Goal: Transaction & Acquisition: Purchase product/service

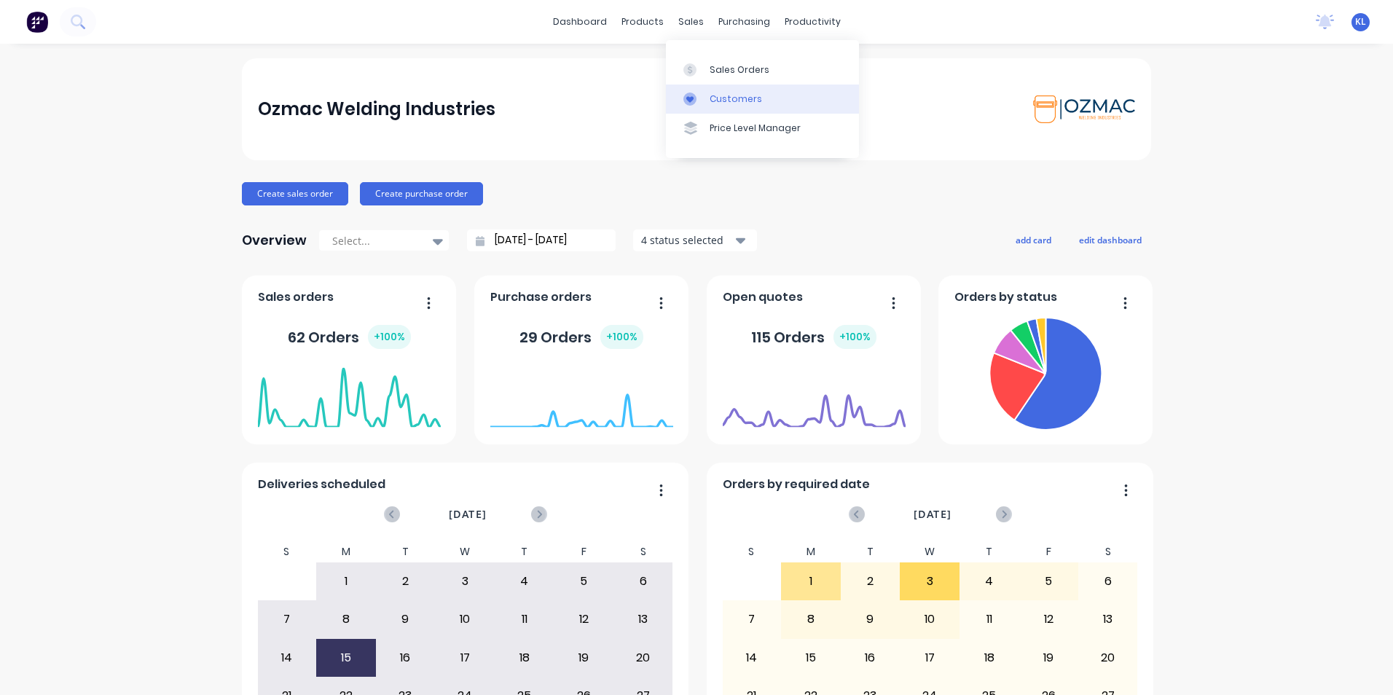
click at [731, 101] on div "Customers" at bounding box center [736, 99] width 52 height 13
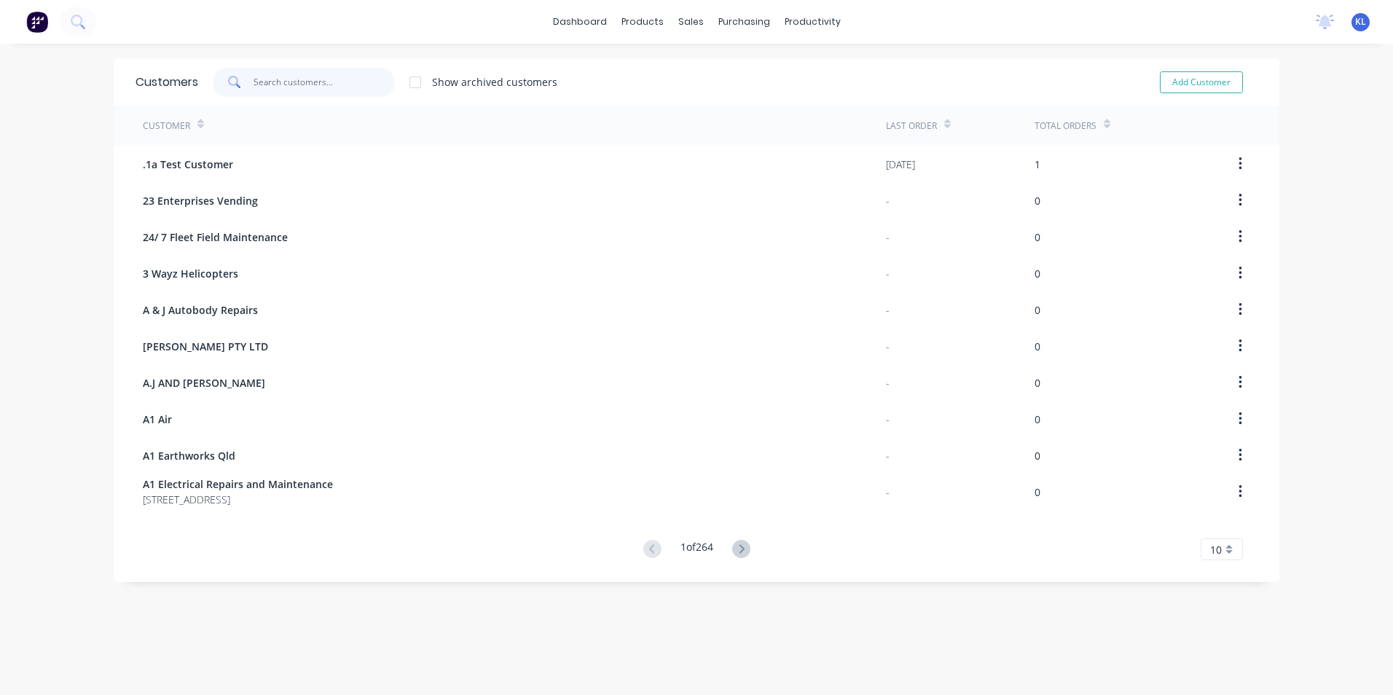
click at [276, 82] on input "text" at bounding box center [325, 82] width 142 height 29
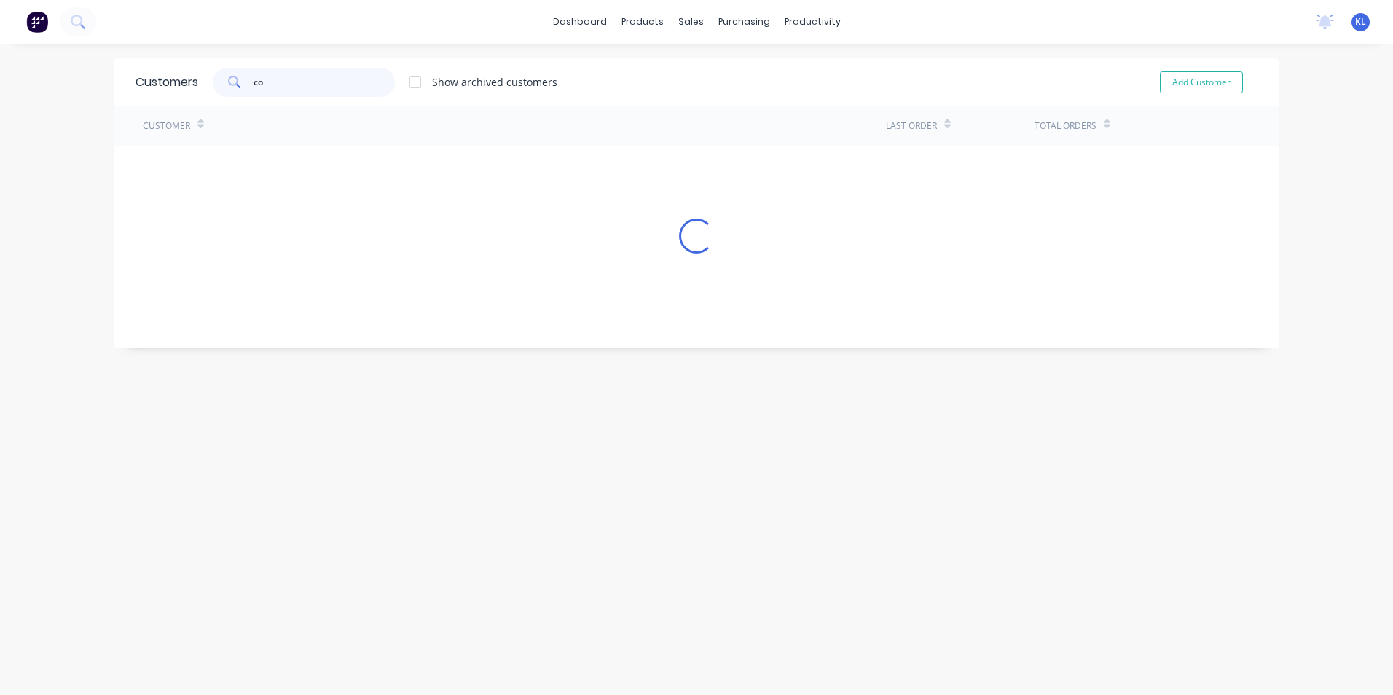
type input "c"
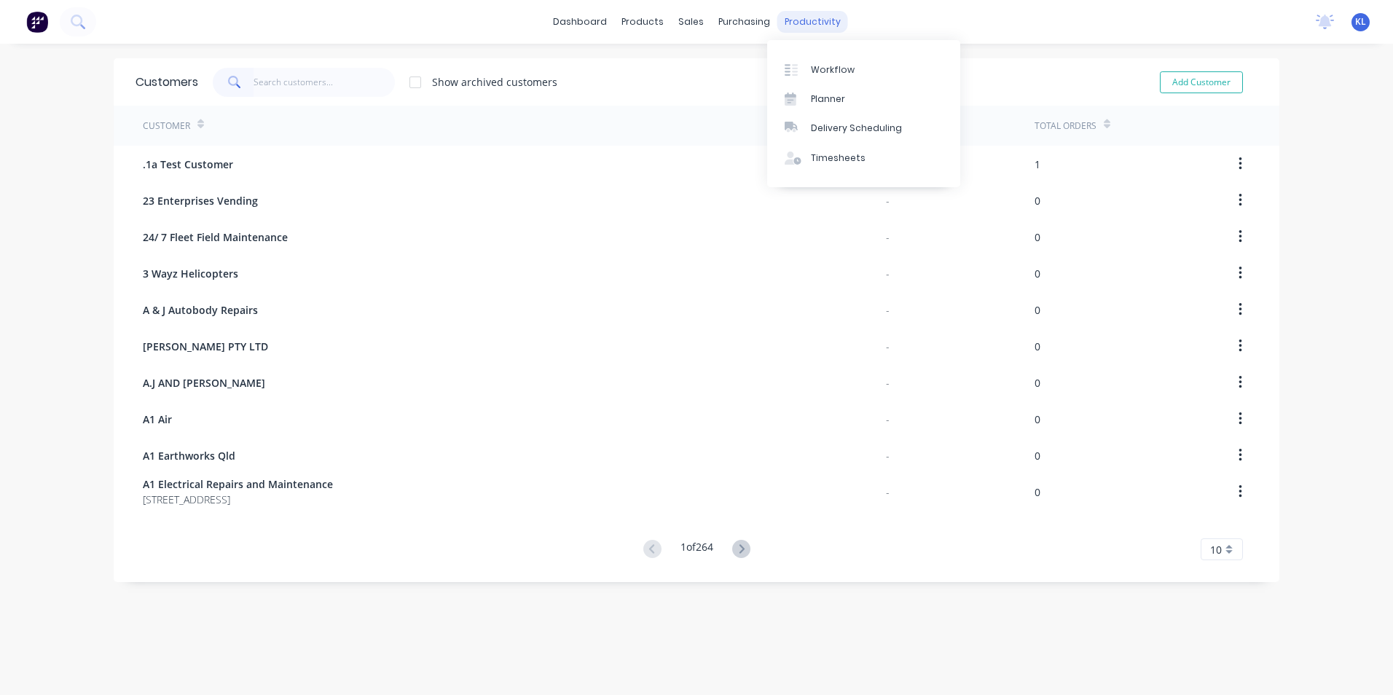
click at [812, 19] on div "productivity" at bounding box center [812, 22] width 71 height 22
click at [829, 76] on div "Workflow" at bounding box center [833, 69] width 44 height 13
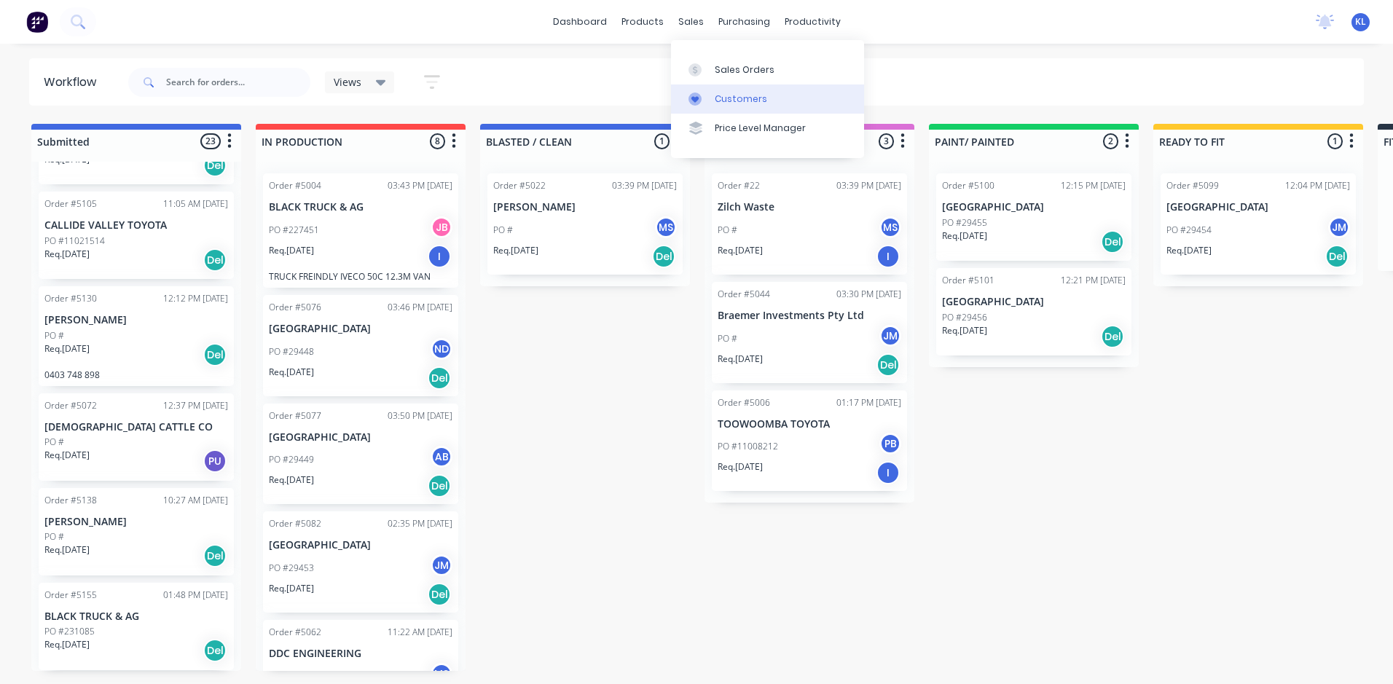
click at [720, 101] on div "Customers" at bounding box center [741, 99] width 52 height 13
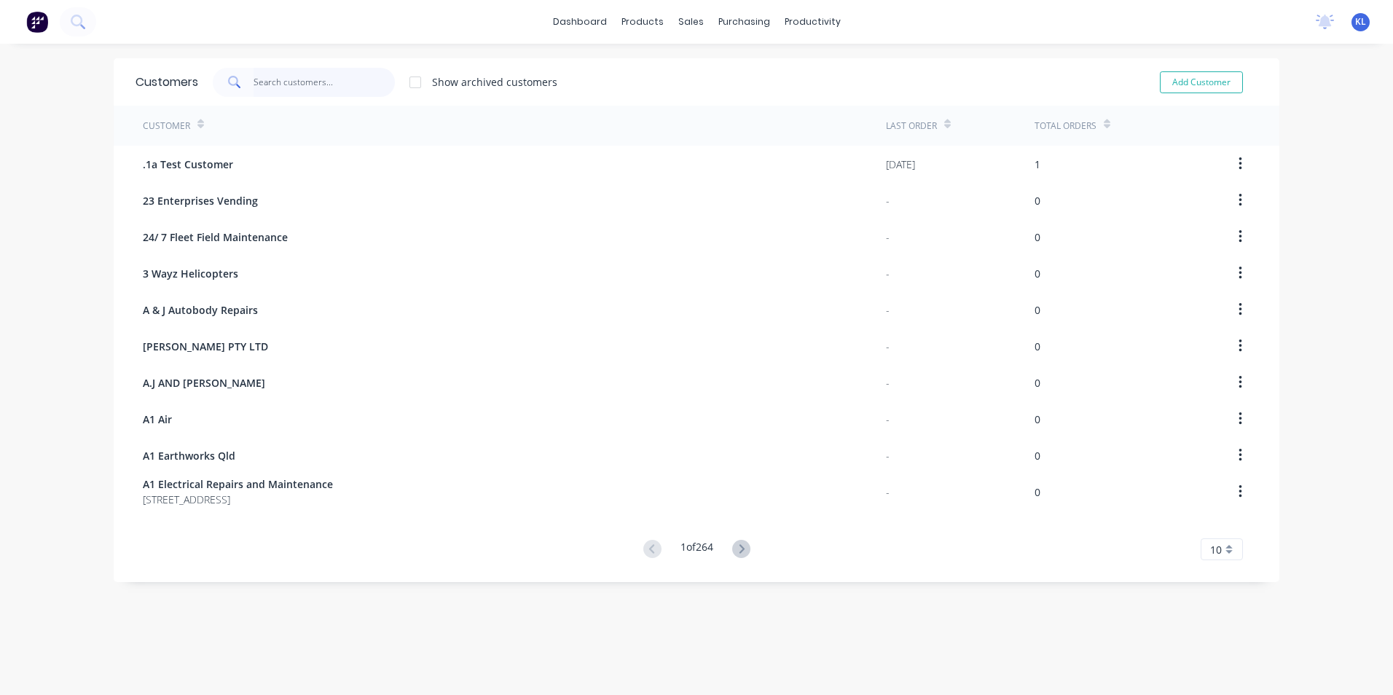
click at [304, 89] on input "text" at bounding box center [325, 82] width 142 height 29
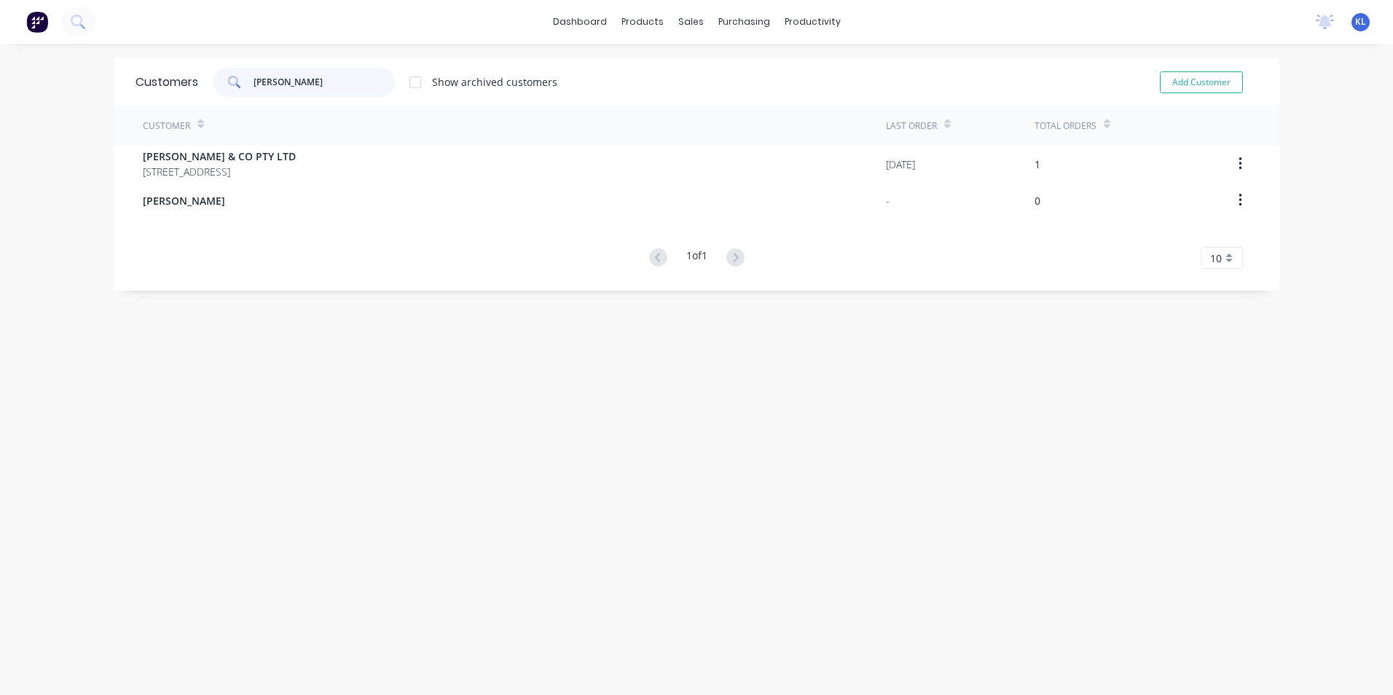
type input "[PERSON_NAME]"
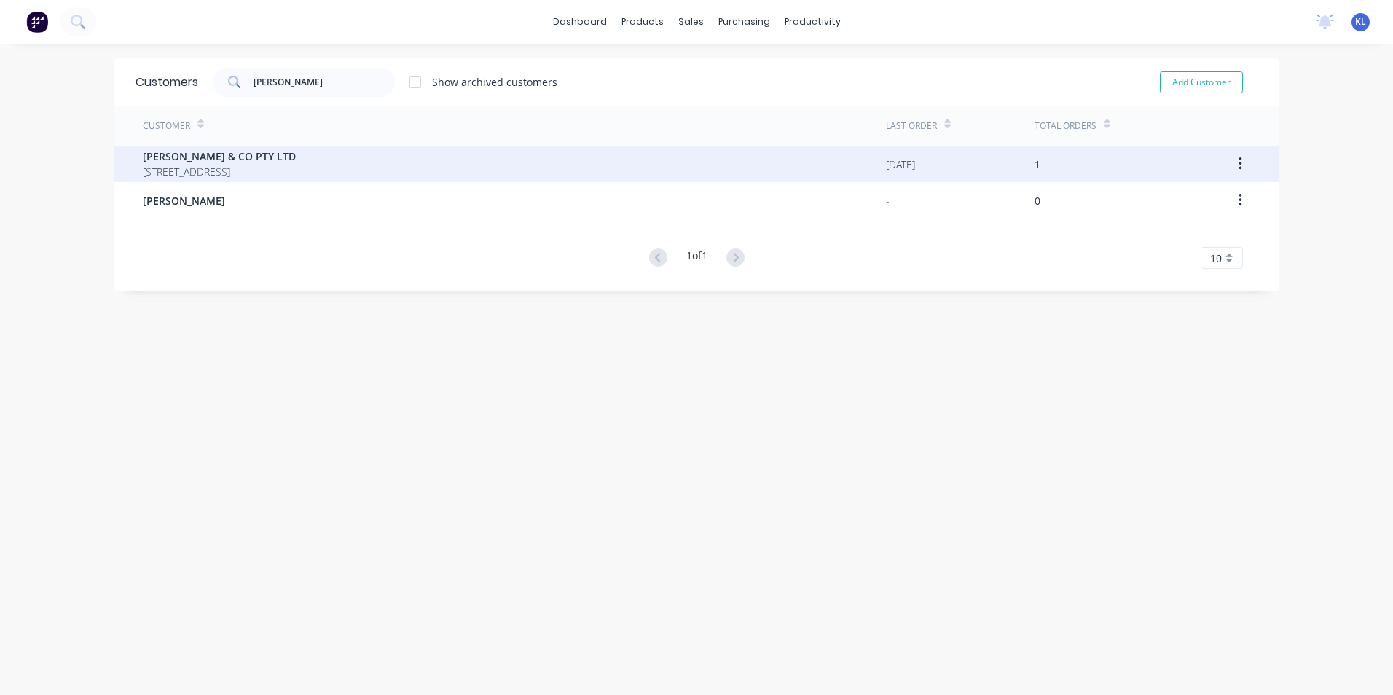
click at [213, 153] on span "[PERSON_NAME] & CO PTY LTD" at bounding box center [219, 156] width 153 height 15
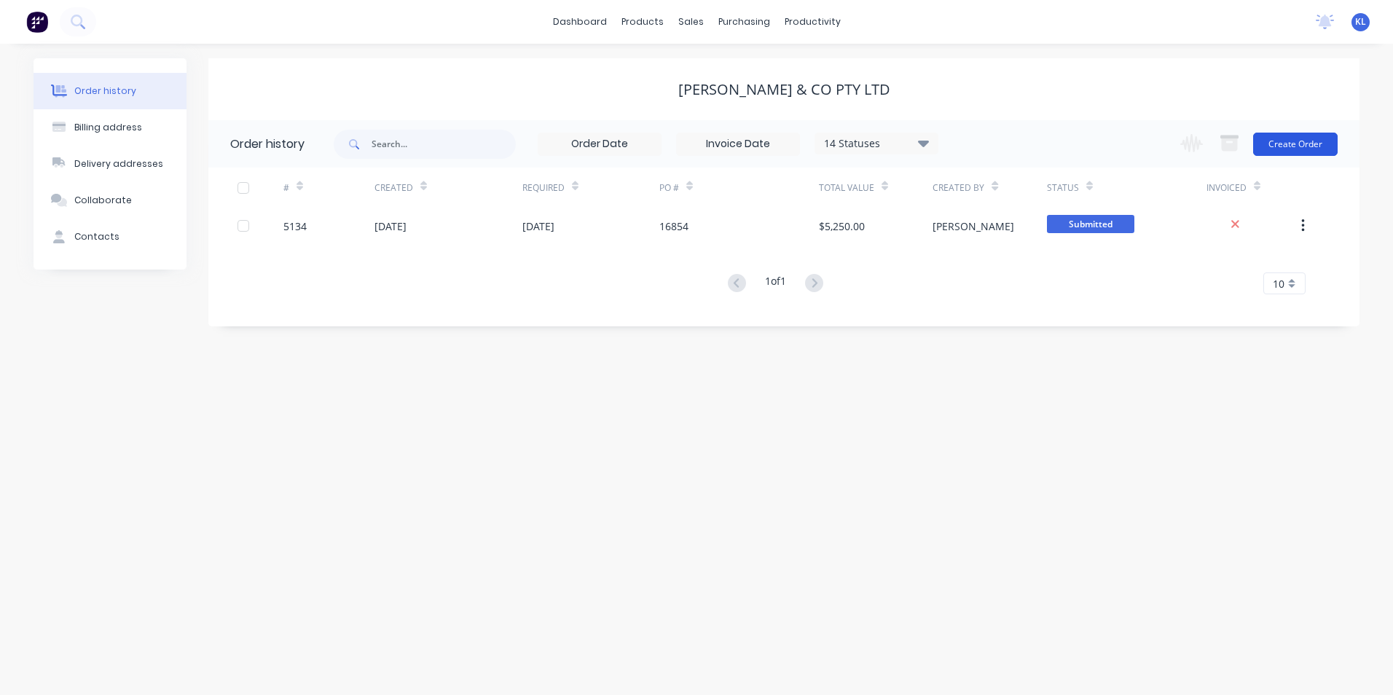
click at [1298, 152] on button "Create Order" at bounding box center [1295, 144] width 85 height 23
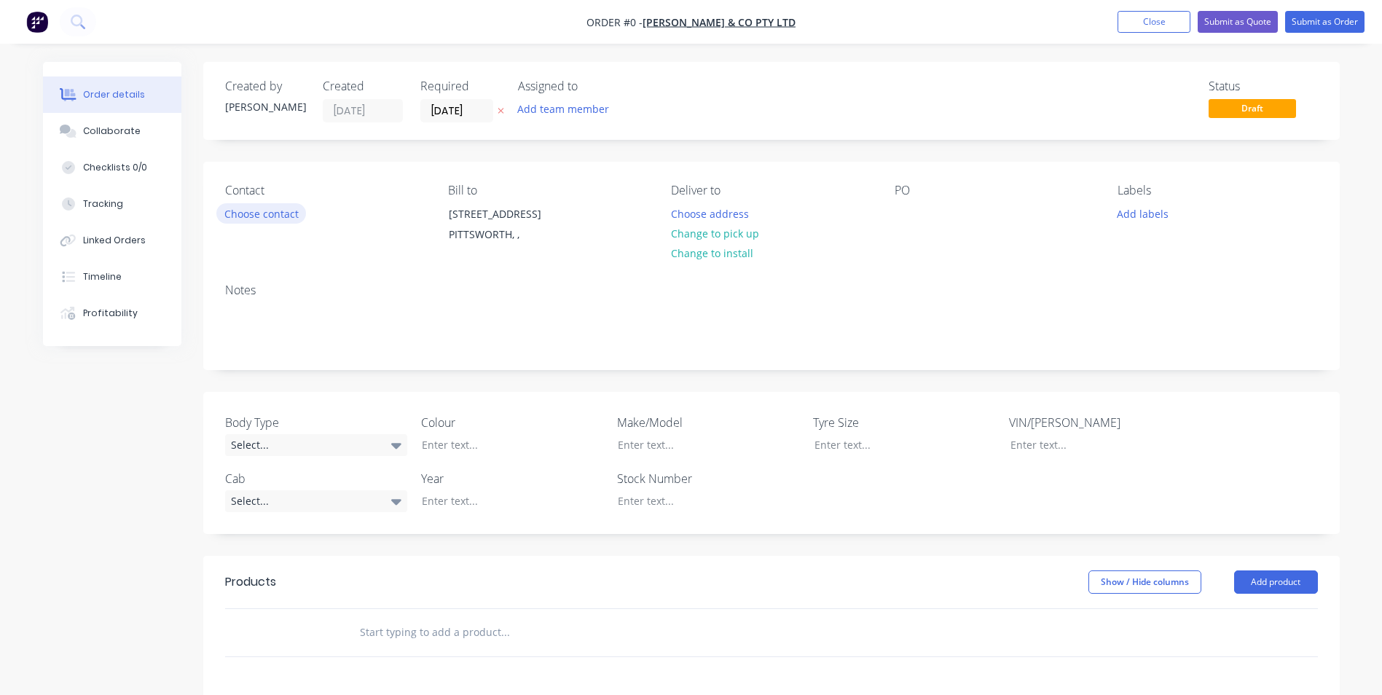
click at [289, 216] on button "Choose contact" at bounding box center [261, 213] width 90 height 20
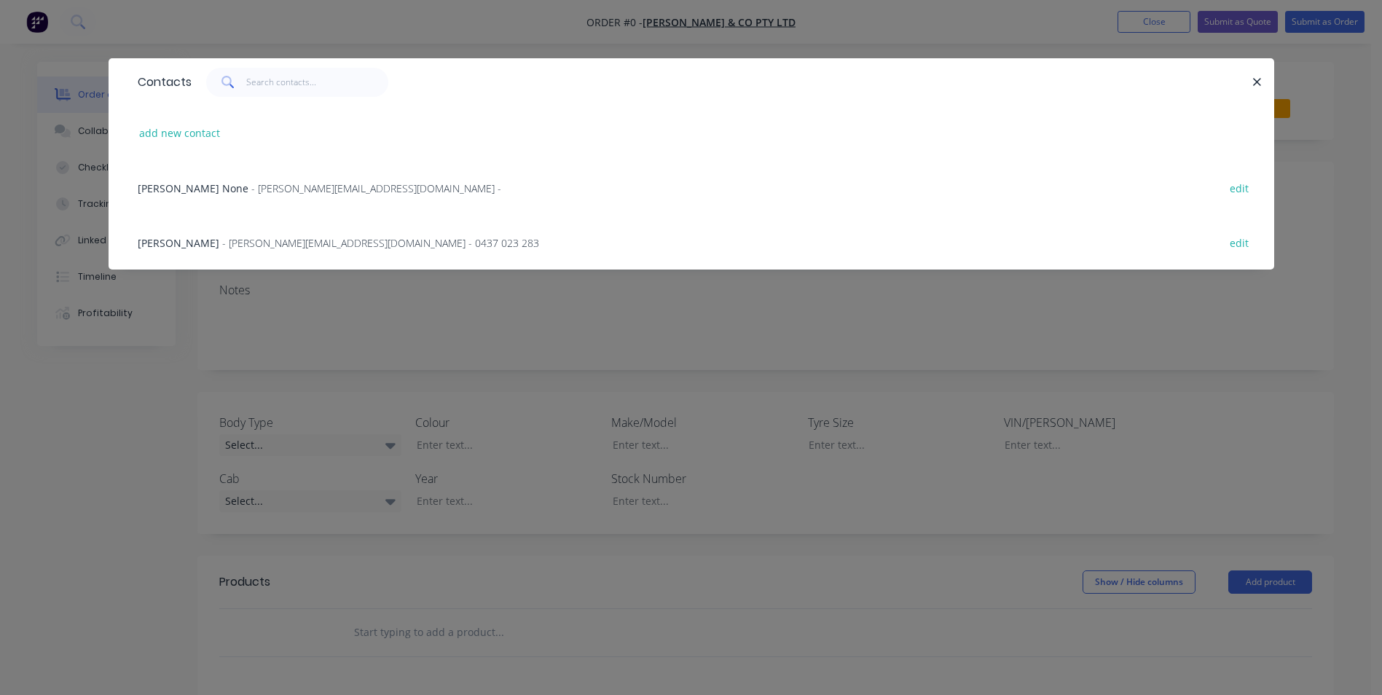
click at [132, 244] on div "[PERSON_NAME] - [EMAIL_ADDRESS][DOMAIN_NAME] - 0437 023 283 edit" at bounding box center [691, 242] width 1122 height 55
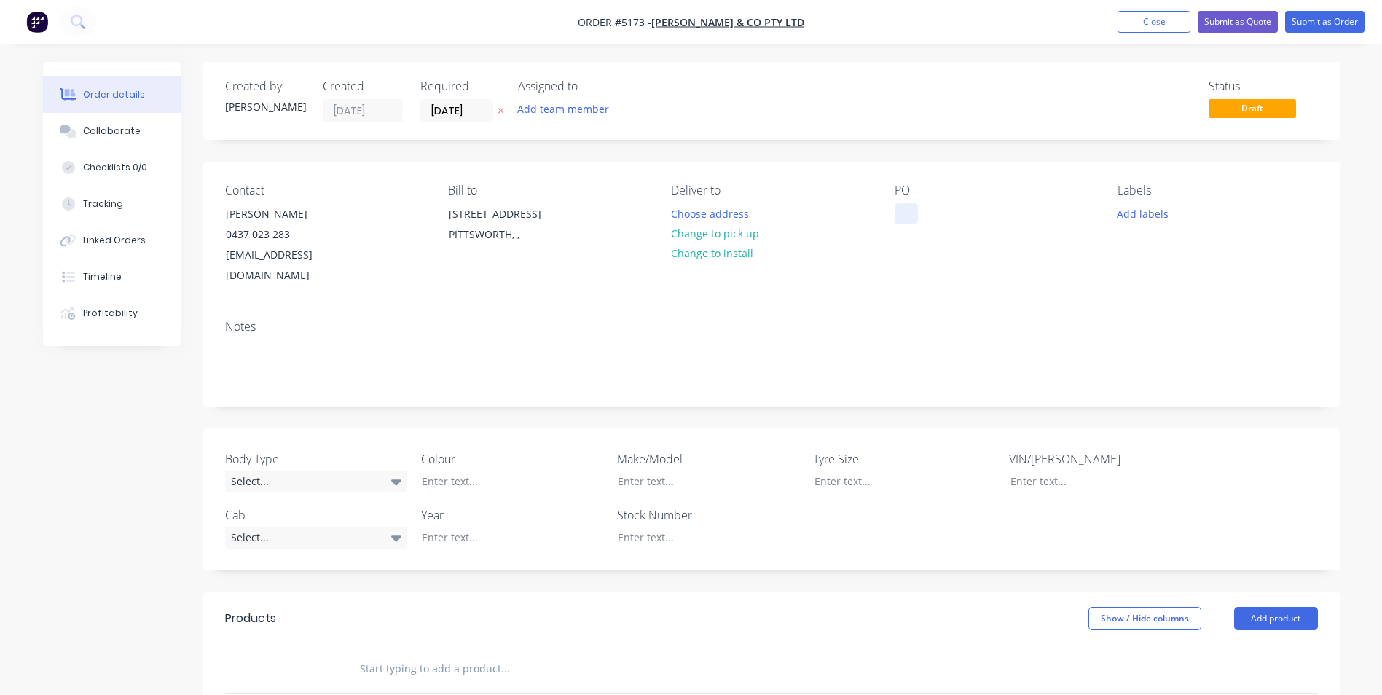
click at [914, 211] on div at bounding box center [906, 213] width 23 height 21
click at [659, 527] on div at bounding box center [697, 537] width 182 height 21
click at [668, 471] on div at bounding box center [697, 481] width 182 height 21
click at [498, 471] on div at bounding box center [501, 481] width 182 height 21
click at [395, 473] on icon at bounding box center [396, 481] width 10 height 16
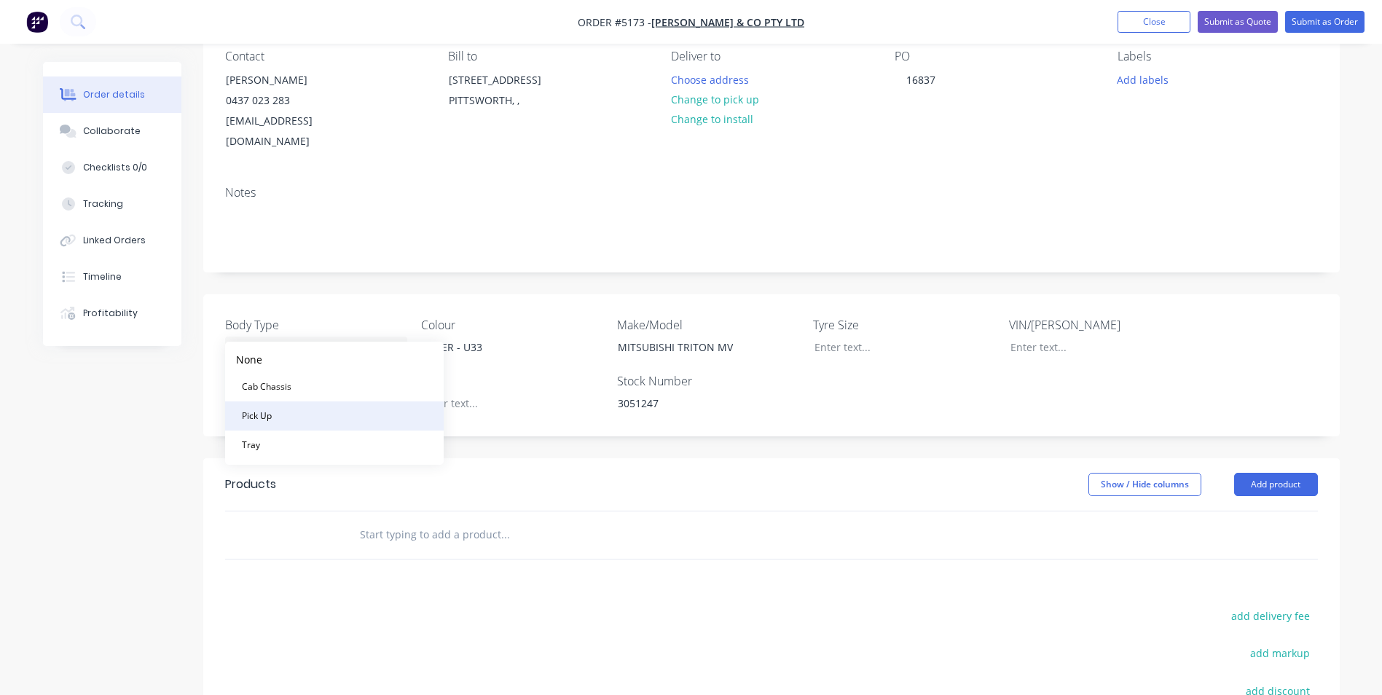
scroll to position [146, 0]
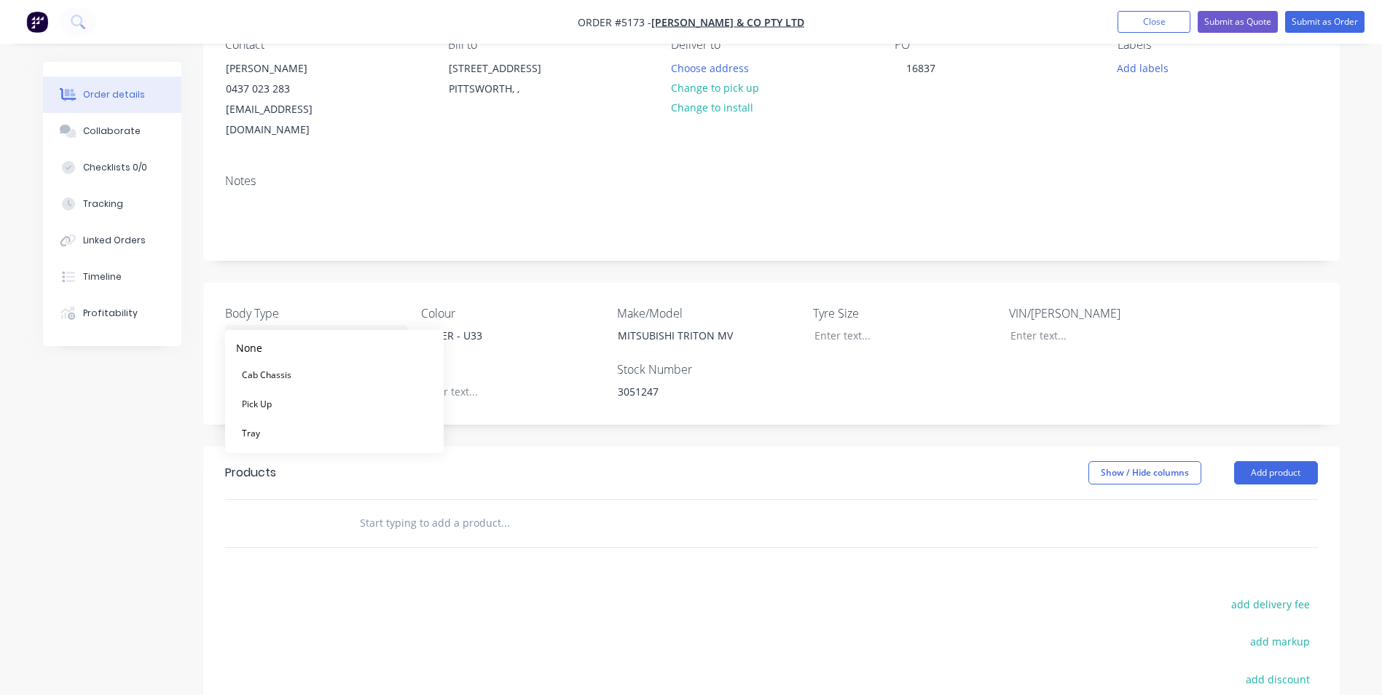
click at [338, 513] on div at bounding box center [297, 523] width 87 height 47
click at [314, 381] on div "Select..." at bounding box center [316, 392] width 182 height 22
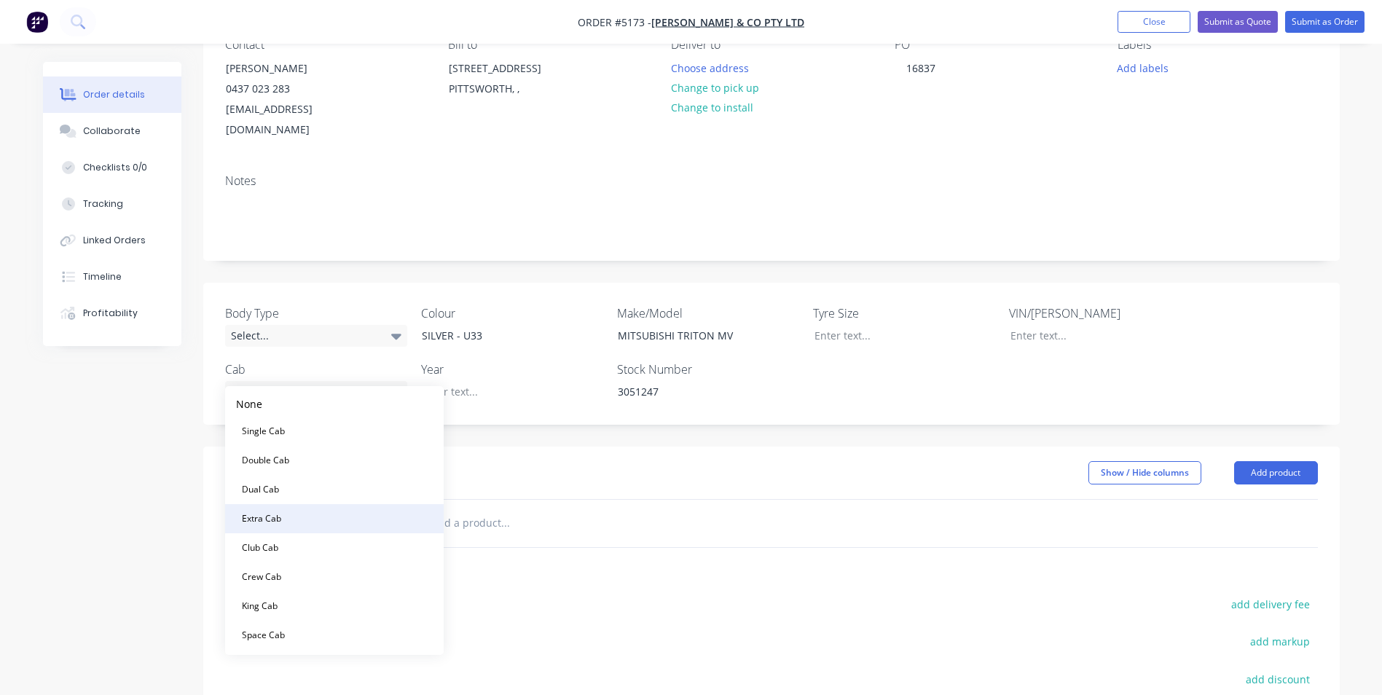
click at [305, 523] on button "Extra Cab" at bounding box center [334, 518] width 219 height 29
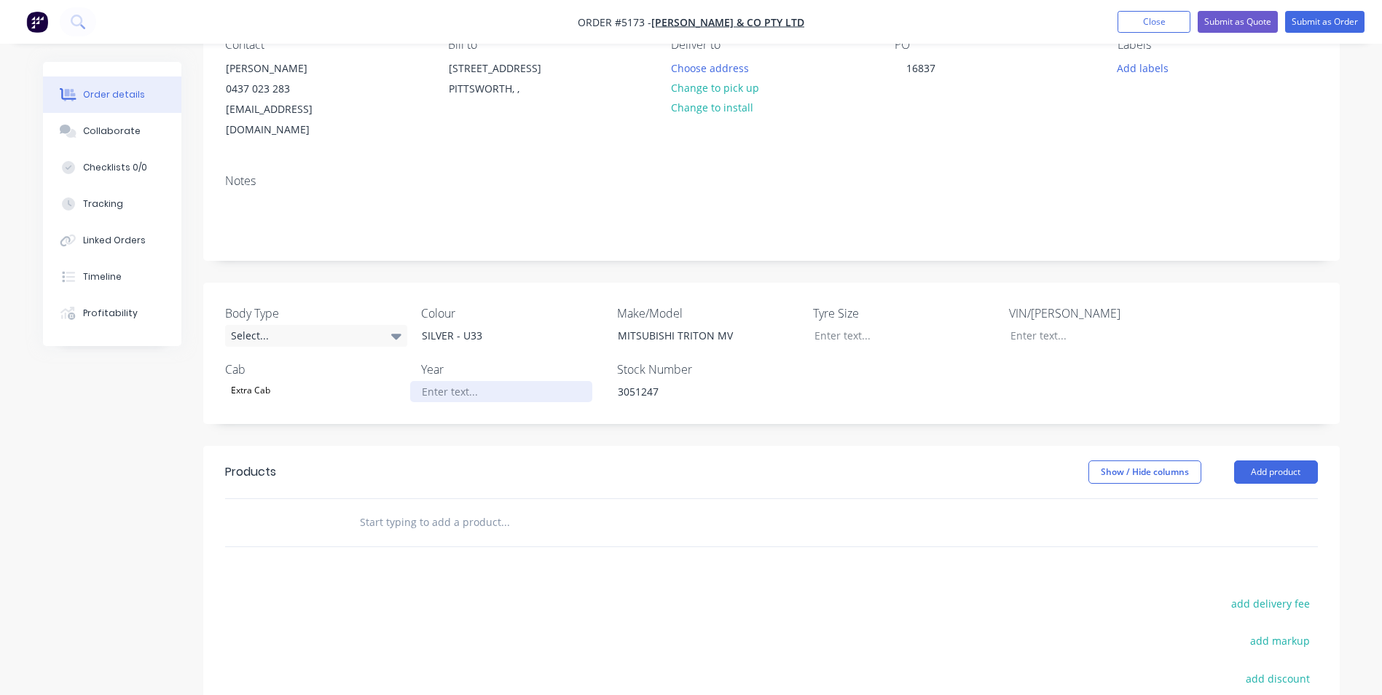
click at [465, 381] on div at bounding box center [501, 391] width 182 height 21
click at [1271, 460] on button "Add product" at bounding box center [1276, 471] width 84 height 23
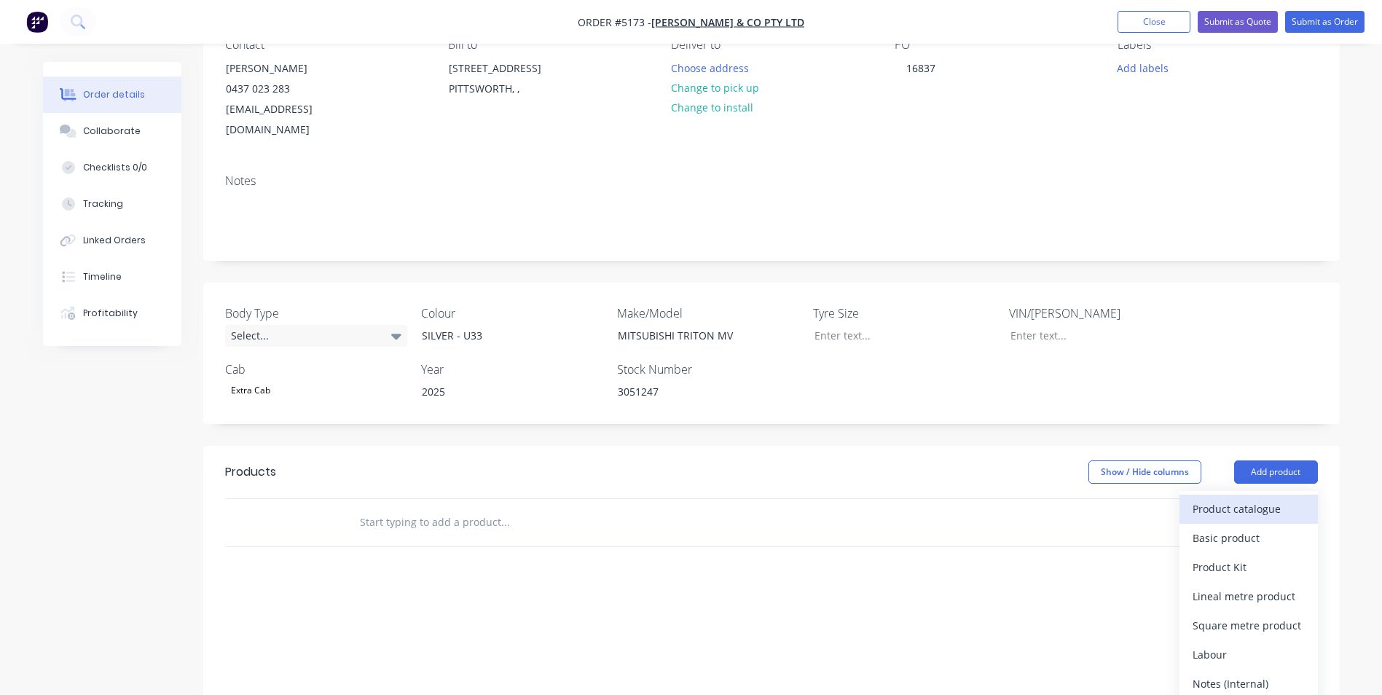
click at [1248, 498] on div "Product catalogue" at bounding box center [1248, 508] width 112 height 21
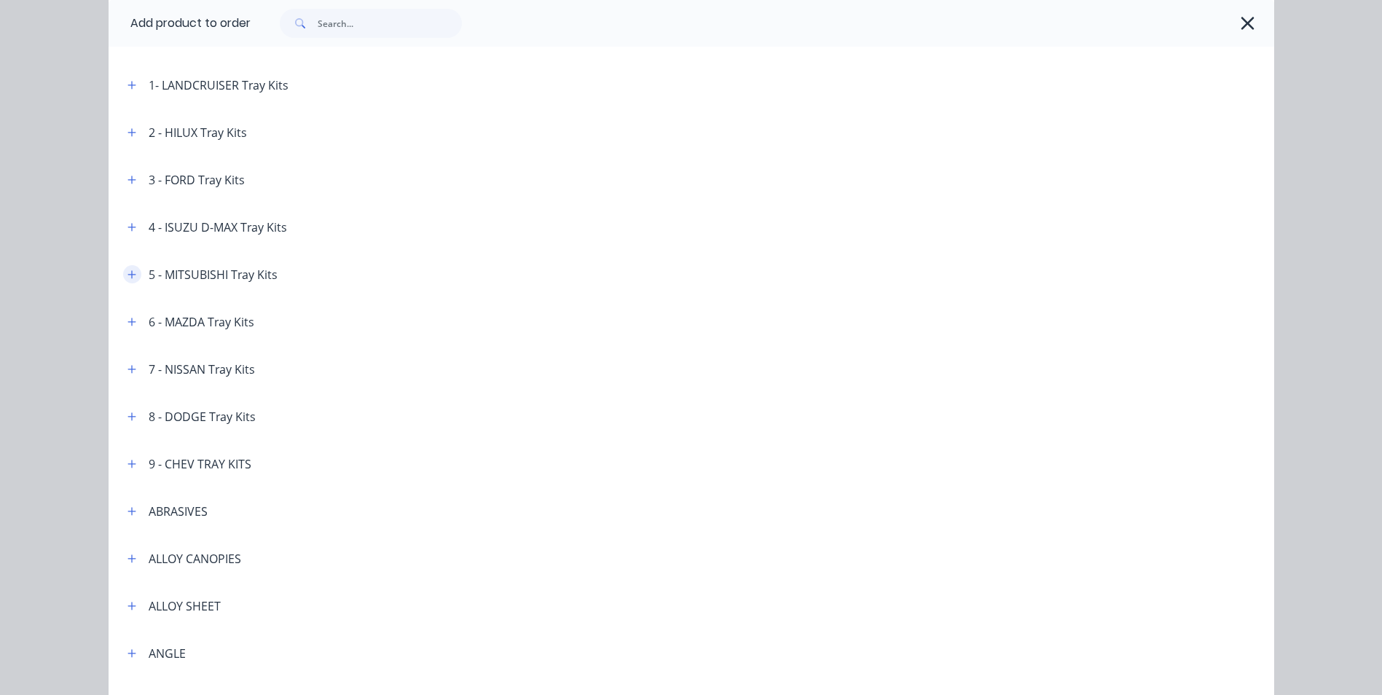
click at [127, 274] on icon "button" at bounding box center [131, 274] width 8 height 8
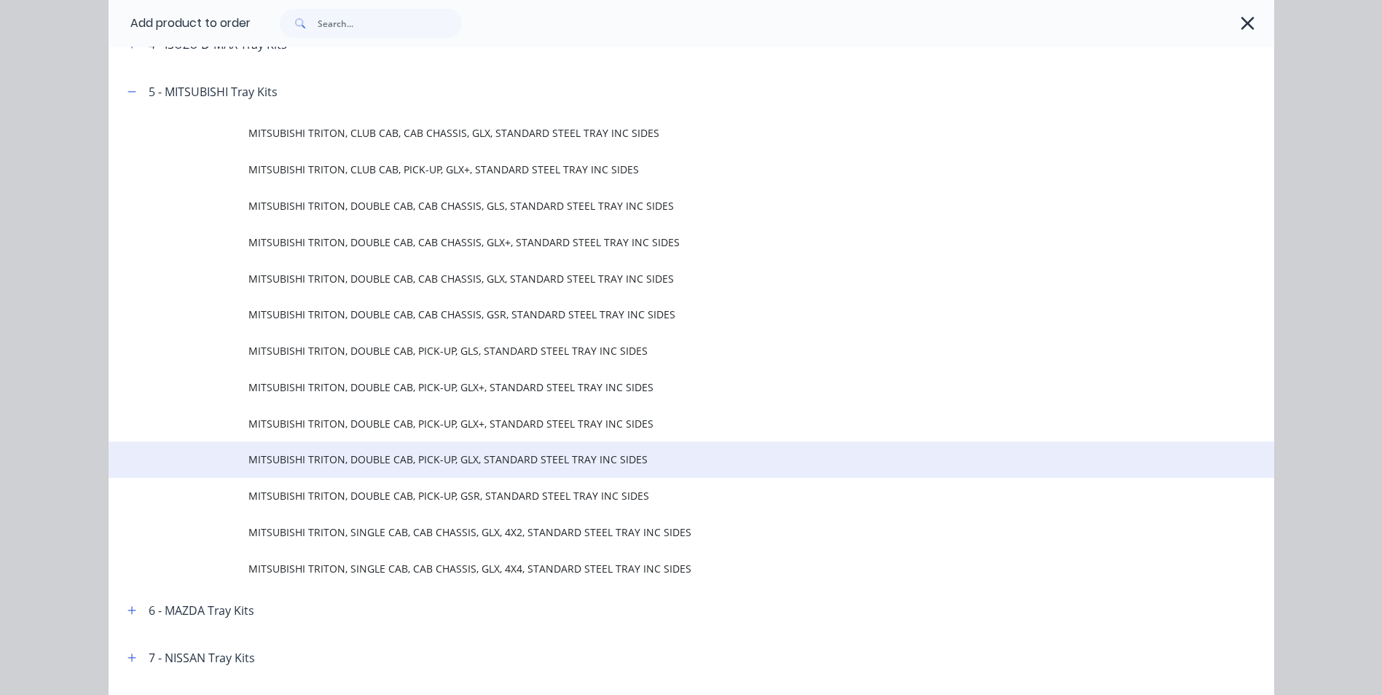
scroll to position [364, 0]
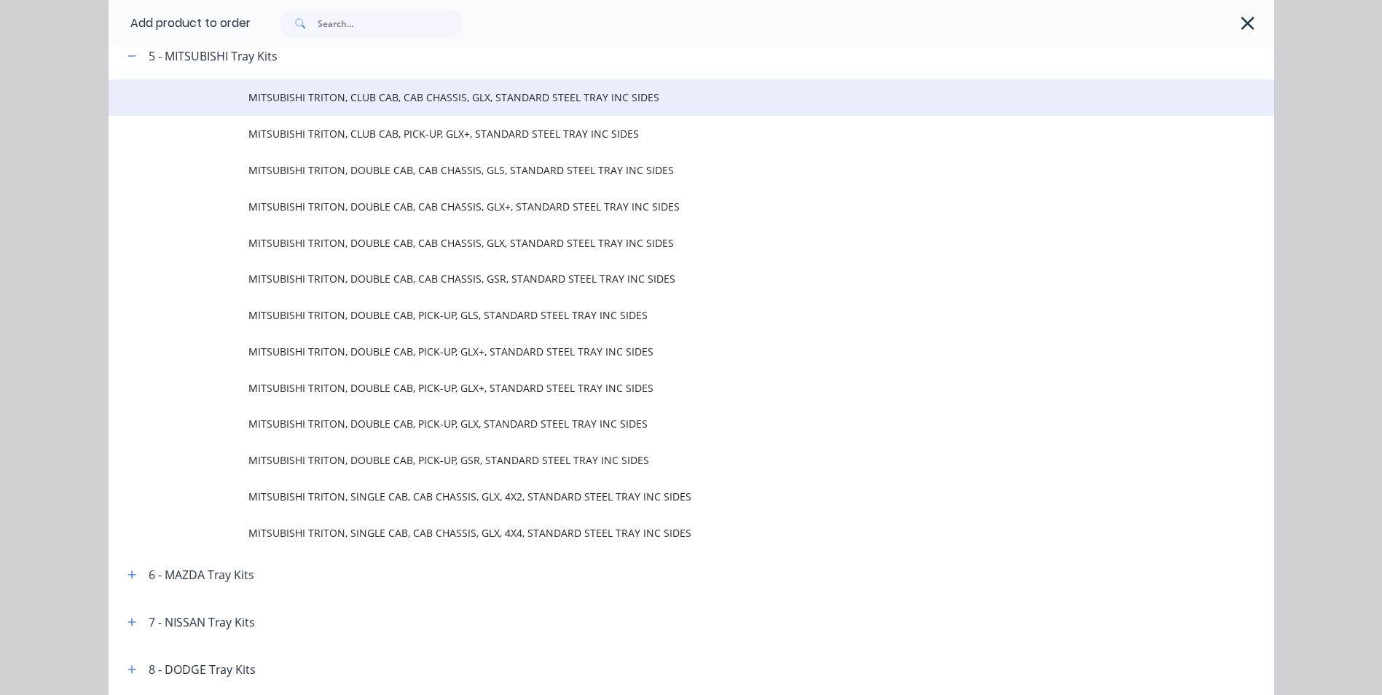
click at [376, 106] on td "MITSUBISHI TRITON, CLUB CAB, CAB CHASSIS, GLX, STANDARD STEEL TRAY INC SIDES" at bounding box center [761, 97] width 1026 height 36
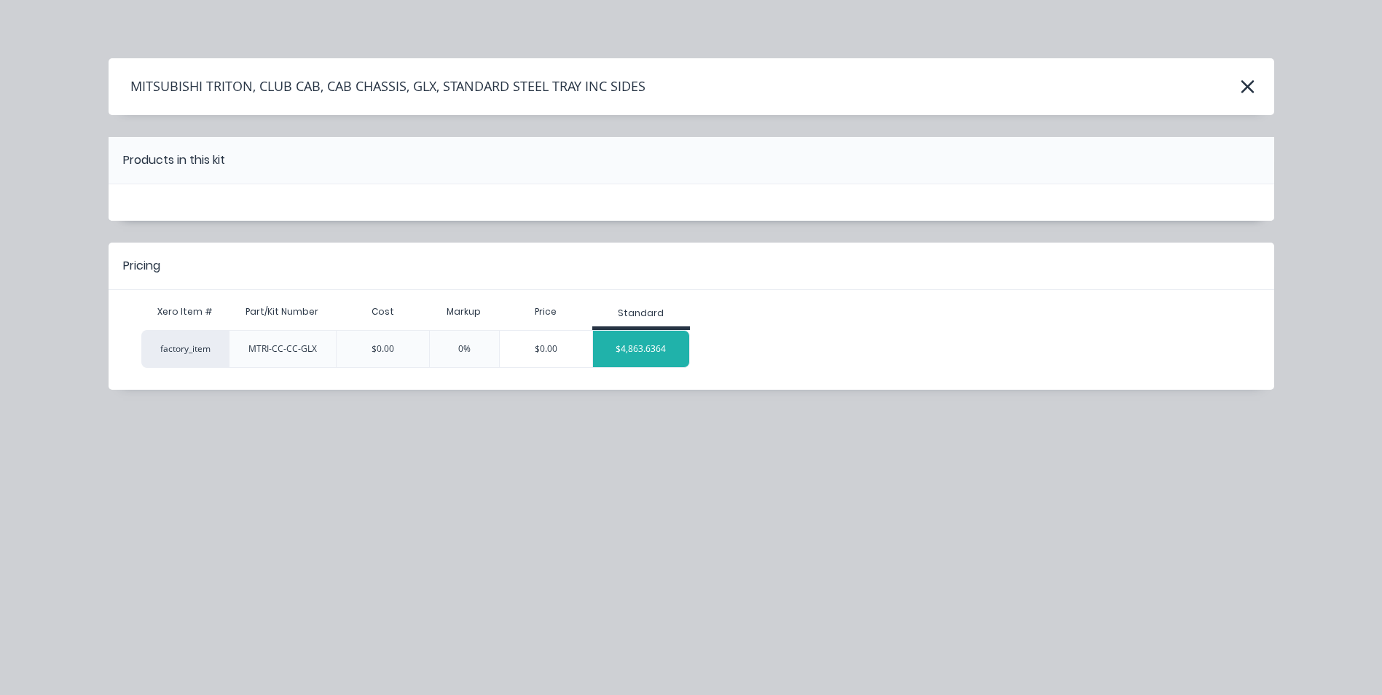
click at [637, 354] on div "$4,863.6364" at bounding box center [641, 349] width 97 height 36
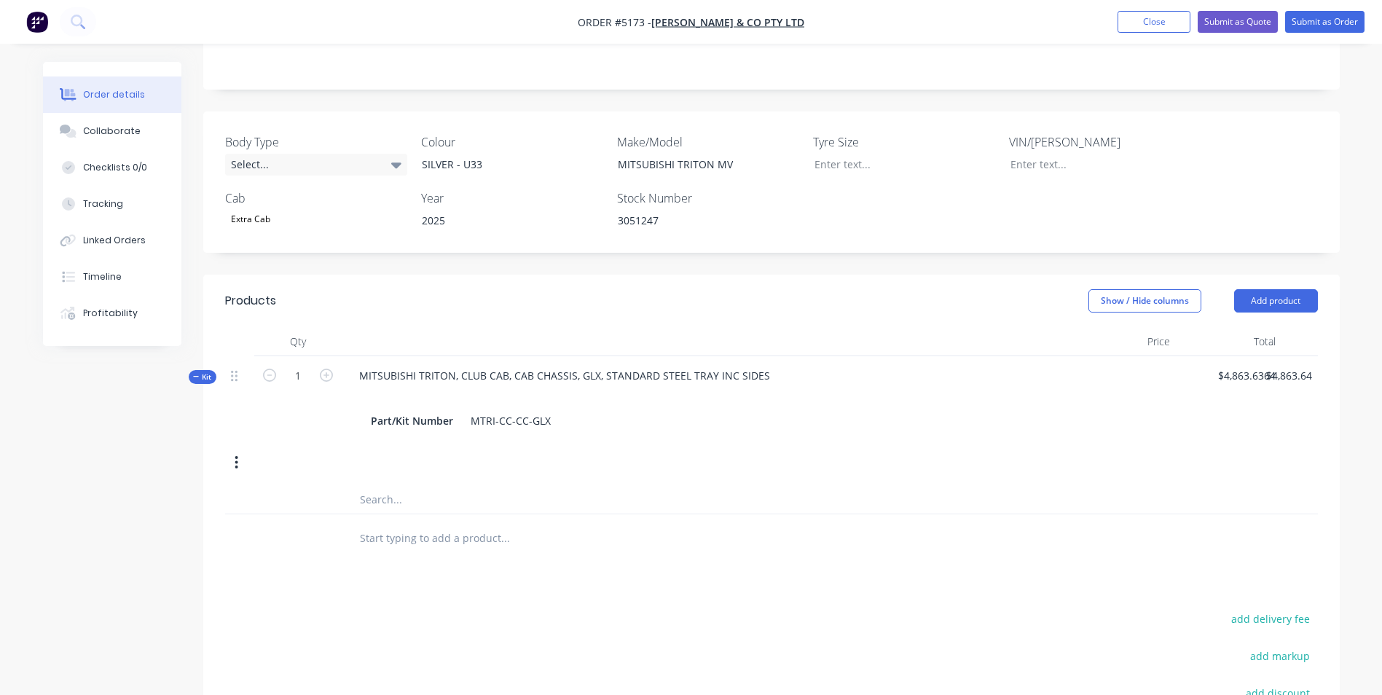
scroll to position [364, 0]
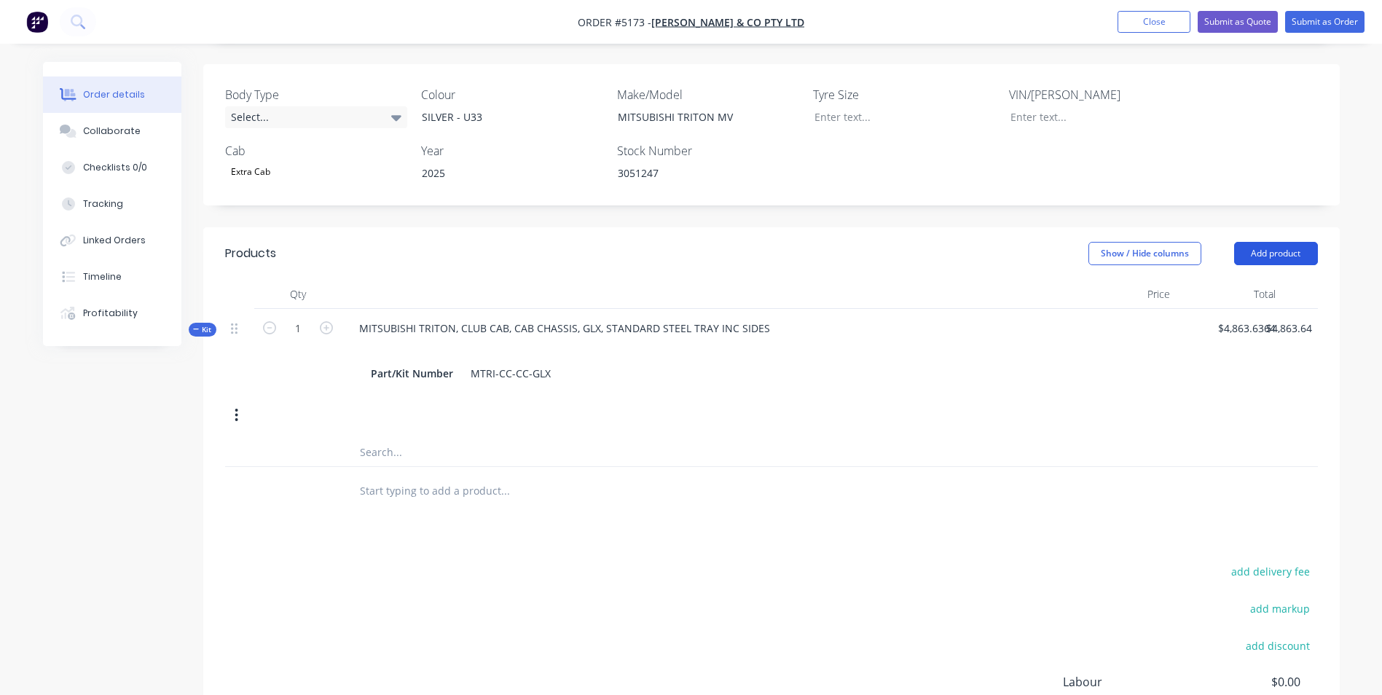
click at [1298, 242] on button "Add product" at bounding box center [1276, 253] width 84 height 23
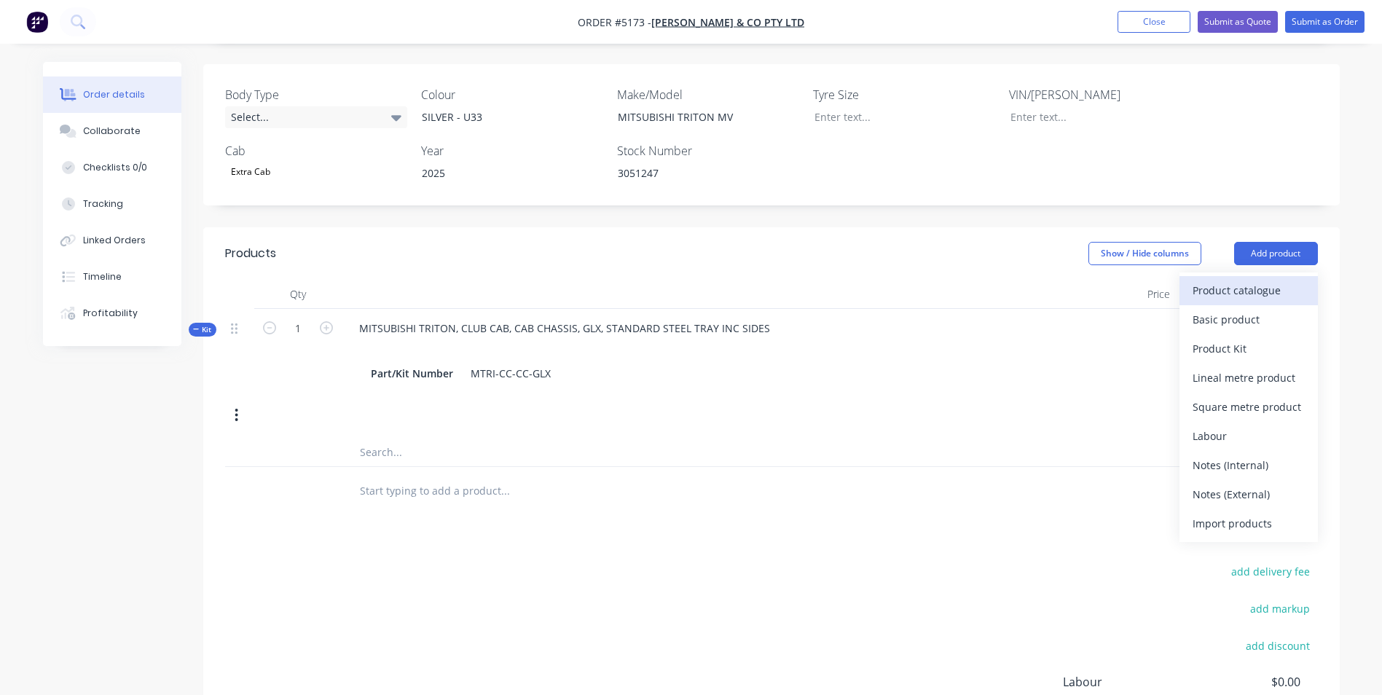
click at [1250, 280] on div "Product catalogue" at bounding box center [1248, 290] width 112 height 21
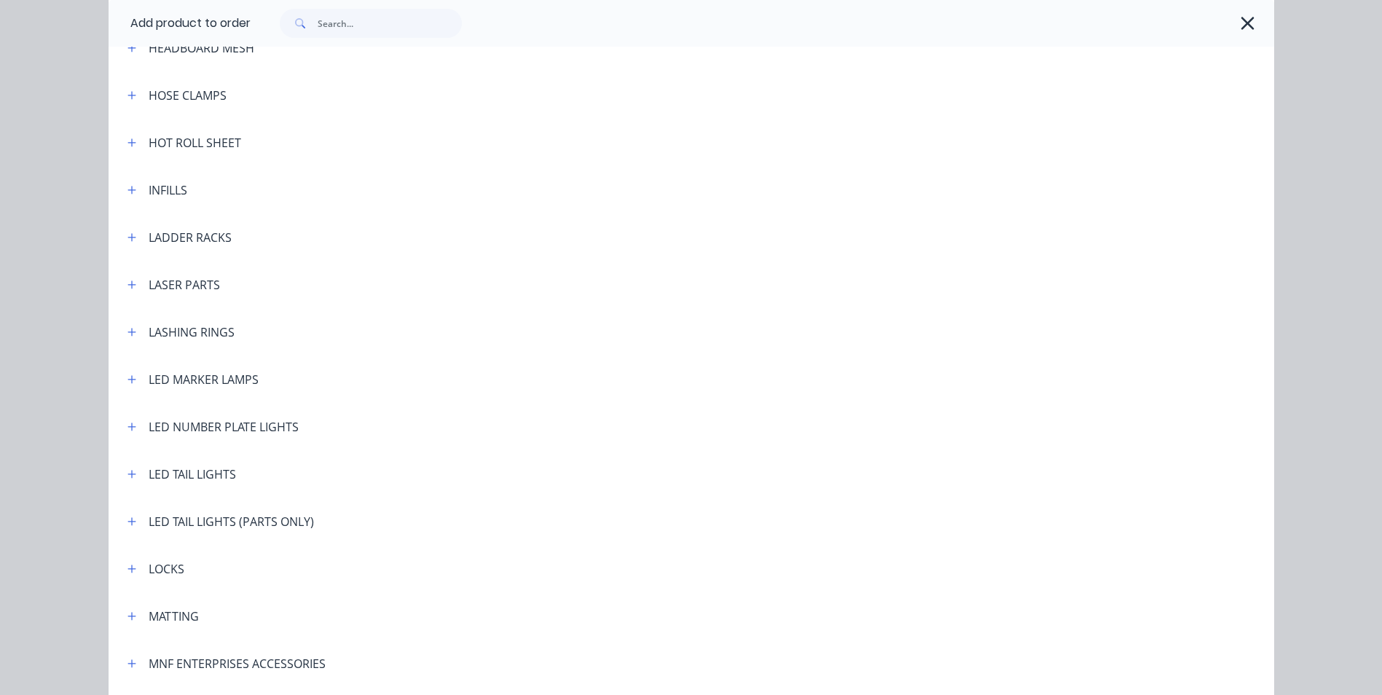
scroll to position [2185, 0]
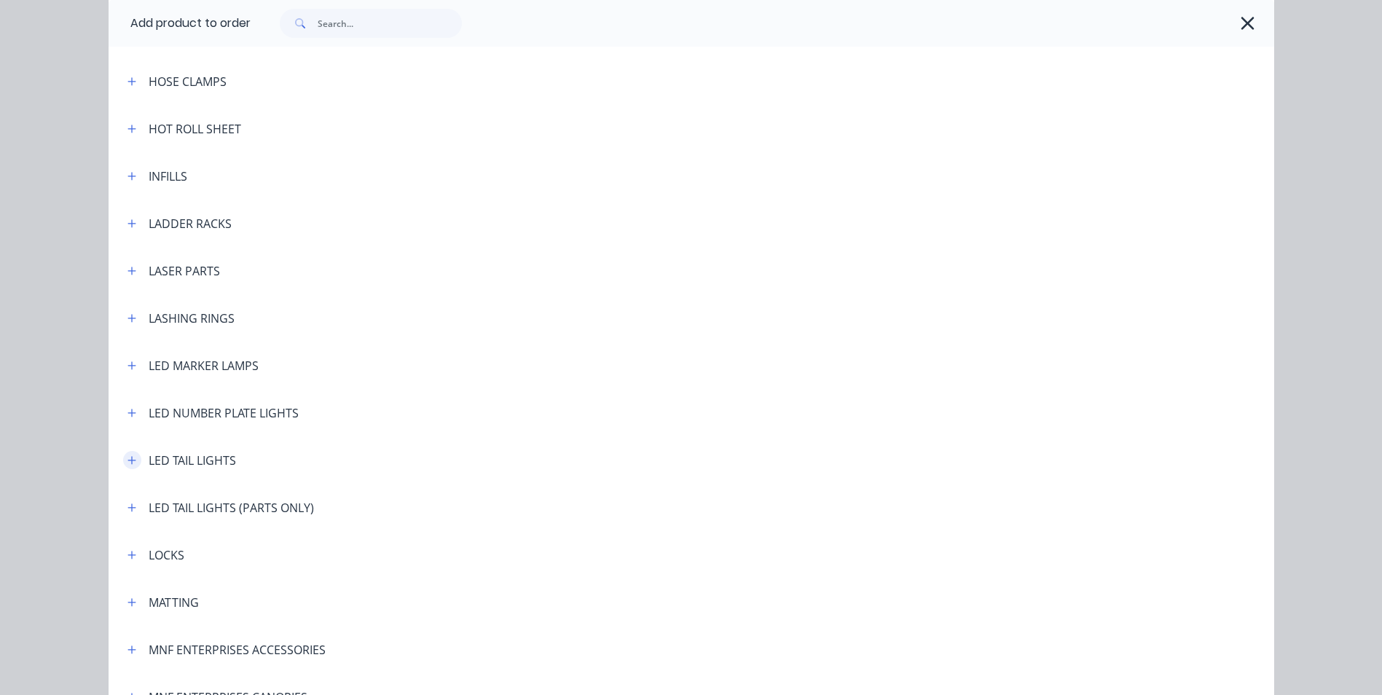
click at [127, 457] on icon "button" at bounding box center [131, 460] width 9 height 10
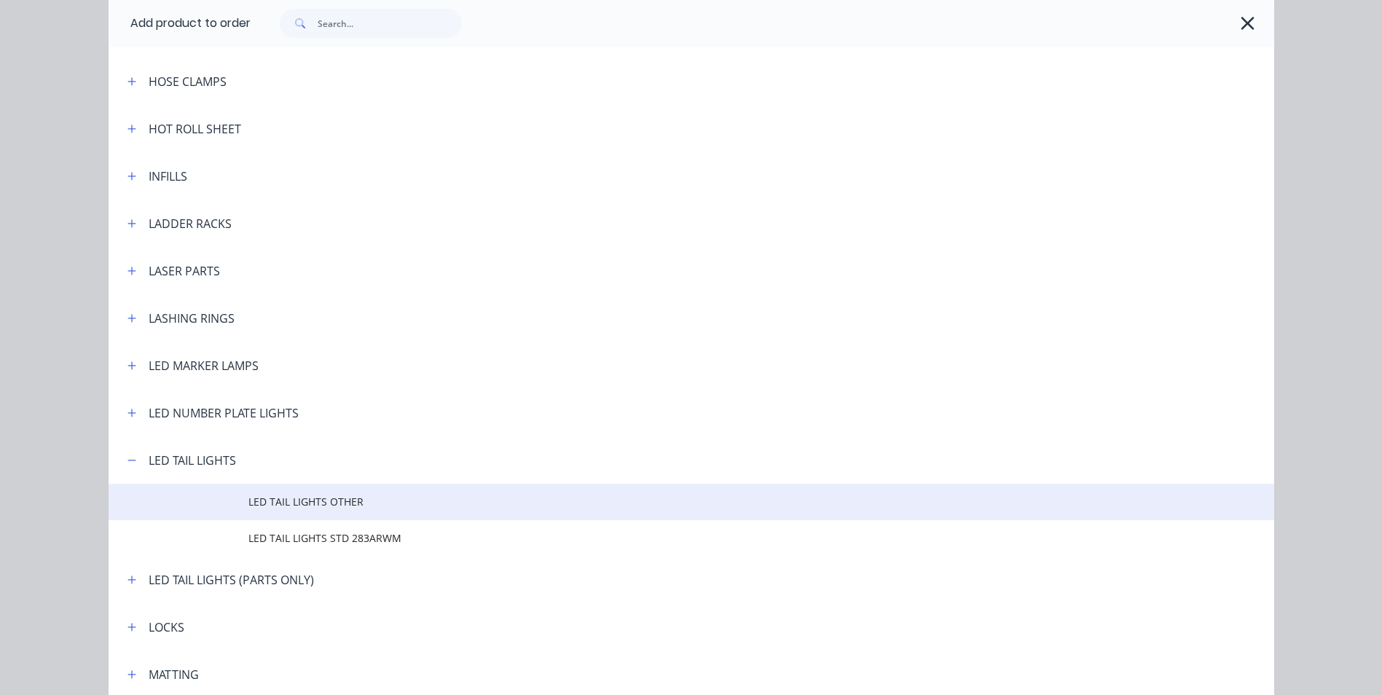
click at [305, 506] on span "LED TAIL LIGHTS OTHER" at bounding box center [658, 501] width 820 height 15
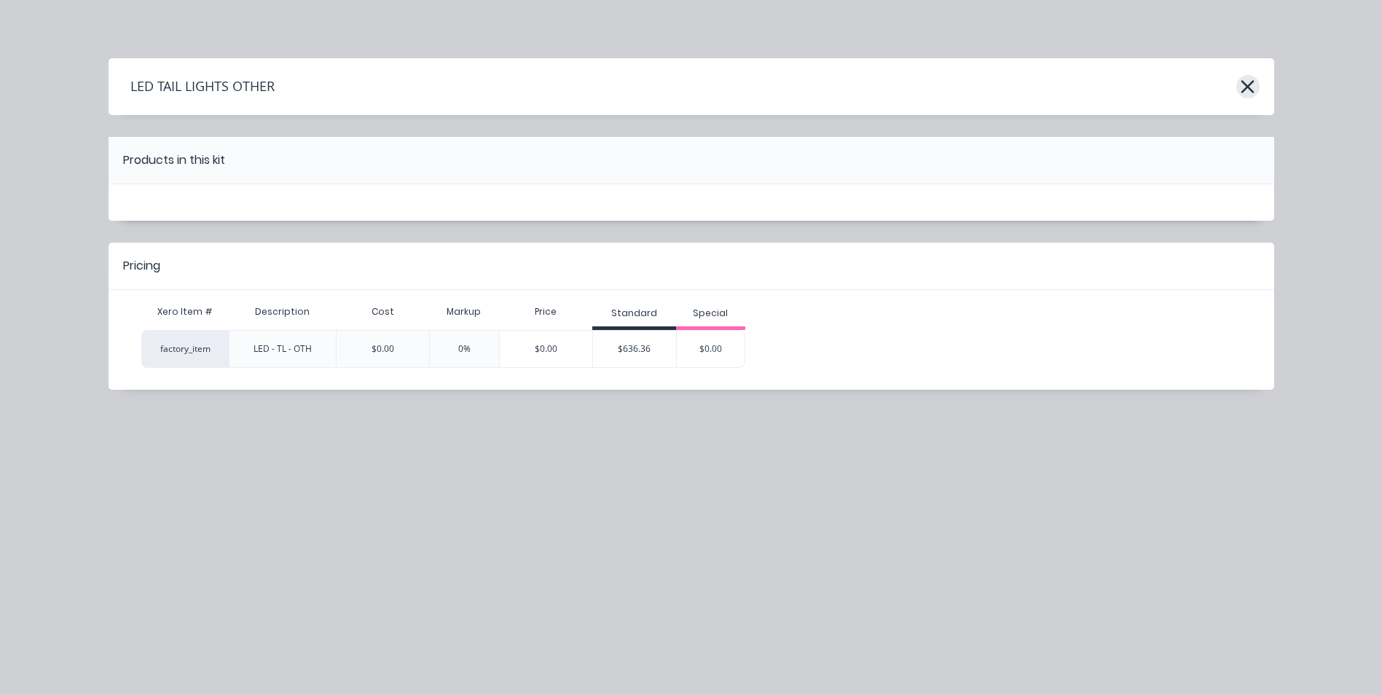
click at [1249, 83] on icon "button" at bounding box center [1247, 86] width 15 height 20
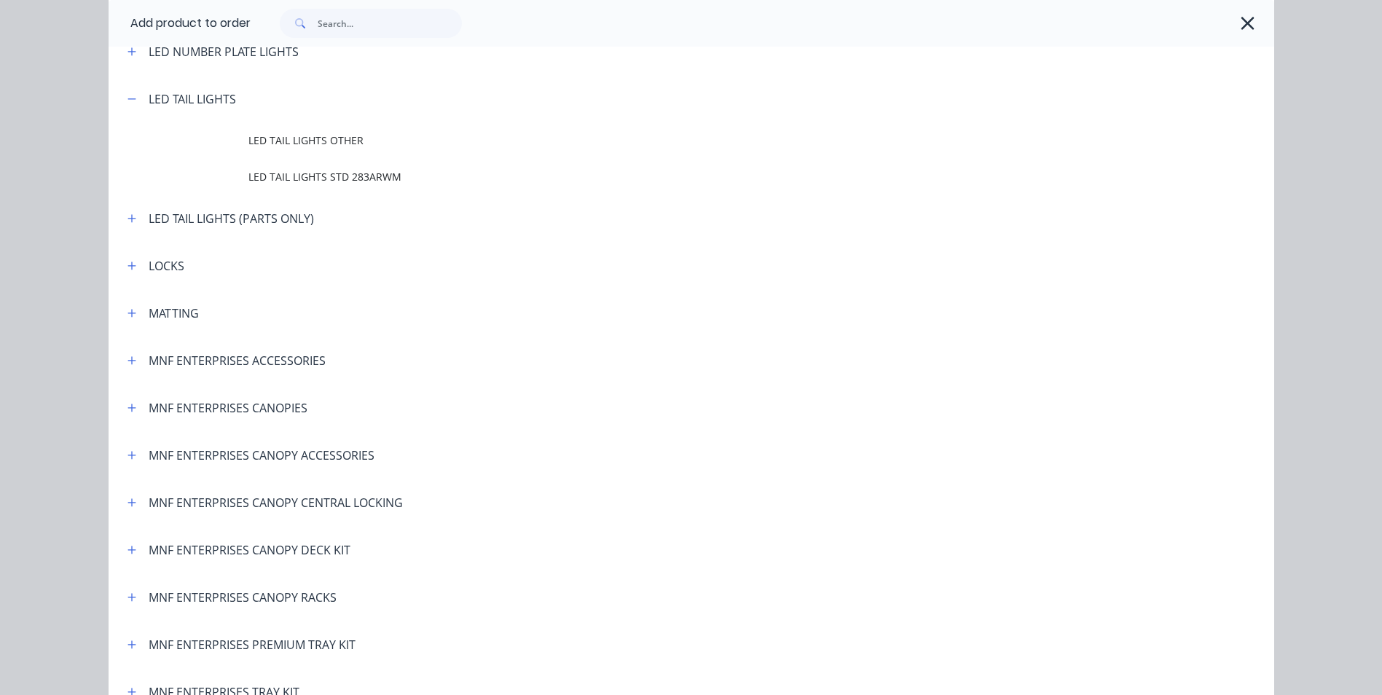
scroll to position [2403, 0]
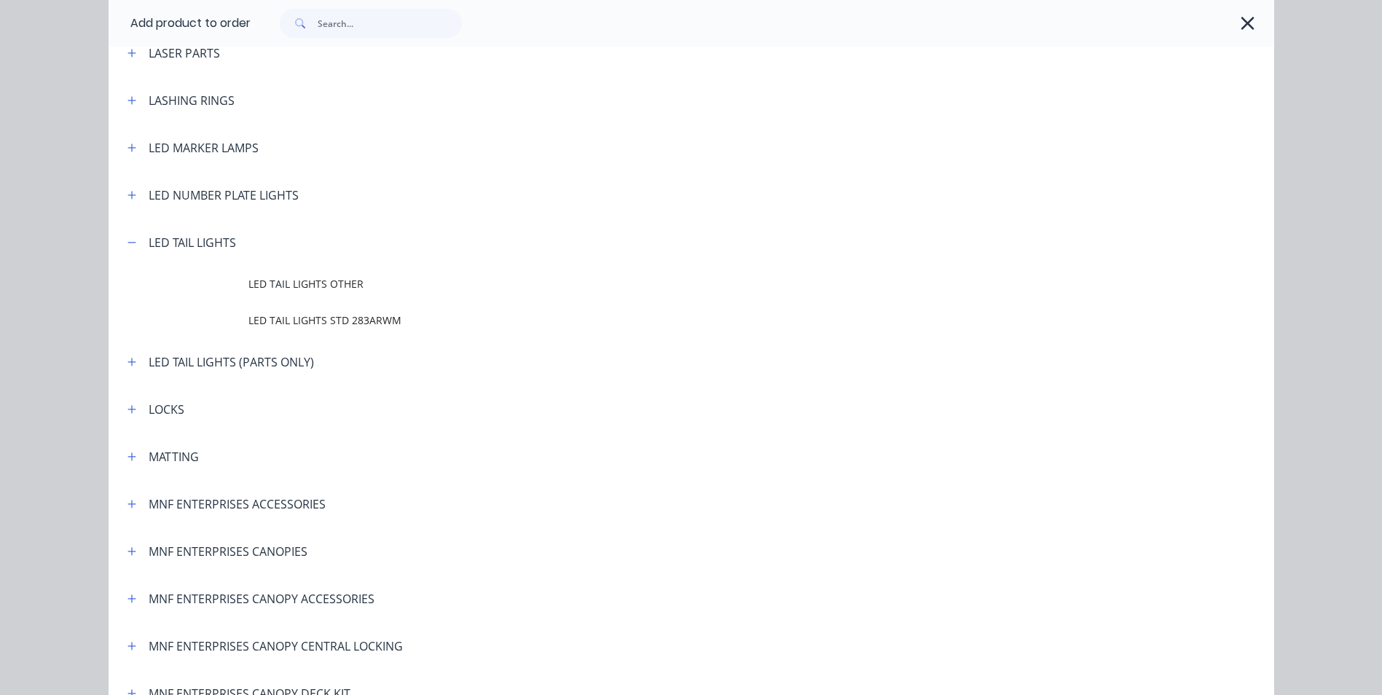
click at [353, 320] on span "LED TAIL LIGHTS STD 283ARWM" at bounding box center [658, 320] width 820 height 15
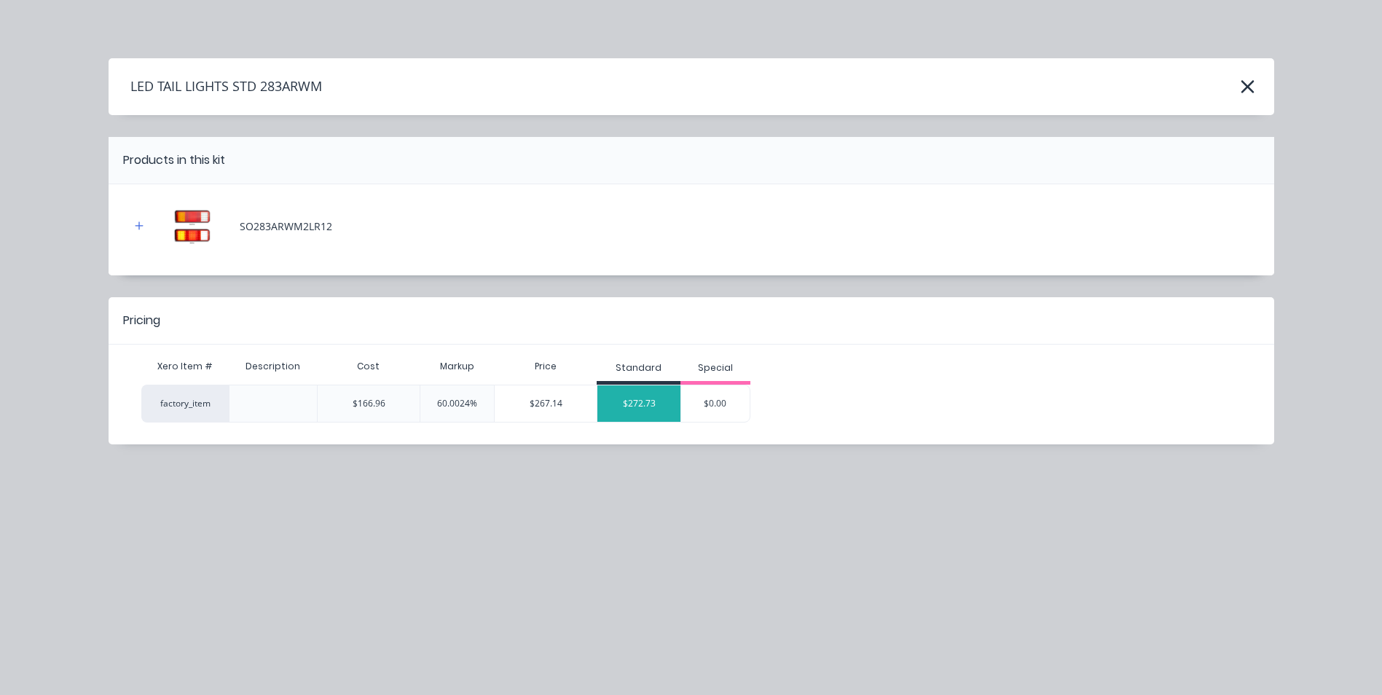
click at [648, 400] on div "$272.73" at bounding box center [638, 403] width 83 height 36
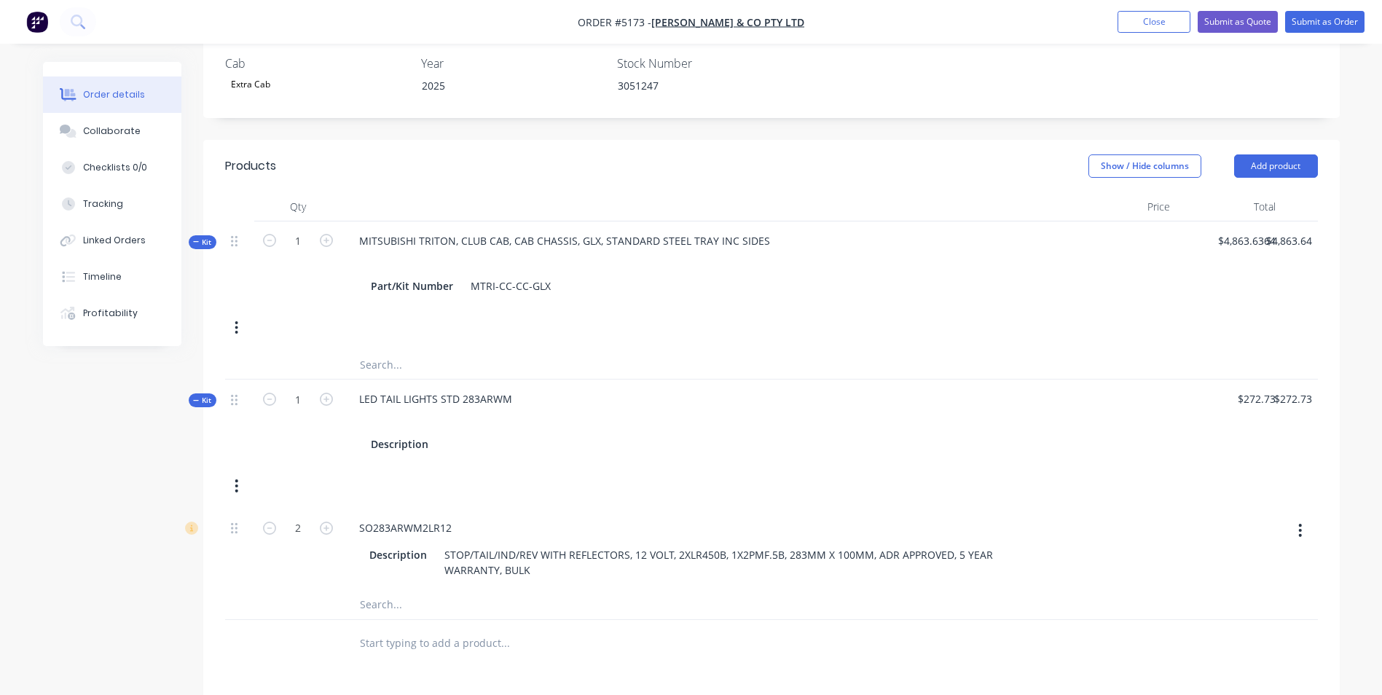
scroll to position [437, 0]
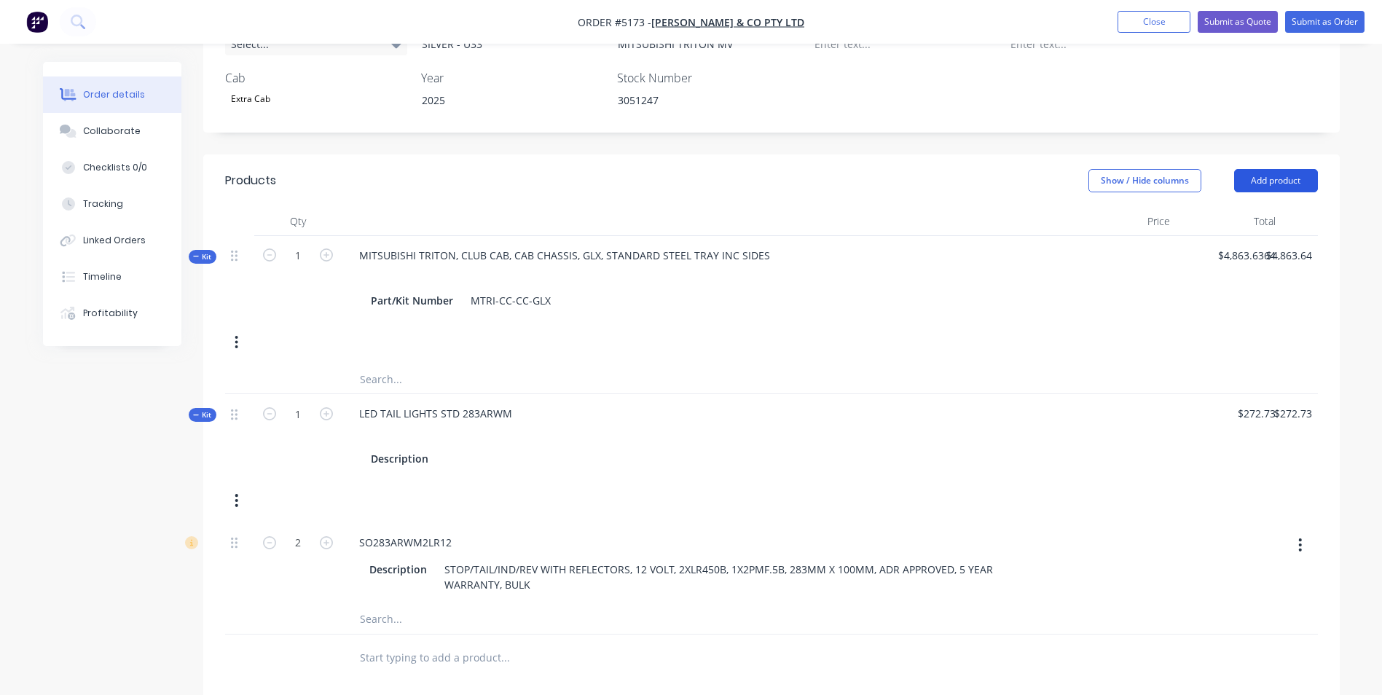
click at [1298, 169] on button "Add product" at bounding box center [1276, 180] width 84 height 23
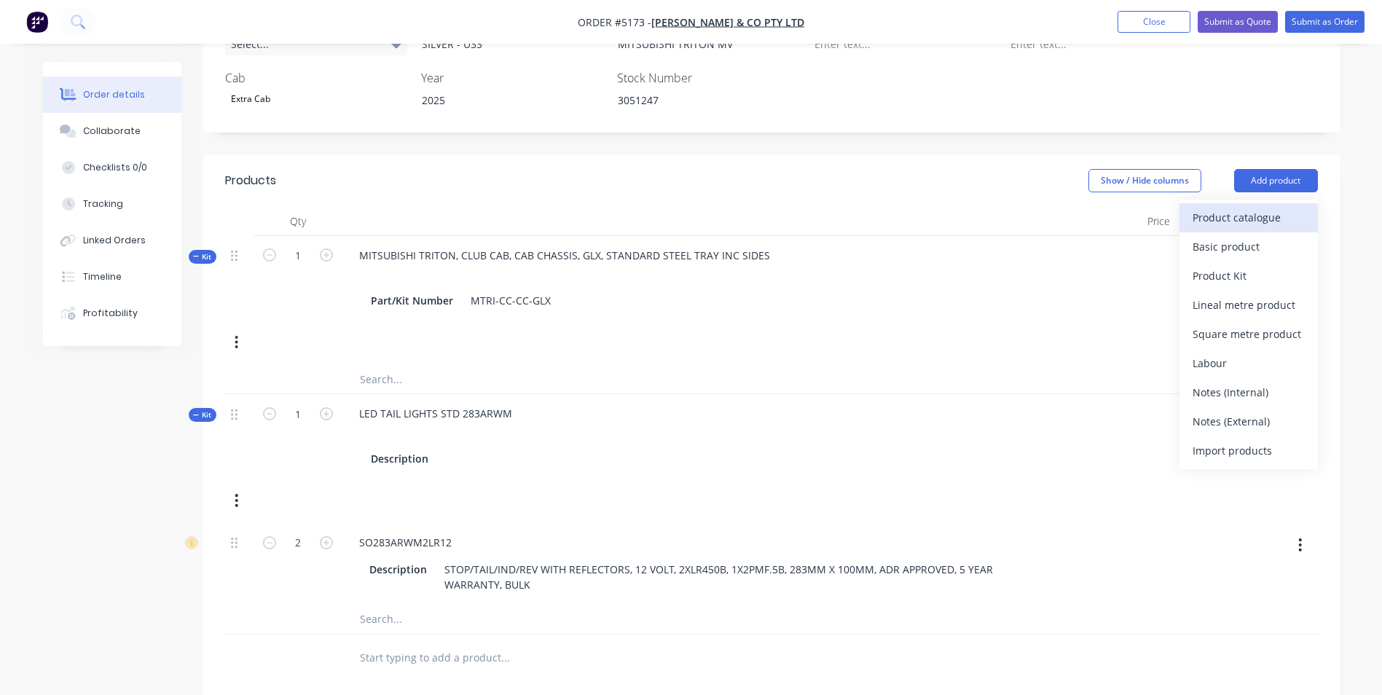
click at [1226, 207] on div "Product catalogue" at bounding box center [1248, 217] width 112 height 21
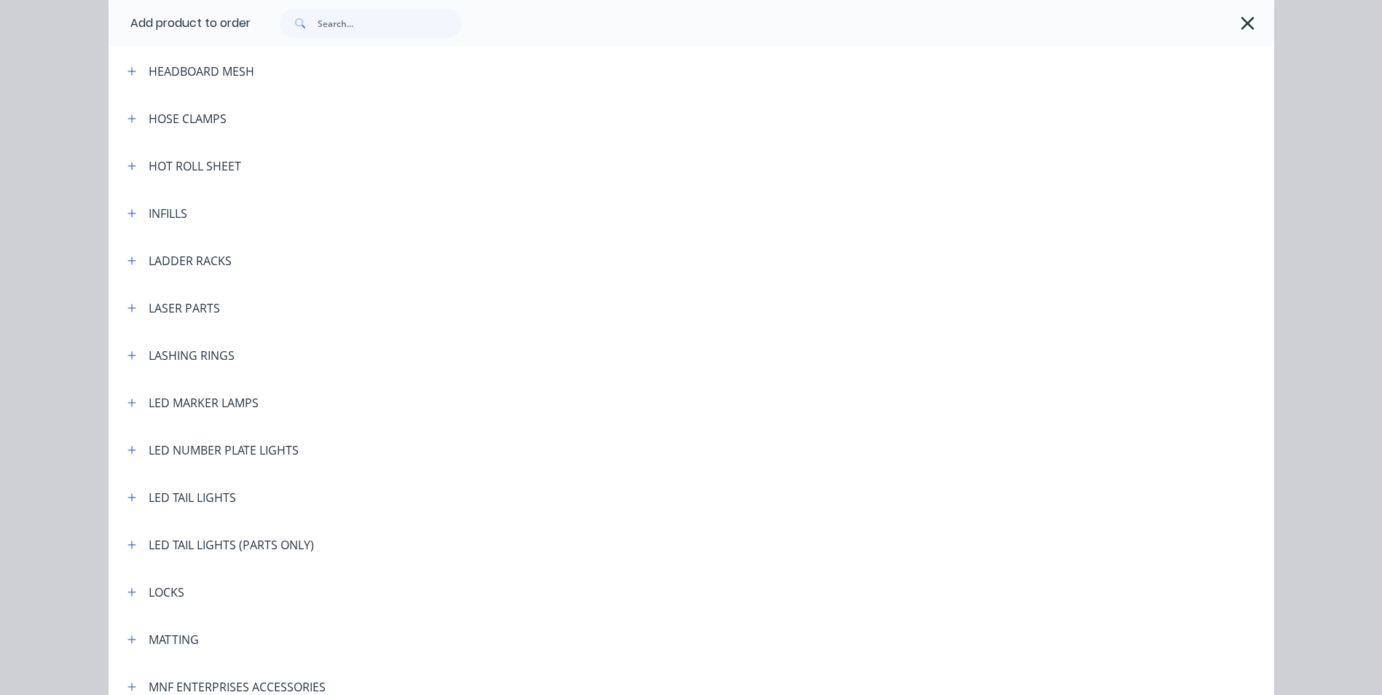
scroll to position [2185, 0]
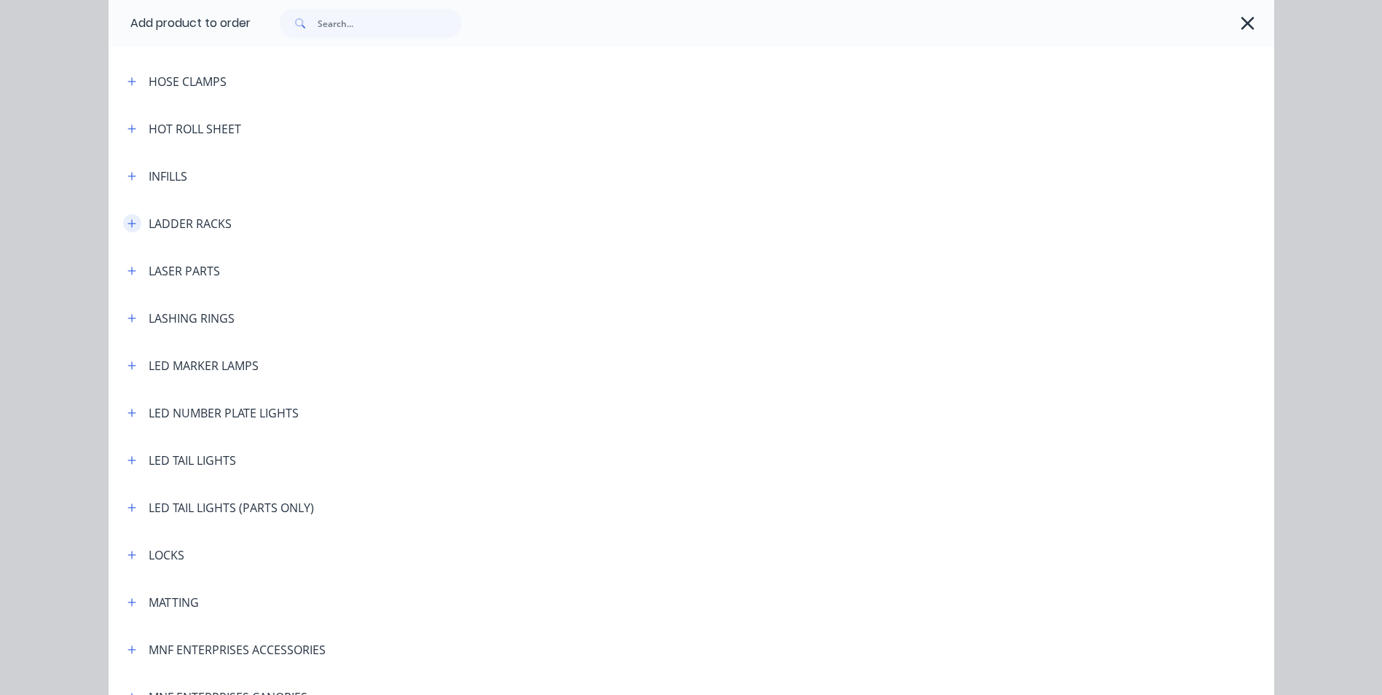
click at [128, 223] on icon "button" at bounding box center [131, 223] width 8 height 8
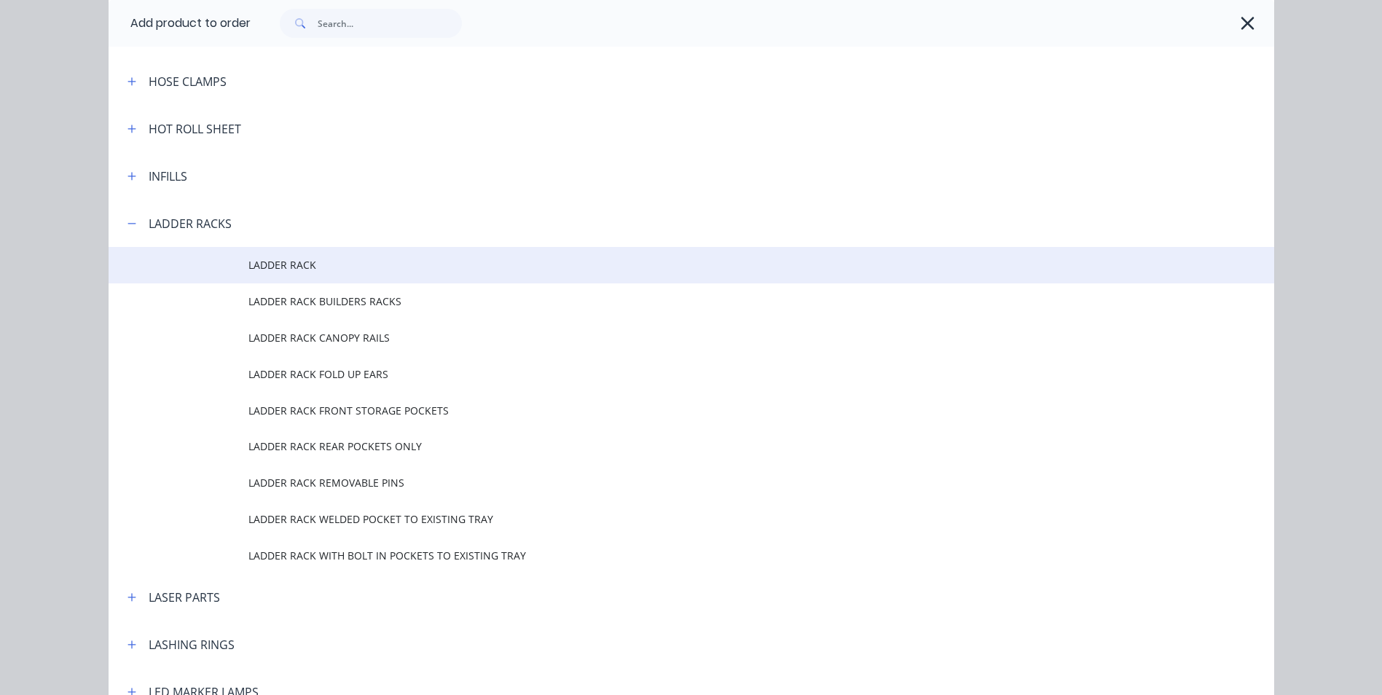
click at [281, 264] on span "LADDER RACK" at bounding box center [658, 264] width 820 height 15
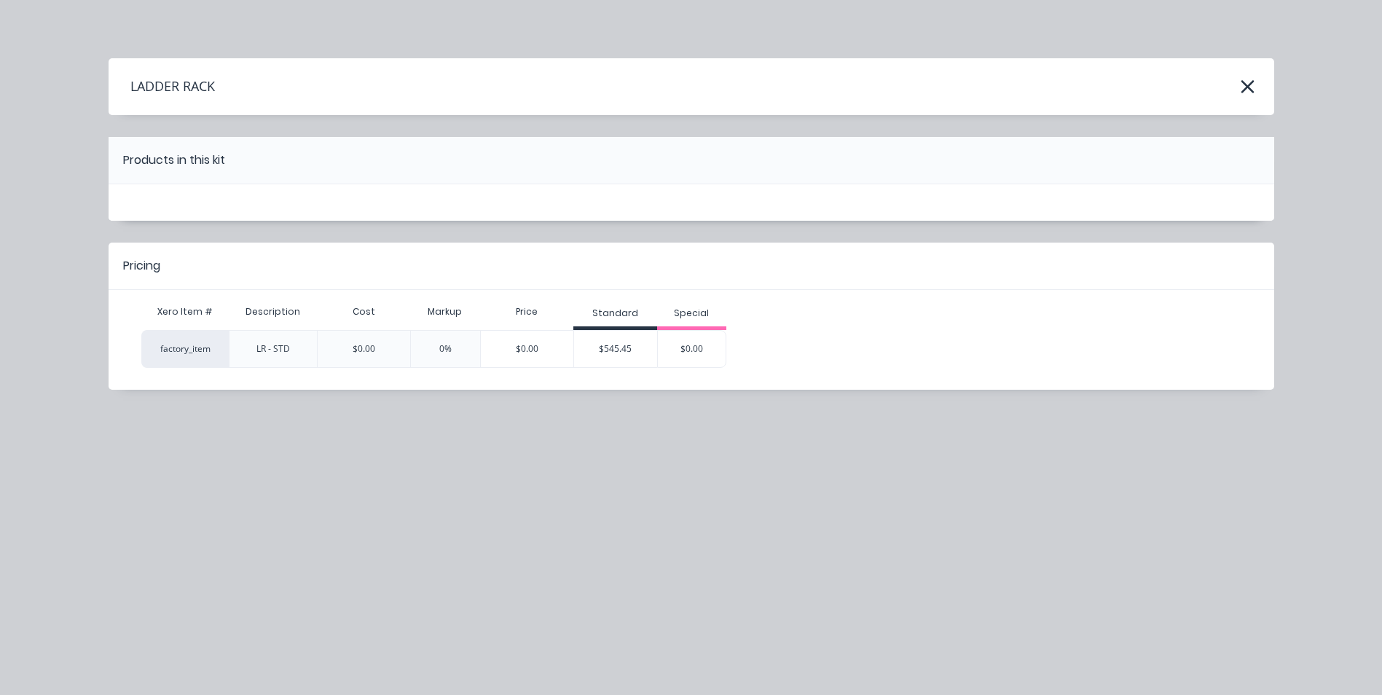
click at [622, 353] on div "$545.45" at bounding box center [615, 349] width 83 height 36
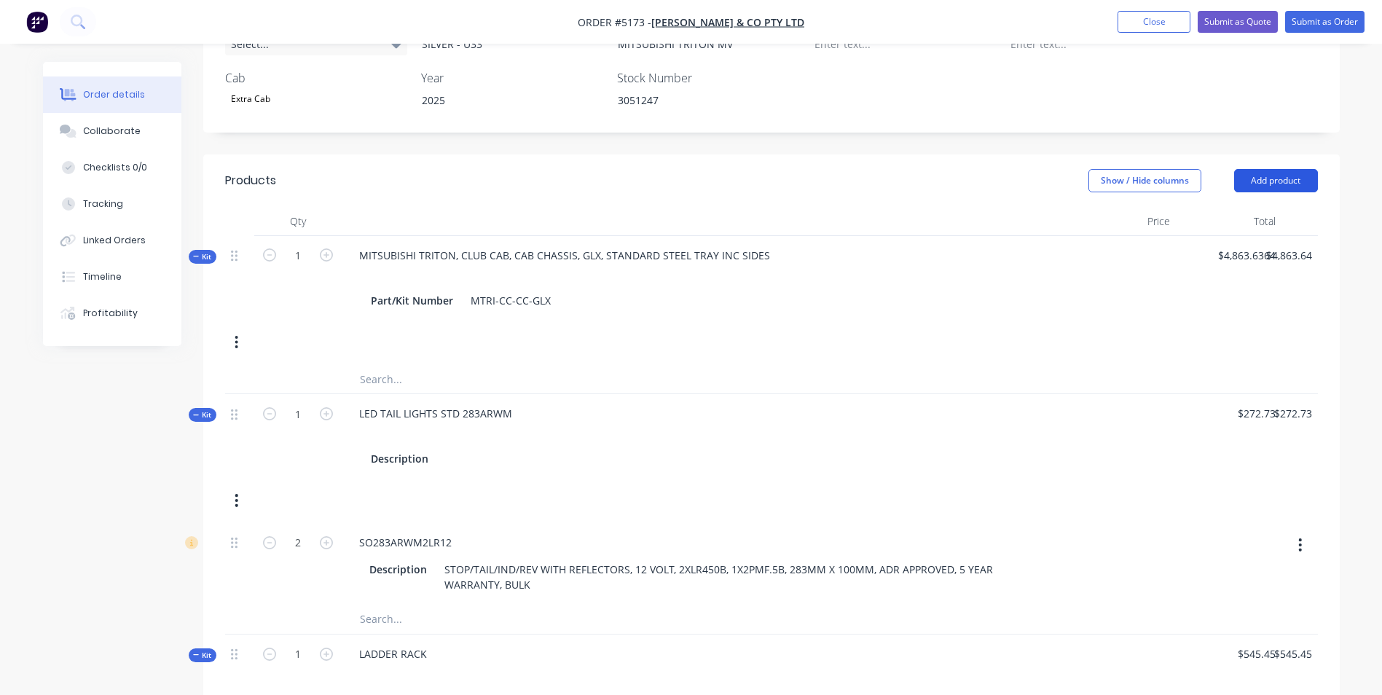
click at [1292, 169] on button "Add product" at bounding box center [1276, 180] width 84 height 23
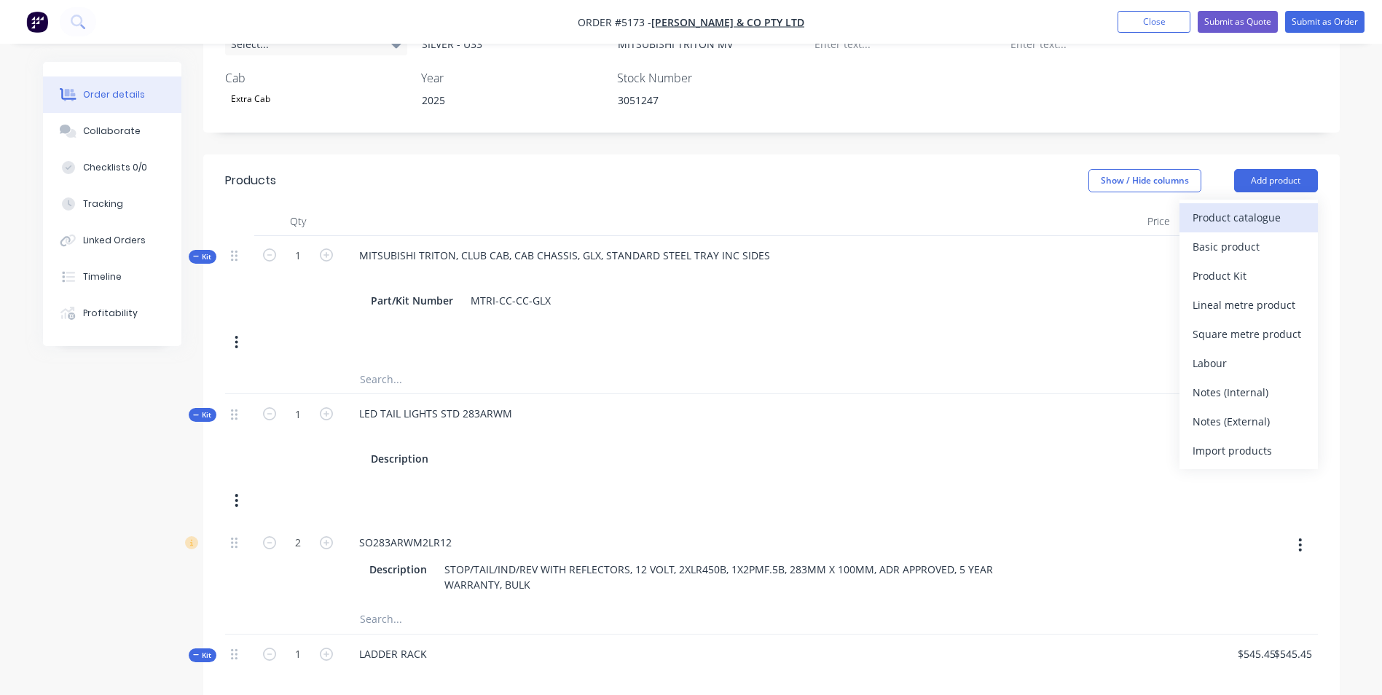
click at [1246, 207] on div "Product catalogue" at bounding box center [1248, 217] width 112 height 21
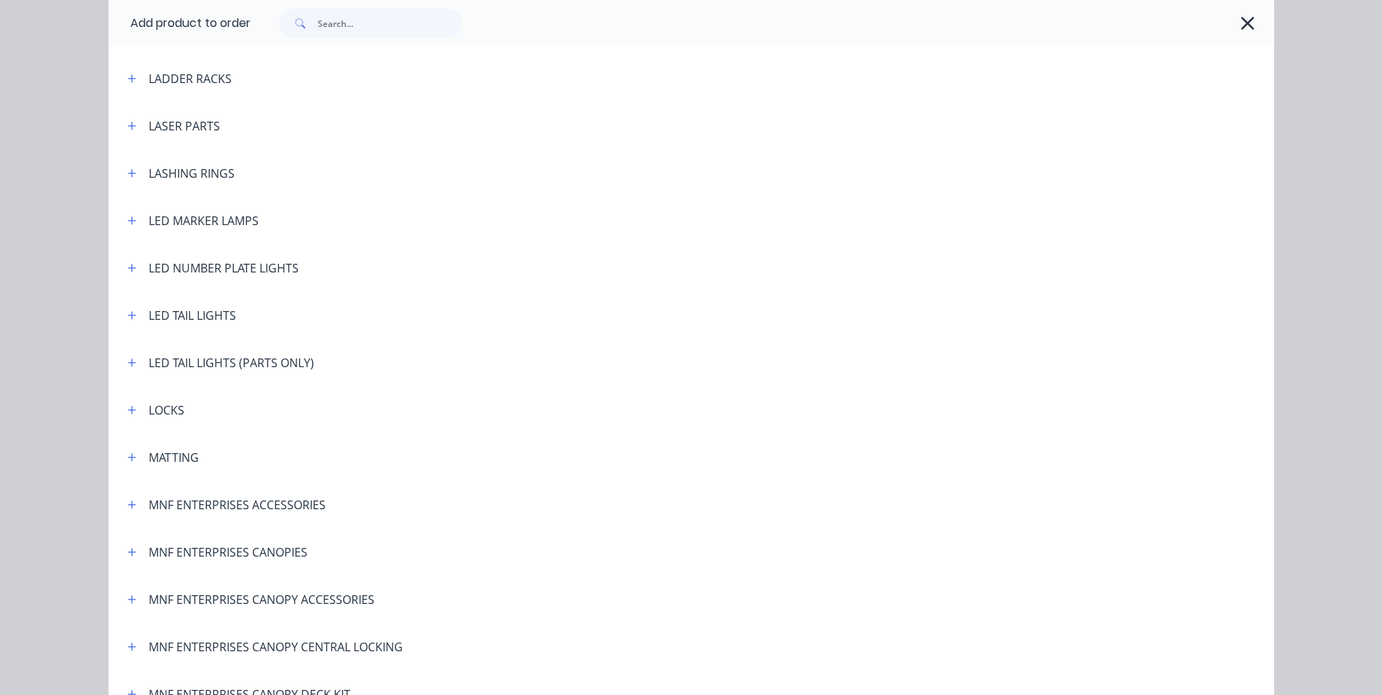
scroll to position [2331, 0]
click at [128, 76] on icon "button" at bounding box center [131, 78] width 9 height 10
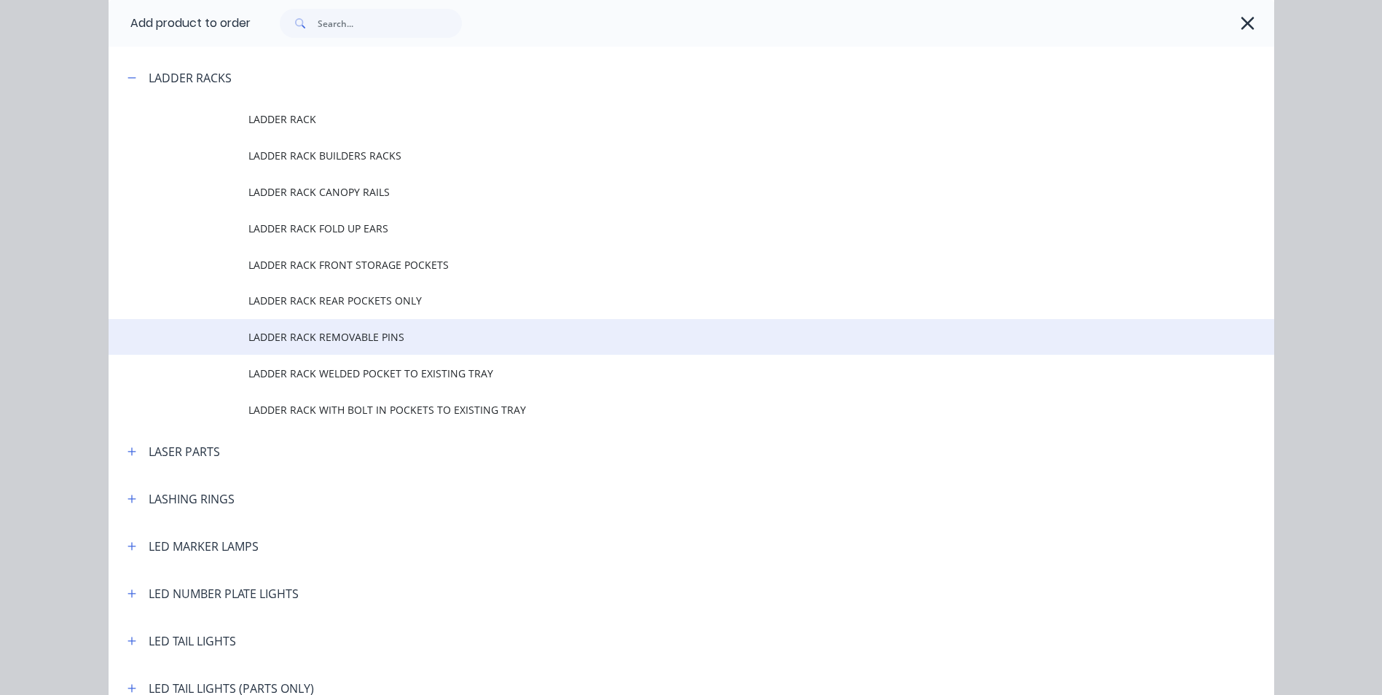
click at [288, 339] on span "LADDER RACK REMOVABLE PINS" at bounding box center [658, 336] width 820 height 15
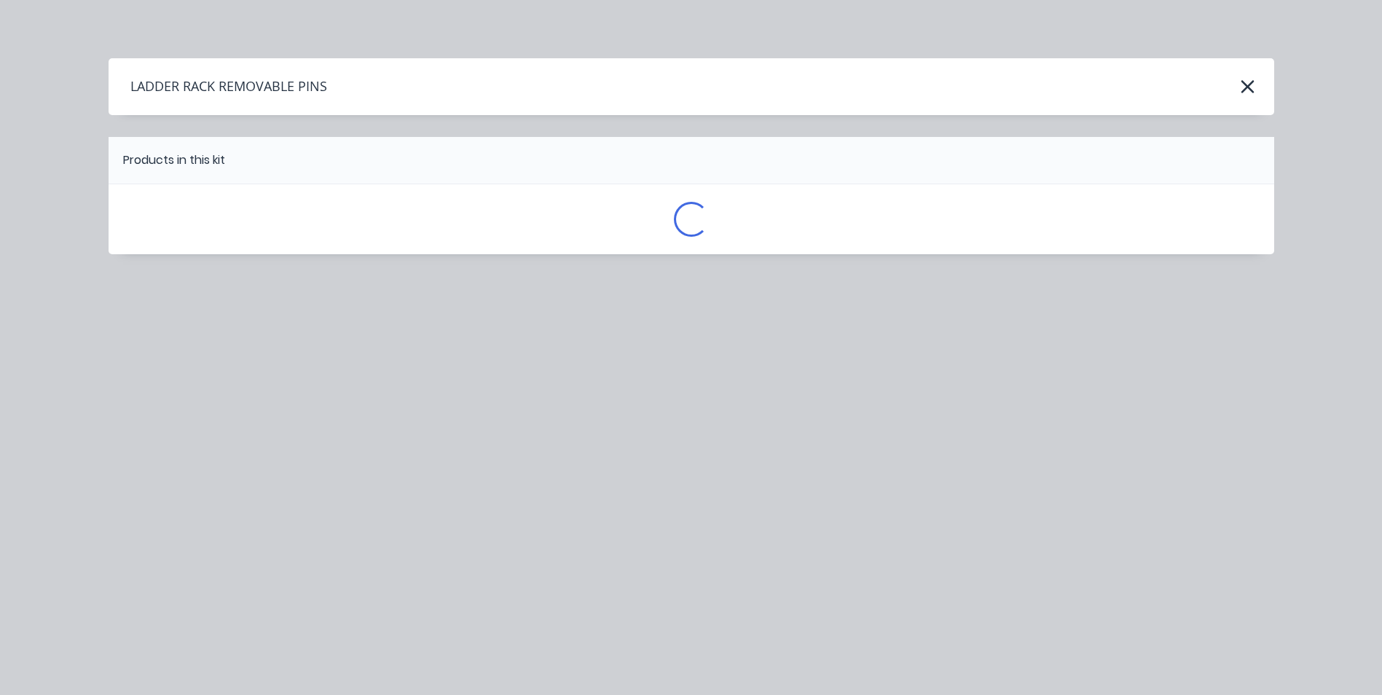
scroll to position [0, 0]
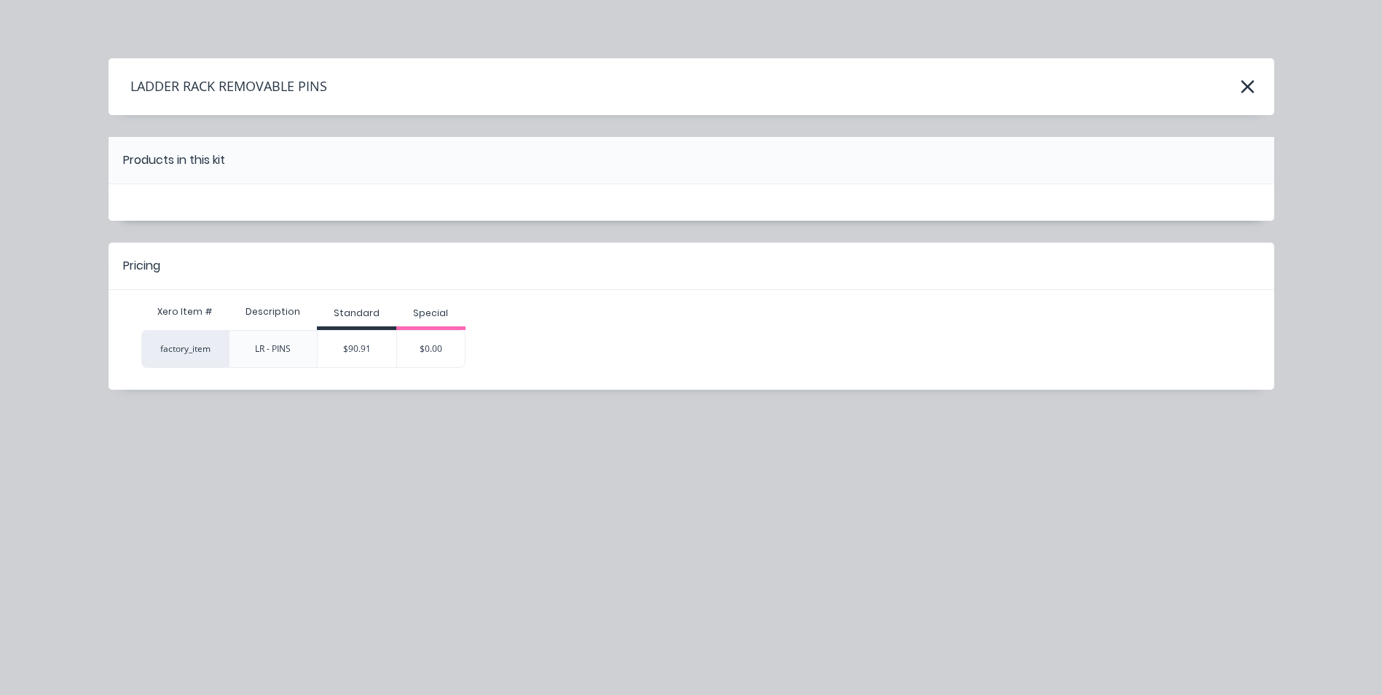
click at [368, 344] on div "$90.91" at bounding box center [357, 349] width 79 height 36
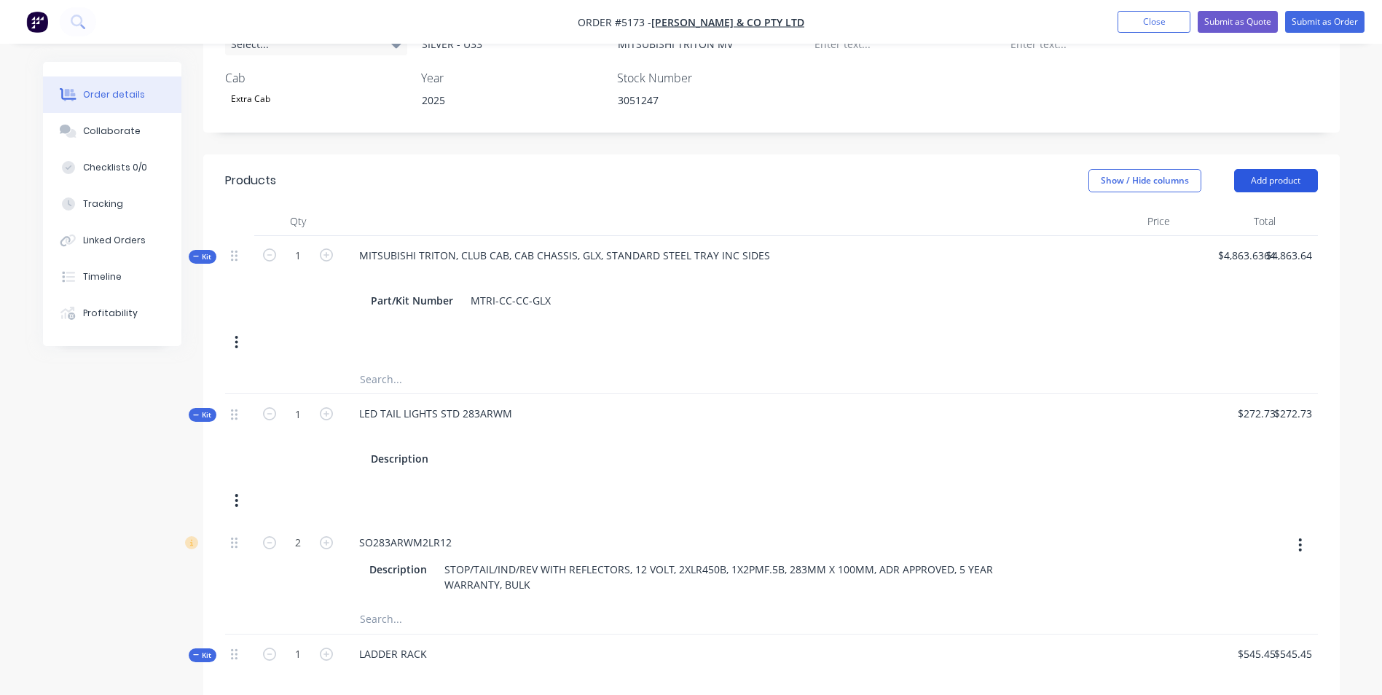
click at [1294, 169] on button "Add product" at bounding box center [1276, 180] width 84 height 23
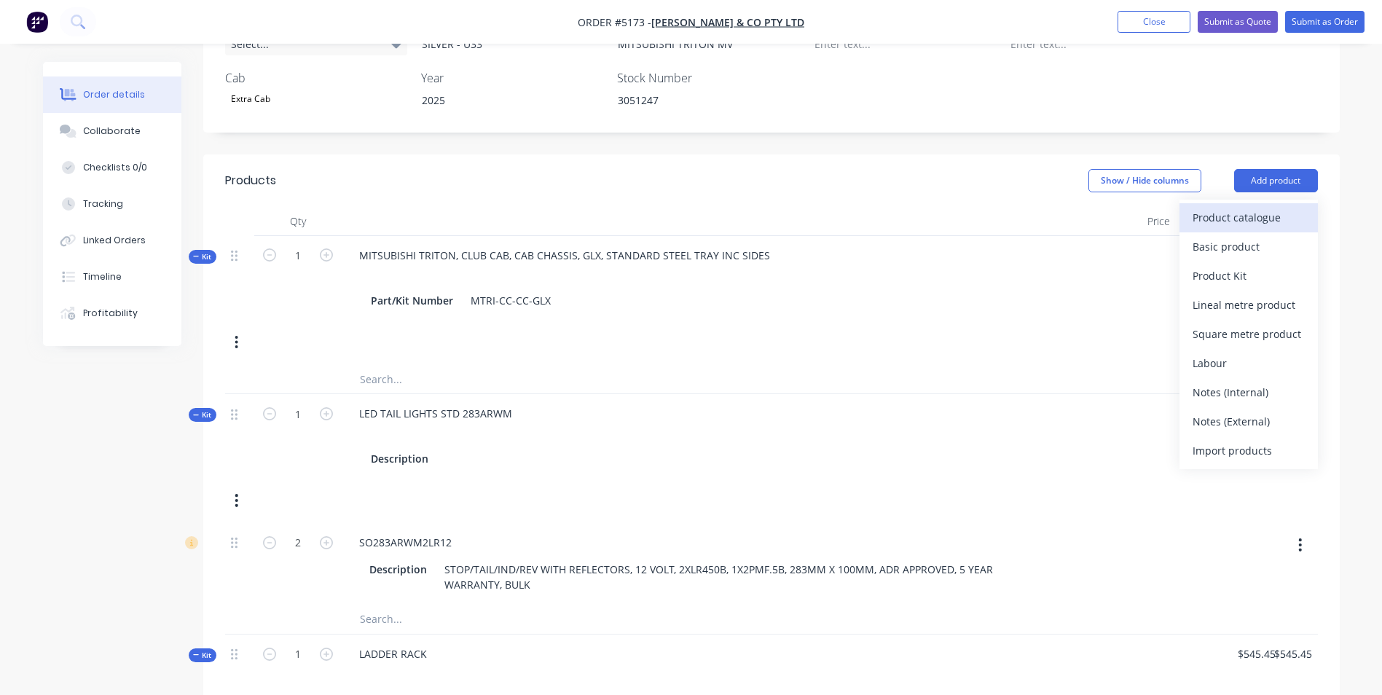
click at [1261, 207] on div "Product catalogue" at bounding box center [1248, 217] width 112 height 21
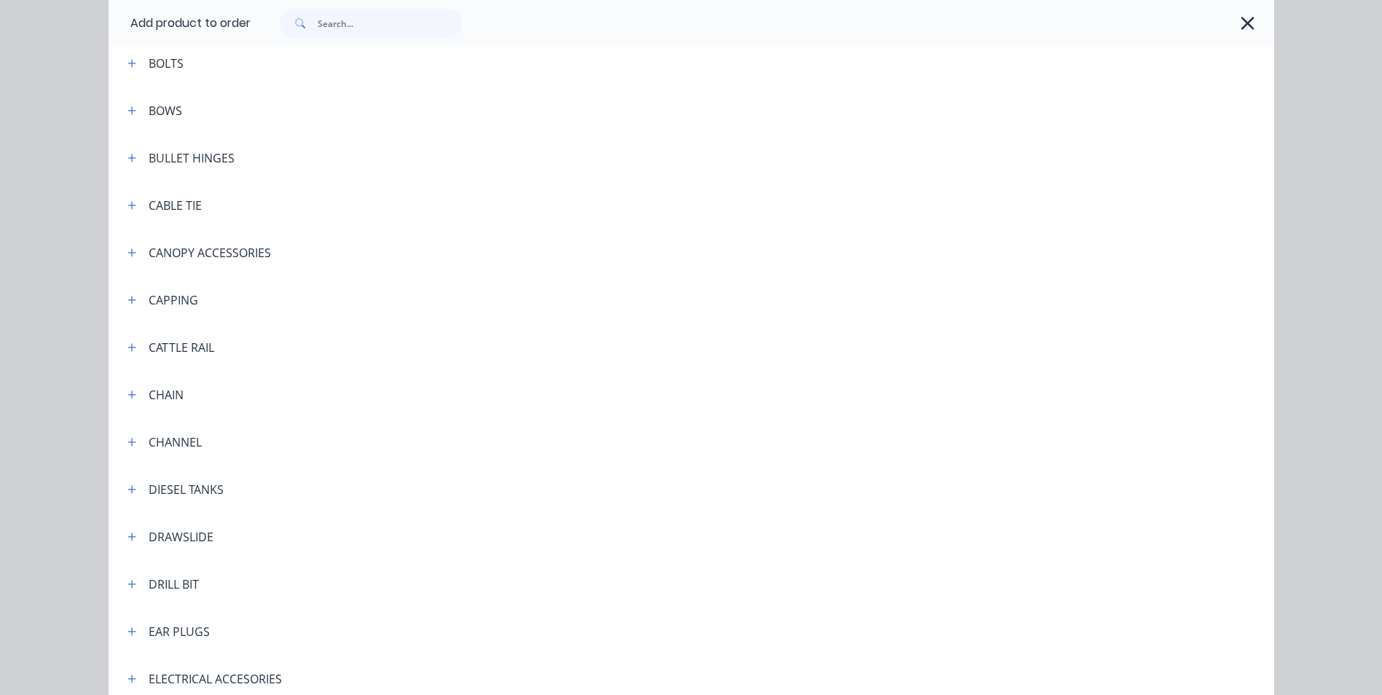
scroll to position [1093, 0]
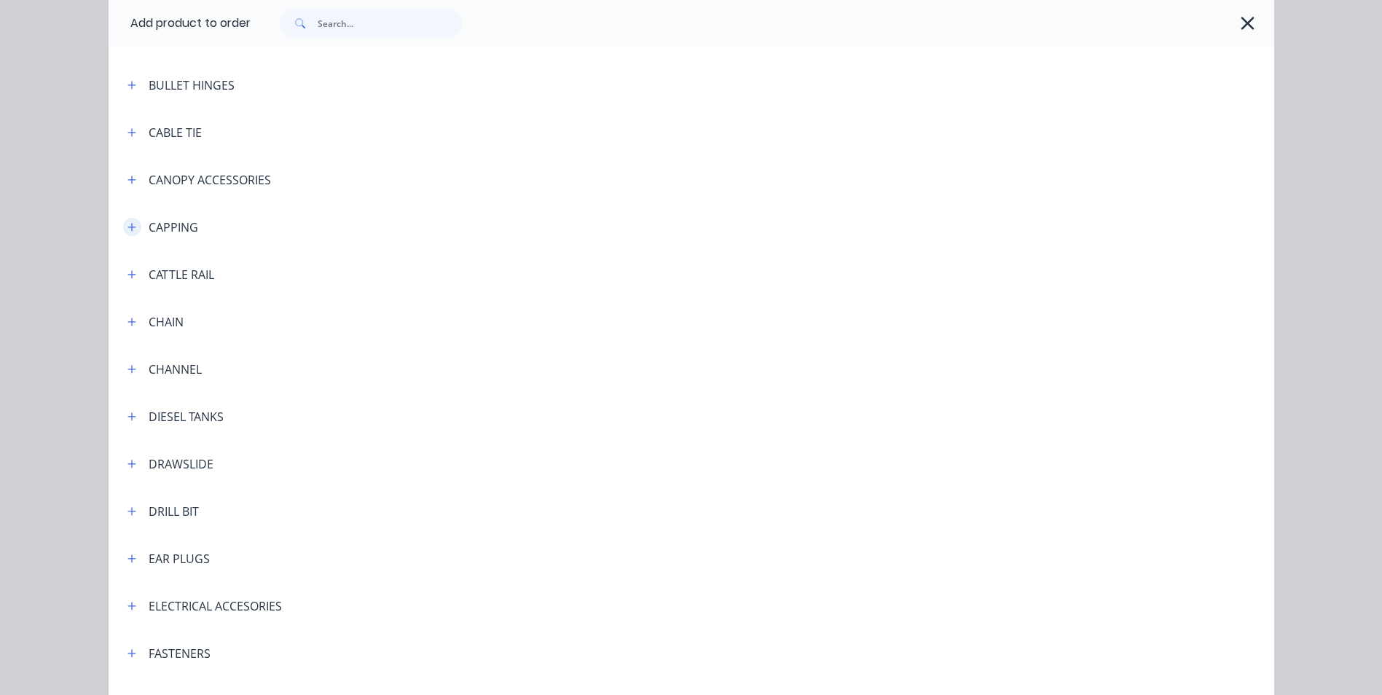
click at [123, 228] on button "button" at bounding box center [132, 227] width 18 height 18
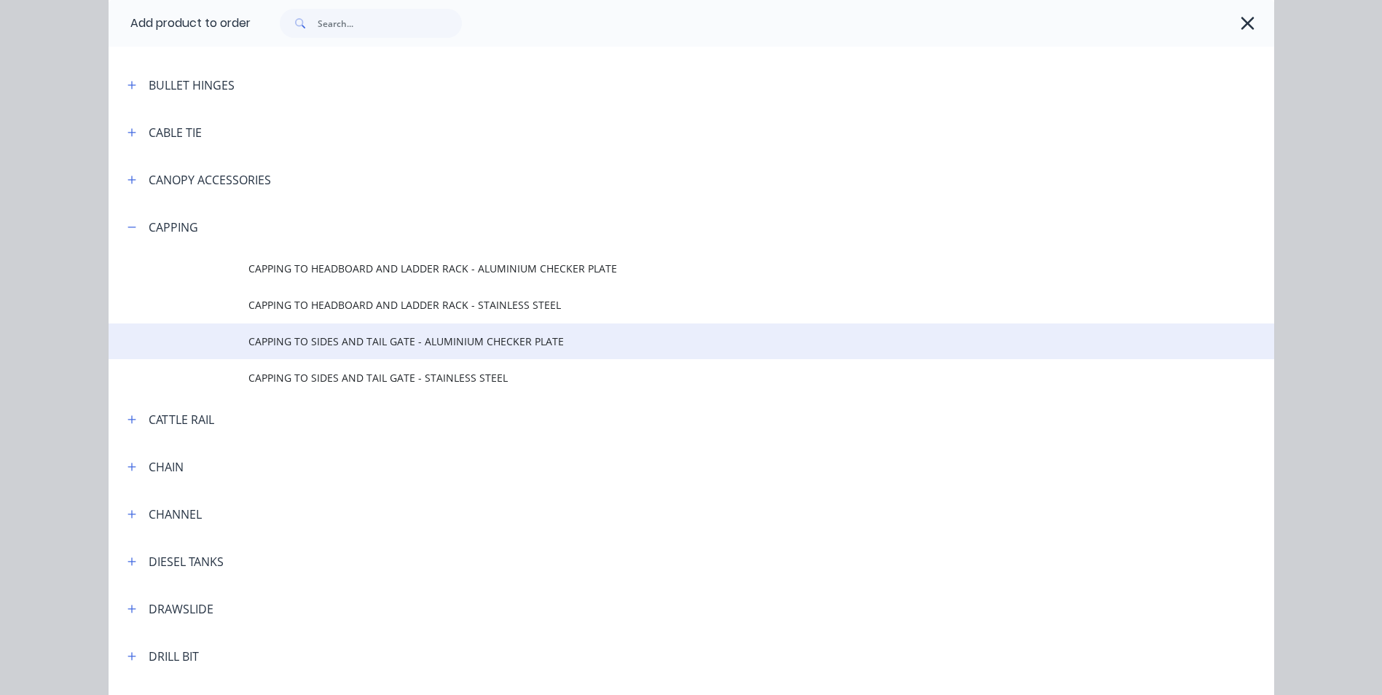
click at [412, 339] on span "CAPPING TO SIDES AND TAIL GATE - ALUMINIUM CHECKER PLATE" at bounding box center [658, 341] width 820 height 15
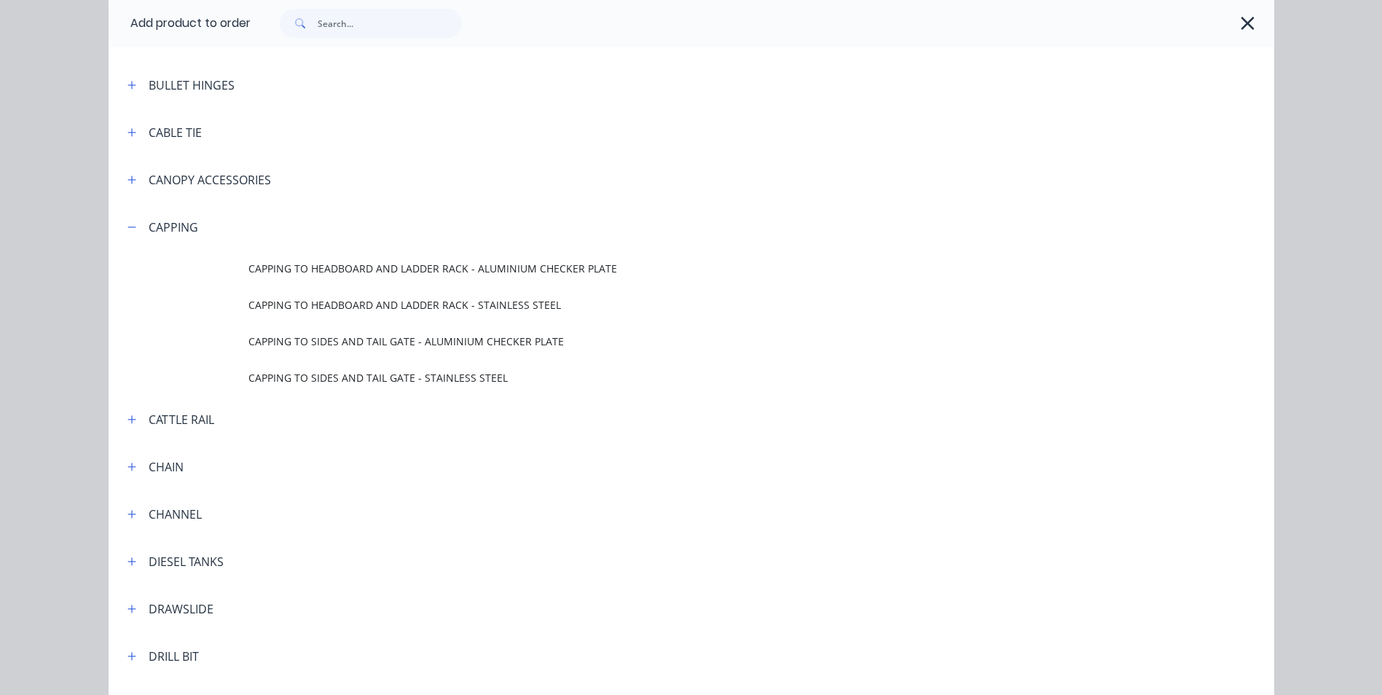
scroll to position [0, 0]
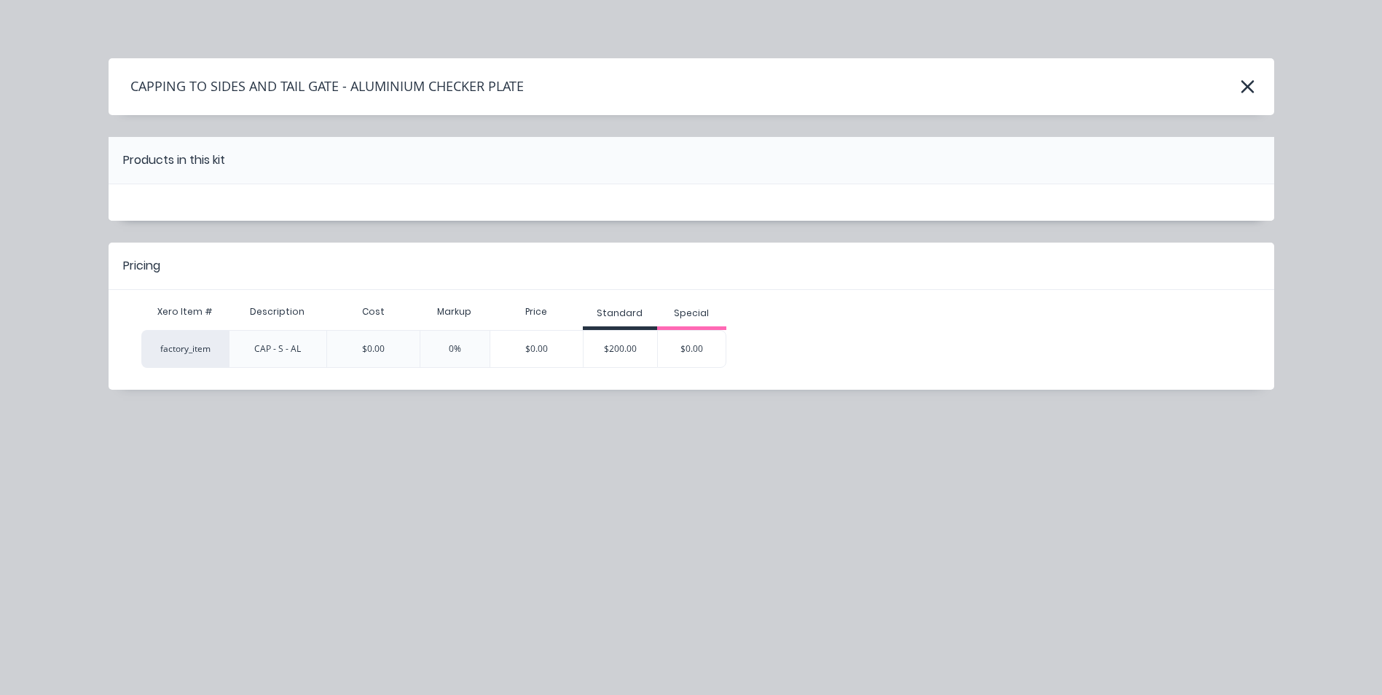
click at [603, 347] on div "$200.00" at bounding box center [620, 349] width 74 height 36
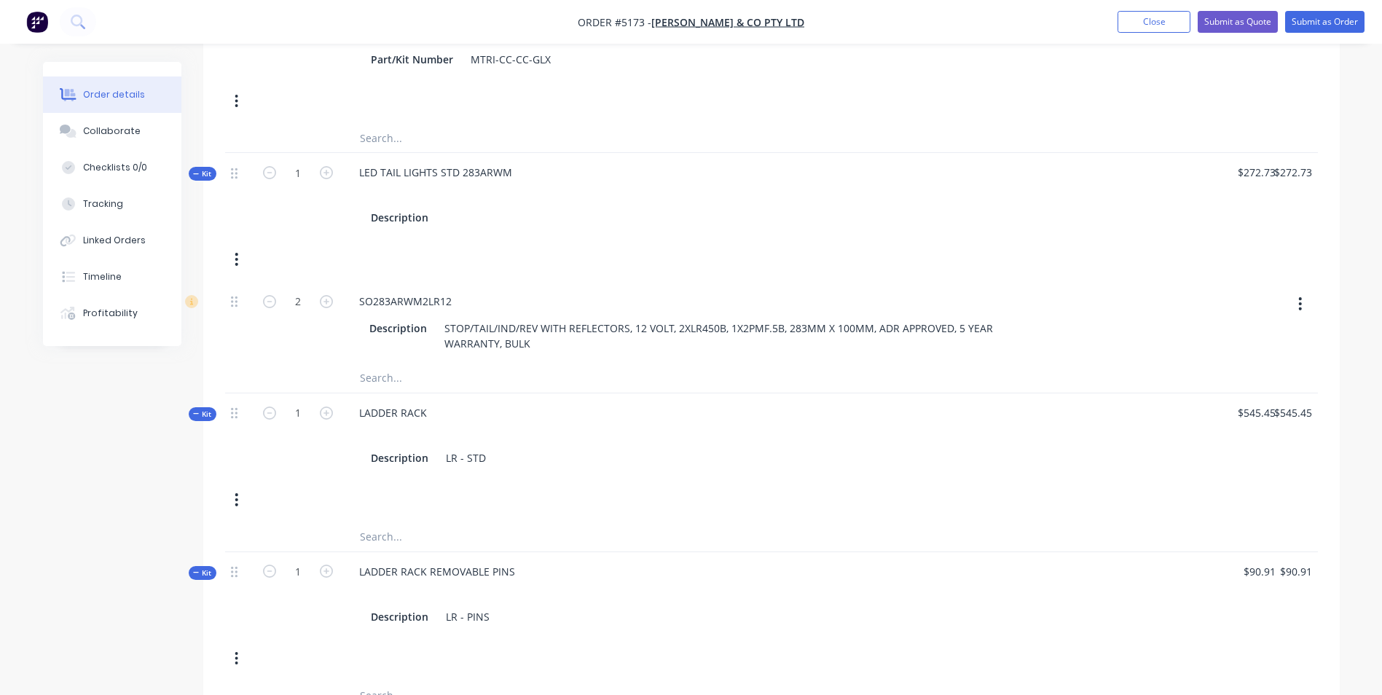
scroll to position [510, 0]
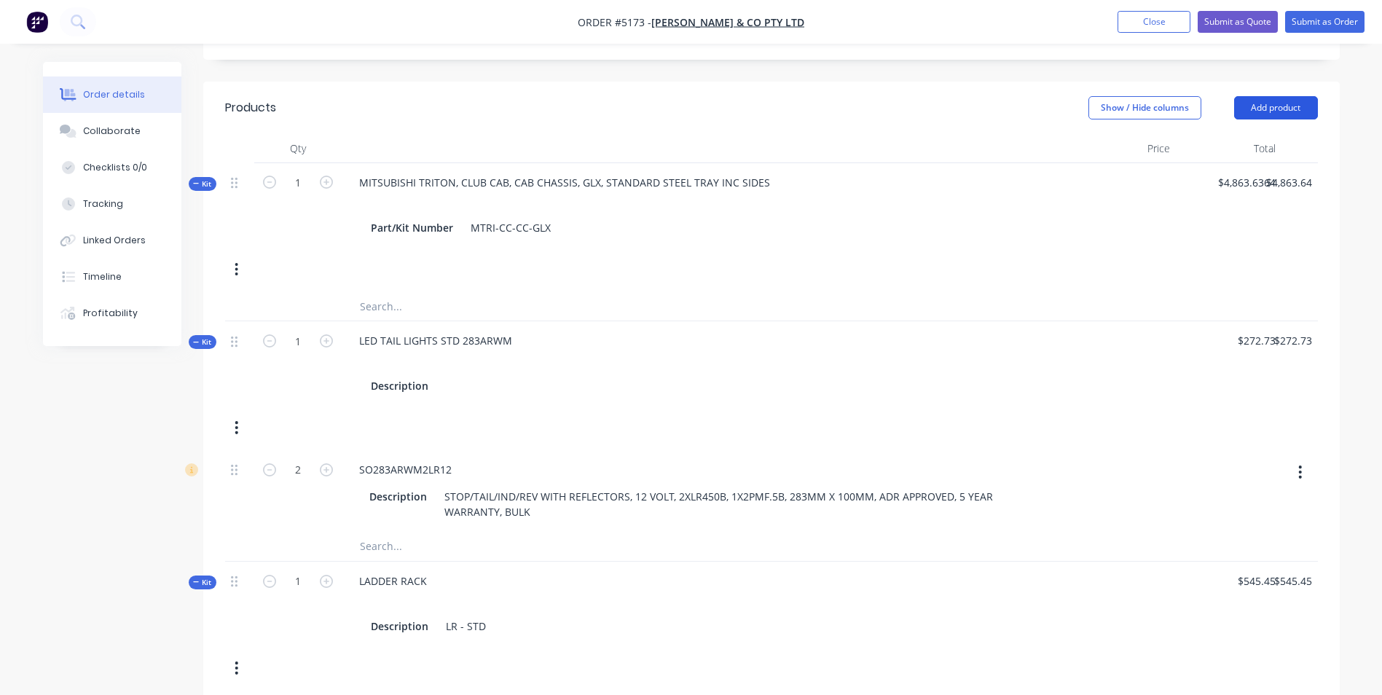
click at [1289, 96] on button "Add product" at bounding box center [1276, 107] width 84 height 23
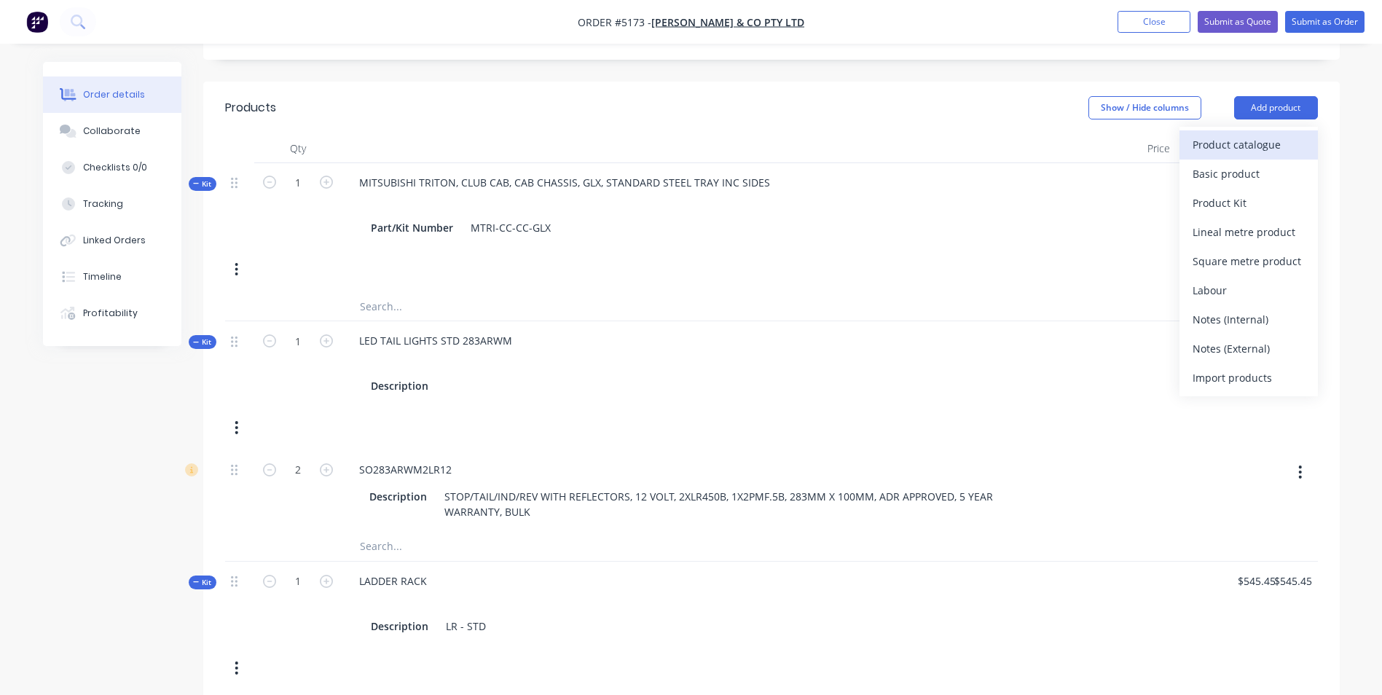
click at [1240, 134] on div "Product catalogue" at bounding box center [1248, 144] width 112 height 21
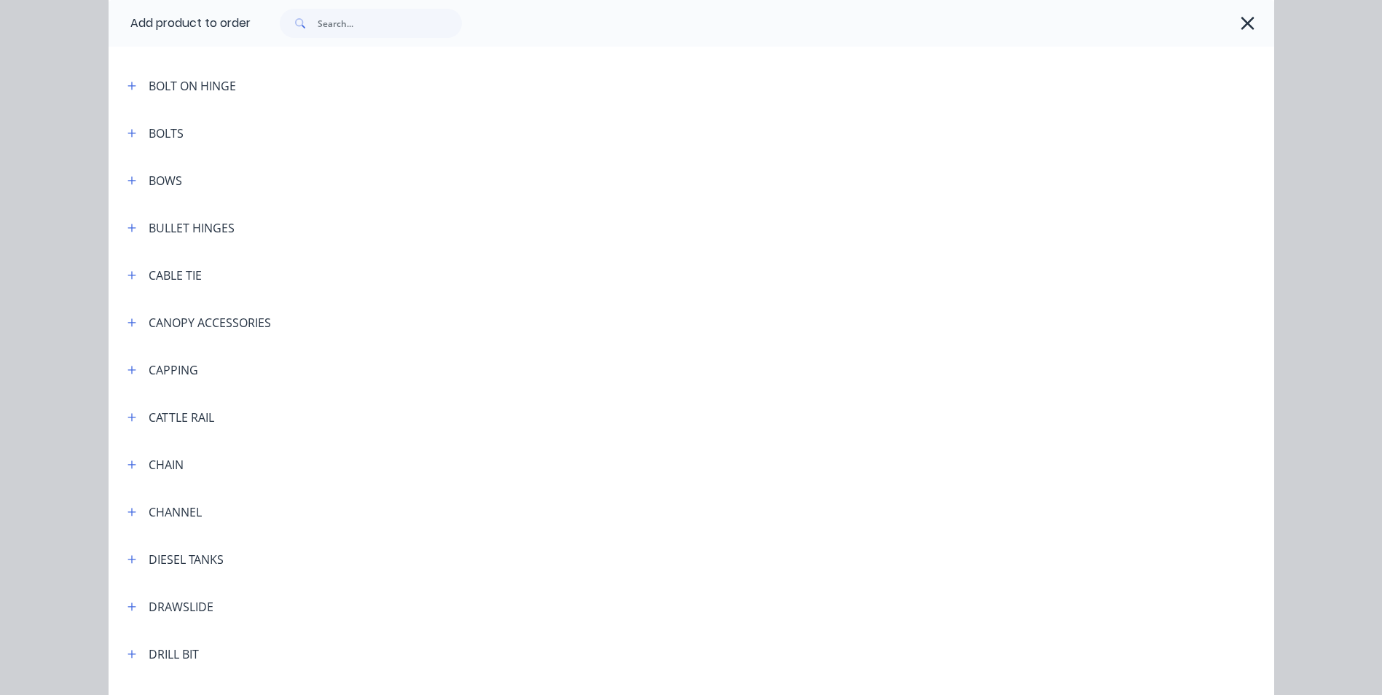
scroll to position [1093, 0]
click at [127, 225] on icon "button" at bounding box center [131, 227] width 8 height 8
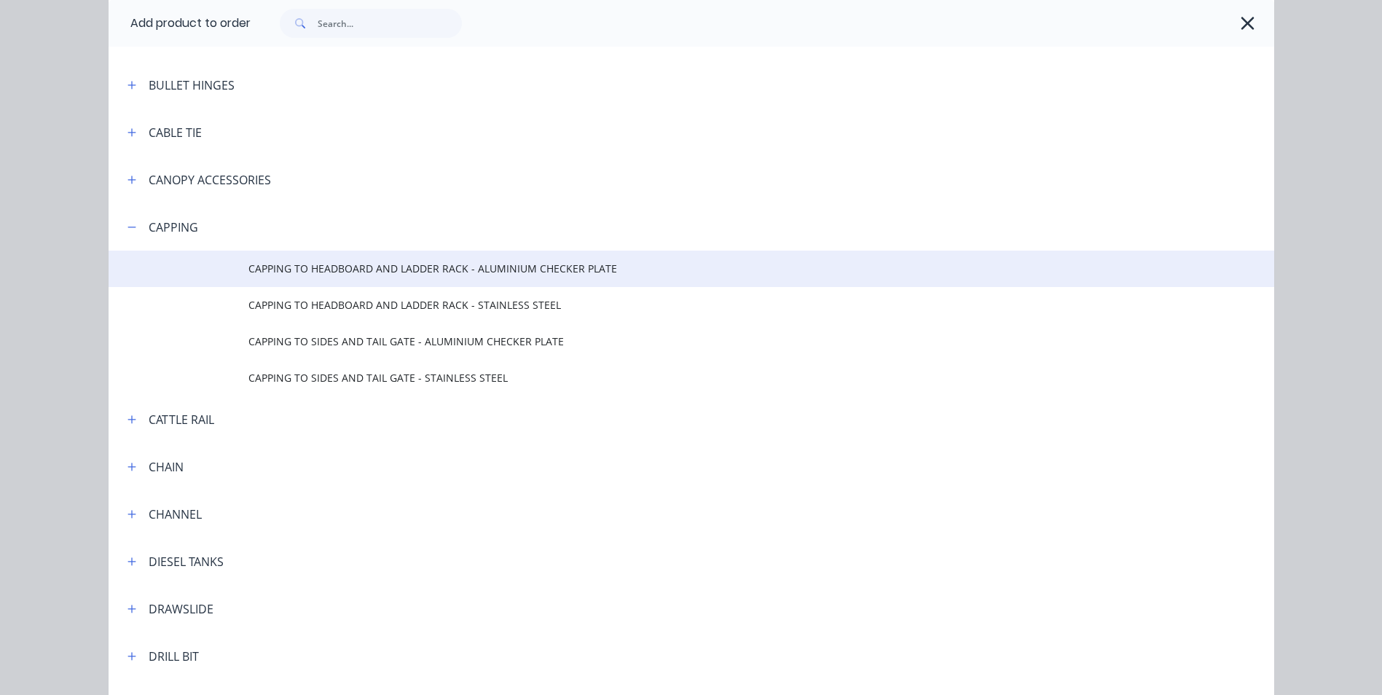
click at [425, 272] on span "CAPPING TO HEADBOARD AND LADDER RACK - ALUMINIUM CHECKER PLATE" at bounding box center [658, 268] width 820 height 15
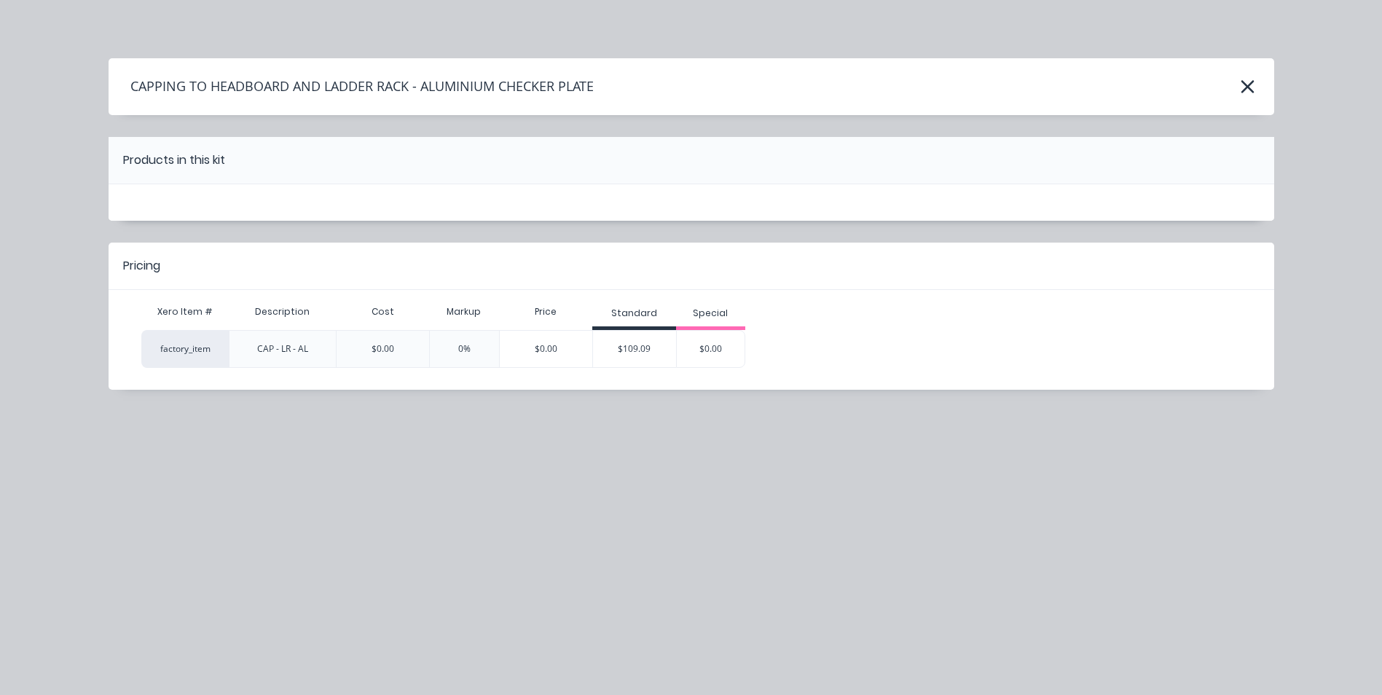
scroll to position [0, 0]
click at [649, 354] on div "$109.09" at bounding box center [634, 349] width 83 height 36
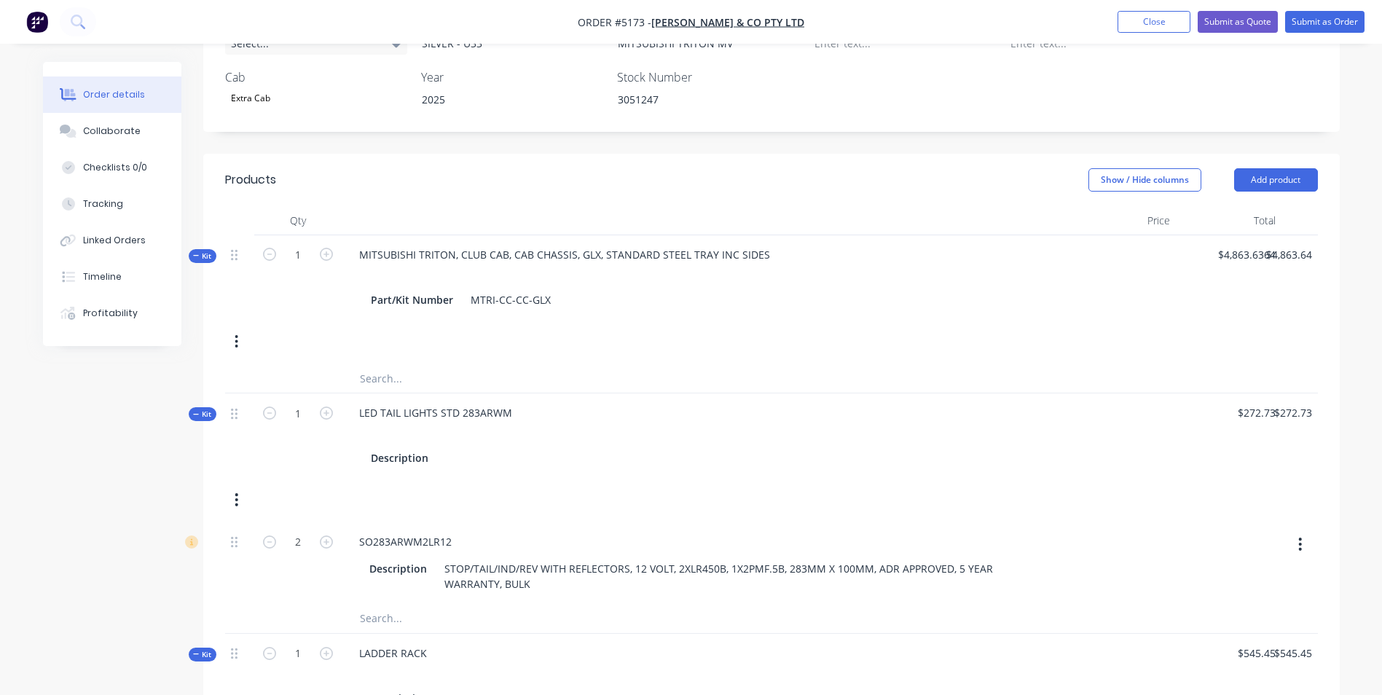
scroll to position [437, 0]
click at [1283, 169] on button "Add product" at bounding box center [1276, 180] width 84 height 23
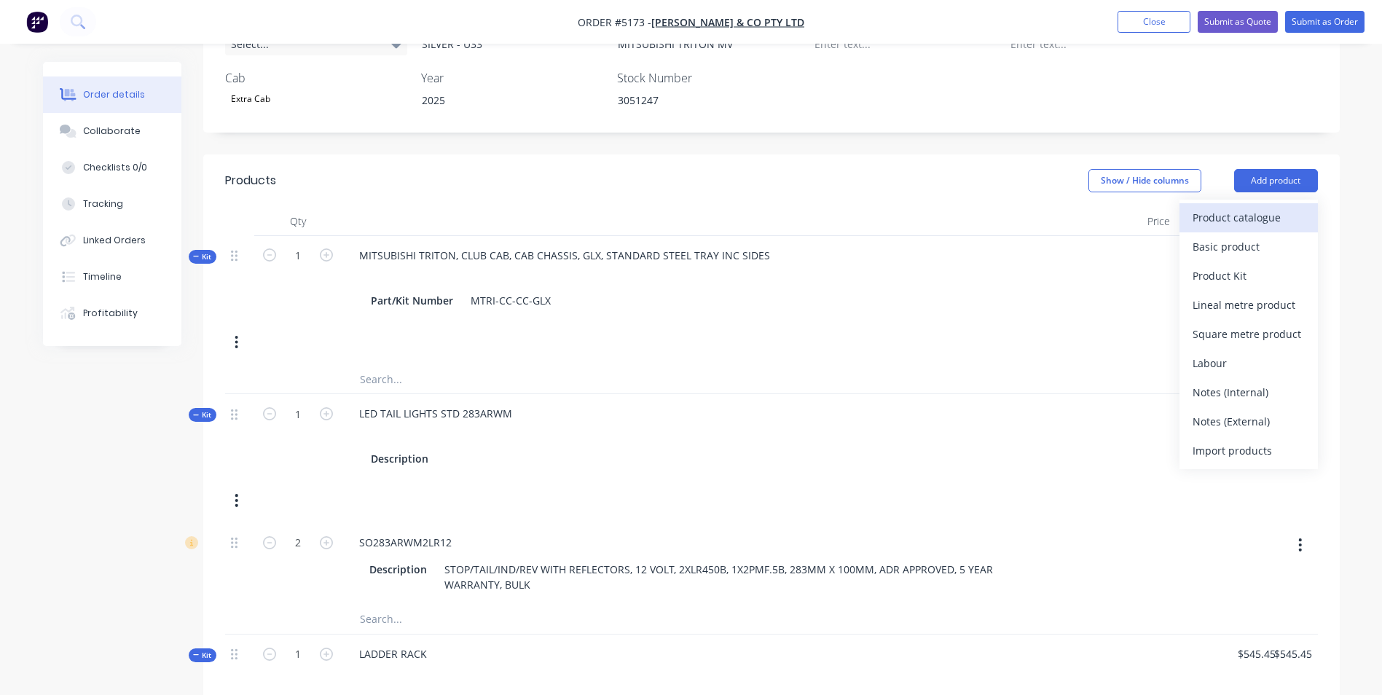
click at [1232, 207] on div "Product catalogue" at bounding box center [1248, 217] width 112 height 21
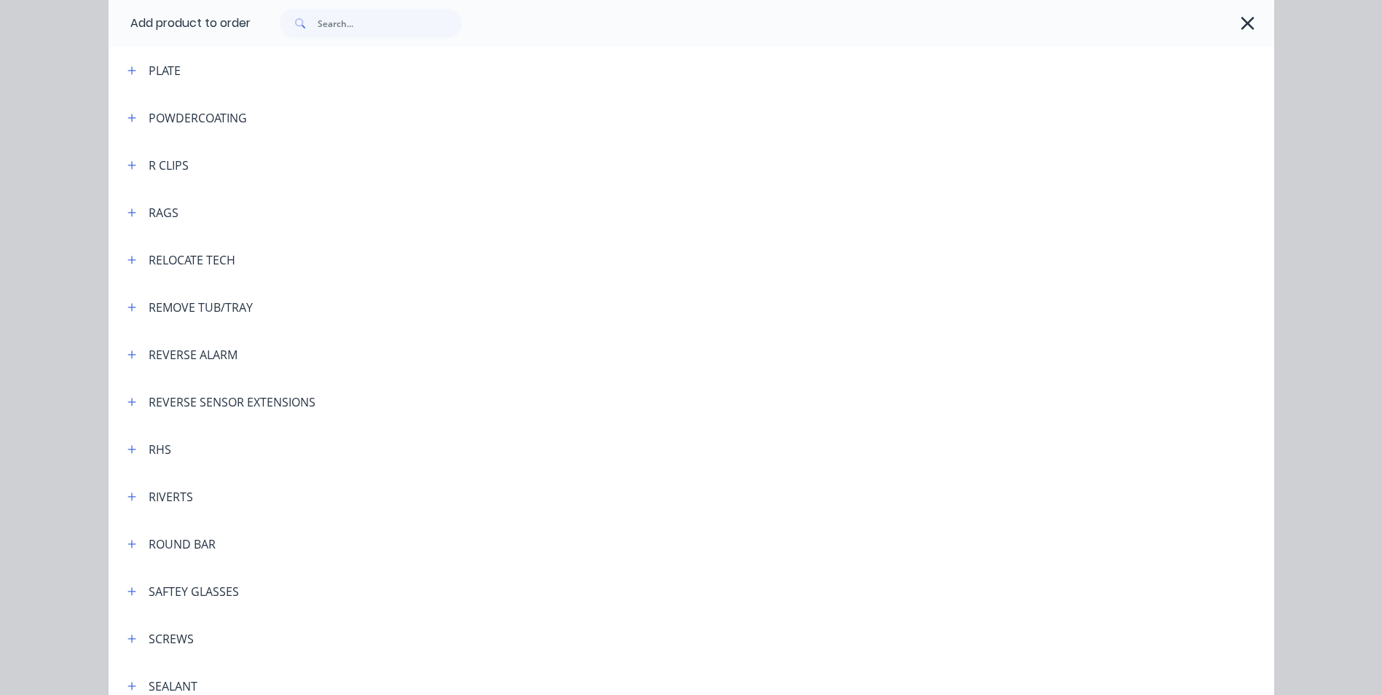
scroll to position [3642, 0]
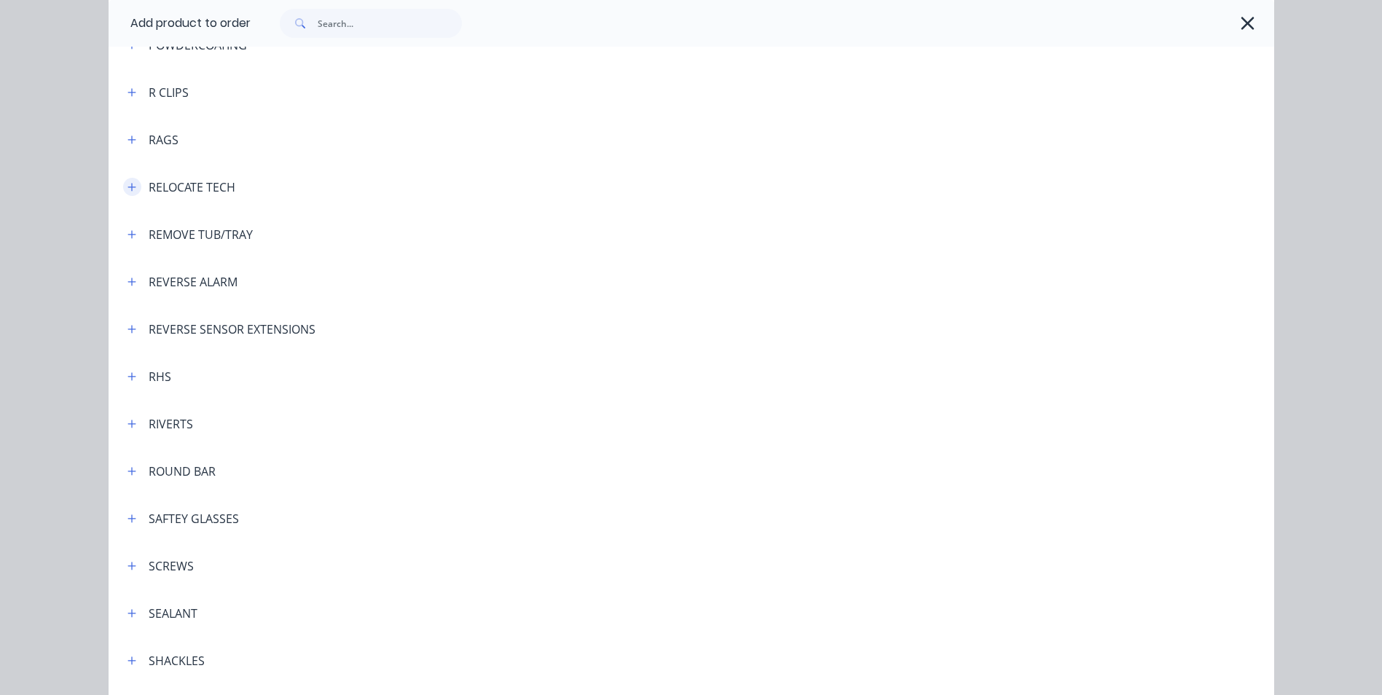
click at [127, 180] on button "button" at bounding box center [132, 187] width 18 height 18
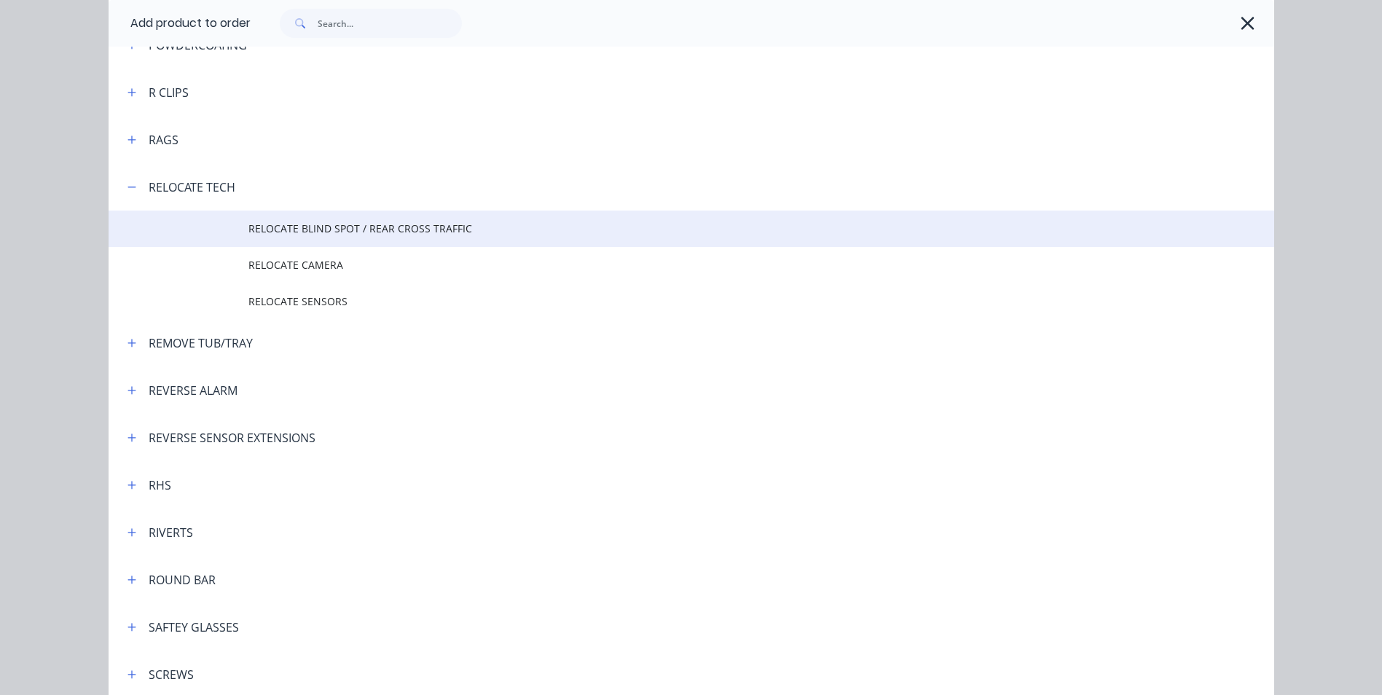
click at [308, 227] on span "RELOCATE BLIND SPOT / REAR CROSS TRAFFIC" at bounding box center [658, 228] width 820 height 15
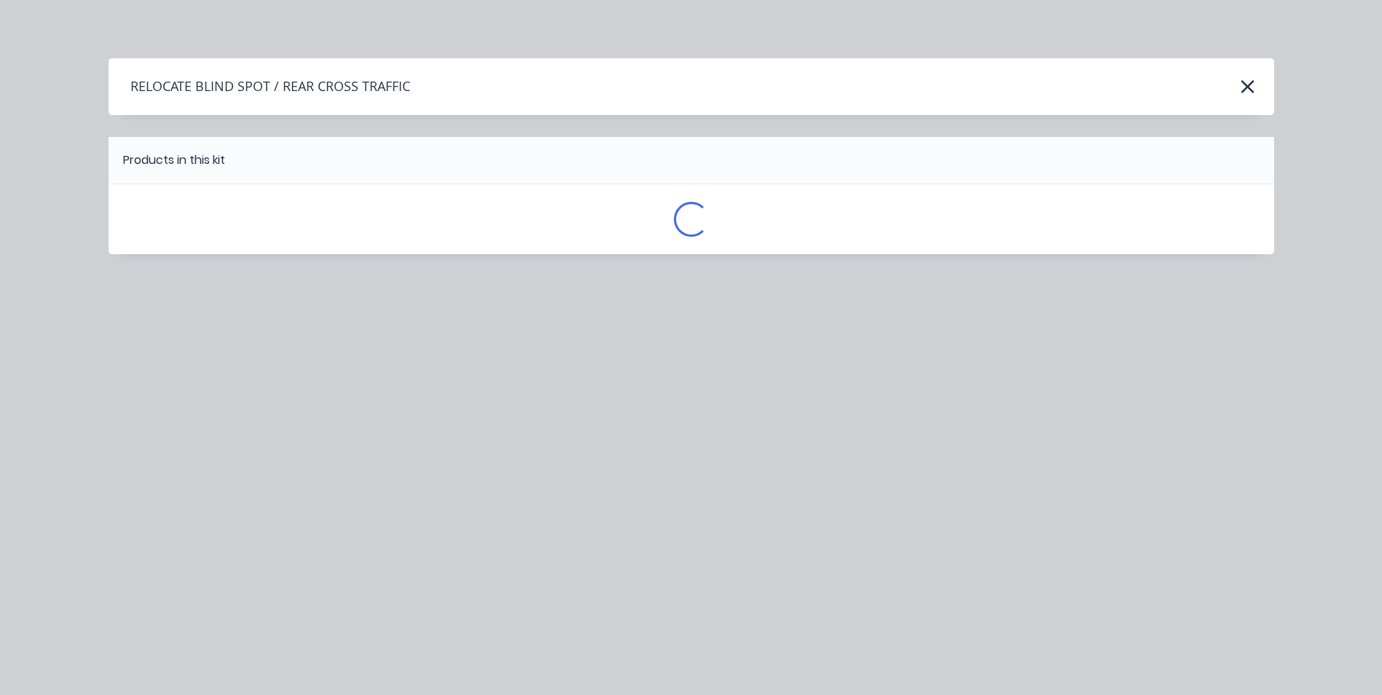
scroll to position [0, 0]
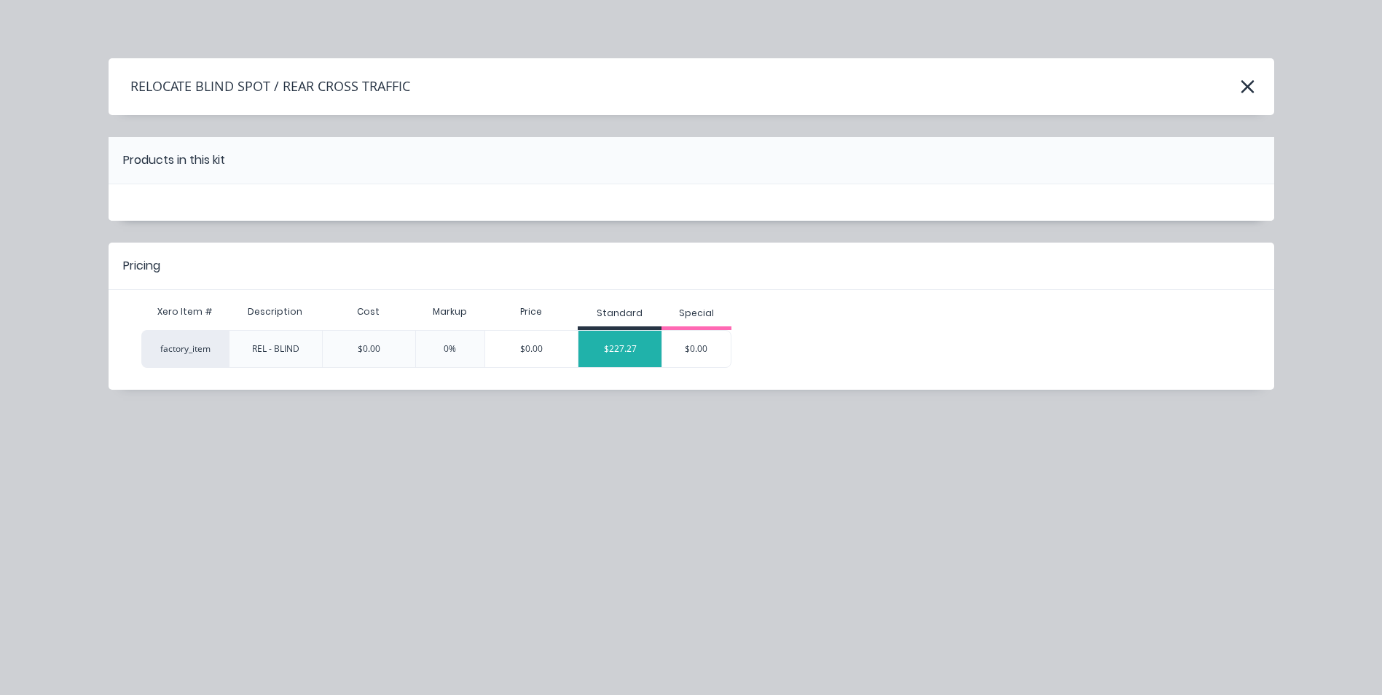
click at [608, 347] on div "$227.27" at bounding box center [619, 349] width 83 height 36
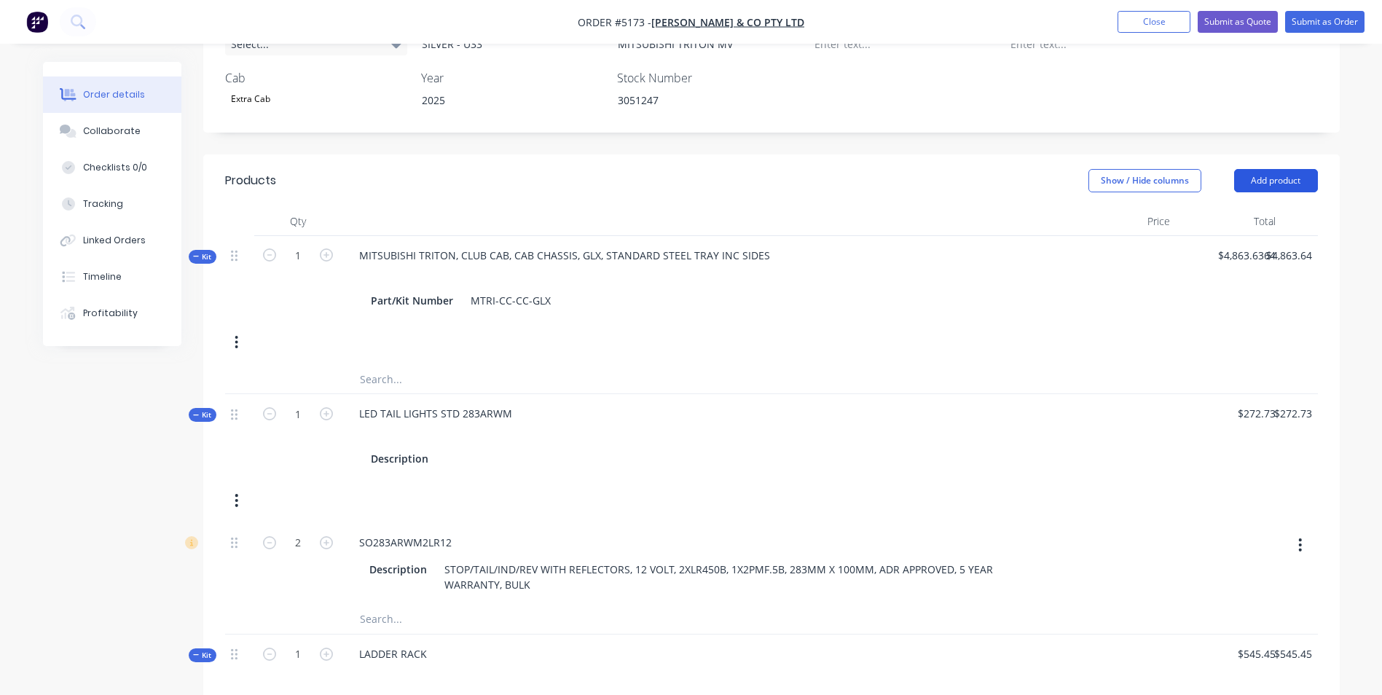
click at [1287, 169] on button "Add product" at bounding box center [1276, 180] width 84 height 23
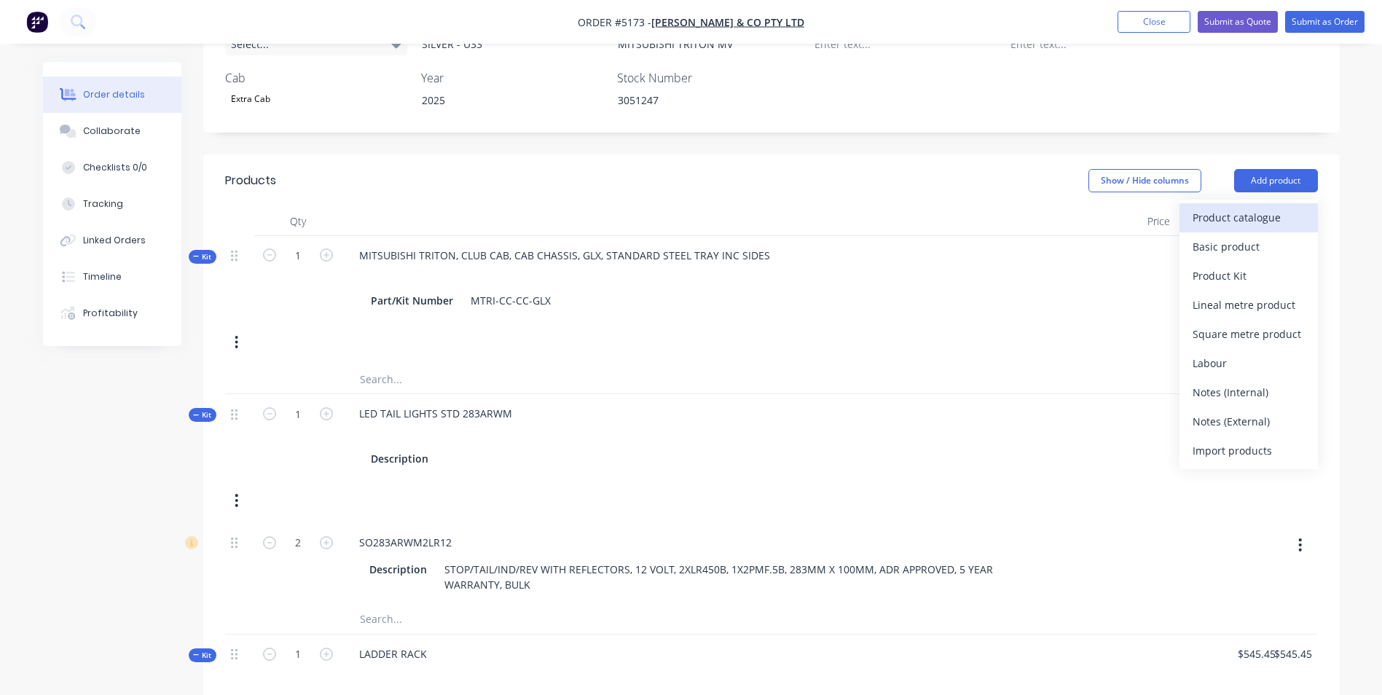
click at [1225, 207] on div "Product catalogue" at bounding box center [1248, 217] width 112 height 21
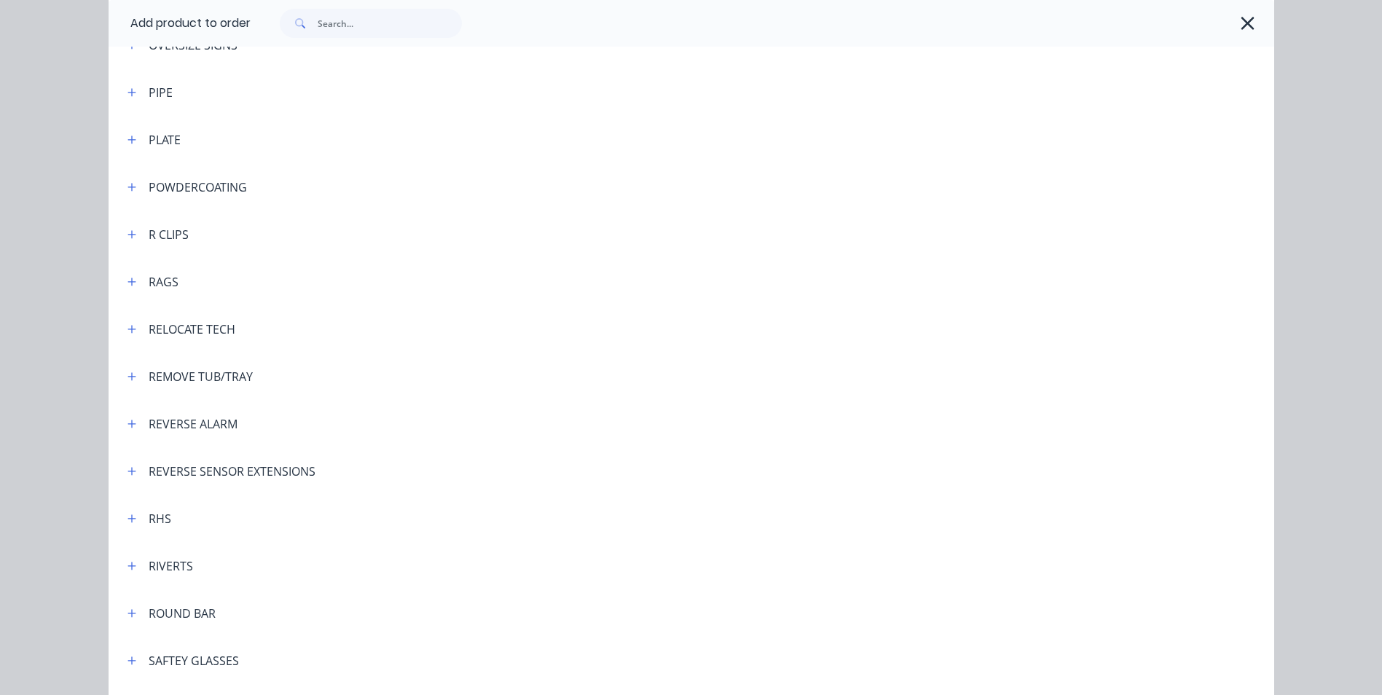
scroll to position [3642, 0]
click at [127, 189] on icon "button" at bounding box center [131, 187] width 9 height 10
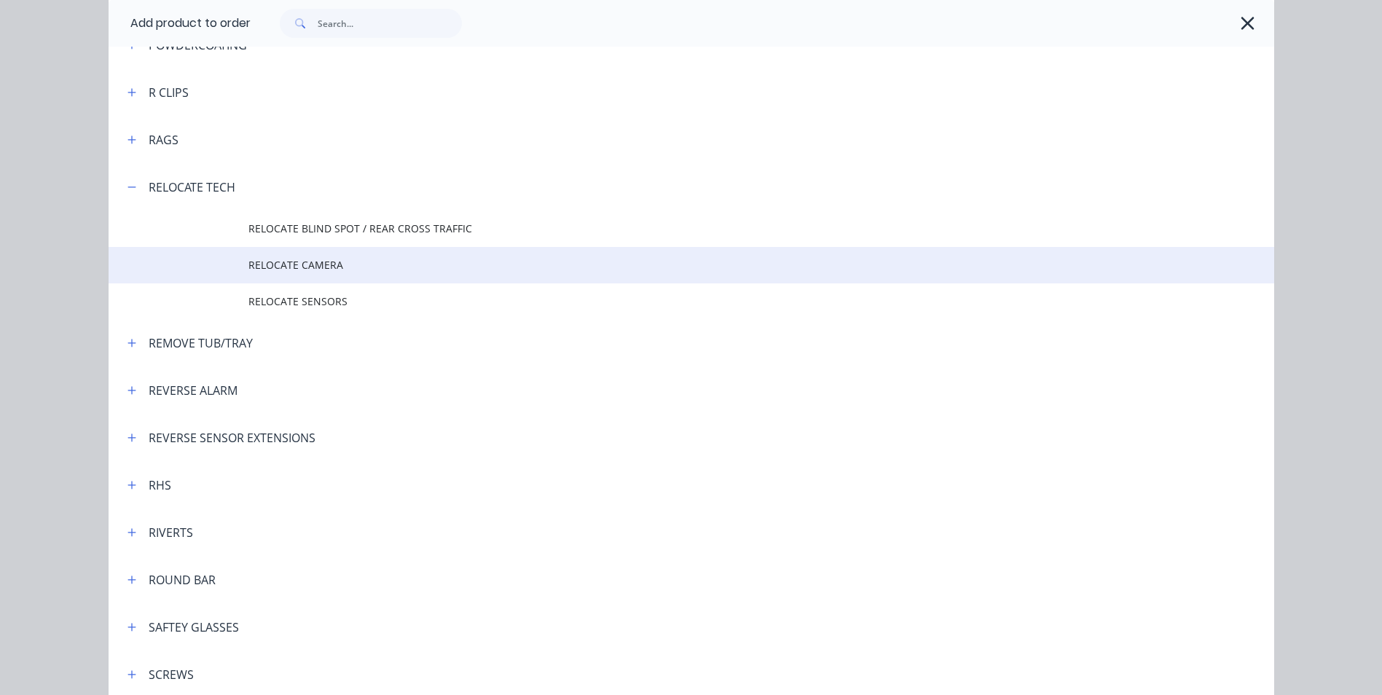
click at [288, 262] on span "RELOCATE CAMERA" at bounding box center [658, 264] width 820 height 15
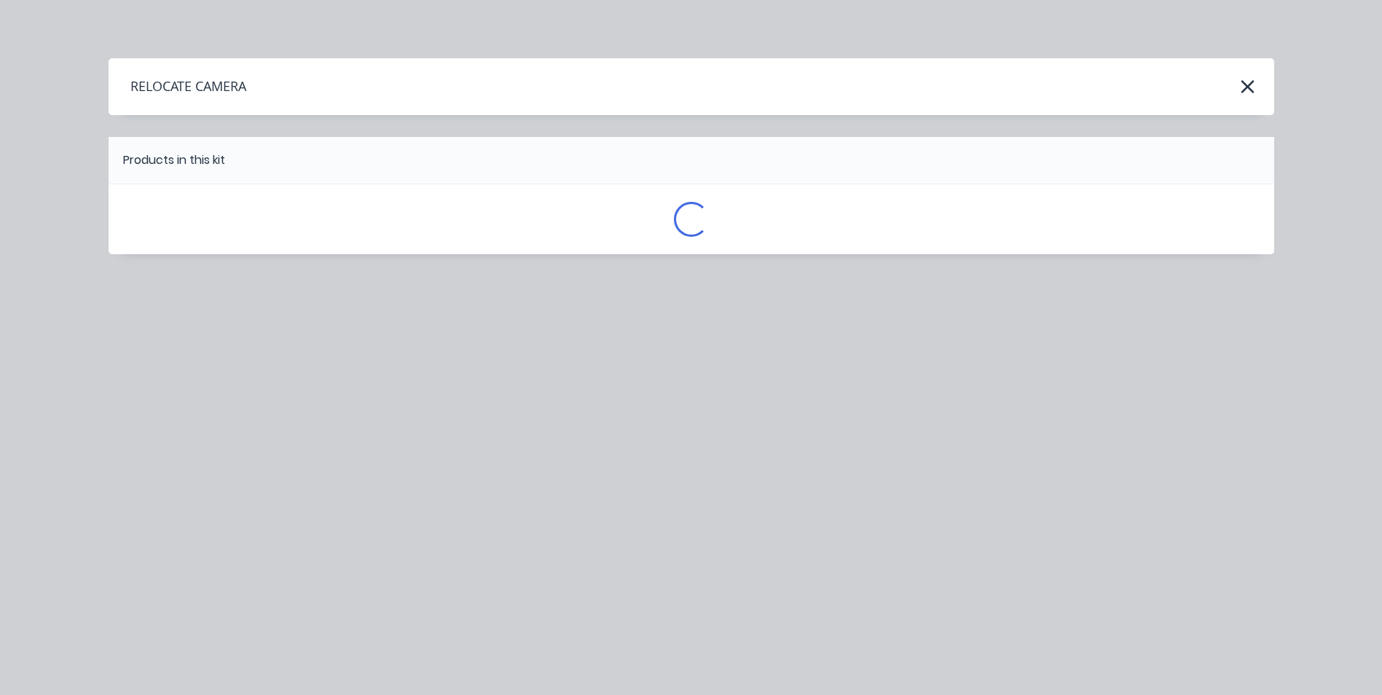
scroll to position [0, 0]
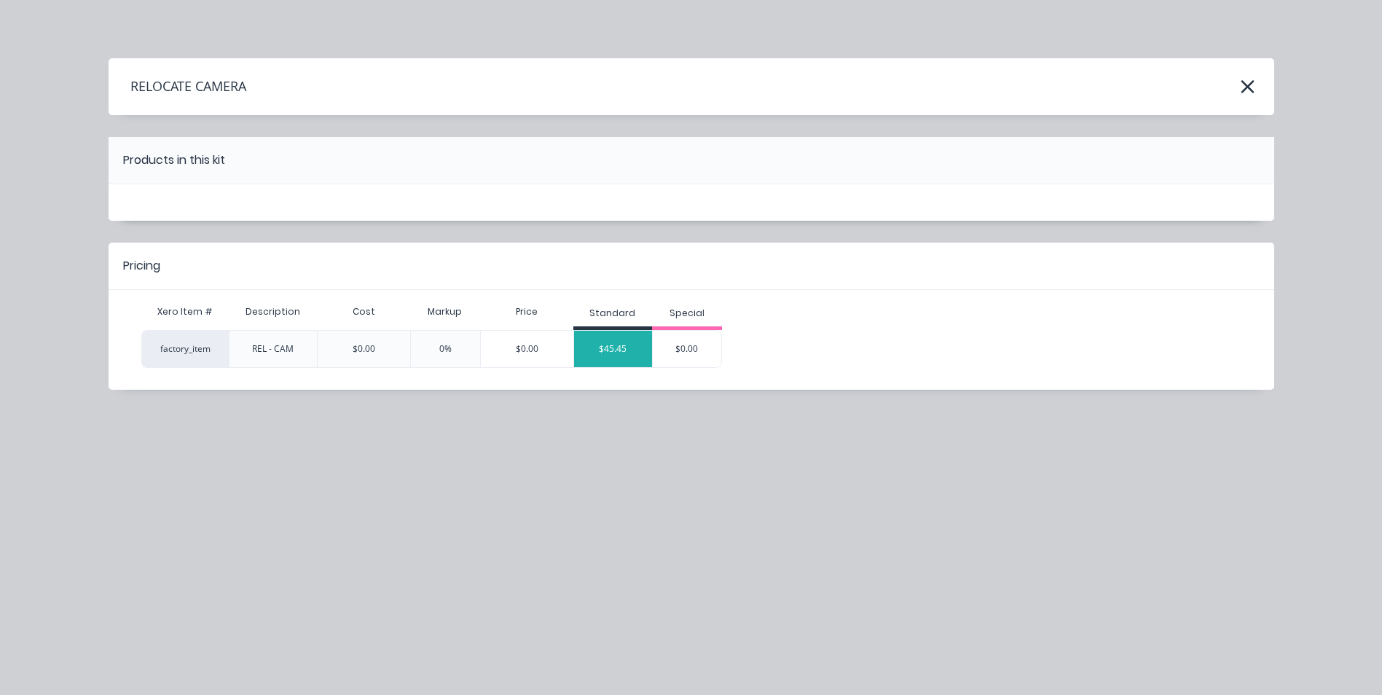
click at [601, 342] on div "$45.45" at bounding box center [613, 349] width 79 height 36
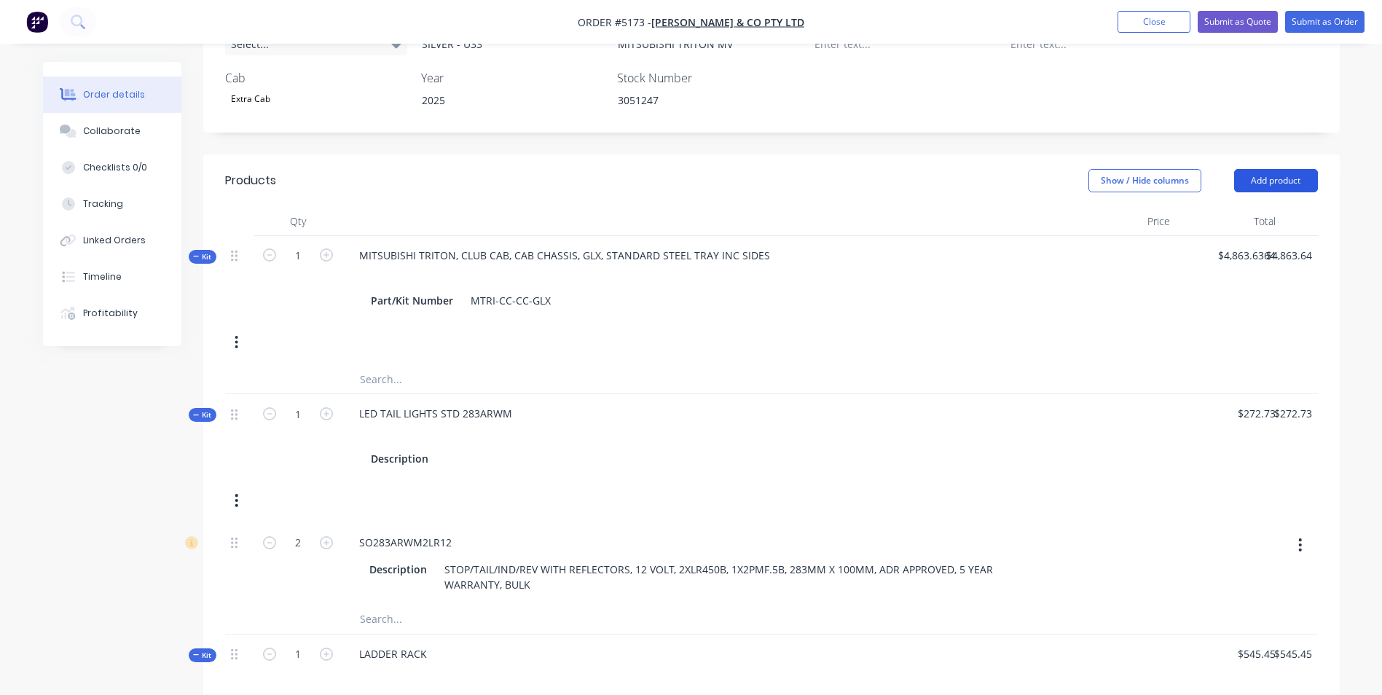
click at [1301, 169] on button "Add product" at bounding box center [1276, 180] width 84 height 23
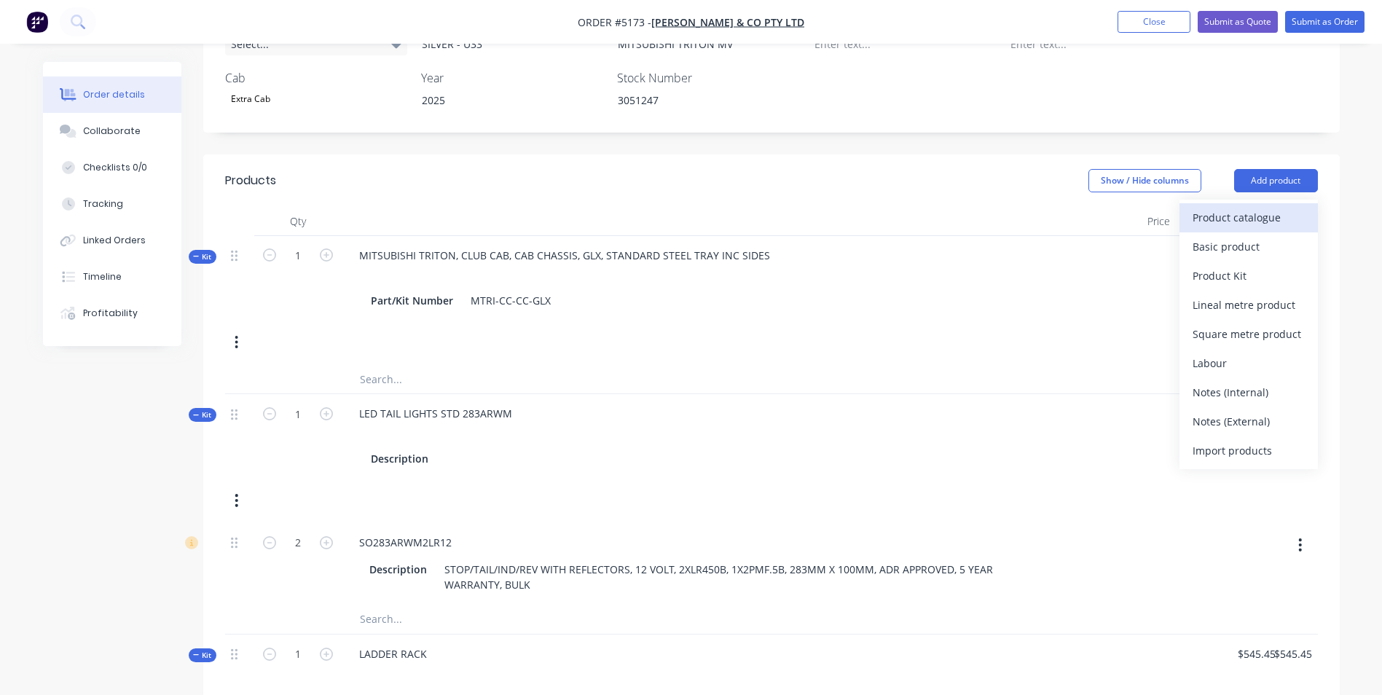
click at [1278, 207] on div "Product catalogue" at bounding box center [1248, 217] width 112 height 21
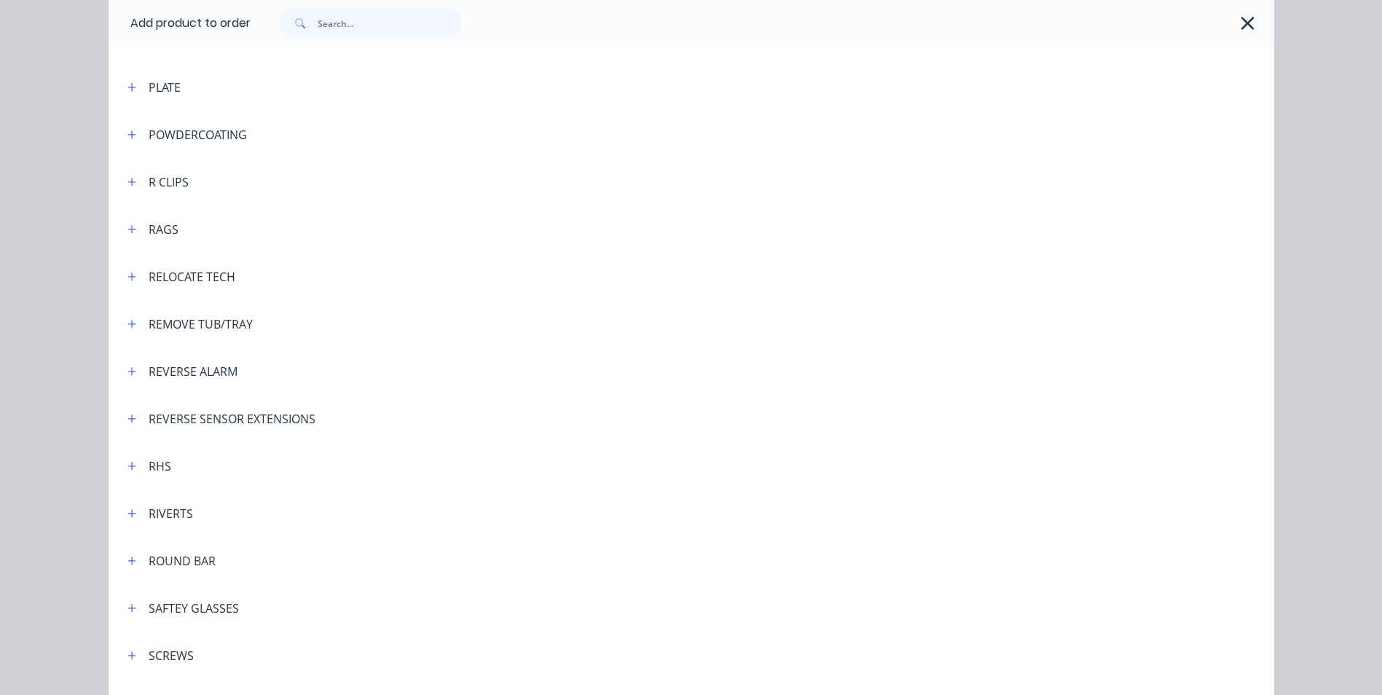
scroll to position [3569, 0]
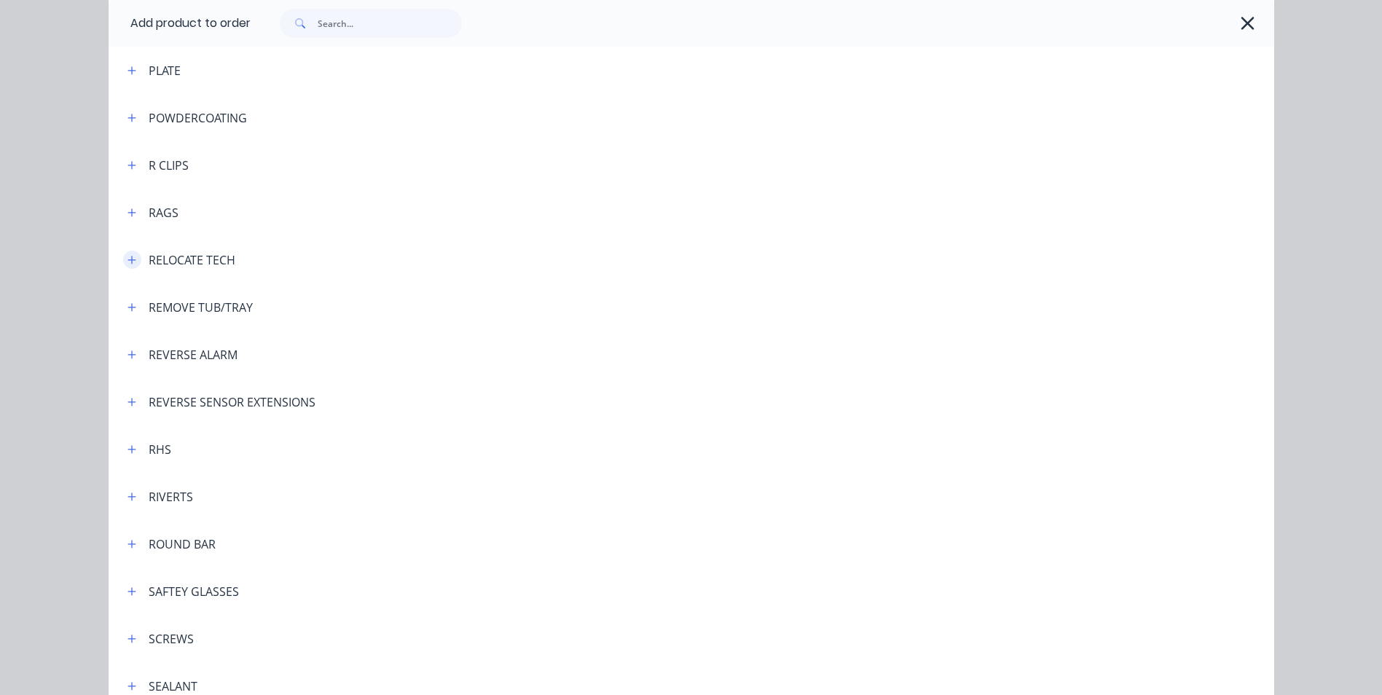
click at [127, 261] on icon "button" at bounding box center [131, 260] width 9 height 10
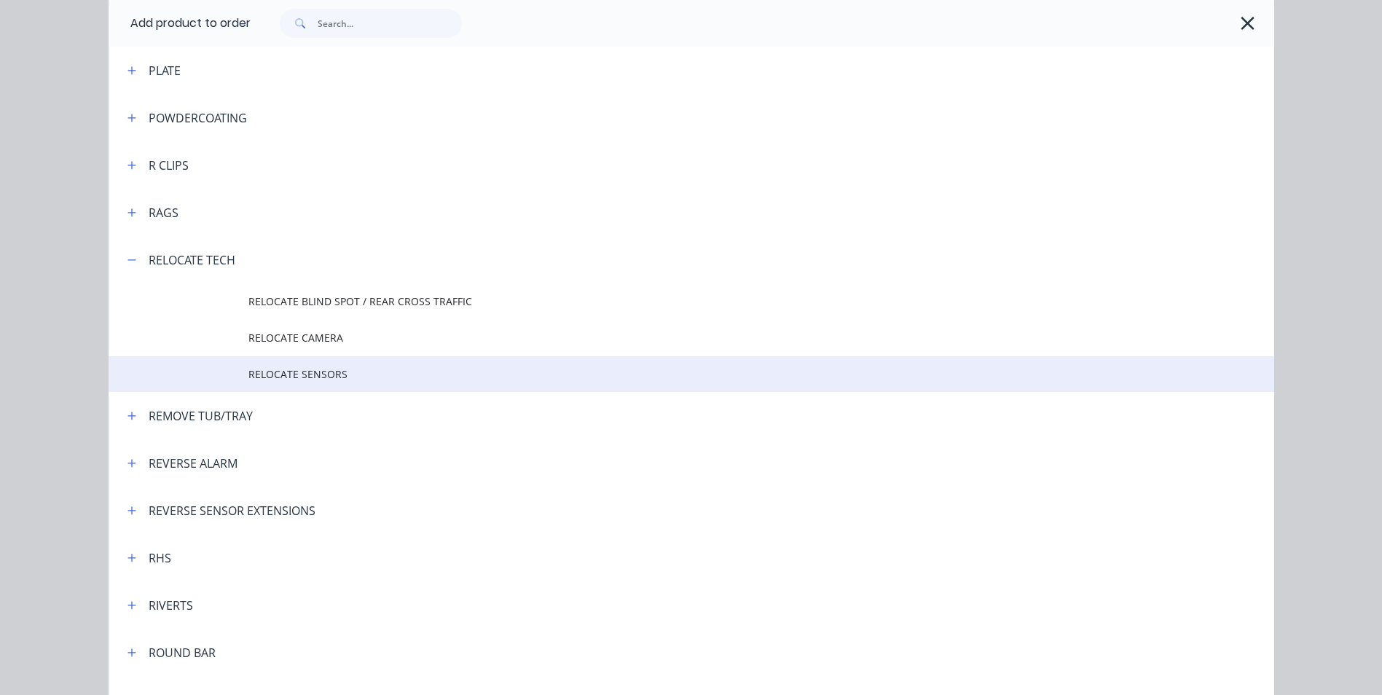
click at [313, 370] on span "RELOCATE SENSORS" at bounding box center [658, 373] width 820 height 15
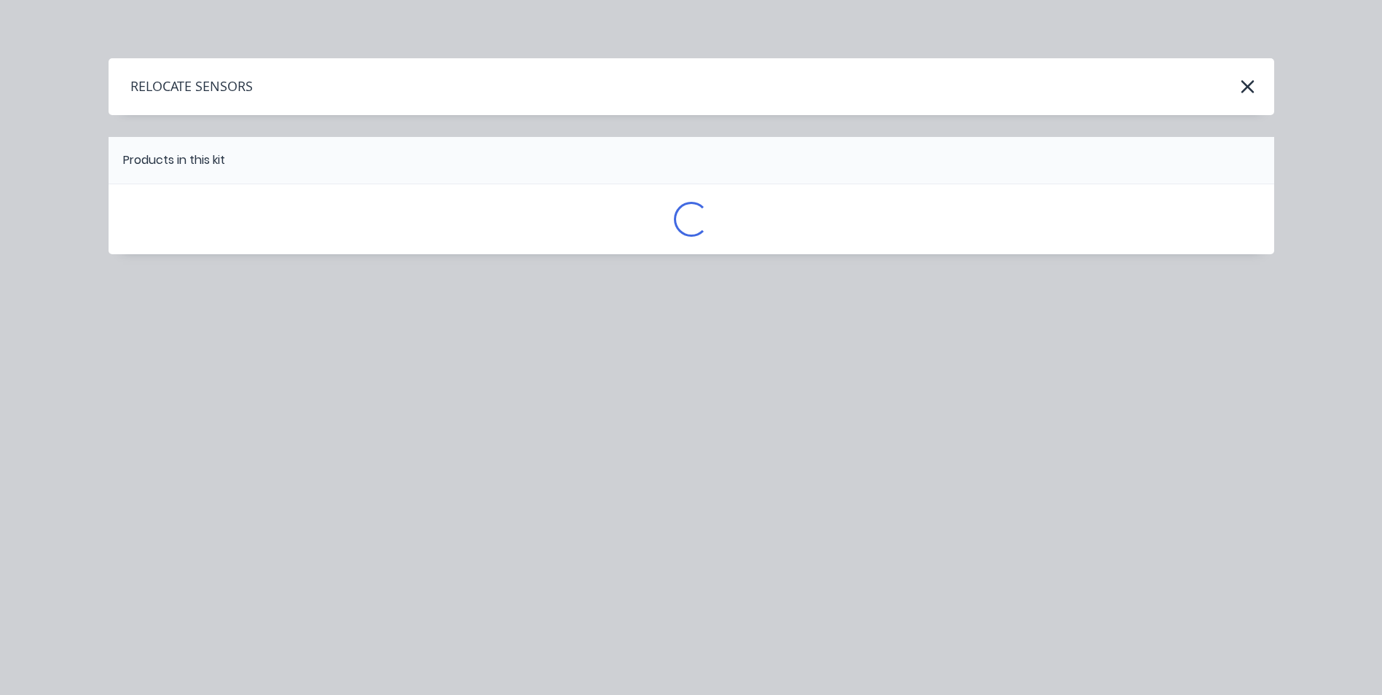
scroll to position [0, 0]
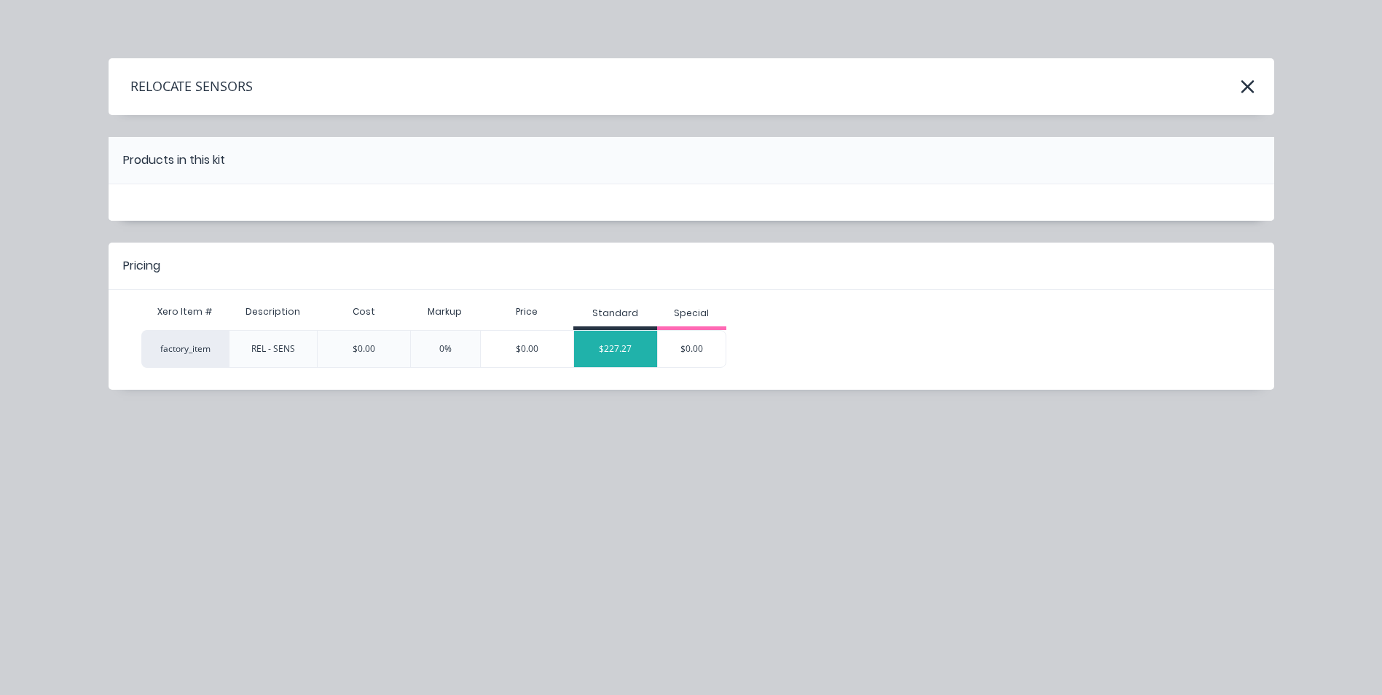
click at [613, 351] on div "$227.27" at bounding box center [615, 349] width 83 height 36
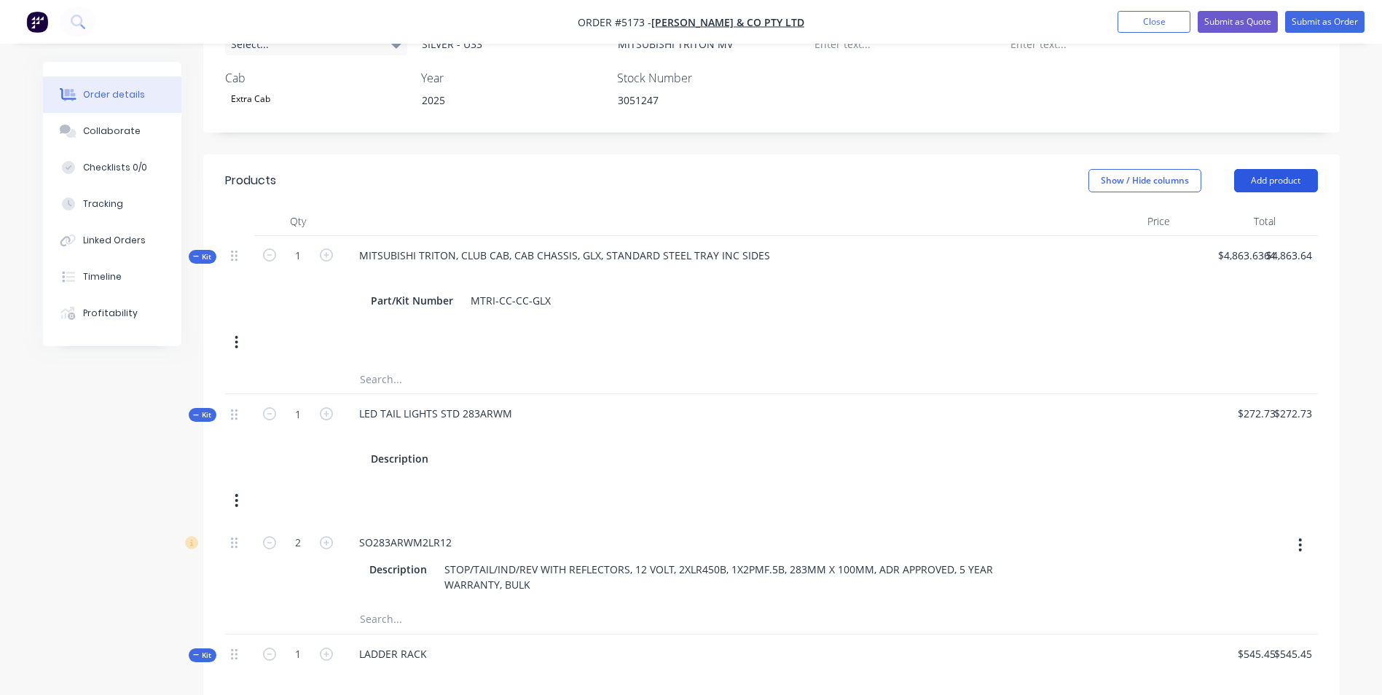
click at [1293, 169] on button "Add product" at bounding box center [1276, 180] width 84 height 23
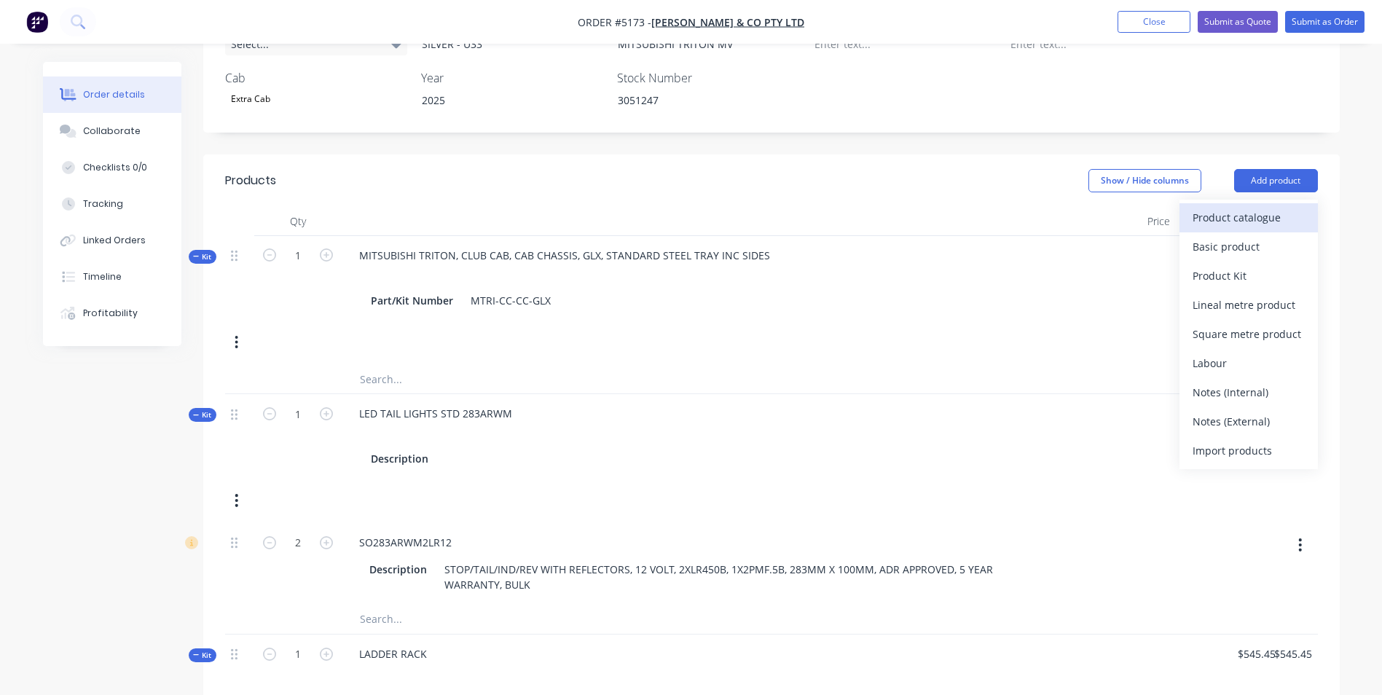
click at [1273, 207] on div "Product catalogue" at bounding box center [1248, 217] width 112 height 21
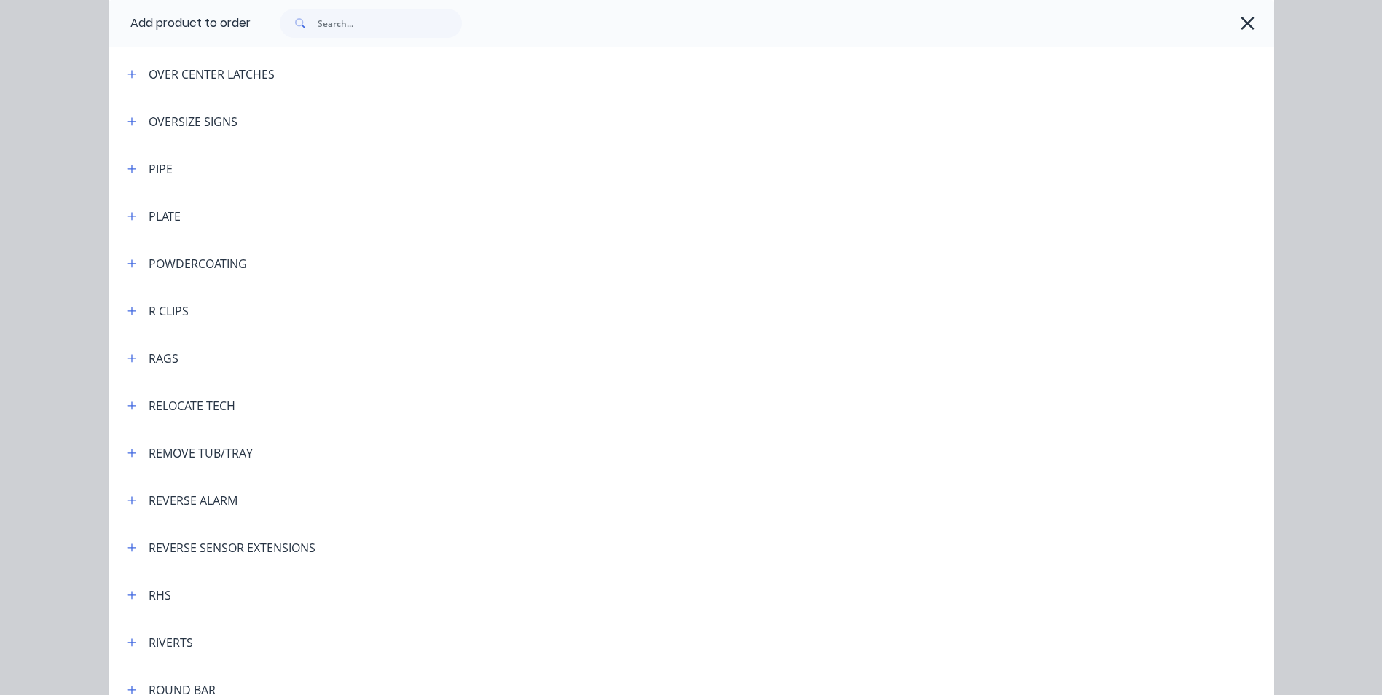
scroll to position [3497, 0]
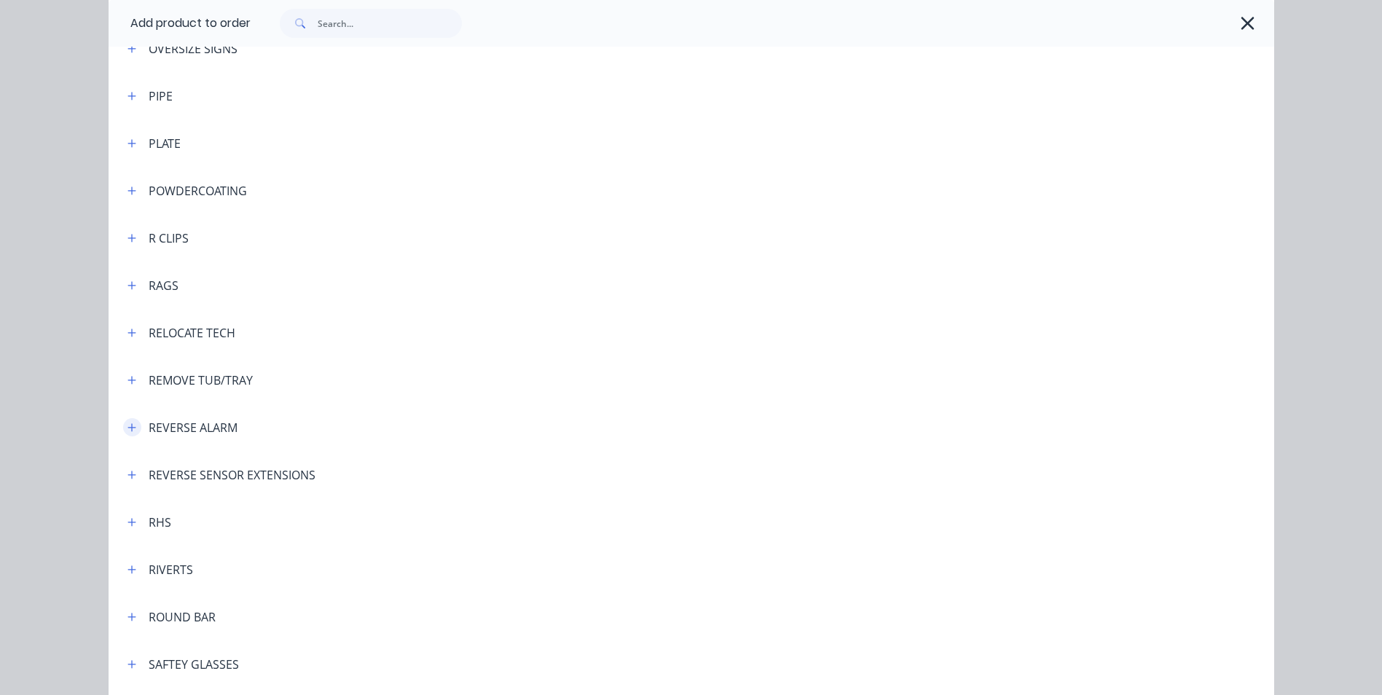
click at [131, 433] on button "button" at bounding box center [132, 427] width 18 height 18
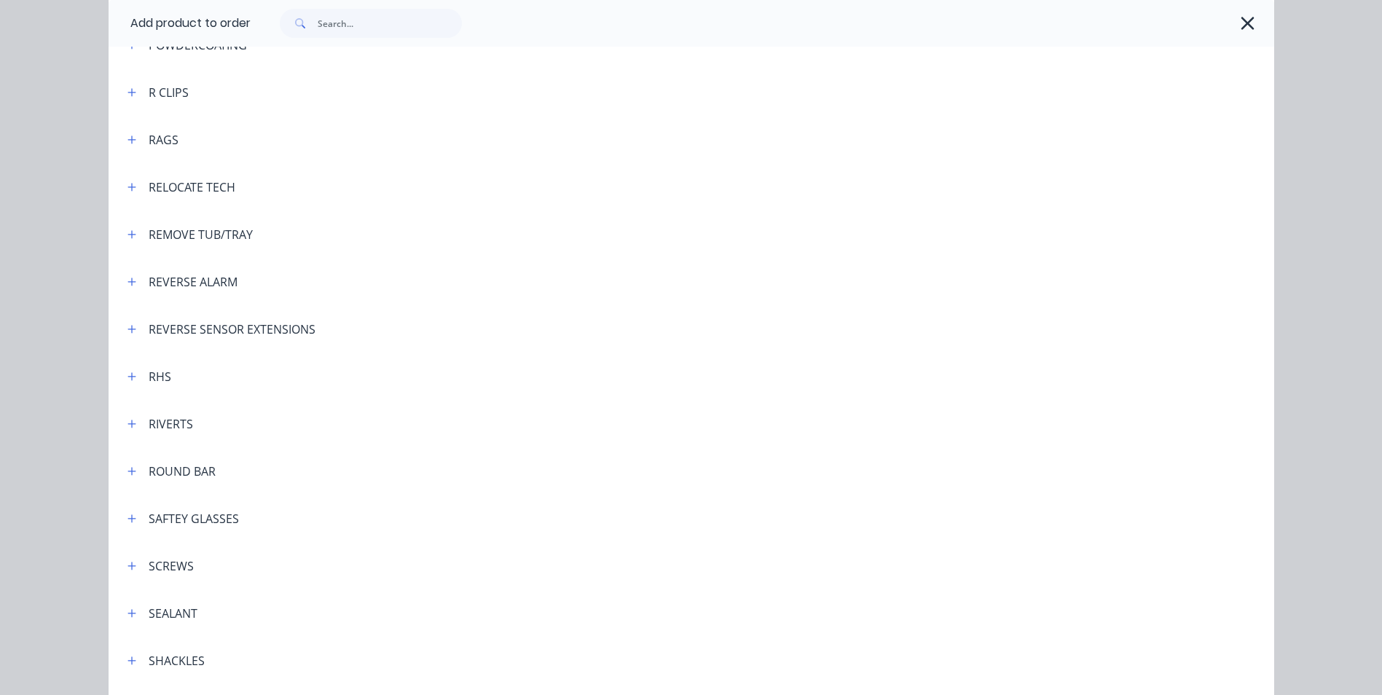
scroll to position [3715, 0]
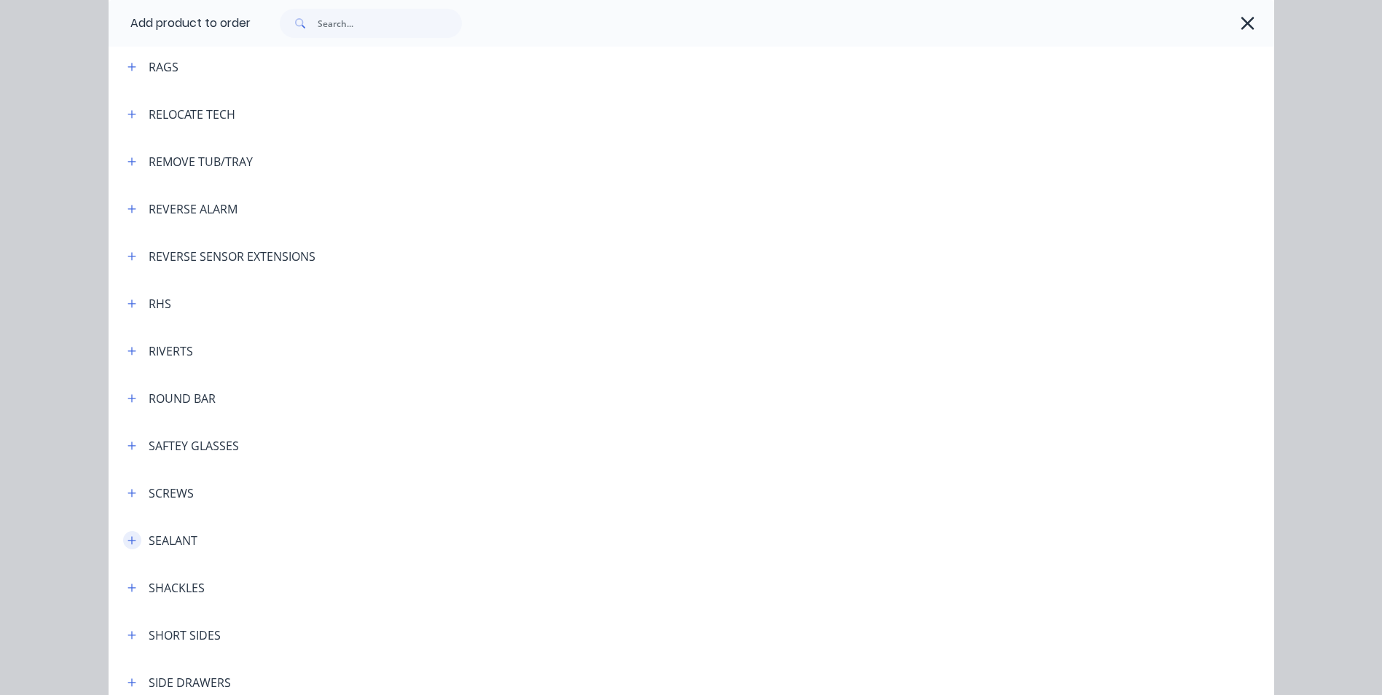
click at [127, 543] on icon "button" at bounding box center [131, 540] width 9 height 10
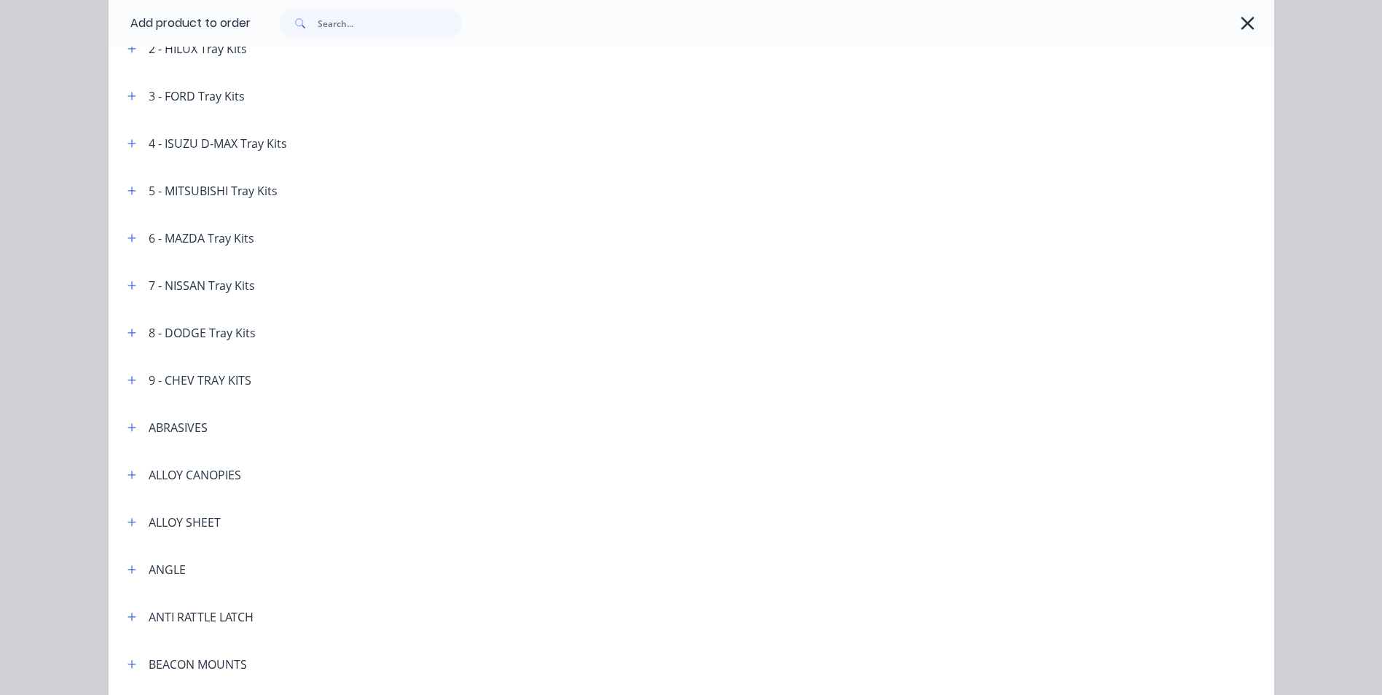
scroll to position [219, 0]
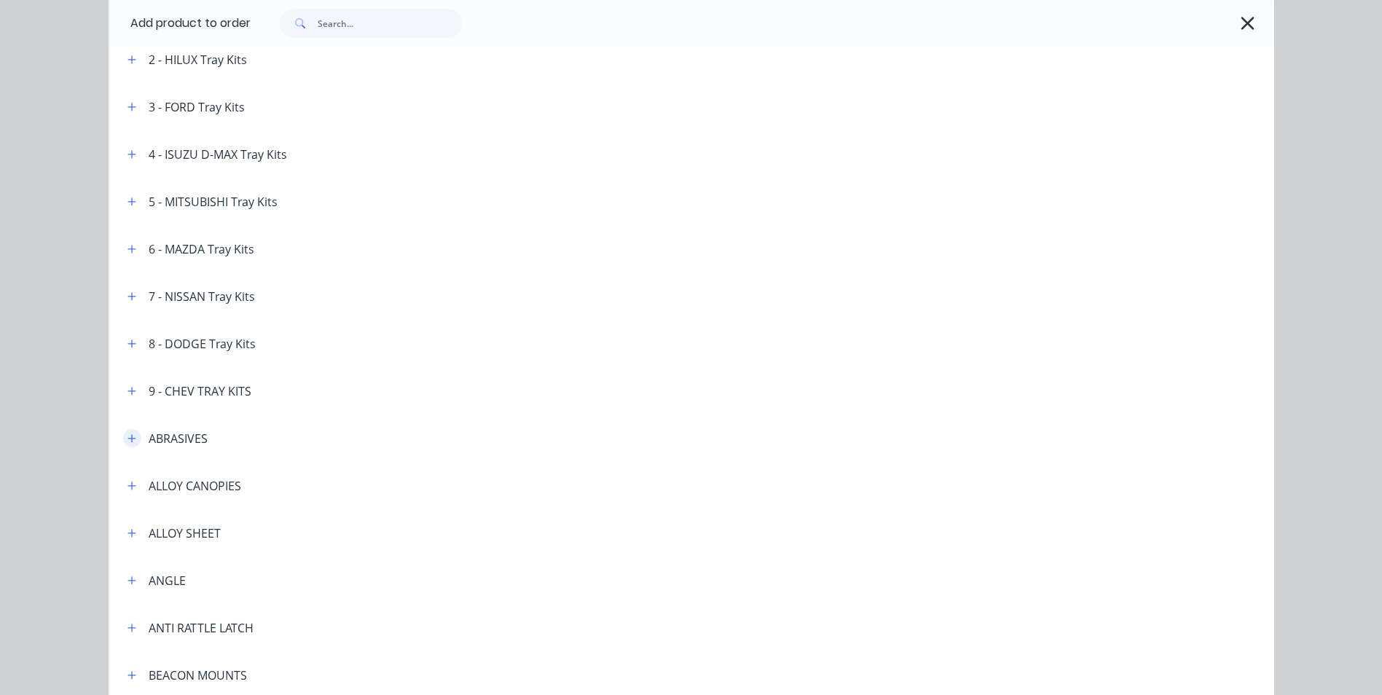
click at [127, 439] on icon "button" at bounding box center [131, 438] width 9 height 10
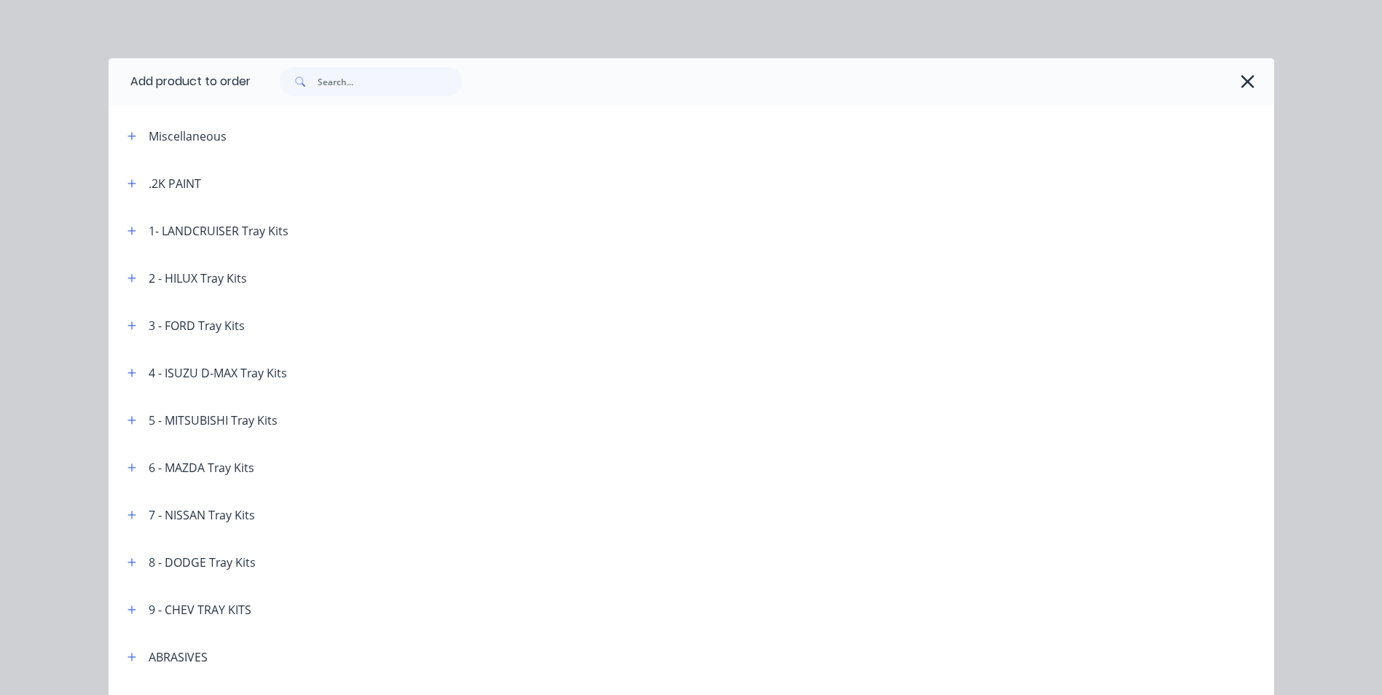
scroll to position [73, 0]
click at [1241, 87] on icon "button" at bounding box center [1247, 81] width 15 height 20
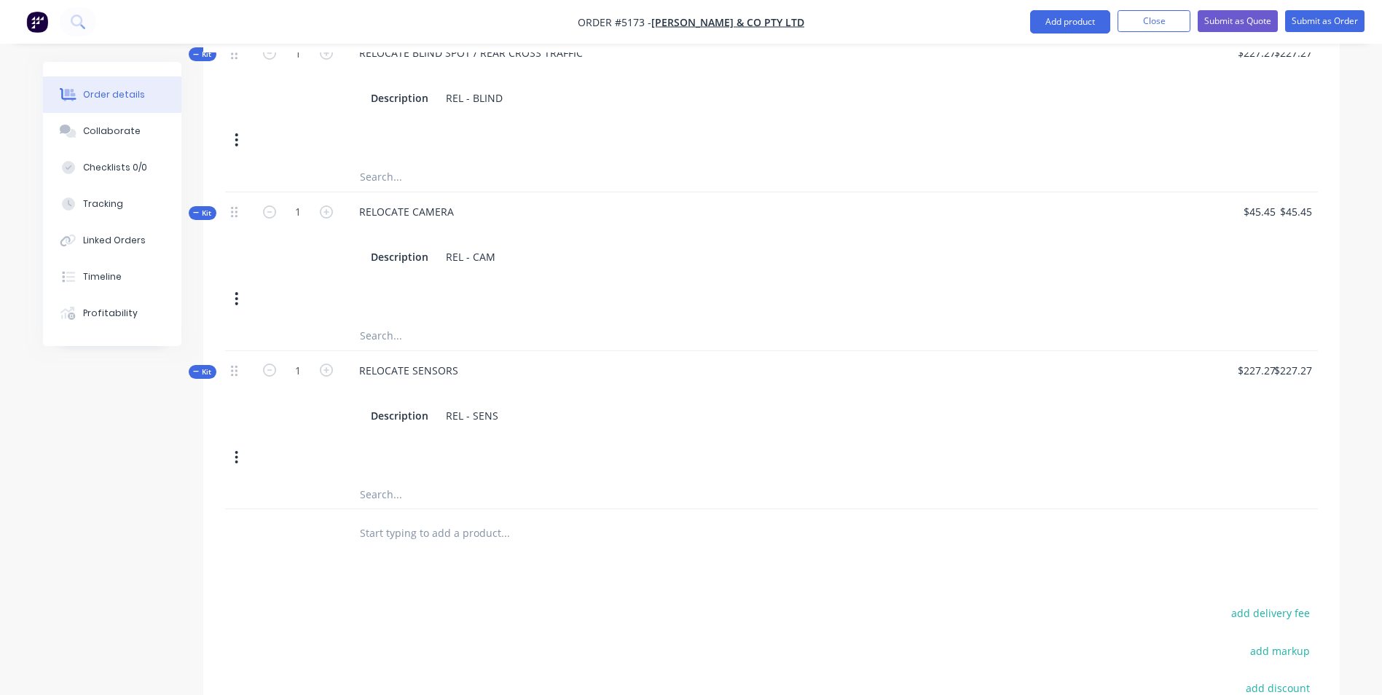
scroll to position [1675, 0]
click at [444, 514] on input "text" at bounding box center [504, 528] width 291 height 29
type input "RELOCATE AD BLUE"
click at [498, 564] on button "Add RELOCATE AD BLUE to order" at bounding box center [583, 584] width 437 height 47
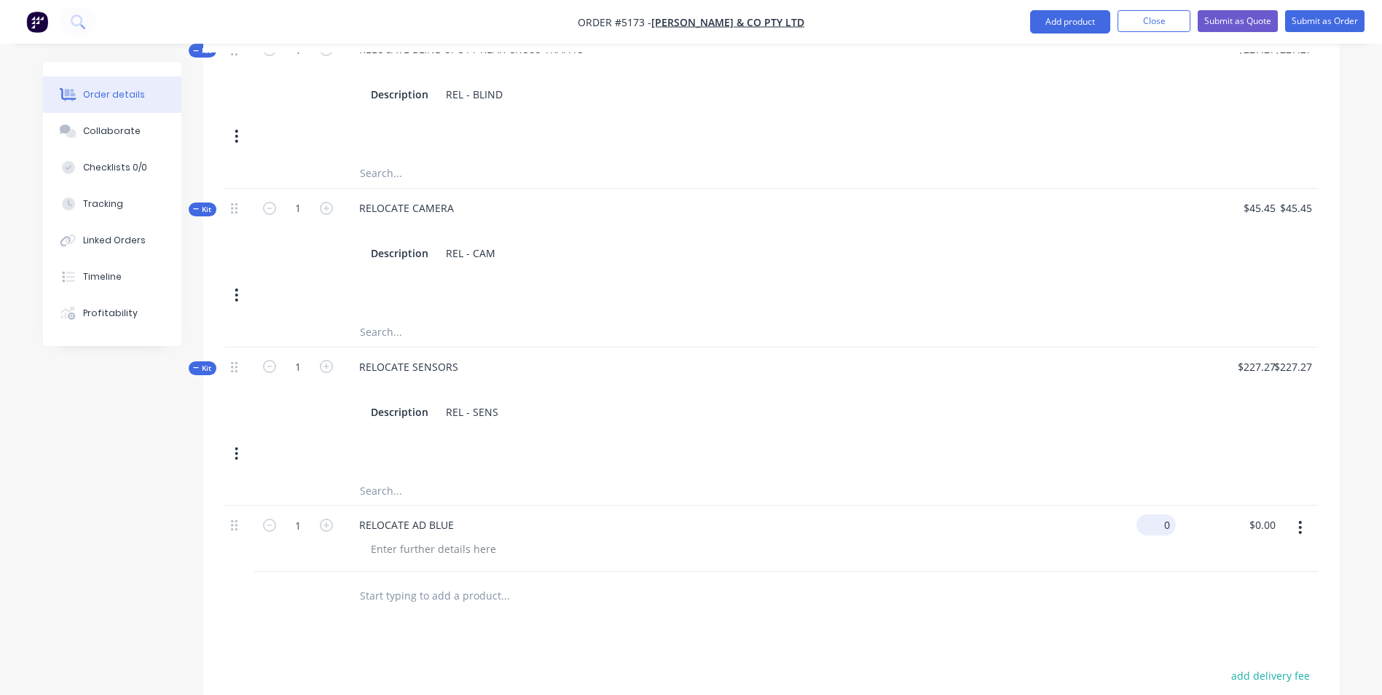
click at [1160, 514] on input "0" at bounding box center [1159, 524] width 34 height 21
type input "$90.91"
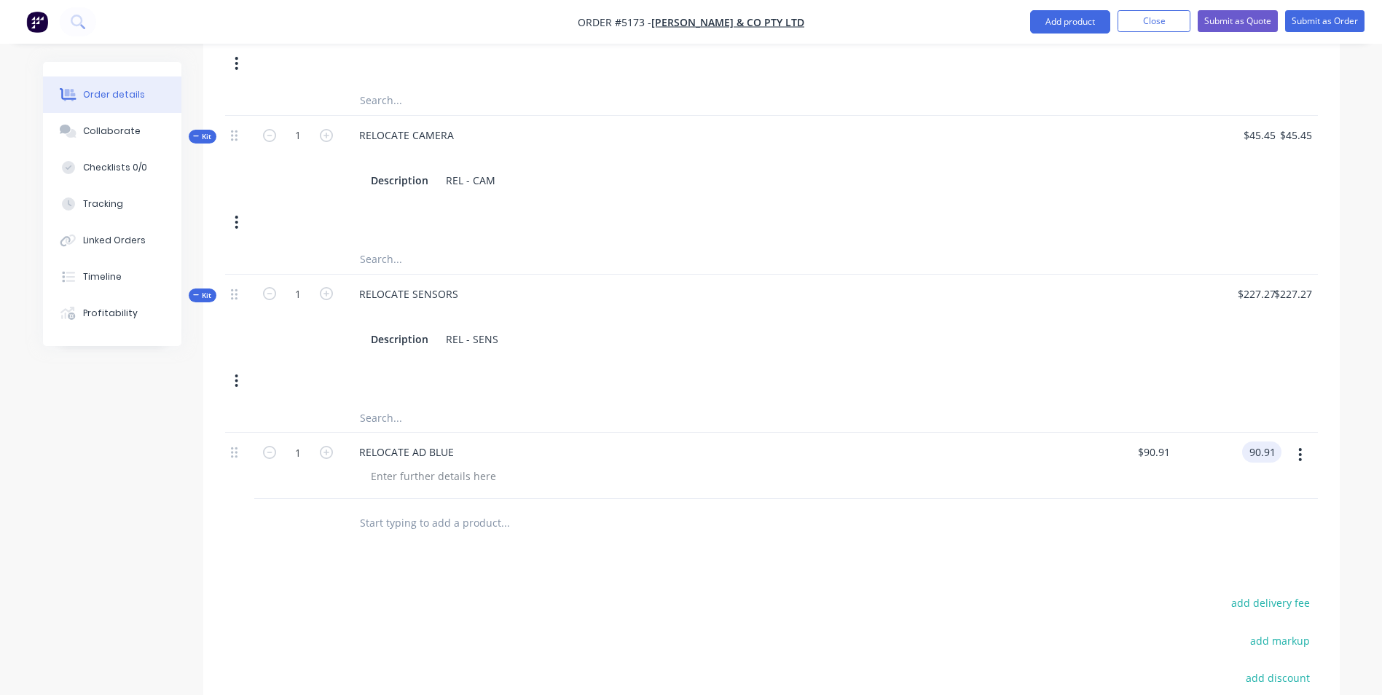
type input "$90.91"
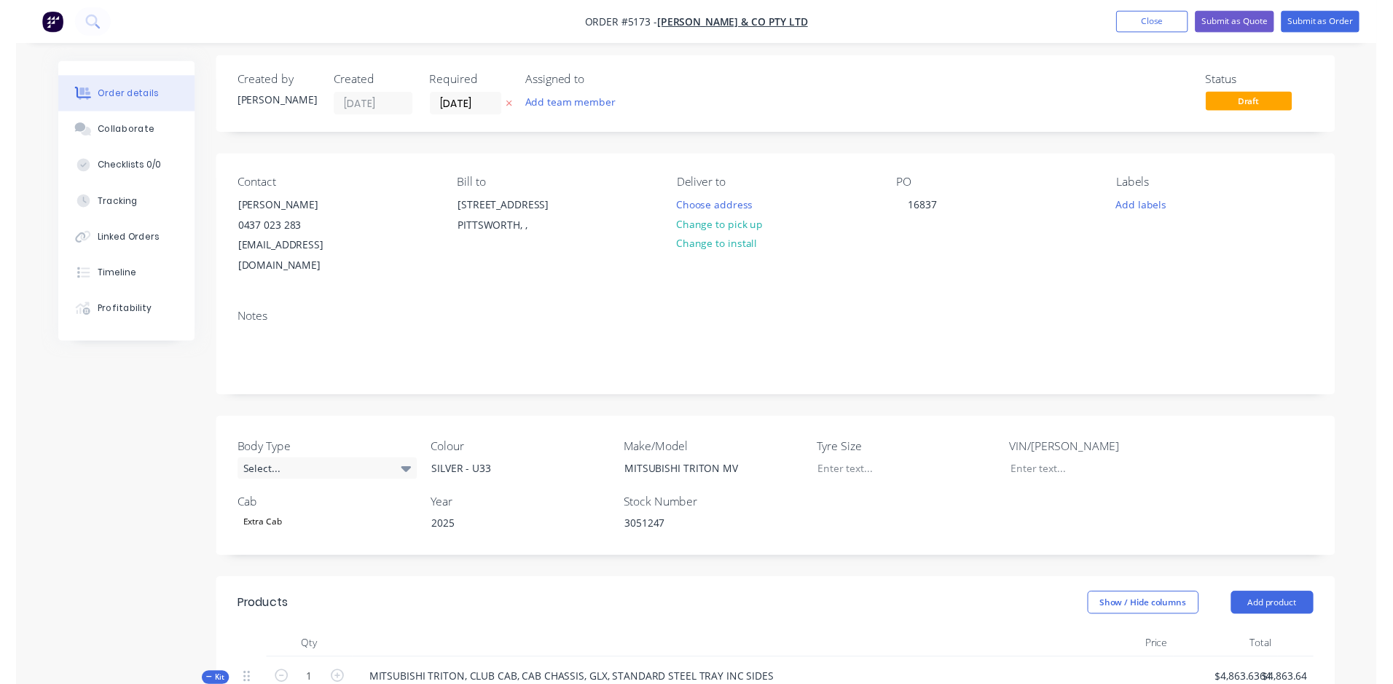
scroll to position [0, 0]
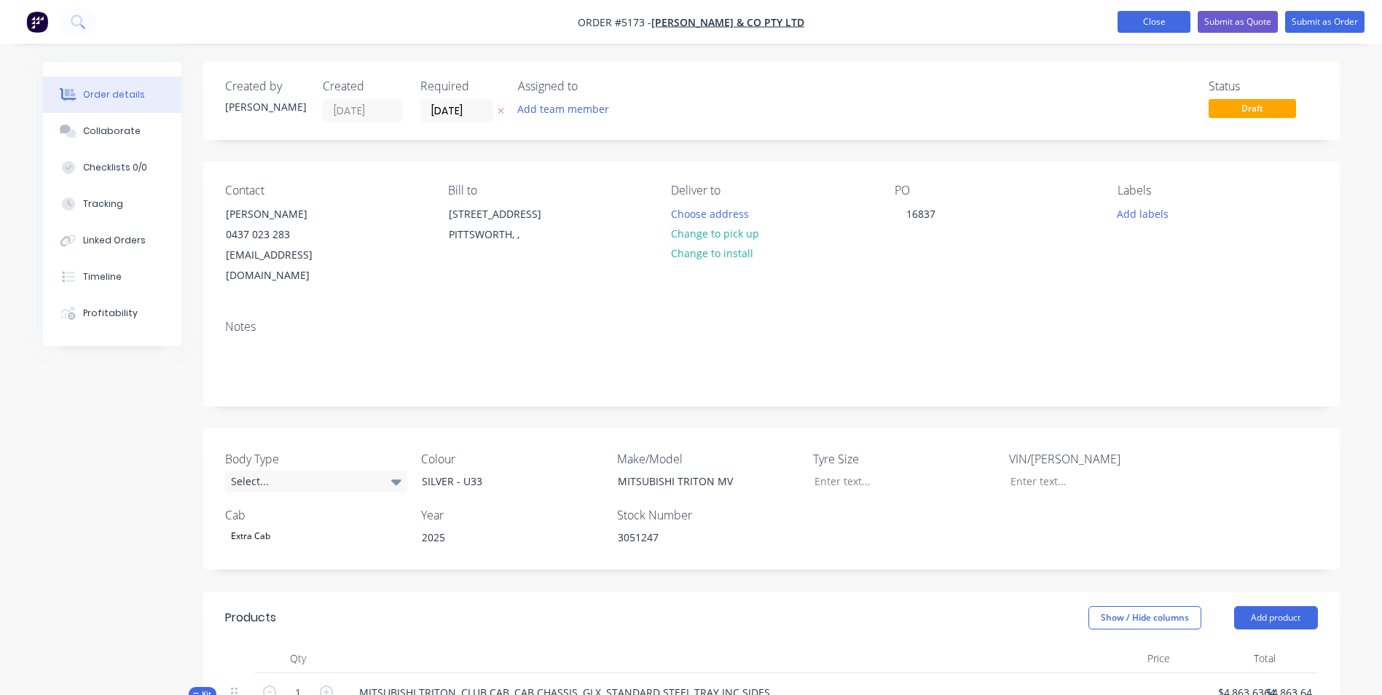
click at [1154, 27] on button "Close" at bounding box center [1153, 22] width 73 height 22
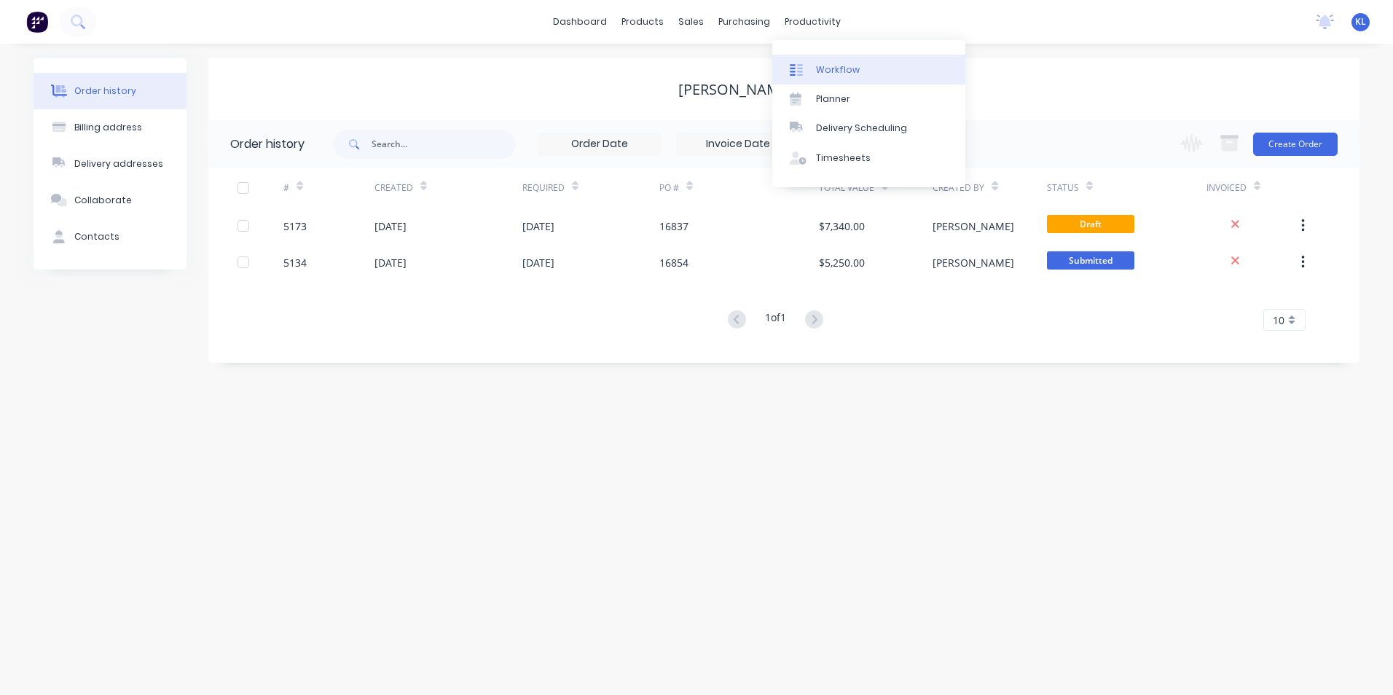
click at [841, 66] on div "Workflow" at bounding box center [838, 69] width 44 height 13
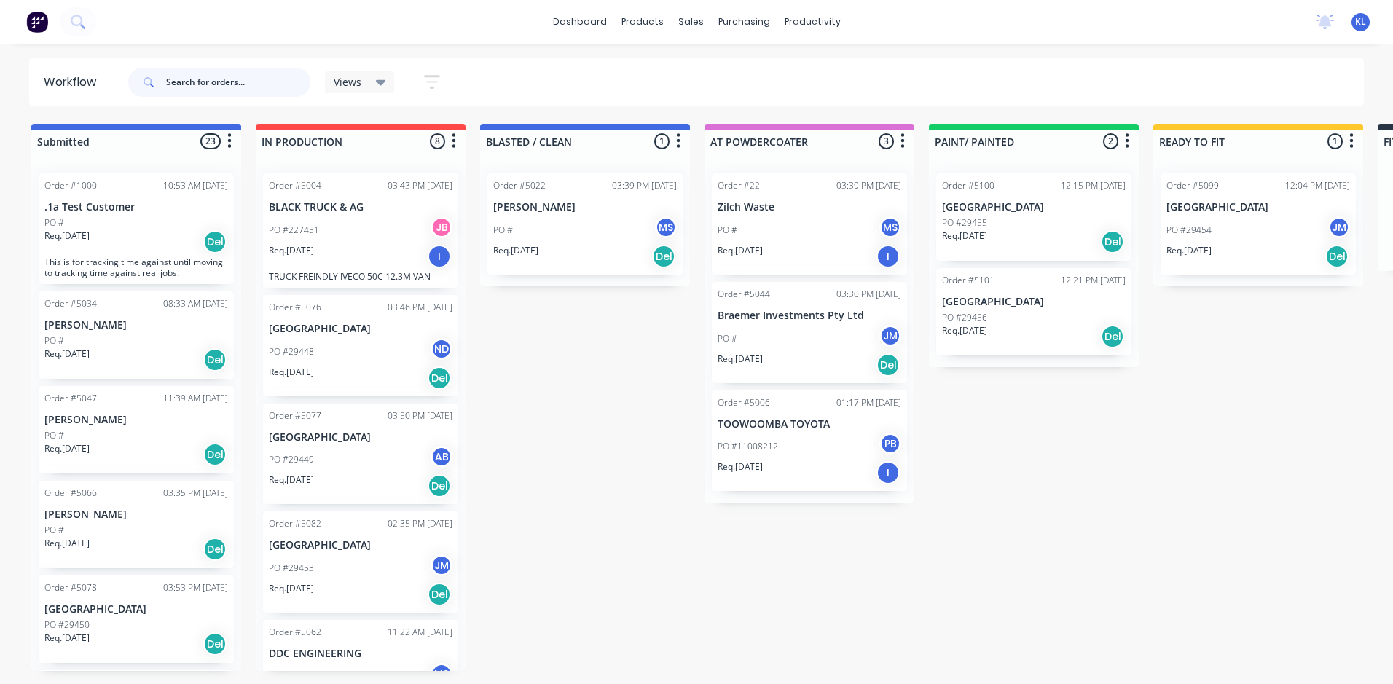
click at [259, 87] on input "text" at bounding box center [238, 82] width 144 height 29
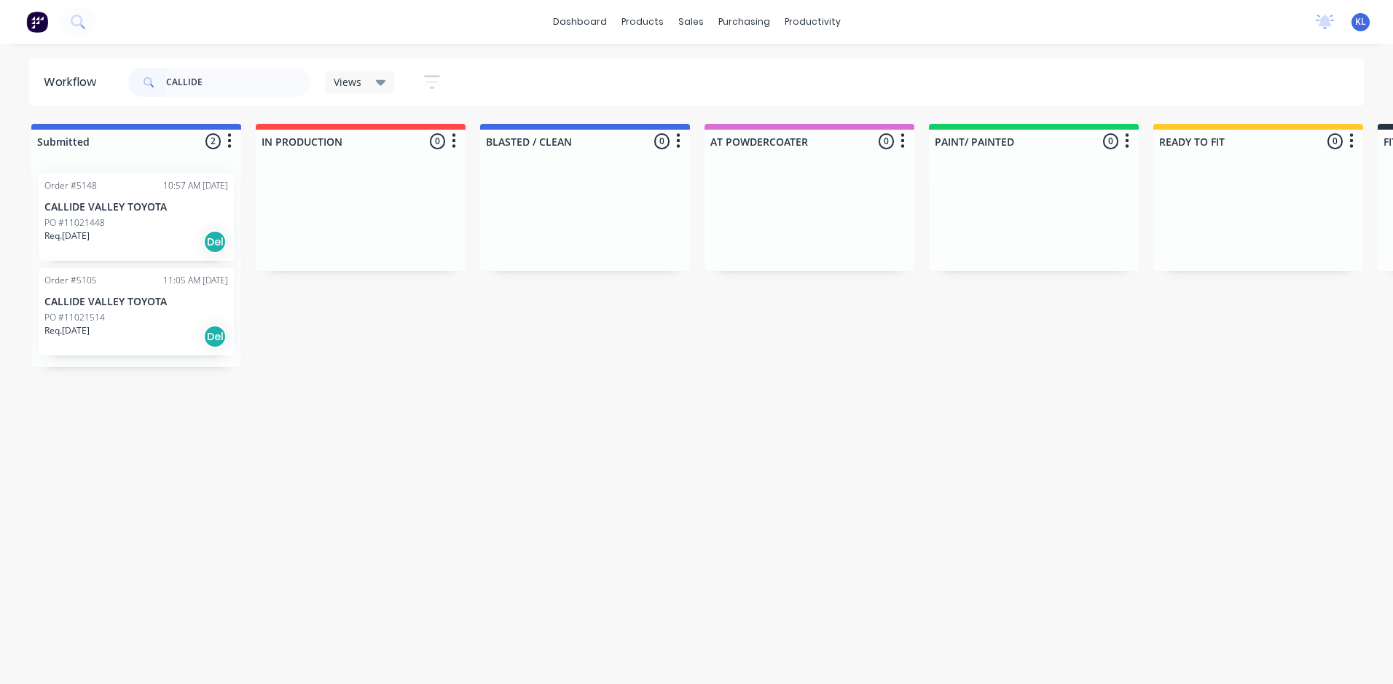
click at [114, 307] on p "CALLIDE VALLEY TOYOTA" at bounding box center [136, 302] width 184 height 12
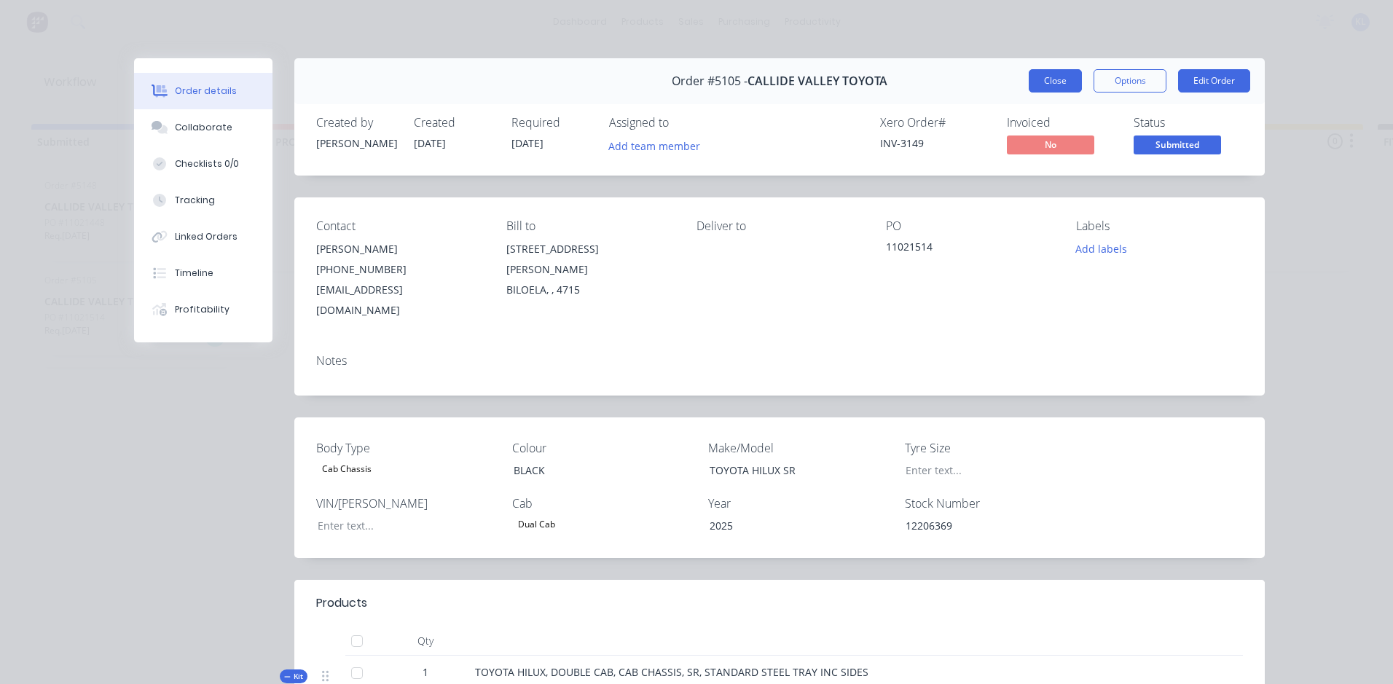
click at [1056, 82] on button "Close" at bounding box center [1055, 80] width 53 height 23
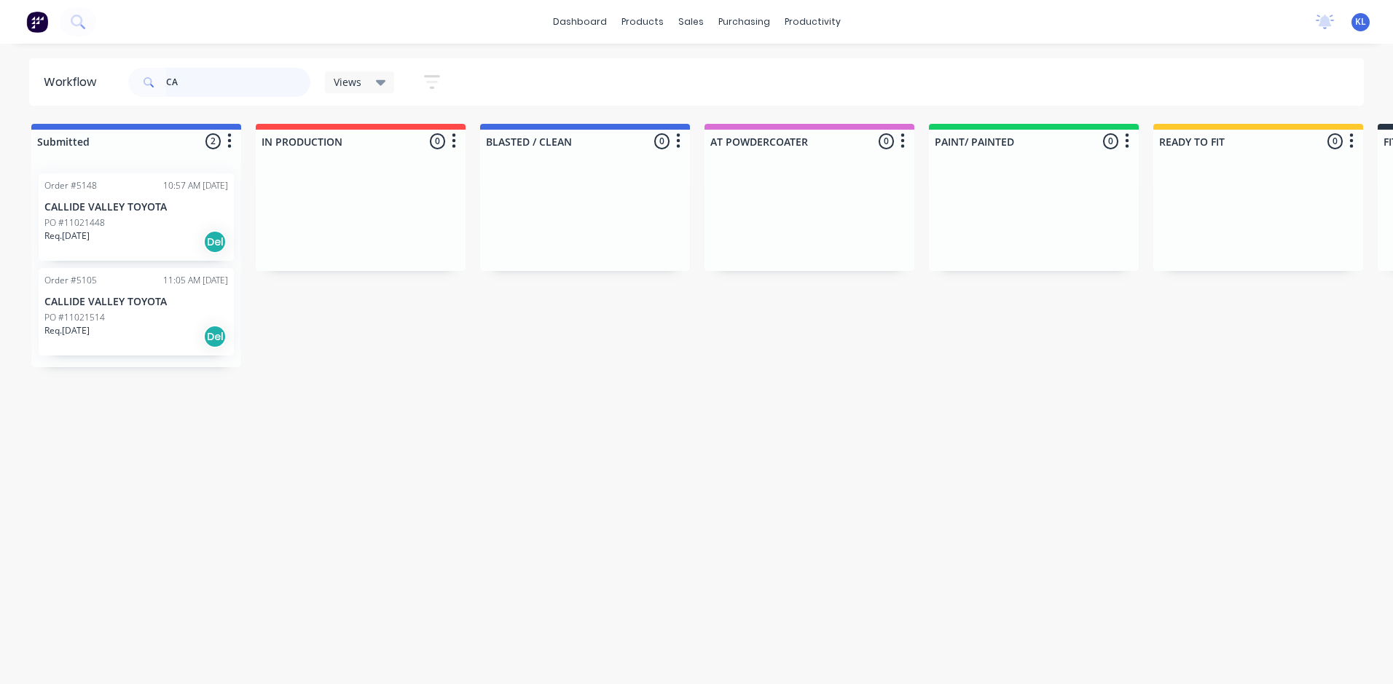
type input "C"
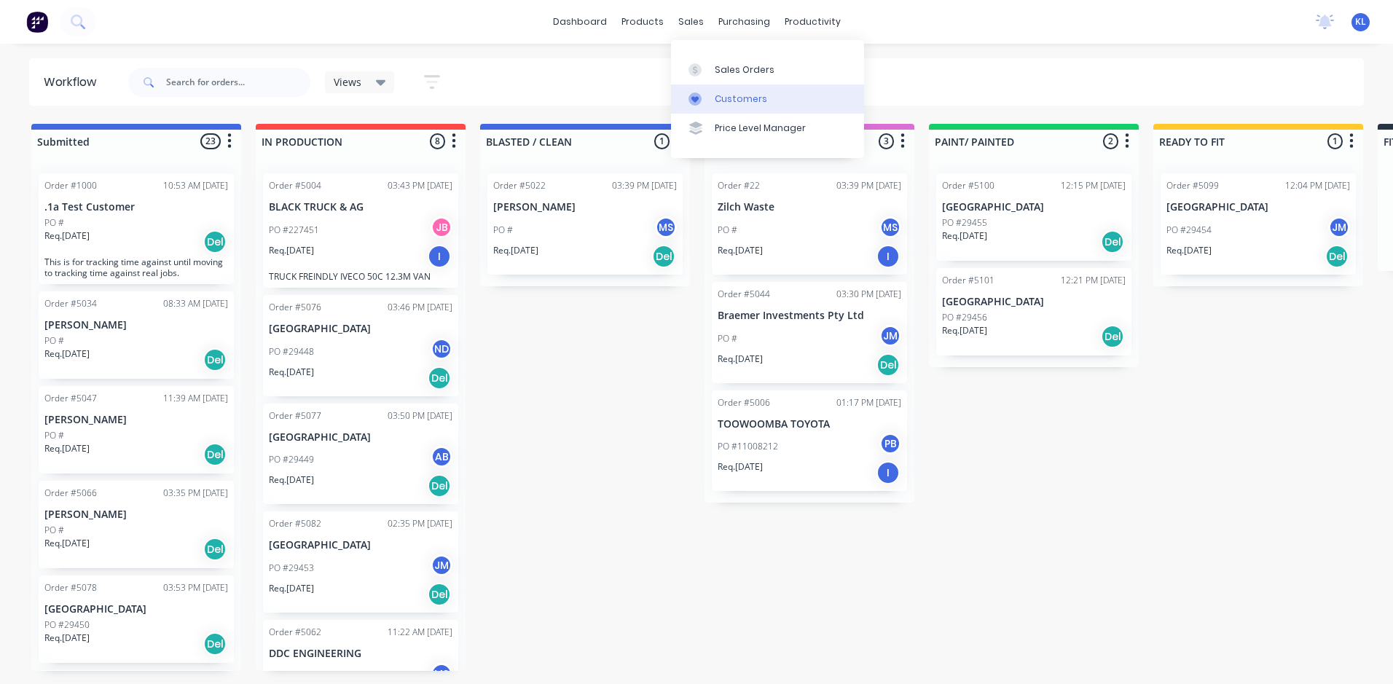
click at [768, 102] on link "Customers" at bounding box center [767, 99] width 193 height 29
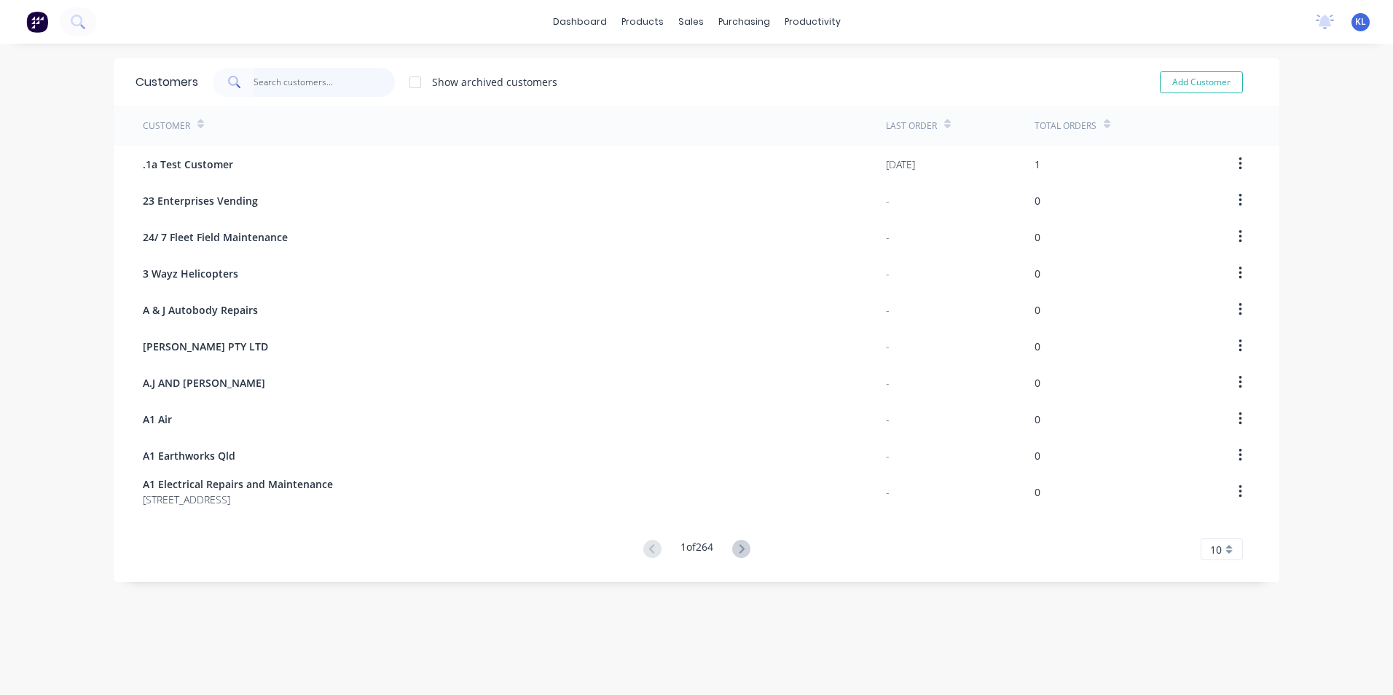
click at [347, 85] on input "text" at bounding box center [325, 82] width 142 height 29
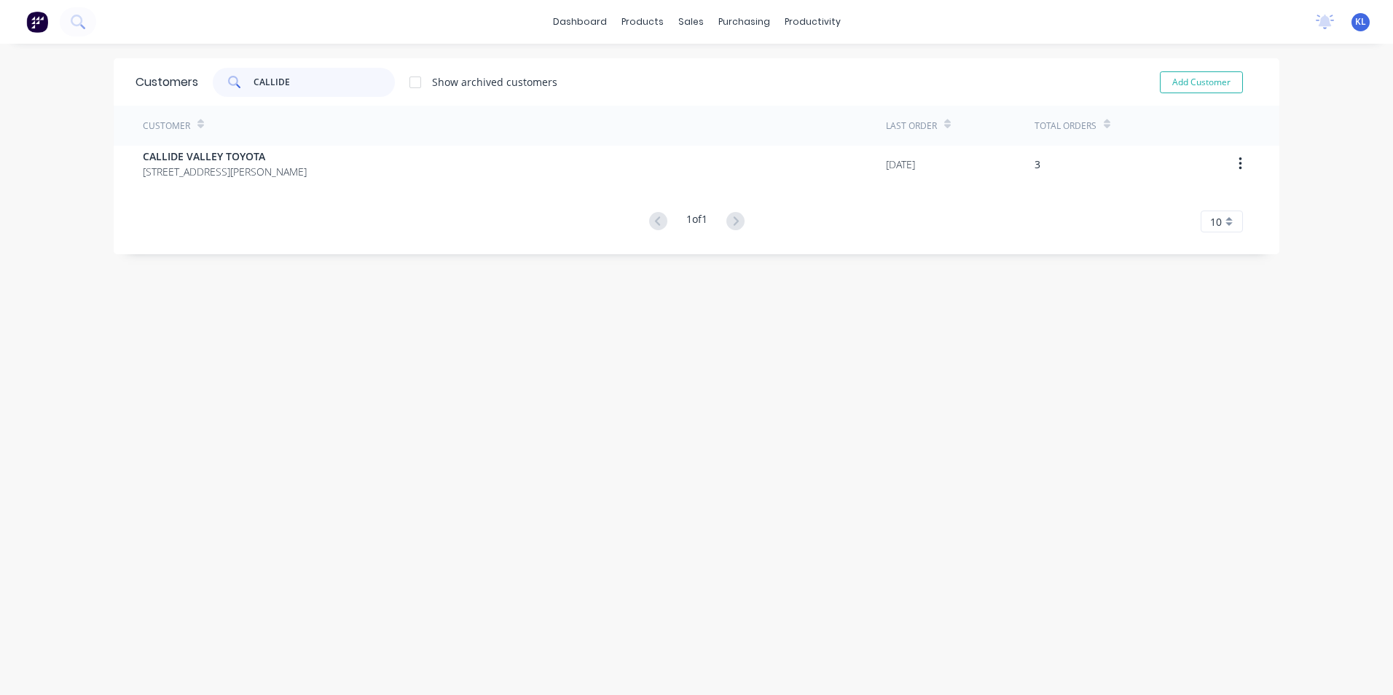
type input "CALLIDE"
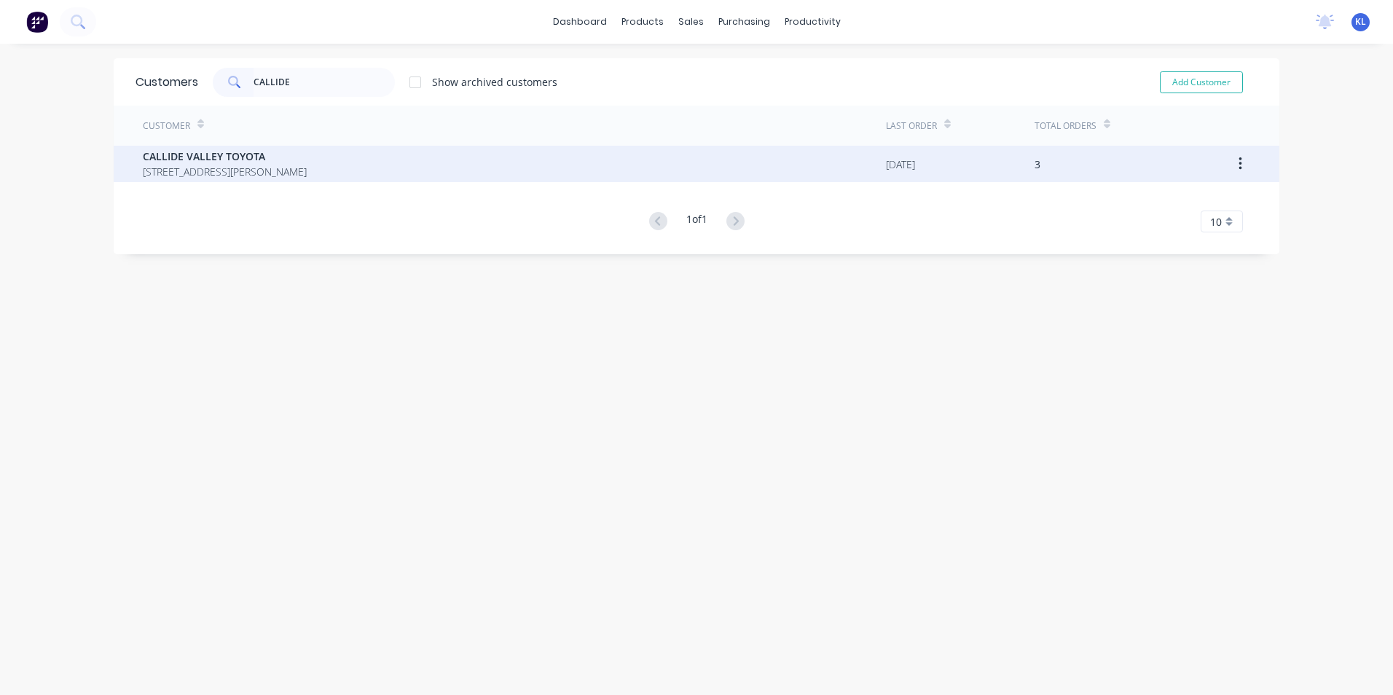
click at [192, 160] on span "CALLIDE VALLEY TOYOTA" at bounding box center [225, 156] width 164 height 15
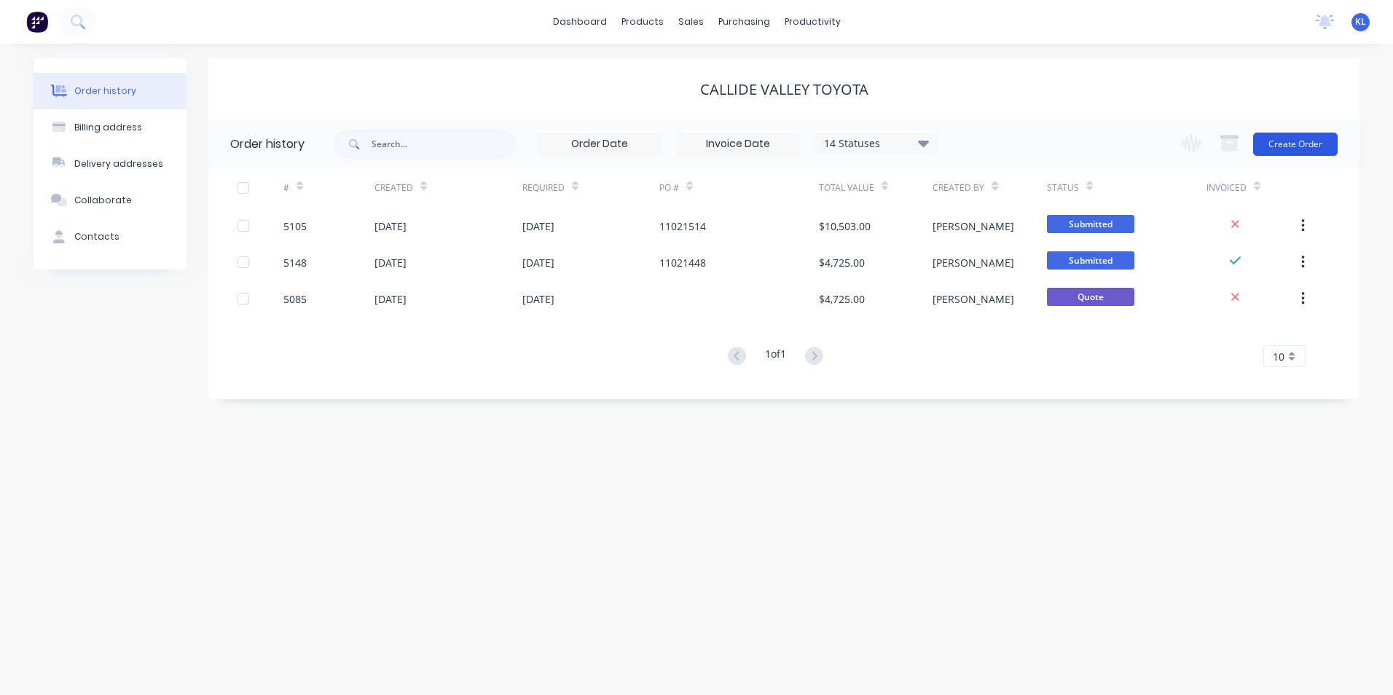
click at [1323, 141] on button "Create Order" at bounding box center [1295, 144] width 85 height 23
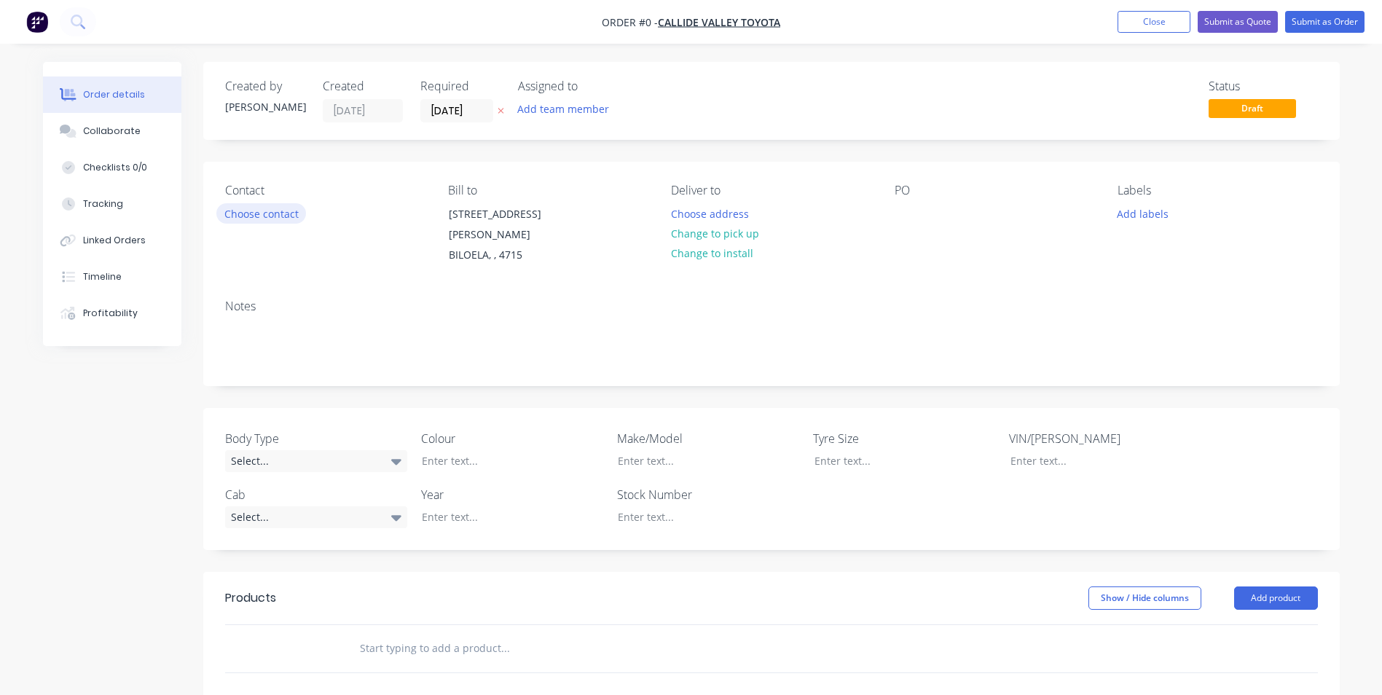
click at [283, 216] on button "Choose contact" at bounding box center [261, 213] width 90 height 20
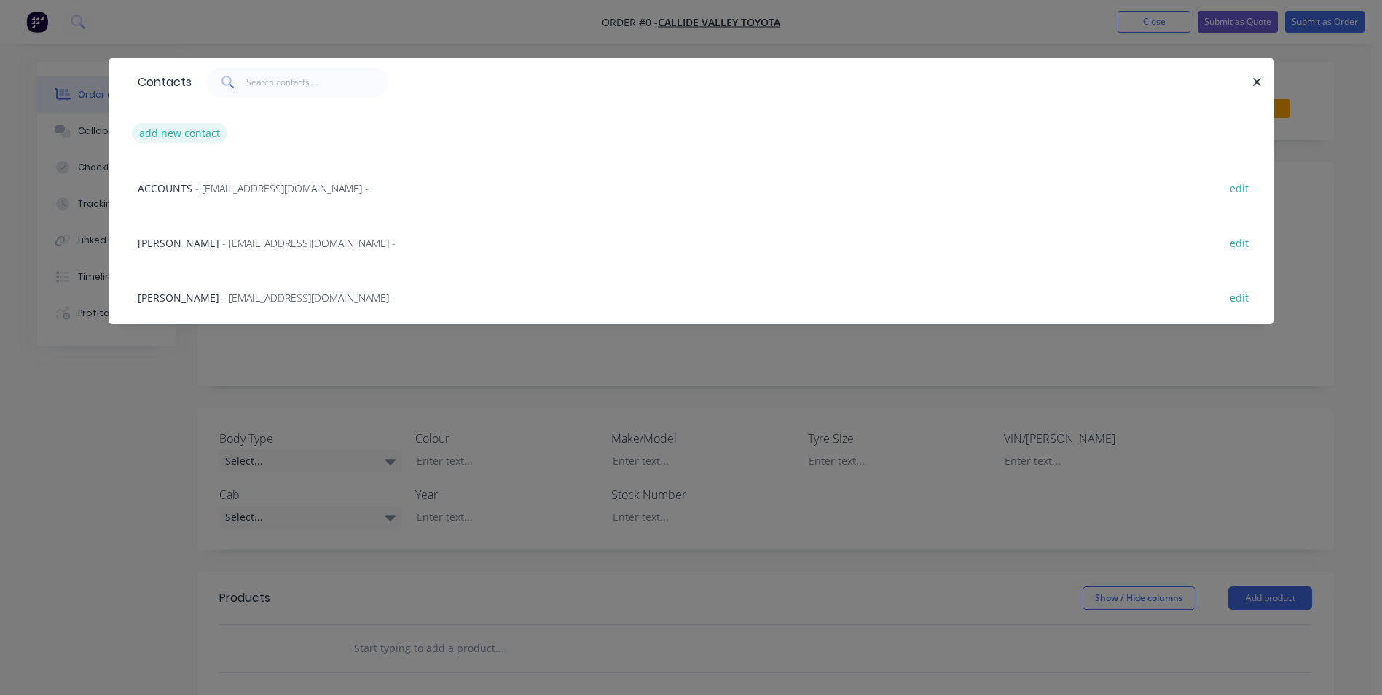
click at [181, 130] on button "add new contact" at bounding box center [180, 133] width 96 height 20
select select "AU"
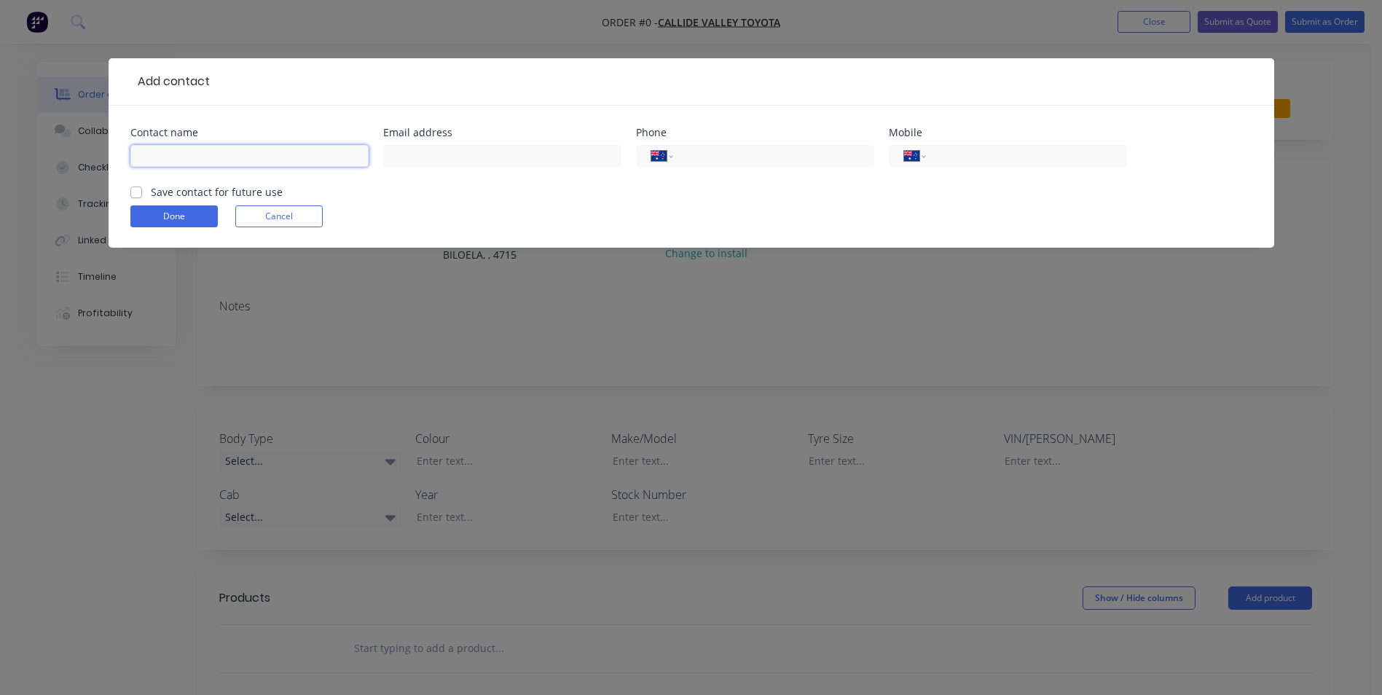
click at [204, 160] on input "text" at bounding box center [249, 156] width 238 height 22
type input "[PERSON_NAME]"
click at [151, 196] on label "Save contact for future use" at bounding box center [217, 191] width 132 height 15
click at [137, 196] on input "Save contact for future use" at bounding box center [136, 191] width 12 height 14
checkbox input "true"
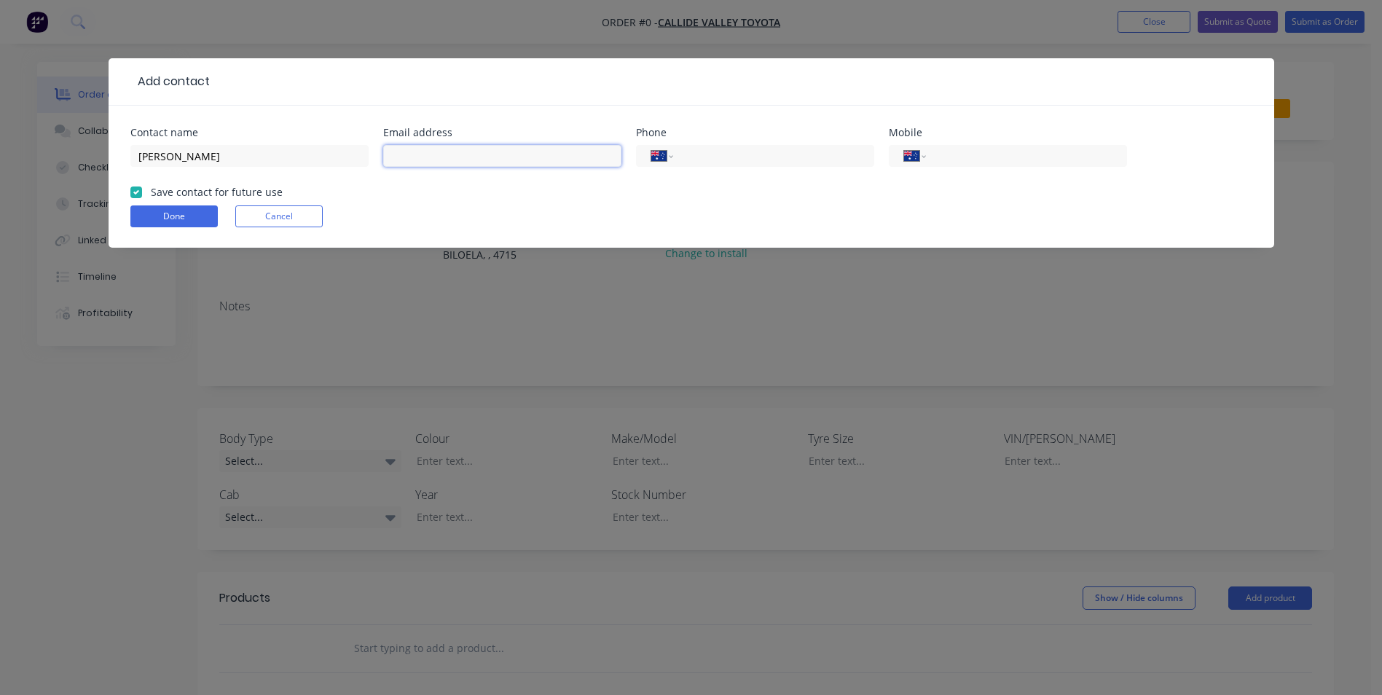
click at [431, 158] on input "text" at bounding box center [502, 156] width 238 height 22
type input "[PERSON_NAME][EMAIL_ADDRESS][DOMAIN_NAME]"
click at [723, 161] on input "tel" at bounding box center [770, 156] width 175 height 17
type input "[PHONE_NUMBER]"
type input "0437 230 237"
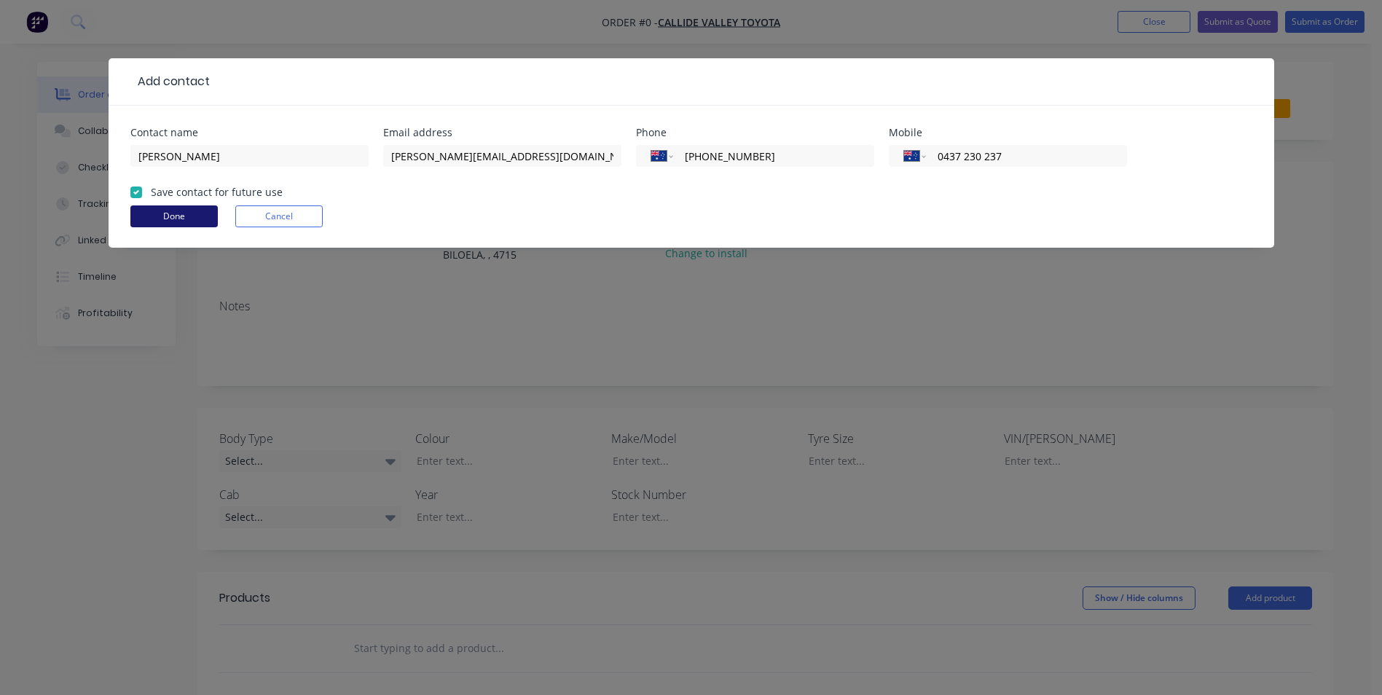
click at [165, 214] on button "Done" at bounding box center [173, 216] width 87 height 22
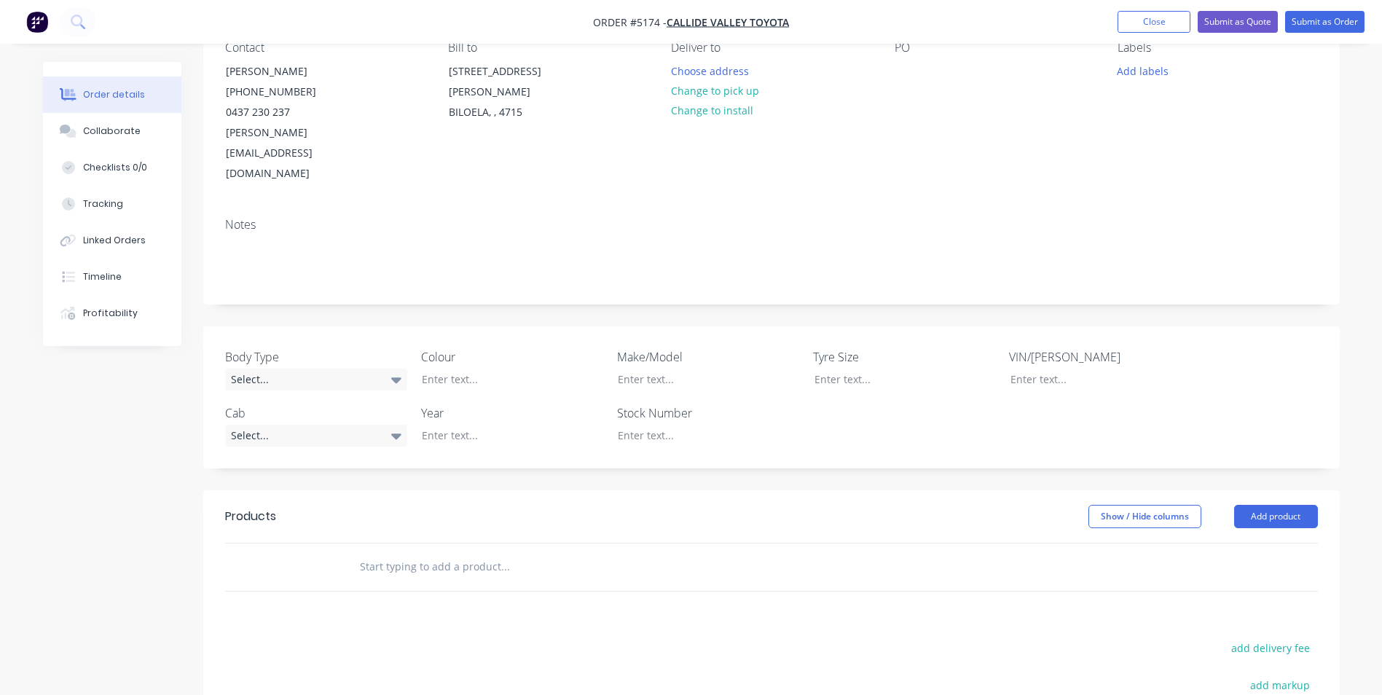
scroll to position [146, 0]
click at [396, 374] on icon at bounding box center [396, 377] width 10 height 6
click at [306, 394] on button "Cab Chassis" at bounding box center [334, 395] width 219 height 29
click at [345, 421] on div "Select..." at bounding box center [316, 432] width 182 height 22
click at [301, 452] on button "Single Cab" at bounding box center [334, 450] width 219 height 29
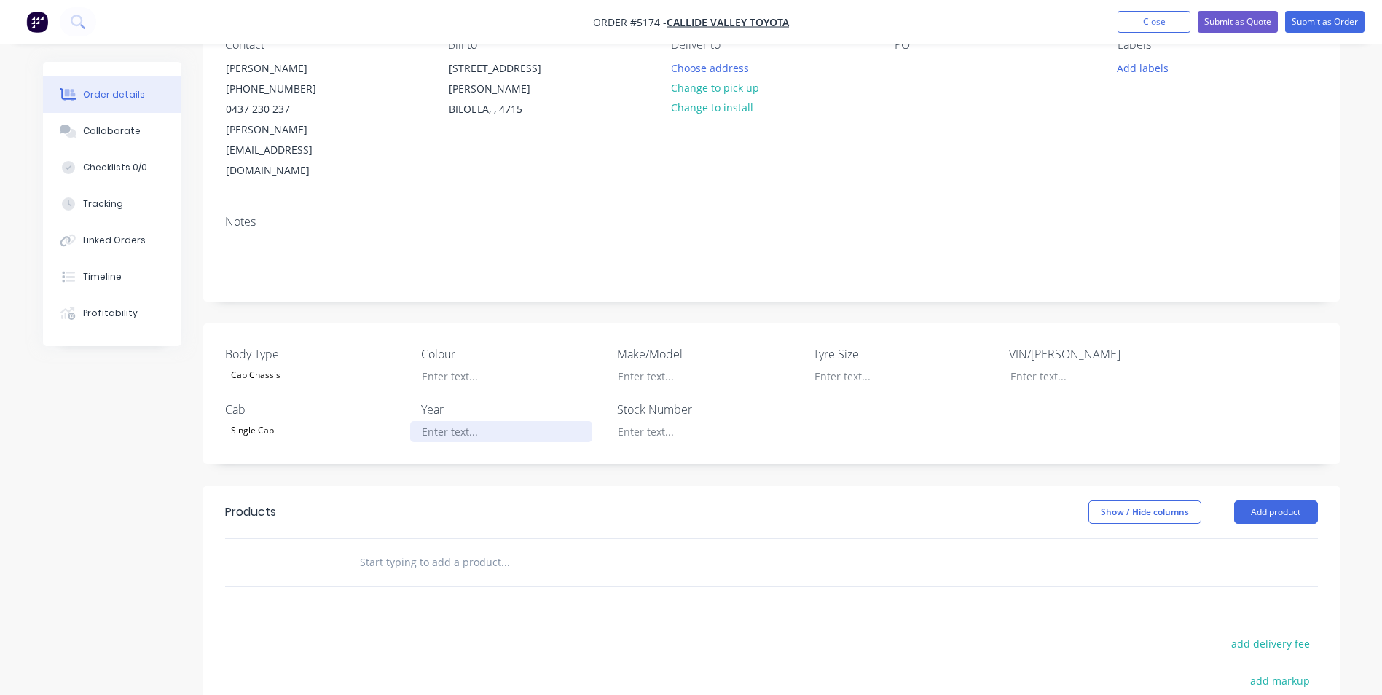
click at [562, 421] on div at bounding box center [501, 431] width 182 height 21
click at [487, 366] on div at bounding box center [501, 376] width 182 height 21
click at [699, 366] on div at bounding box center [697, 376] width 182 height 21
click at [526, 366] on div "FRENCH VANILLA" at bounding box center [501, 376] width 182 height 21
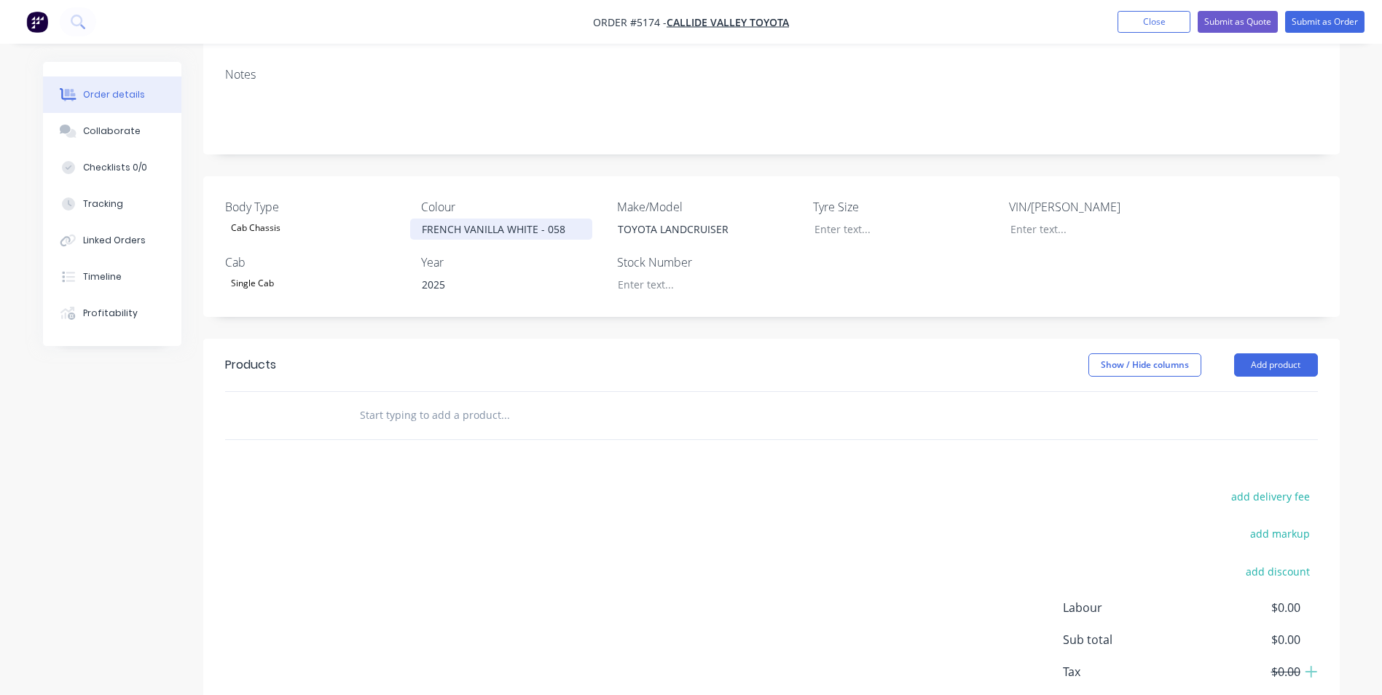
scroll to position [337, 0]
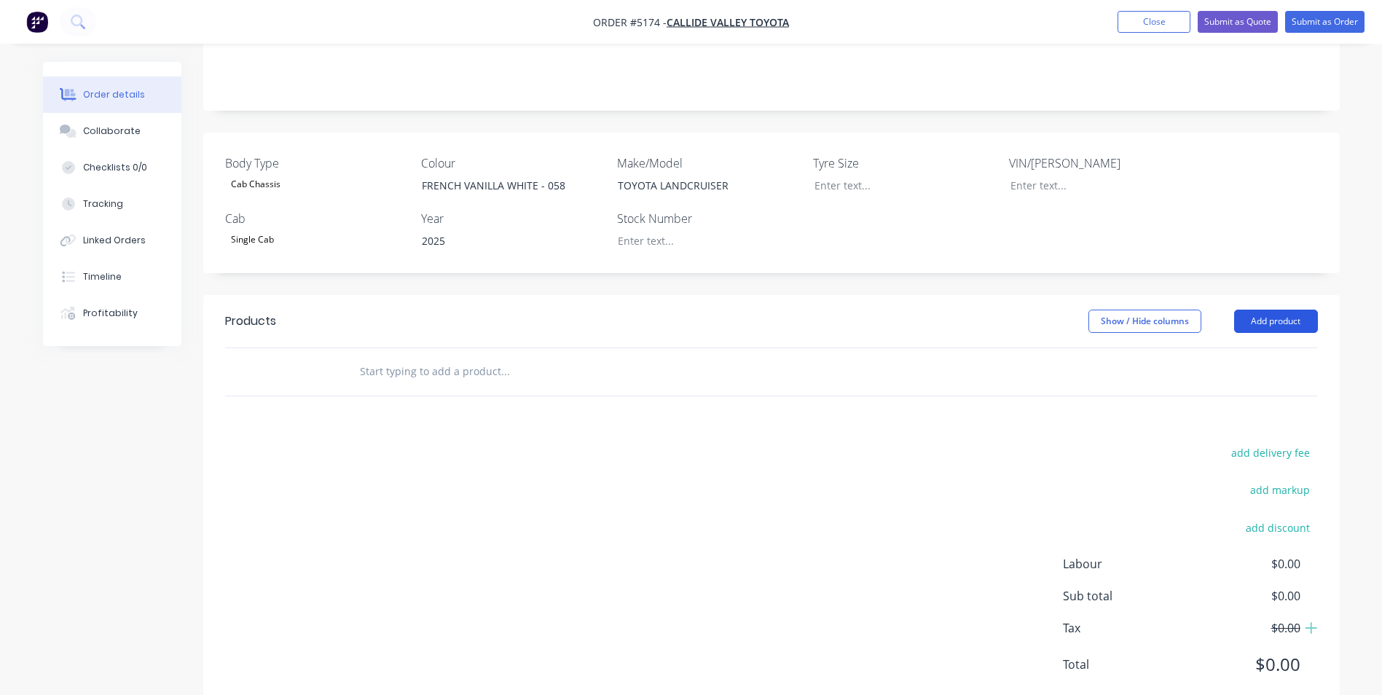
click at [1298, 310] on button "Add product" at bounding box center [1276, 321] width 84 height 23
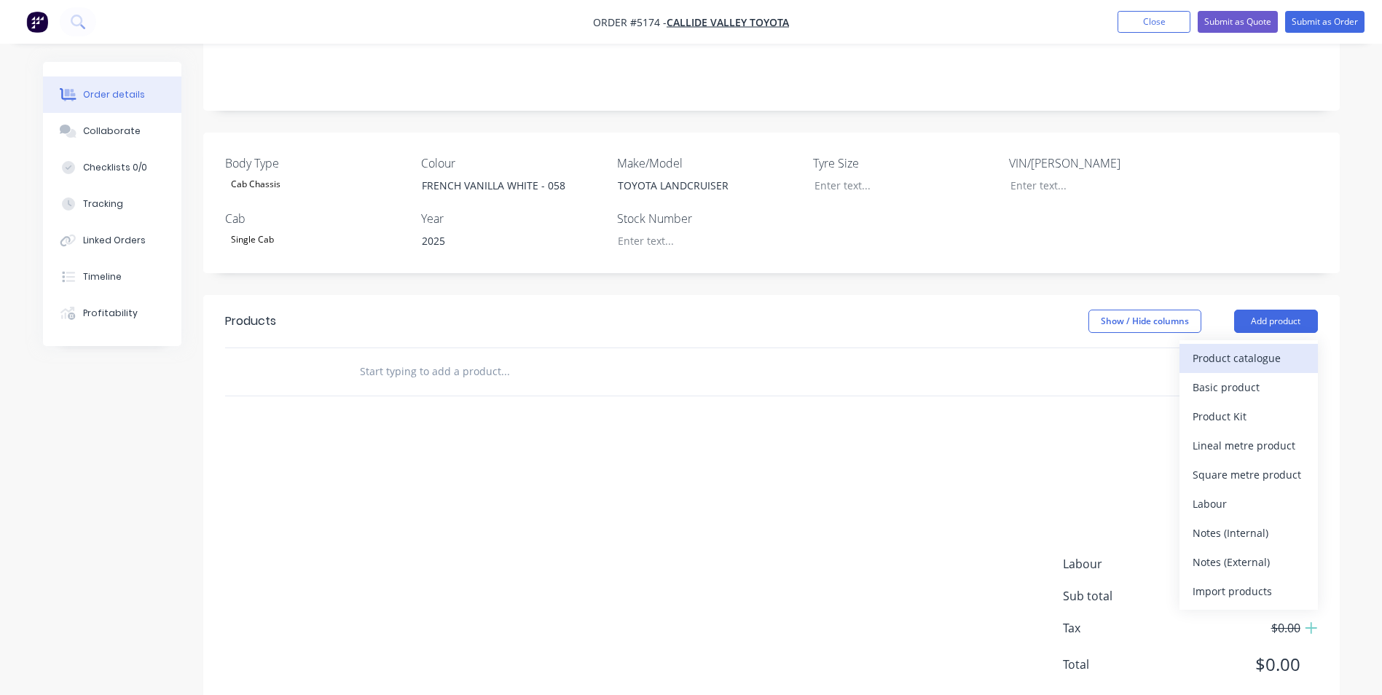
click at [1258, 347] on div "Product catalogue" at bounding box center [1248, 357] width 112 height 21
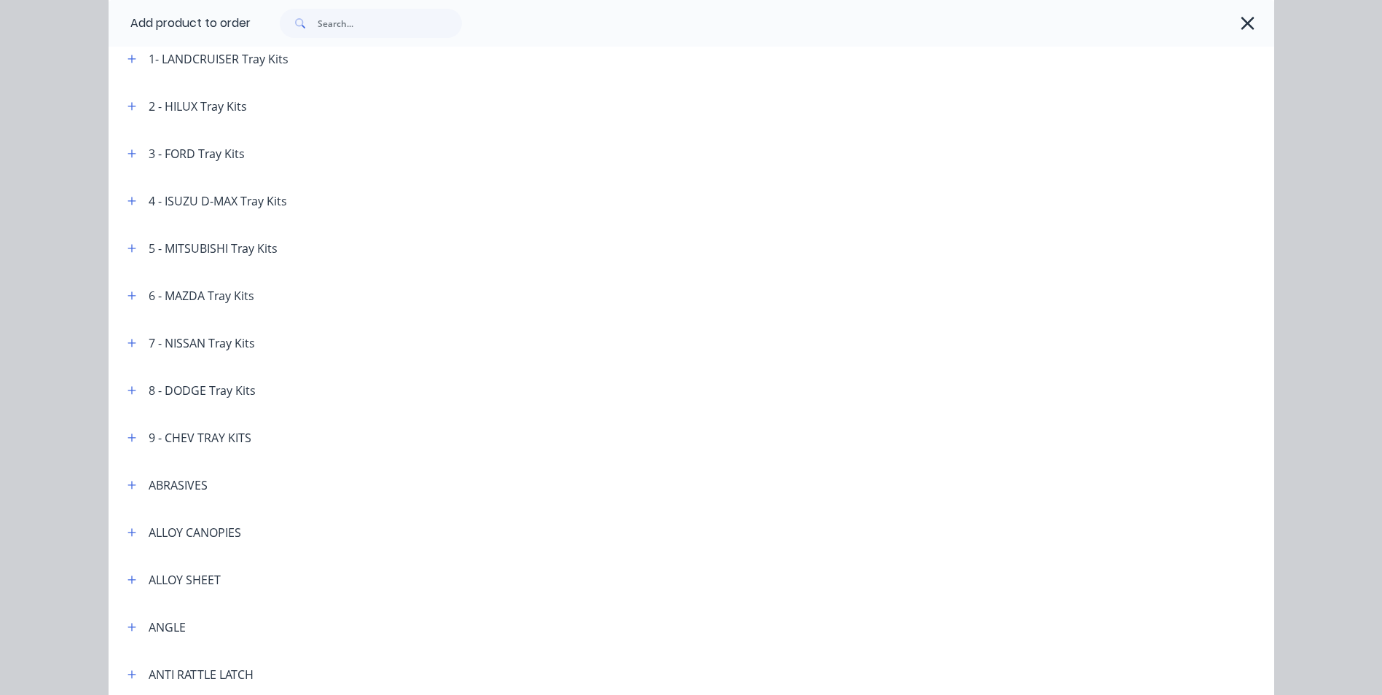
scroll to position [146, 0]
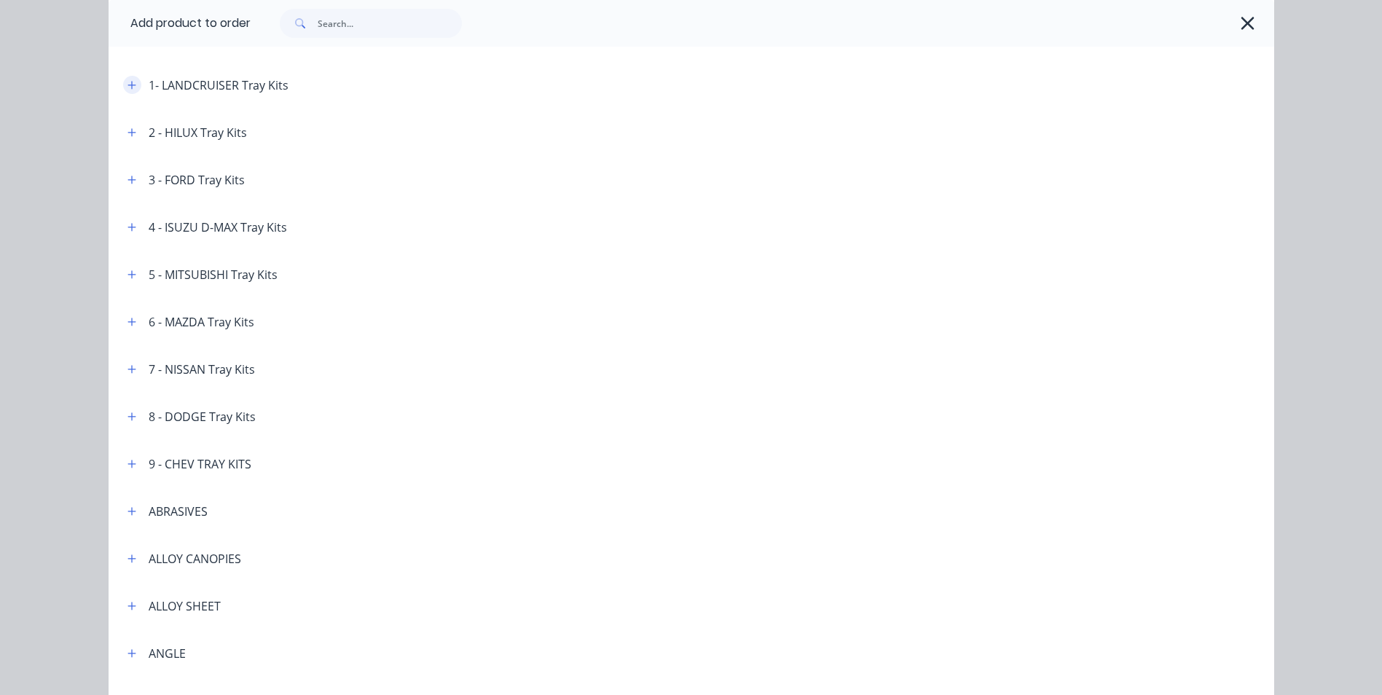
click at [127, 82] on icon "button" at bounding box center [131, 85] width 8 height 8
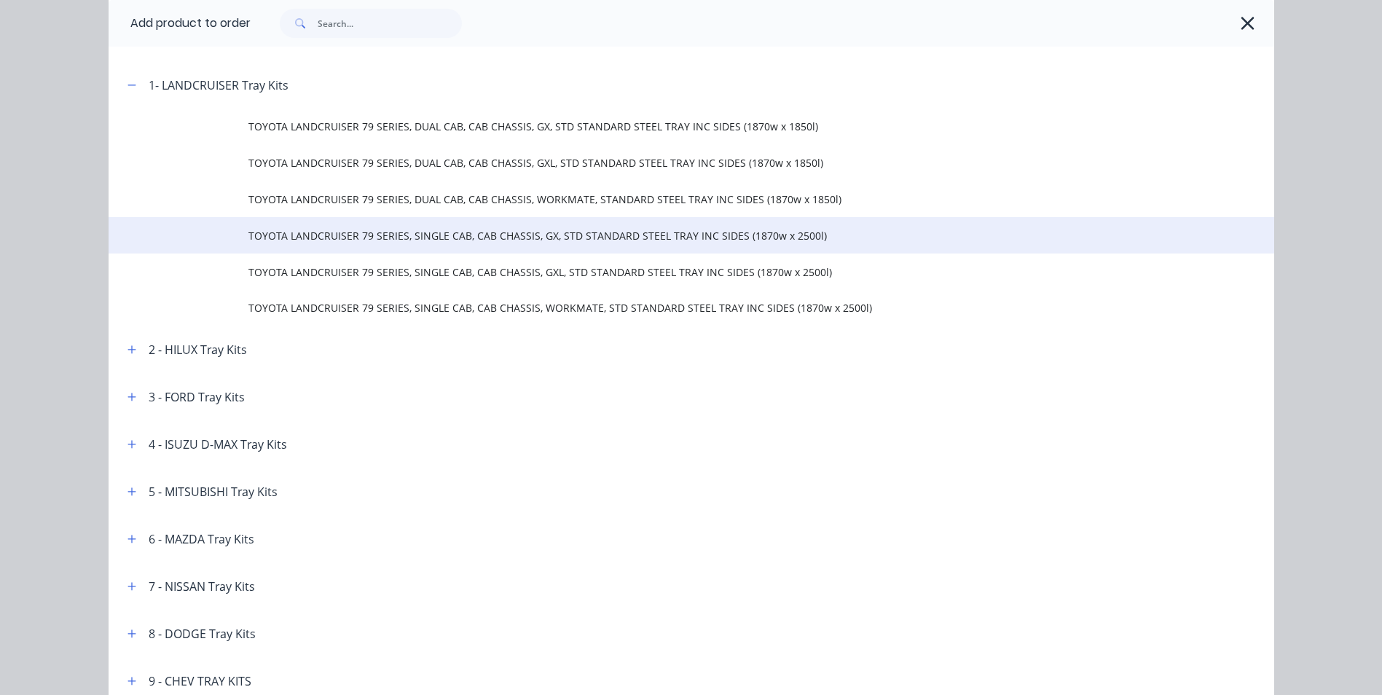
click at [457, 235] on span "TOYOTA LANDCRUISER 79 SERIES, SINGLE CAB, CAB CHASSIS, GX, STD STANDARD STEEL T…" at bounding box center [658, 235] width 820 height 15
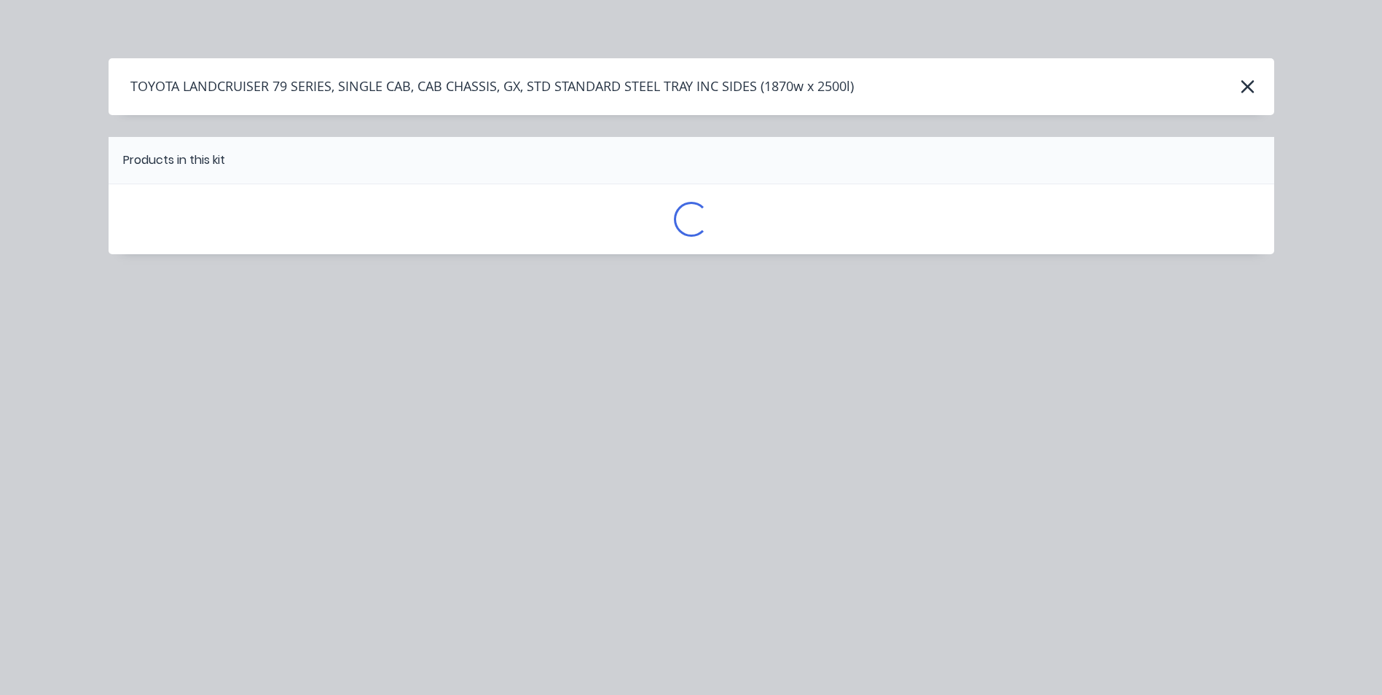
scroll to position [0, 0]
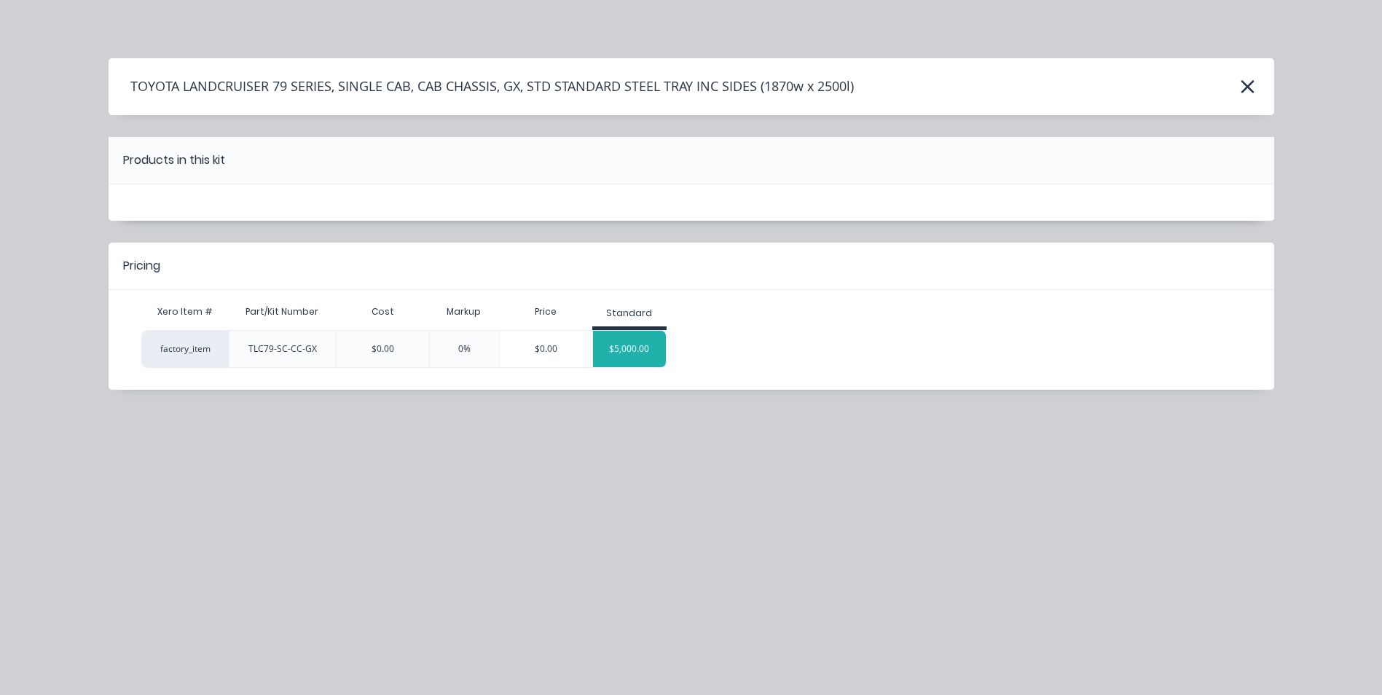
click at [624, 344] on div "$5,000.00" at bounding box center [629, 349] width 73 height 36
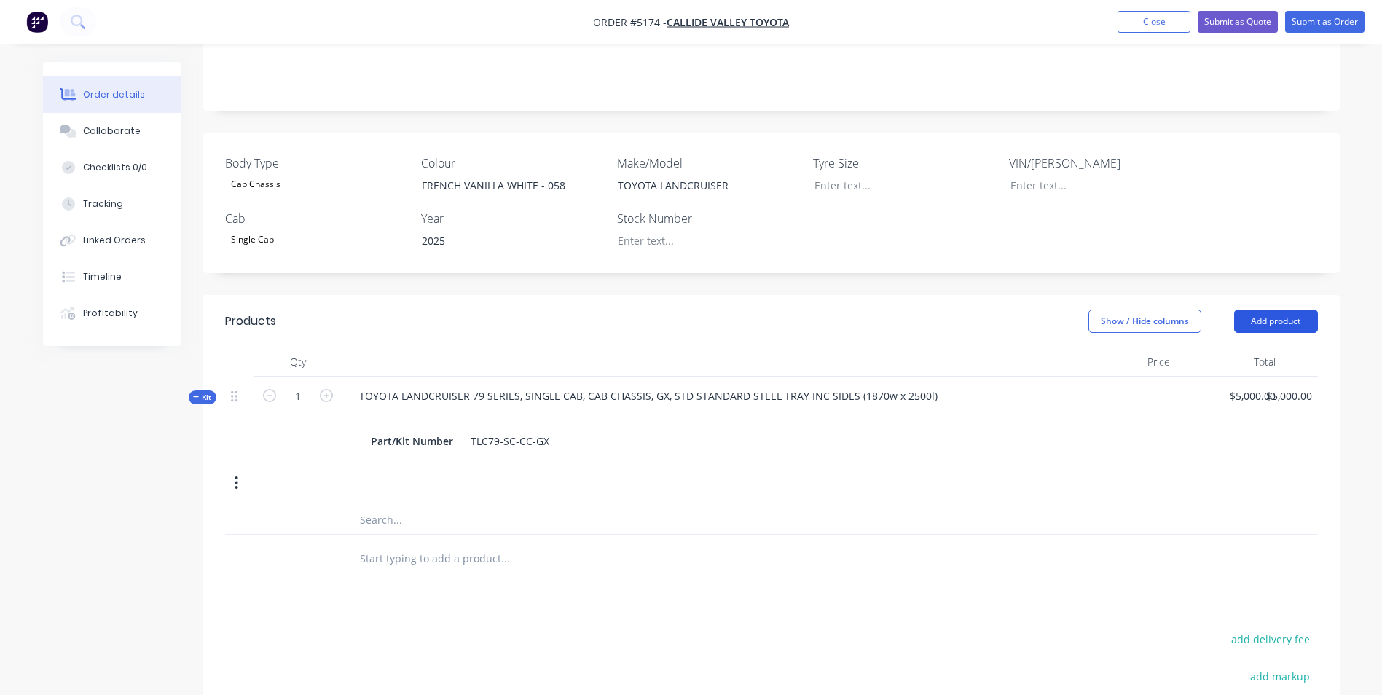
click at [1276, 310] on button "Add product" at bounding box center [1276, 321] width 84 height 23
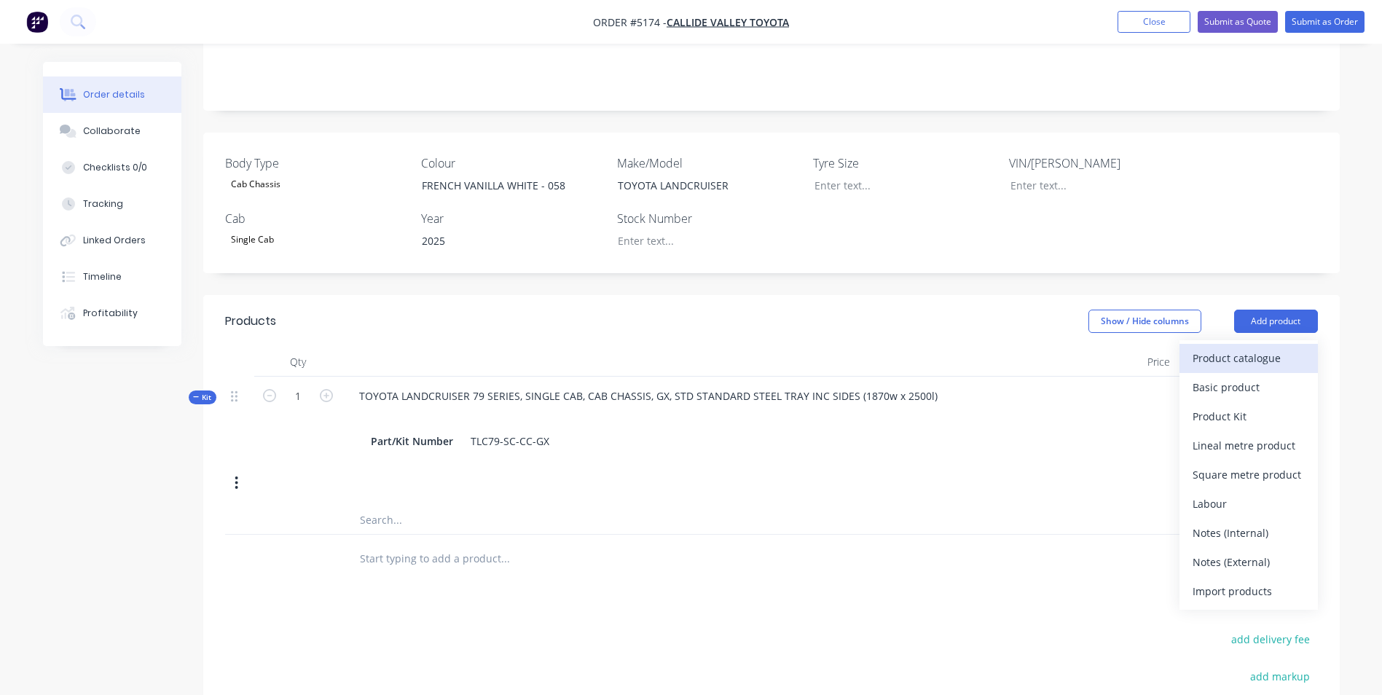
click at [1272, 347] on div "Product catalogue" at bounding box center [1248, 357] width 112 height 21
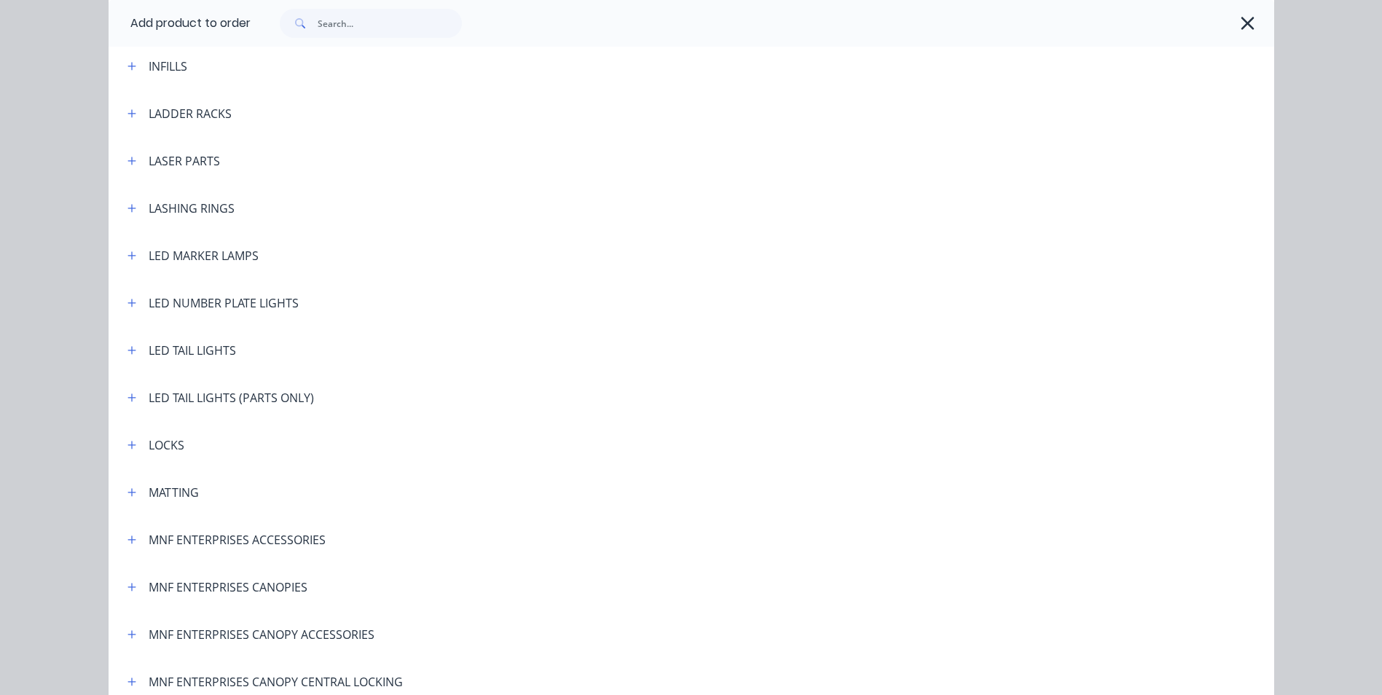
scroll to position [2331, 0]
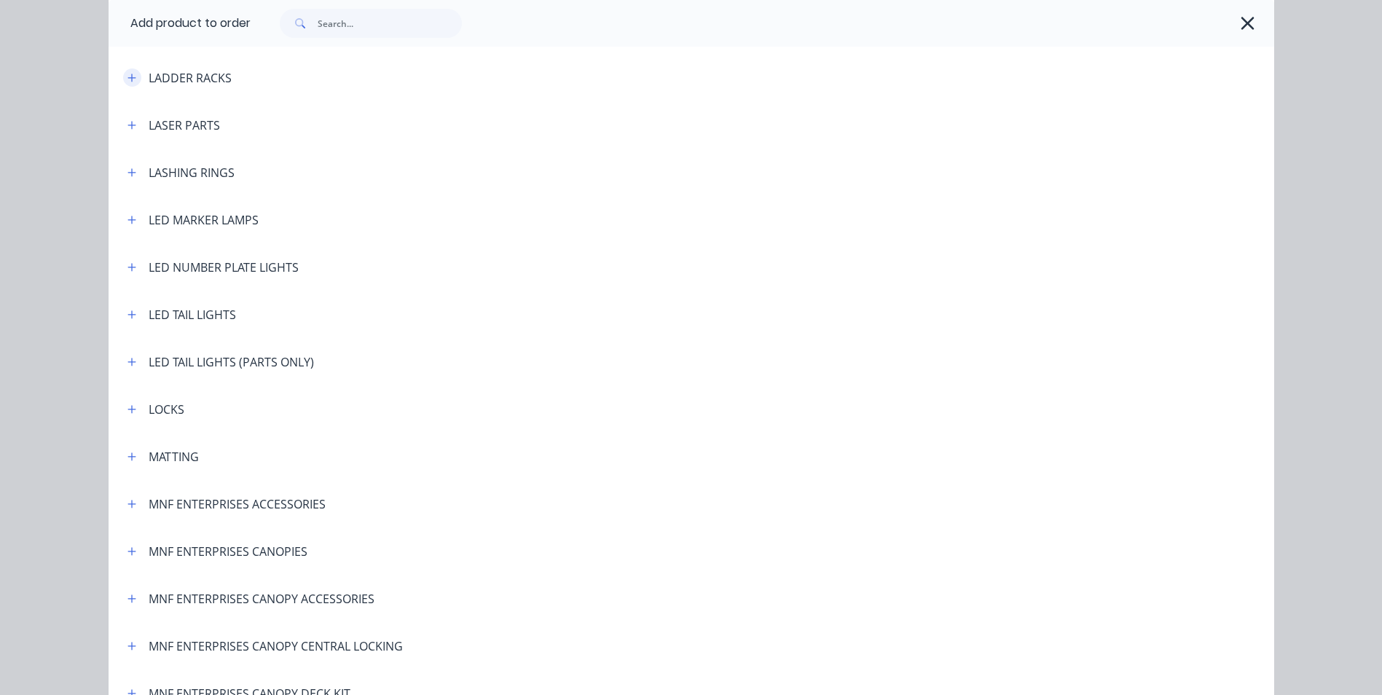
click at [127, 79] on icon "button" at bounding box center [131, 78] width 9 height 10
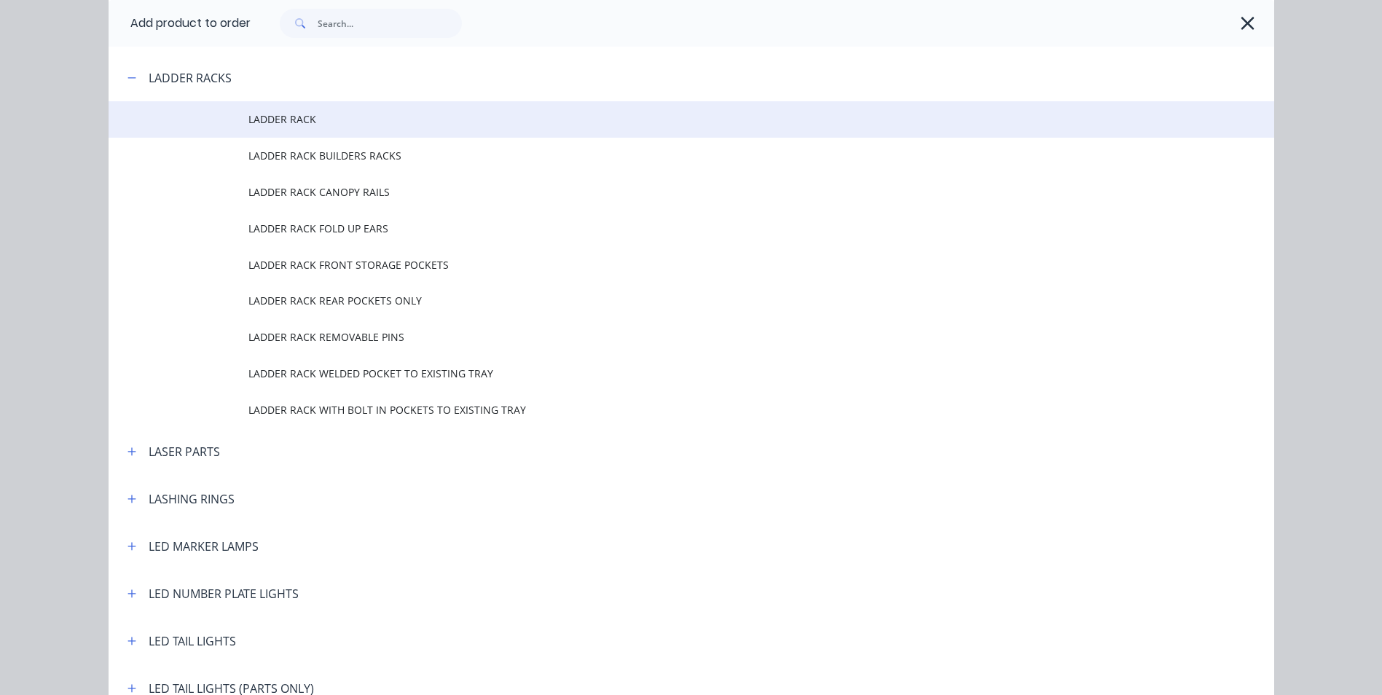
click at [277, 124] on span "LADDER RACK" at bounding box center [658, 118] width 820 height 15
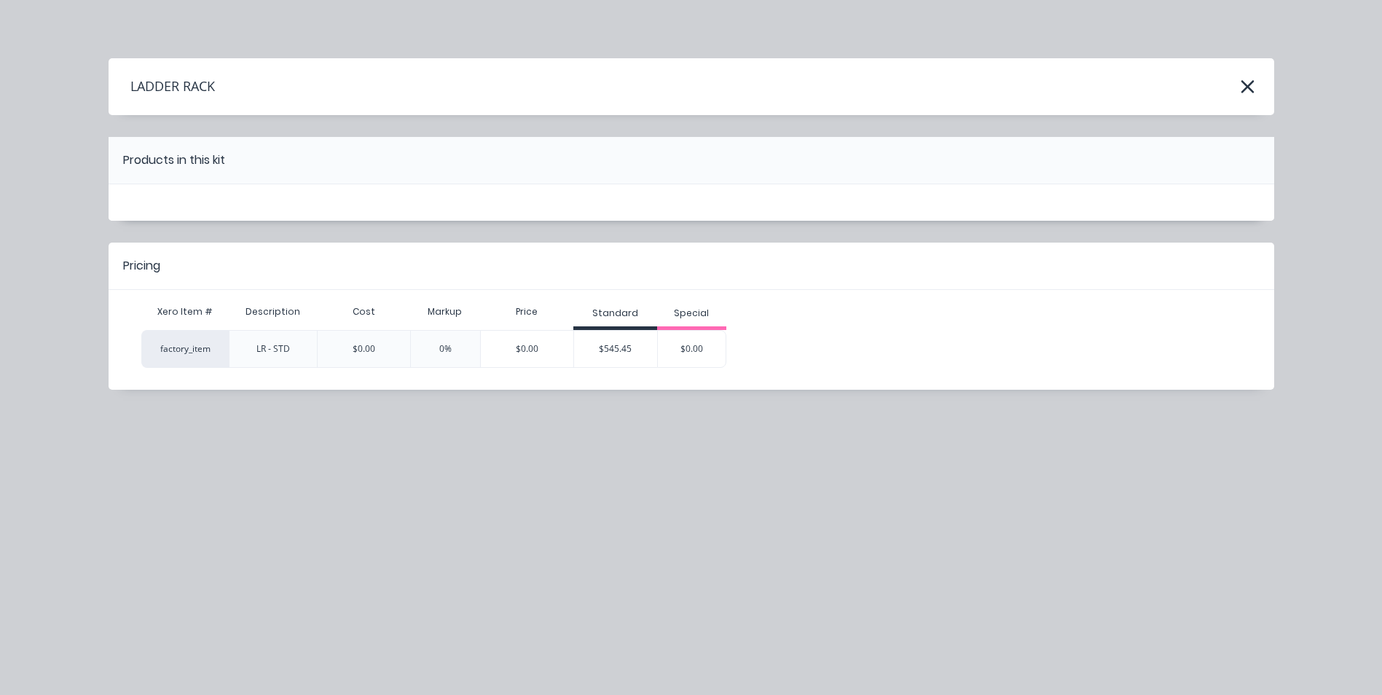
click at [635, 354] on div "$545.45" at bounding box center [615, 349] width 83 height 36
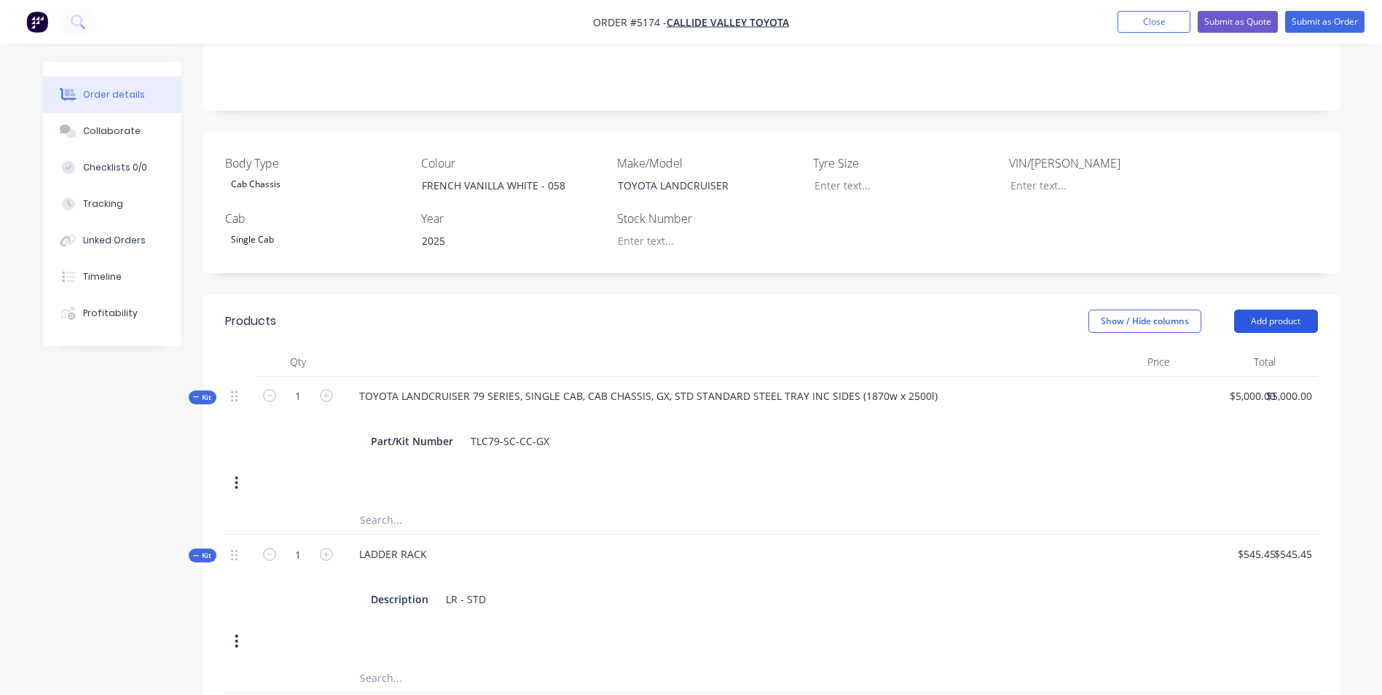
click at [1262, 310] on button "Add product" at bounding box center [1276, 321] width 84 height 23
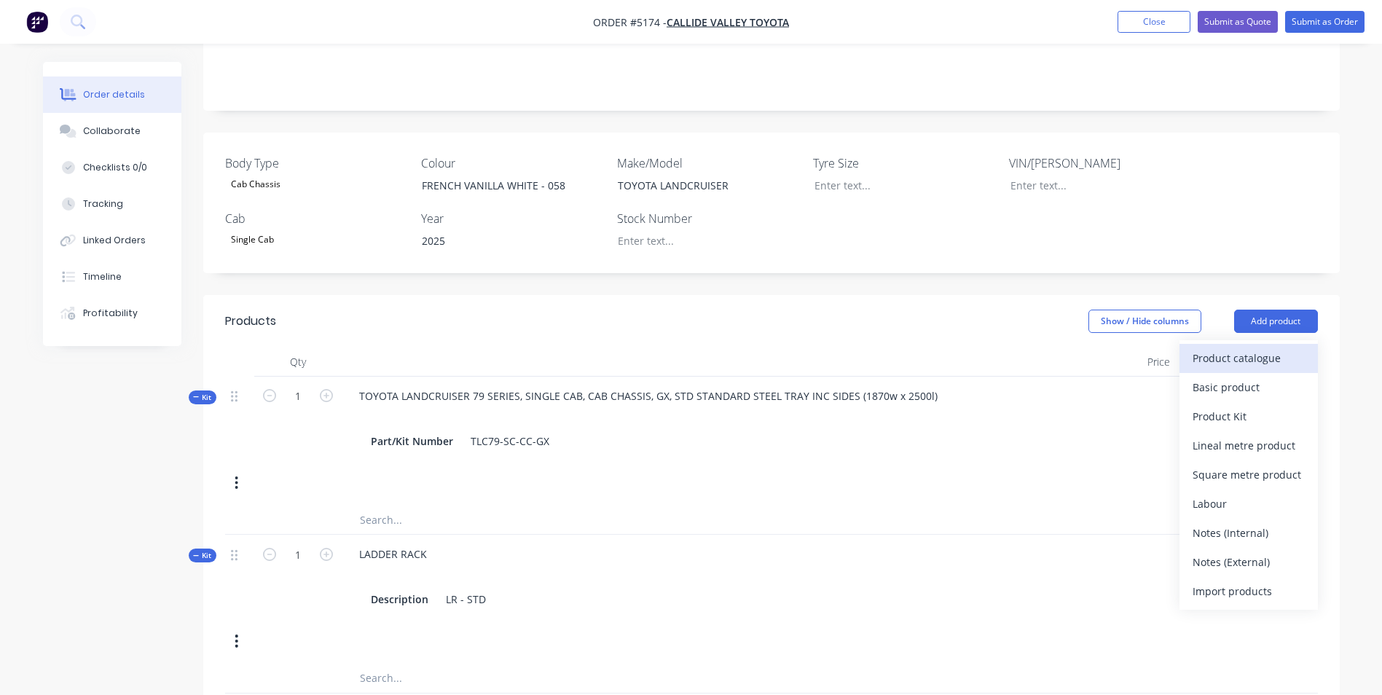
click at [1220, 347] on div "Product catalogue" at bounding box center [1248, 357] width 112 height 21
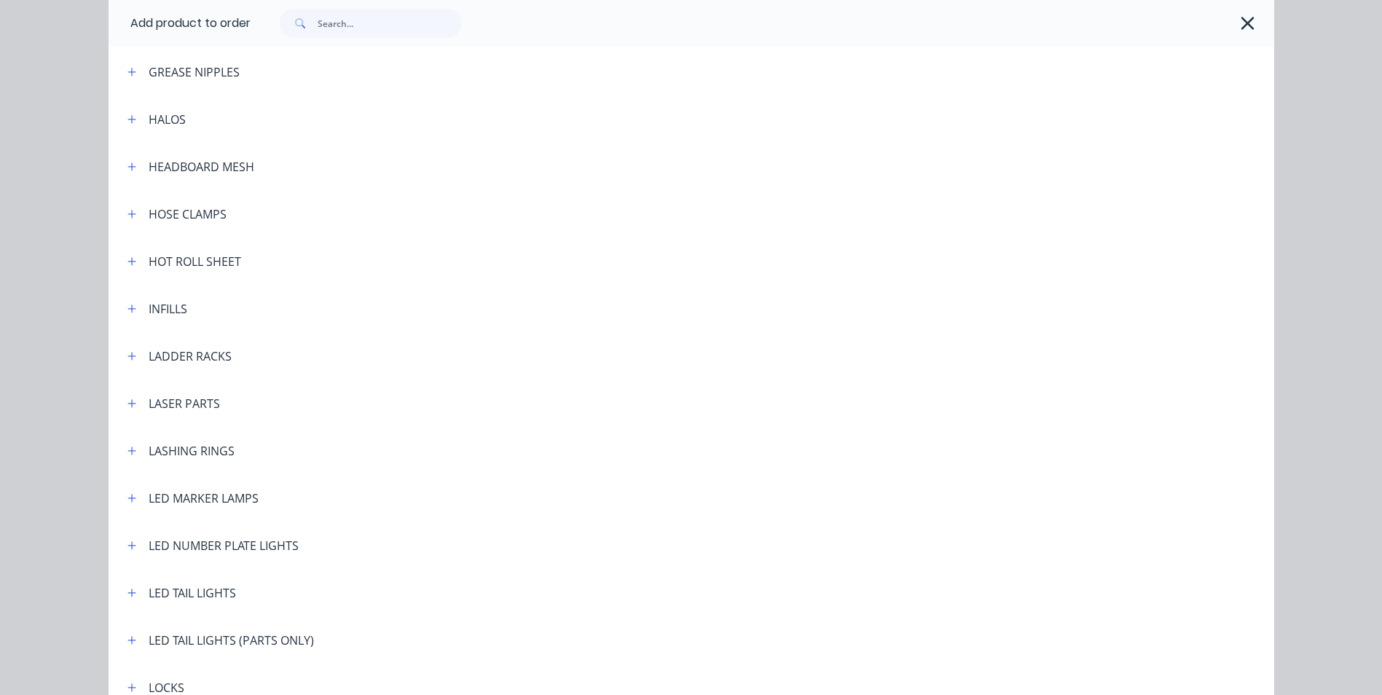
scroll to position [2258, 0]
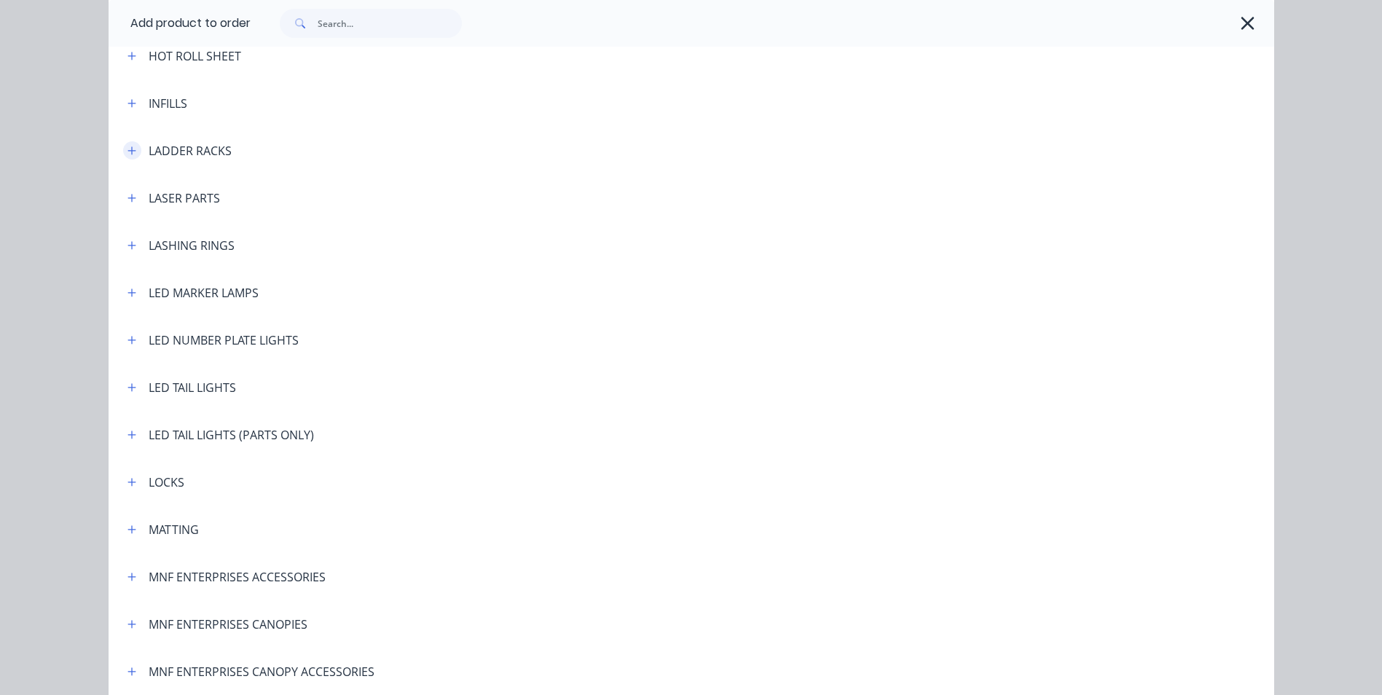
click at [127, 148] on icon "button" at bounding box center [131, 151] width 9 height 10
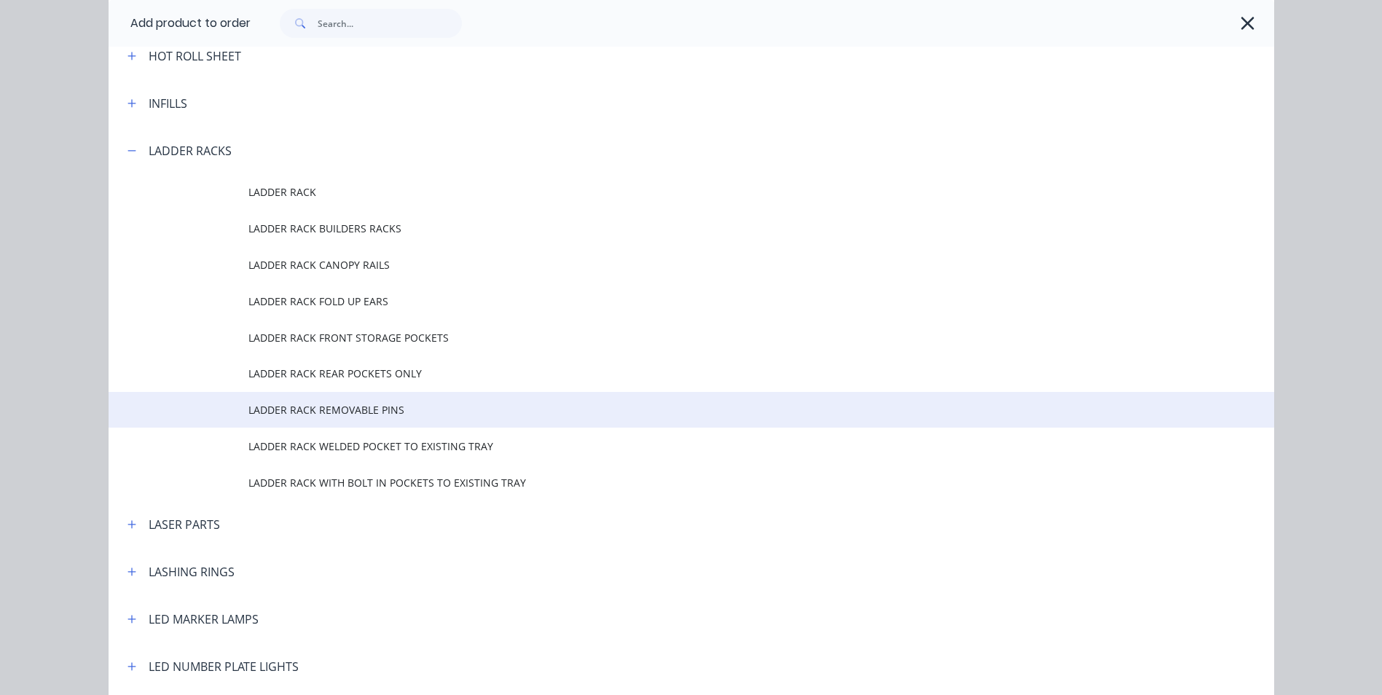
click at [360, 411] on span "LADDER RACK REMOVABLE PINS" at bounding box center [658, 409] width 820 height 15
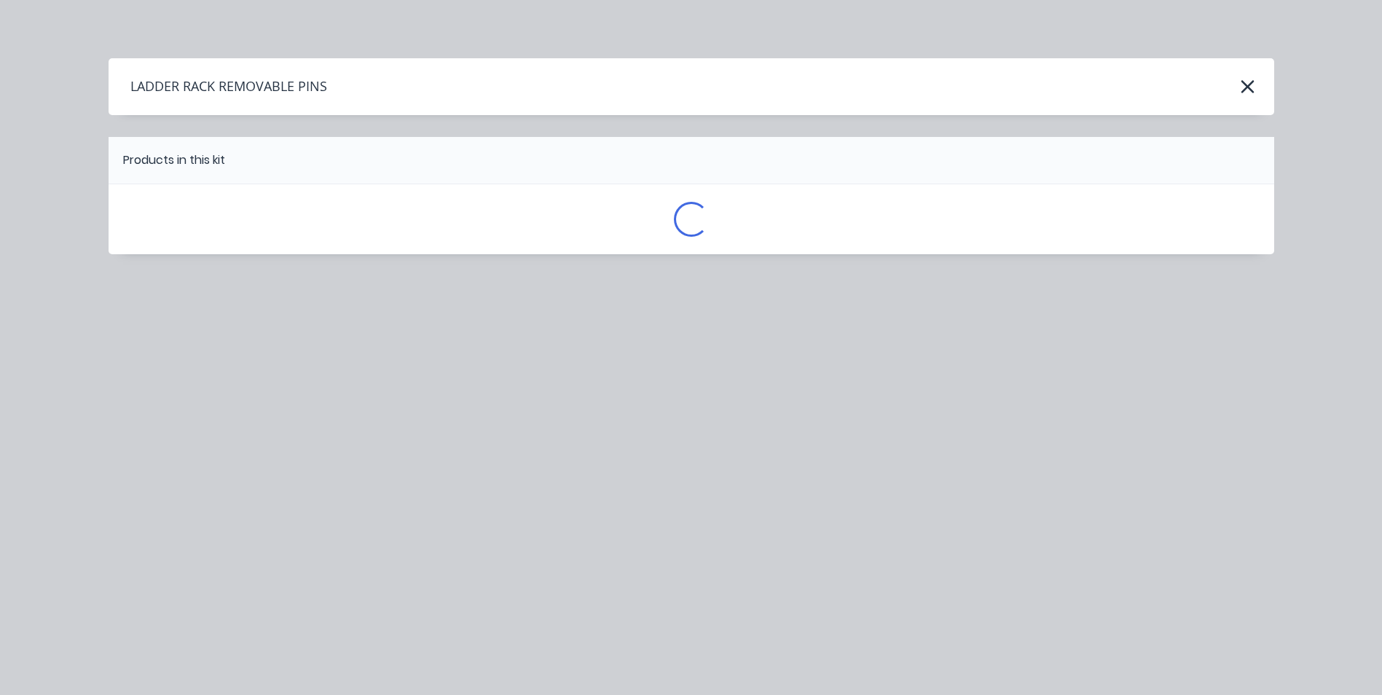
scroll to position [0, 0]
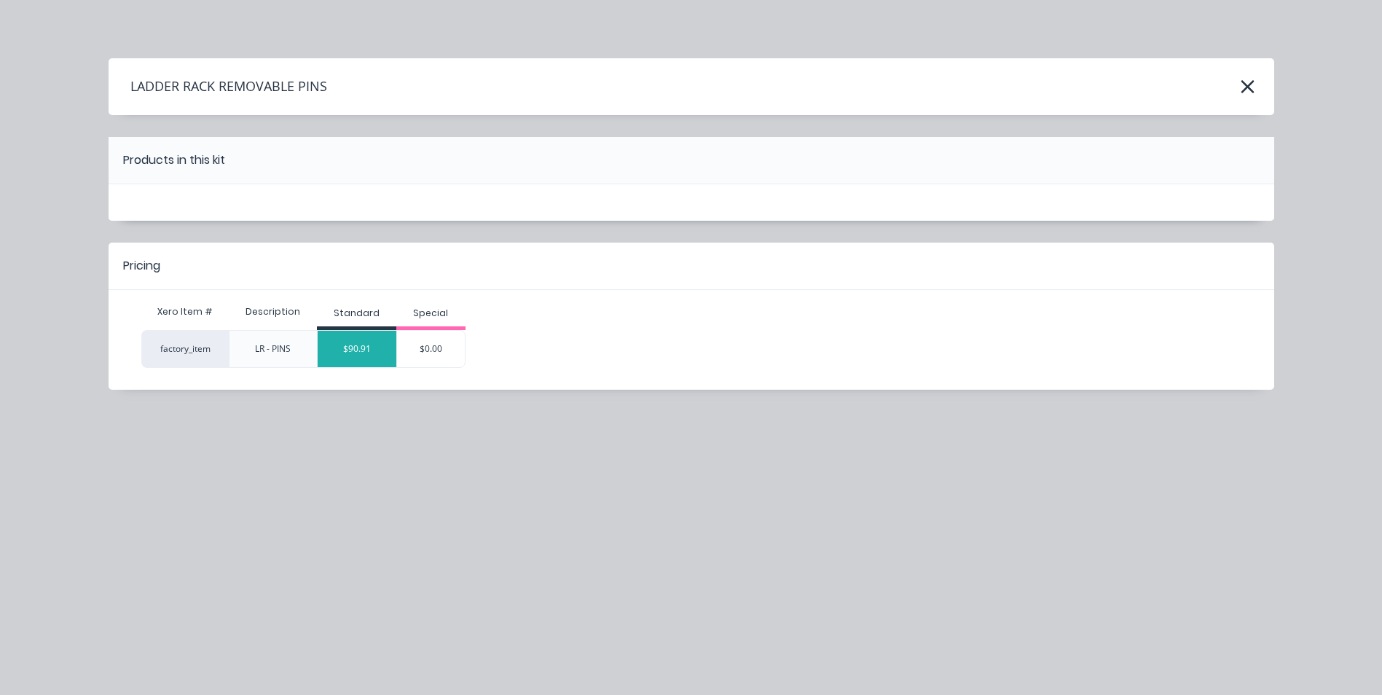
click at [380, 349] on div "$90.91" at bounding box center [357, 349] width 79 height 36
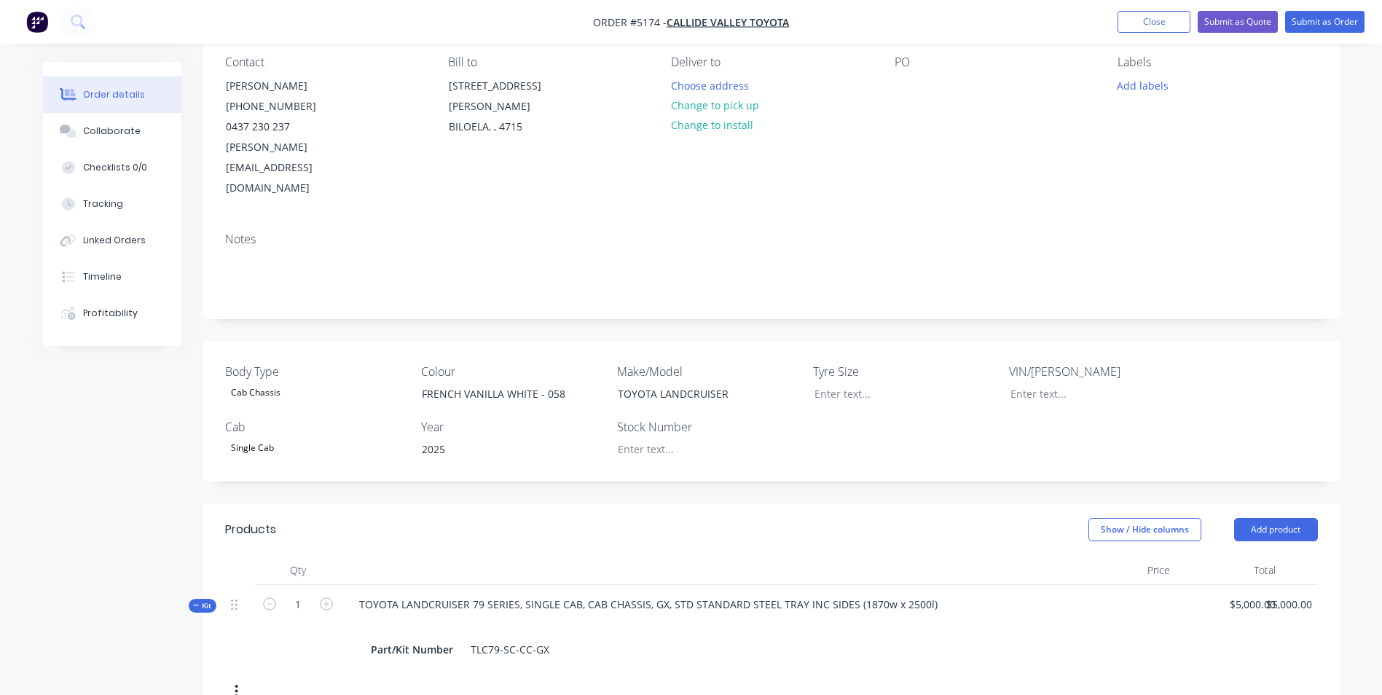
scroll to position [118, 0]
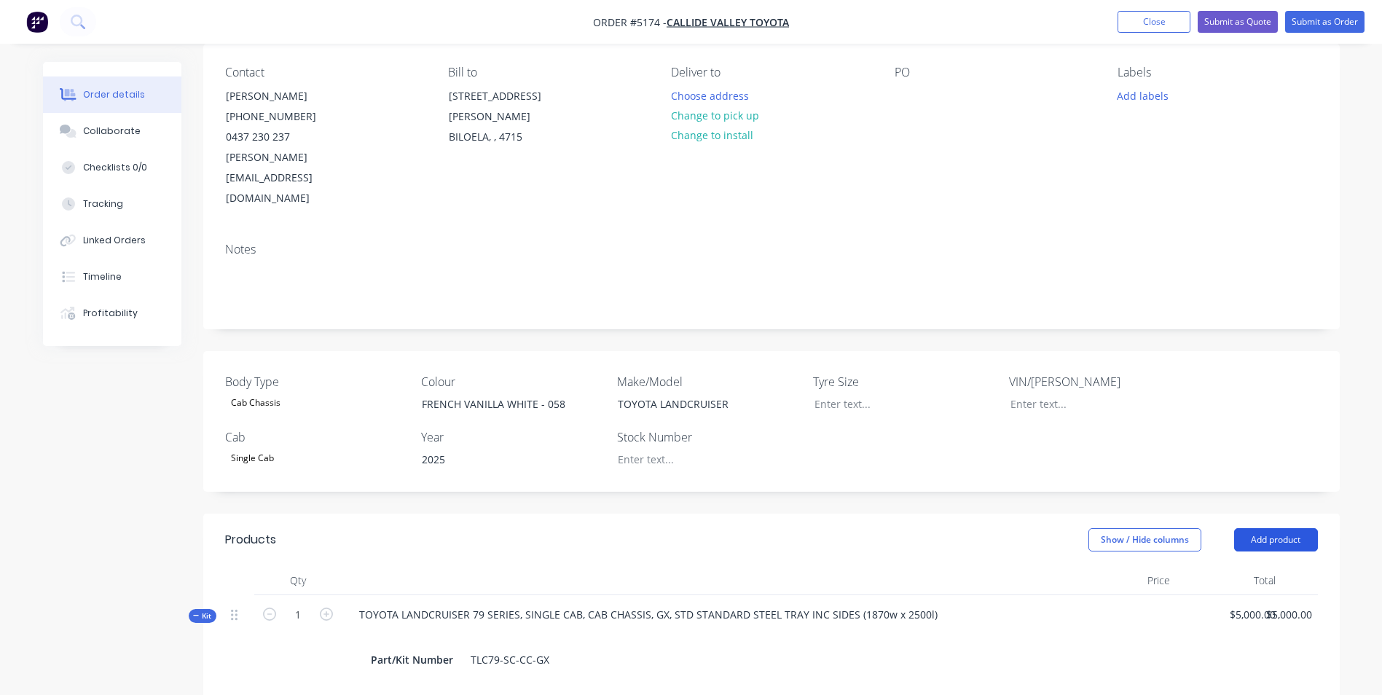
click at [1278, 528] on button "Add product" at bounding box center [1276, 539] width 84 height 23
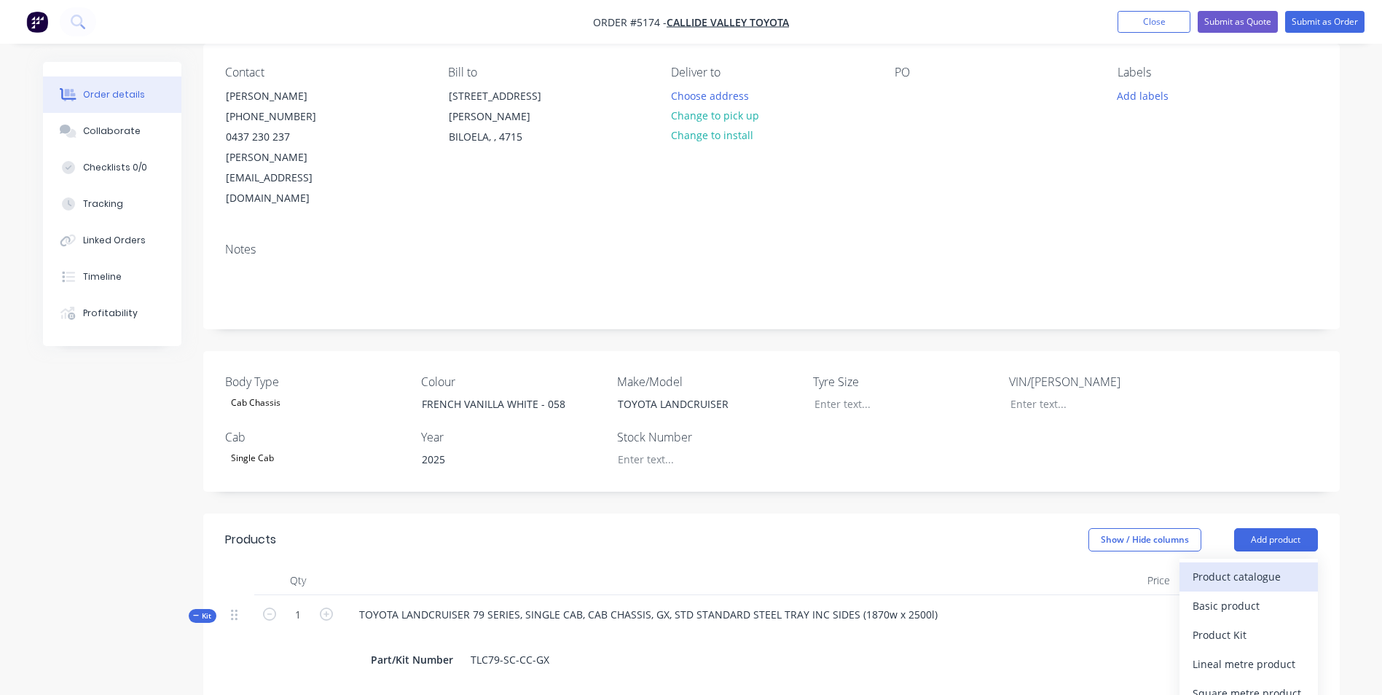
click at [1230, 566] on div "Product catalogue" at bounding box center [1248, 576] width 112 height 21
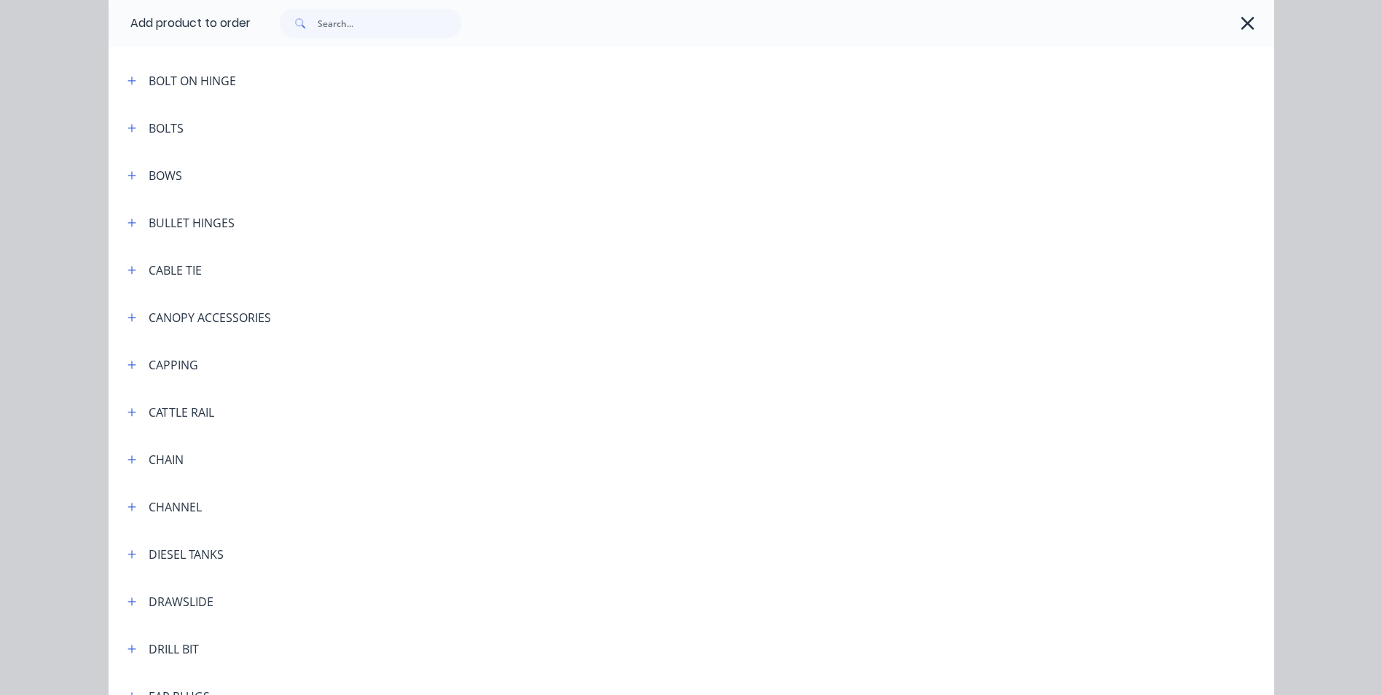
scroll to position [1093, 0]
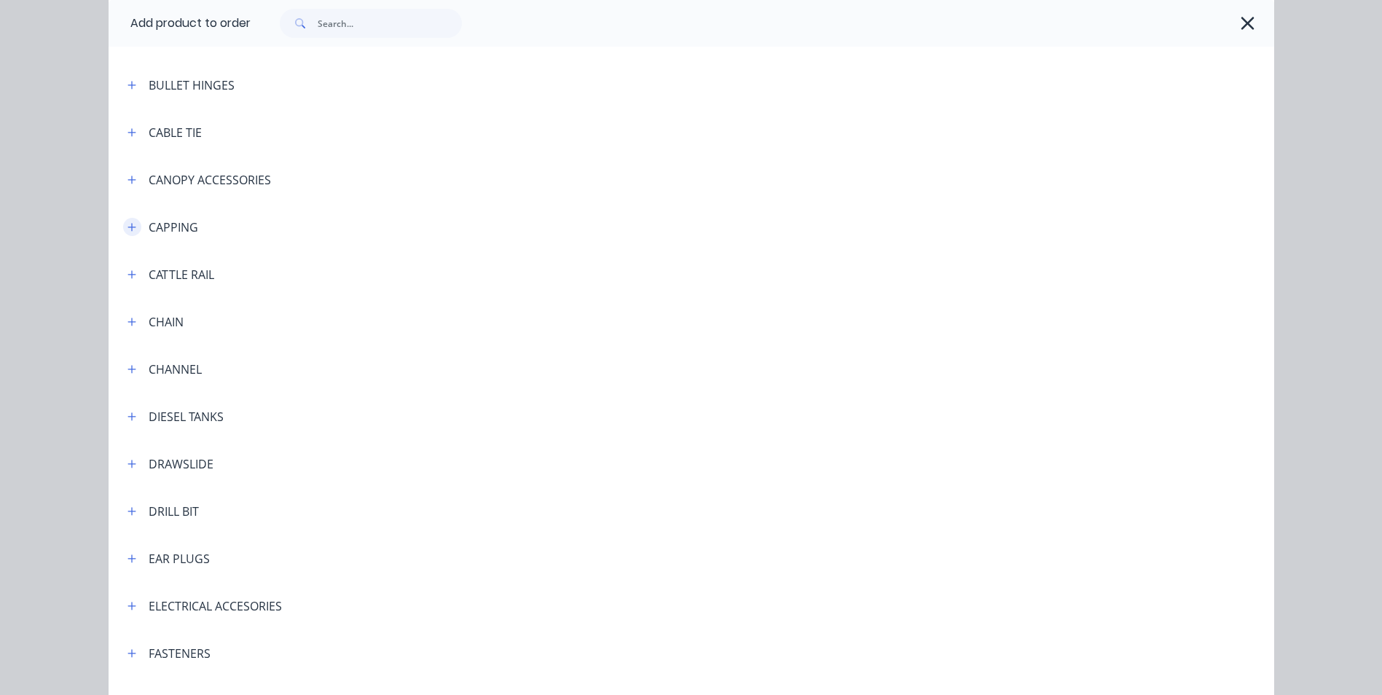
click at [123, 229] on button "button" at bounding box center [132, 227] width 18 height 18
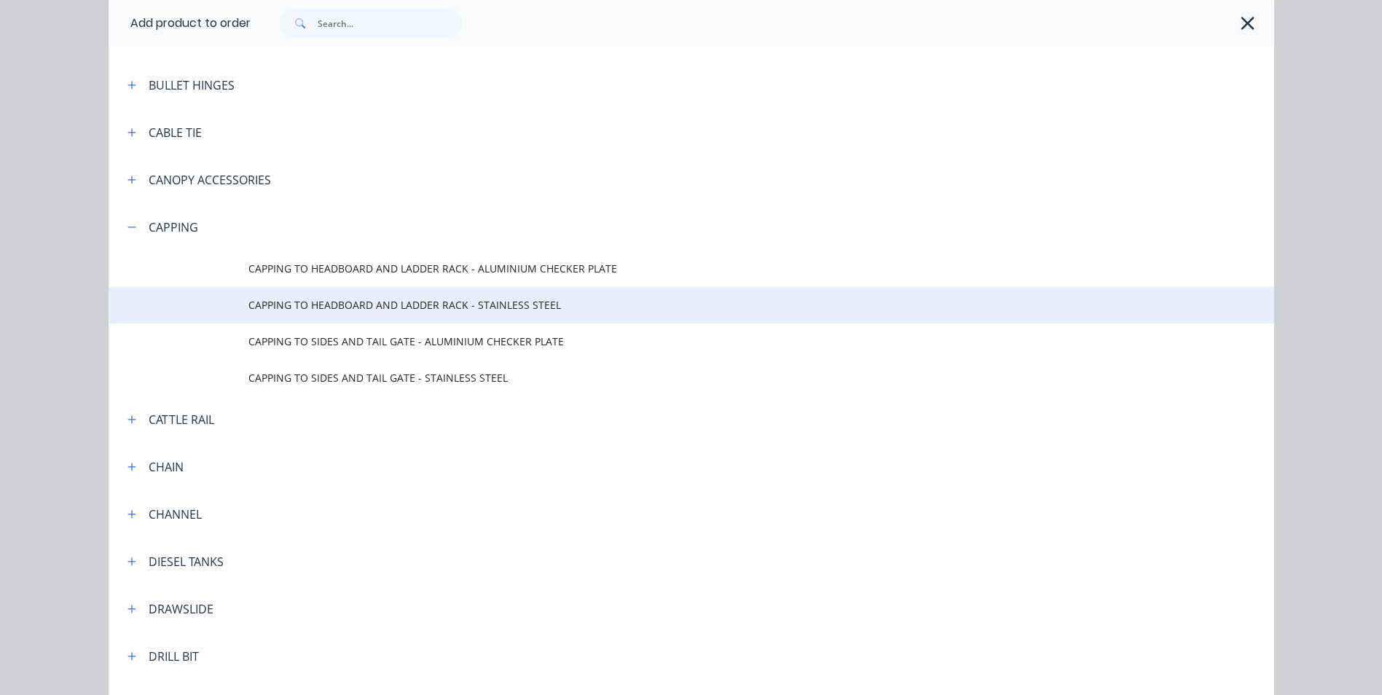
click at [486, 307] on span "CAPPING TO HEADBOARD AND LADDER RACK - STAINLESS STEEL" at bounding box center [658, 304] width 820 height 15
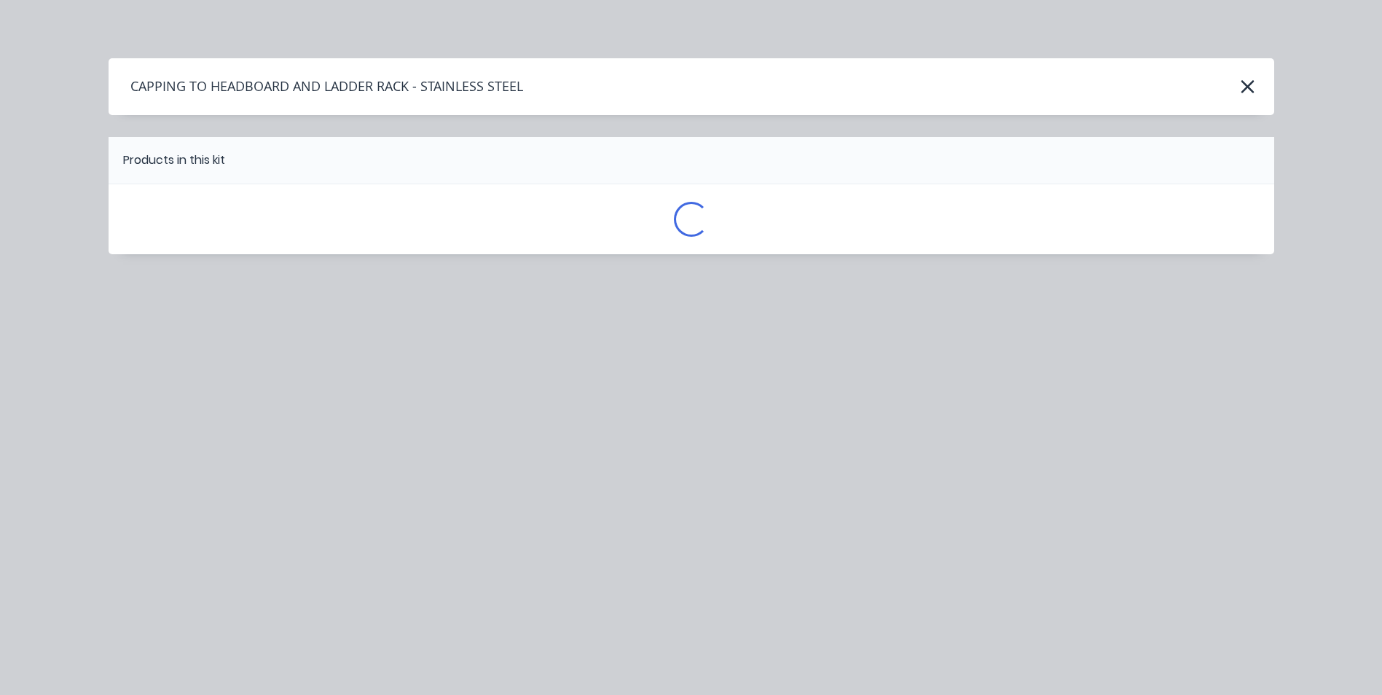
scroll to position [0, 0]
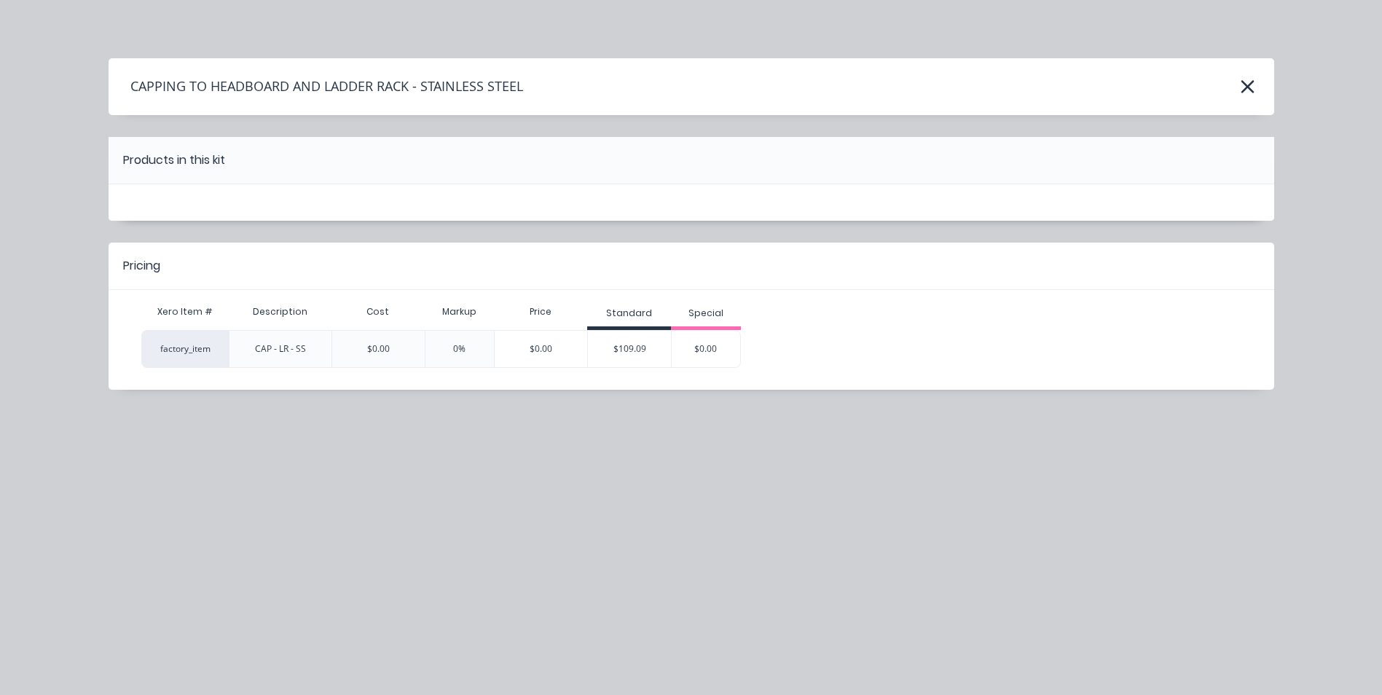
click at [638, 350] on div "$109.09" at bounding box center [629, 349] width 83 height 36
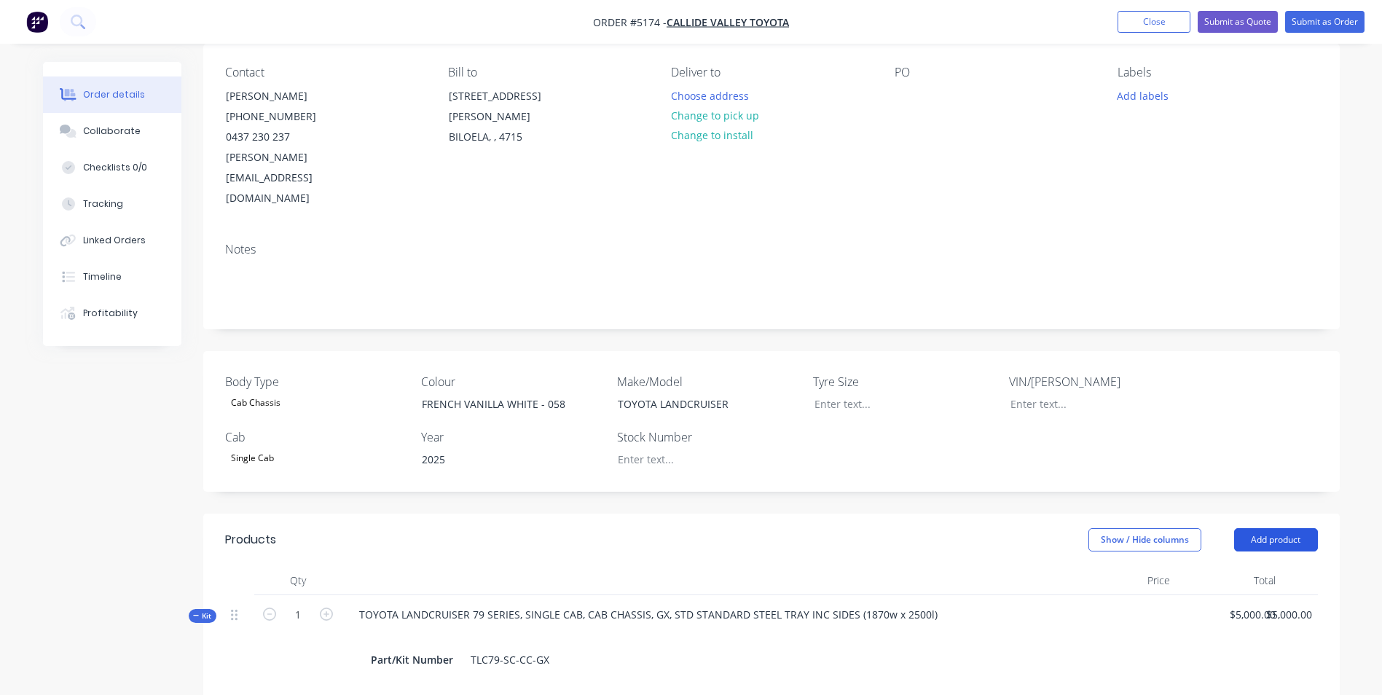
click at [1297, 528] on button "Add product" at bounding box center [1276, 539] width 84 height 23
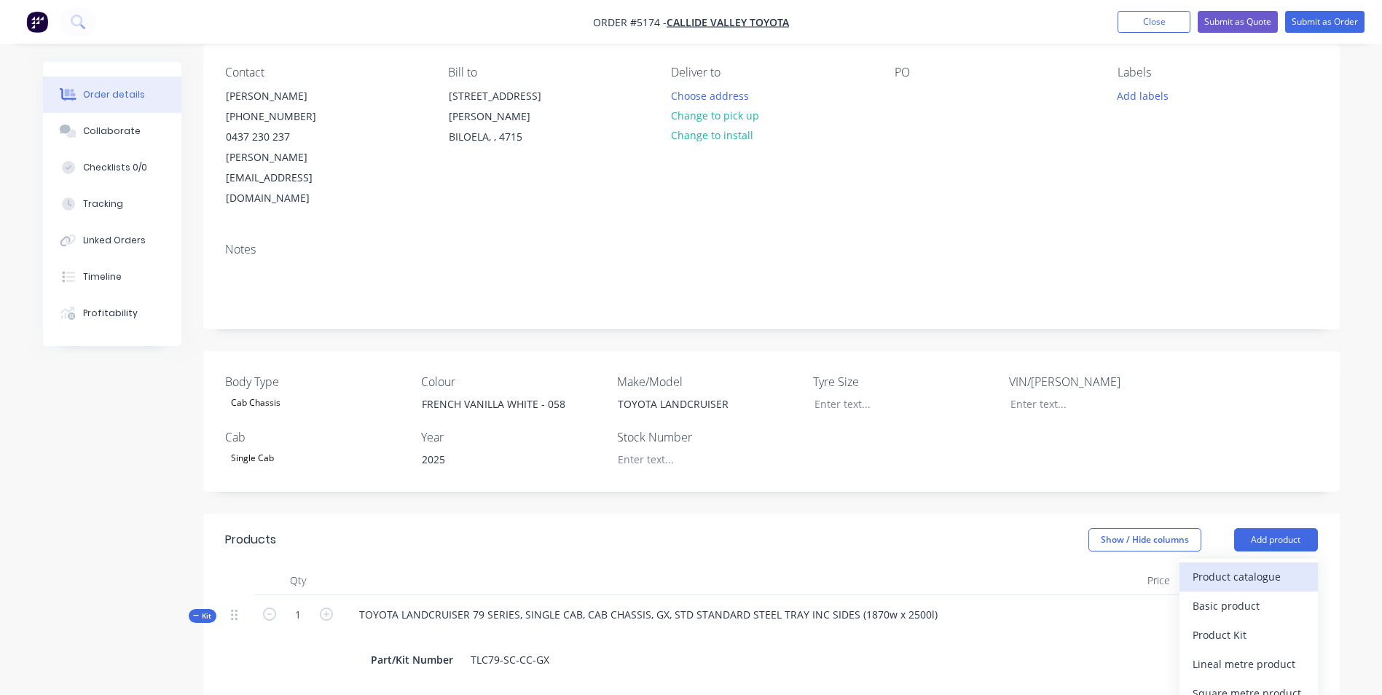
click at [1245, 566] on div "Product catalogue" at bounding box center [1248, 576] width 112 height 21
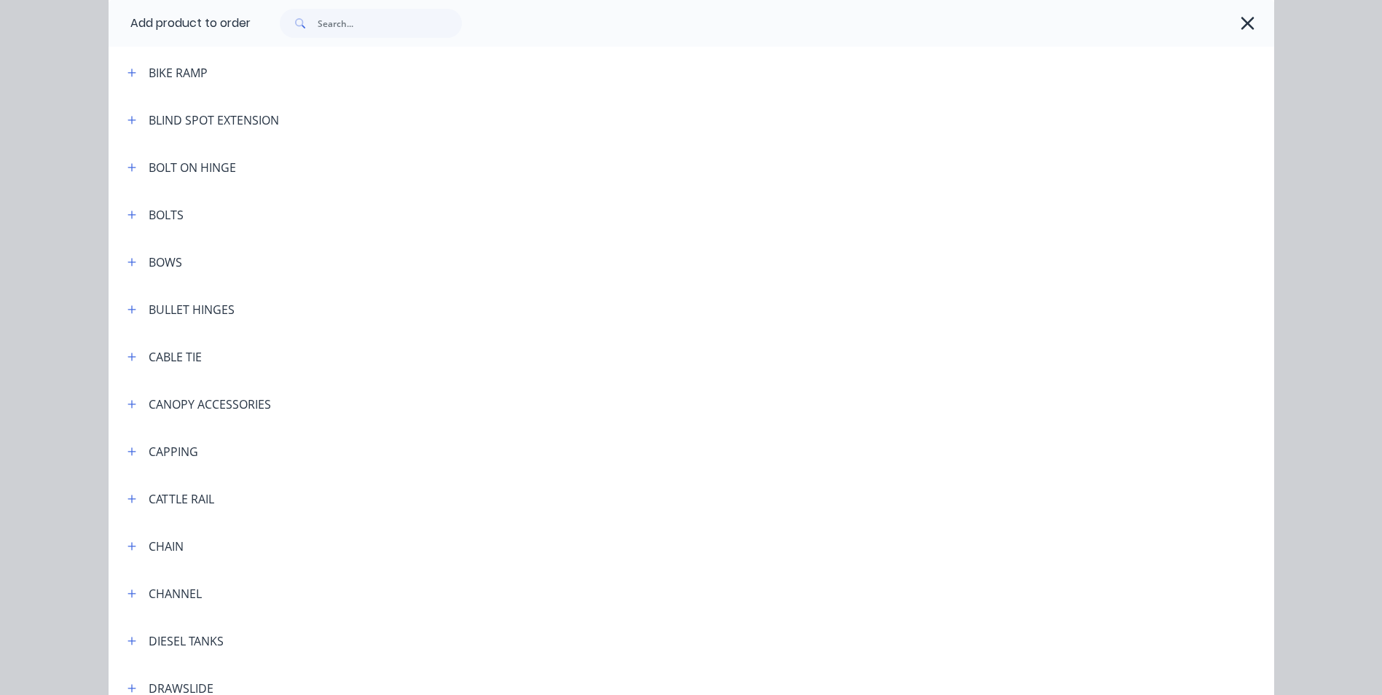
scroll to position [874, 0]
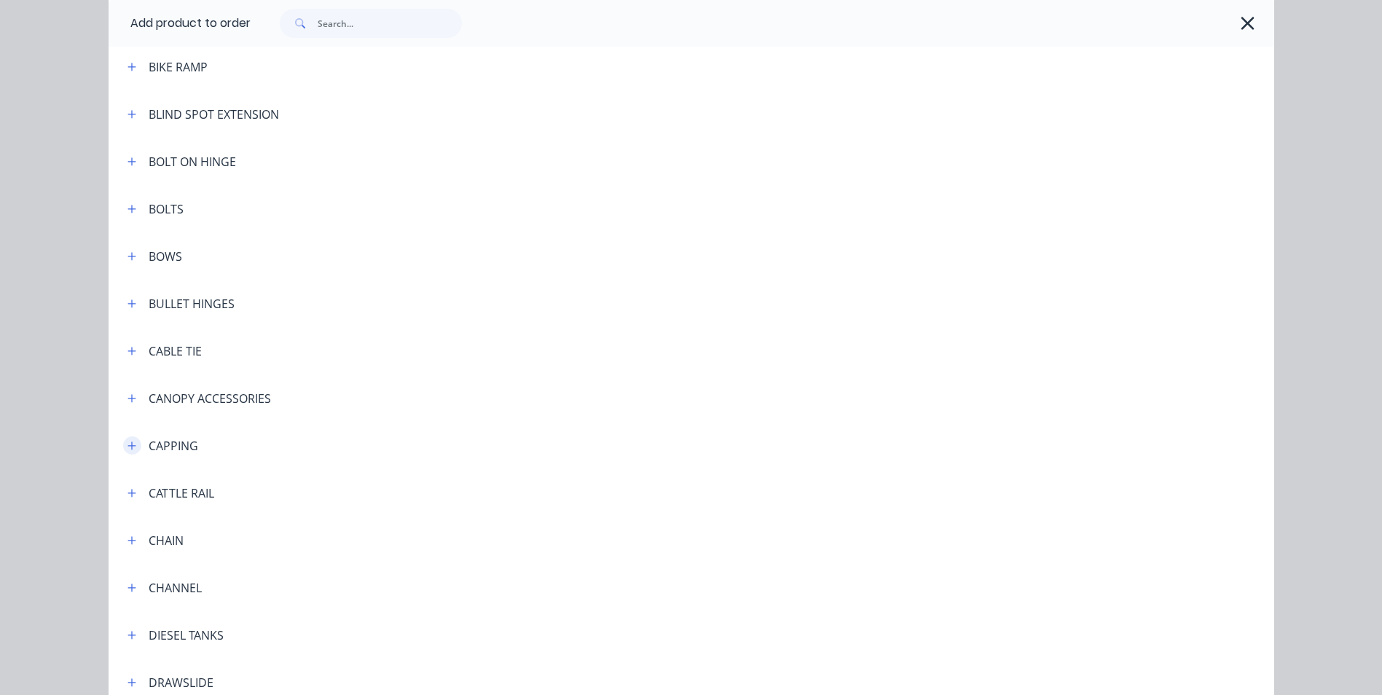
click at [125, 451] on button "button" at bounding box center [132, 445] width 18 height 18
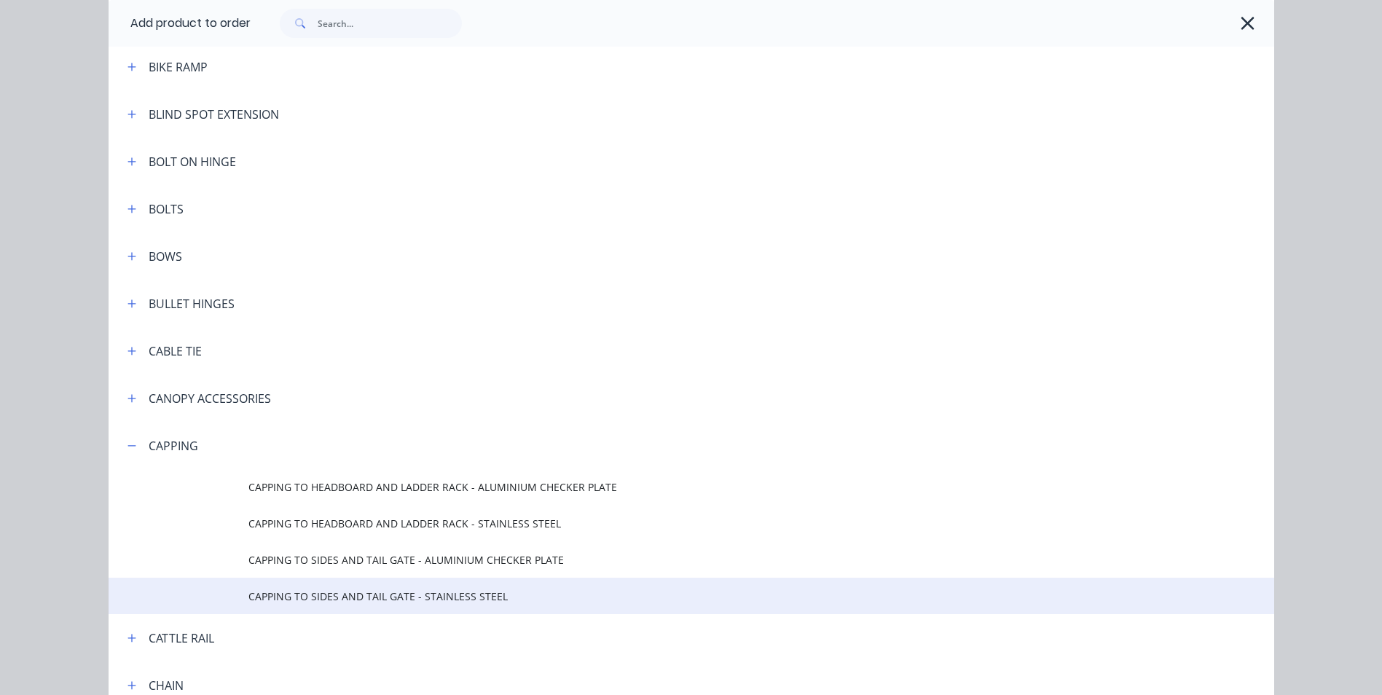
click at [449, 595] on span "CAPPING TO SIDES AND TAIL GATE - STAINLESS STEEL" at bounding box center [658, 596] width 820 height 15
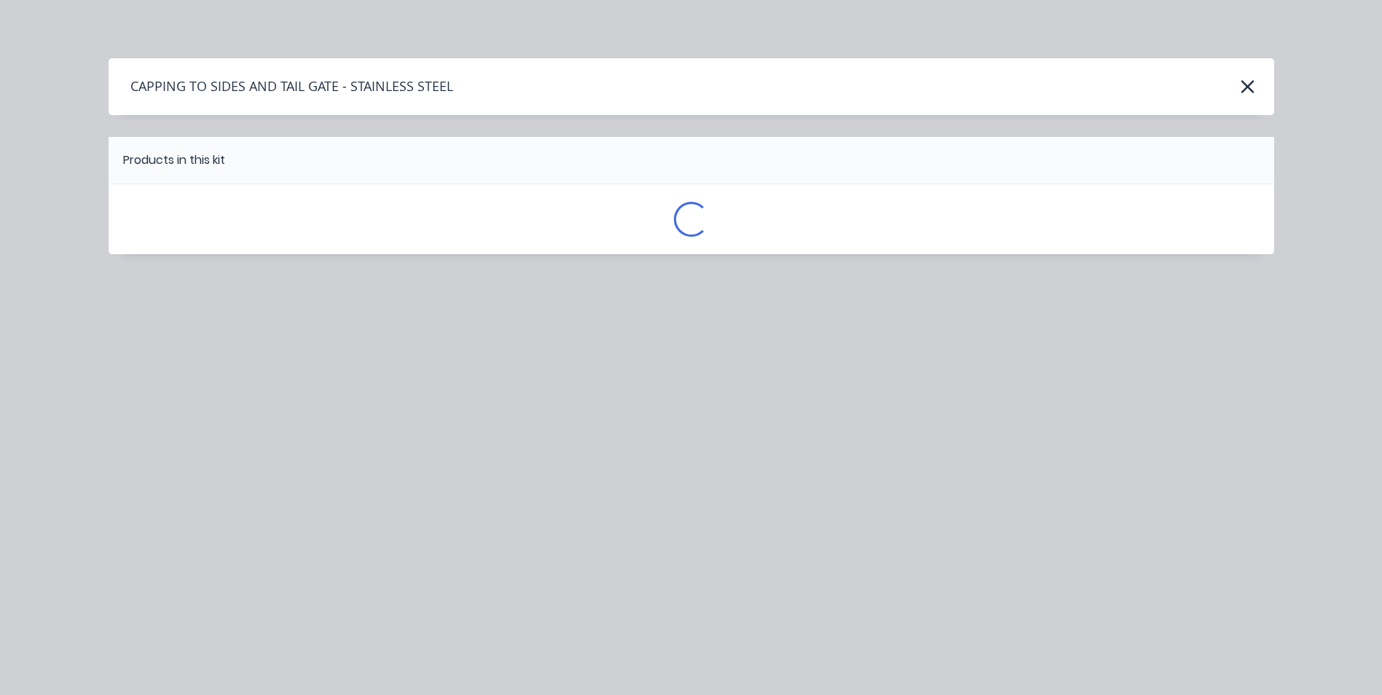
scroll to position [0, 0]
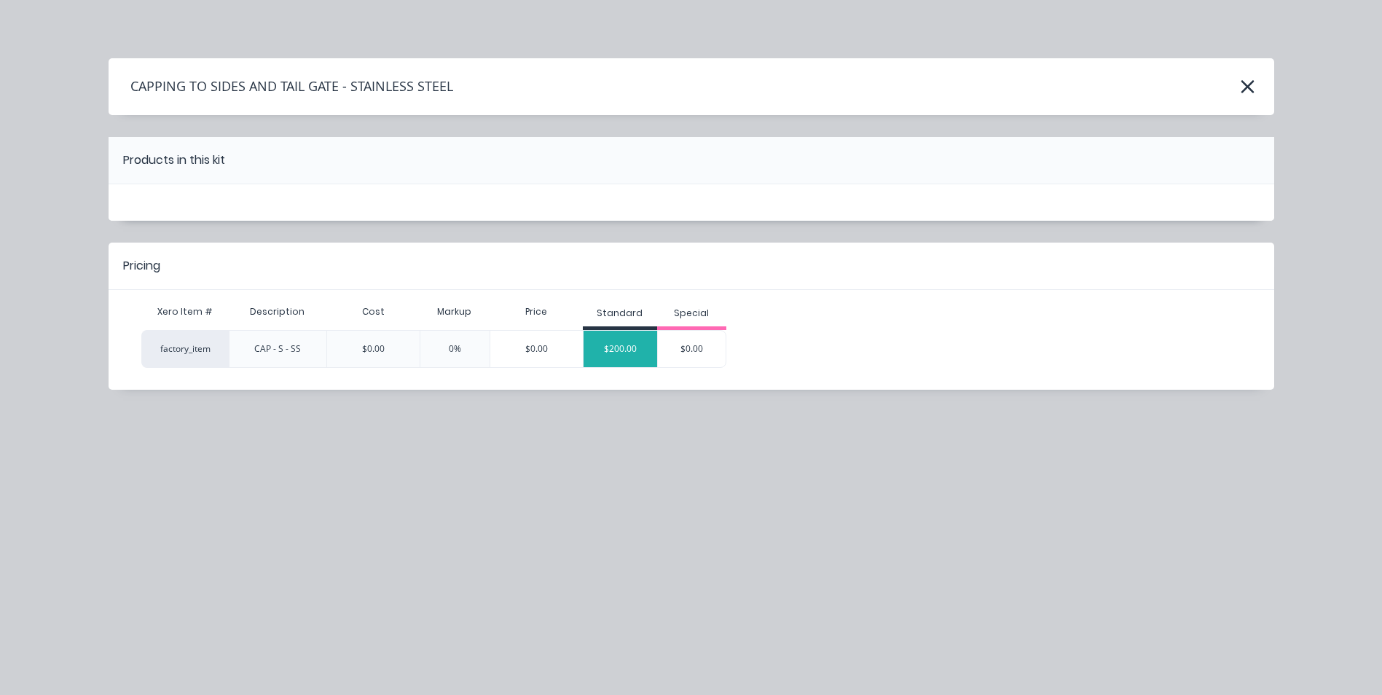
click at [617, 350] on div "$200.00" at bounding box center [620, 349] width 74 height 36
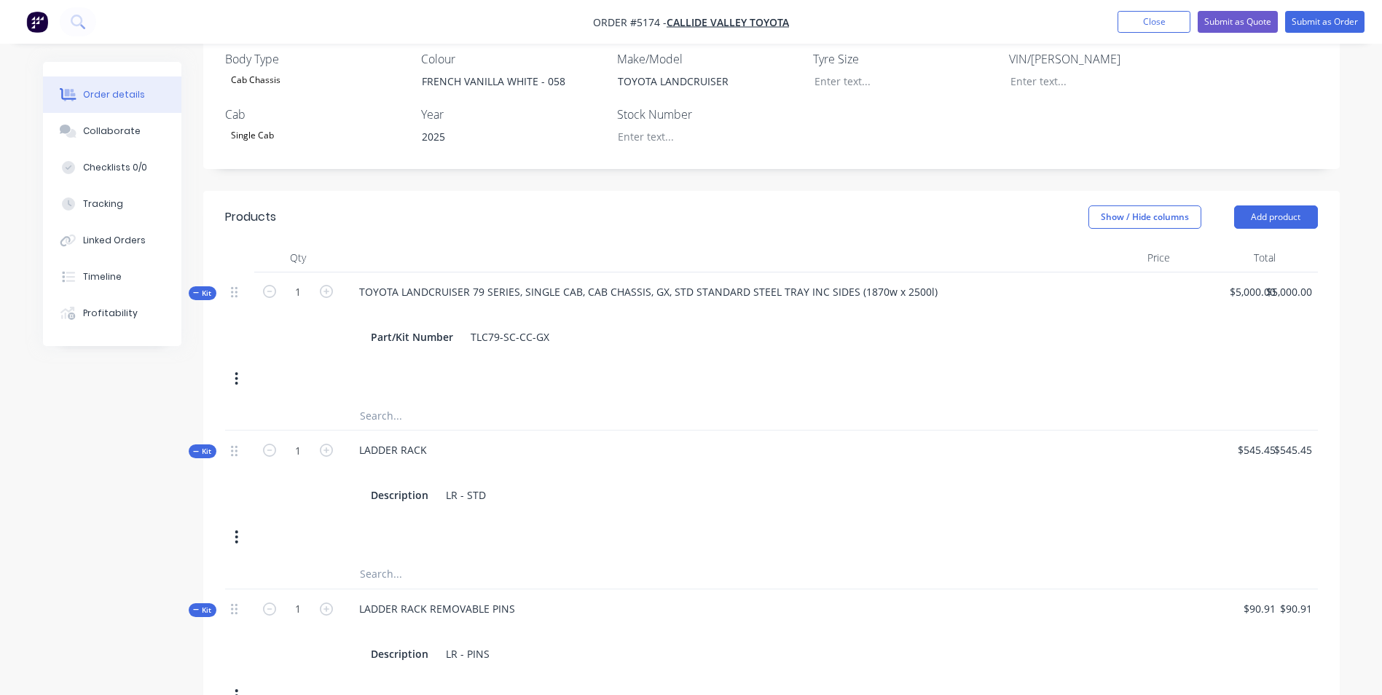
scroll to position [409, 0]
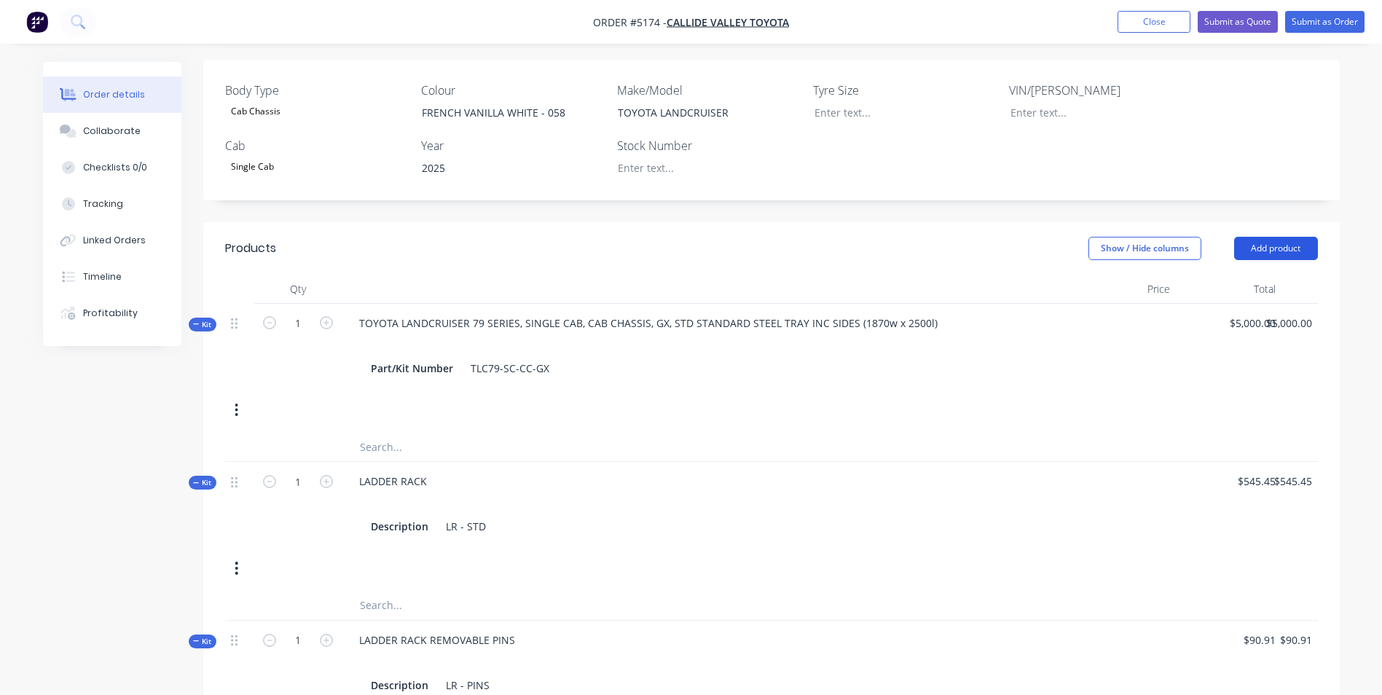
click at [1276, 237] on button "Add product" at bounding box center [1276, 248] width 84 height 23
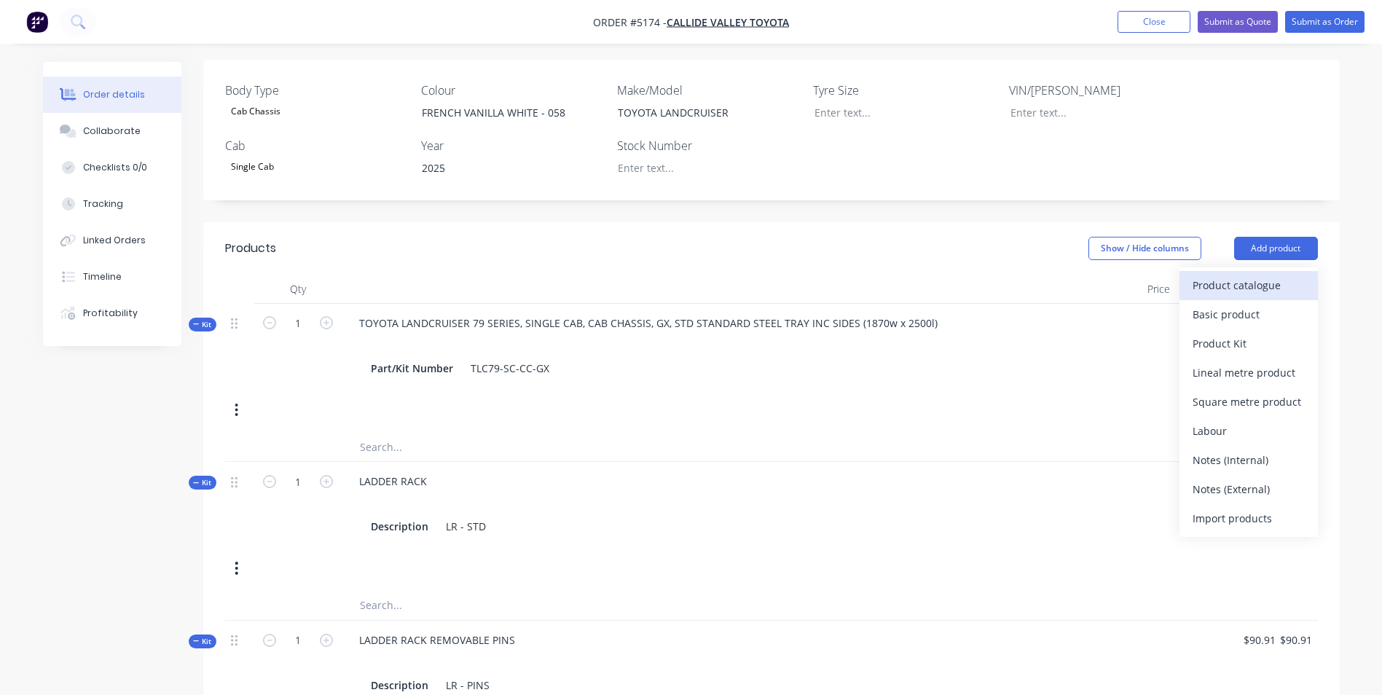
click at [1203, 275] on div "Product catalogue" at bounding box center [1248, 285] width 112 height 21
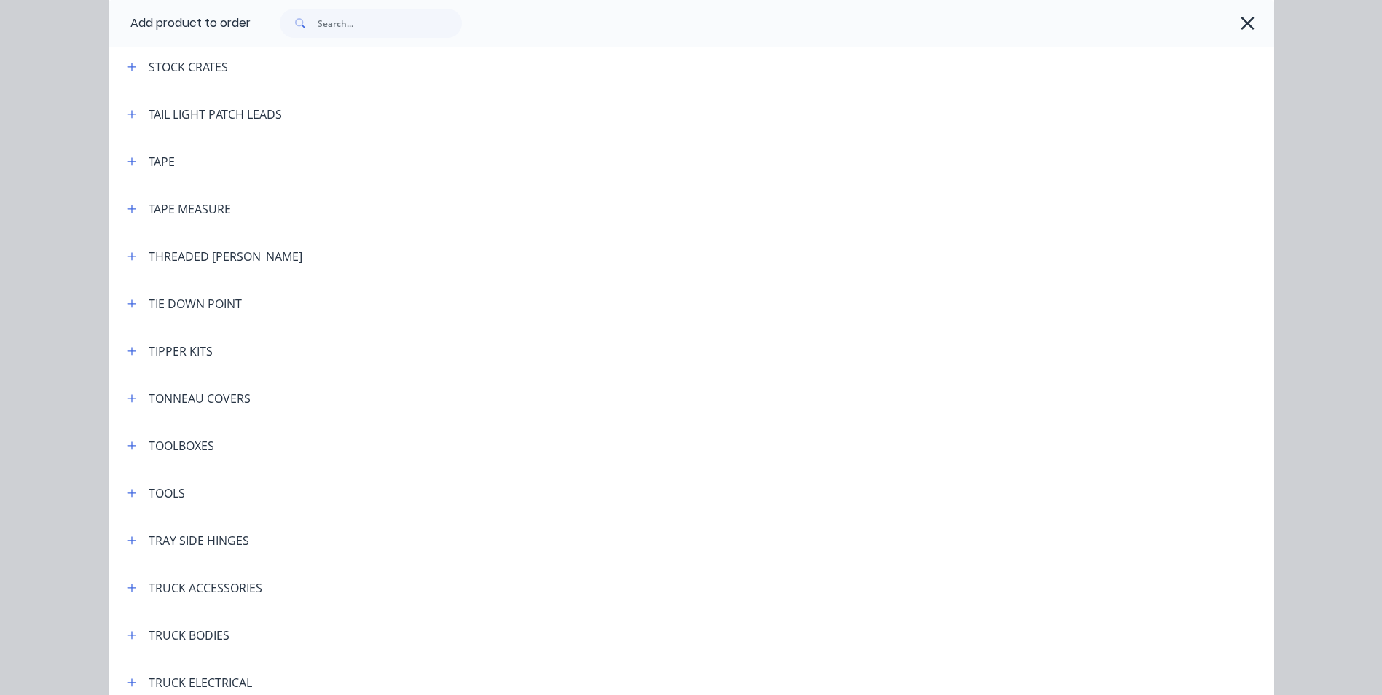
scroll to position [4735, 0]
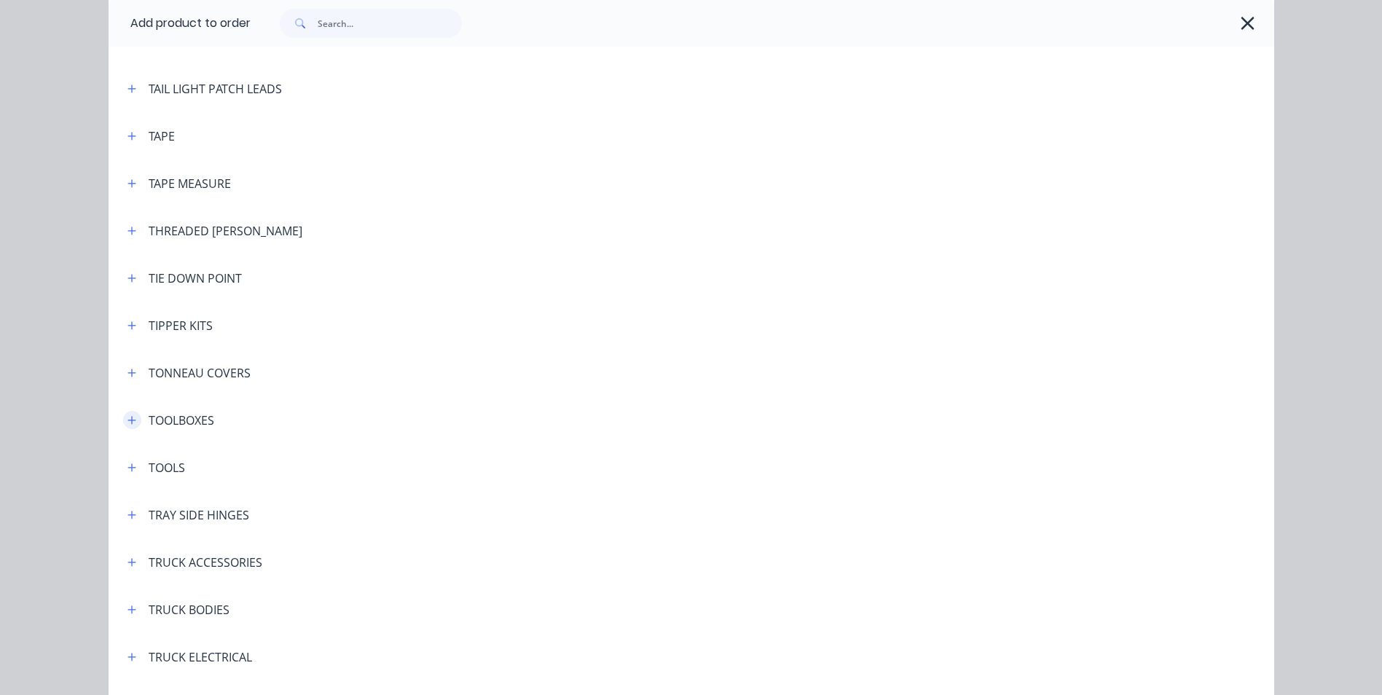
click at [127, 421] on icon "button" at bounding box center [131, 420] width 8 height 8
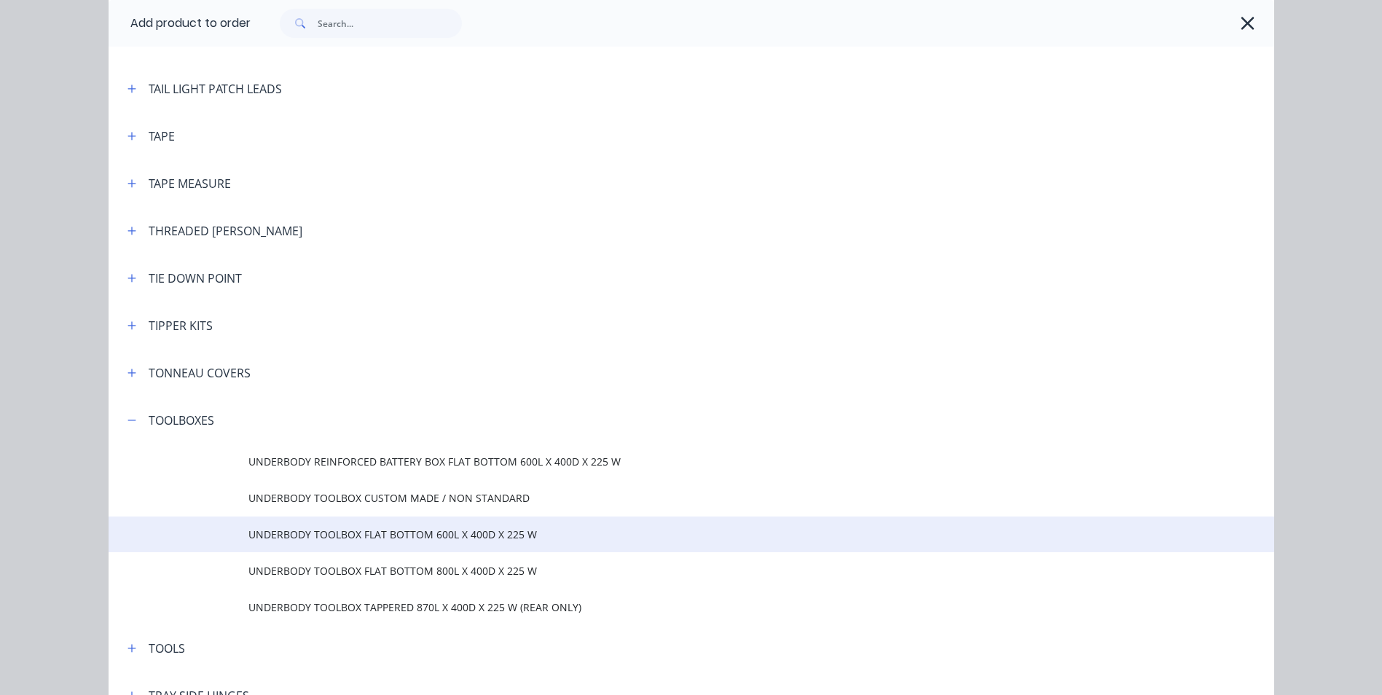
click at [474, 537] on span "UNDERBODY TOOLBOX FLAT BOTTOM 600L X 400D X 225 W" at bounding box center [658, 534] width 820 height 15
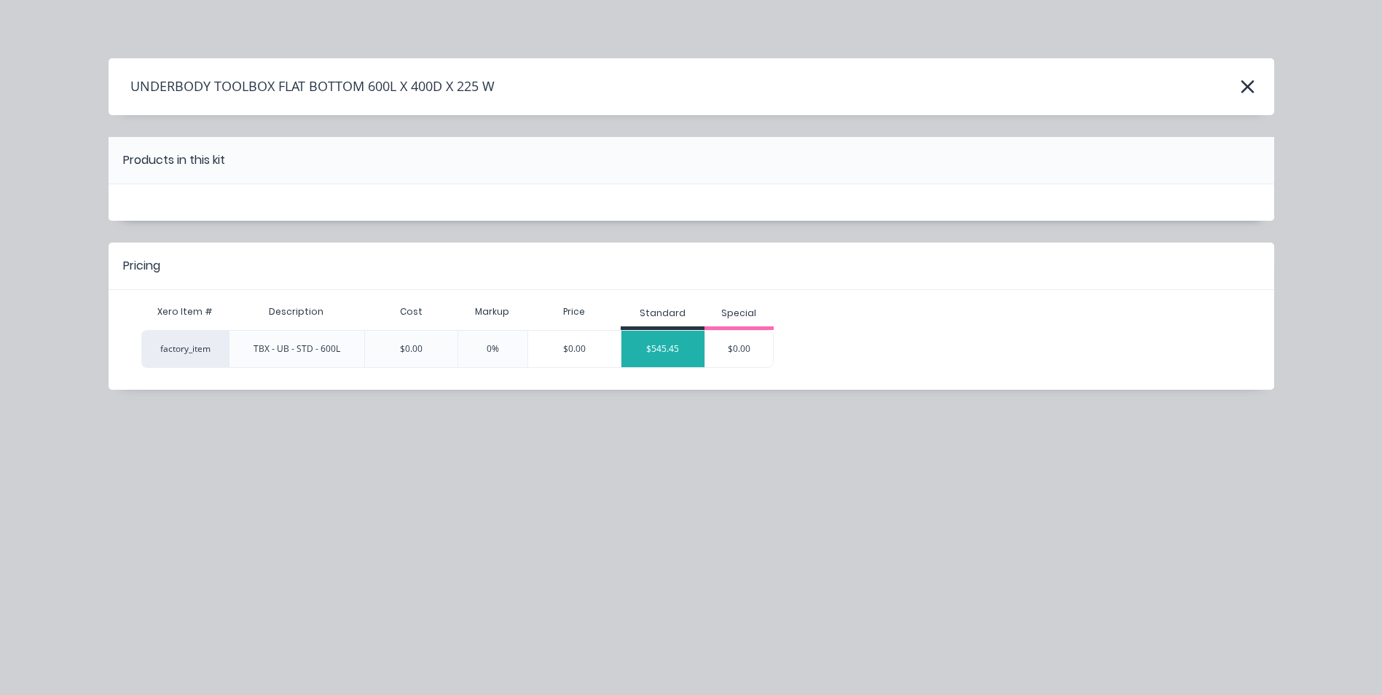
click at [679, 355] on div "$545.45" at bounding box center [662, 349] width 83 height 36
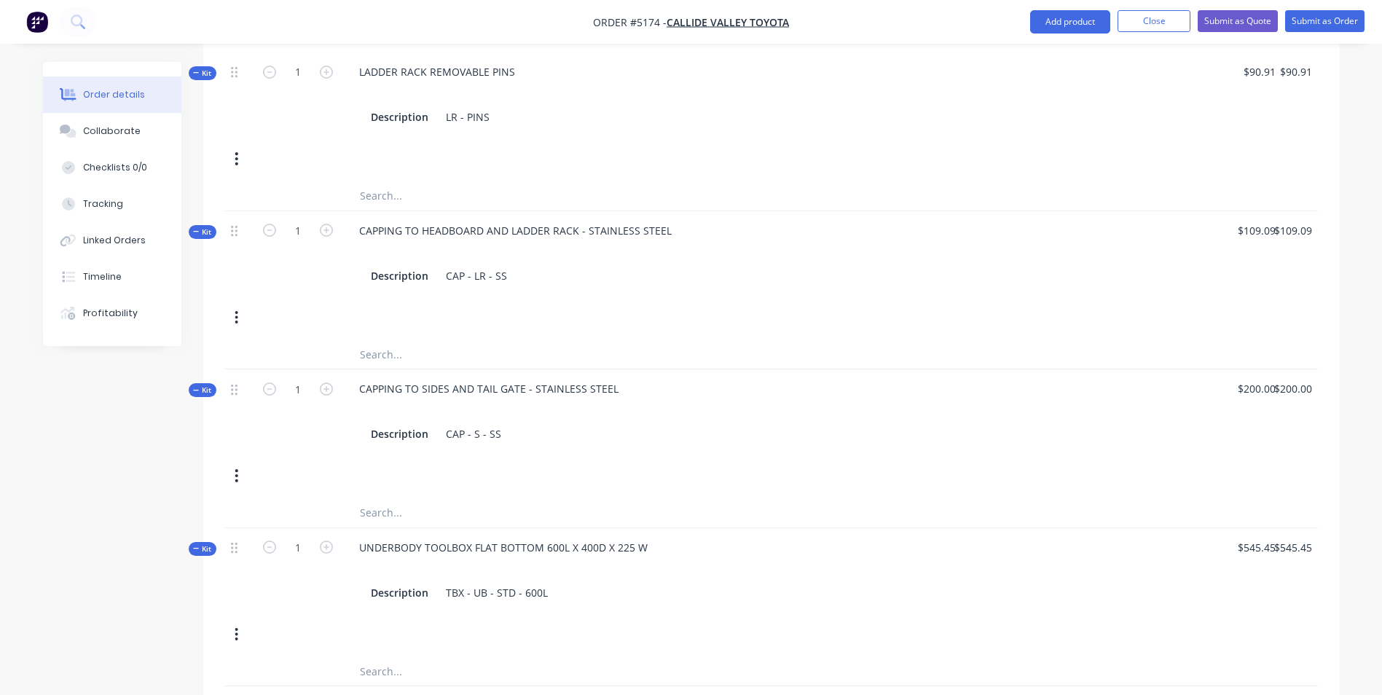
scroll to position [1211, 0]
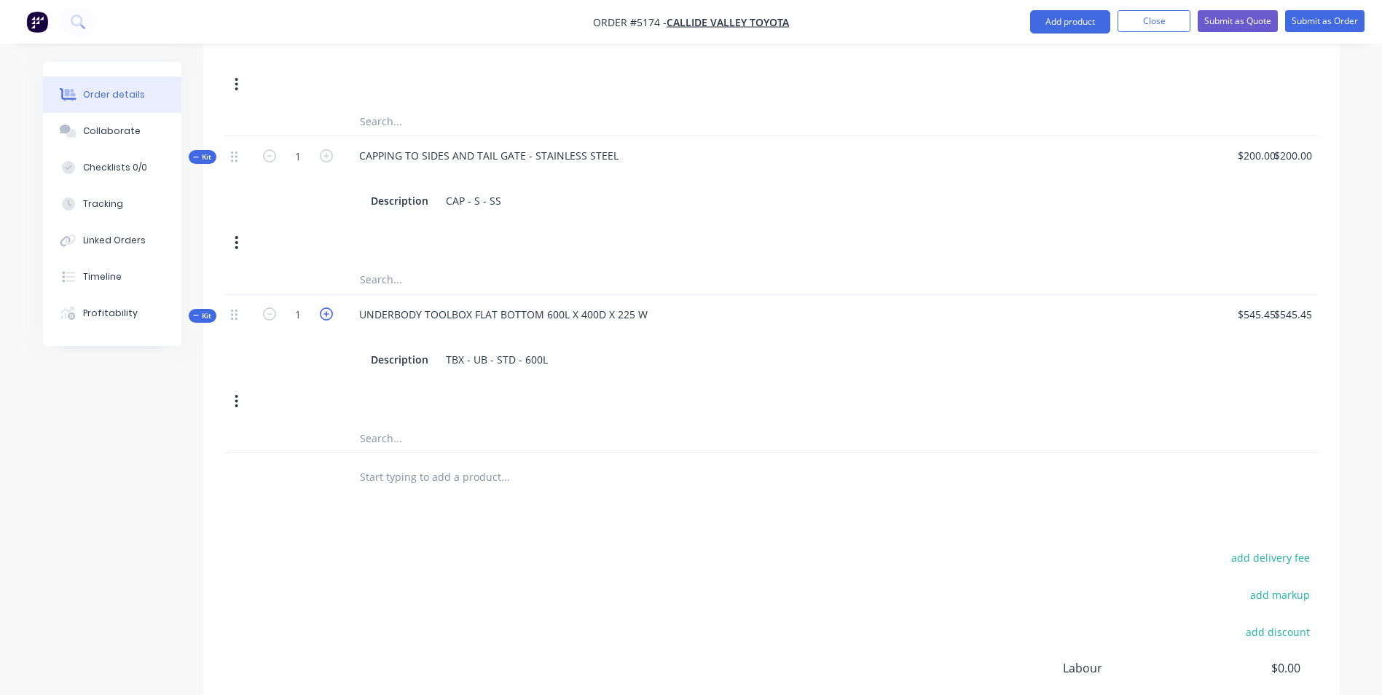
click at [330, 307] on icon "button" at bounding box center [326, 313] width 13 height 13
type input "2"
type input "$0.00"
click at [330, 307] on icon "button" at bounding box center [326, 313] width 13 height 13
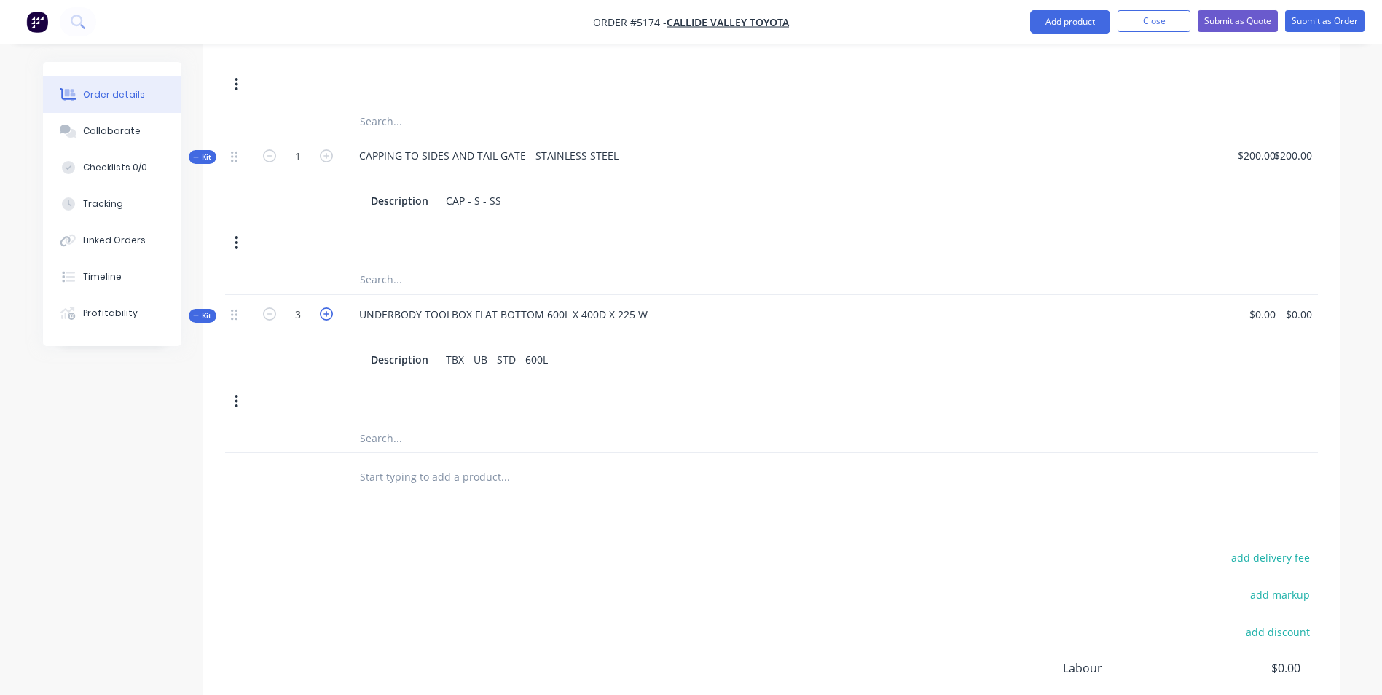
click at [330, 307] on icon "button" at bounding box center [326, 313] width 13 height 13
type input "4"
click at [555, 349] on div "Description TBX - UB - STD - 600L" at bounding box center [706, 359] width 682 height 21
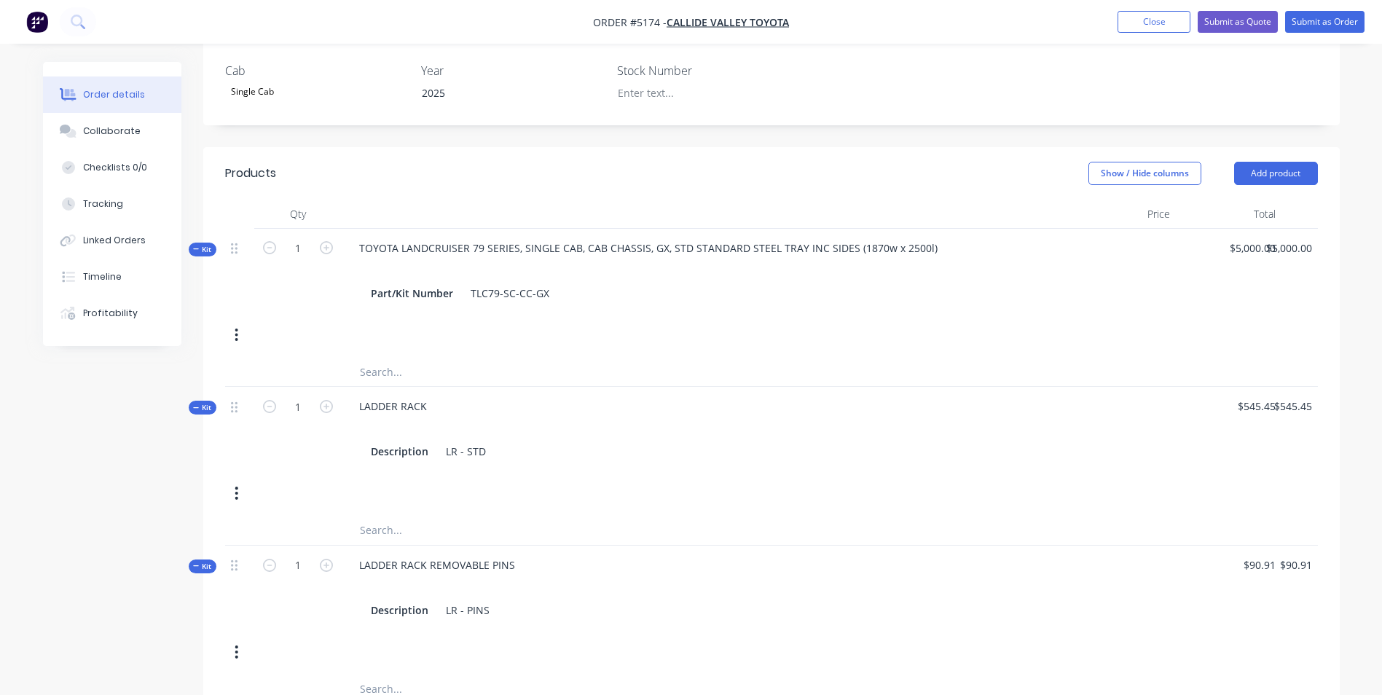
scroll to position [409, 0]
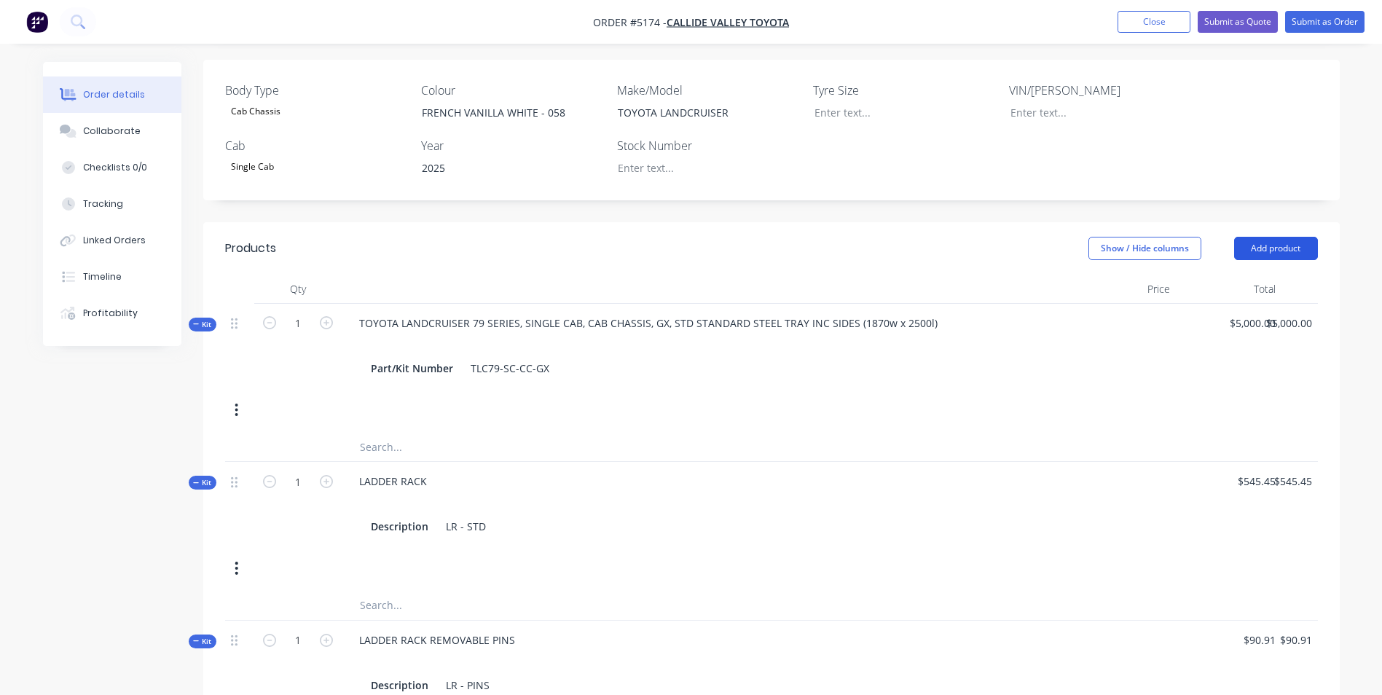
click at [1294, 237] on button "Add product" at bounding box center [1276, 248] width 84 height 23
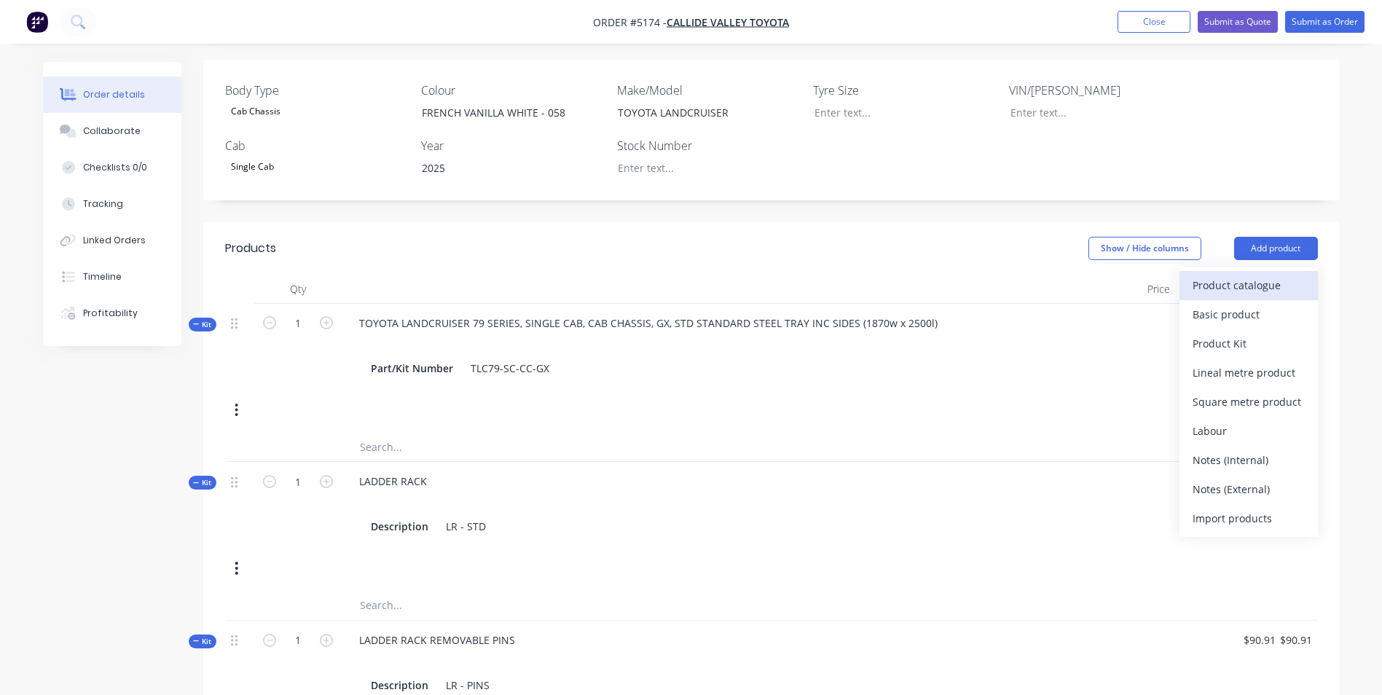
click at [1268, 275] on div "Product catalogue" at bounding box center [1248, 285] width 112 height 21
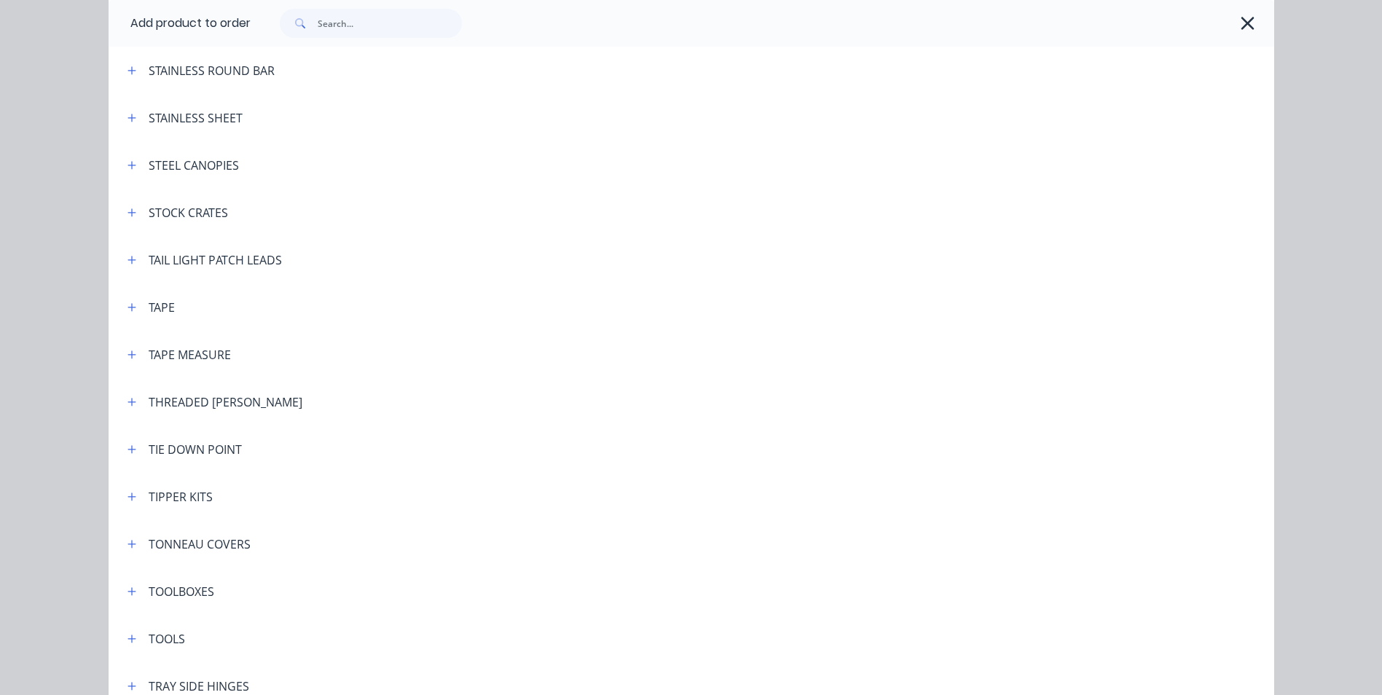
scroll to position [4589, 0]
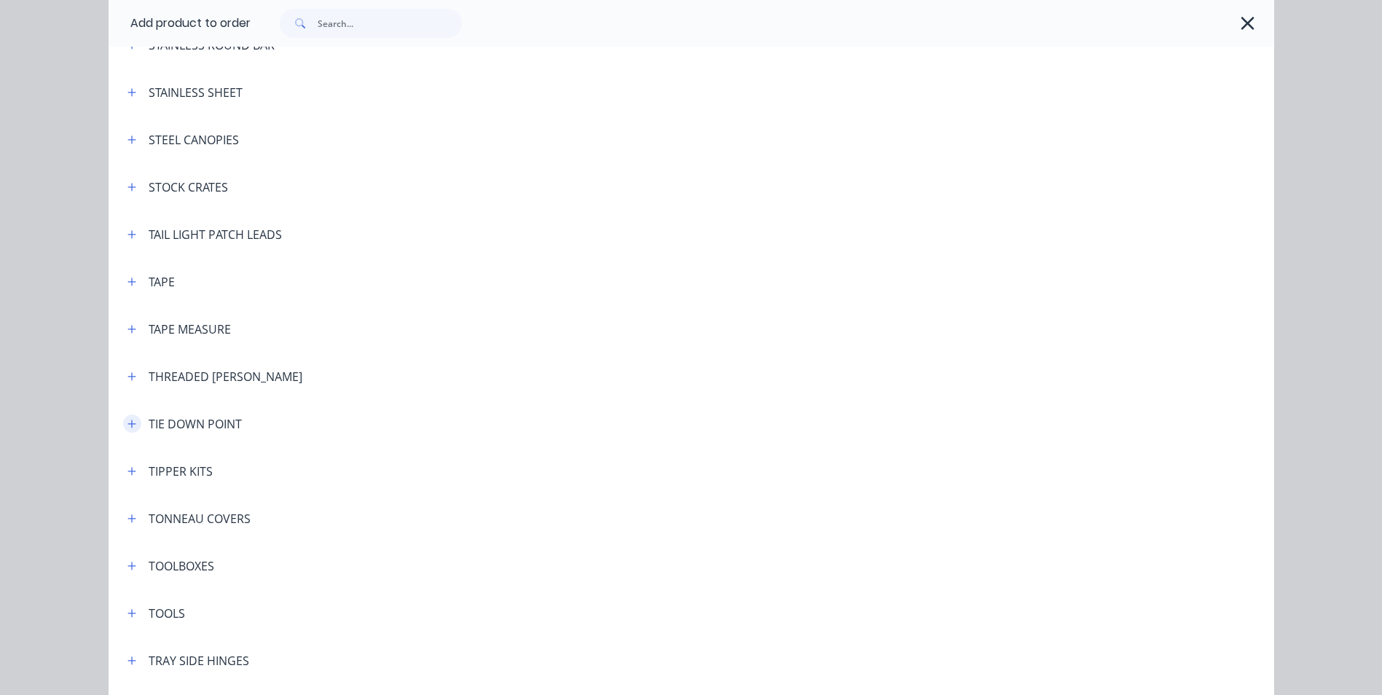
click at [127, 425] on icon "button" at bounding box center [131, 424] width 9 height 10
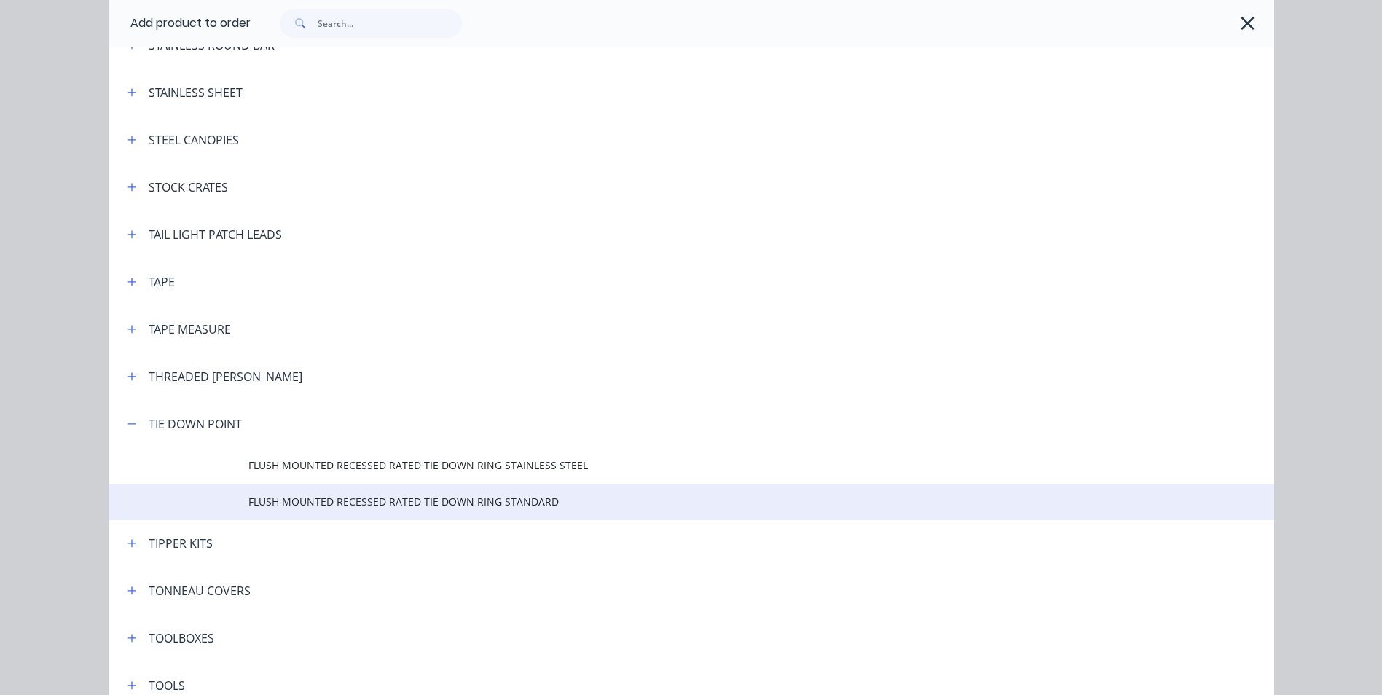
click at [475, 501] on span "FLUSH MOUNTED RECESSED RATED TIE DOWN RING STANDARD" at bounding box center [658, 501] width 820 height 15
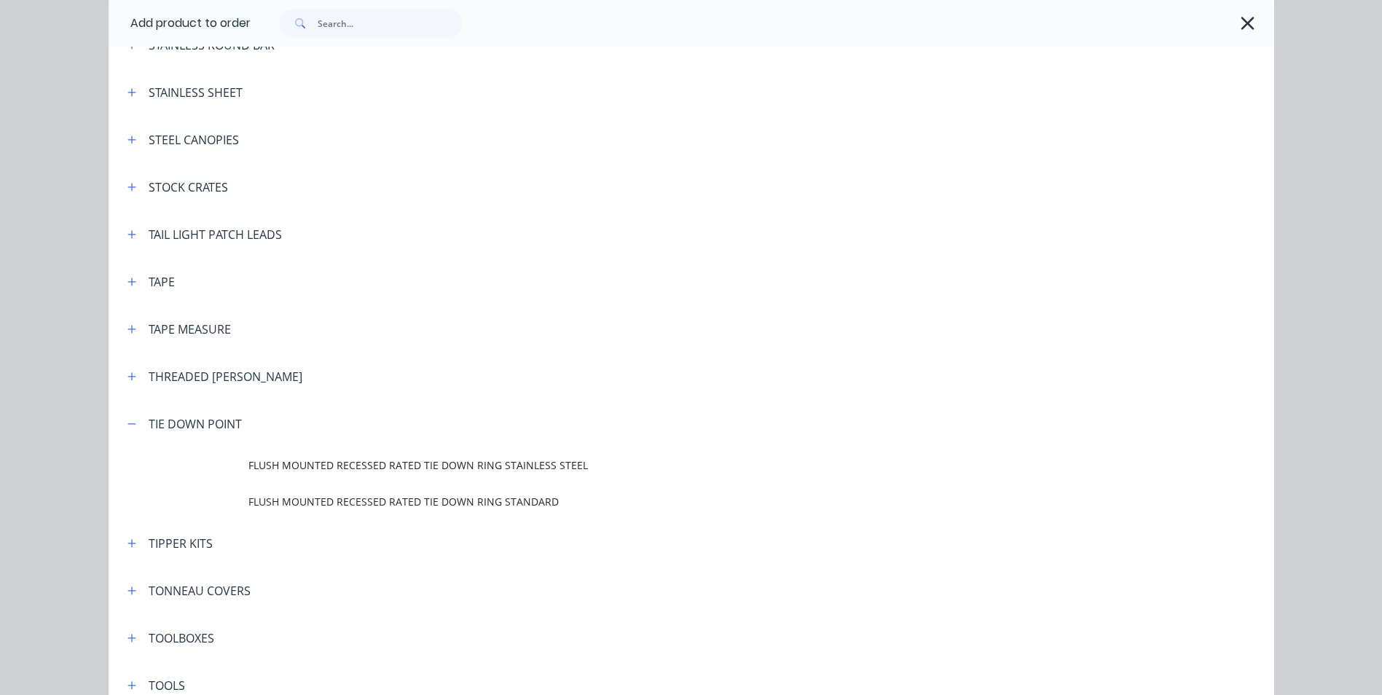
scroll to position [0, 0]
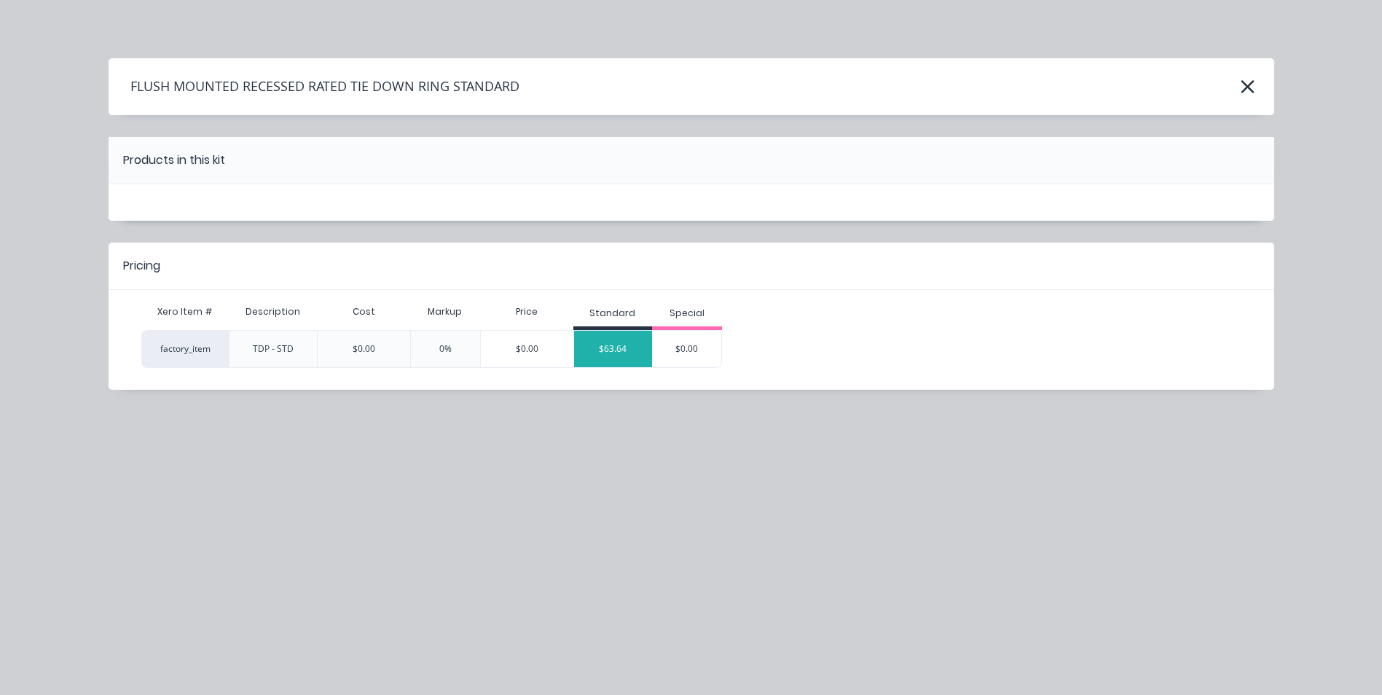
click at [608, 356] on div "$63.64" at bounding box center [613, 349] width 79 height 36
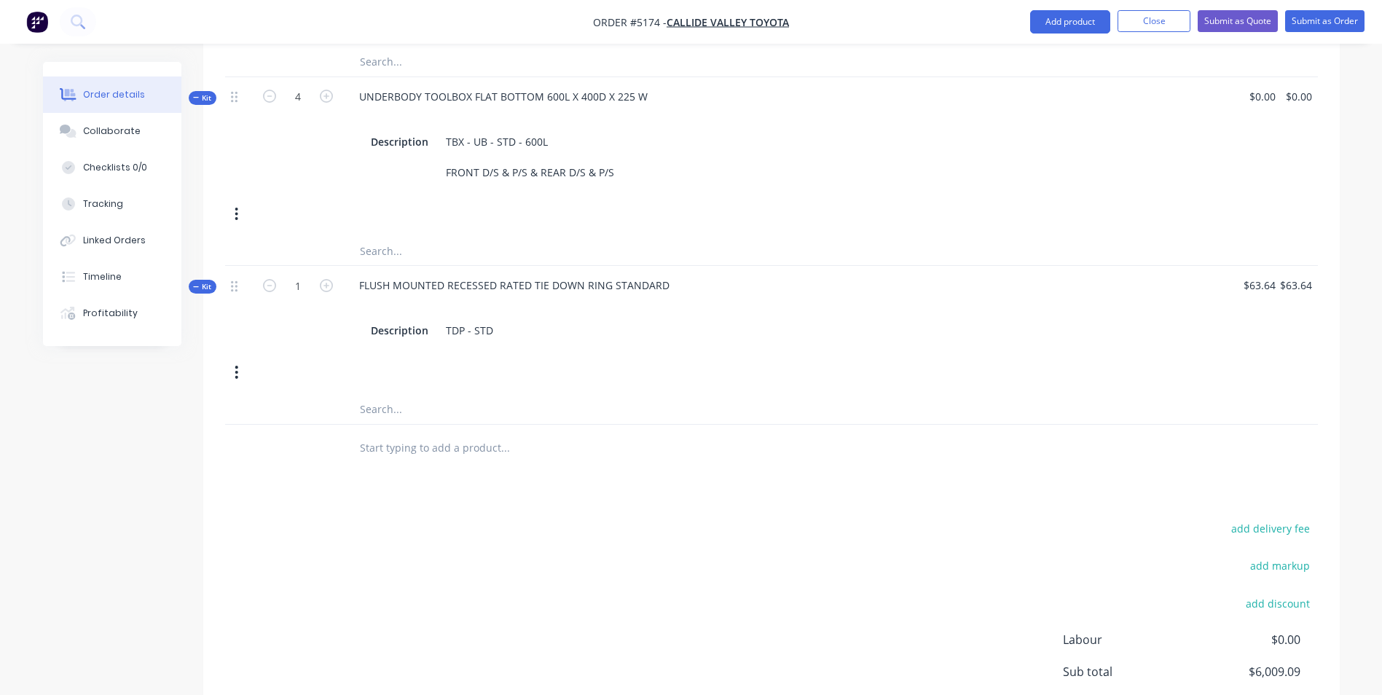
scroll to position [1429, 0]
click at [326, 278] on icon "button" at bounding box center [326, 284] width 13 height 13
type input "2"
type input "$0.00"
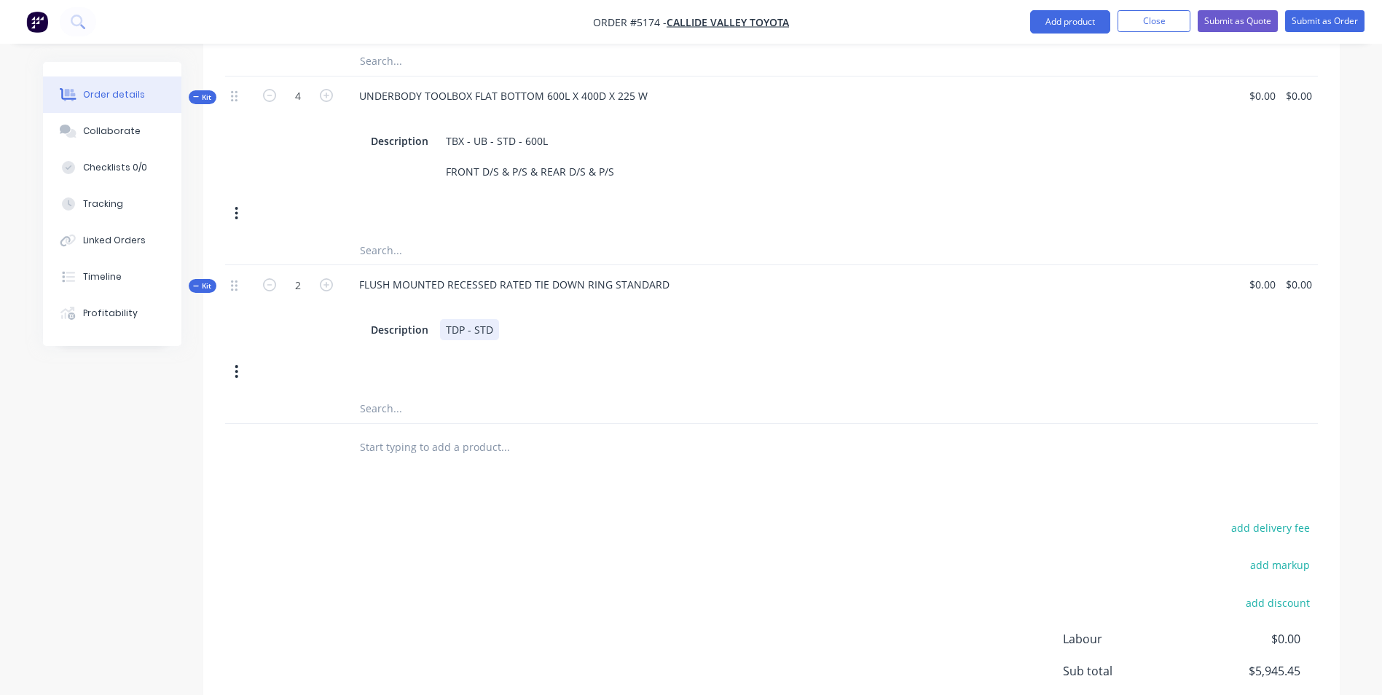
drag, startPoint x: 521, startPoint y: 288, endPoint x: 493, endPoint y: 291, distance: 27.8
click at [520, 319] on div "Description TDP - STD" at bounding box center [706, 329] width 682 height 21
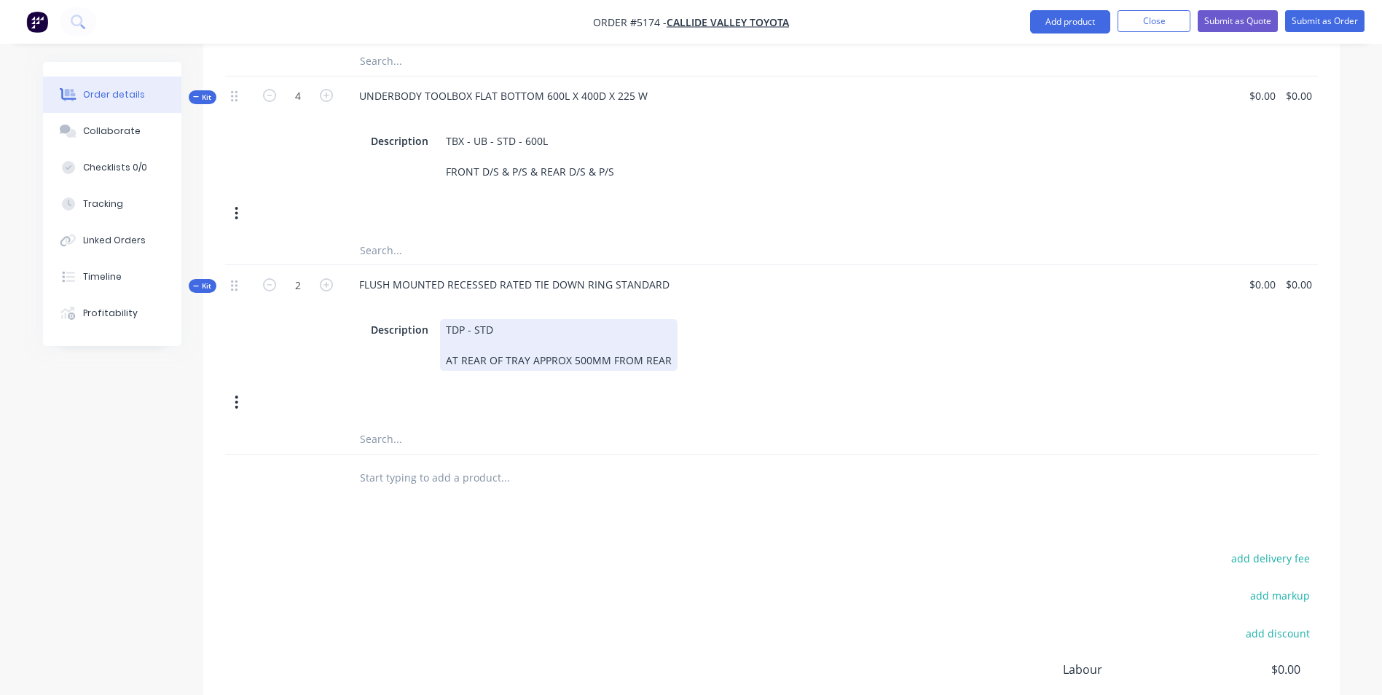
click at [806, 339] on div "FLUSH MOUNTED RECESSED RATED TIE DOWN RING STANDARD Description TDP - STD AT RE…" at bounding box center [706, 322] width 728 height 115
click at [814, 507] on div "Products Show / Hide columns Add product Qty Price Total Kit 1 TOYOTA LANDCRUIS…" at bounding box center [771, 10] width 1136 height 1617
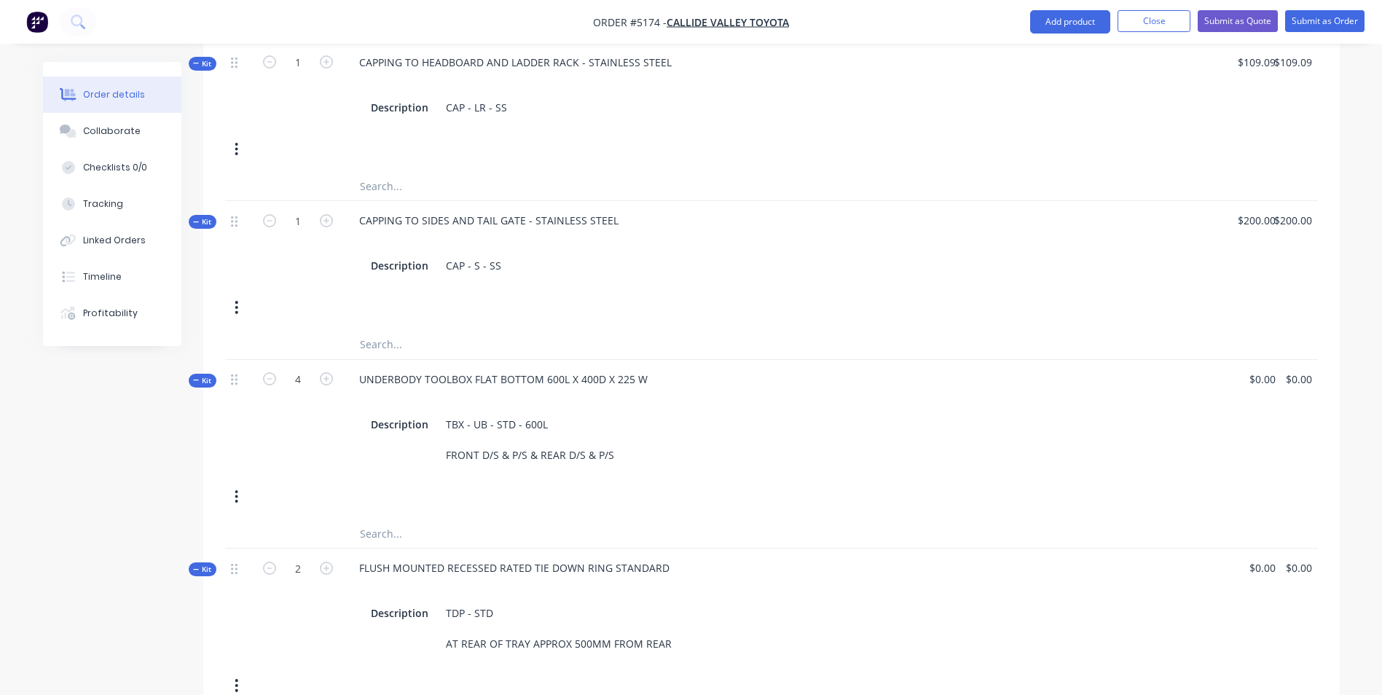
scroll to position [1138, 0]
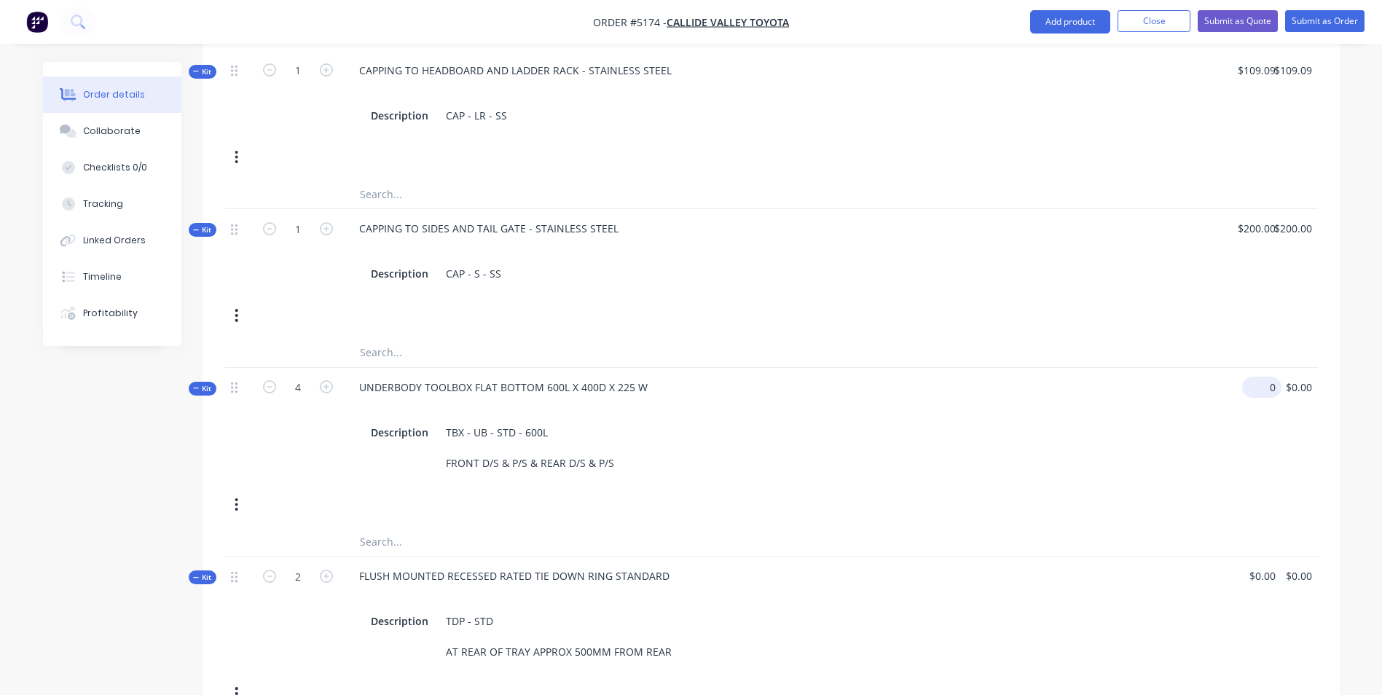
click at [1273, 377] on input "0" at bounding box center [1265, 387] width 34 height 21
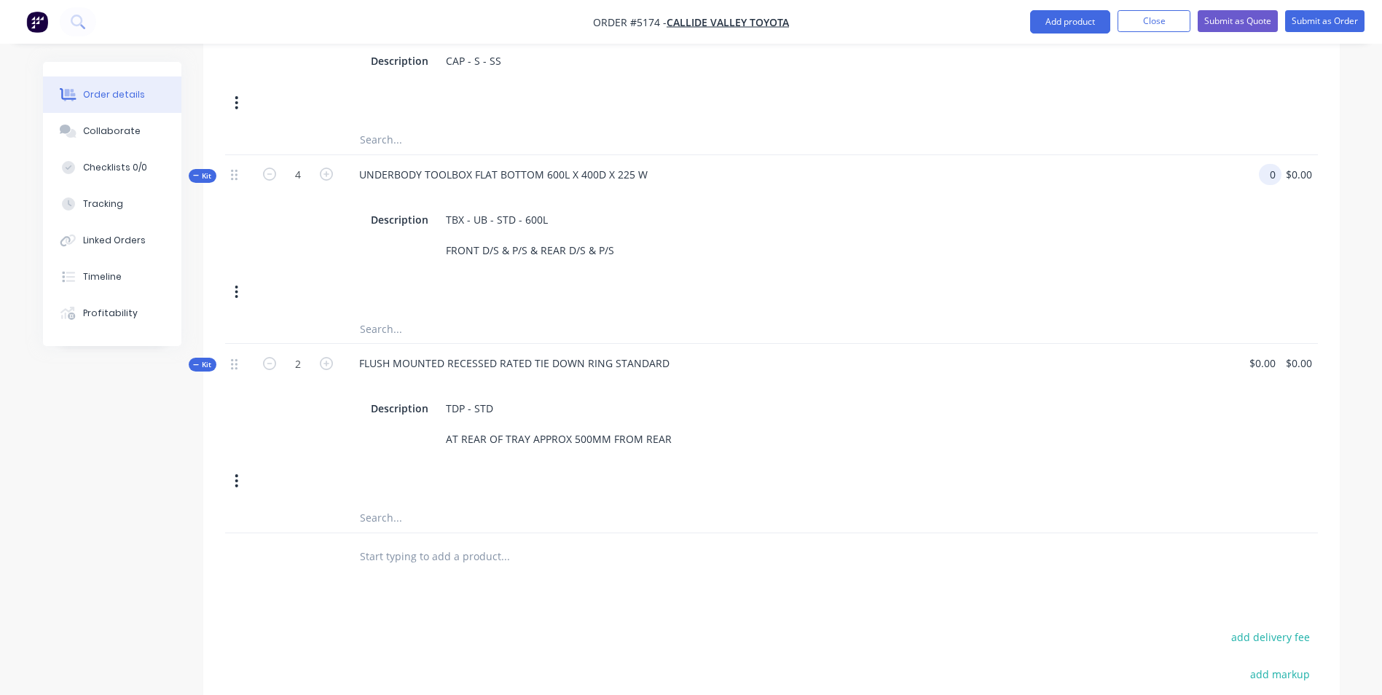
scroll to position [1356, 0]
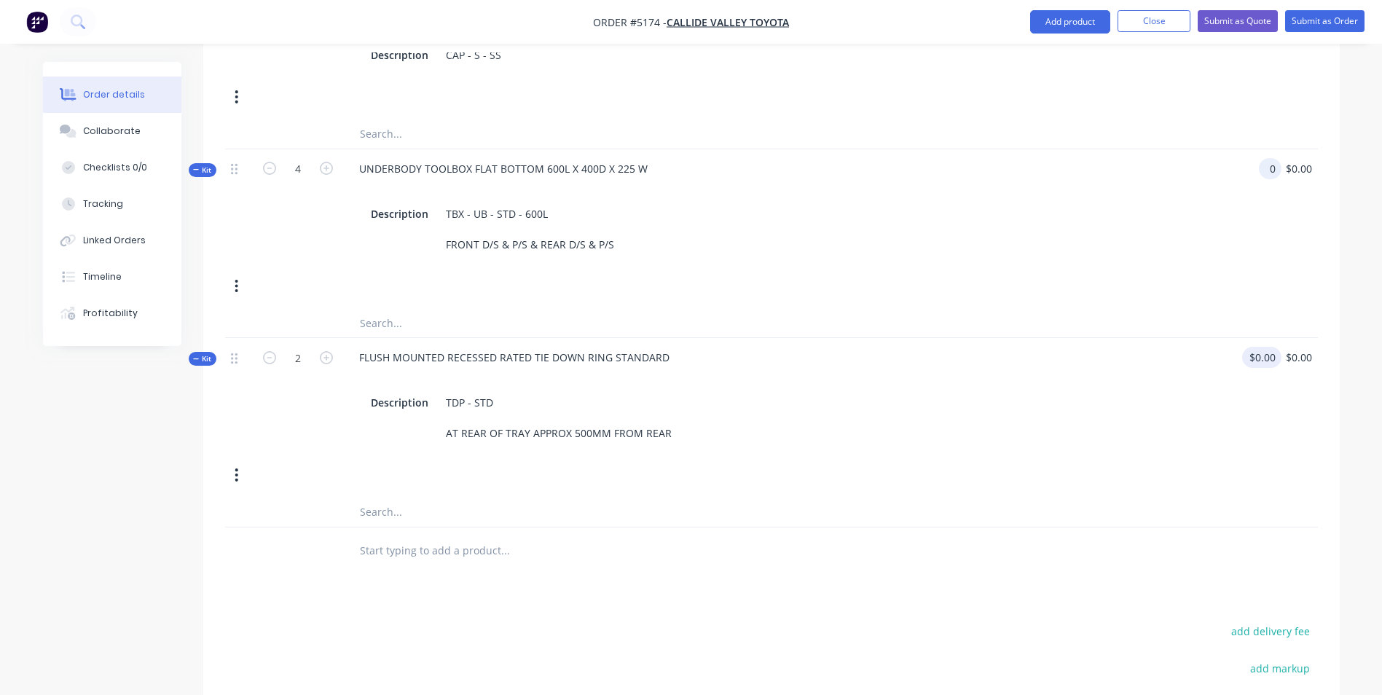
type input "$0.00"
click at [1257, 338] on div "0 $0.00" at bounding box center [1229, 395] width 106 height 115
type input "$0.00"
click at [1267, 341] on div "$0.00 0" at bounding box center [1229, 395] width 106 height 115
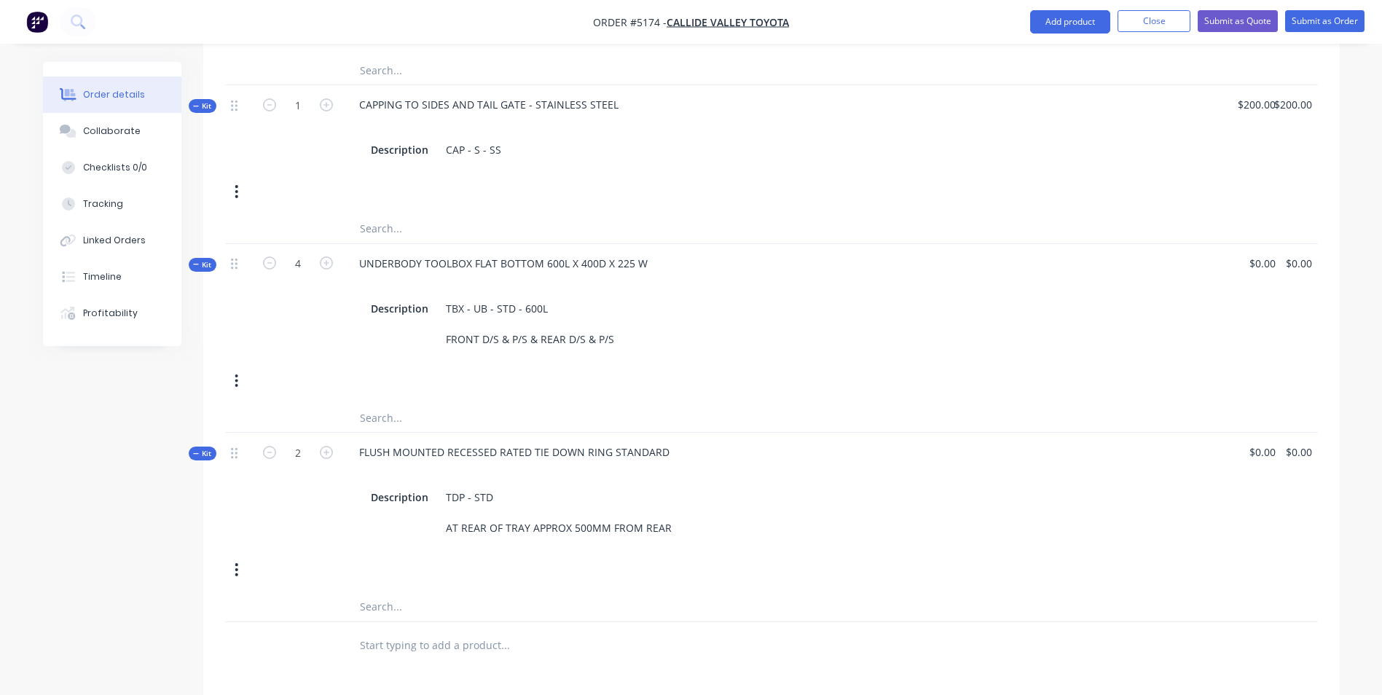
scroll to position [1284, 0]
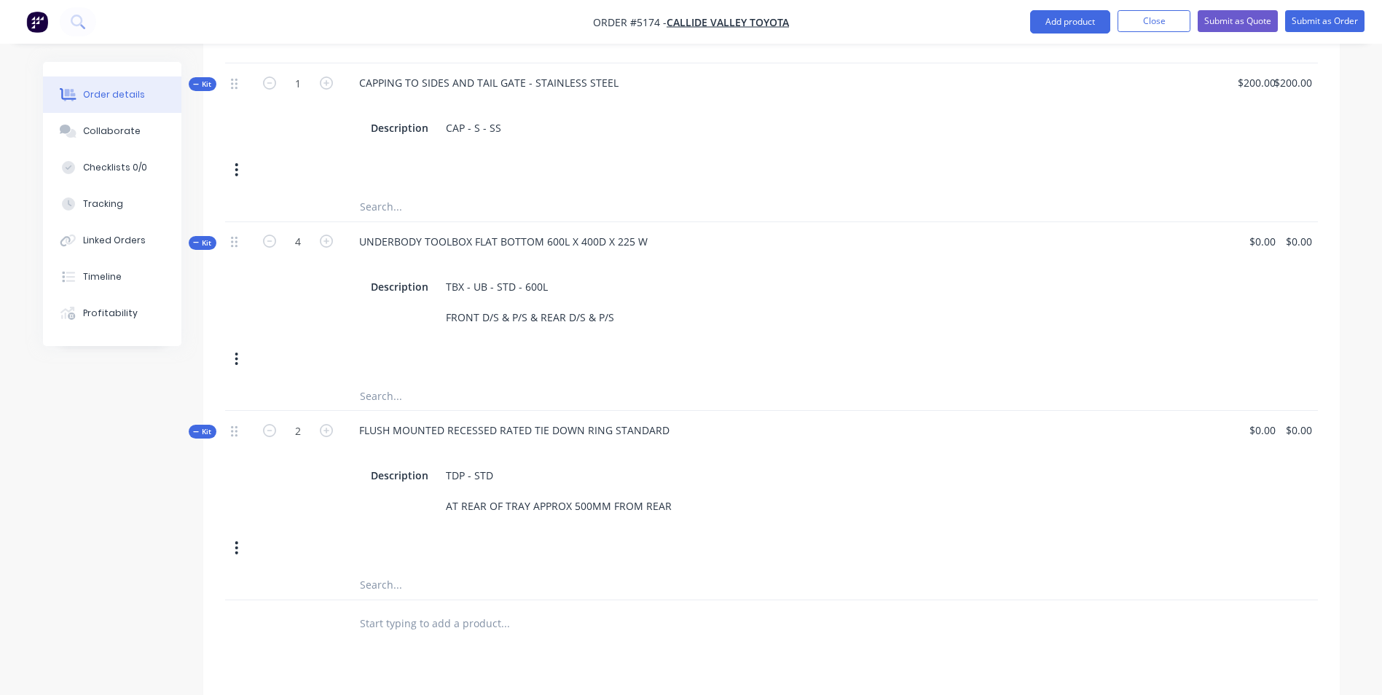
click at [1324, 210] on div "Qty Price Total Kit 1 TOYOTA LANDCRUISER 79 SERIES, SINGLE CAB, CAB CHASSIS, GX…" at bounding box center [771, 23] width 1136 height 1247
click at [971, 276] on div "Description TBX - UB - STD - 600L FRONT D/S & P/S & REAR D/S & P/S" at bounding box center [706, 302] width 682 height 52
click at [237, 353] on icon "button" at bounding box center [236, 359] width 3 height 13
click at [165, 503] on div "Delete" at bounding box center [185, 513] width 112 height 21
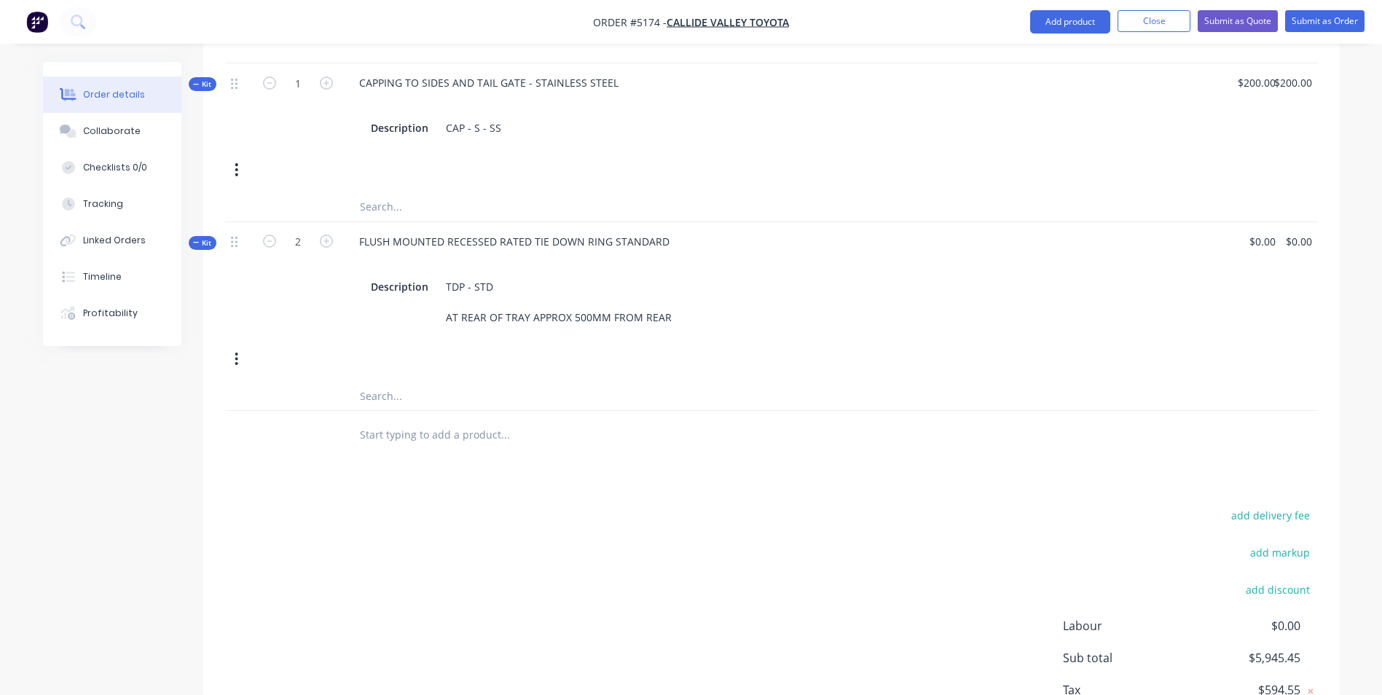
click at [240, 346] on button "button" at bounding box center [236, 359] width 34 height 26
click at [197, 503] on div "Delete" at bounding box center [185, 513] width 112 height 21
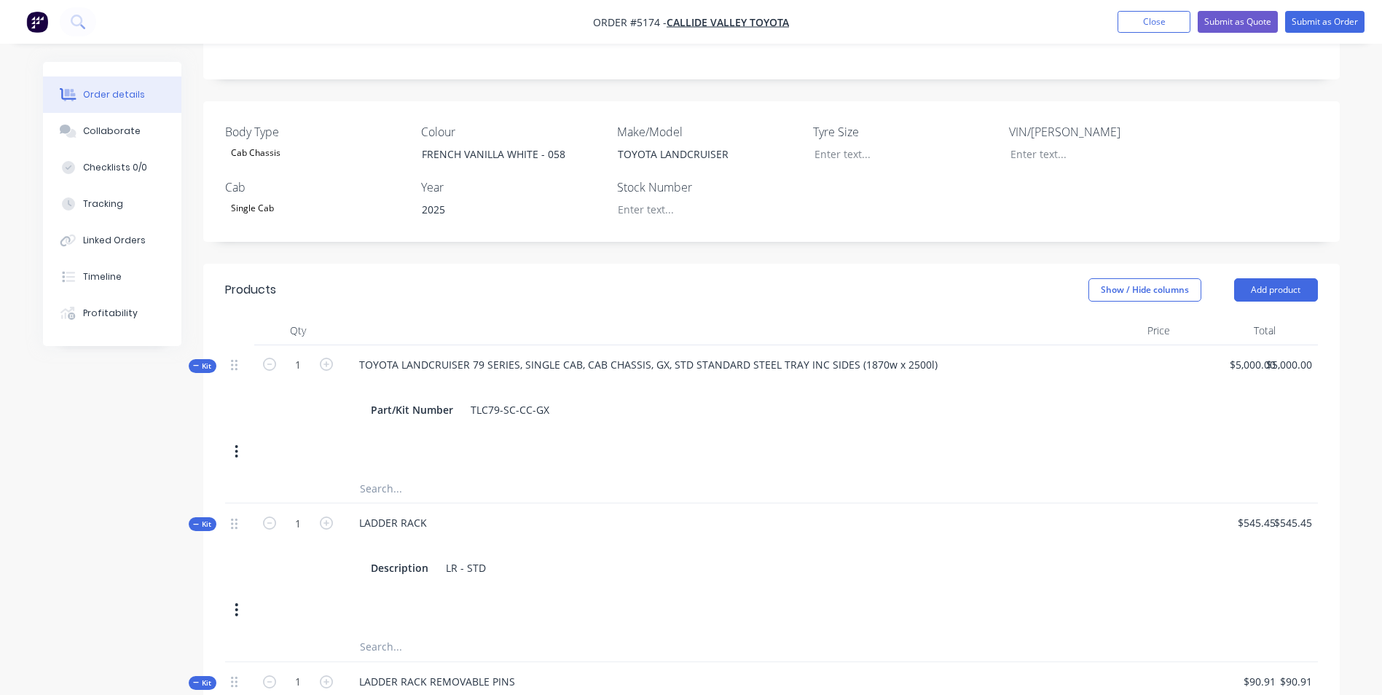
scroll to position [355, 0]
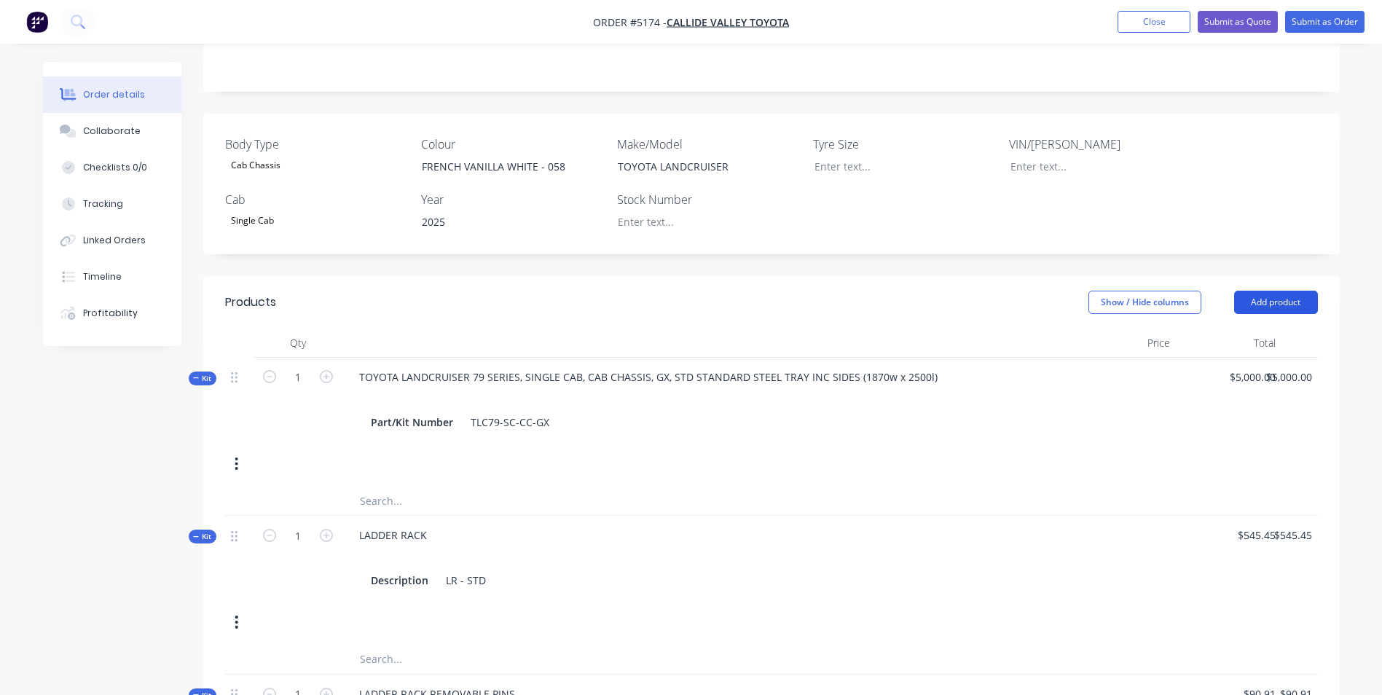
click at [1273, 291] on button "Add product" at bounding box center [1276, 302] width 84 height 23
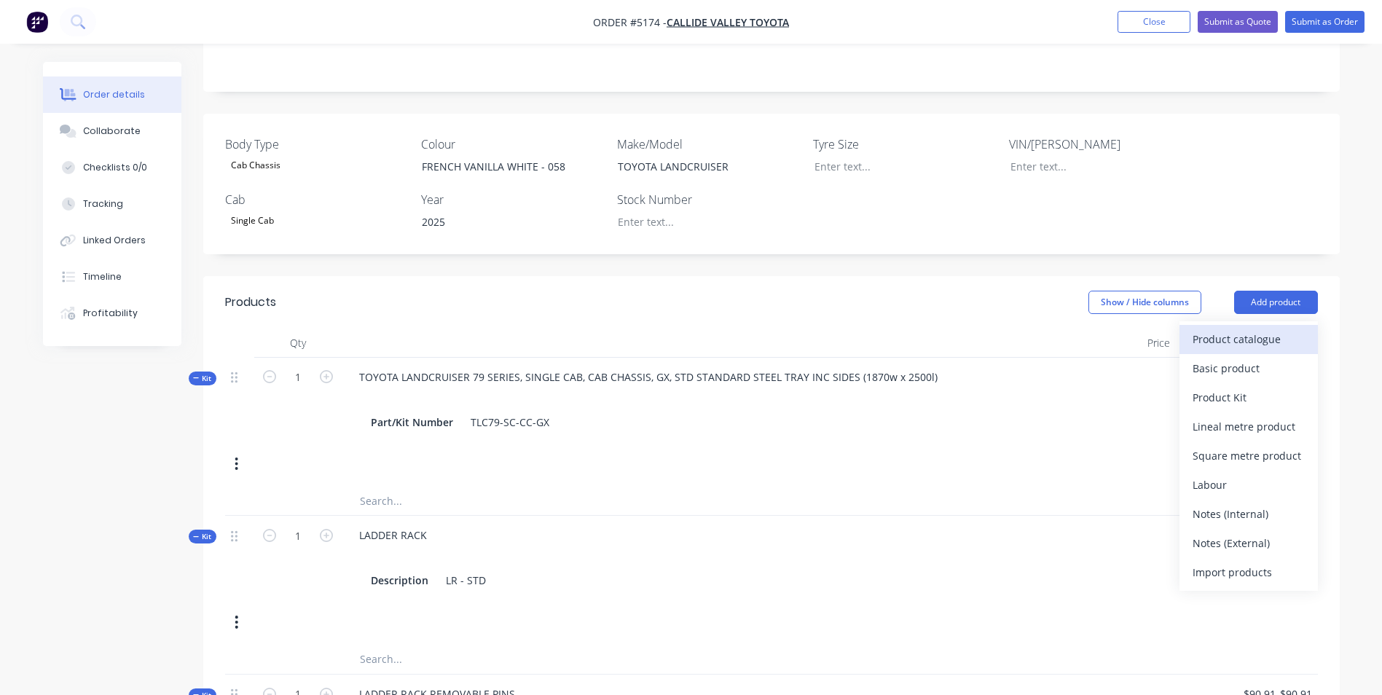
click at [1227, 329] on div "Product catalogue" at bounding box center [1248, 339] width 112 height 21
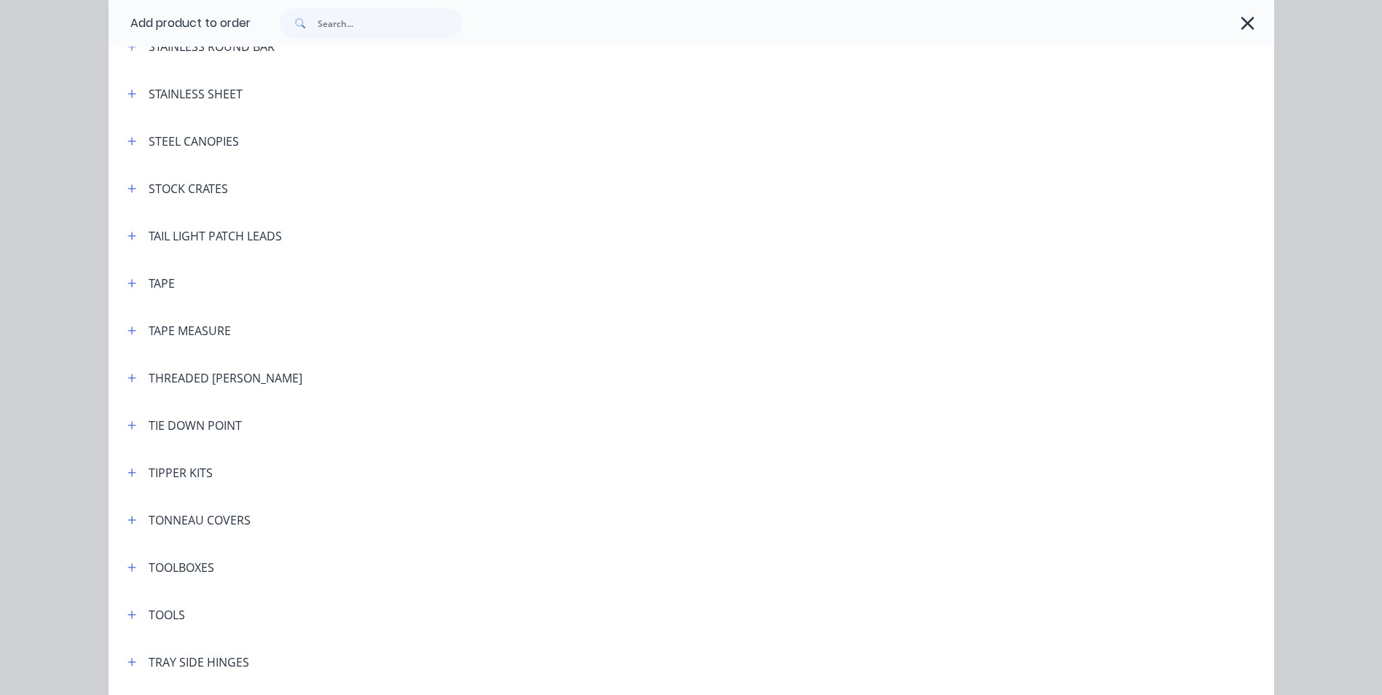
scroll to position [4662, 0]
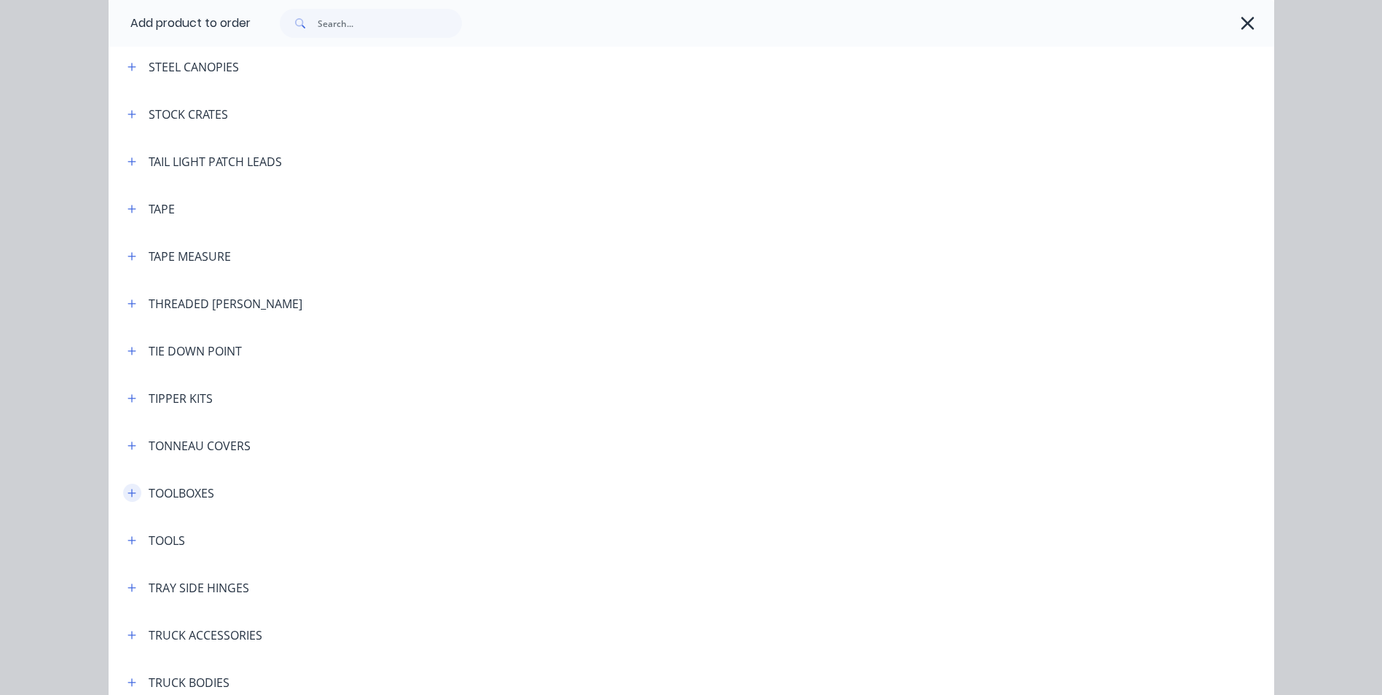
click at [127, 495] on icon "button" at bounding box center [131, 493] width 9 height 10
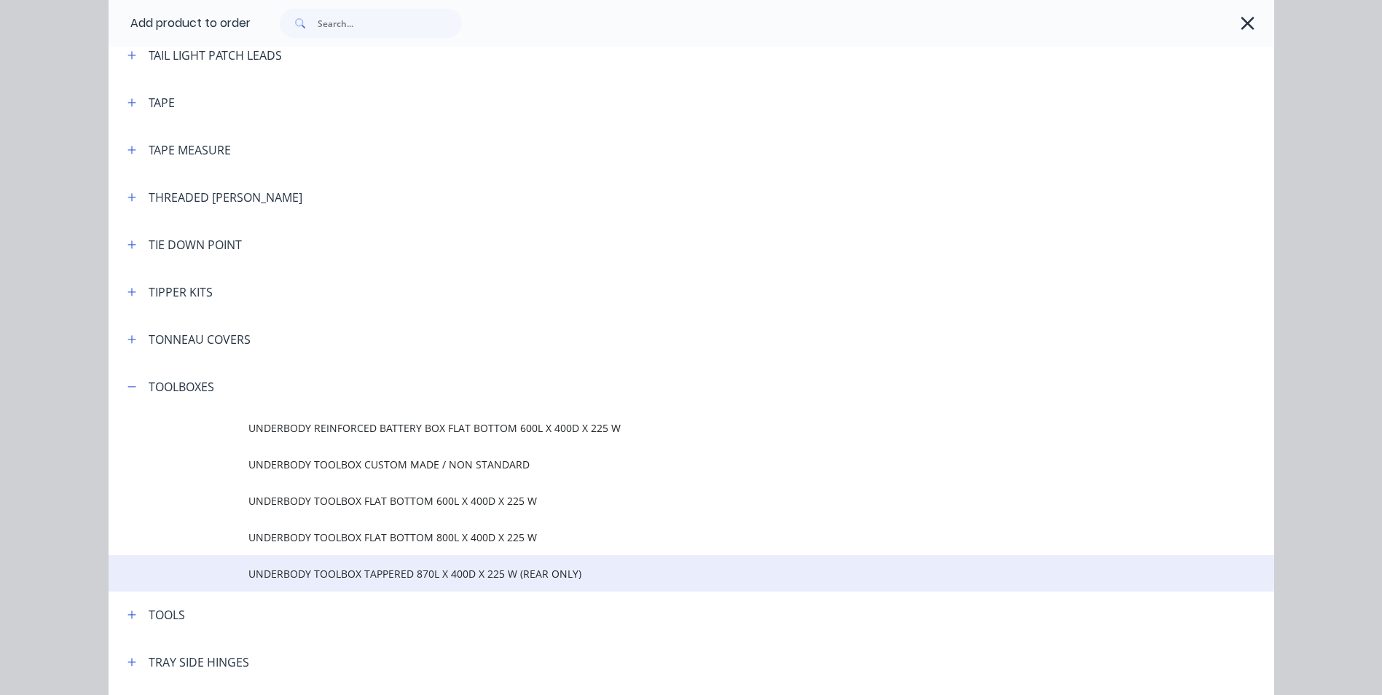
scroll to position [4808, 0]
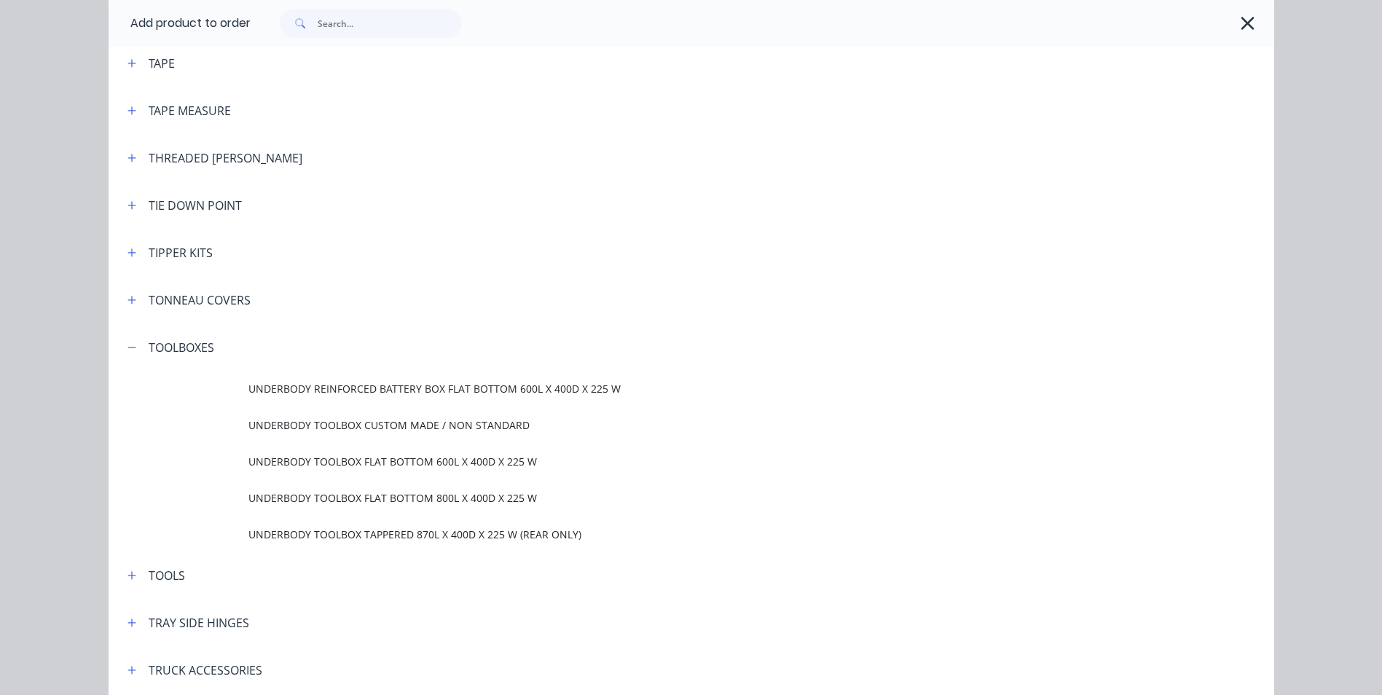
click at [508, 462] on span "UNDERBODY TOOLBOX FLAT BOTTOM 600L X 400D X 225 W" at bounding box center [658, 461] width 820 height 15
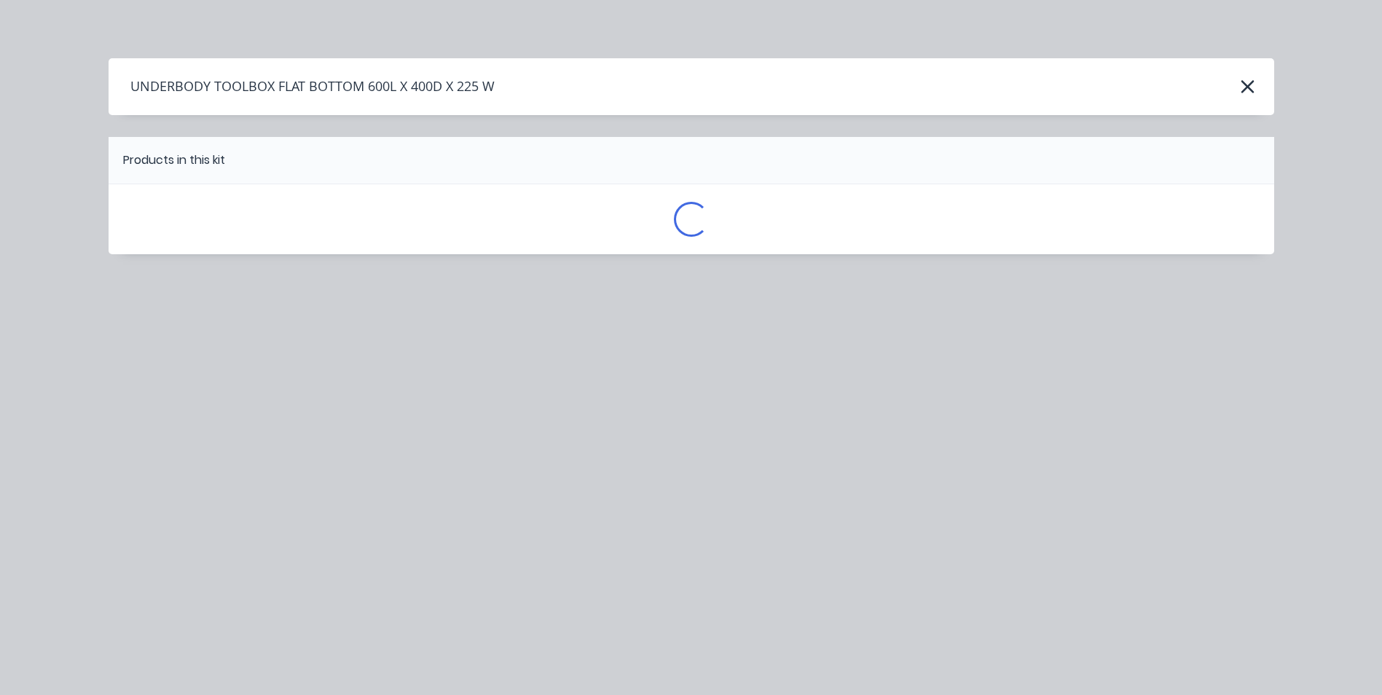
scroll to position [0, 0]
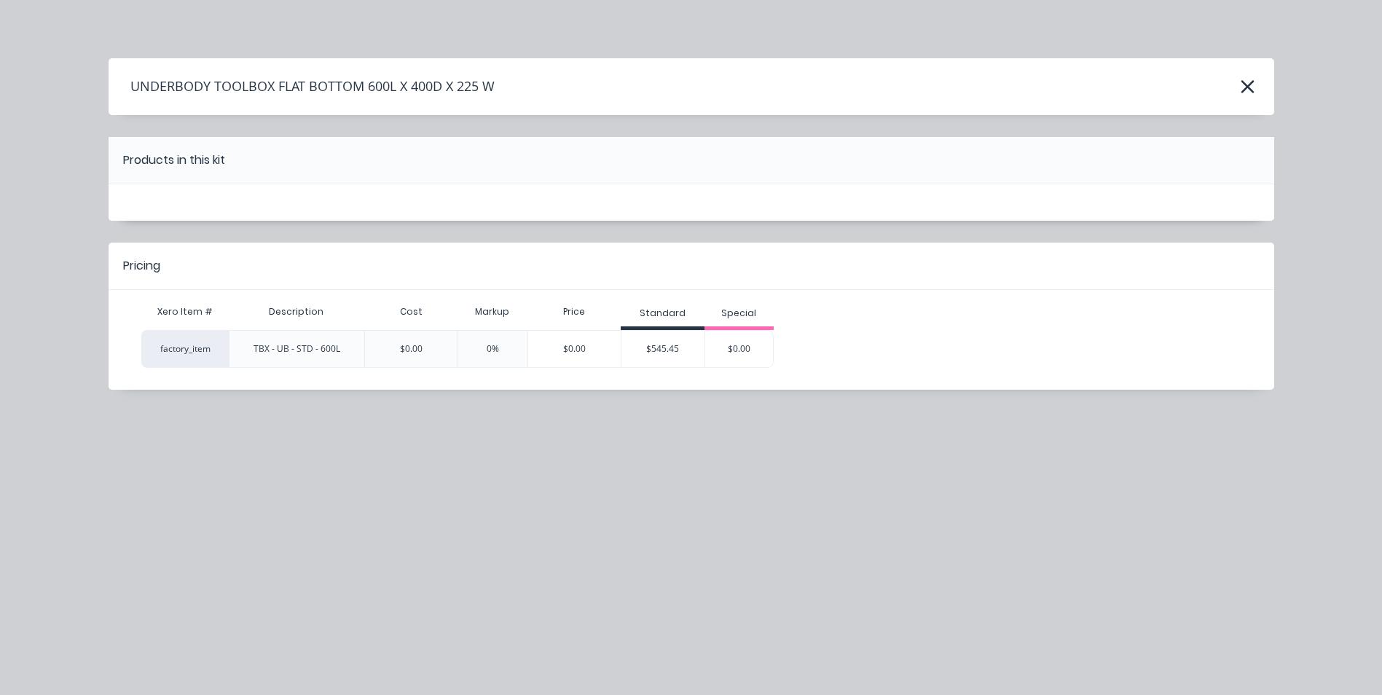
click at [664, 355] on div "$545.45" at bounding box center [662, 349] width 83 height 36
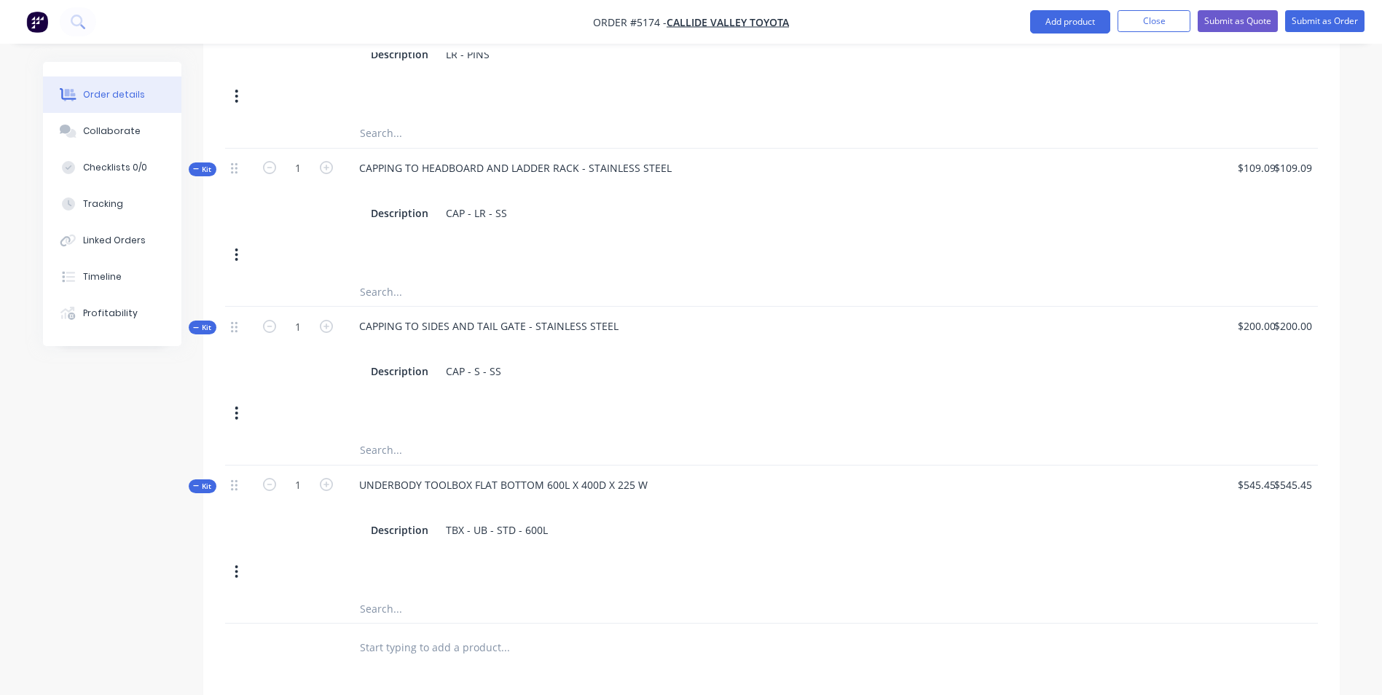
scroll to position [1157, 0]
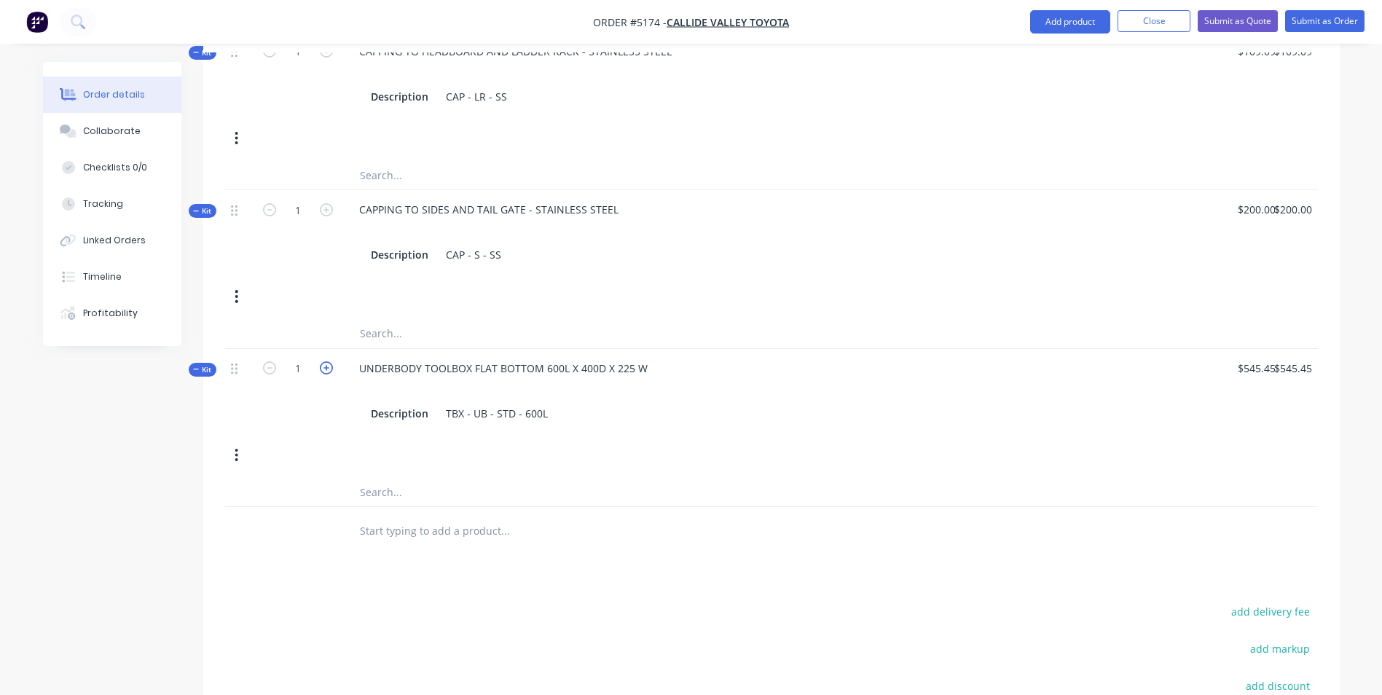
click at [328, 361] on icon "button" at bounding box center [326, 367] width 13 height 13
type input "2"
type input "$0.00"
click at [747, 516] on div at bounding box center [565, 530] width 437 height 29
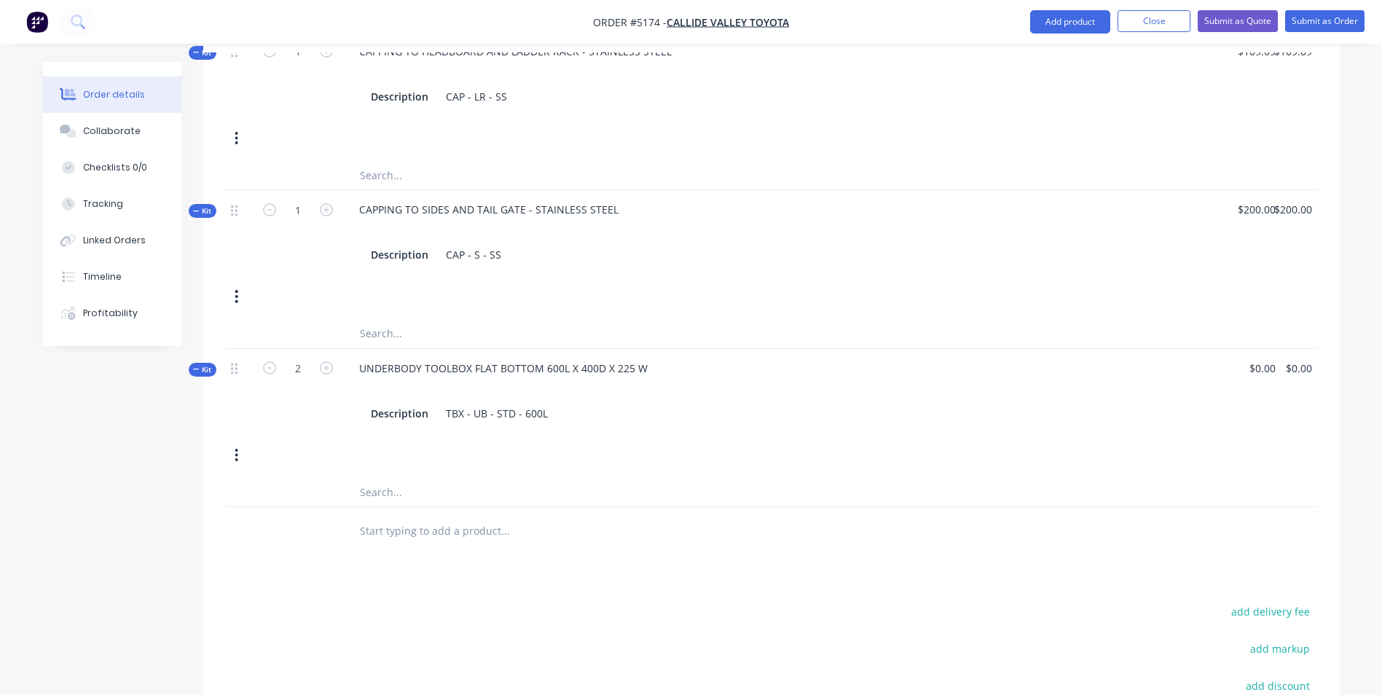
click at [1154, 374] on div at bounding box center [1123, 391] width 106 height 85
click at [272, 361] on icon "button" at bounding box center [269, 367] width 13 height 13
click at [363, 428] on div "Kit 1 UNDERBODY TOOLBOX FLAT BOTTOM 600L X 400D X 225 W Description TBX - UB - …" at bounding box center [771, 413] width 1093 height 129
click at [323, 361] on icon "button" at bounding box center [326, 367] width 13 height 13
type input "2"
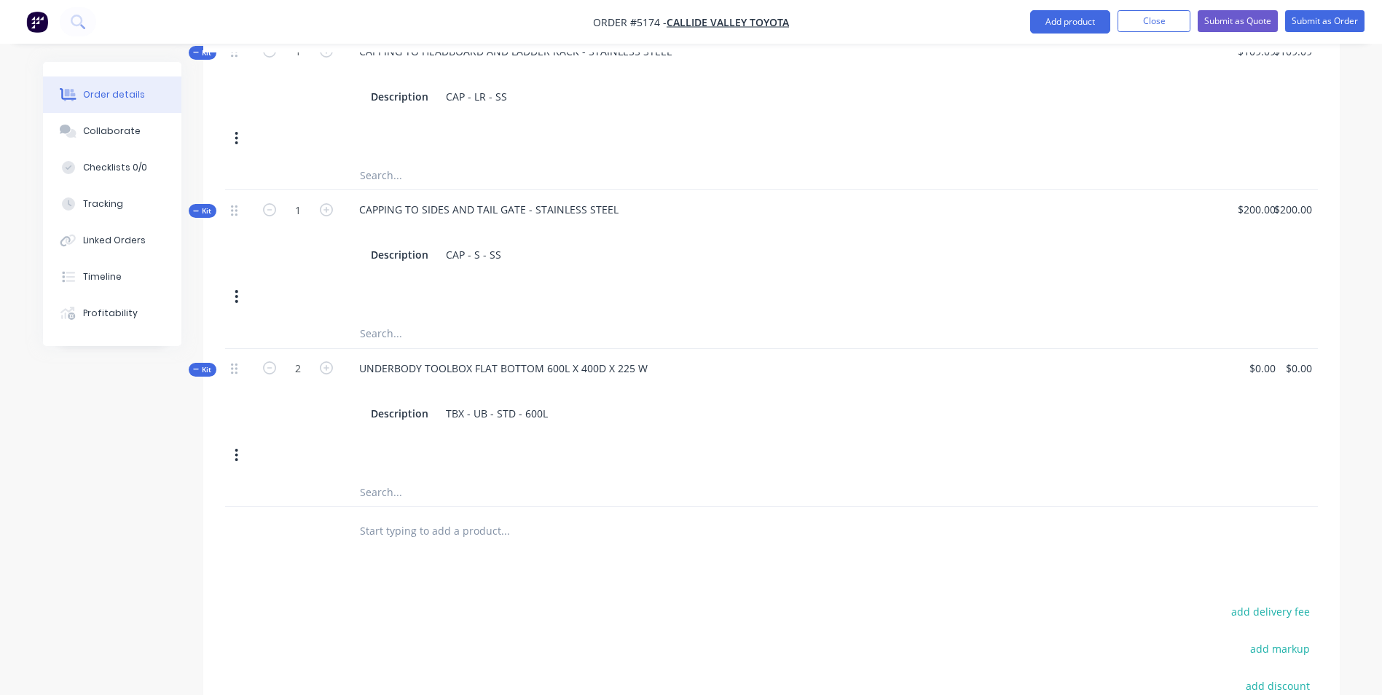
click at [229, 442] on button "button" at bounding box center [236, 455] width 34 height 26
click at [168, 600] on div "Delete" at bounding box center [185, 610] width 112 height 21
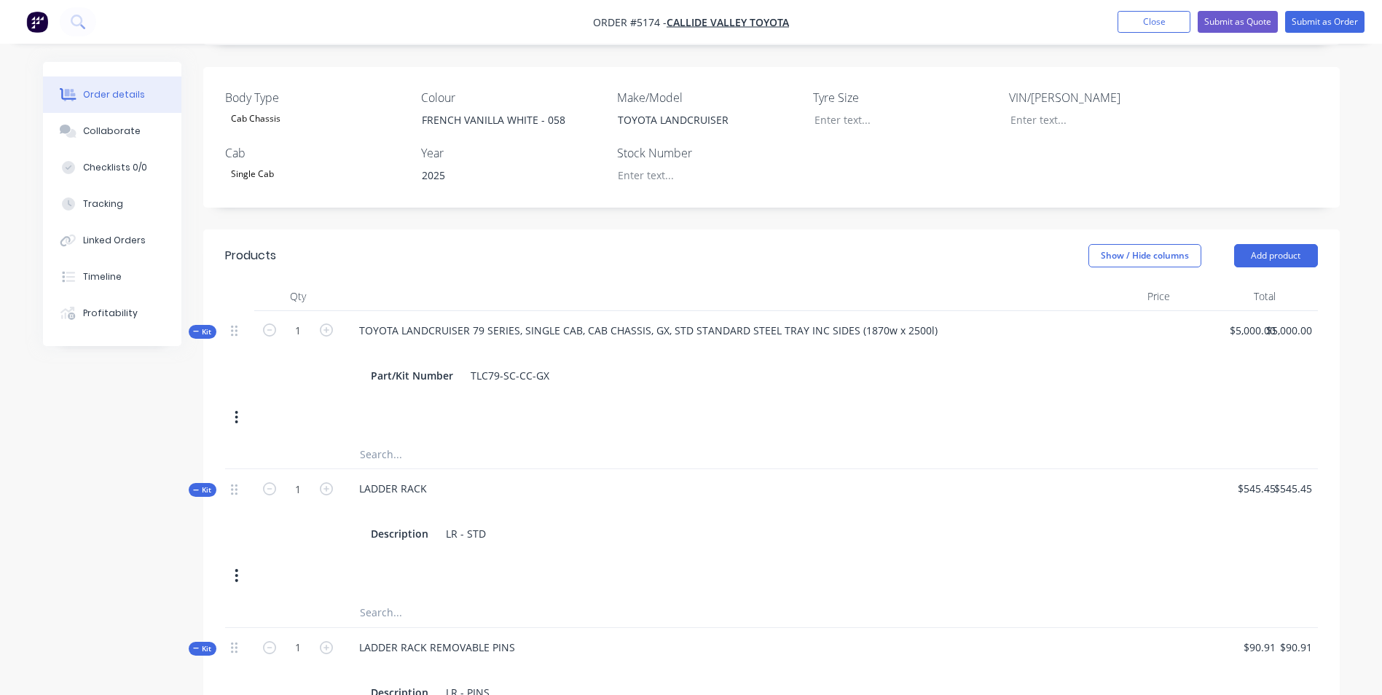
scroll to position [355, 0]
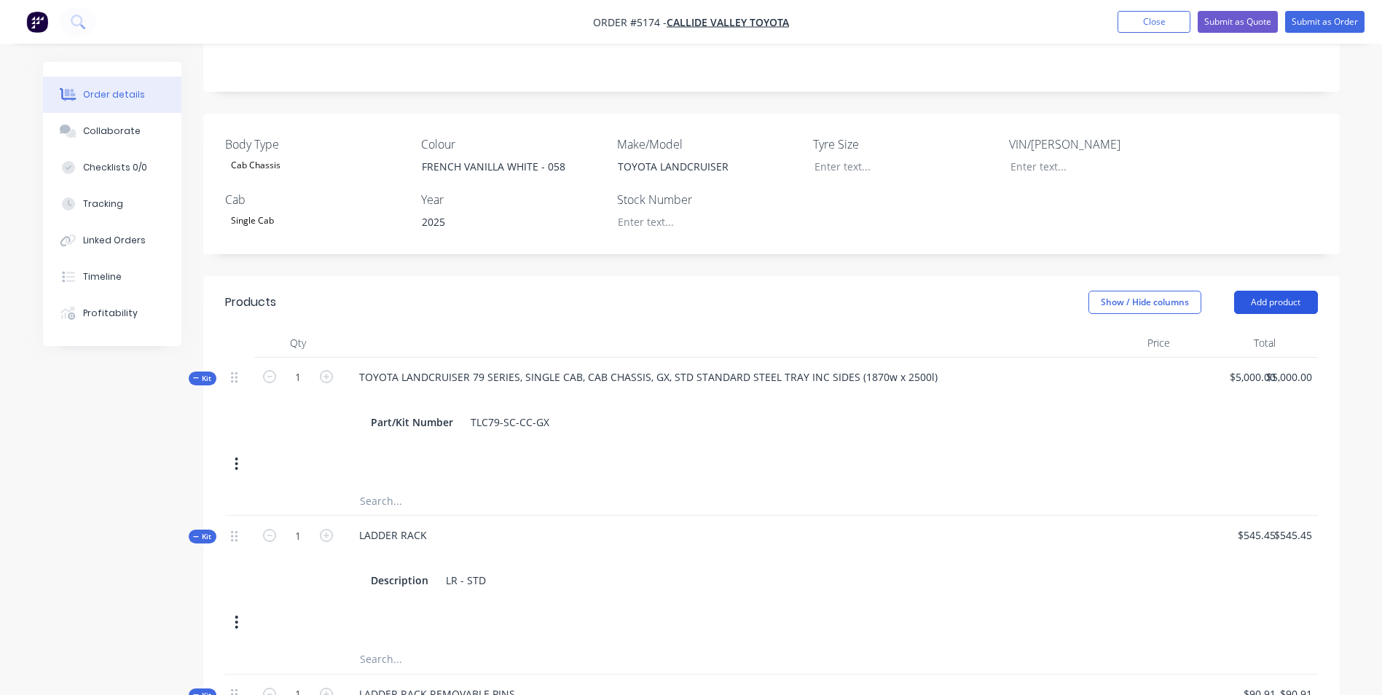
click at [1296, 291] on button "Add product" at bounding box center [1276, 302] width 84 height 23
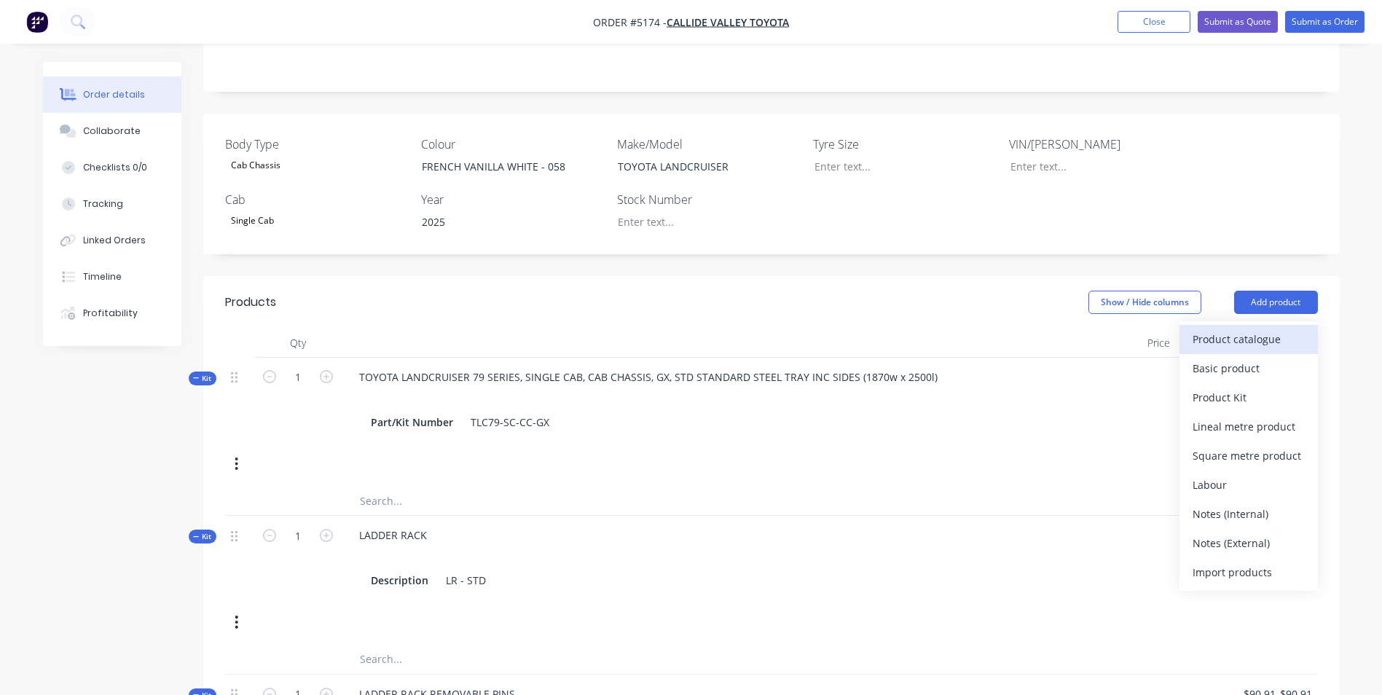
click at [1235, 329] on div "Product catalogue" at bounding box center [1248, 339] width 112 height 21
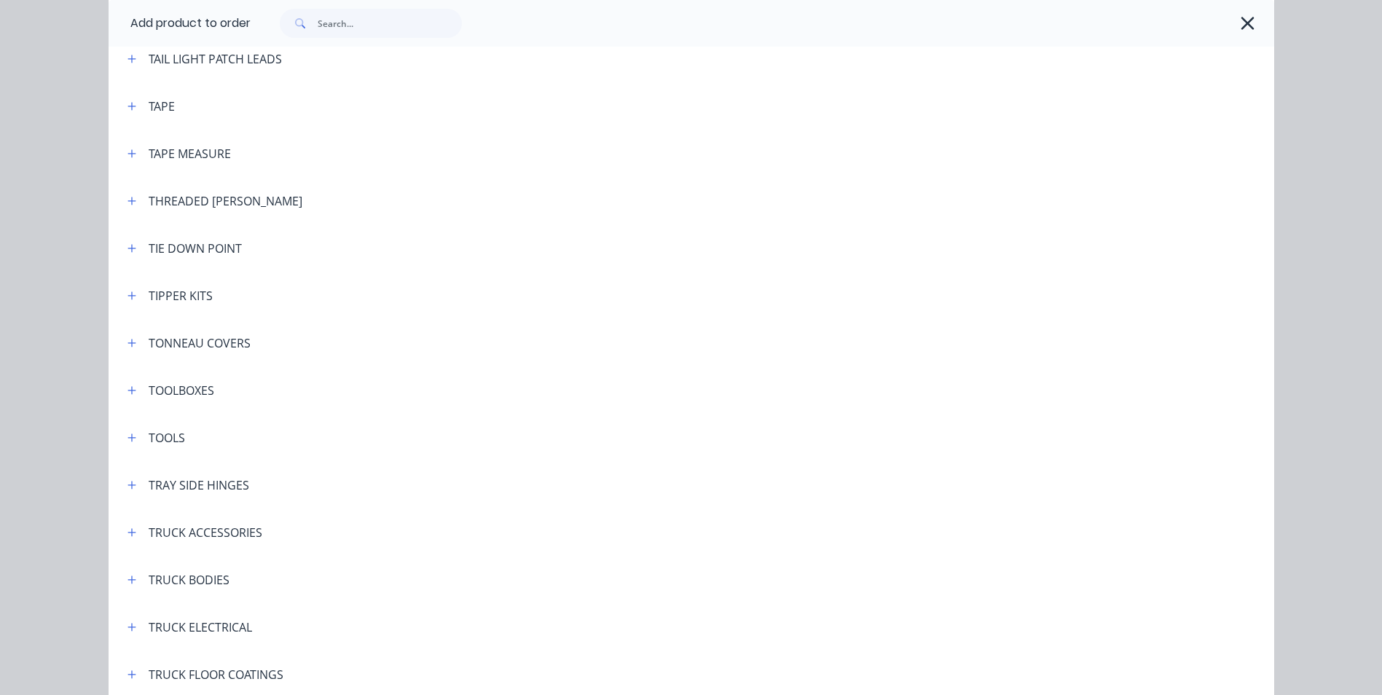
scroll to position [4808, 0]
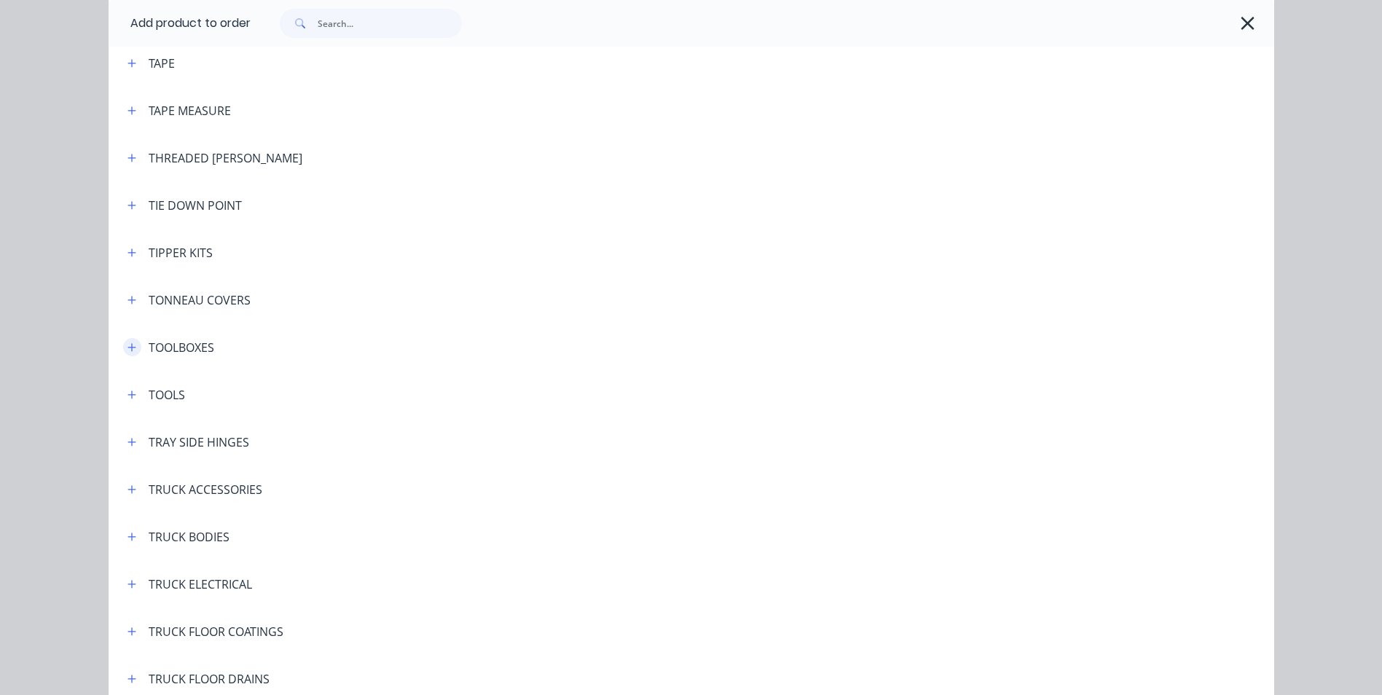
click at [127, 347] on icon "button" at bounding box center [131, 347] width 8 height 8
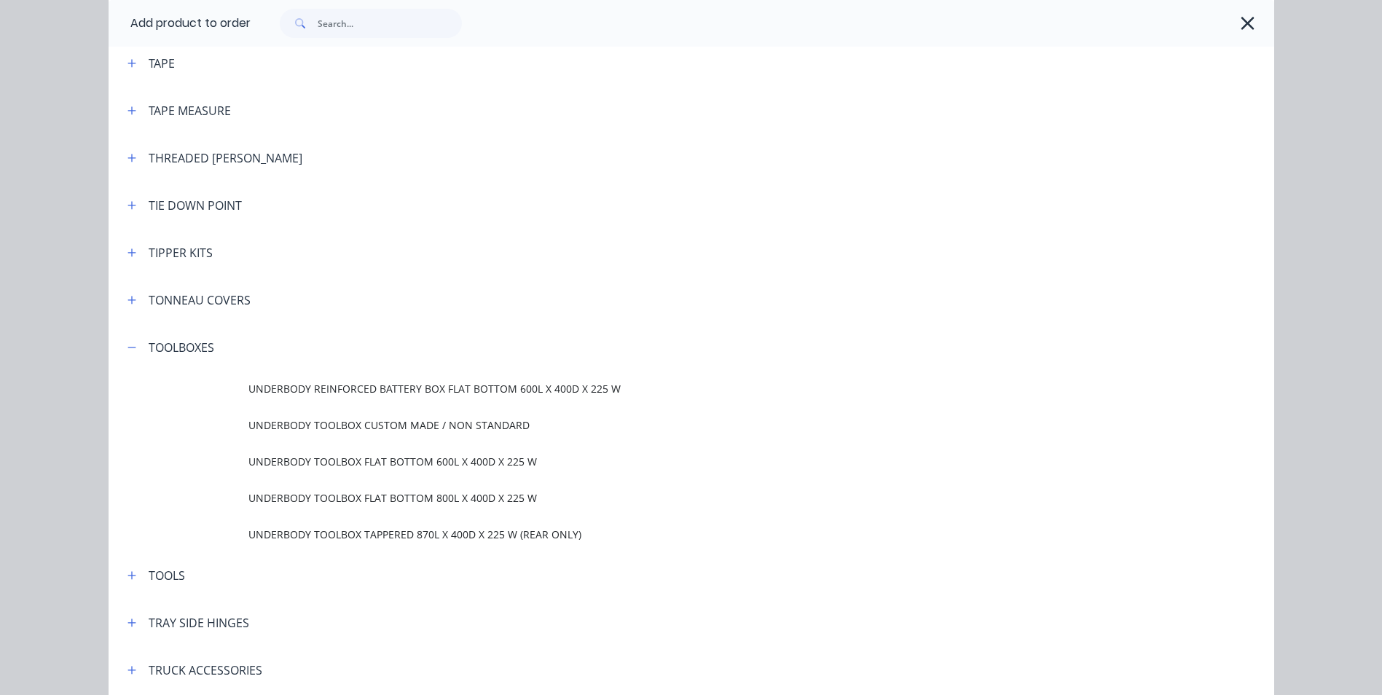
click at [436, 461] on span "UNDERBODY TOOLBOX FLAT BOTTOM 600L X 400D X 225 W" at bounding box center [658, 461] width 820 height 15
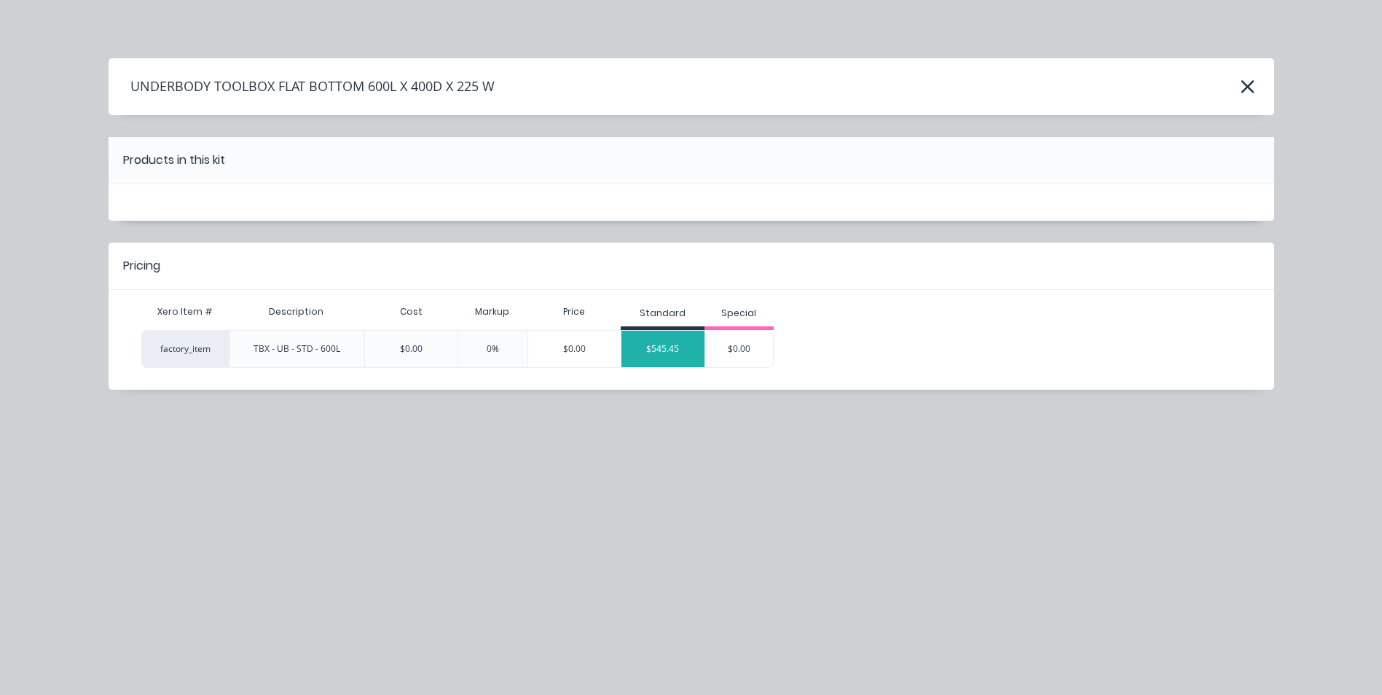
click at [679, 354] on div "$545.45" at bounding box center [662, 349] width 83 height 36
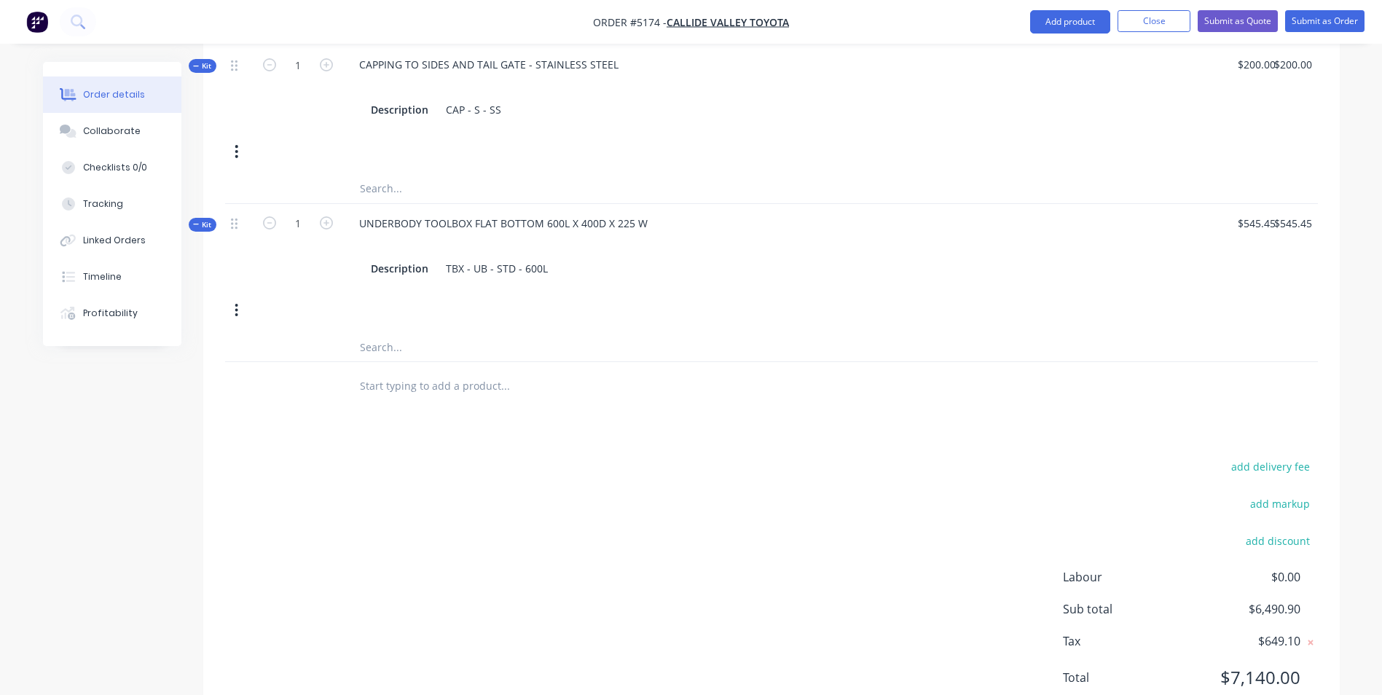
scroll to position [1302, 0]
click at [327, 216] on icon "button" at bounding box center [326, 222] width 13 height 13
type input "2"
type input "$0.00"
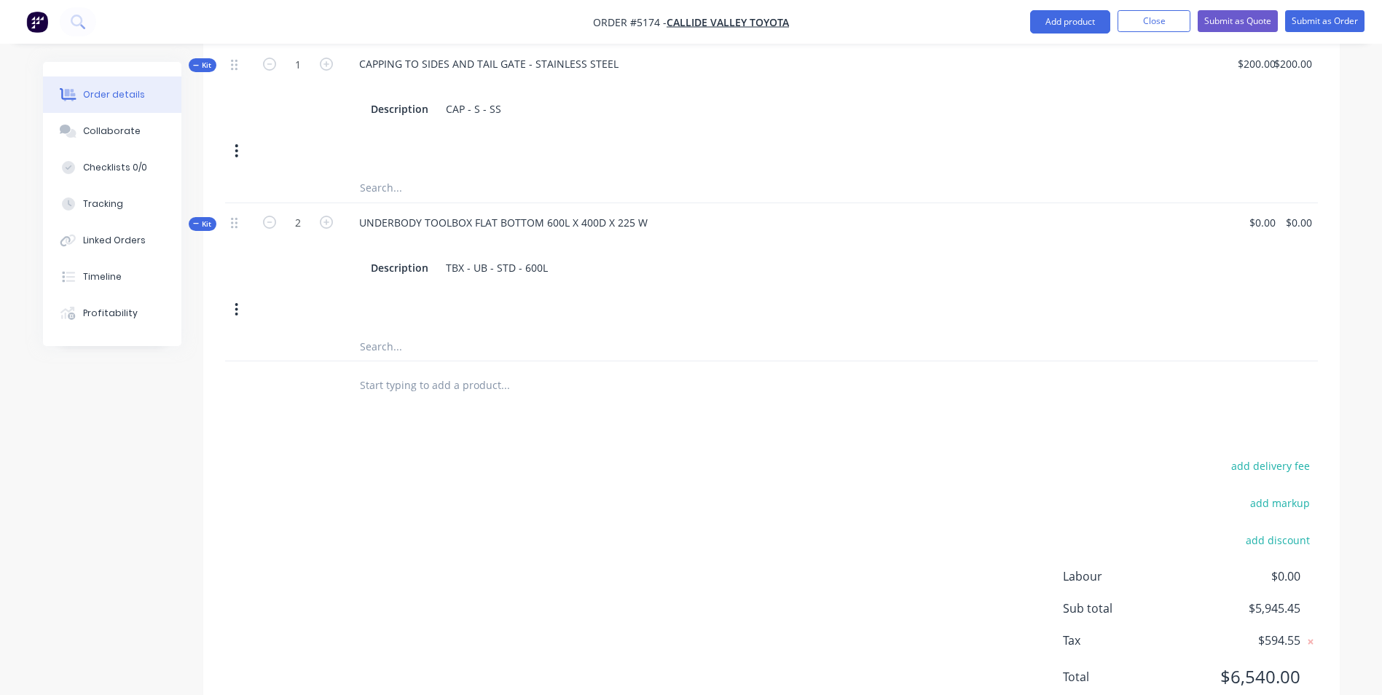
click at [294, 209] on div "2" at bounding box center [297, 245] width 87 height 85
click at [270, 216] on icon "button" at bounding box center [269, 222] width 13 height 13
click at [829, 243] on div "UNDERBODY TOOLBOX FLAT BOTTOM 600L X 400D X 225 W Description TBX - UB - STD - …" at bounding box center [706, 245] width 728 height 85
click at [329, 216] on icon "button" at bounding box center [326, 222] width 13 height 13
type input "2"
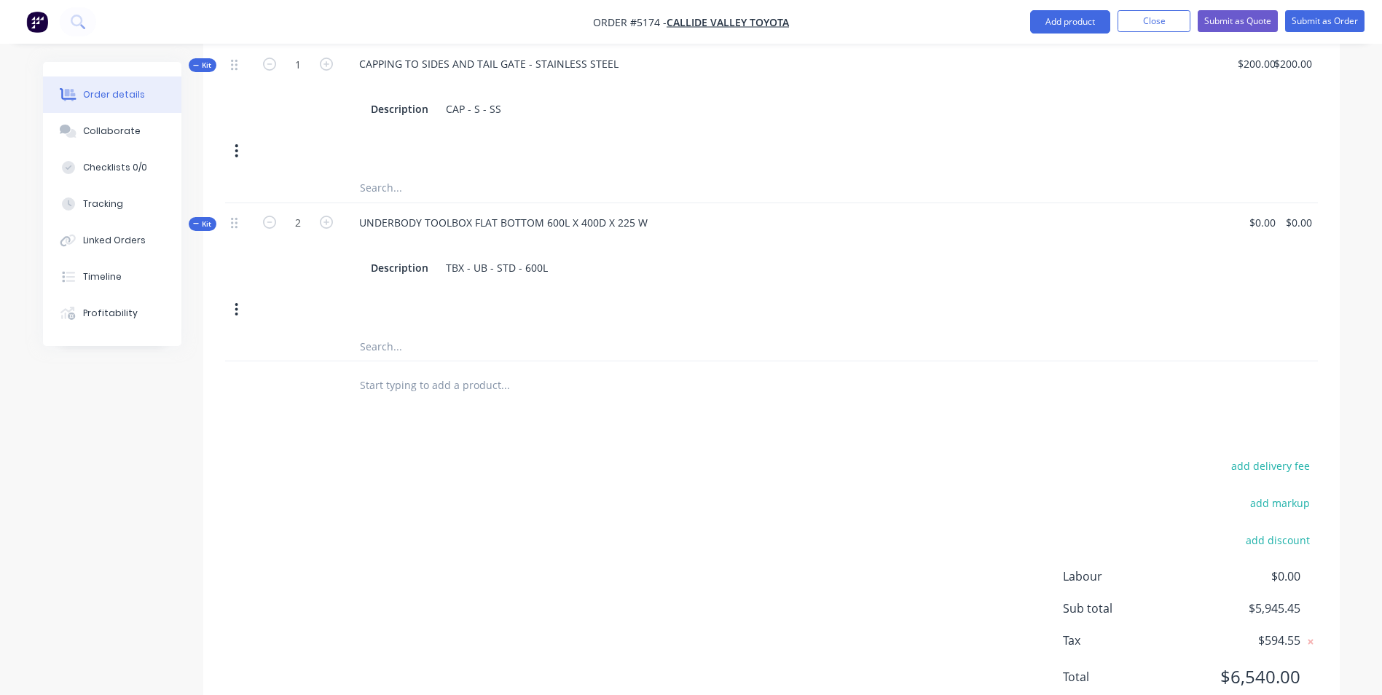
click at [237, 302] on icon "button" at bounding box center [237, 310] width 4 height 16
click at [213, 454] on div "Delete" at bounding box center [185, 464] width 112 height 21
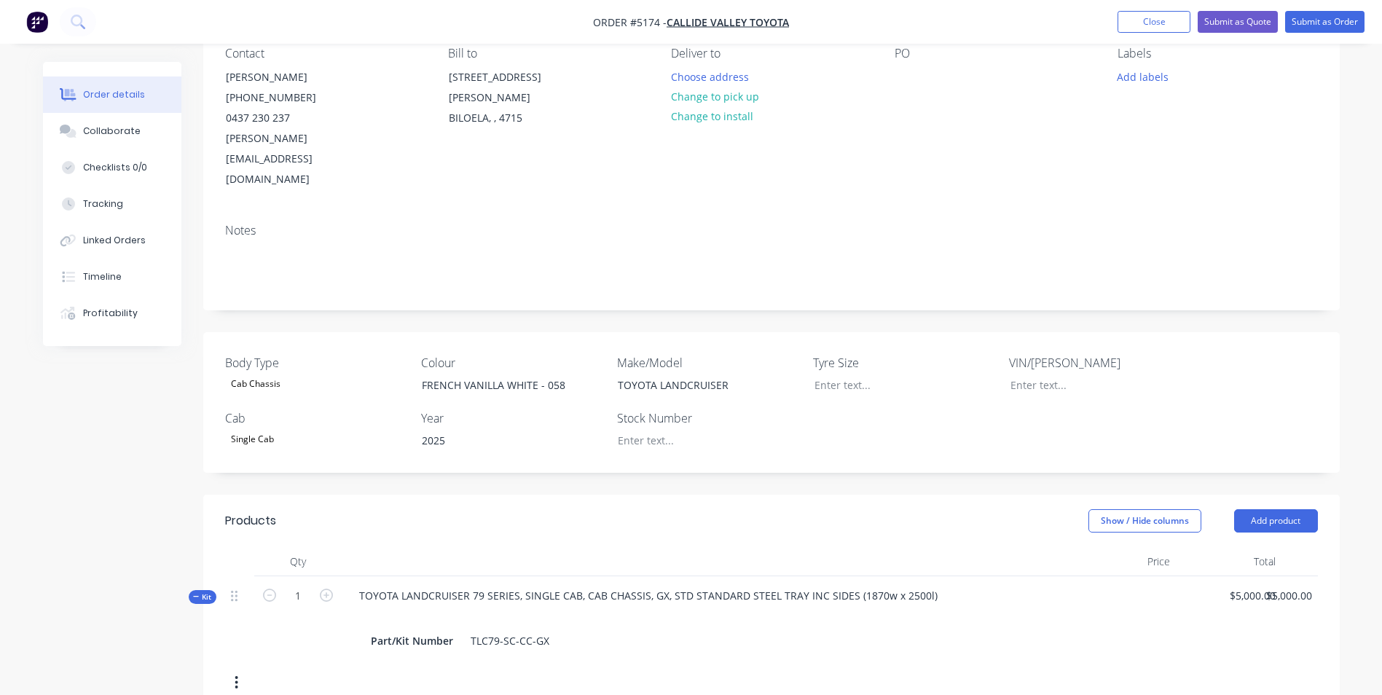
scroll to position [0, 0]
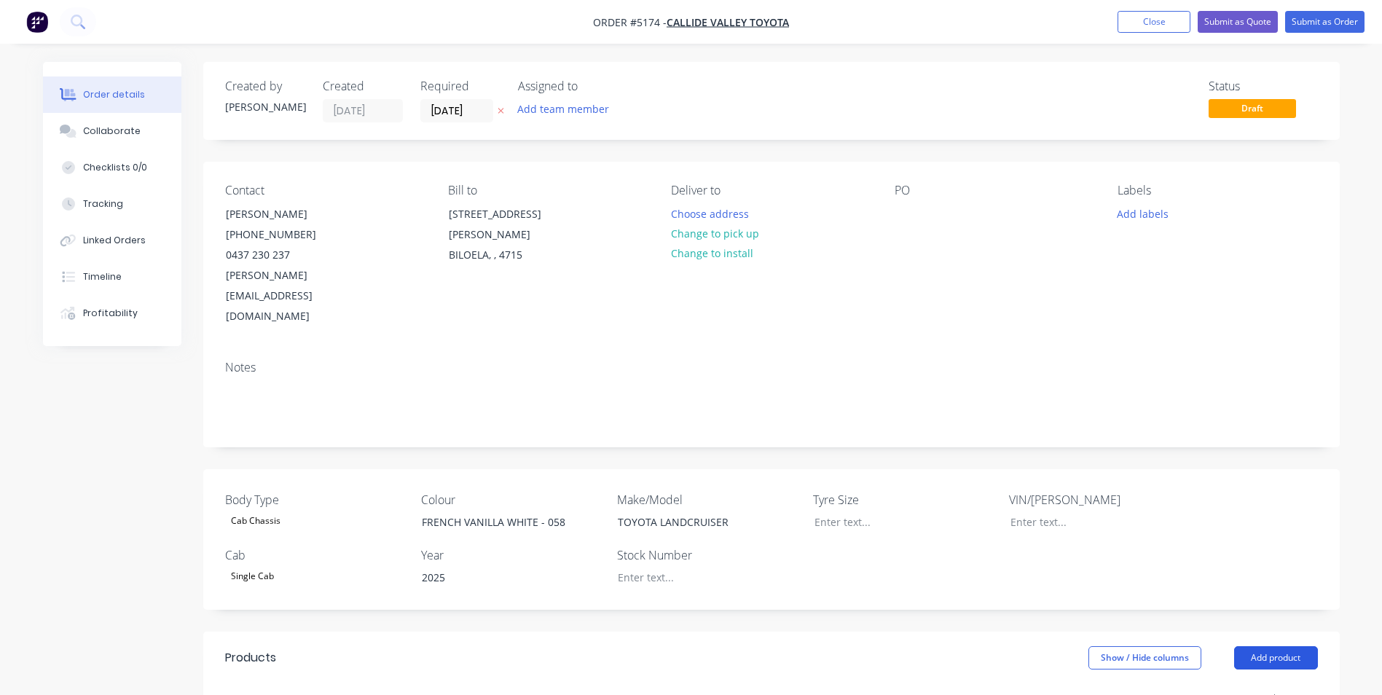
click at [1278, 646] on button "Add product" at bounding box center [1276, 657] width 84 height 23
click at [1245, 684] on div "Product catalogue" at bounding box center [1248, 694] width 112 height 21
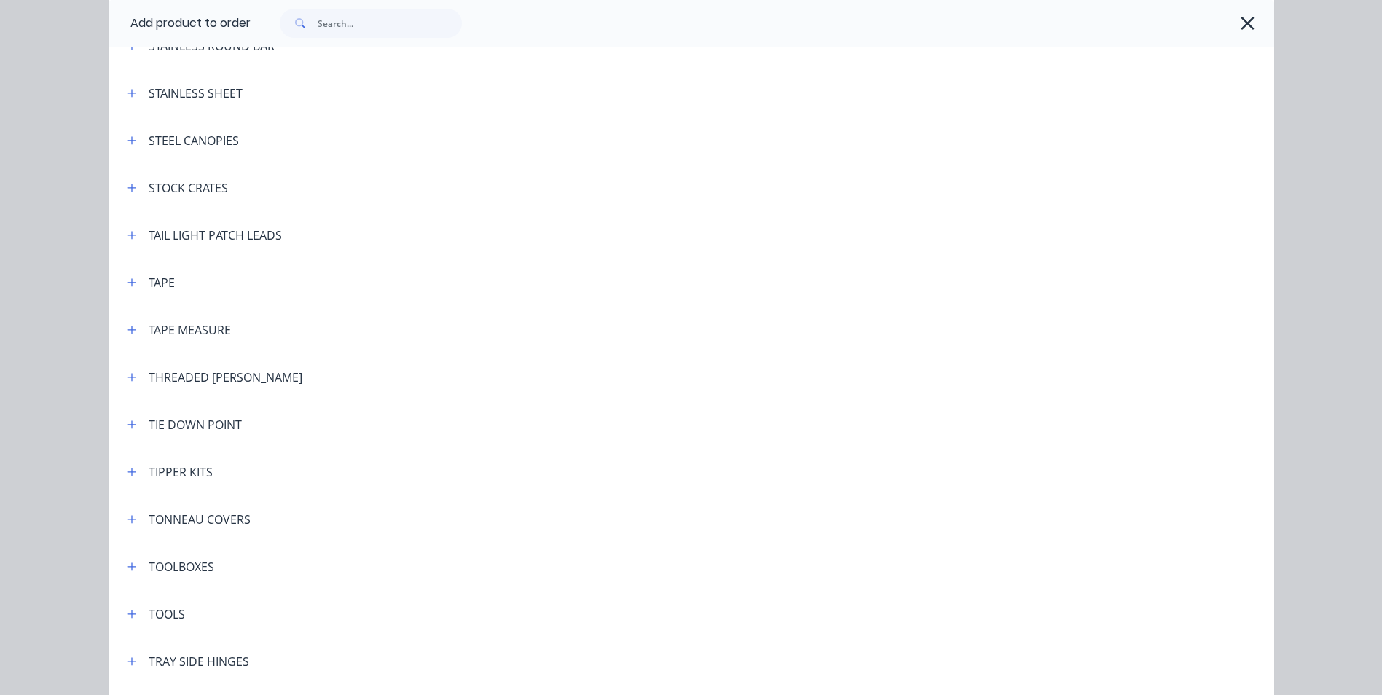
scroll to position [4589, 0]
click at [127, 568] on icon "button" at bounding box center [131, 566] width 9 height 10
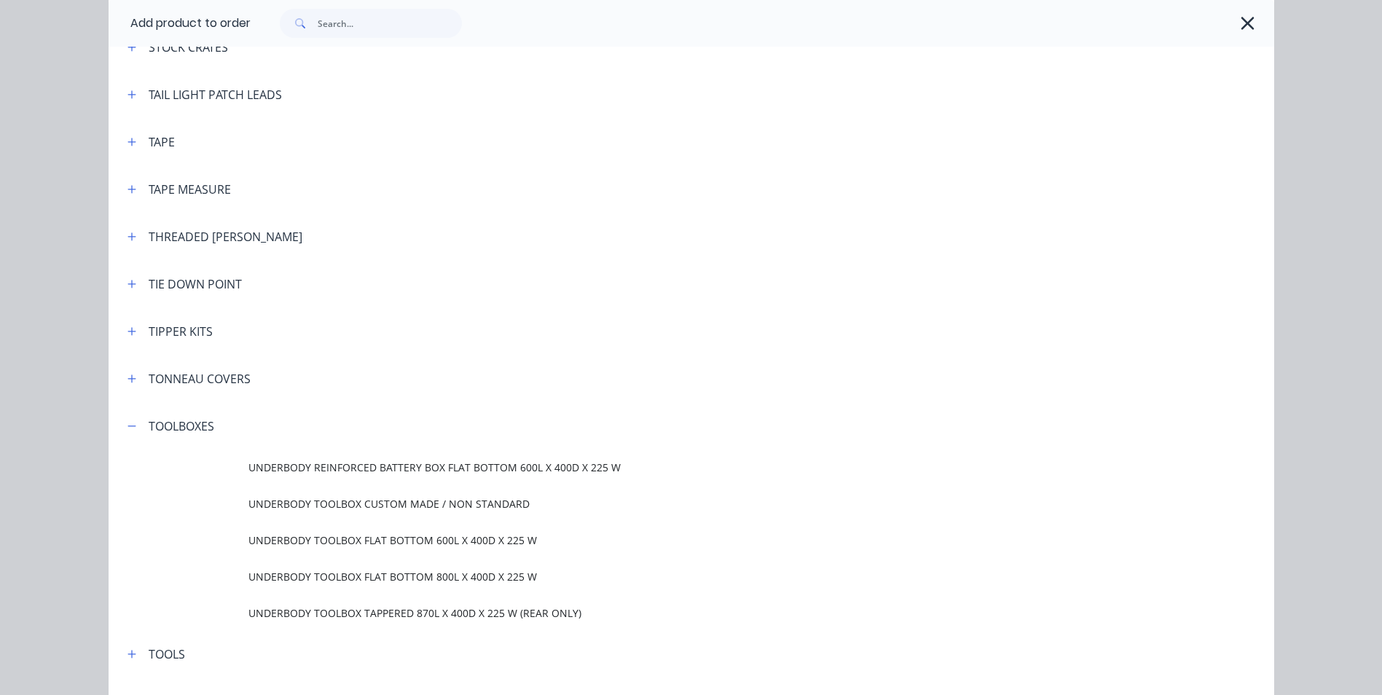
scroll to position [4808, 0]
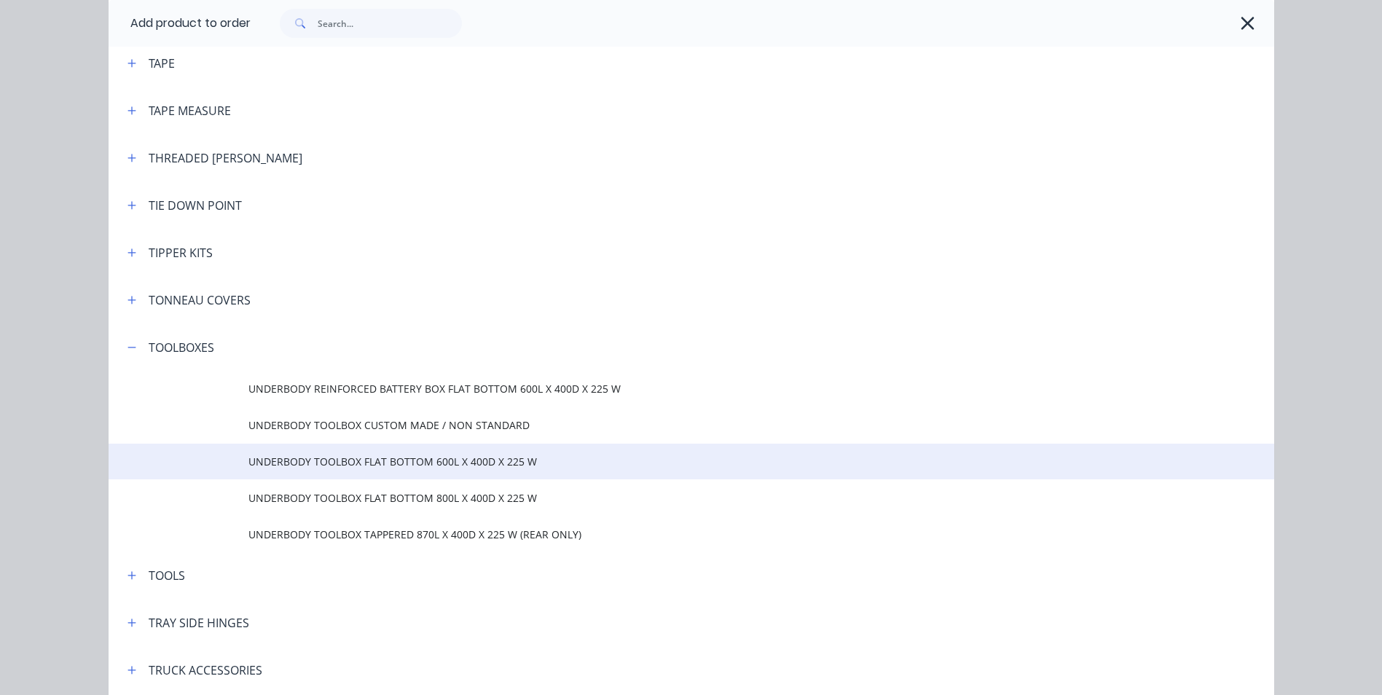
click at [444, 465] on span "UNDERBODY TOOLBOX FLAT BOTTOM 600L X 400D X 225 W" at bounding box center [658, 461] width 820 height 15
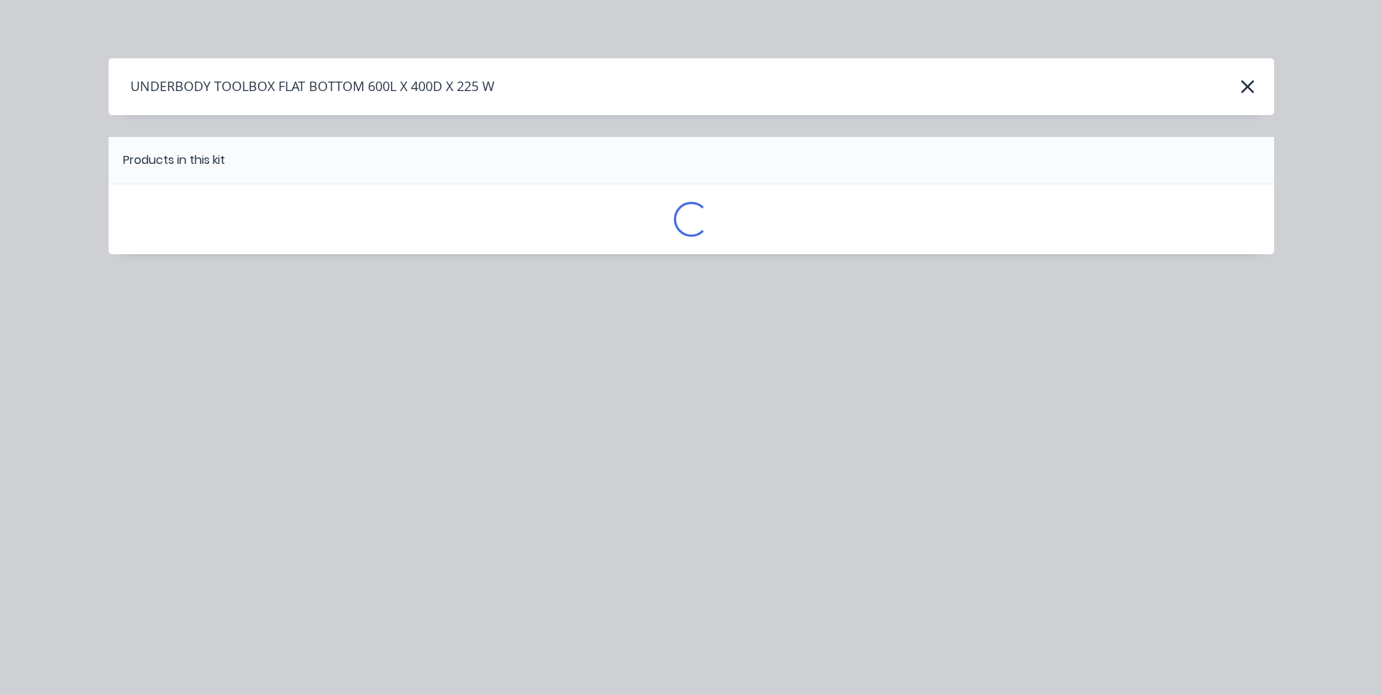
scroll to position [0, 0]
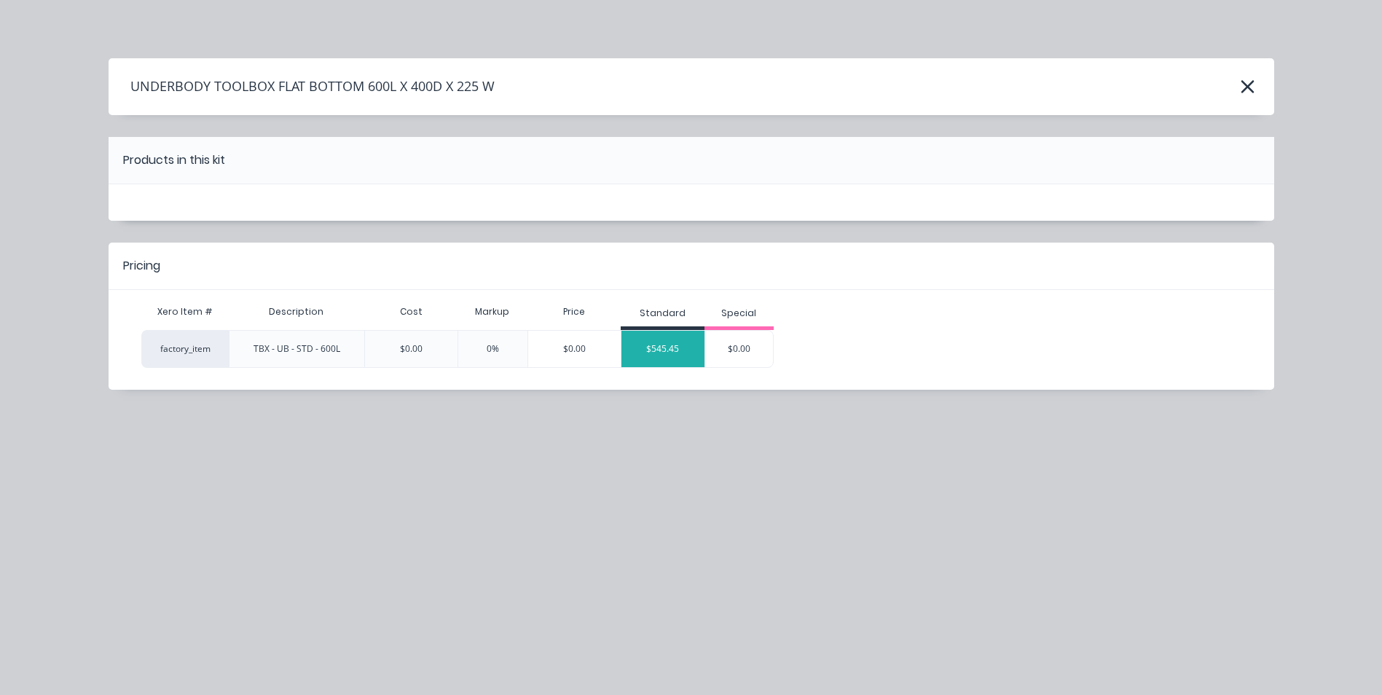
click at [676, 349] on div "$545.45" at bounding box center [662, 349] width 83 height 36
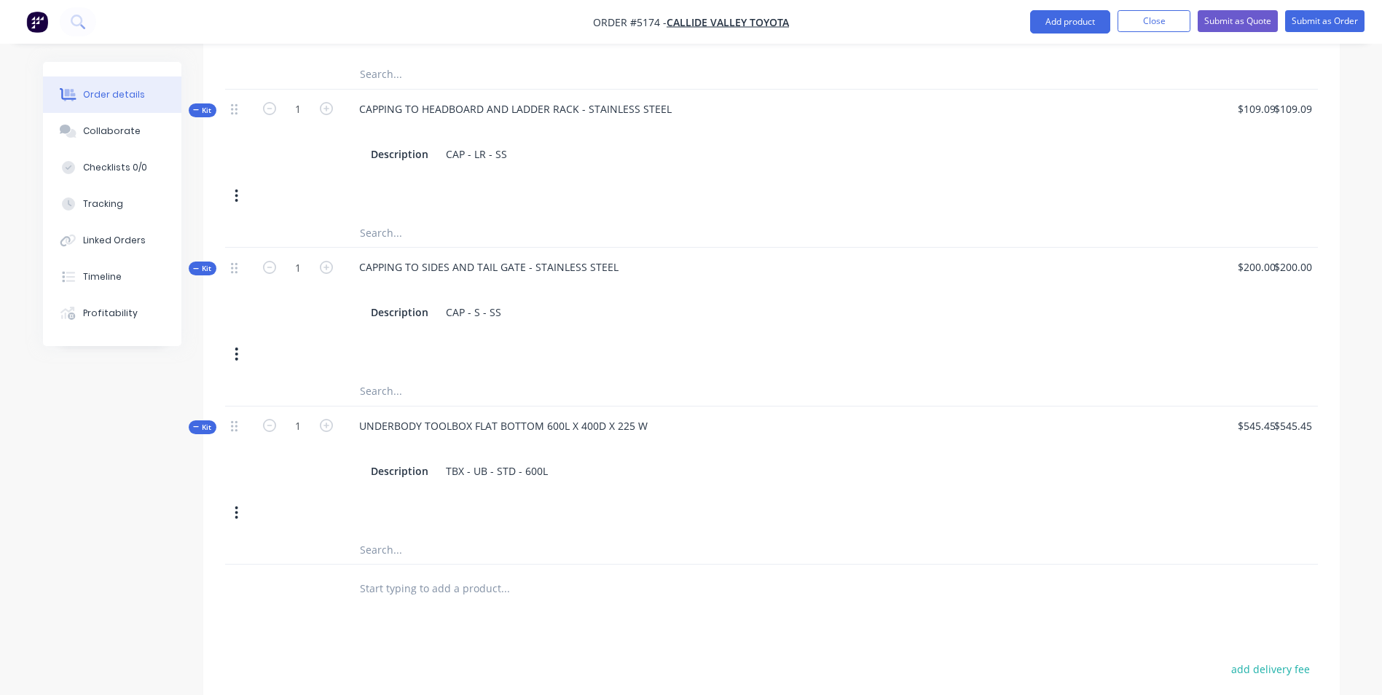
scroll to position [1166, 0]
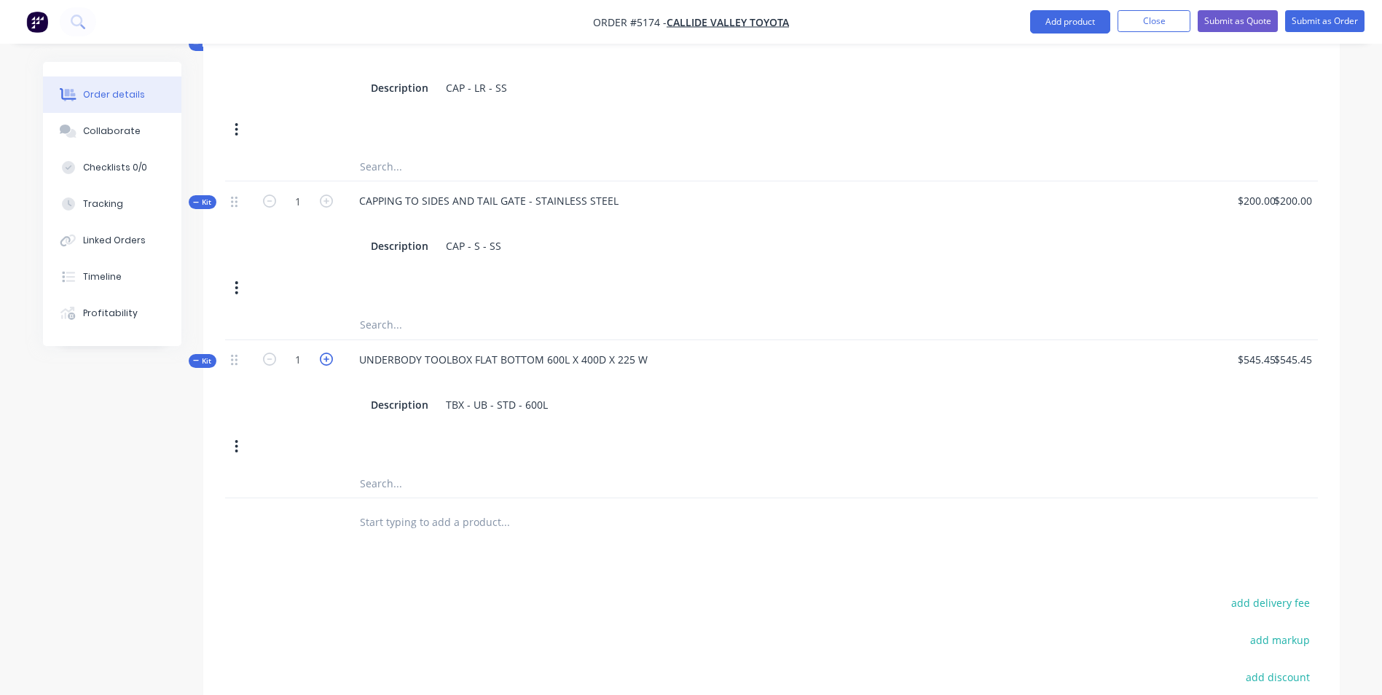
click at [325, 353] on icon "button" at bounding box center [326, 359] width 13 height 13
type input "2"
type input "$0.00"
click at [240, 433] on button "button" at bounding box center [236, 446] width 34 height 26
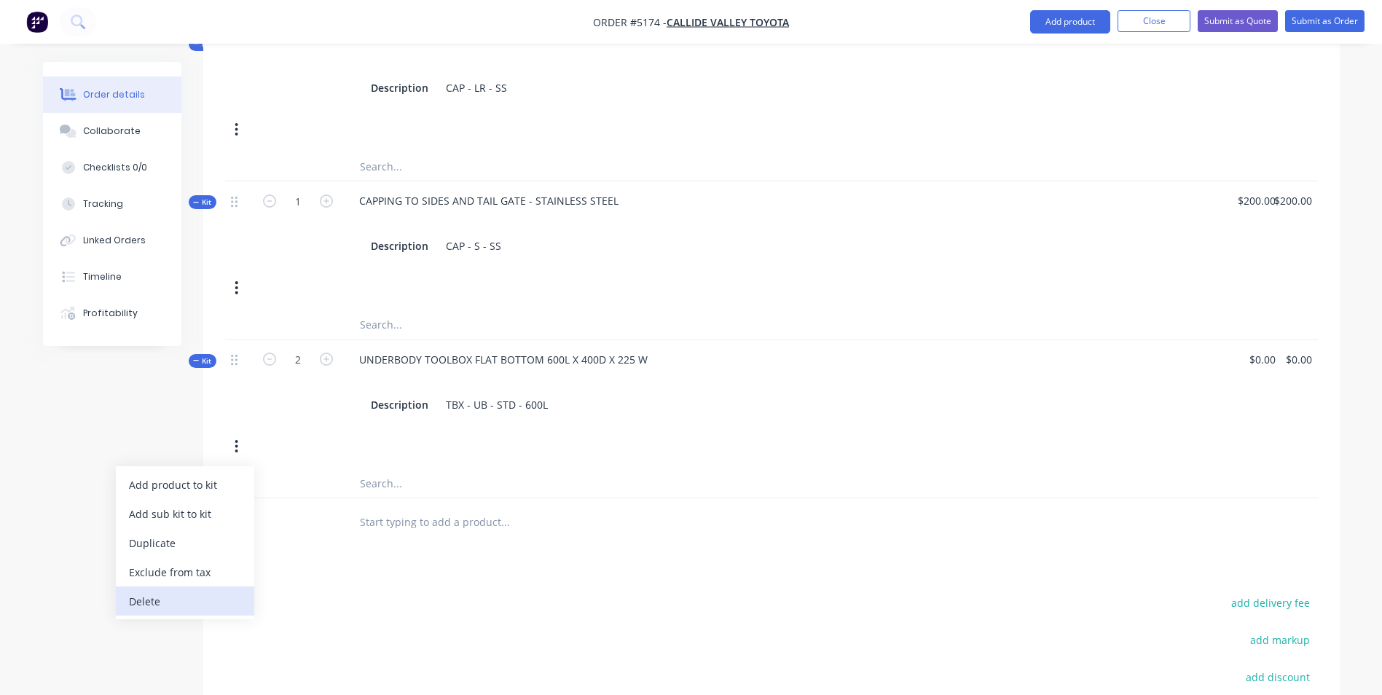
click at [228, 591] on div "Delete" at bounding box center [185, 601] width 112 height 21
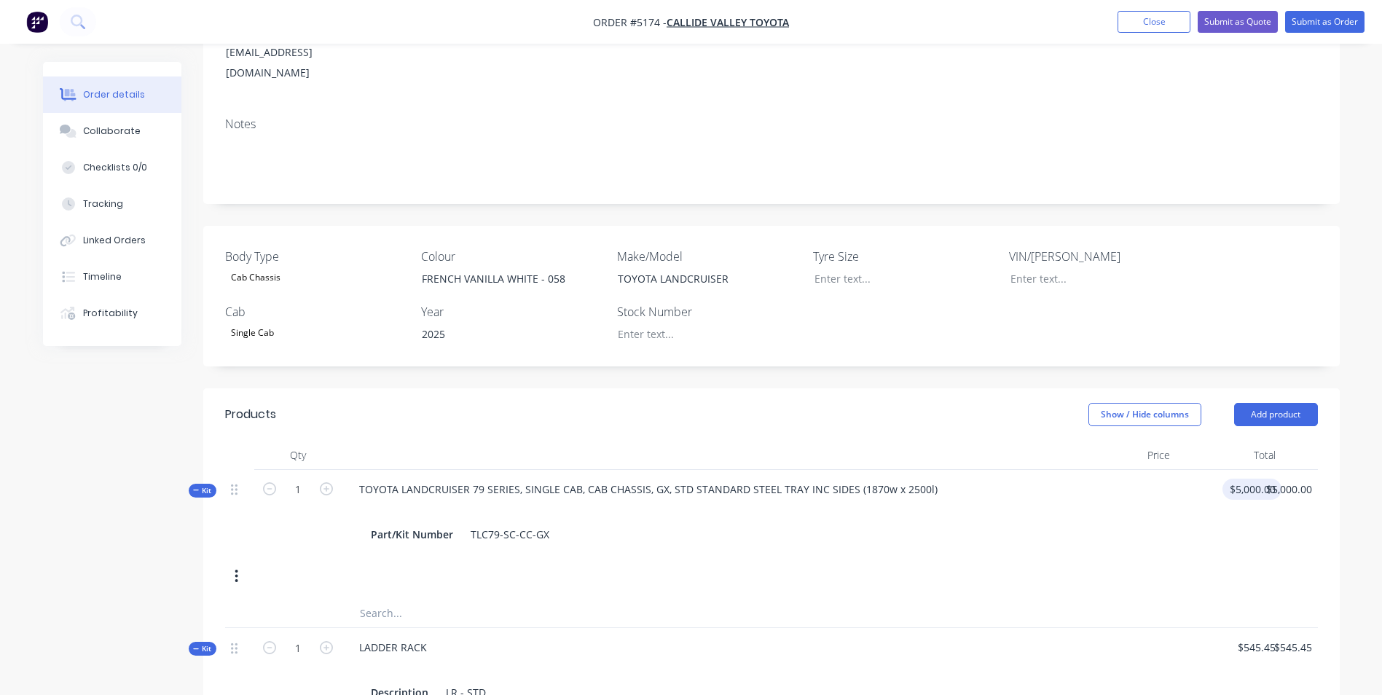
scroll to position [291, 0]
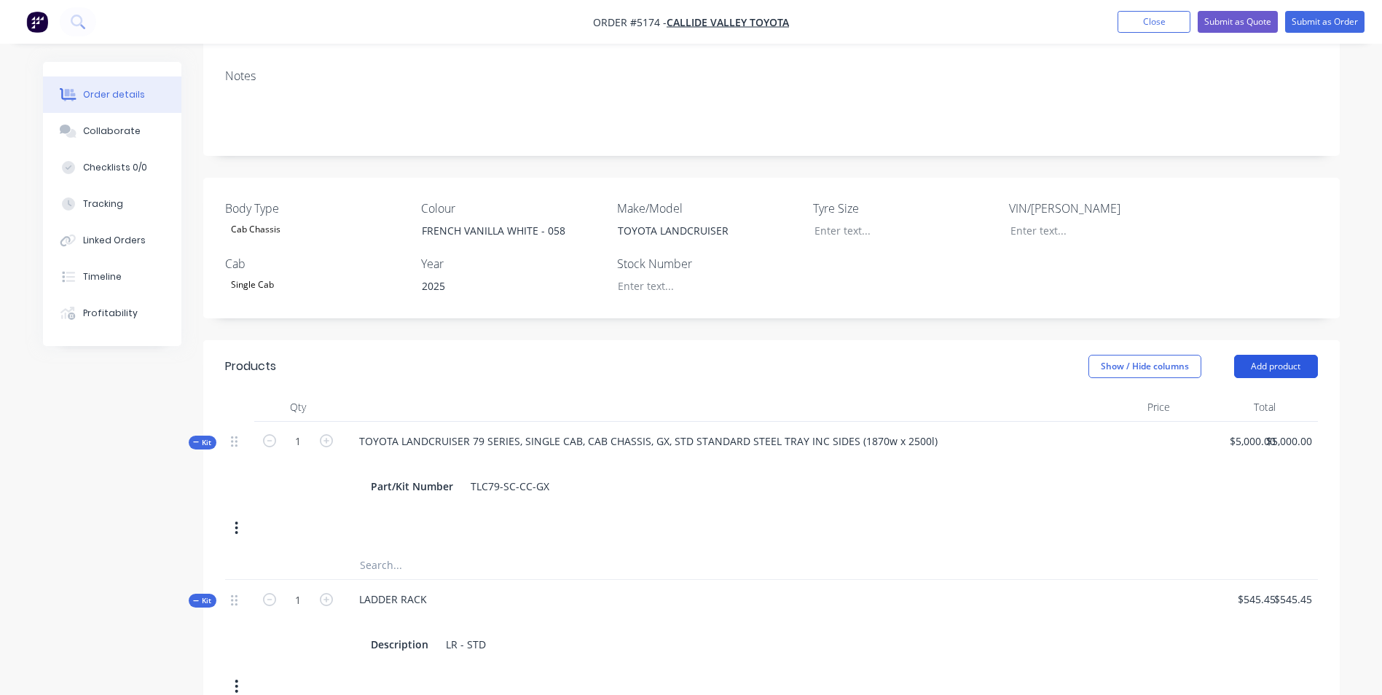
click at [1271, 355] on button "Add product" at bounding box center [1276, 366] width 84 height 23
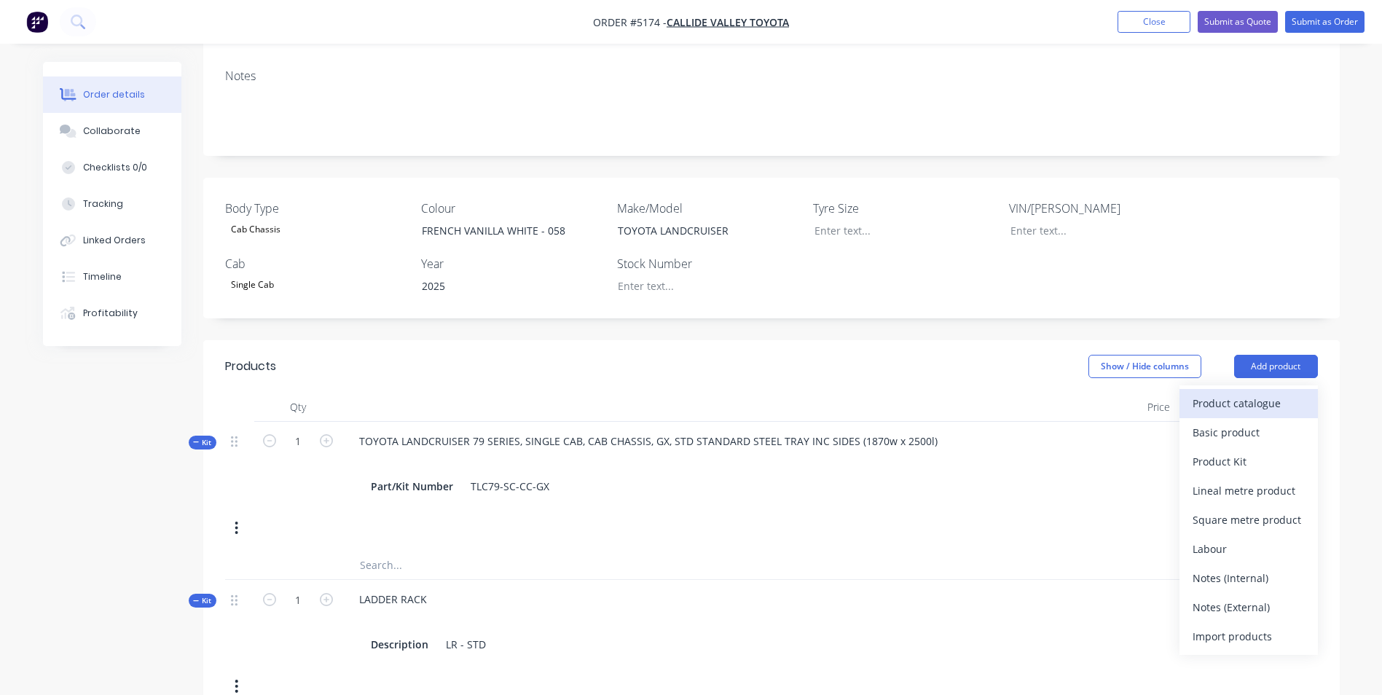
click at [1250, 393] on div "Product catalogue" at bounding box center [1248, 403] width 112 height 21
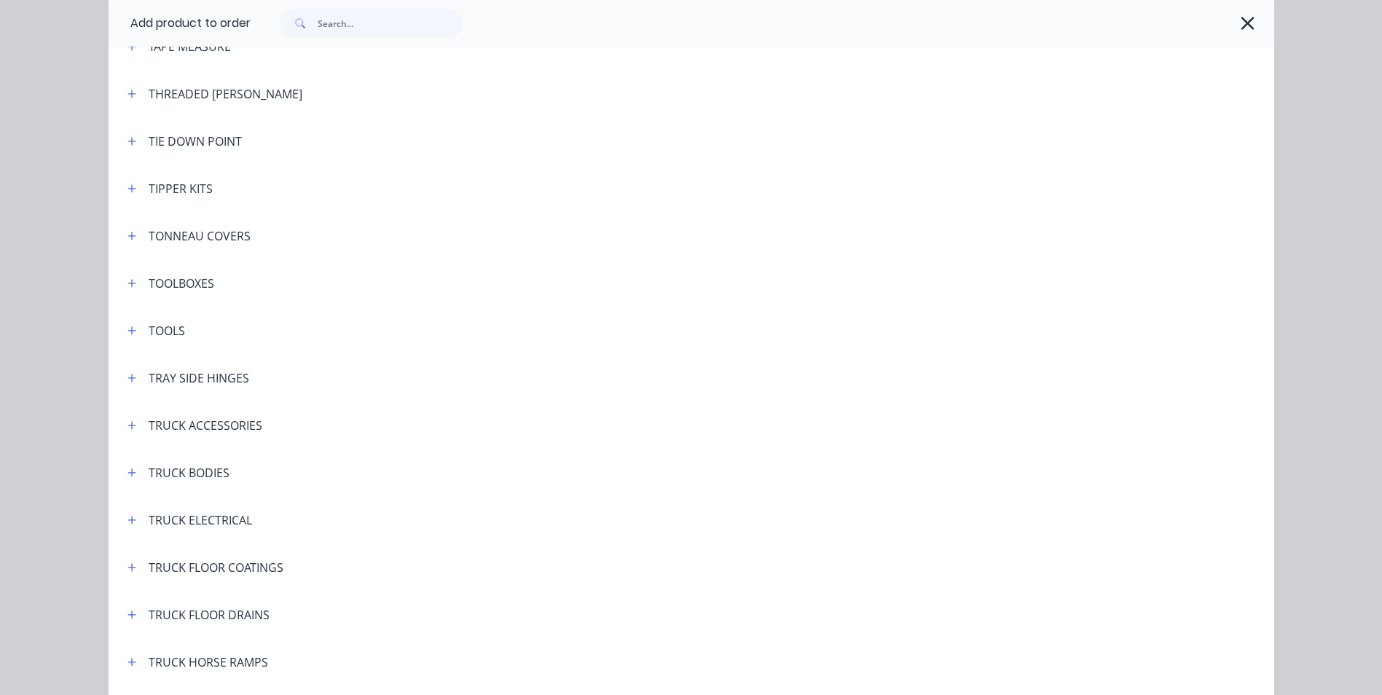
scroll to position [4881, 0]
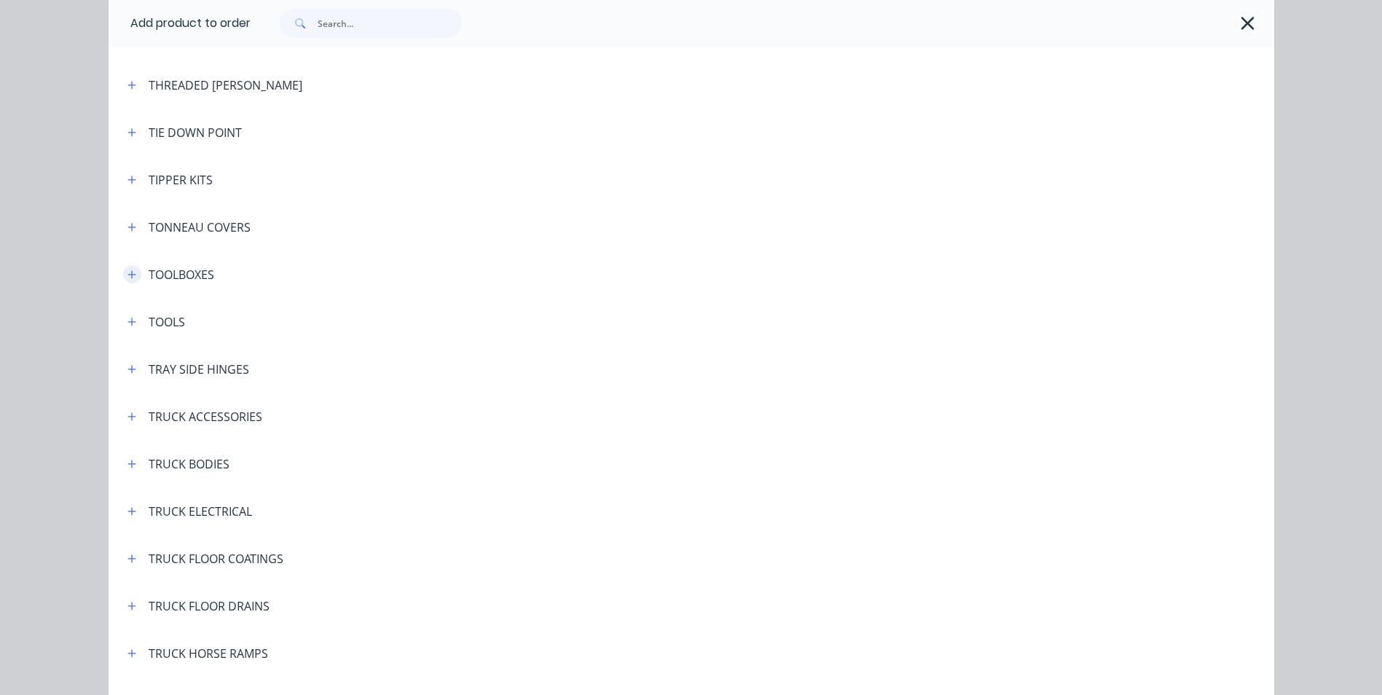
click at [123, 277] on button "button" at bounding box center [132, 274] width 18 height 18
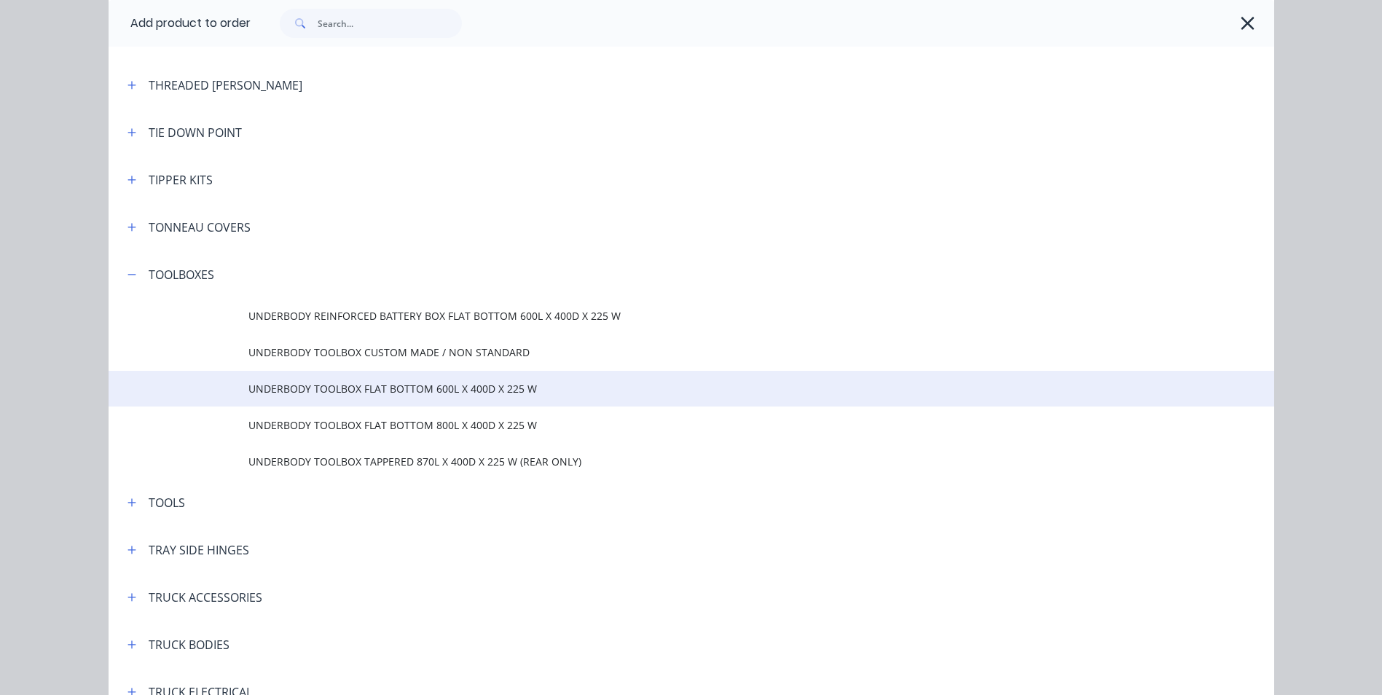
click at [439, 389] on span "UNDERBODY TOOLBOX FLAT BOTTOM 600L X 400D X 225 W" at bounding box center [658, 388] width 820 height 15
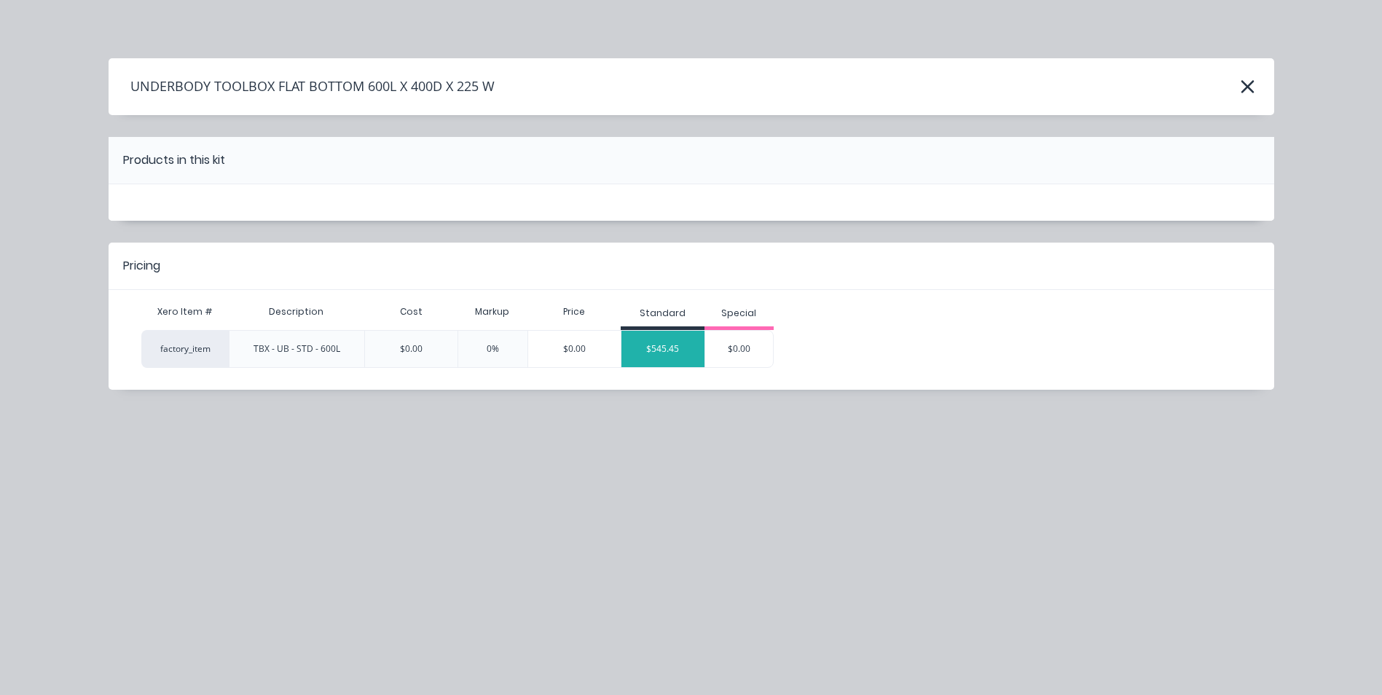
click at [660, 353] on div "$545.45" at bounding box center [662, 349] width 83 height 36
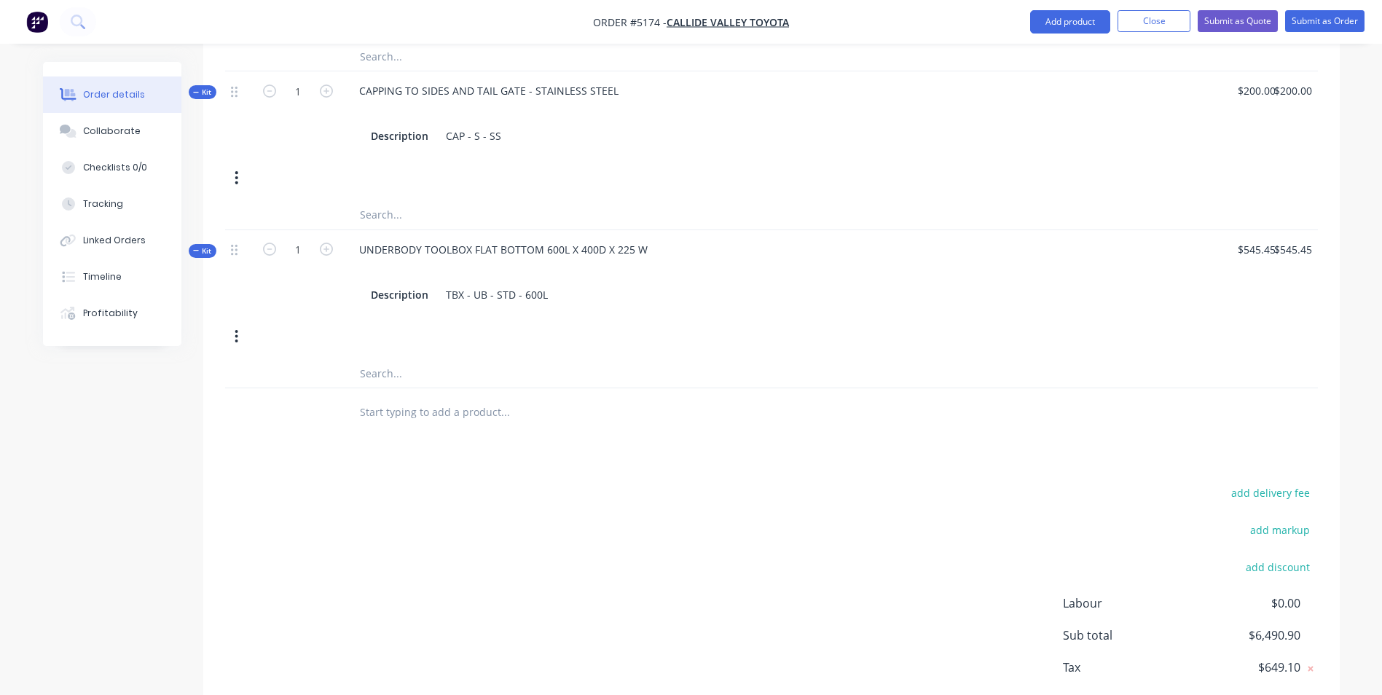
scroll to position [1311, 0]
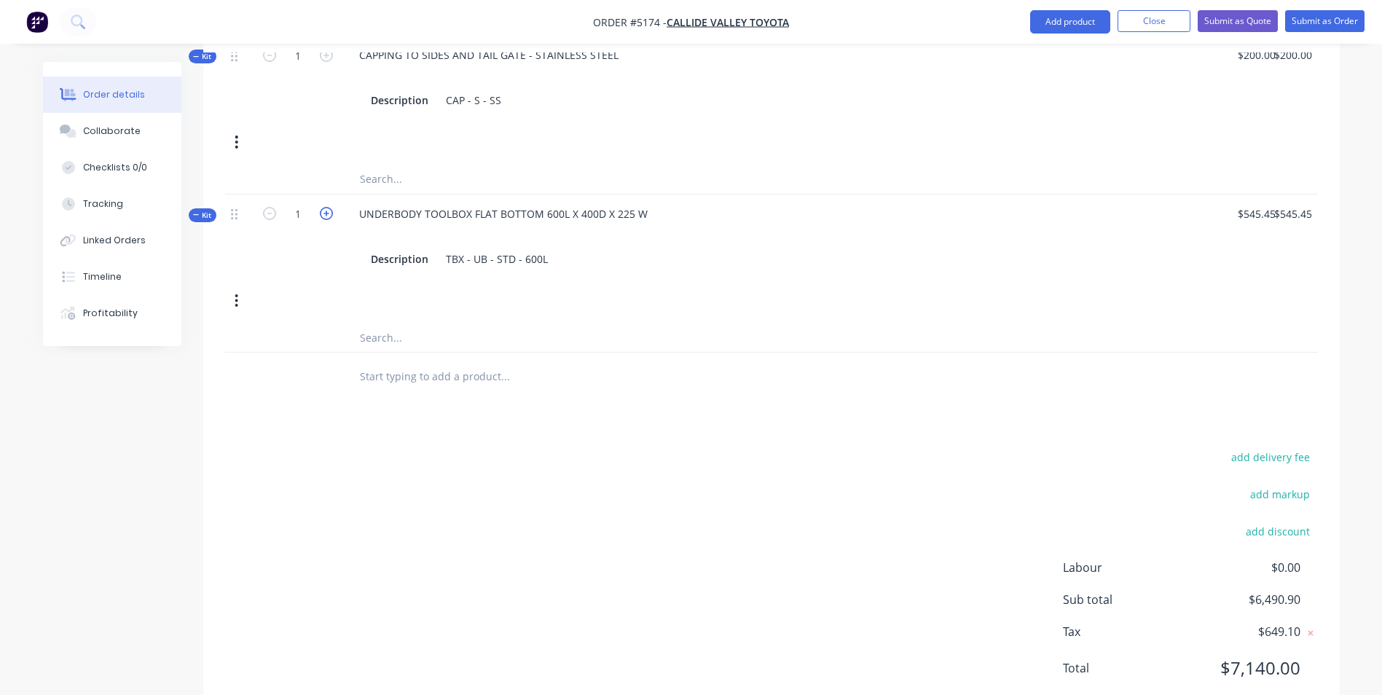
click at [324, 207] on icon "button" at bounding box center [326, 213] width 13 height 13
type input "2"
type input "$0.00"
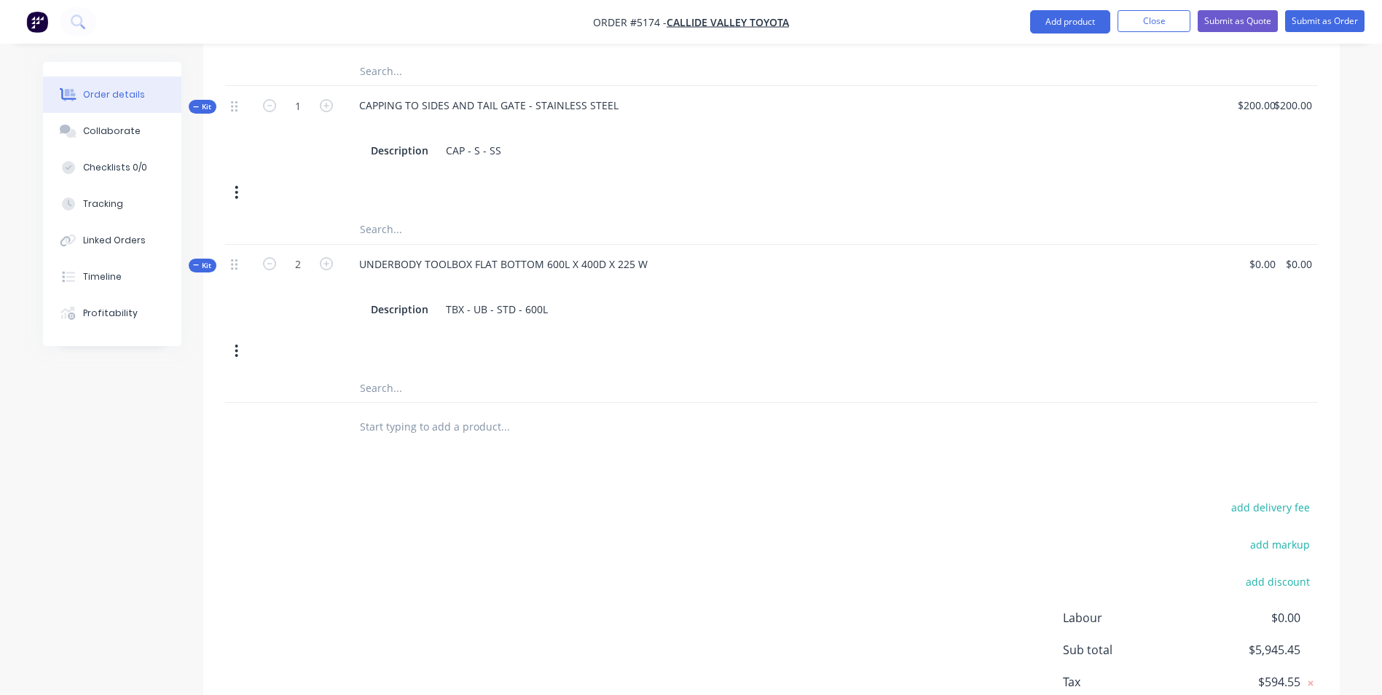
scroll to position [1238, 0]
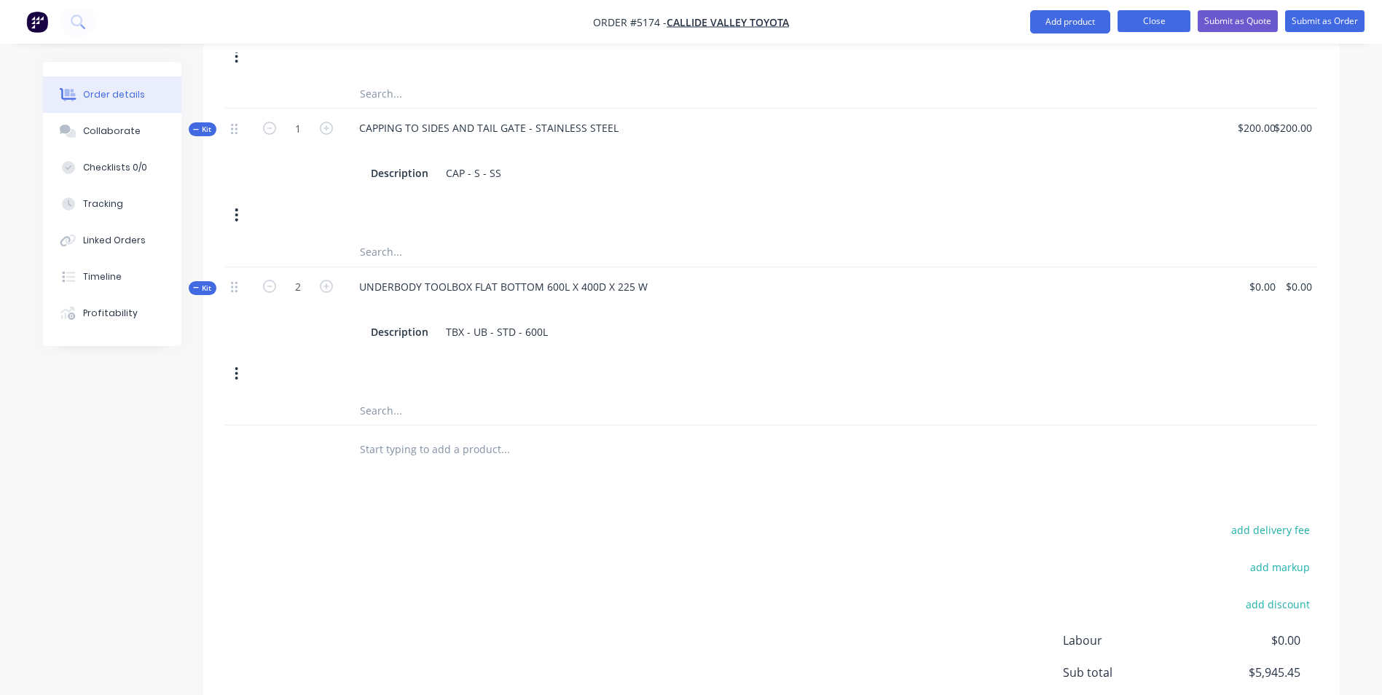
click at [1168, 20] on button "Close" at bounding box center [1153, 21] width 73 height 22
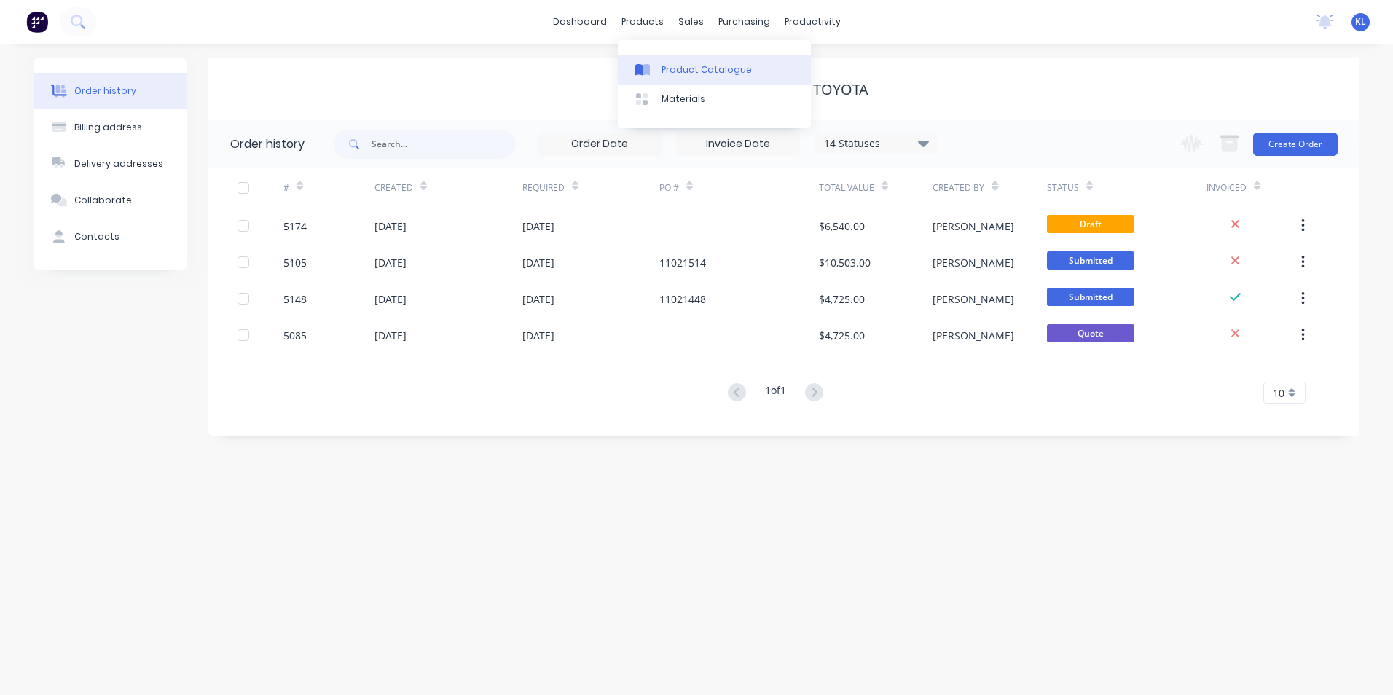
click at [705, 65] on div "Product Catalogue" at bounding box center [706, 69] width 90 height 13
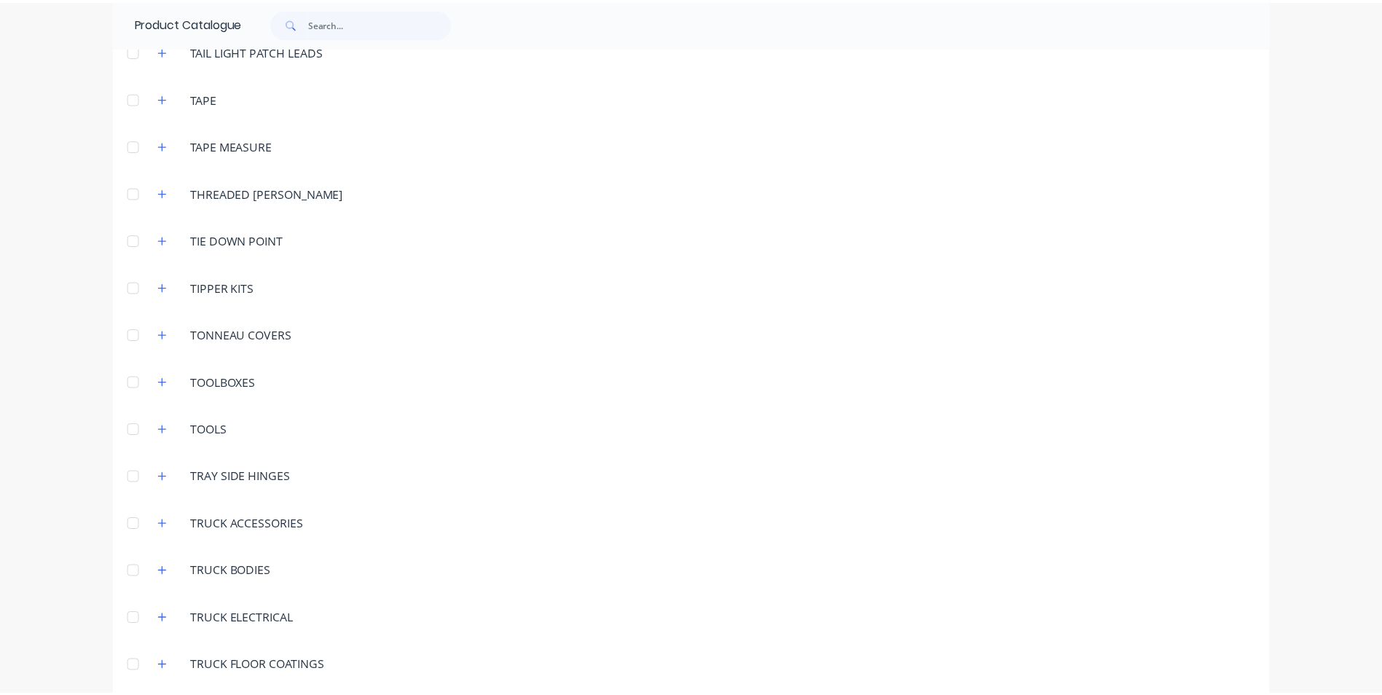
scroll to position [4808, 0]
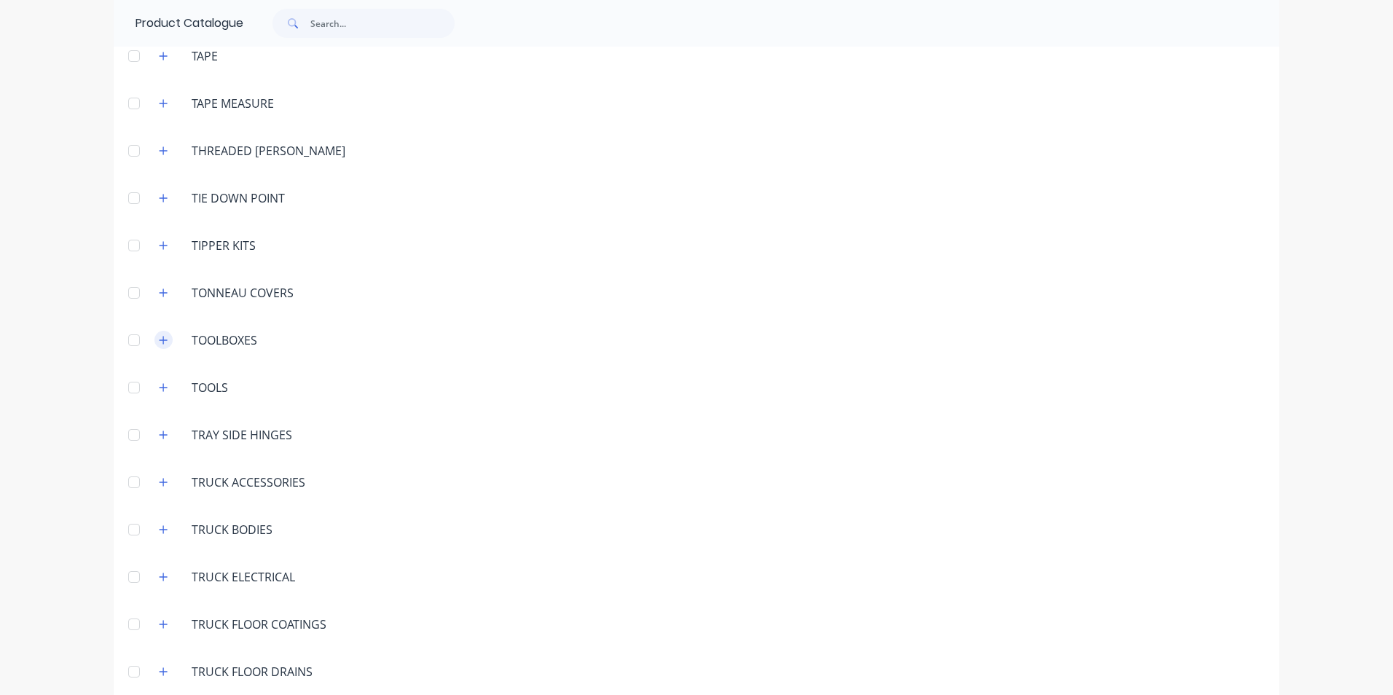
click at [159, 342] on icon "button" at bounding box center [163, 340] width 9 height 10
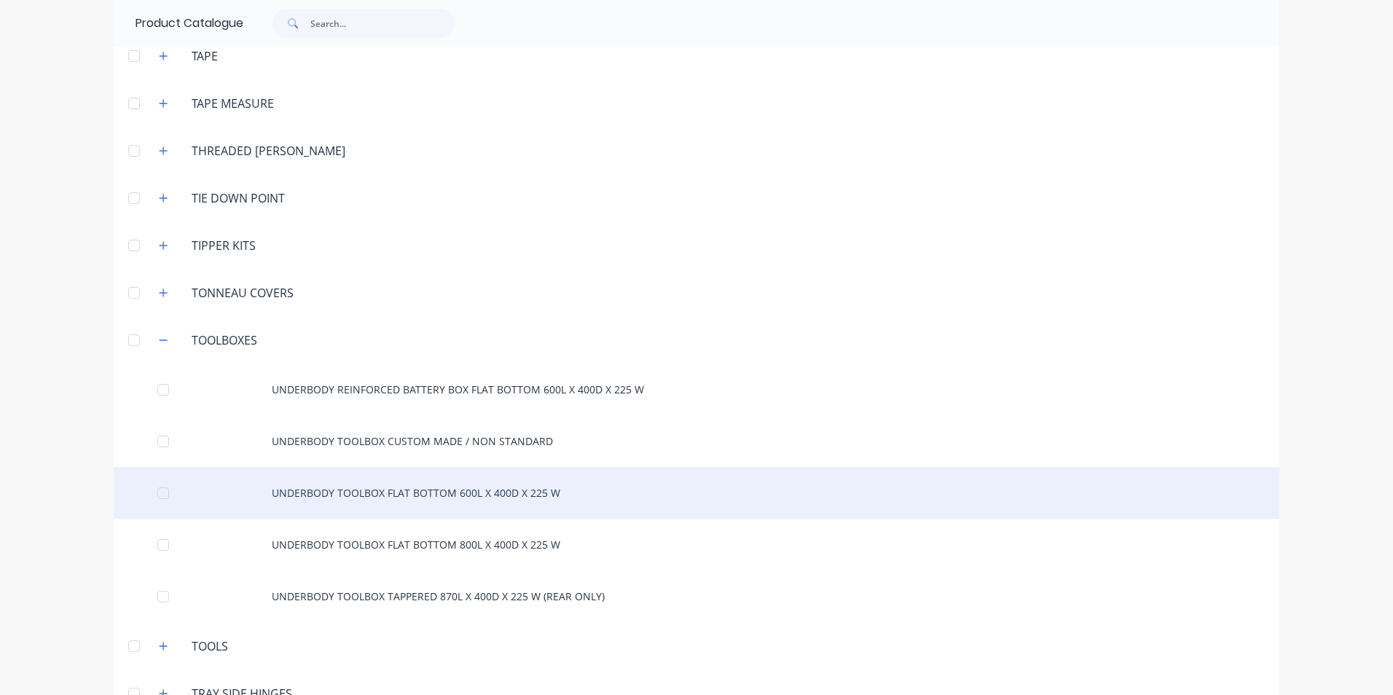
click at [435, 496] on div "UNDERBODY TOOLBOX FLAT BOTTOM 600L X 400D X 225 W" at bounding box center [697, 493] width 1166 height 52
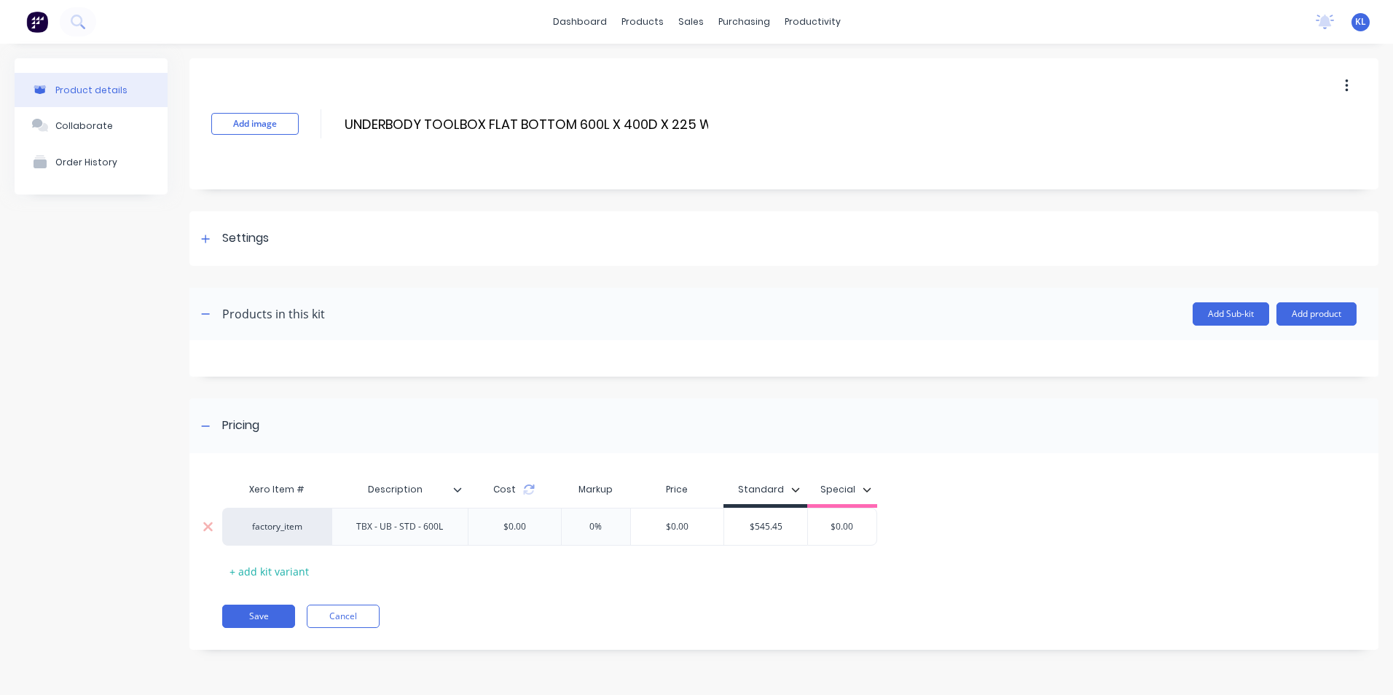
click at [657, 527] on input "$0.00" at bounding box center [677, 526] width 93 height 13
click at [688, 528] on input "$0.00" at bounding box center [677, 526] width 93 height 13
drag, startPoint x: 699, startPoint y: 530, endPoint x: 654, endPoint y: 529, distance: 44.5
click at [654, 529] on input "$0.00" at bounding box center [677, 526] width 93 height 13
type input "545.45"
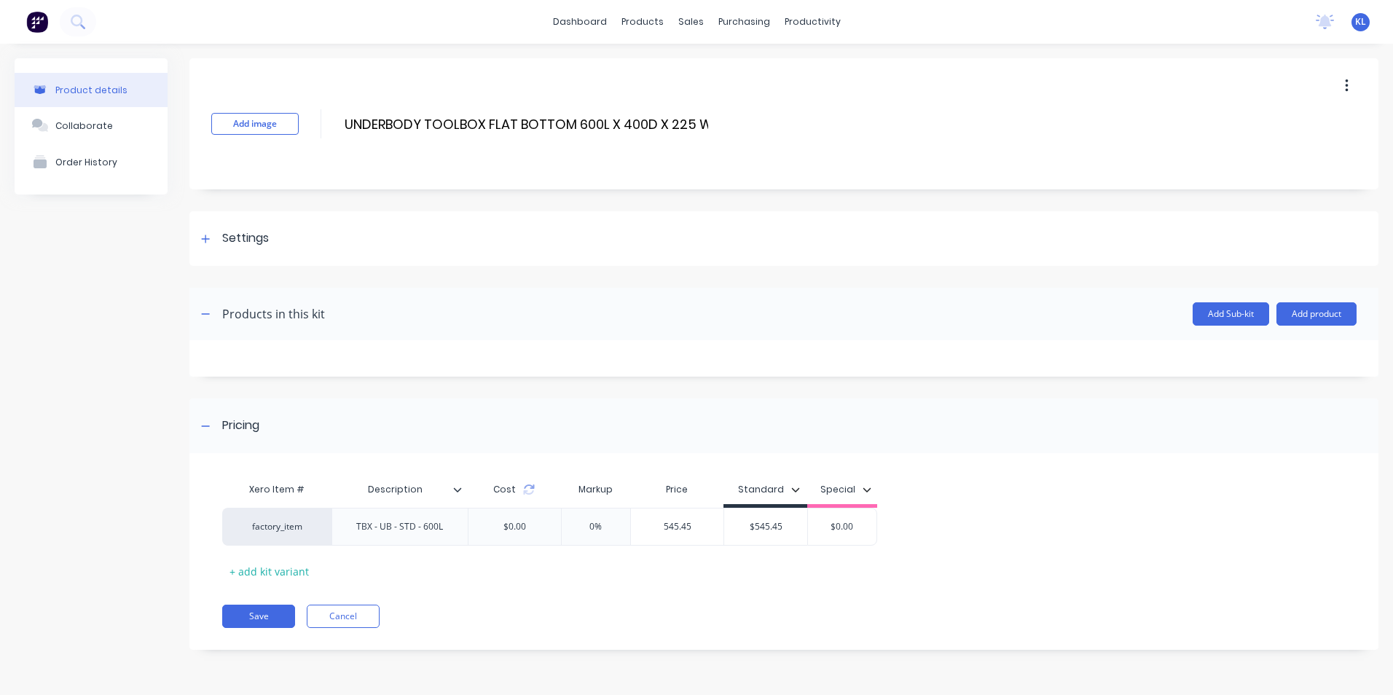
type input "$545.45"
click at [267, 617] on button "Save" at bounding box center [258, 616] width 73 height 23
click at [744, 69] on div "Sales Orders" at bounding box center [745, 69] width 60 height 13
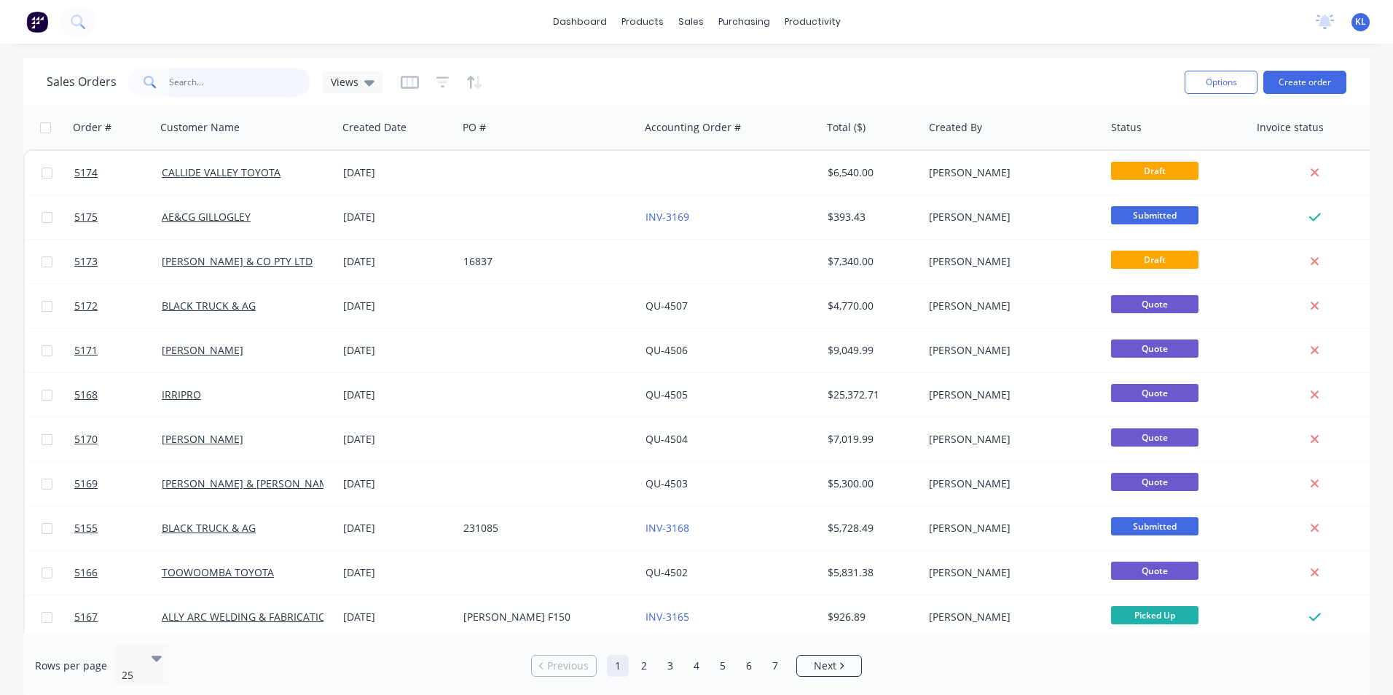
click at [248, 82] on input "text" at bounding box center [240, 82] width 142 height 29
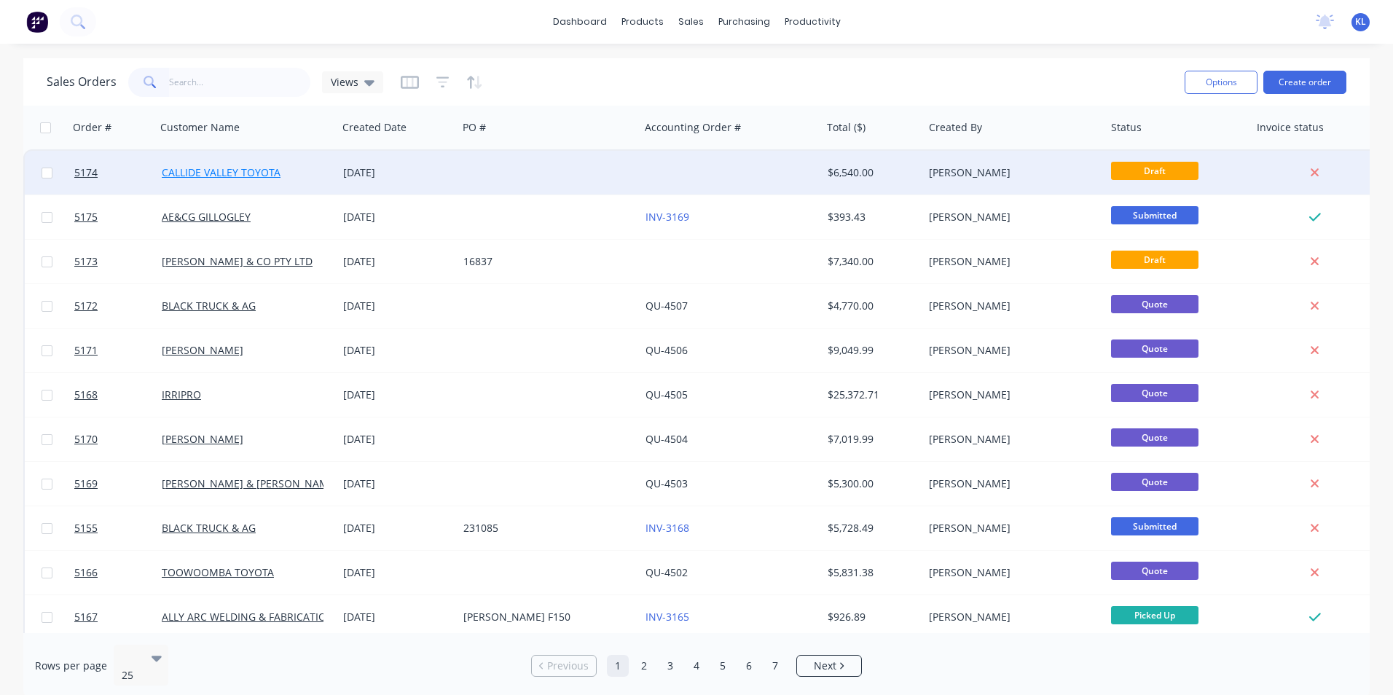
click at [240, 170] on link "CALLIDE VALLEY TOYOTA" at bounding box center [221, 172] width 119 height 14
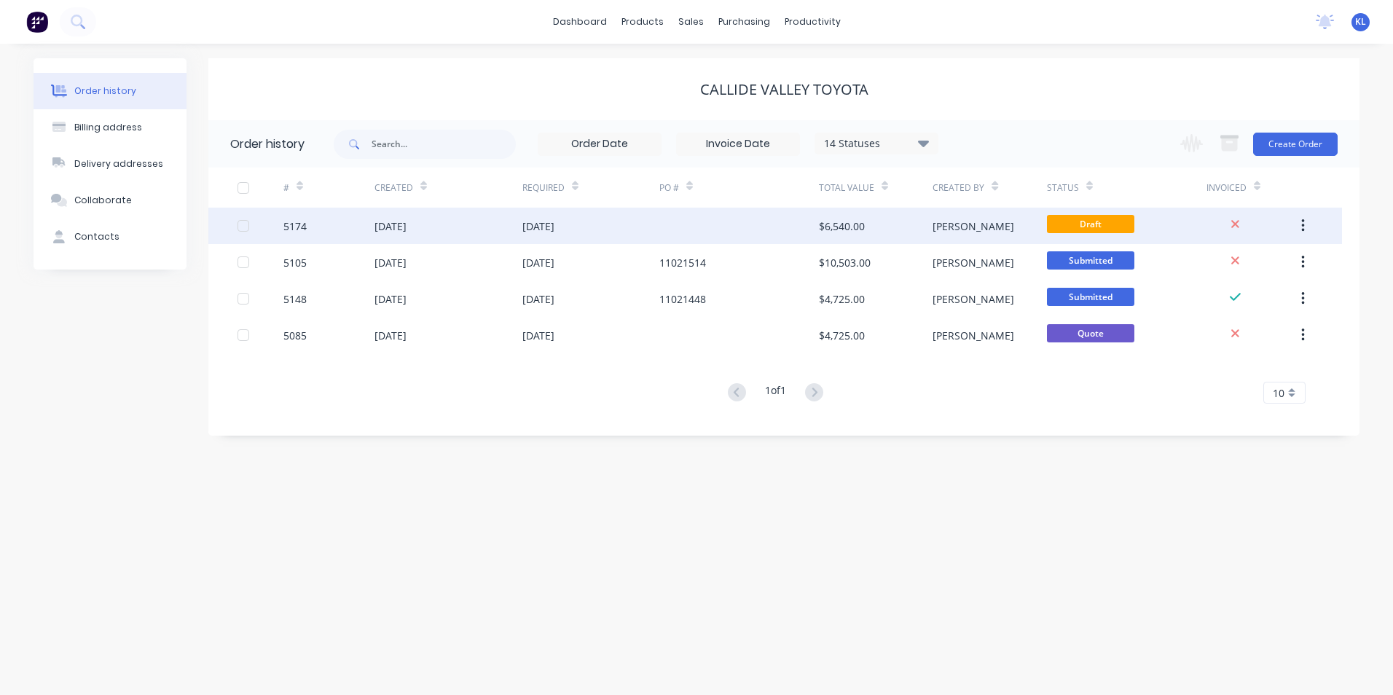
click at [288, 226] on div "5174" at bounding box center [294, 226] width 23 height 15
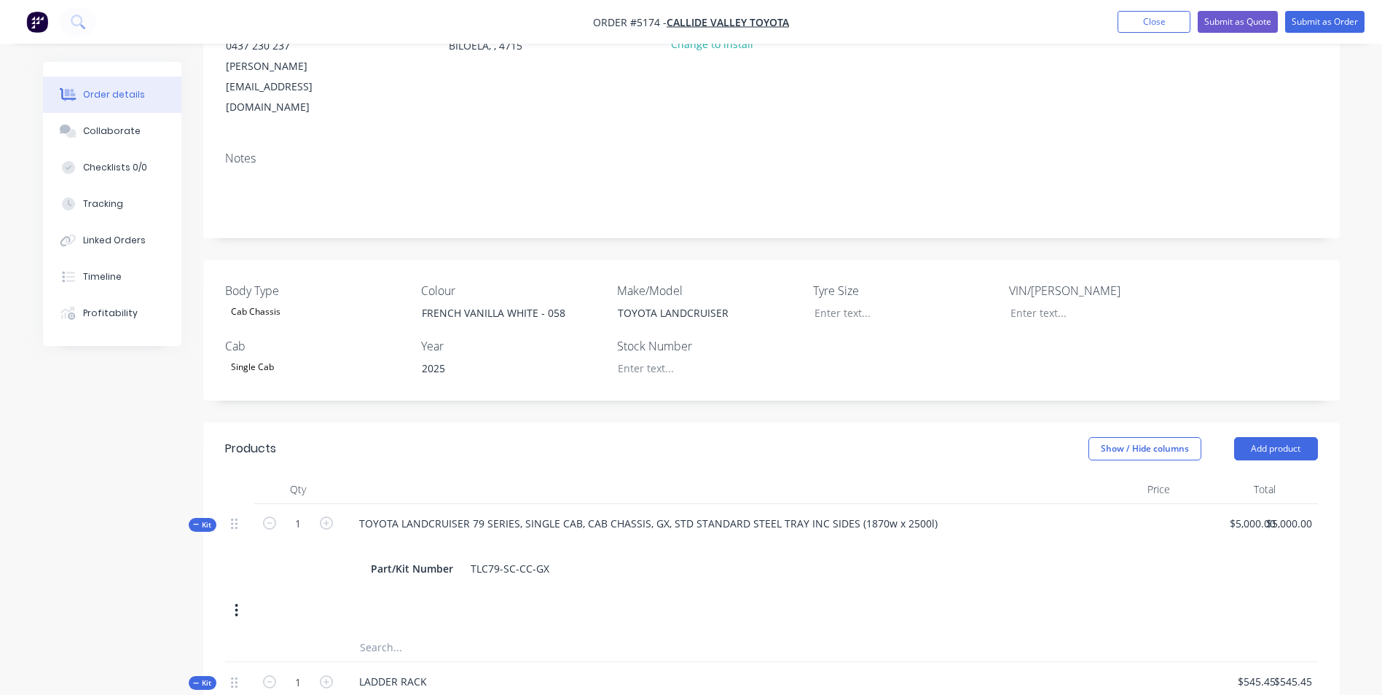
scroll to position [510, 0]
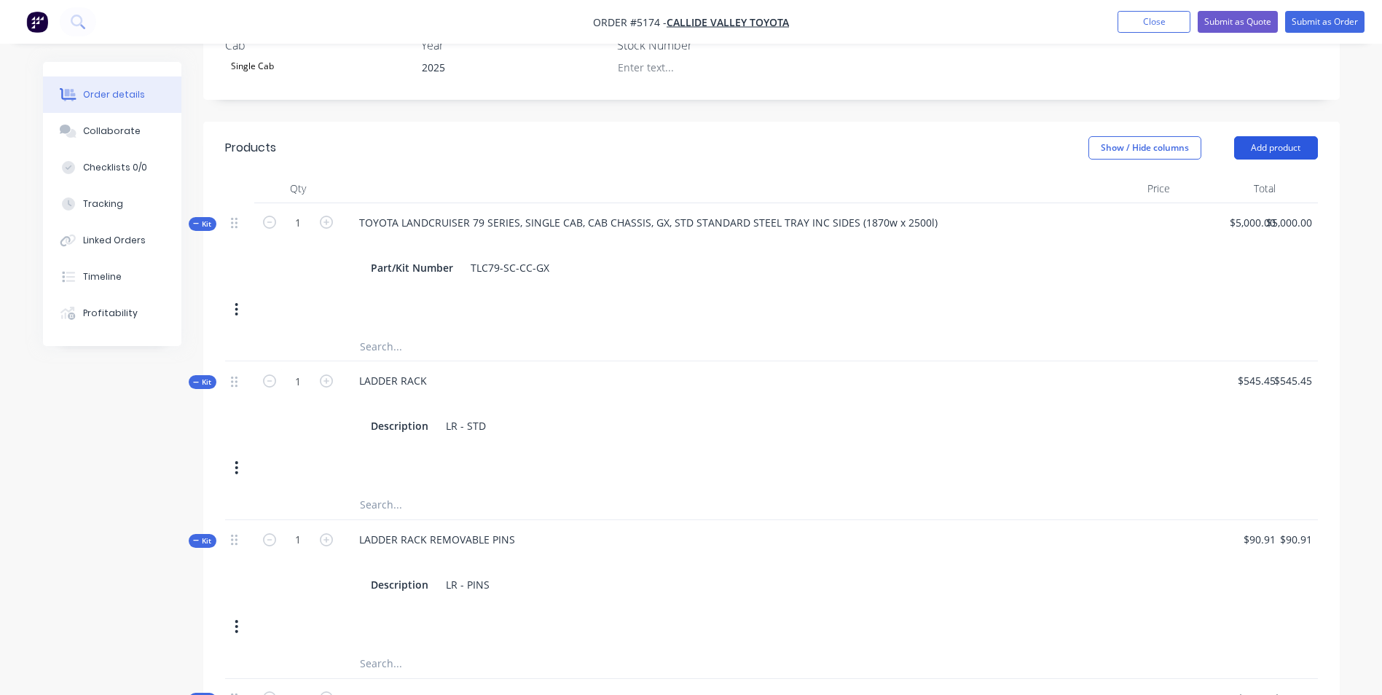
click at [1282, 136] on button "Add product" at bounding box center [1276, 147] width 84 height 23
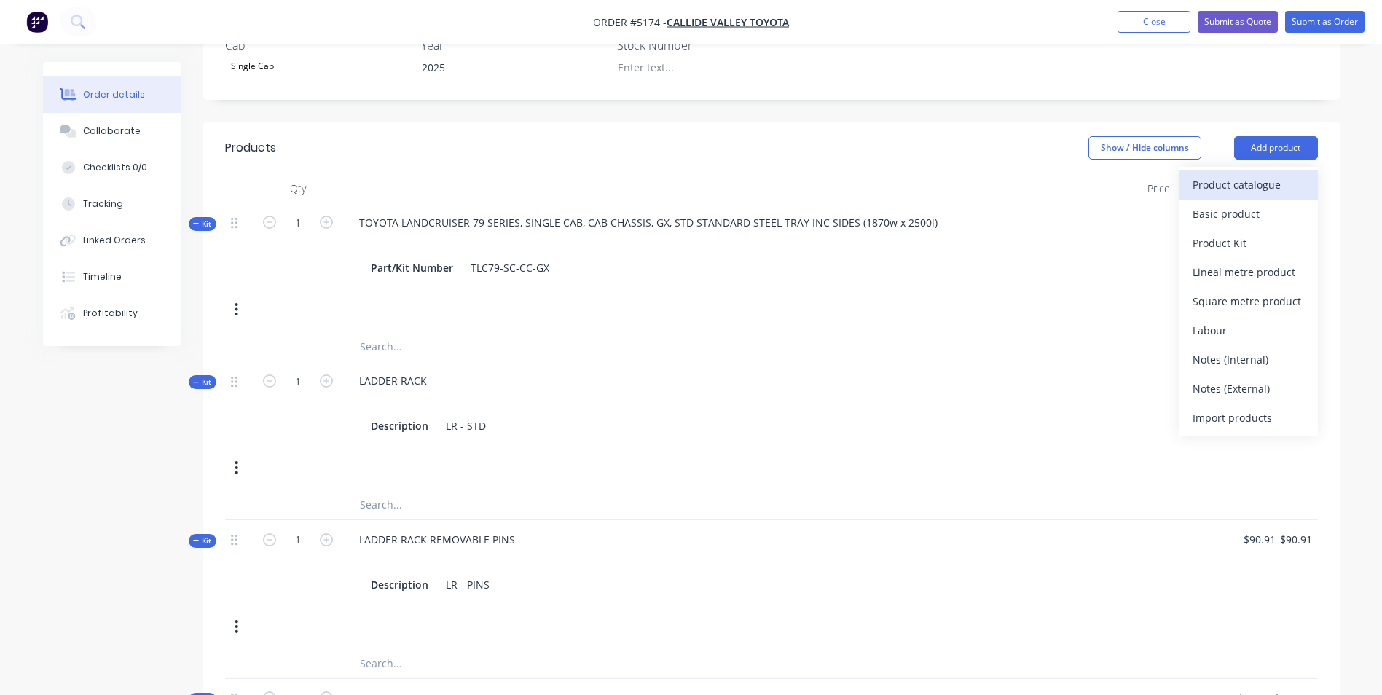
click at [1205, 174] on div "Product catalogue" at bounding box center [1248, 184] width 112 height 21
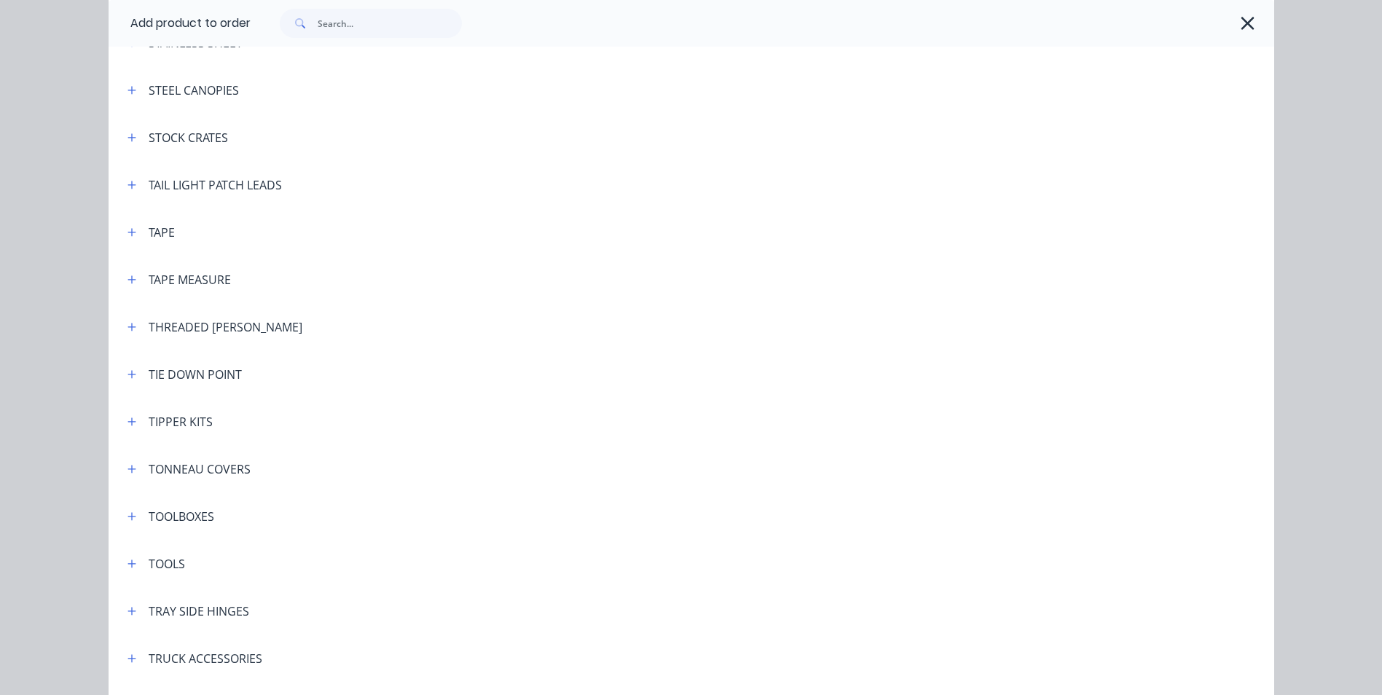
scroll to position [4662, 0]
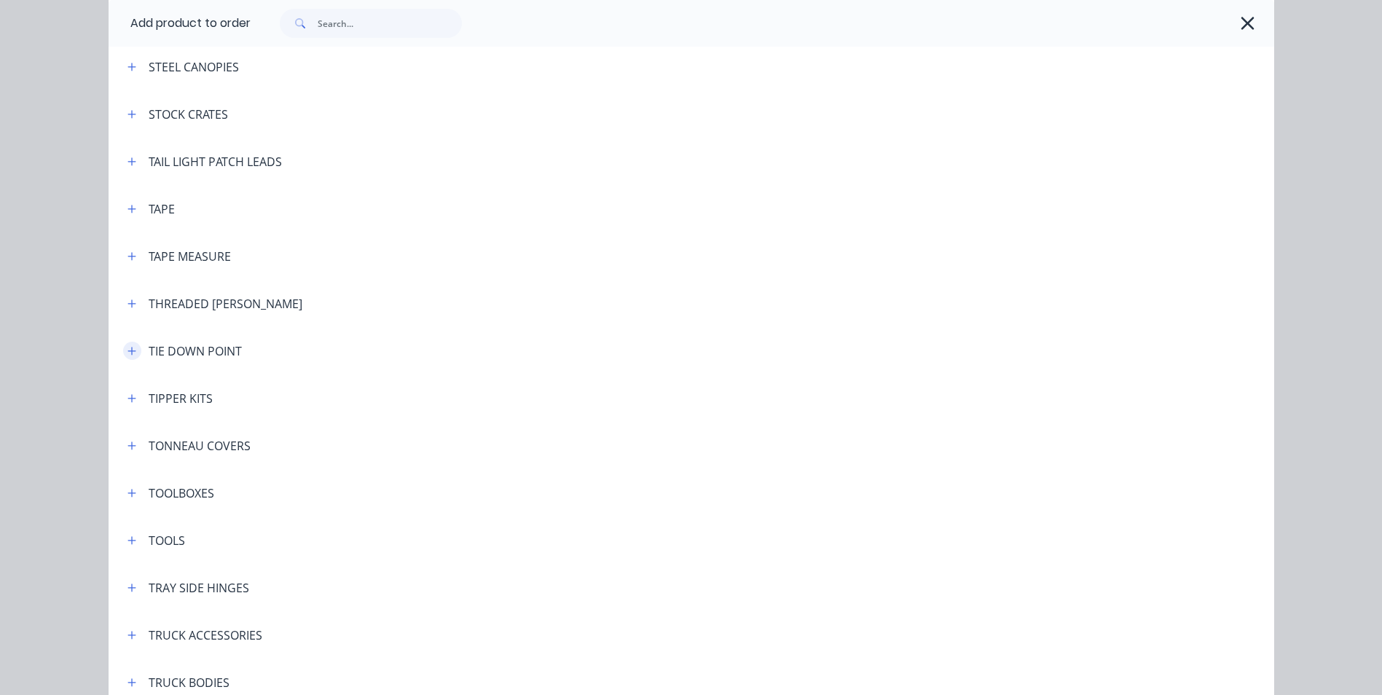
click at [123, 353] on button "button" at bounding box center [132, 351] width 18 height 18
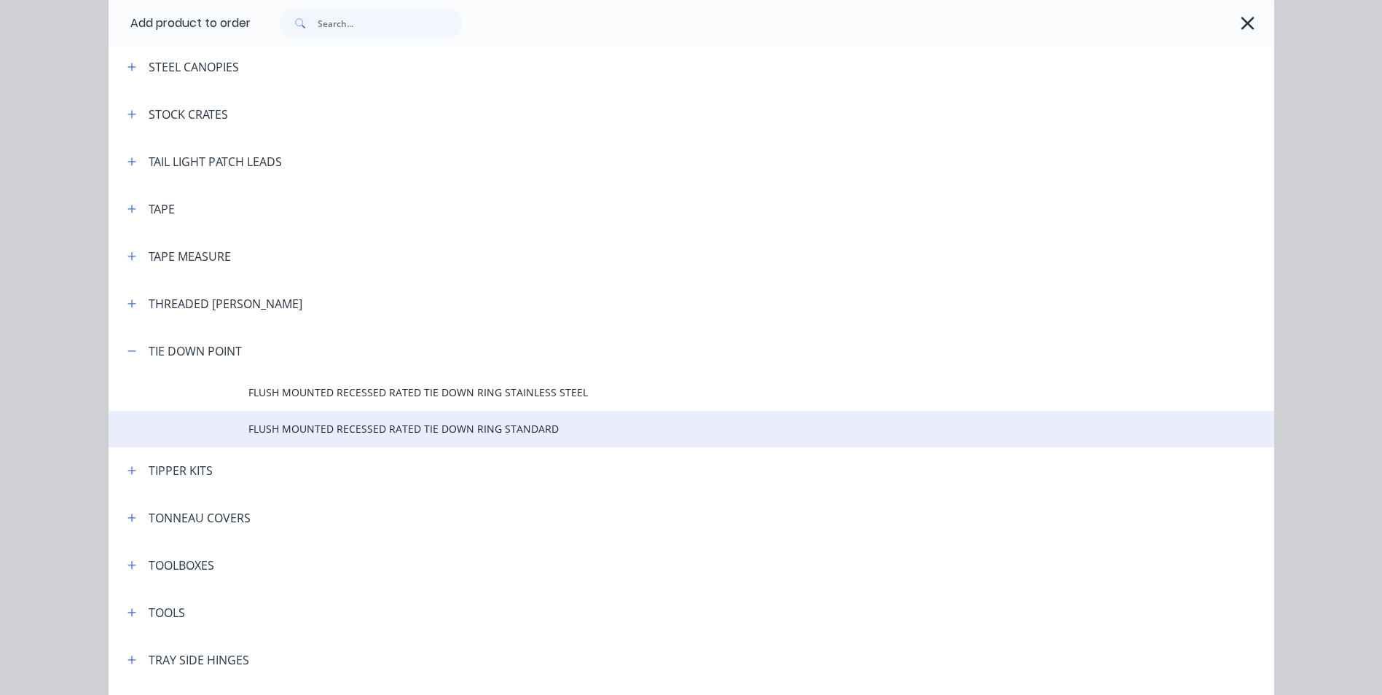
click at [408, 430] on span "FLUSH MOUNTED RECESSED RATED TIE DOWN RING STANDARD" at bounding box center [658, 428] width 820 height 15
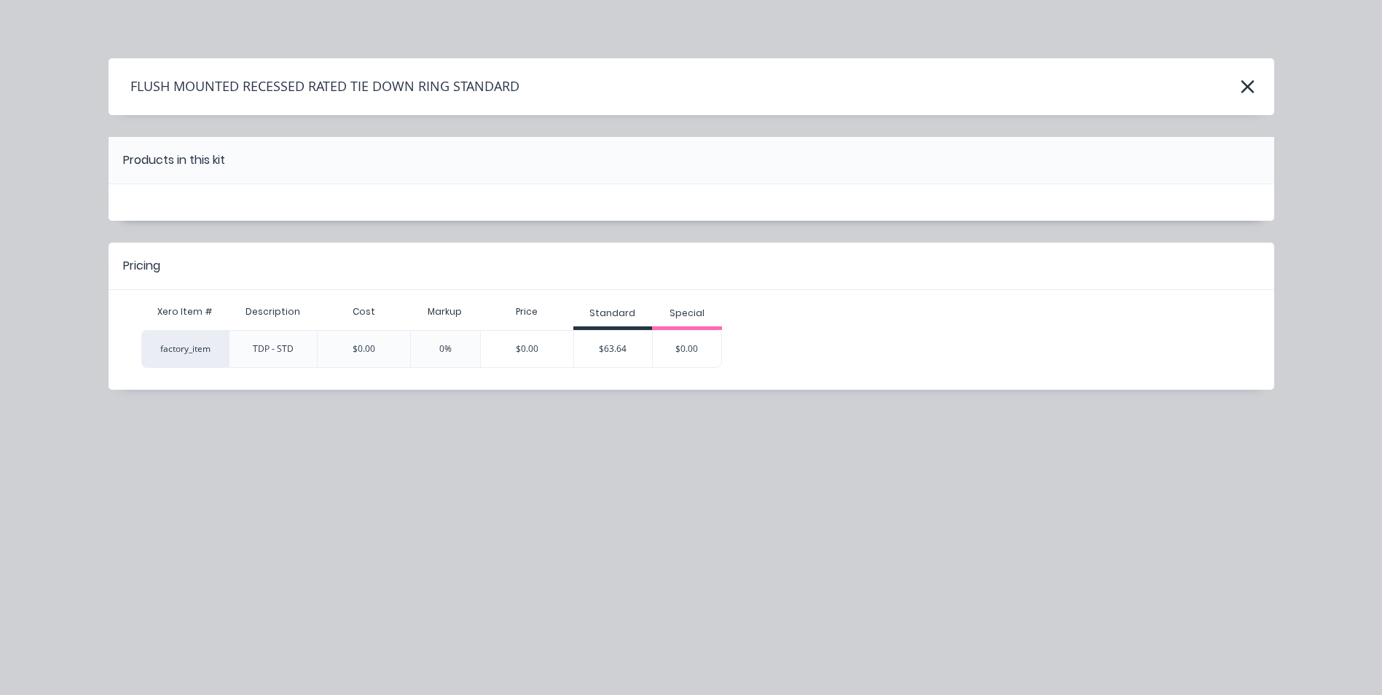
click at [622, 345] on div "$63.64" at bounding box center [613, 349] width 79 height 36
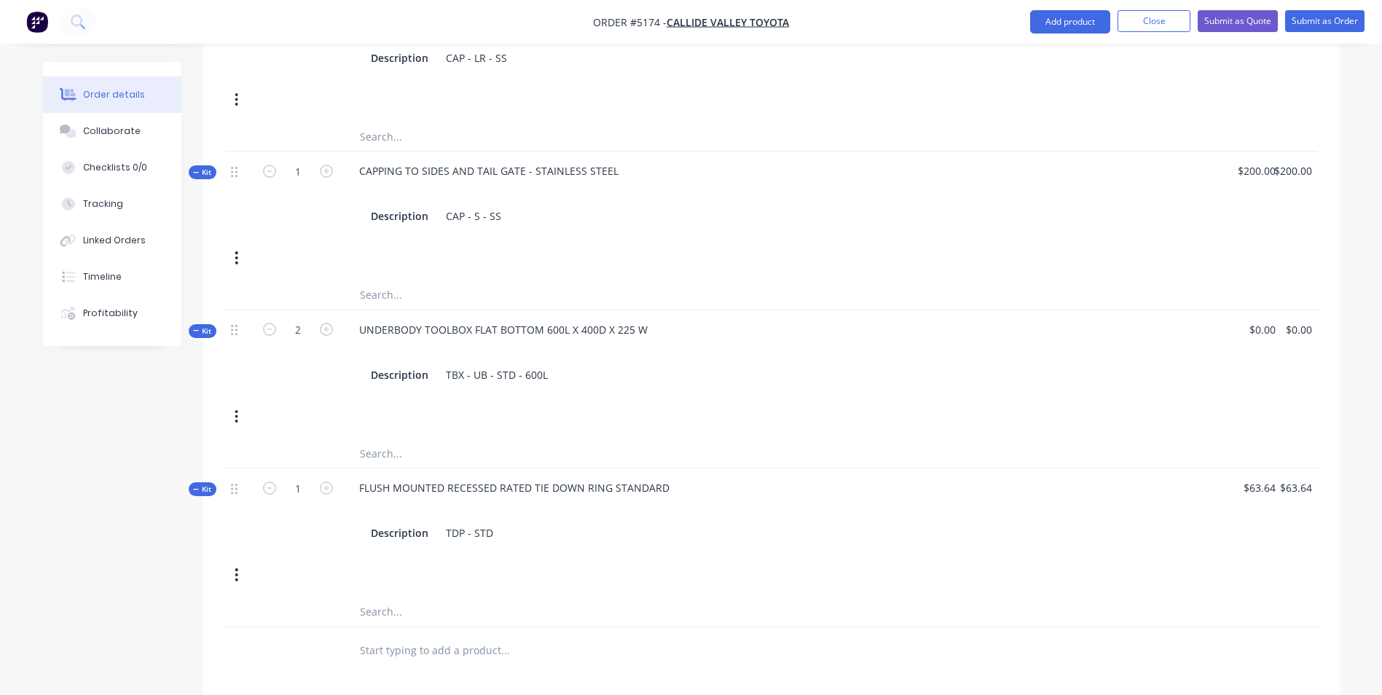
scroll to position [1457, 0]
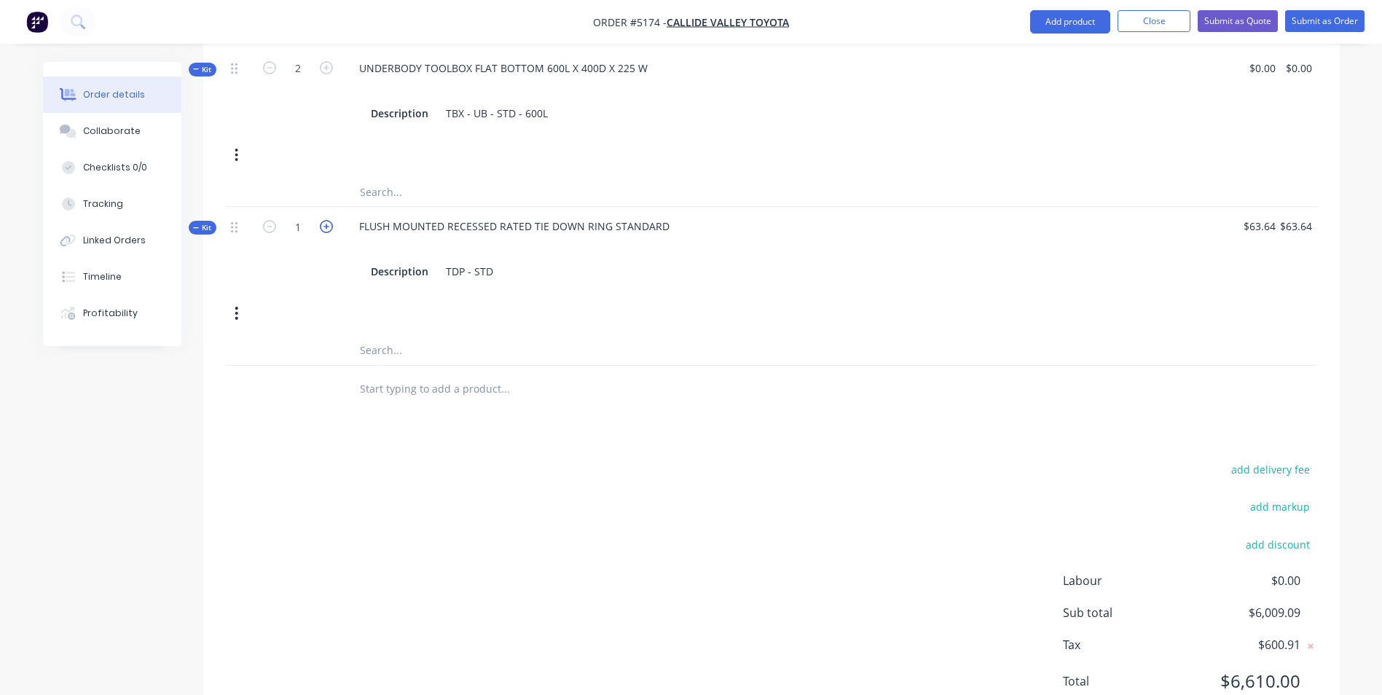
click at [328, 220] on icon "button" at bounding box center [326, 226] width 13 height 13
type input "2"
type input "$0.00"
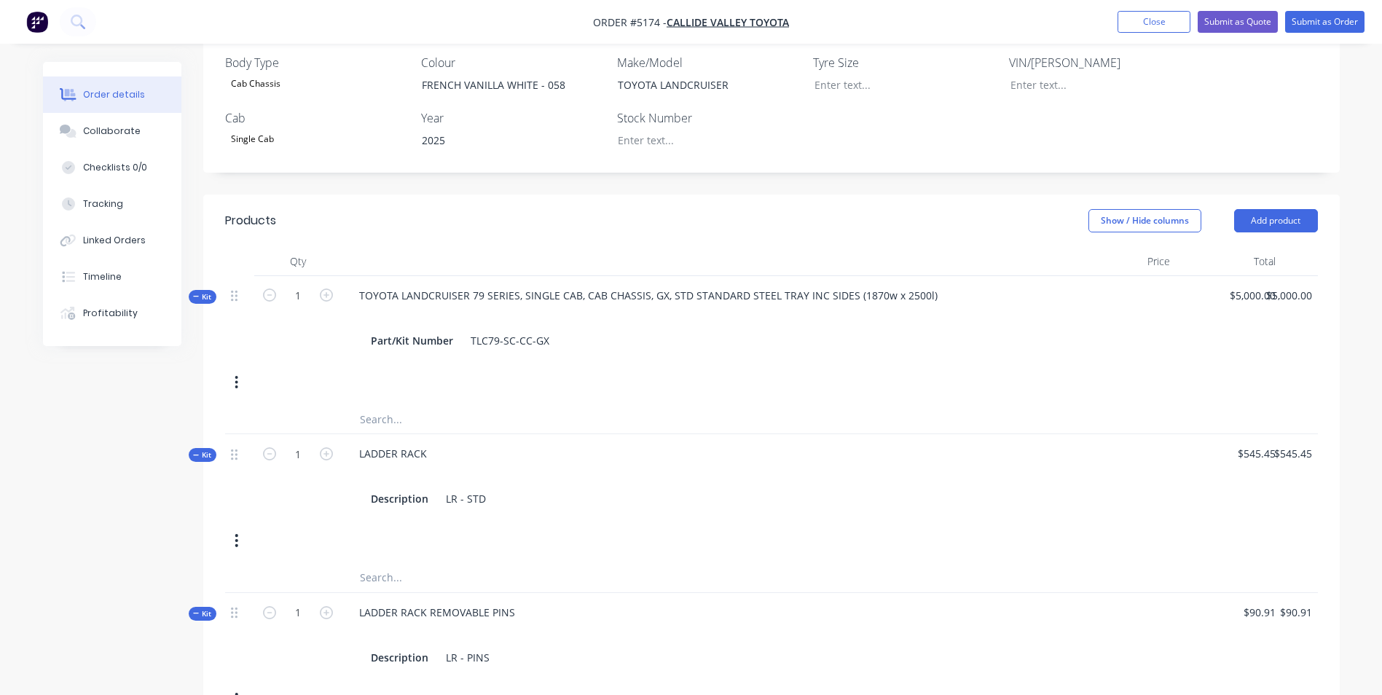
scroll to position [73, 0]
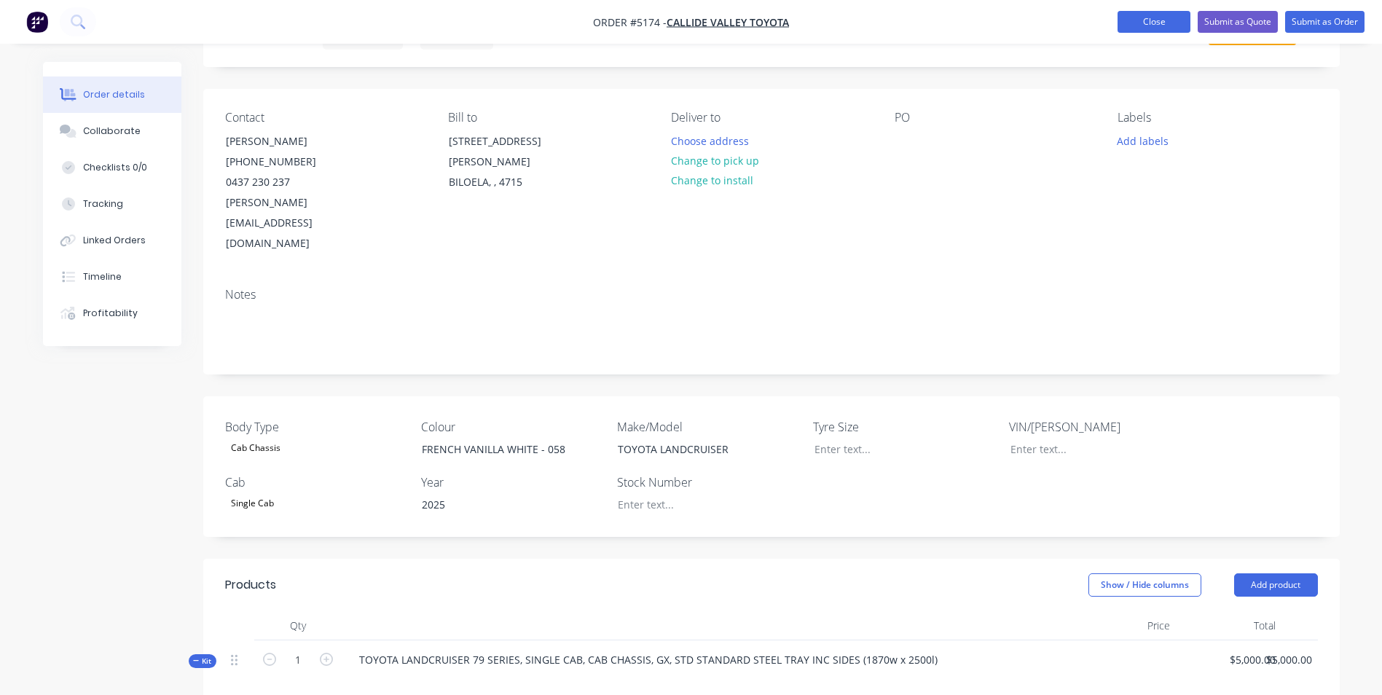
click at [1151, 25] on button "Close" at bounding box center [1153, 22] width 73 height 22
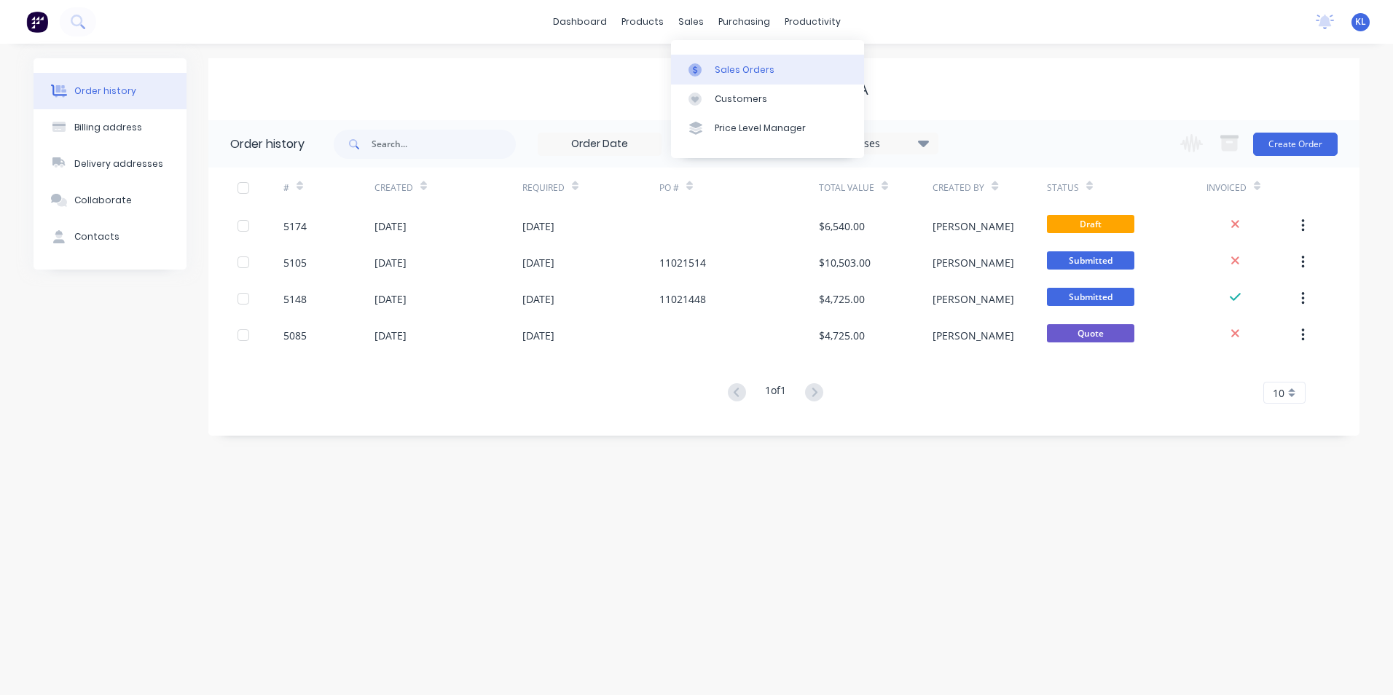
click at [743, 72] on div "Sales Orders" at bounding box center [745, 69] width 60 height 13
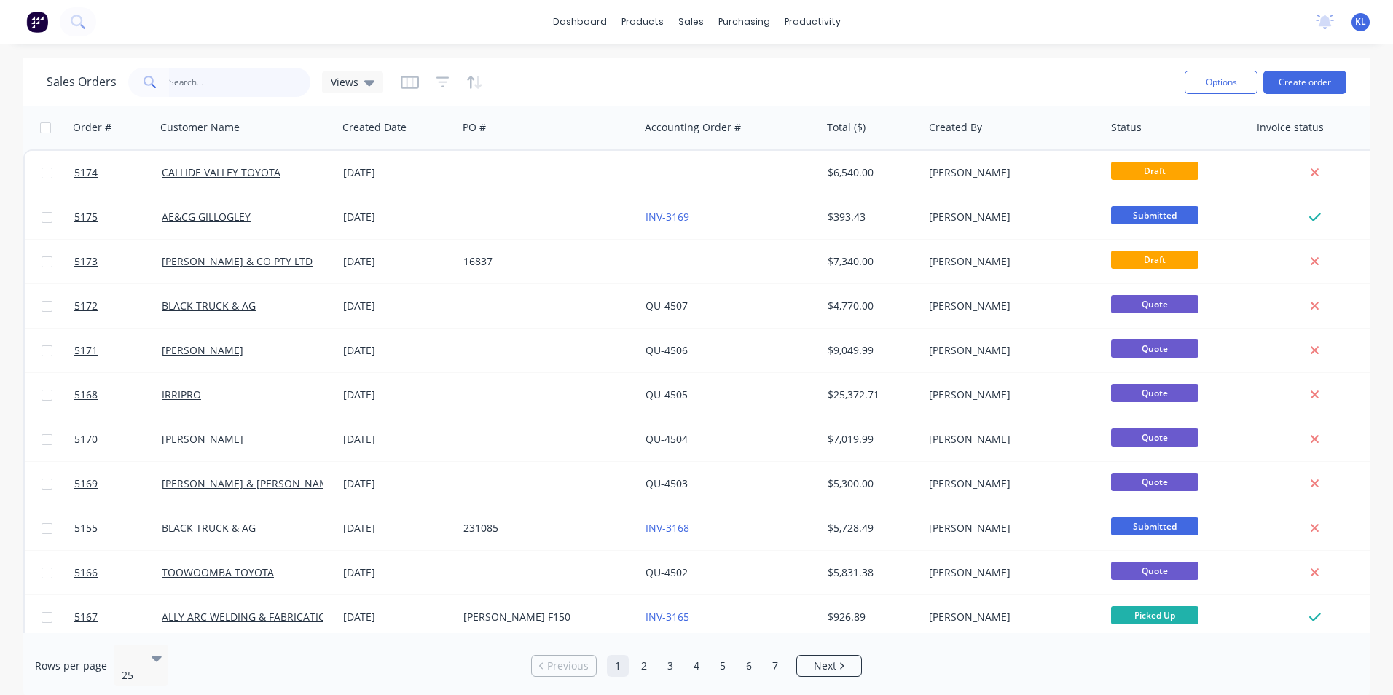
click at [239, 92] on input "text" at bounding box center [240, 82] width 142 height 29
type input "[PERSON_NAME]"
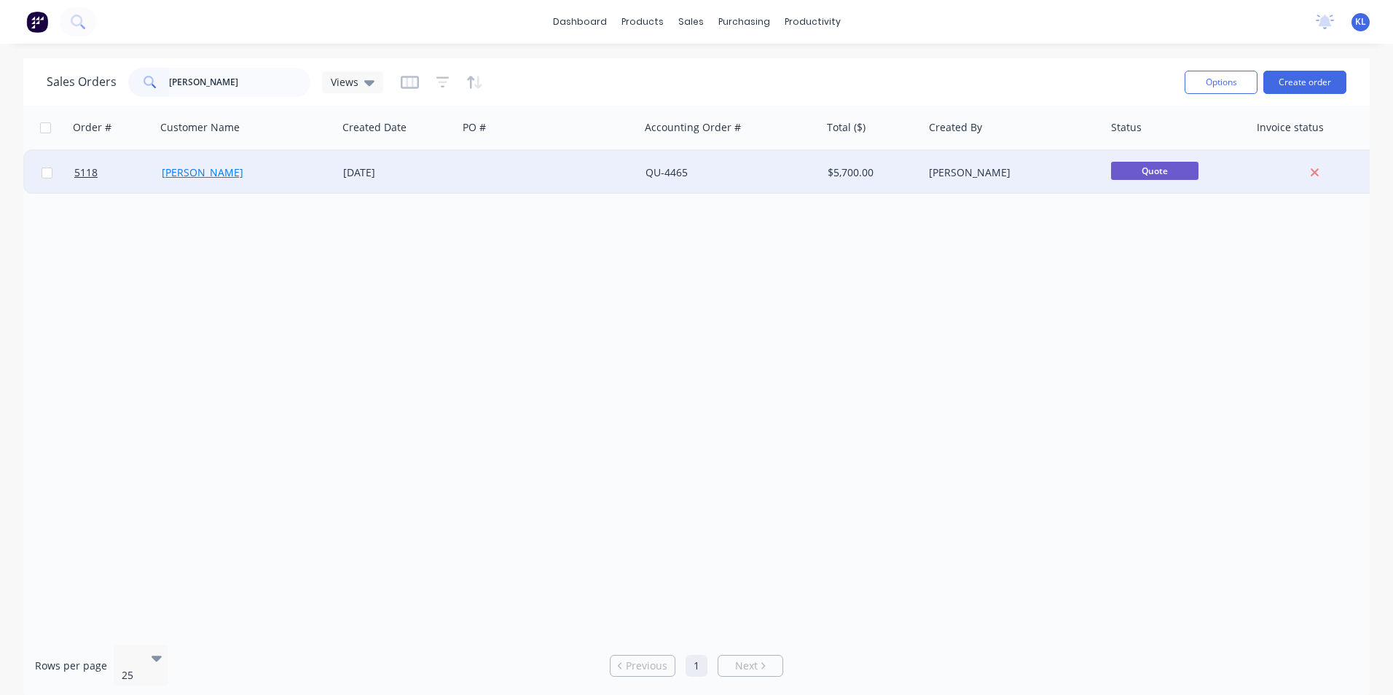
click at [184, 173] on link "[PERSON_NAME]" at bounding box center [203, 172] width 82 height 14
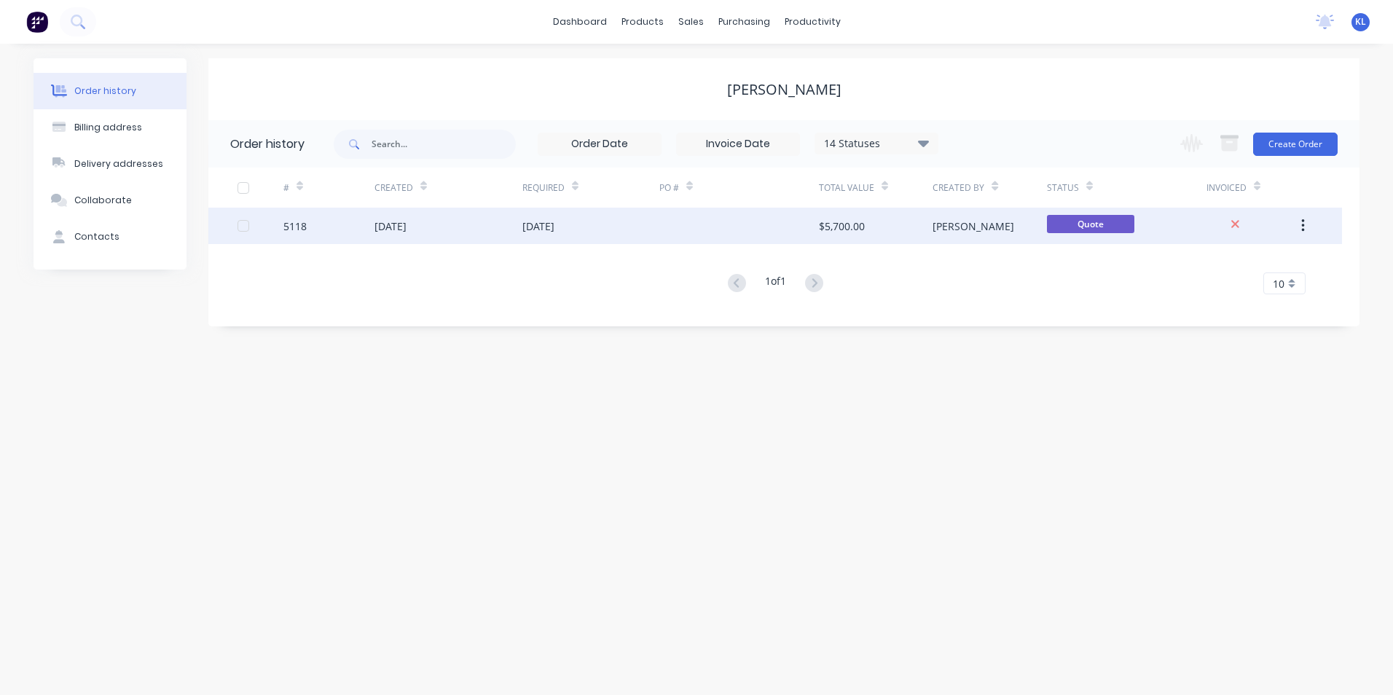
click at [287, 229] on div "5118" at bounding box center [294, 226] width 23 height 15
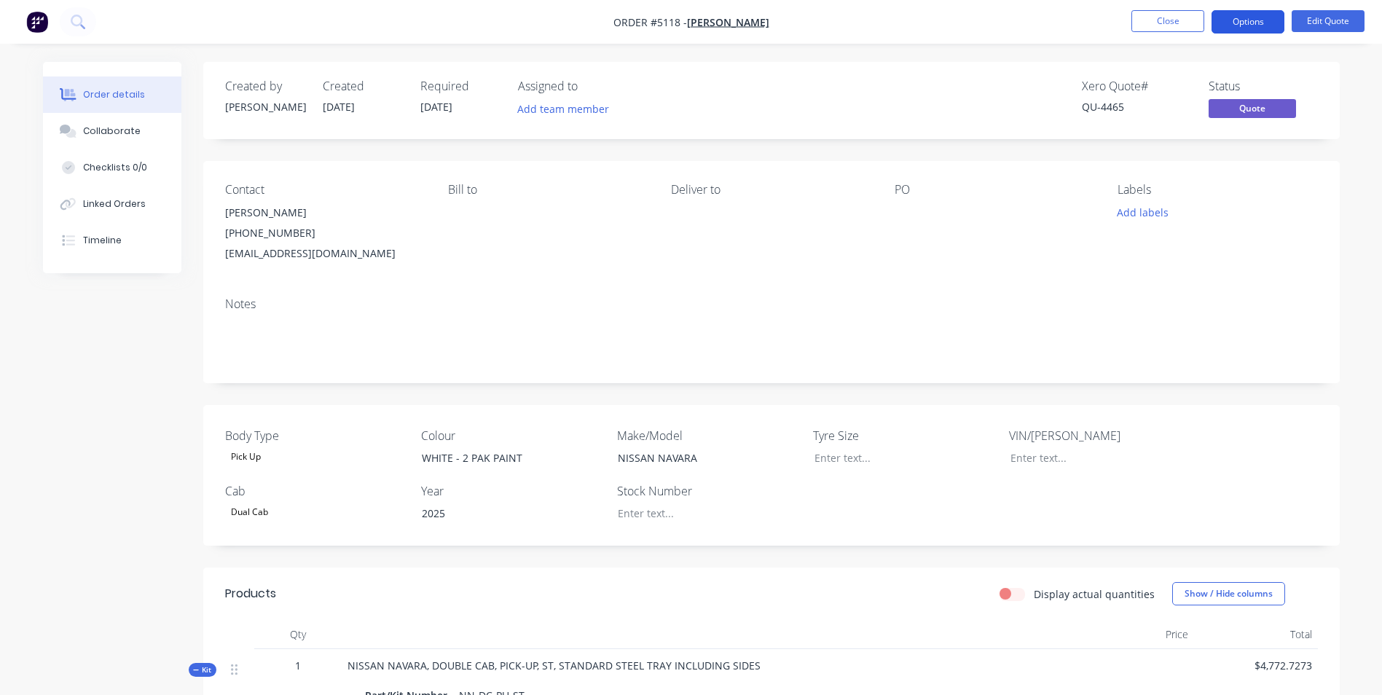
click at [1250, 25] on button "Options" at bounding box center [1247, 21] width 73 height 23
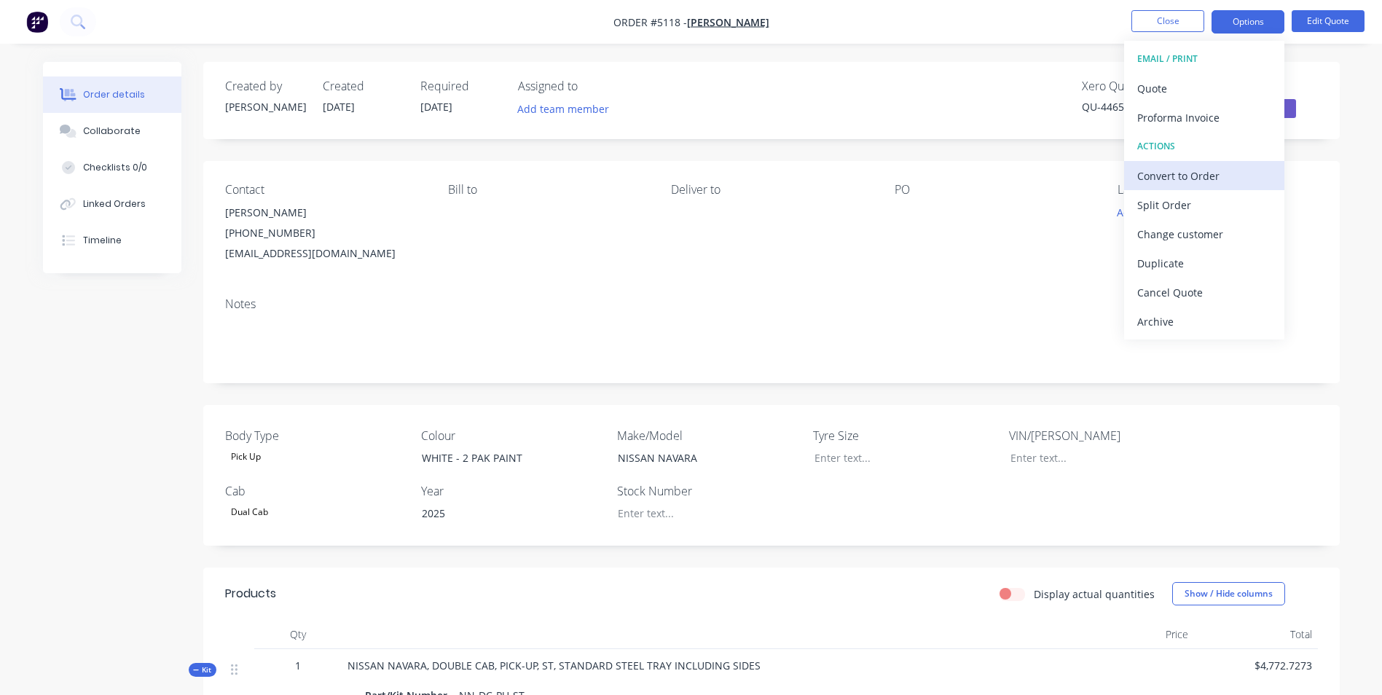
click at [1190, 174] on div "Convert to Order" at bounding box center [1204, 175] width 134 height 21
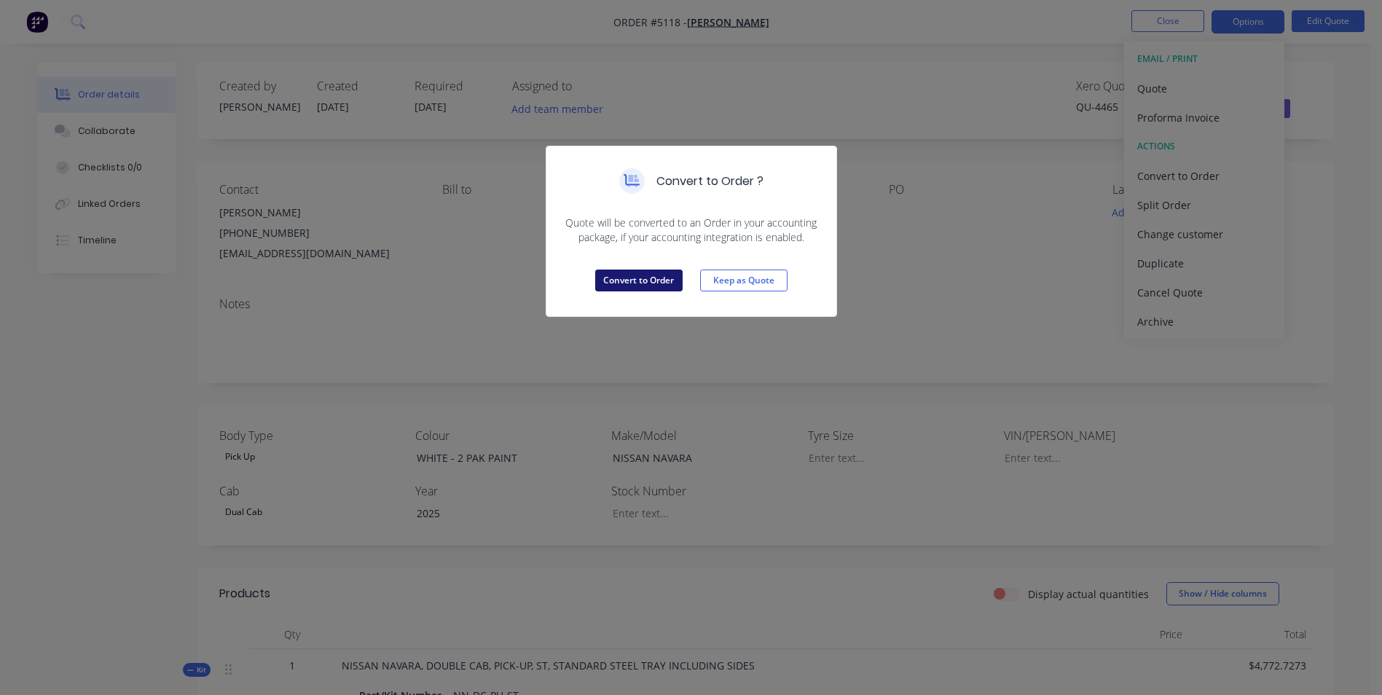
click at [664, 274] on button "Convert to Order" at bounding box center [638, 281] width 87 height 22
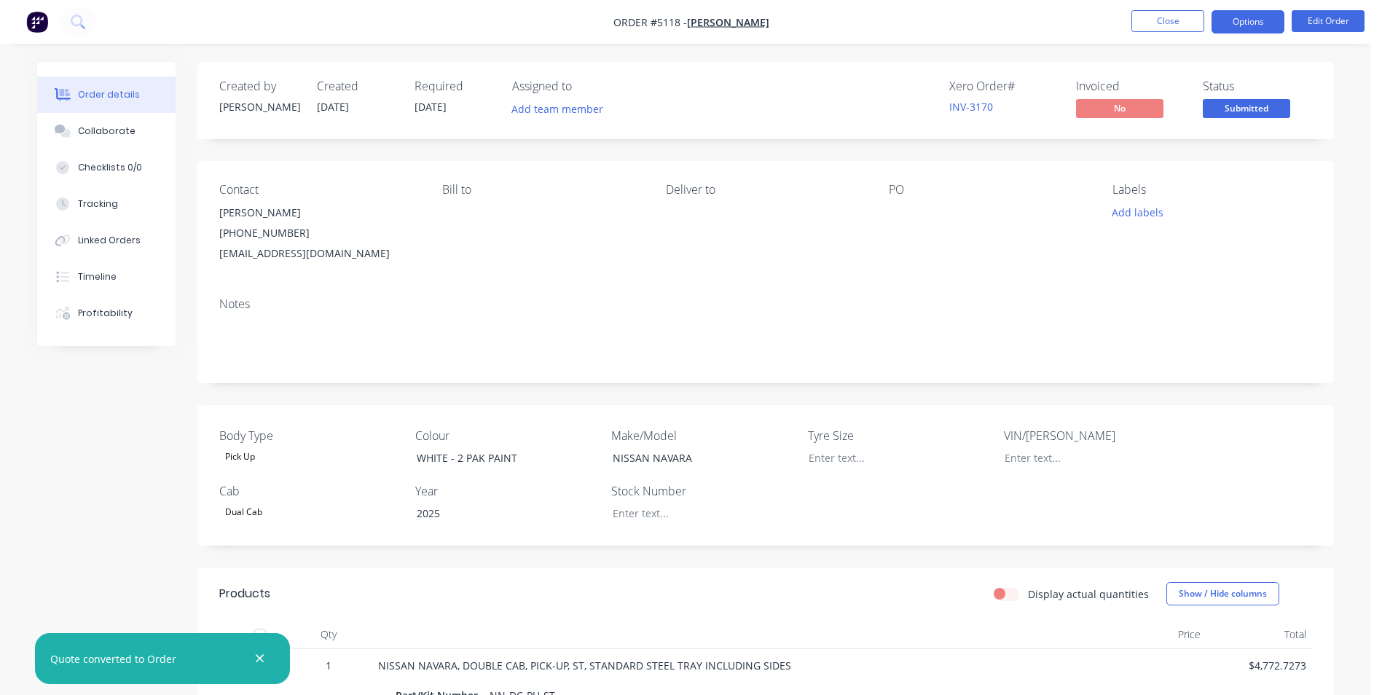
click at [1270, 18] on button "Options" at bounding box center [1247, 21] width 73 height 23
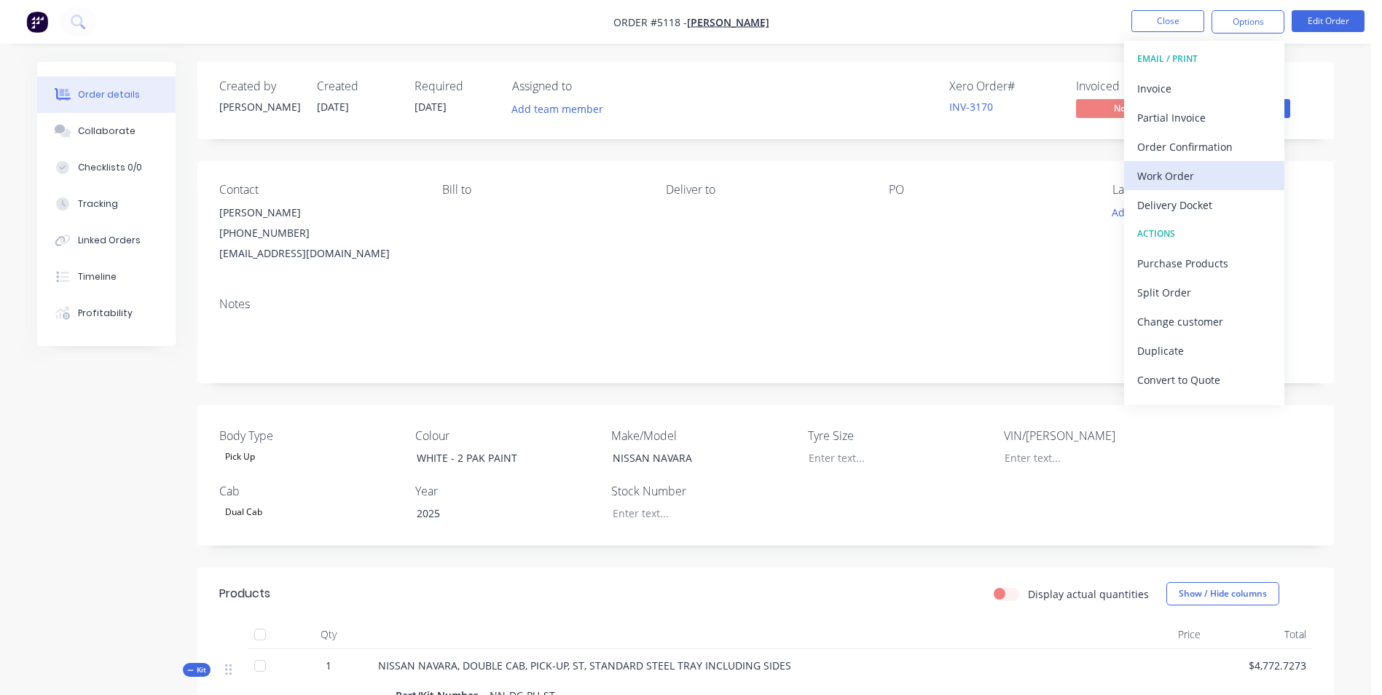
click at [1209, 175] on div "Work Order" at bounding box center [1204, 175] width 134 height 21
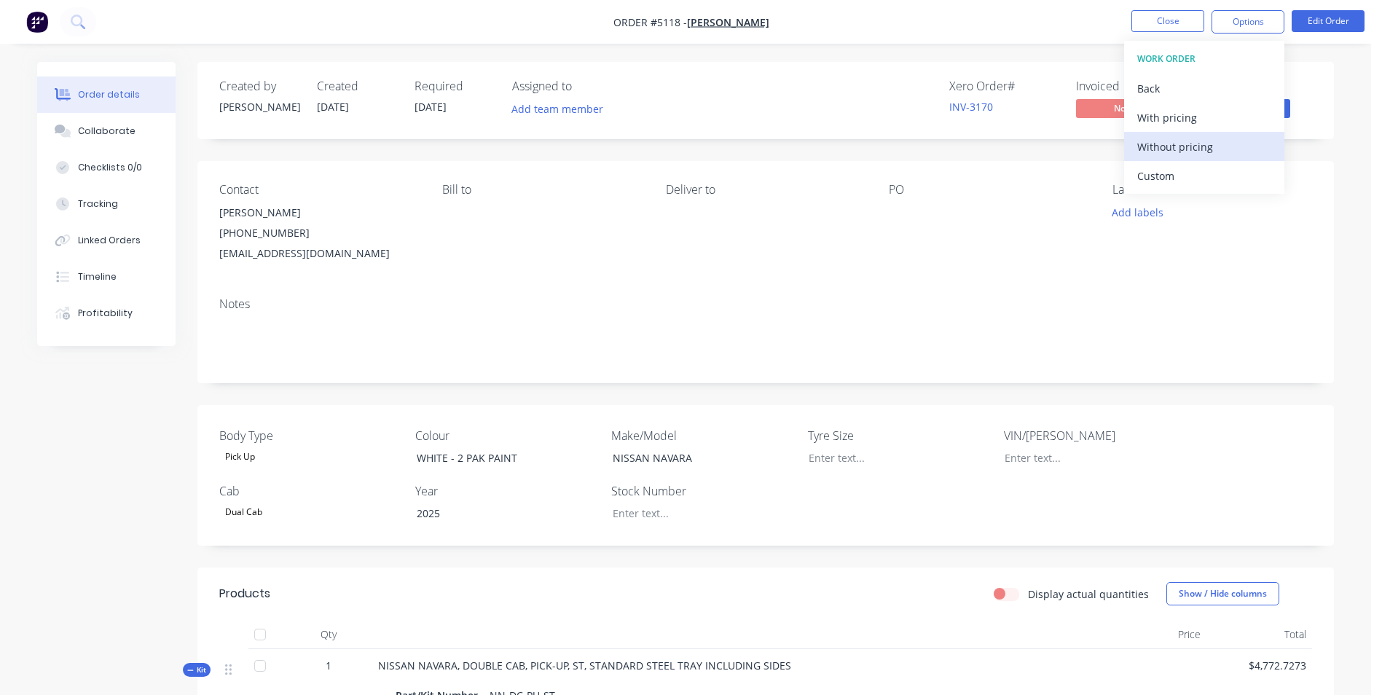
click at [1177, 151] on div "Without pricing" at bounding box center [1204, 146] width 134 height 21
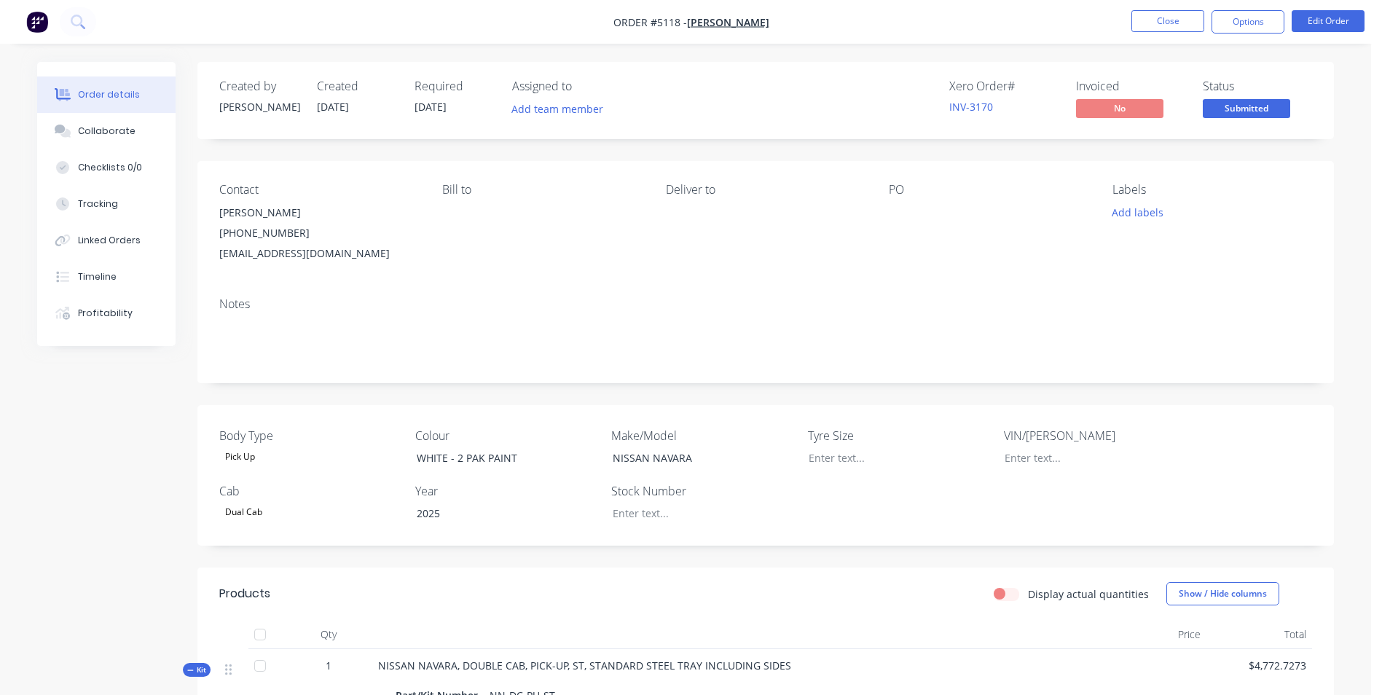
click at [342, 106] on span "[DATE]" at bounding box center [333, 107] width 32 height 14
click at [1337, 25] on button "Edit Order" at bounding box center [1328, 21] width 73 height 22
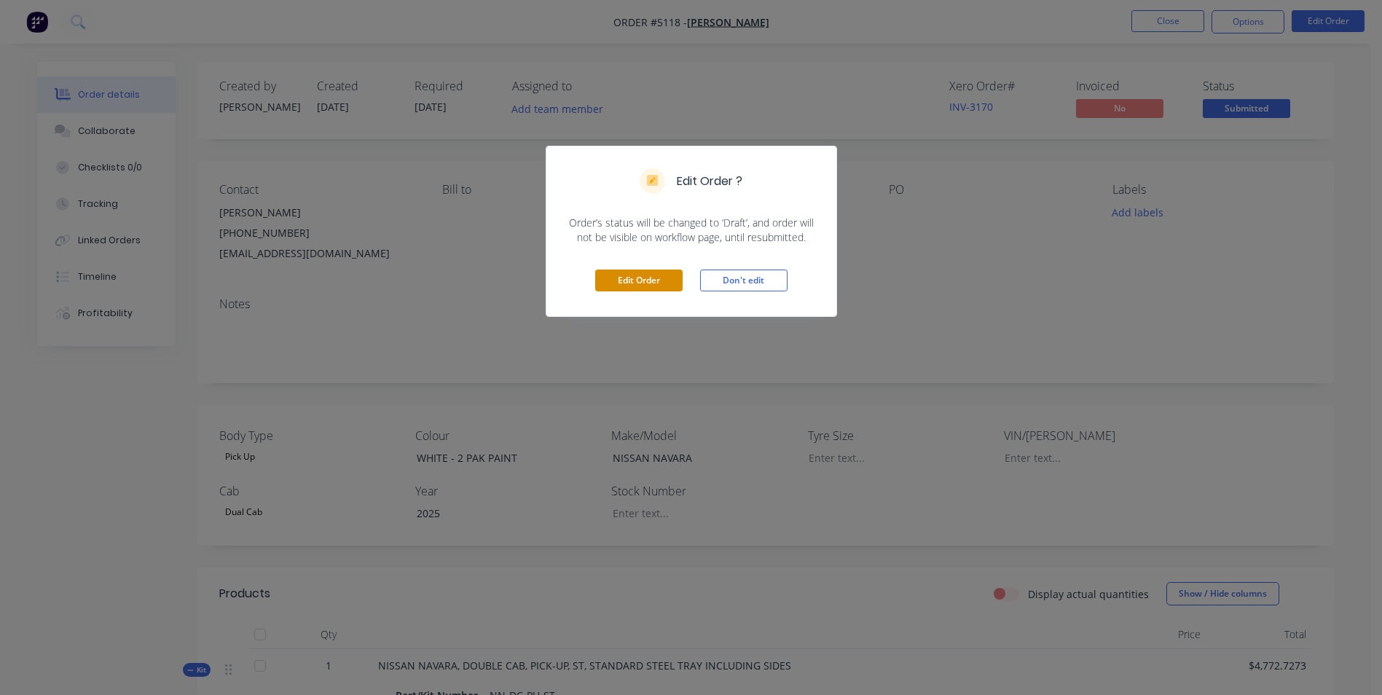
click at [640, 286] on button "Edit Order" at bounding box center [638, 281] width 87 height 22
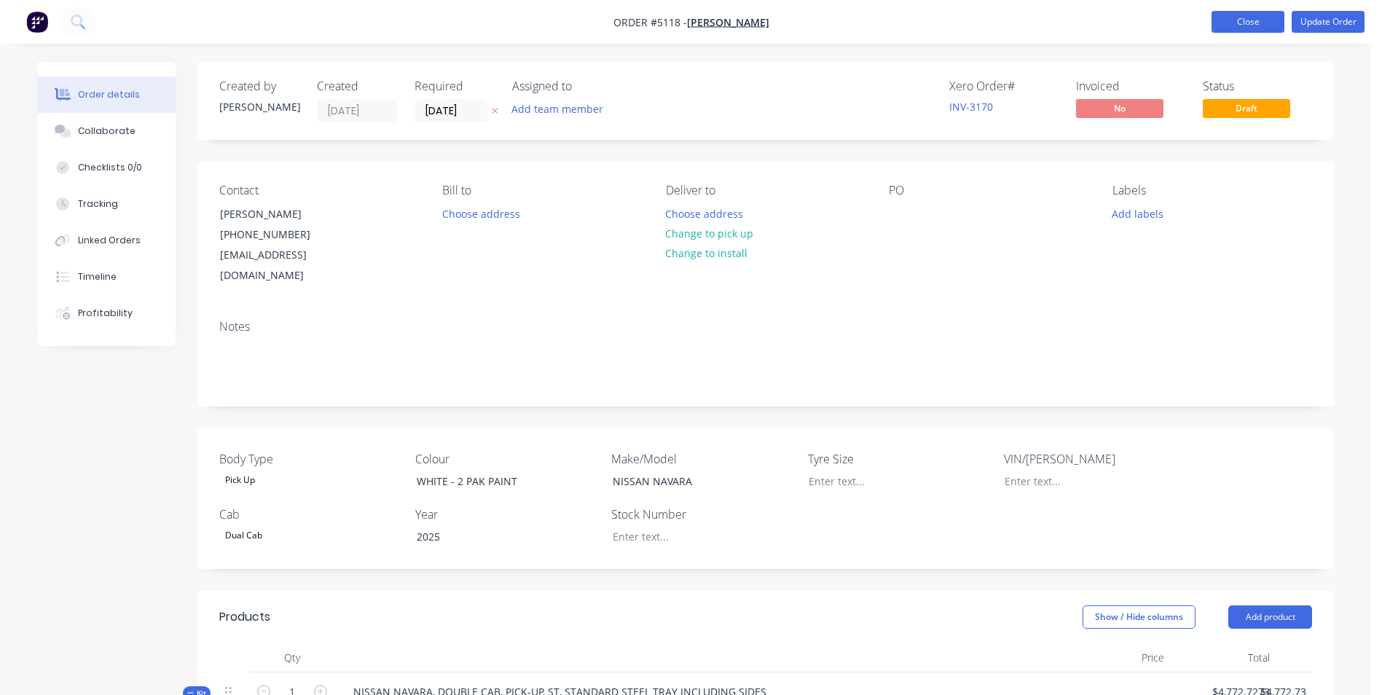
click at [1240, 20] on button "Close" at bounding box center [1247, 22] width 73 height 22
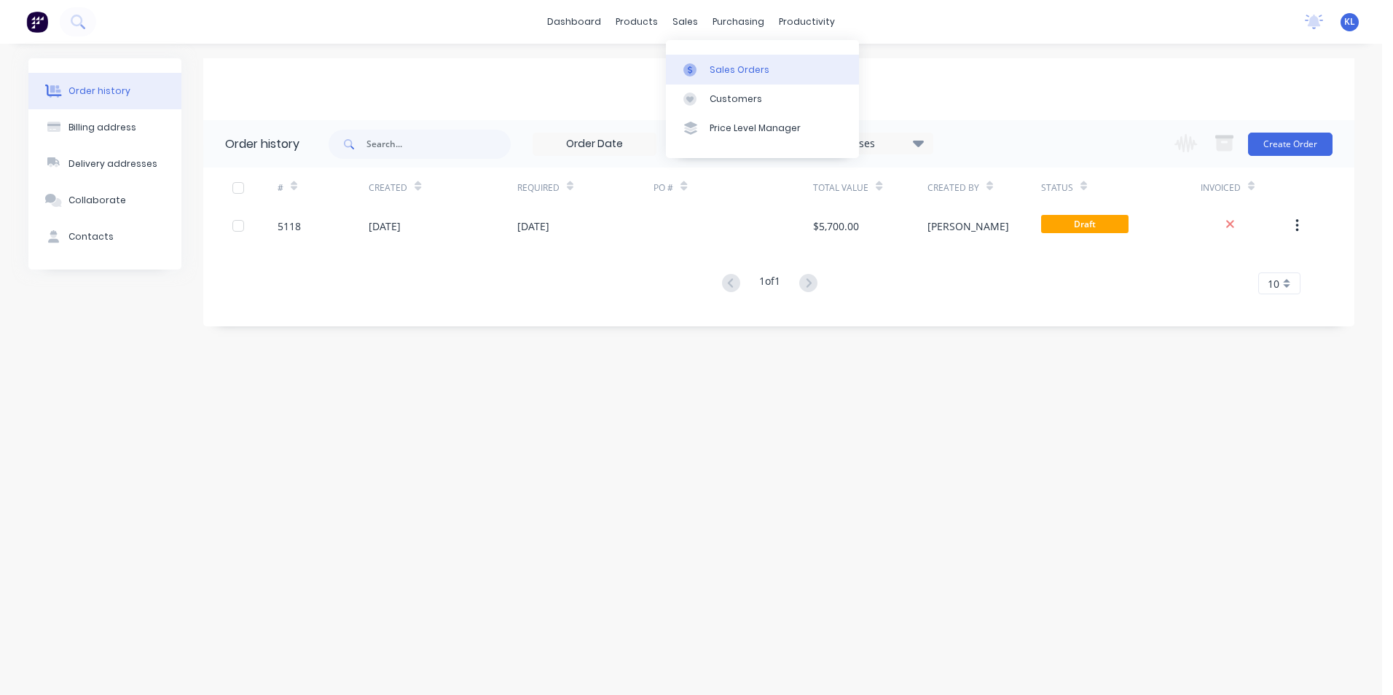
click at [732, 66] on div "Sales Orders" at bounding box center [740, 69] width 60 height 13
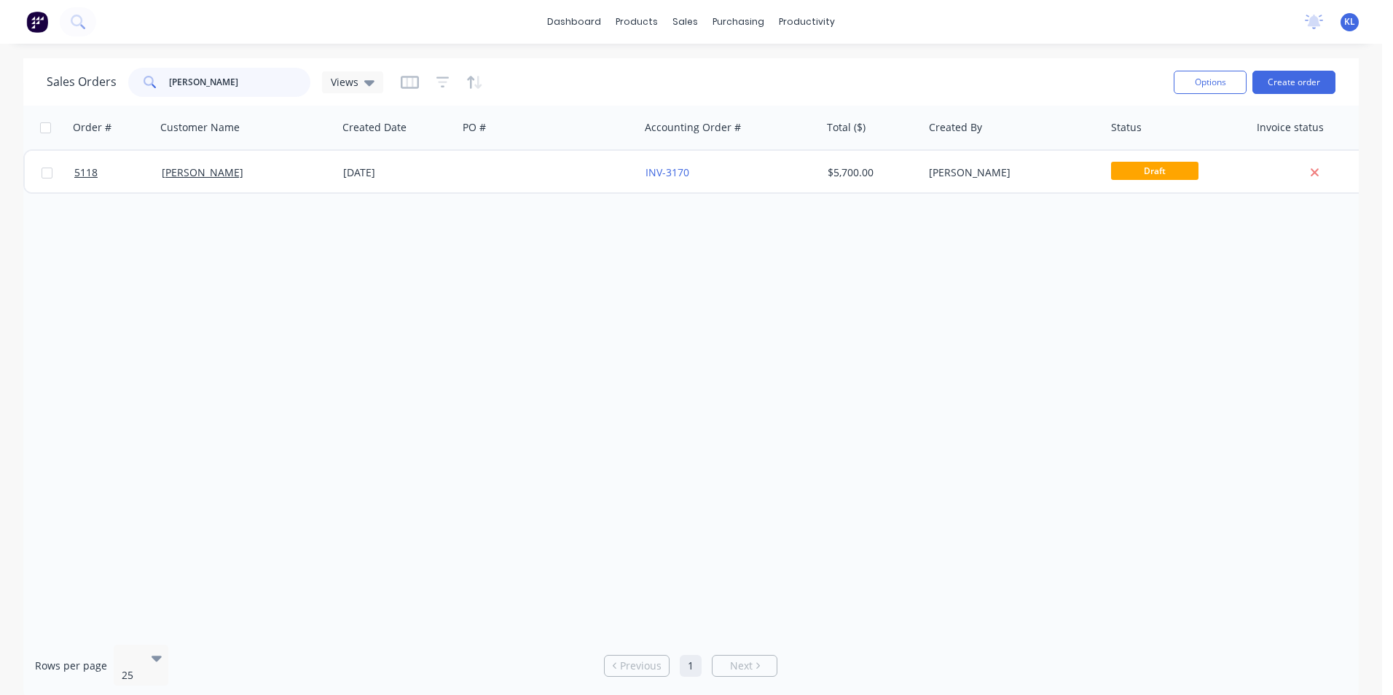
drag, startPoint x: 209, startPoint y: 84, endPoint x: 148, endPoint y: 80, distance: 61.3
click at [148, 80] on div "[PERSON_NAME]" at bounding box center [219, 82] width 182 height 29
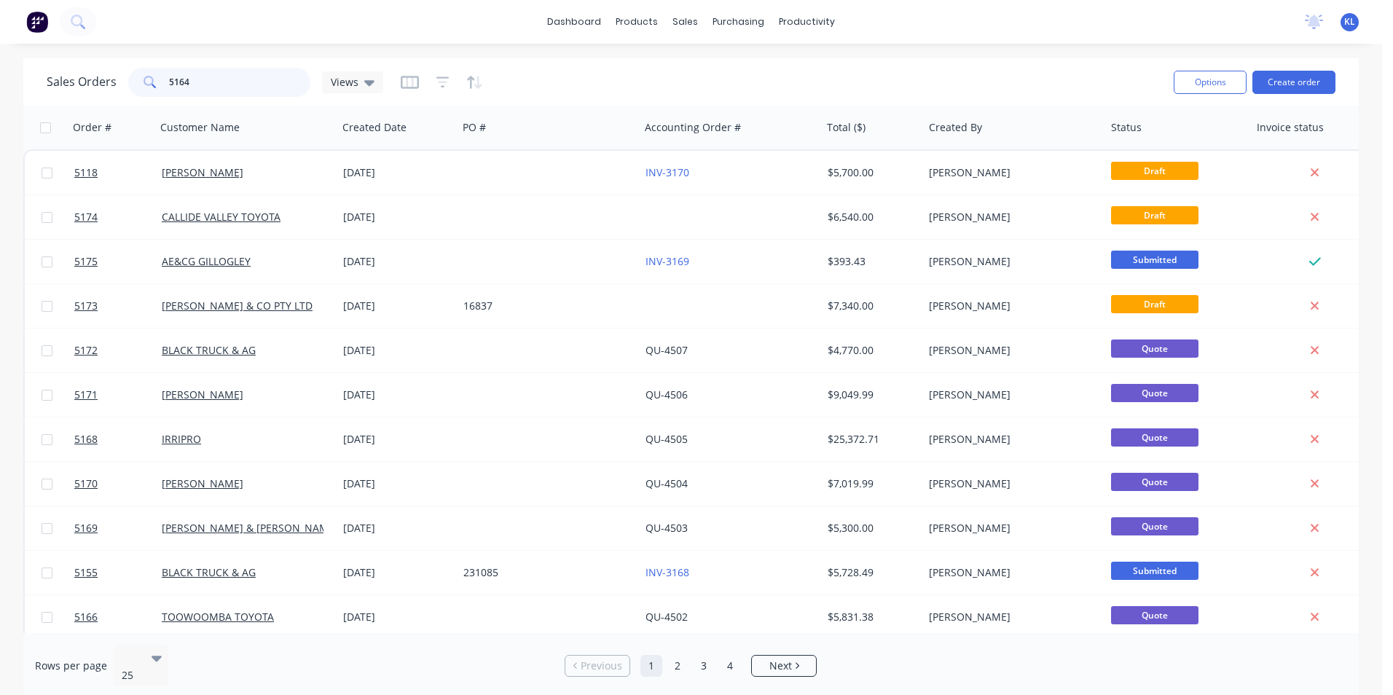
type input "5164"
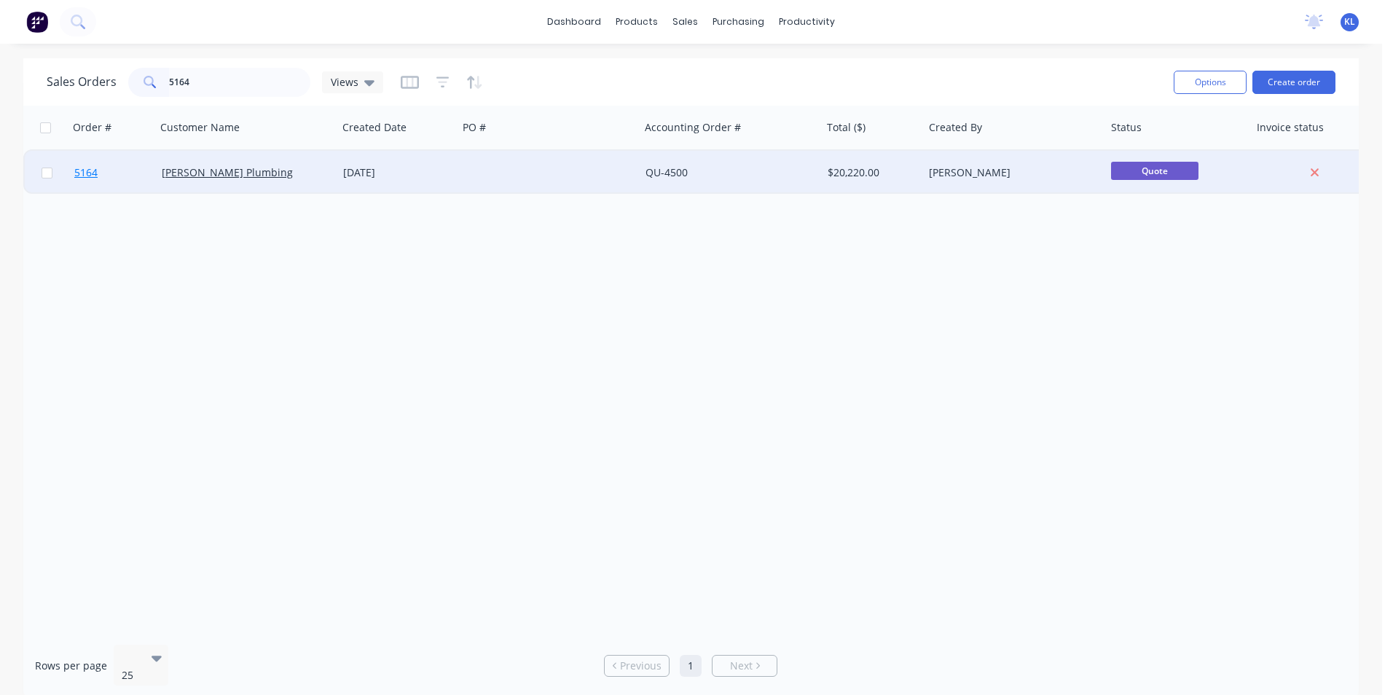
click at [77, 173] on span "5164" at bounding box center [85, 172] width 23 height 15
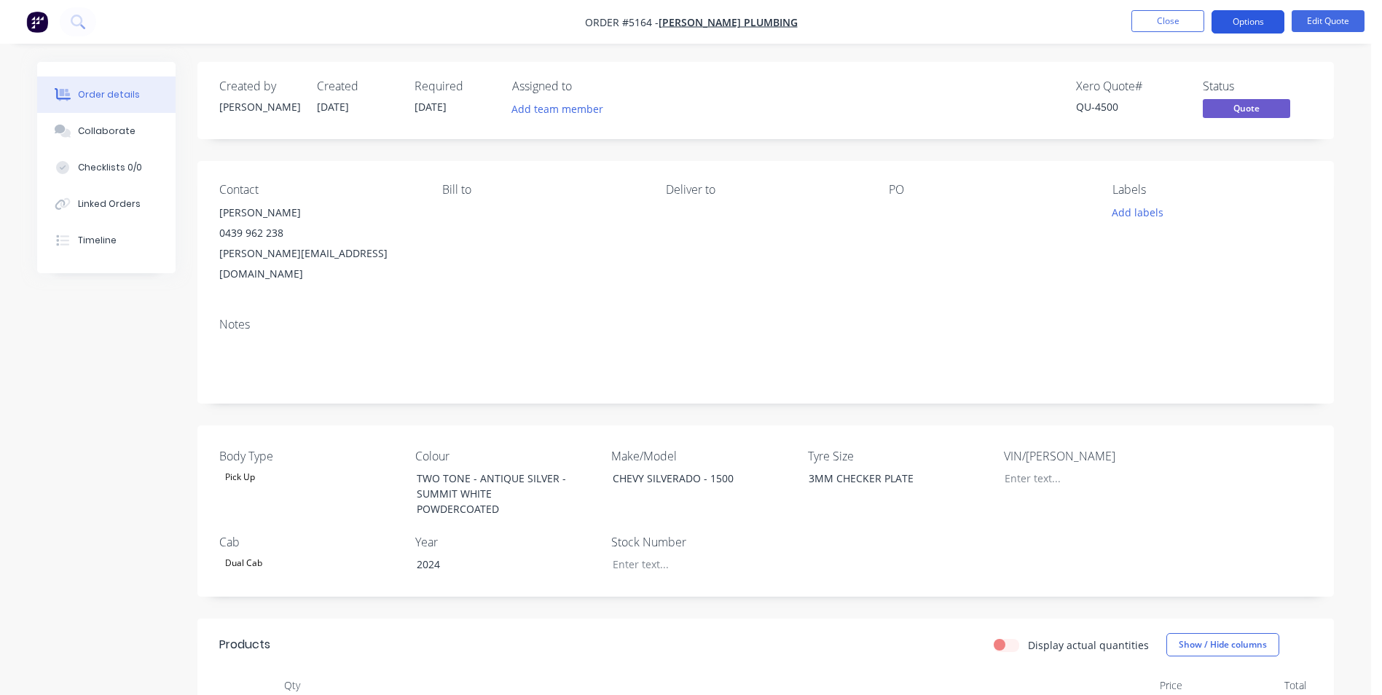
click at [1233, 20] on button "Options" at bounding box center [1247, 21] width 73 height 23
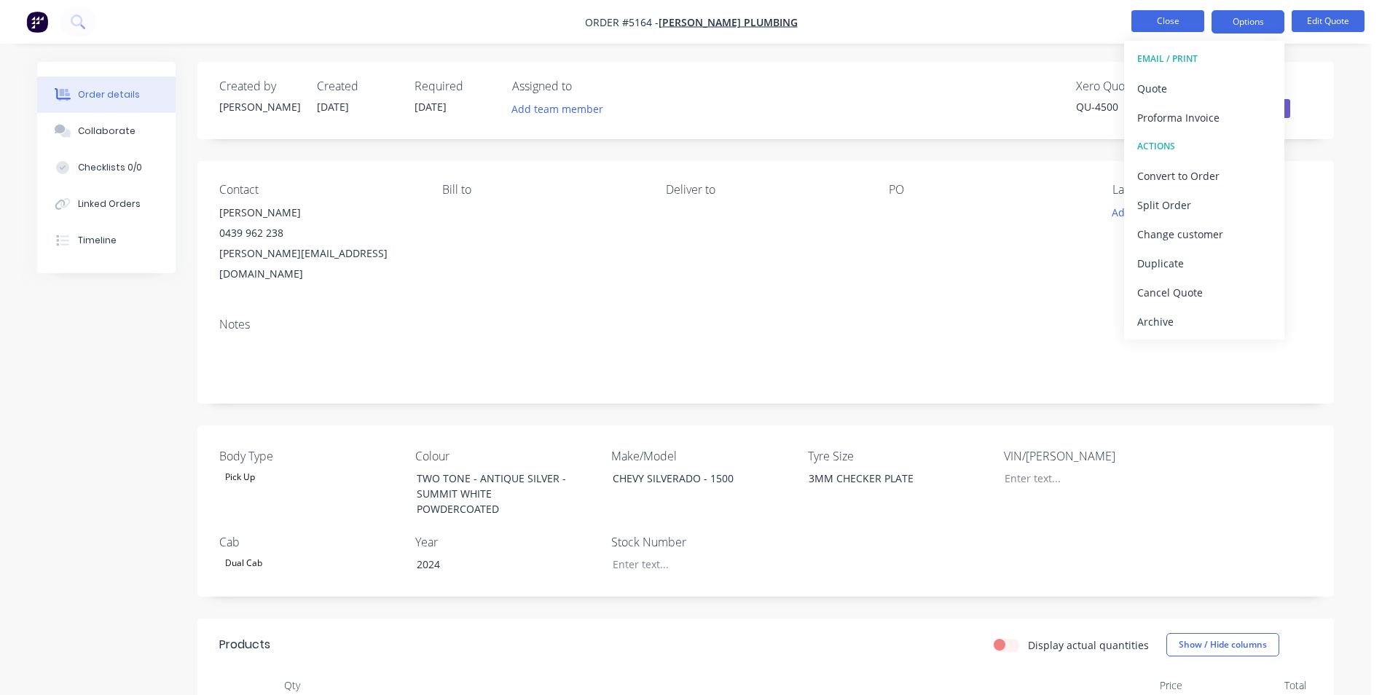
click at [1163, 26] on button "Close" at bounding box center [1167, 21] width 73 height 22
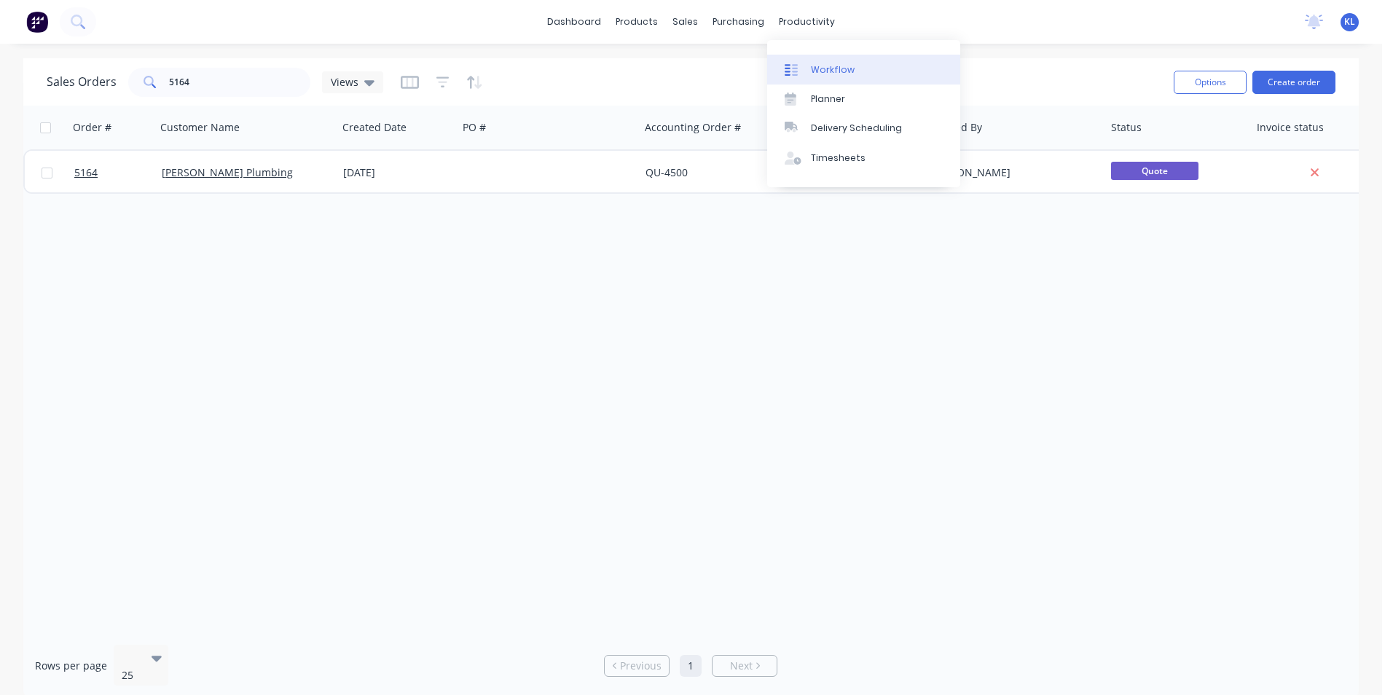
click at [825, 73] on div "Workflow" at bounding box center [833, 69] width 44 height 13
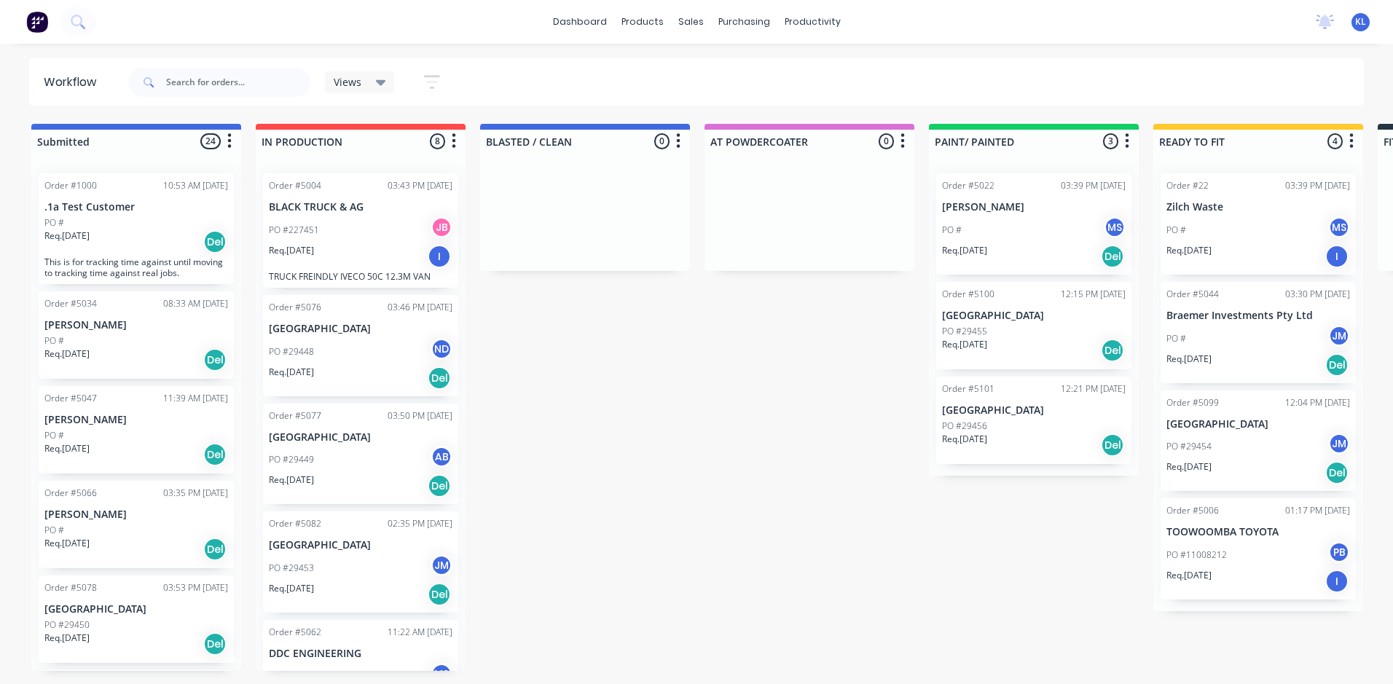
click at [104, 332] on div "Order #5034 08:33 AM [DATE] [PERSON_NAME] PO # Req. [DATE] Del" at bounding box center [136, 334] width 195 height 87
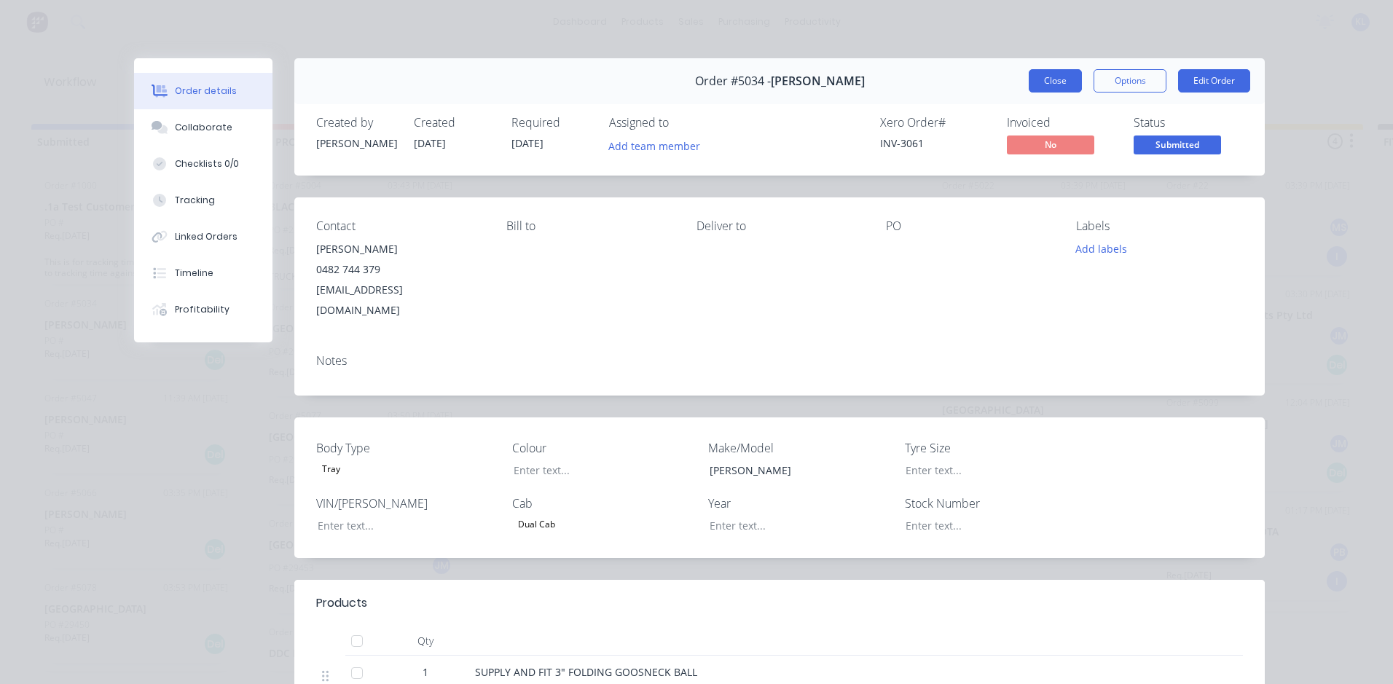
click at [1040, 83] on button "Close" at bounding box center [1055, 80] width 53 height 23
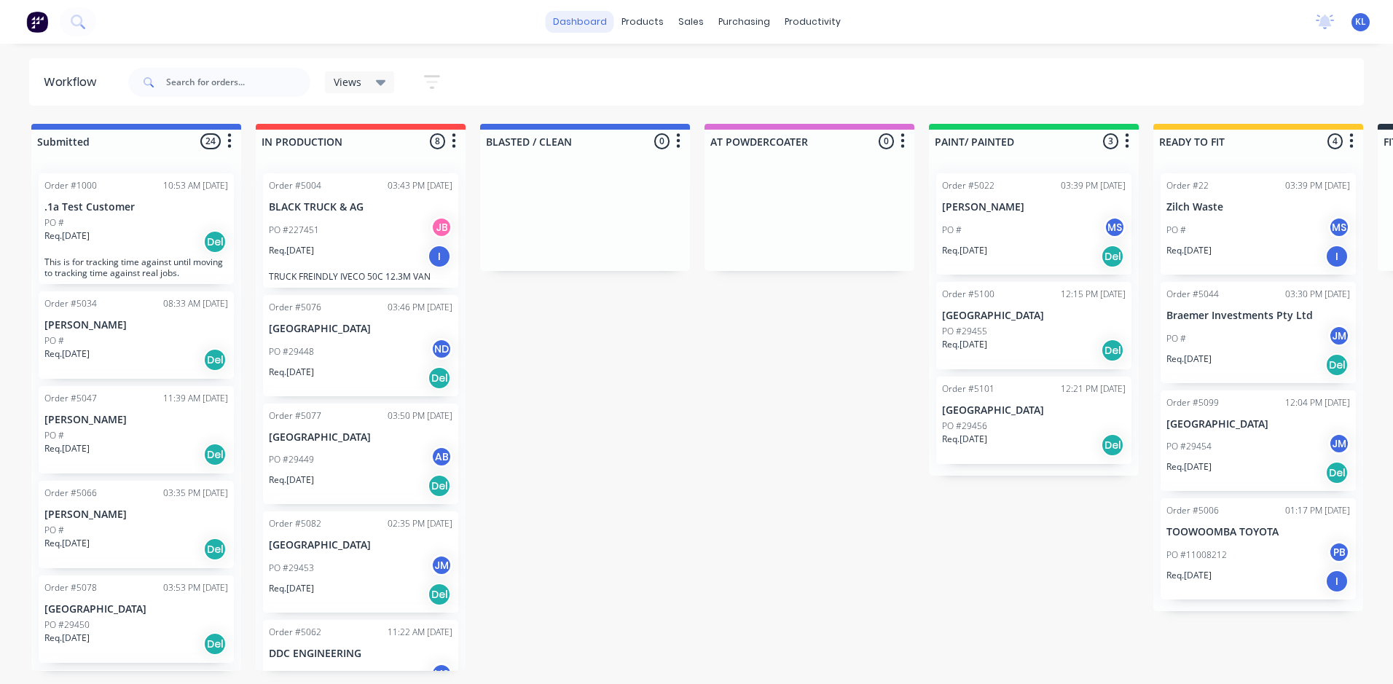
click at [582, 17] on link "dashboard" at bounding box center [580, 22] width 68 height 22
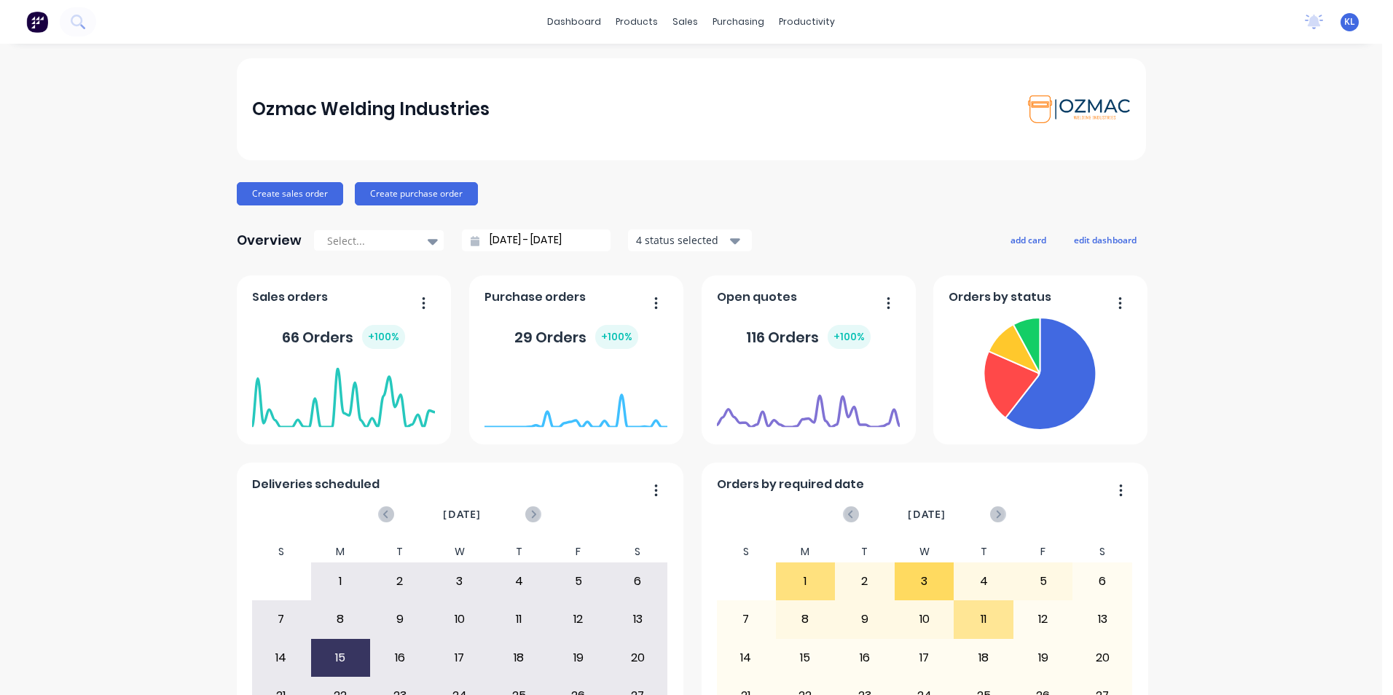
scroll to position [138, 0]
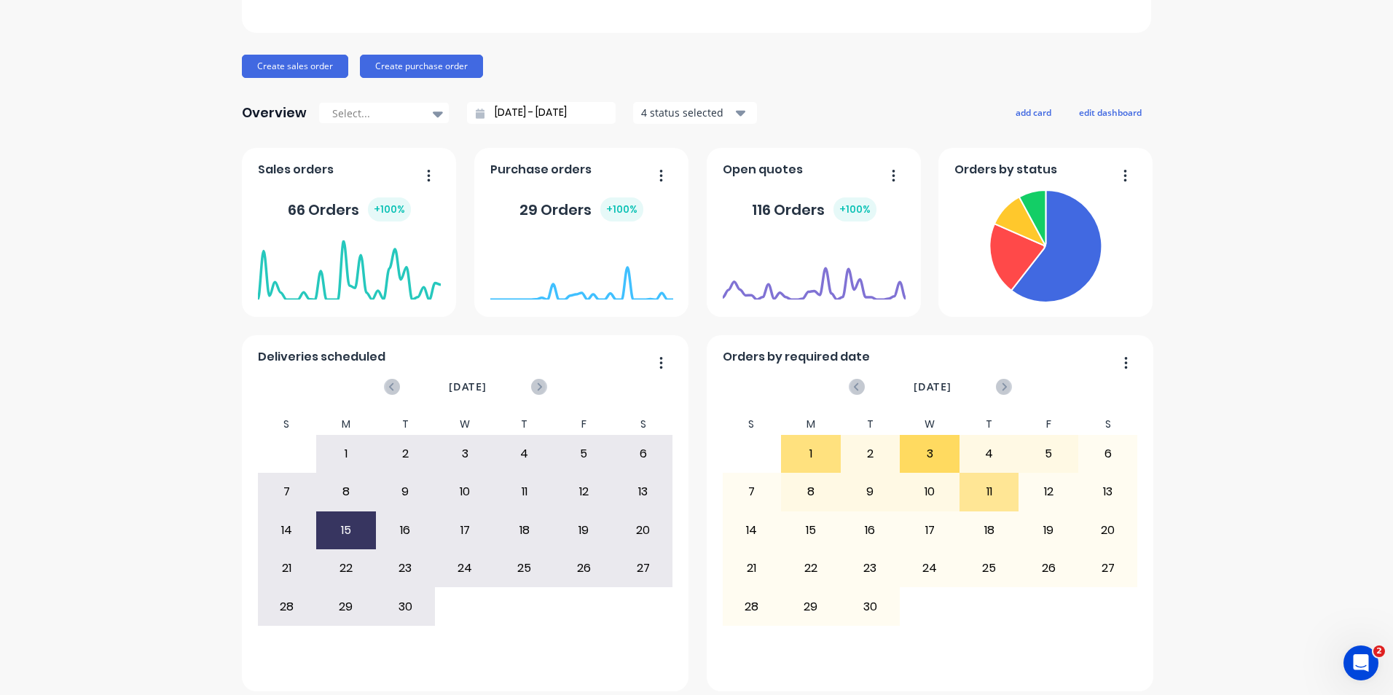
scroll to position [138, 0]
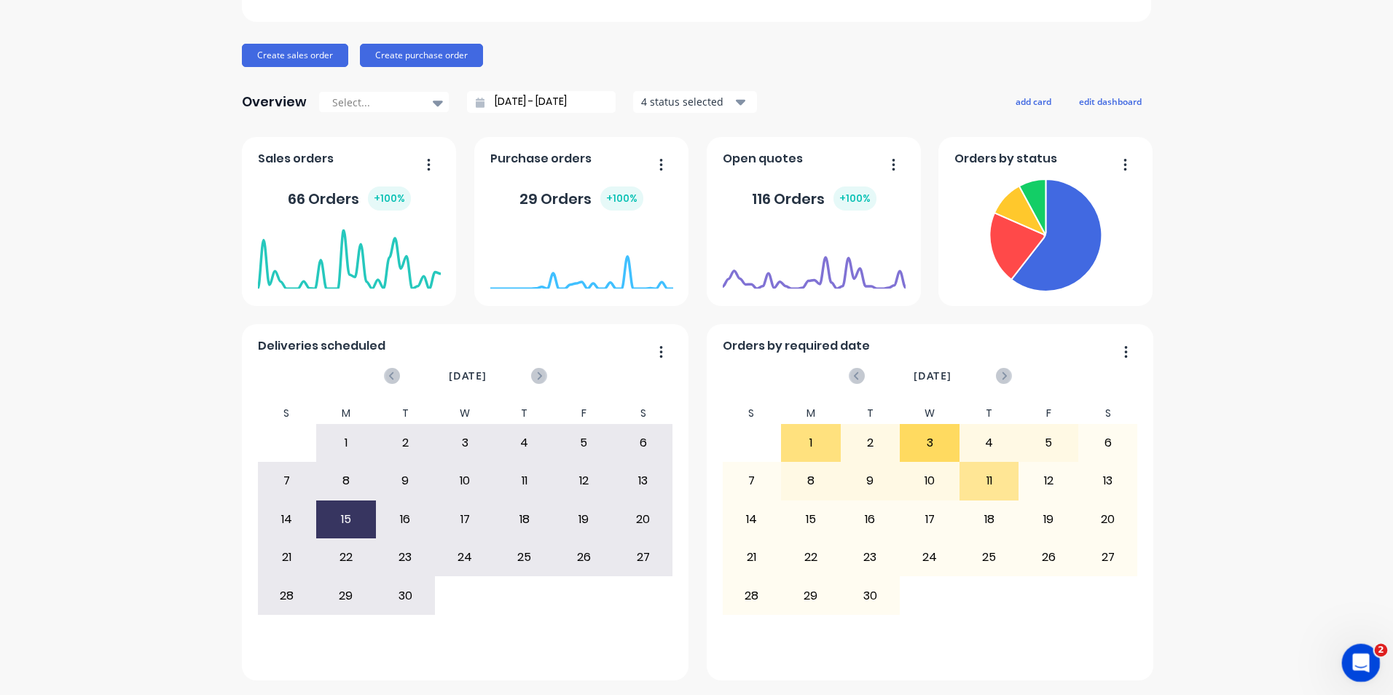
click at [1359, 664] on icon "Open Intercom Messenger" at bounding box center [1359, 661] width 24 height 24
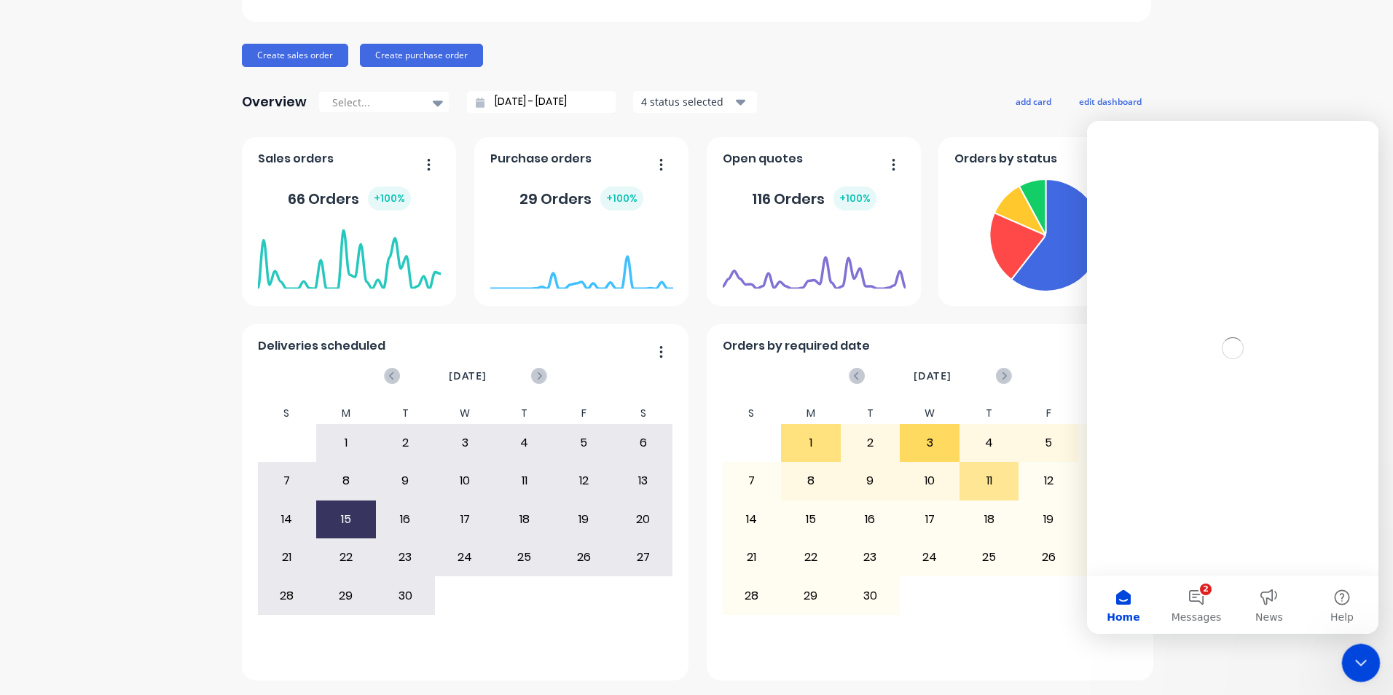
scroll to position [0, 0]
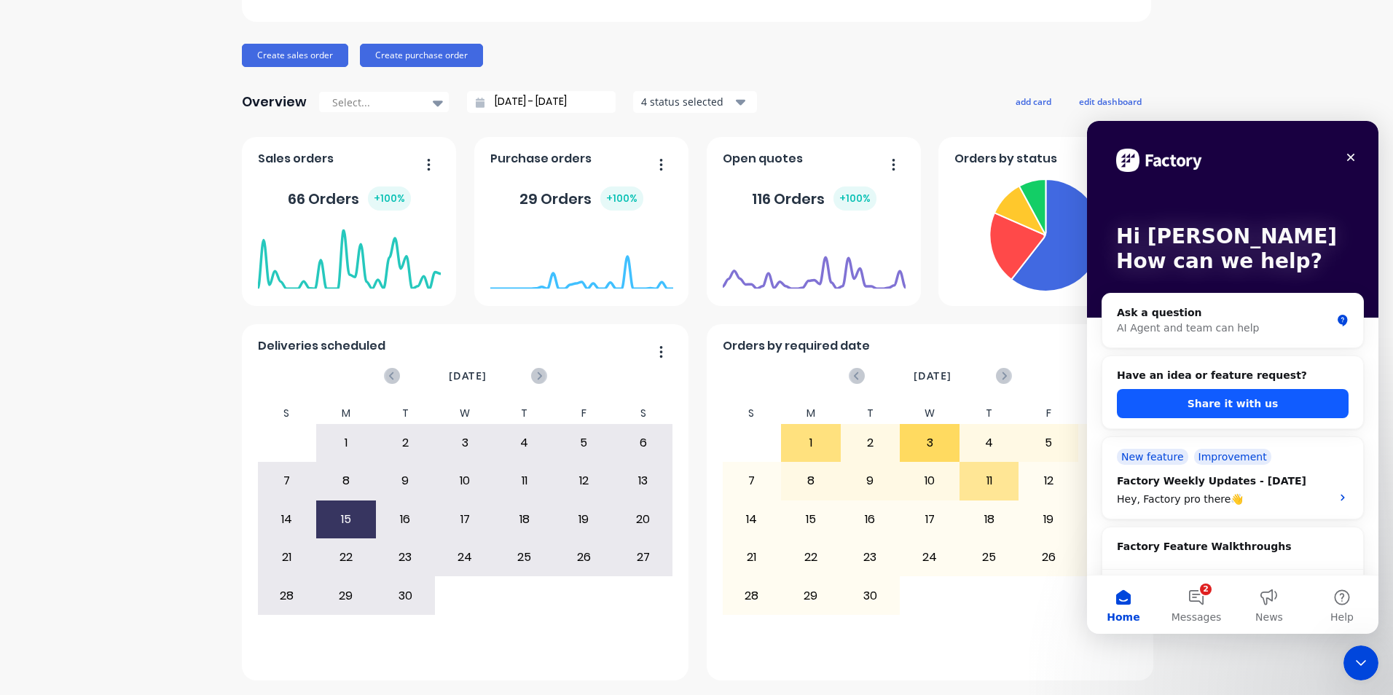
click at [1282, 403] on button "Share it with us" at bounding box center [1233, 403] width 232 height 29
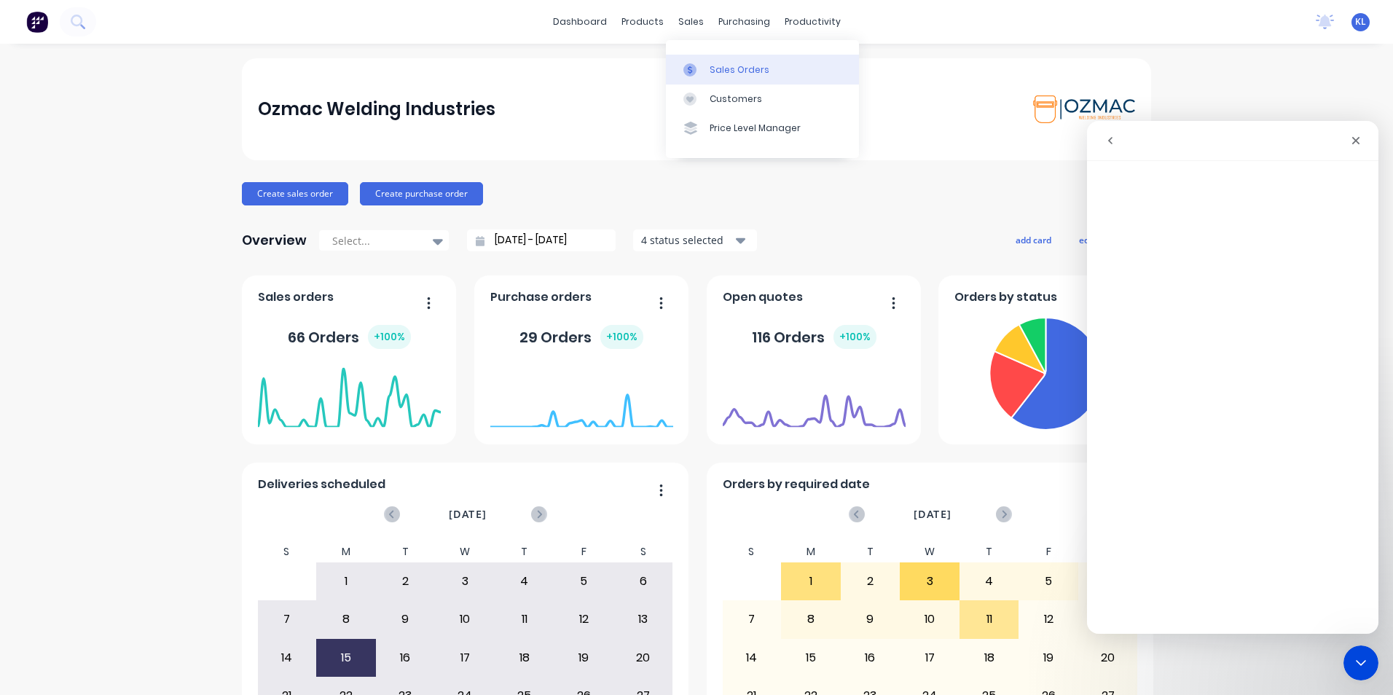
click at [726, 67] on div "Sales Orders" at bounding box center [740, 69] width 60 height 13
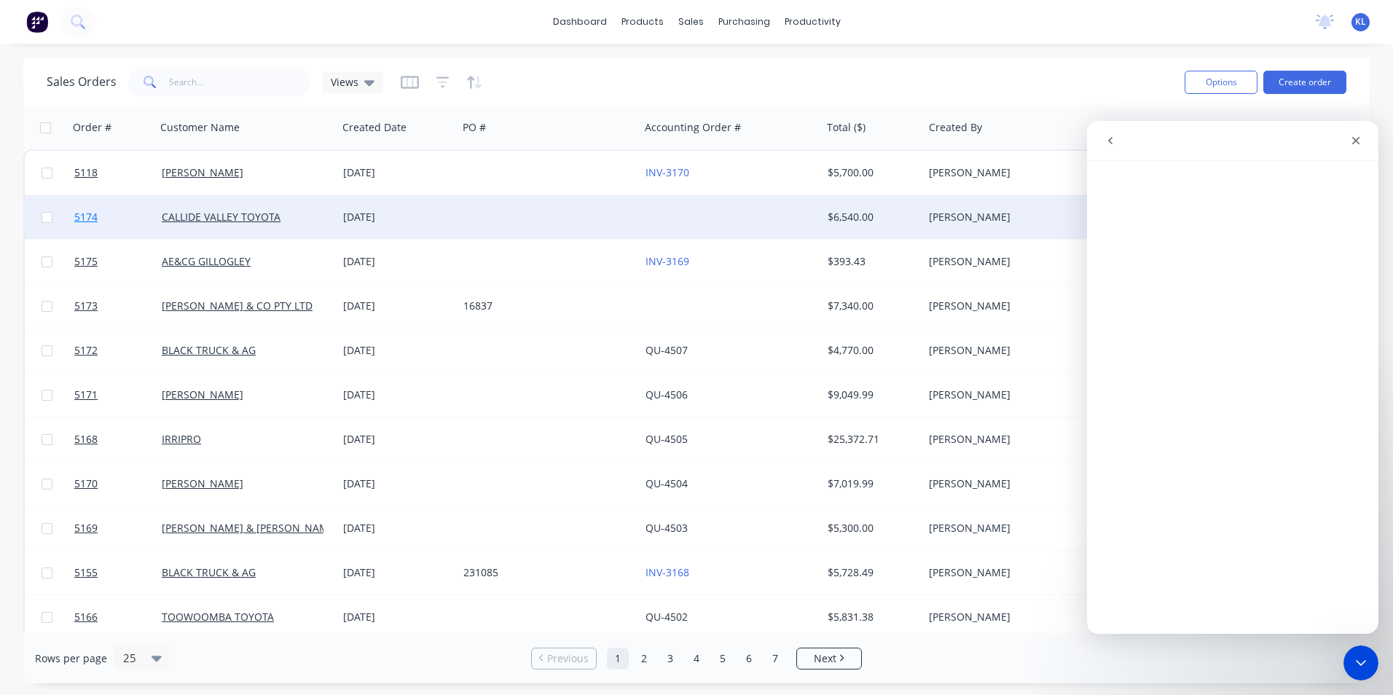
click at [85, 213] on span "5174" at bounding box center [85, 217] width 23 height 15
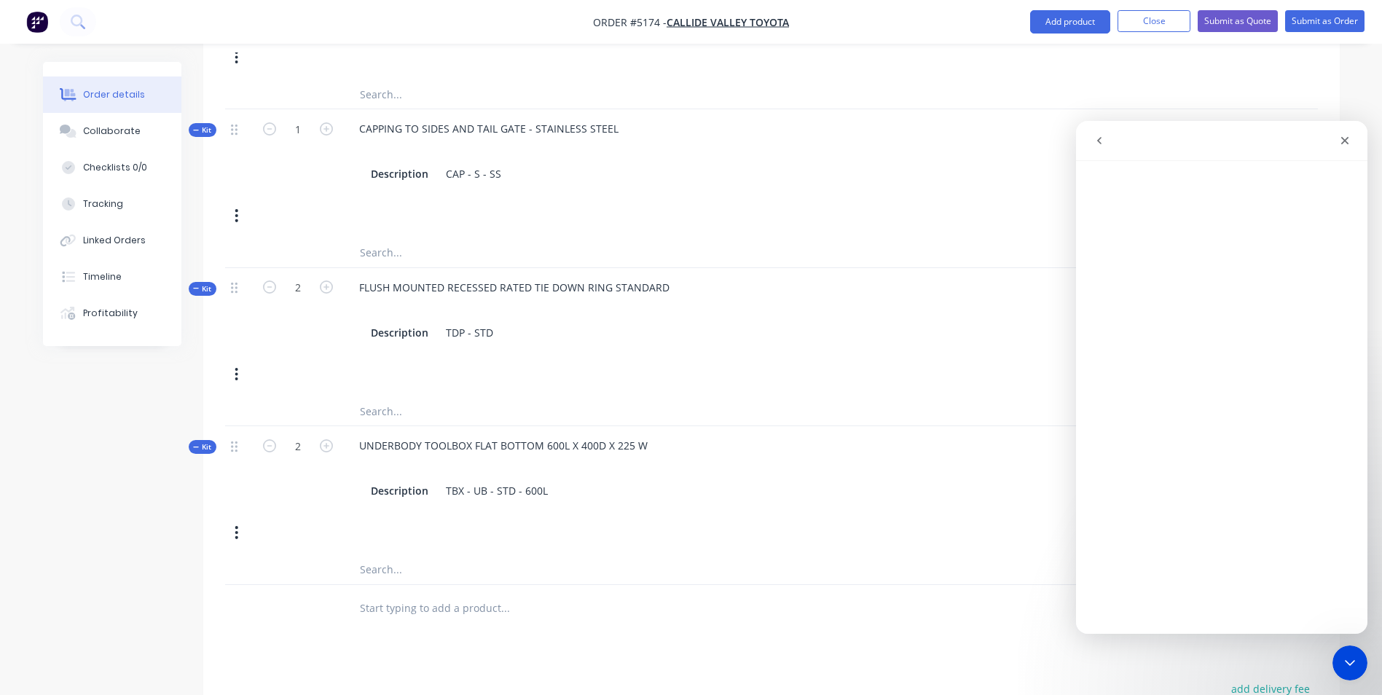
scroll to position [1238, 0]
click at [1341, 142] on icon "Close" at bounding box center [1345, 141] width 12 height 12
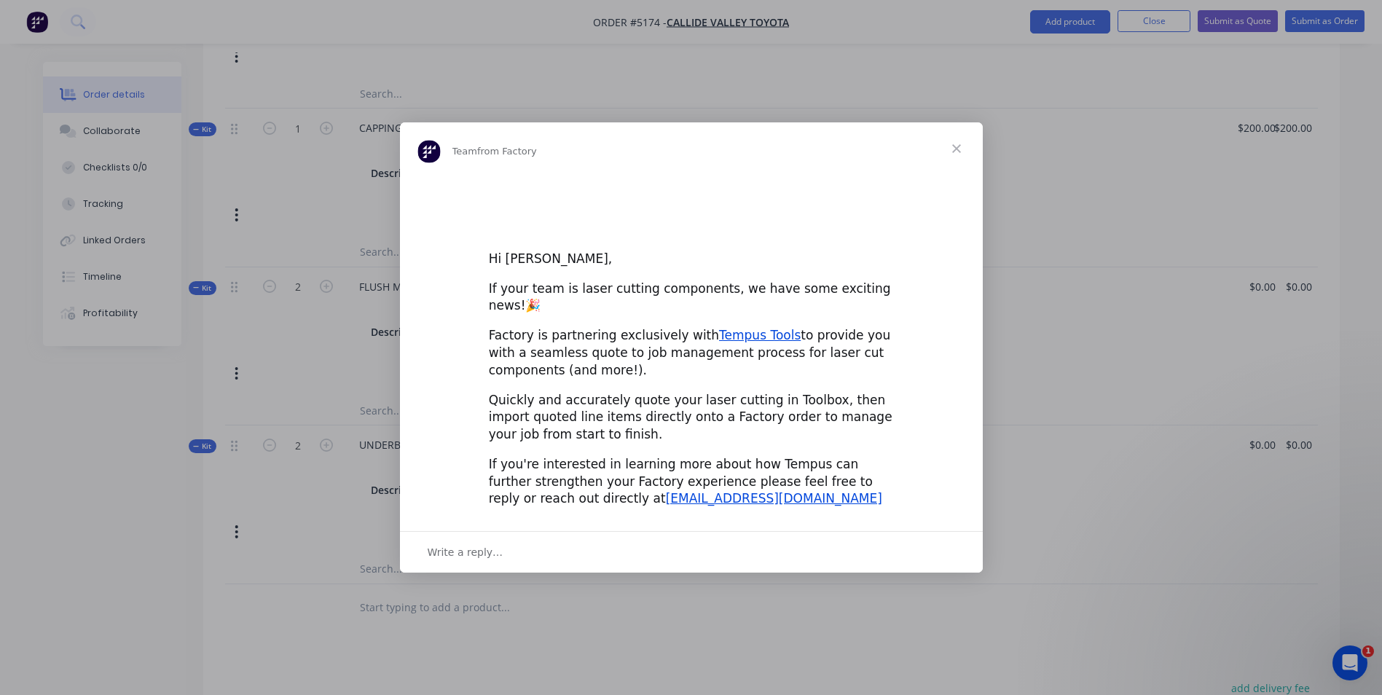
scroll to position [0, 0]
click at [954, 156] on span "Close" at bounding box center [956, 148] width 52 height 52
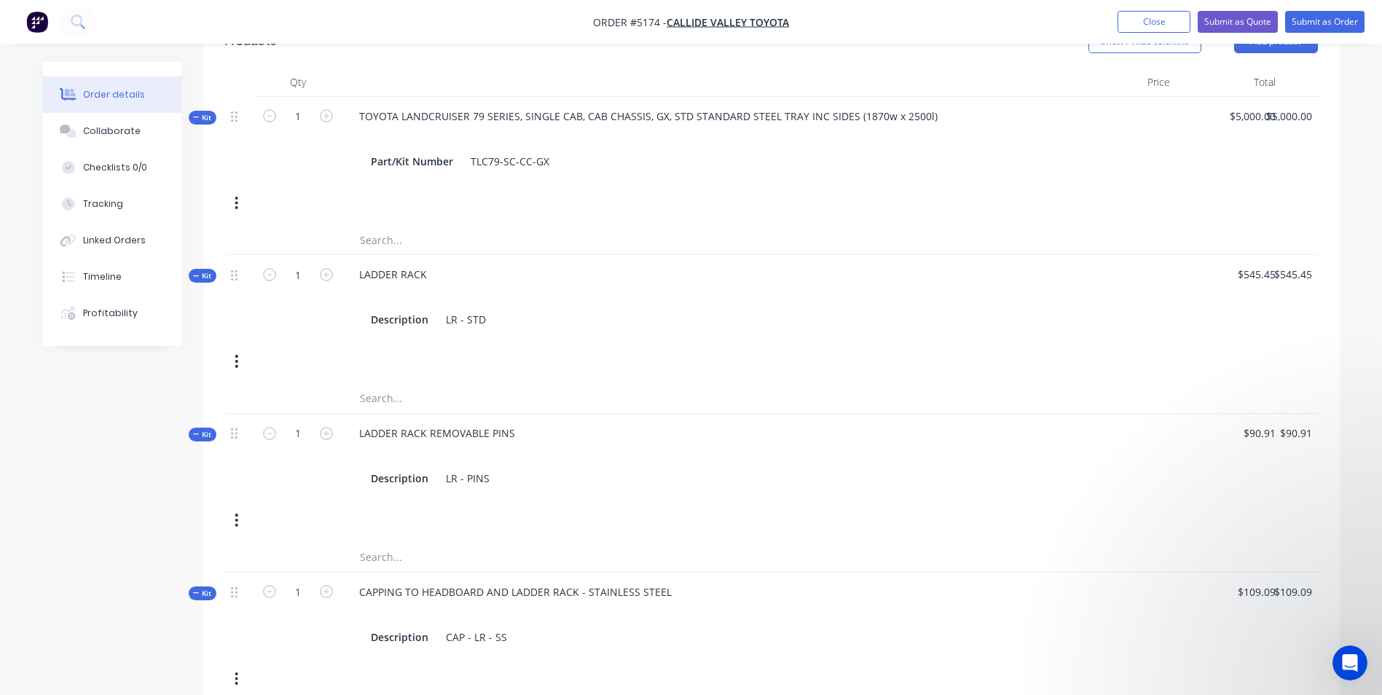
scroll to position [364, 0]
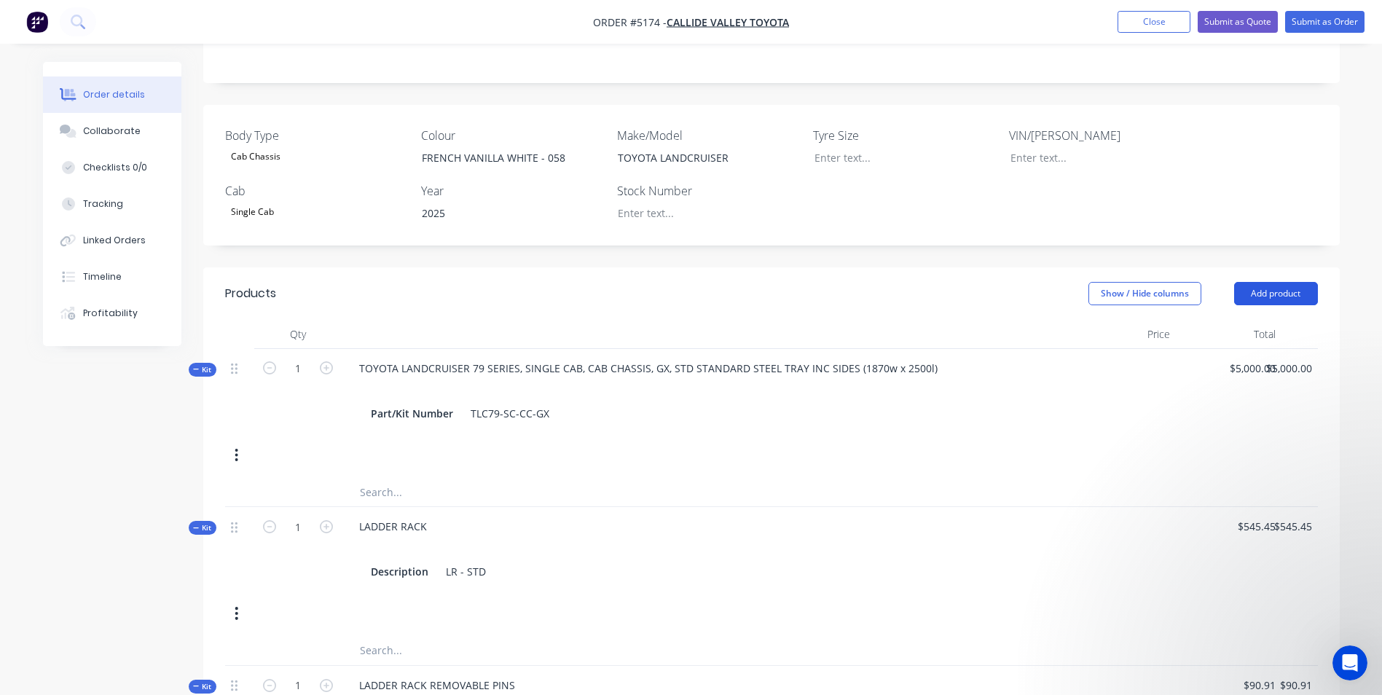
click at [1300, 282] on button "Add product" at bounding box center [1276, 293] width 84 height 23
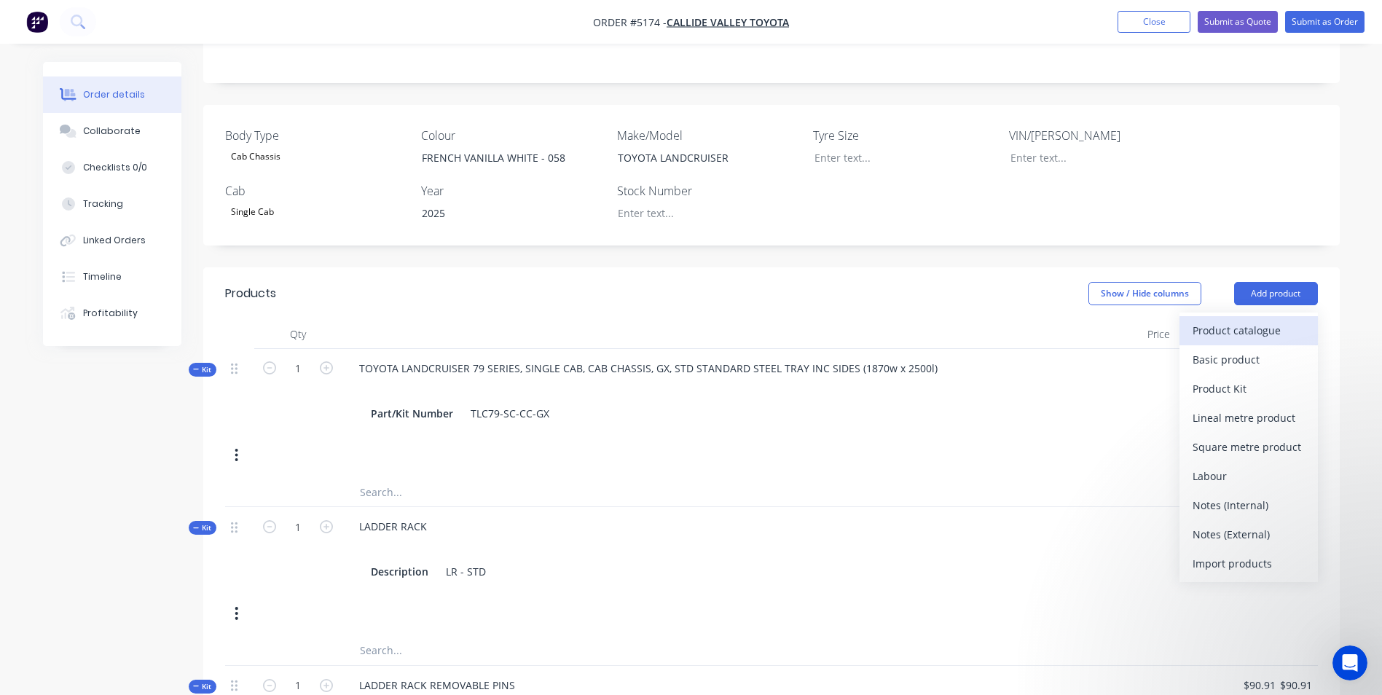
click at [1239, 320] on div "Product catalogue" at bounding box center [1248, 330] width 112 height 21
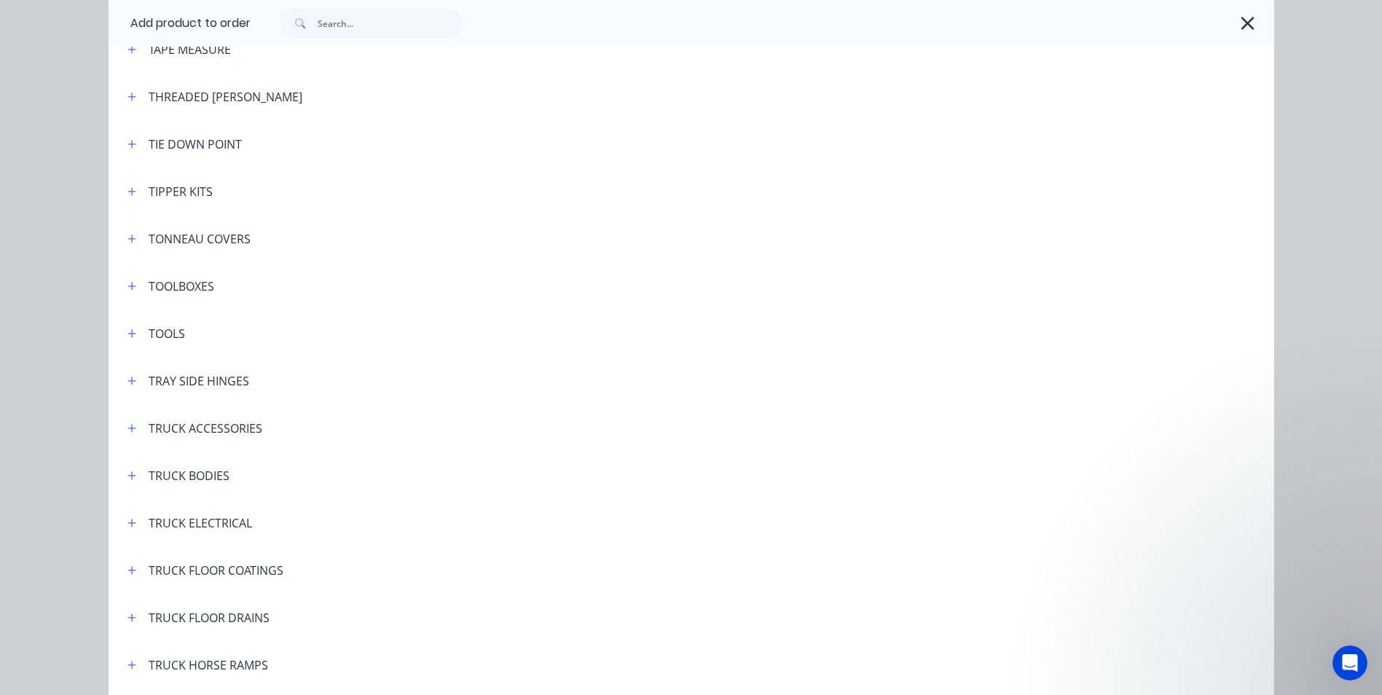
scroll to position [4881, 0]
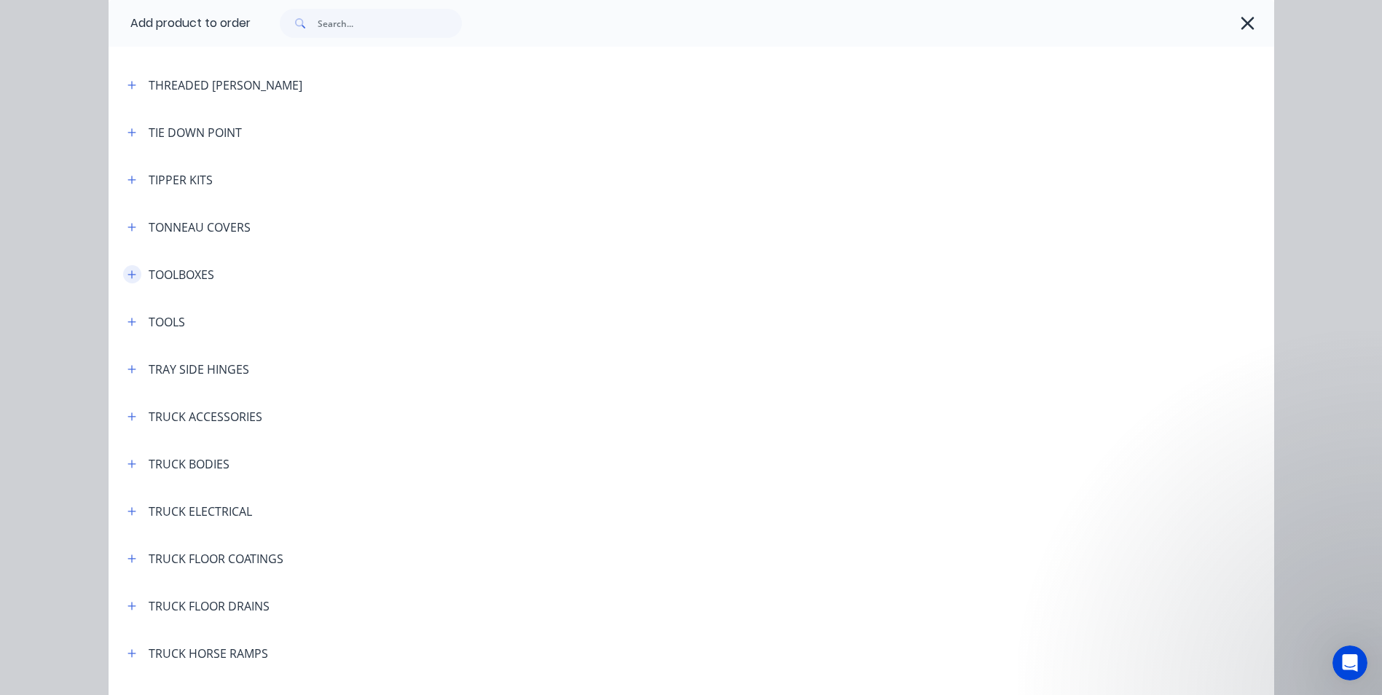
click at [127, 276] on icon "button" at bounding box center [131, 274] width 8 height 8
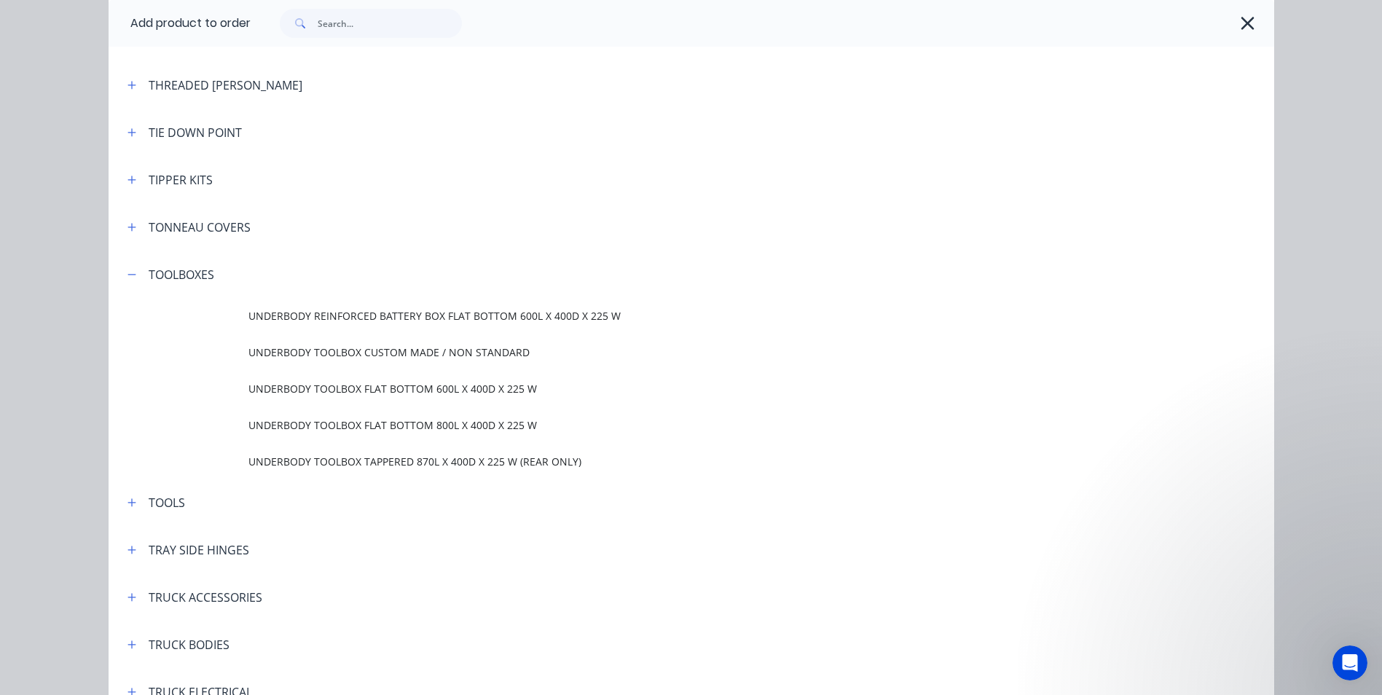
click at [385, 389] on span "UNDERBODY TOOLBOX FLAT BOTTOM 600L X 400D X 225 W" at bounding box center [658, 388] width 820 height 15
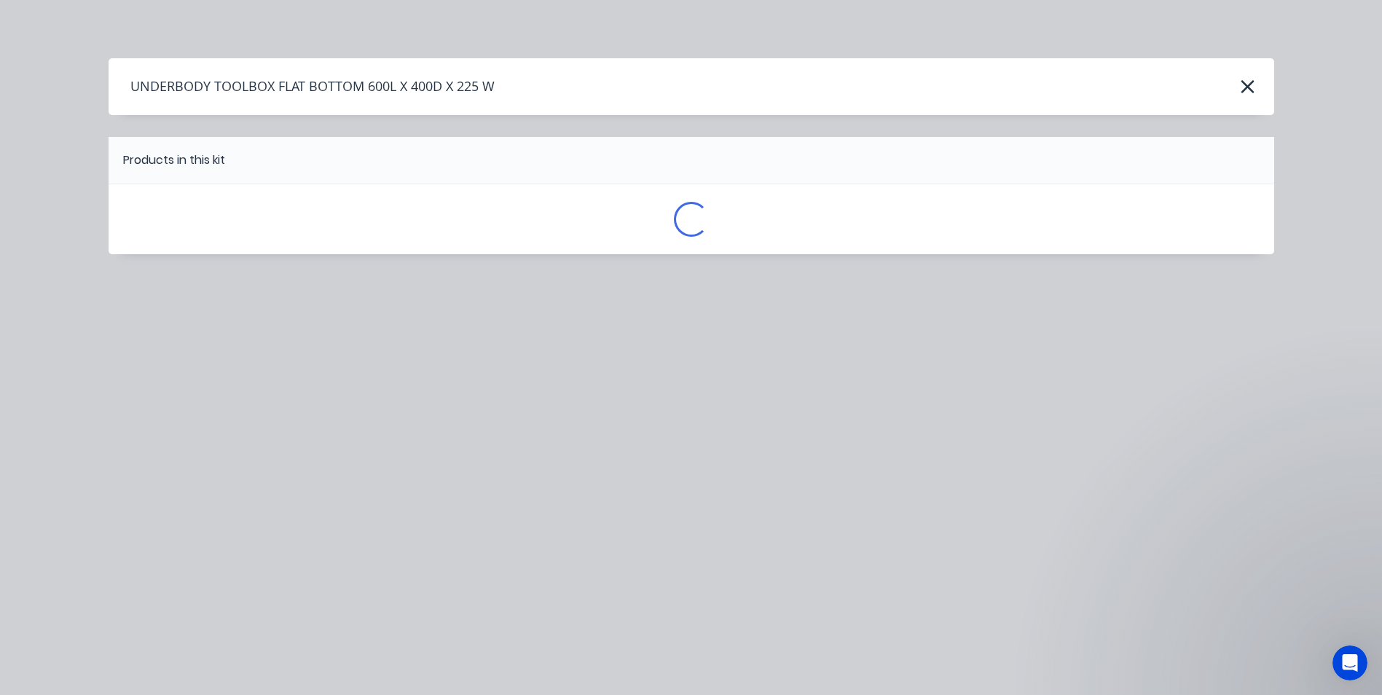
scroll to position [0, 0]
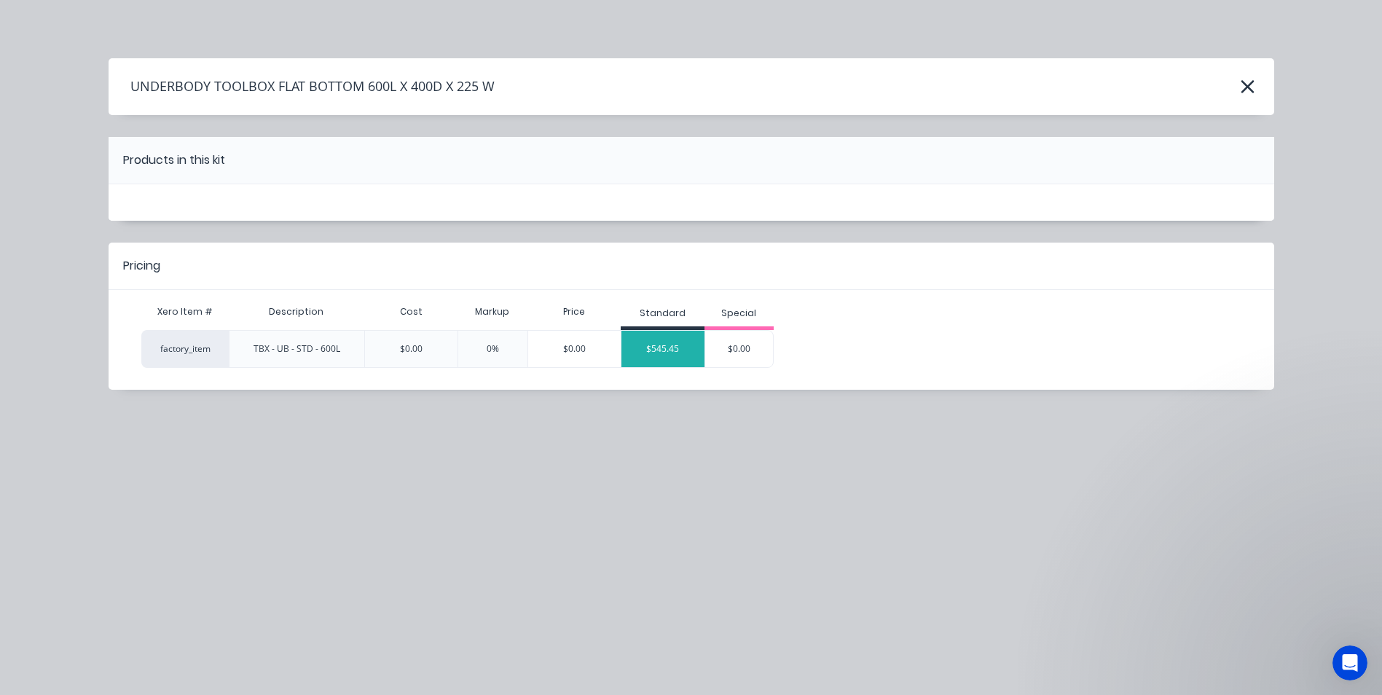
click at [683, 345] on div "$545.45" at bounding box center [662, 349] width 83 height 36
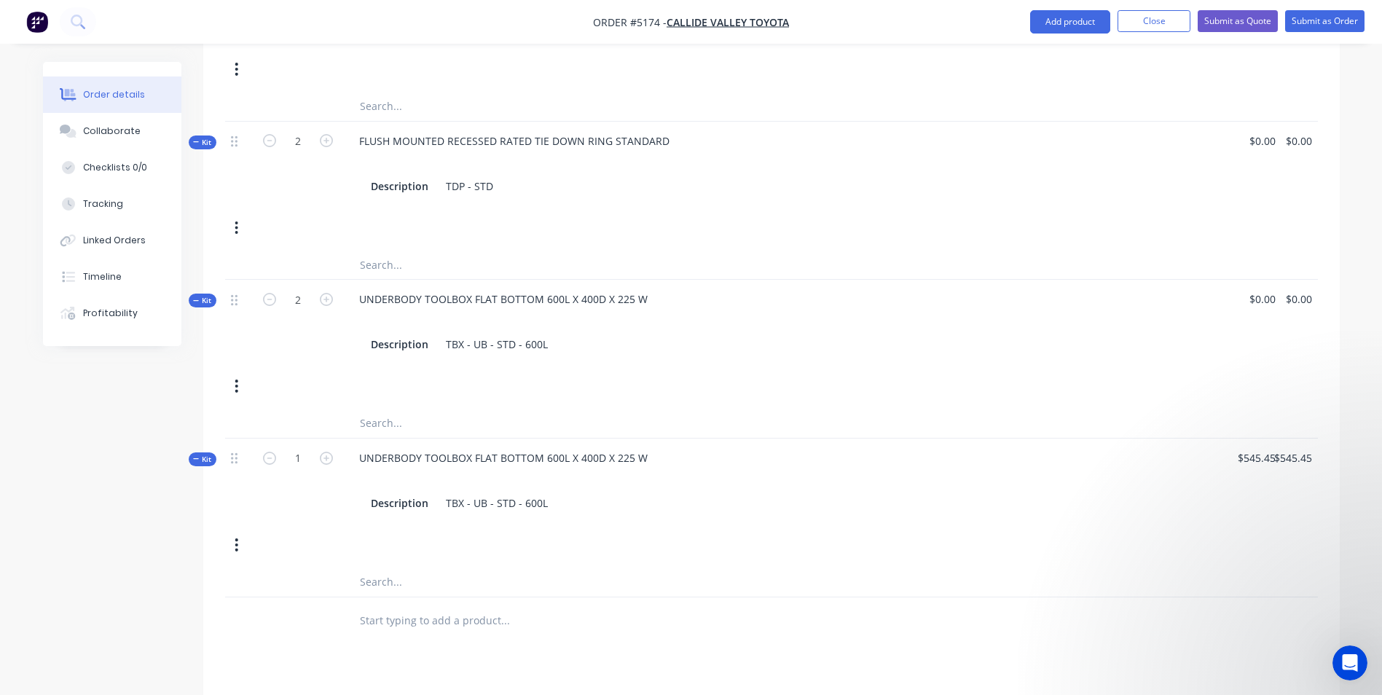
scroll to position [1457, 0]
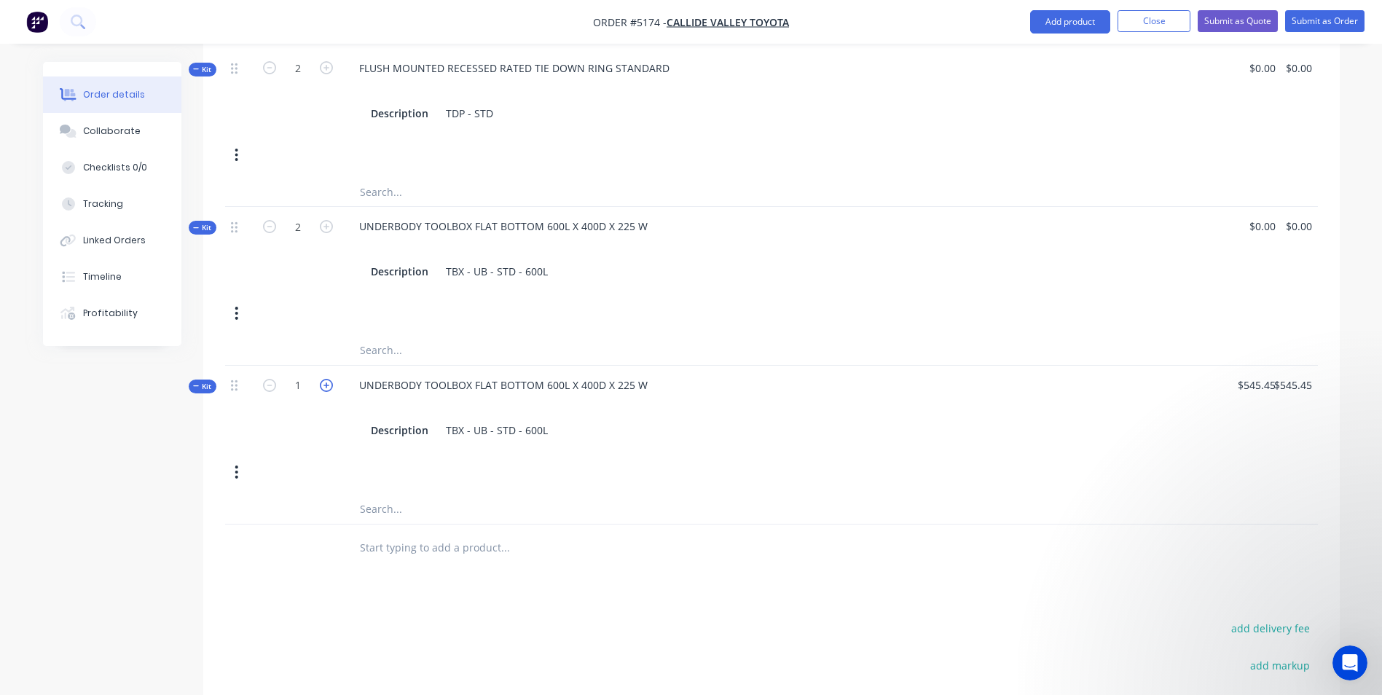
click at [328, 379] on icon "button" at bounding box center [326, 385] width 13 height 13
type input "2"
type input "$0.00"
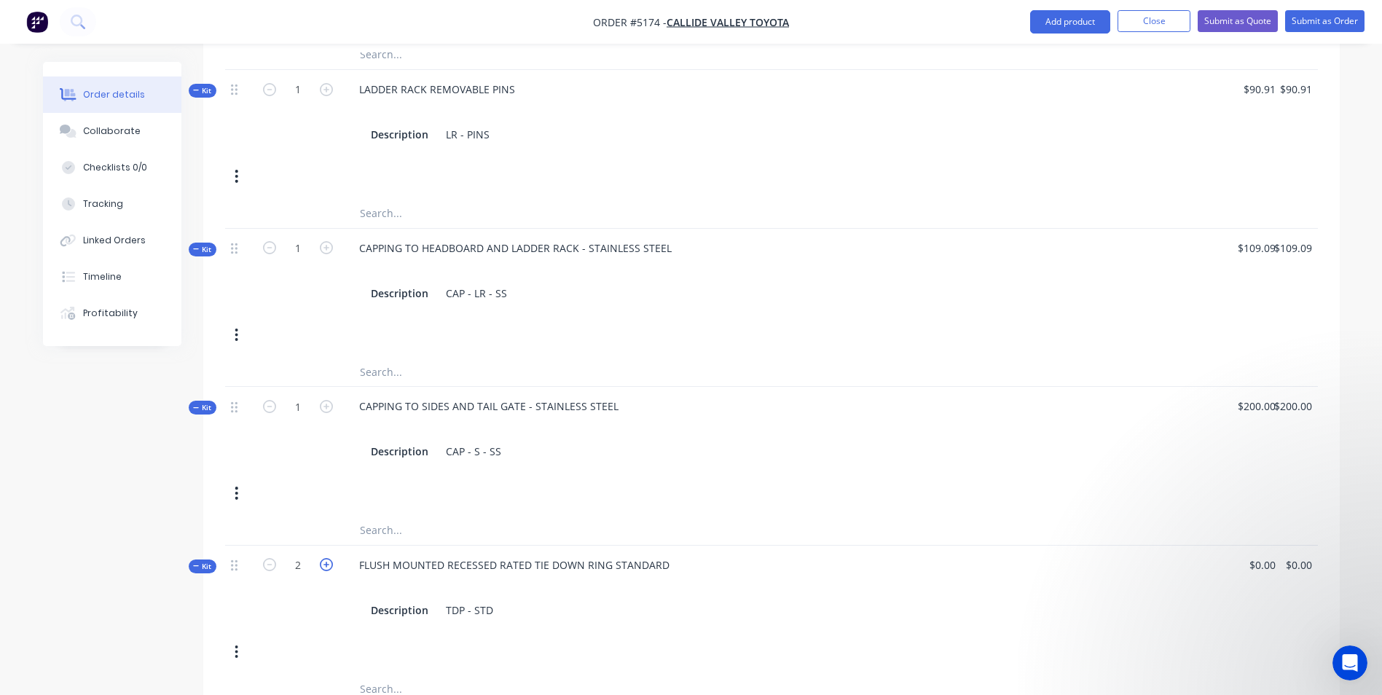
scroll to position [874, 0]
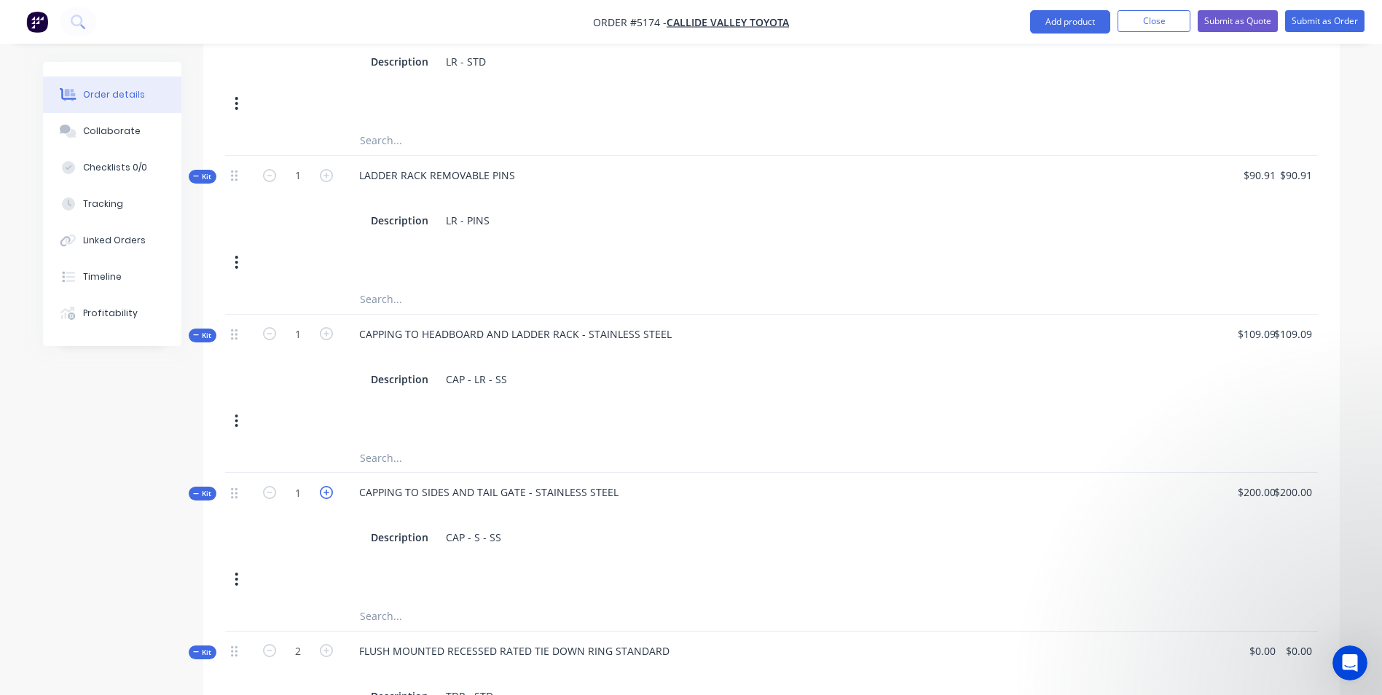
click at [326, 486] on icon "button" at bounding box center [326, 492] width 13 height 13
type input "2"
type input "$0.00"
click at [323, 327] on icon "button" at bounding box center [326, 333] width 13 height 13
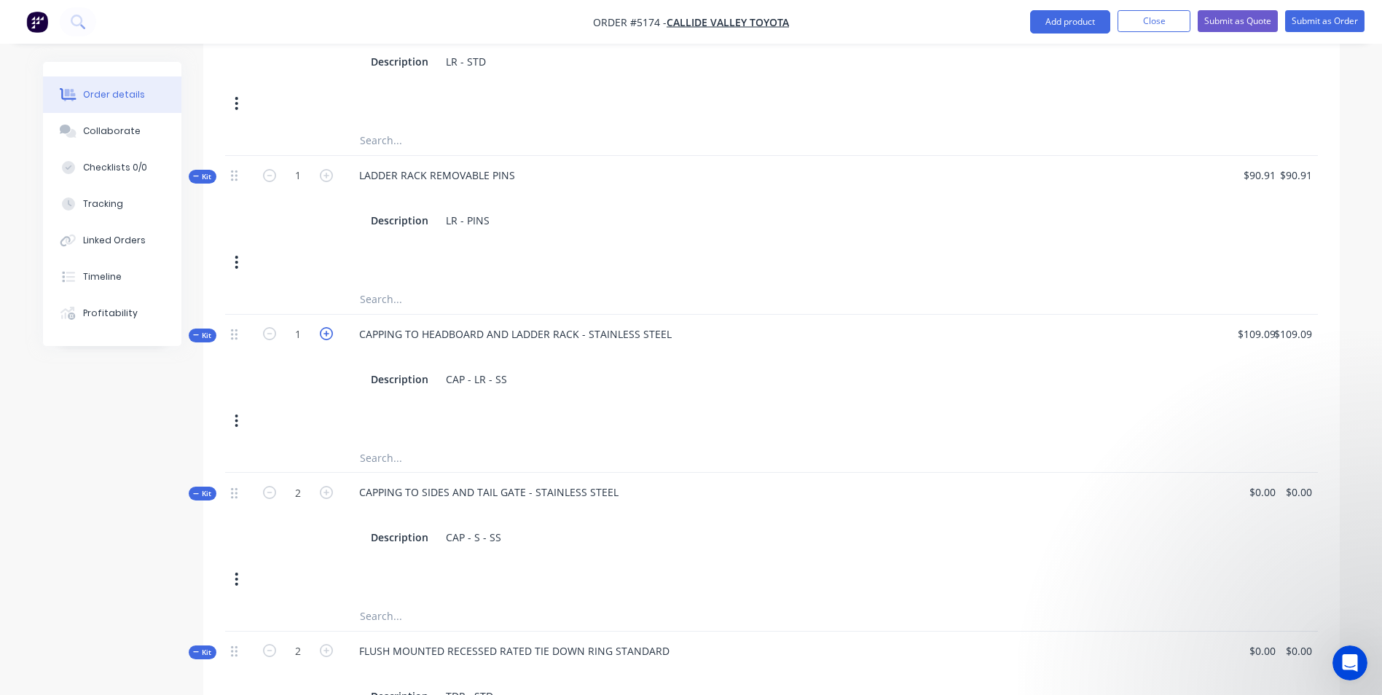
type input "2"
type input "$0.00"
click at [1168, 16] on button "Close" at bounding box center [1153, 21] width 73 height 22
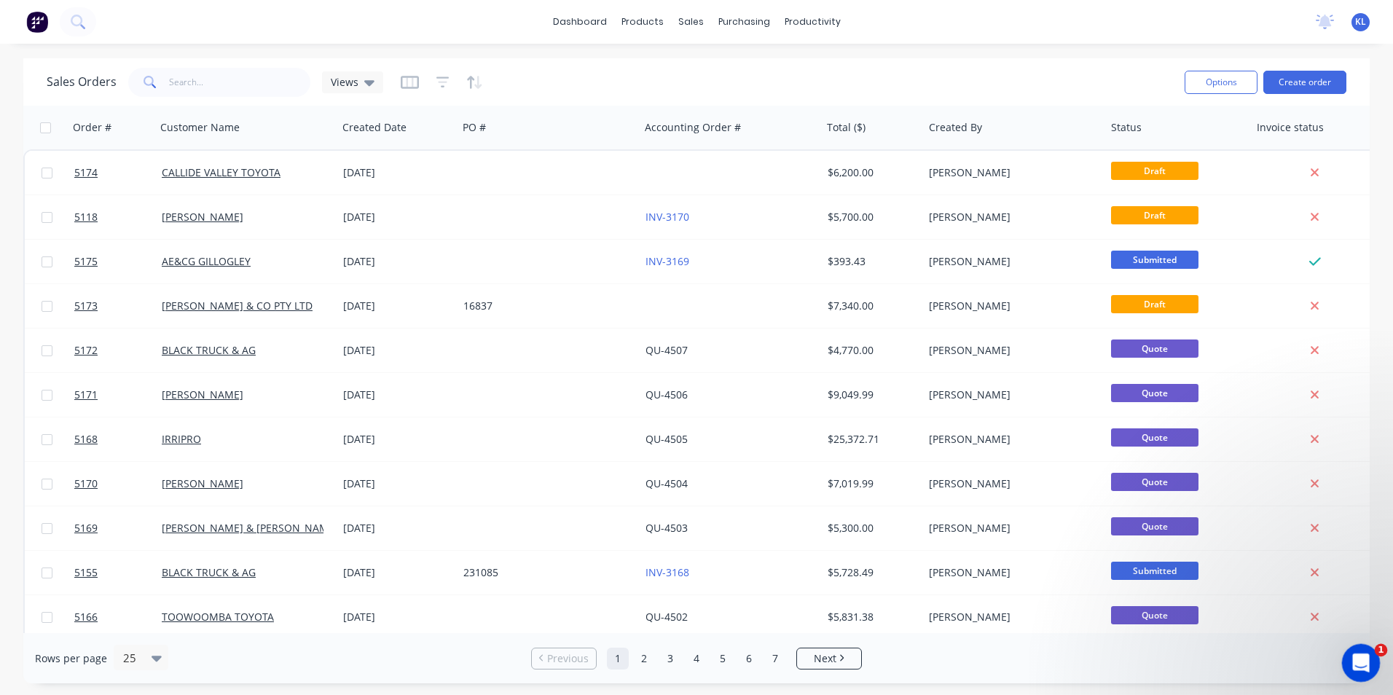
click at [1361, 666] on icon "Open Intercom Messenger" at bounding box center [1359, 661] width 24 height 24
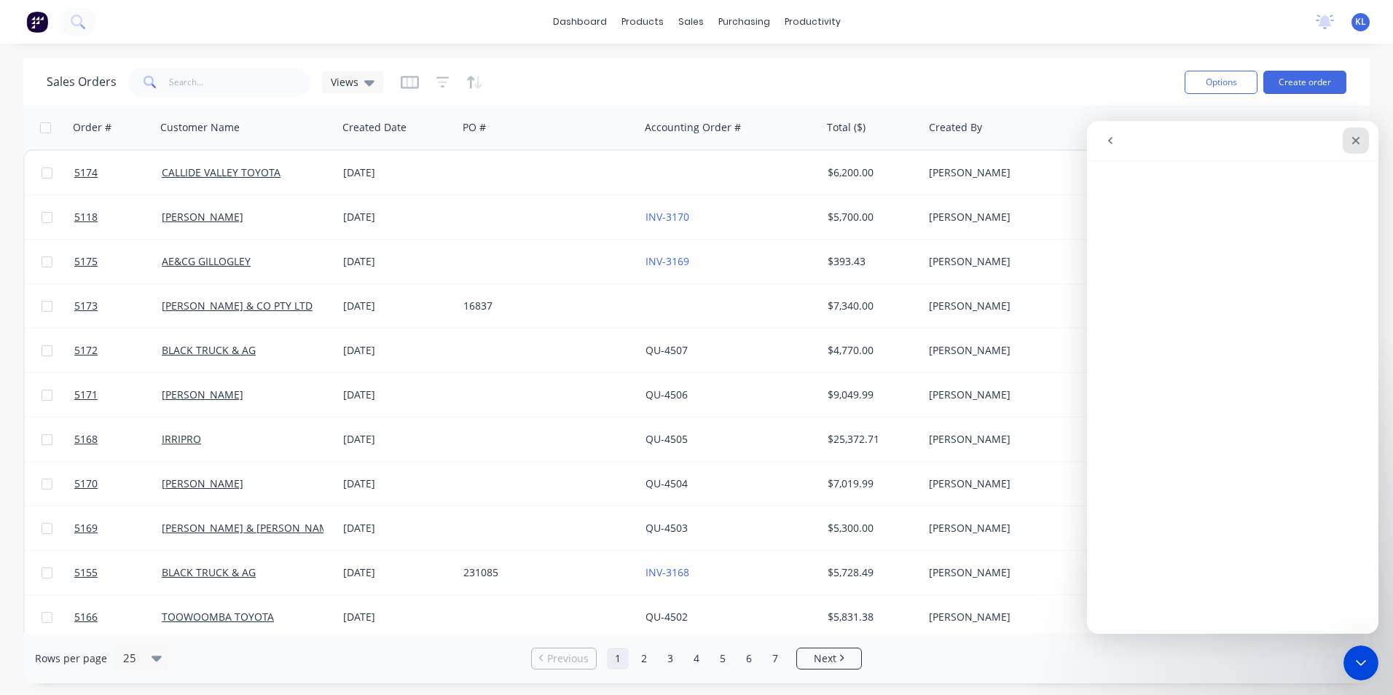
click at [1356, 146] on icon "Close" at bounding box center [1356, 141] width 12 height 12
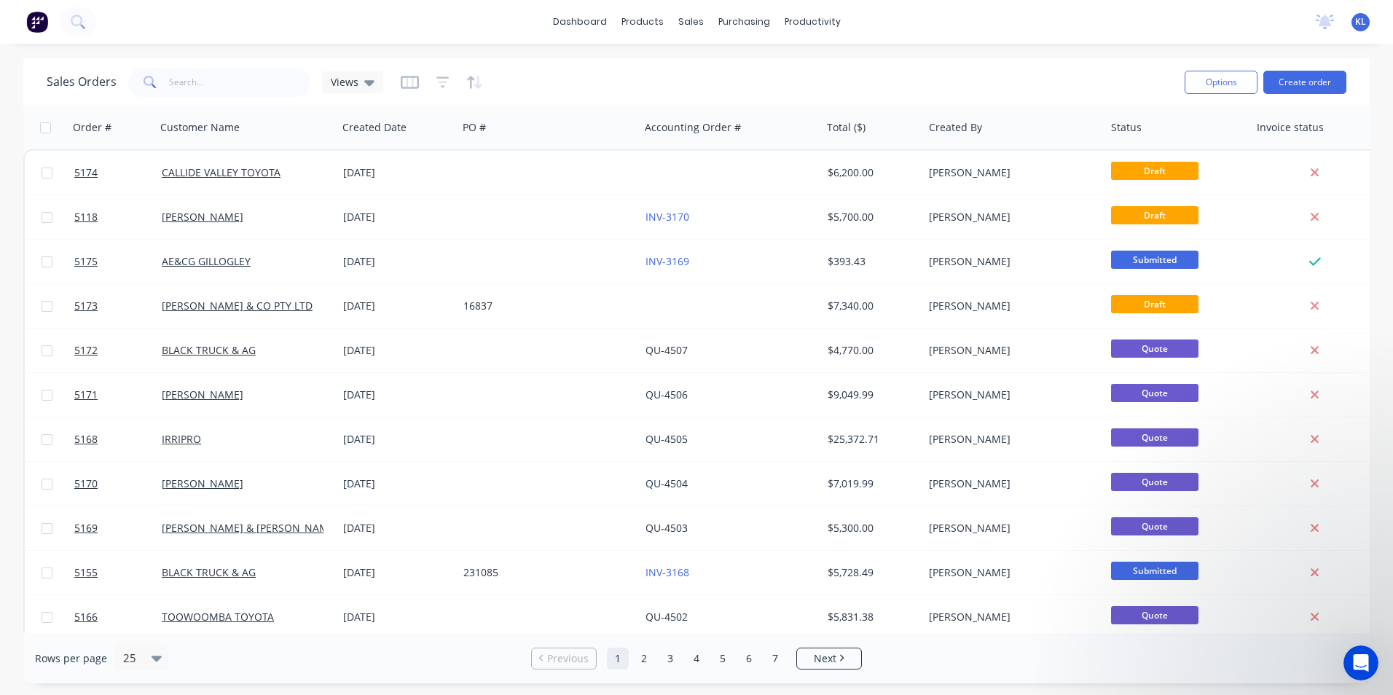
click at [1356, 21] on span "KL" at bounding box center [1360, 21] width 11 height 13
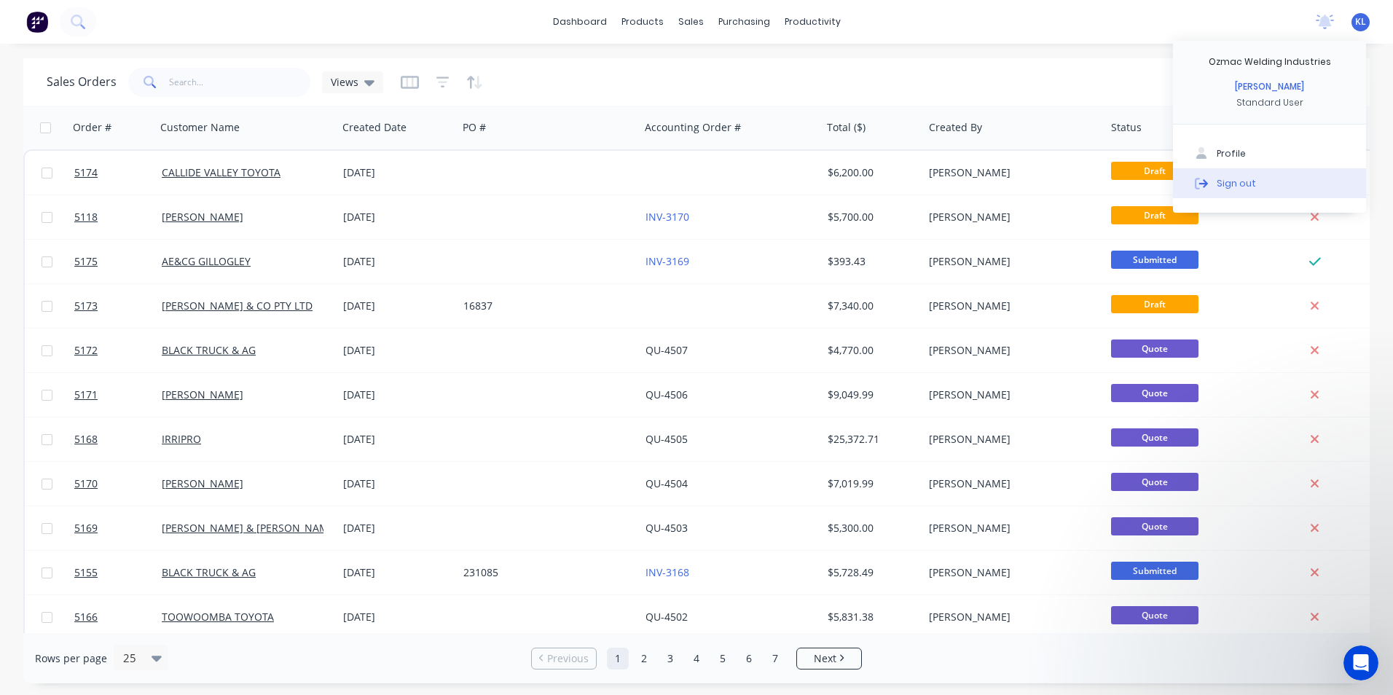
click at [1257, 178] on button "Sign out" at bounding box center [1269, 182] width 193 height 29
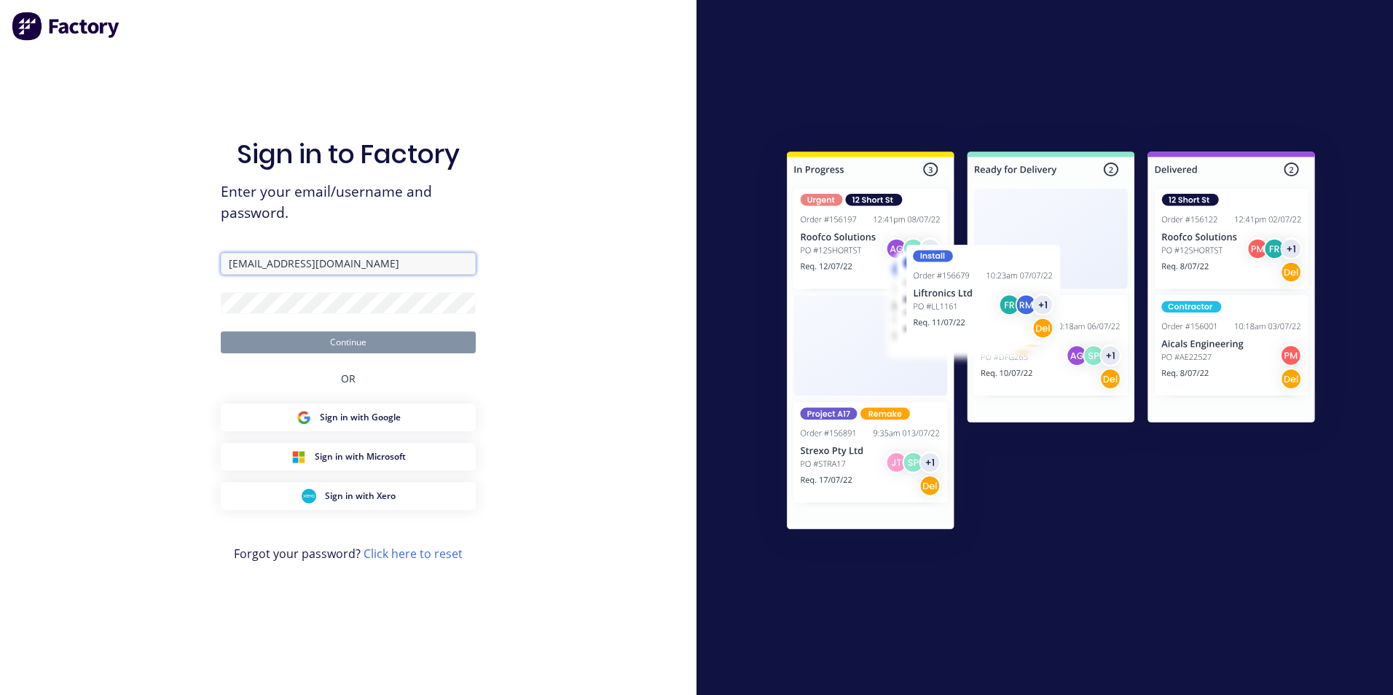
click at [310, 257] on input "kathybrodar_7@hotmail.com" at bounding box center [348, 264] width 255 height 22
drag, startPoint x: 374, startPoint y: 259, endPoint x: 182, endPoint y: 275, distance: 192.9
click at [182, 275] on div "Sign in to Factory Enter your email/username and password. kathybrodar_7@hotmai…" at bounding box center [348, 347] width 696 height 695
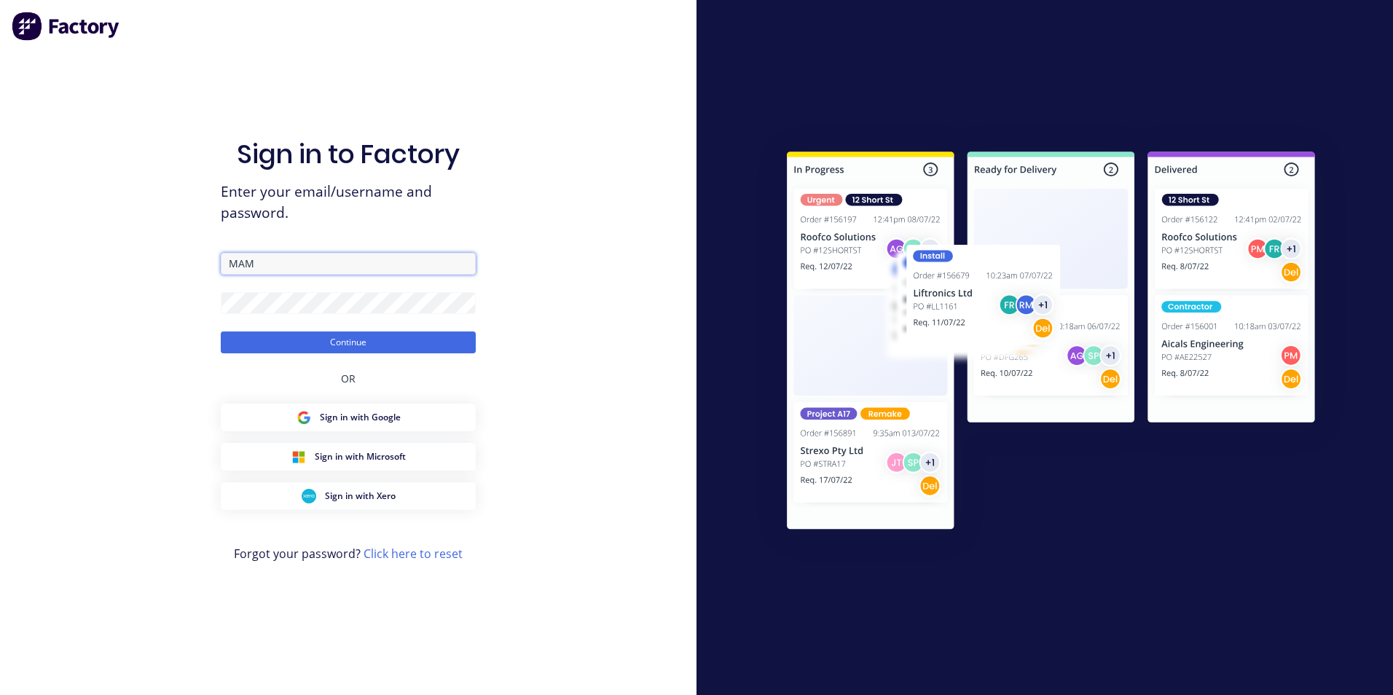
type input "mamitchell76@hotmail.com"
click at [217, 301] on div "Sign in to Factory Enter your email/username and password. mamitchell76@hotmail…" at bounding box center [348, 347] width 696 height 695
click at [552, 289] on div "Sign in to Factory Enter your email/username and password. mamitchell76@hotmail…" at bounding box center [348, 347] width 696 height 695
click at [326, 340] on button "Continue" at bounding box center [348, 342] width 255 height 22
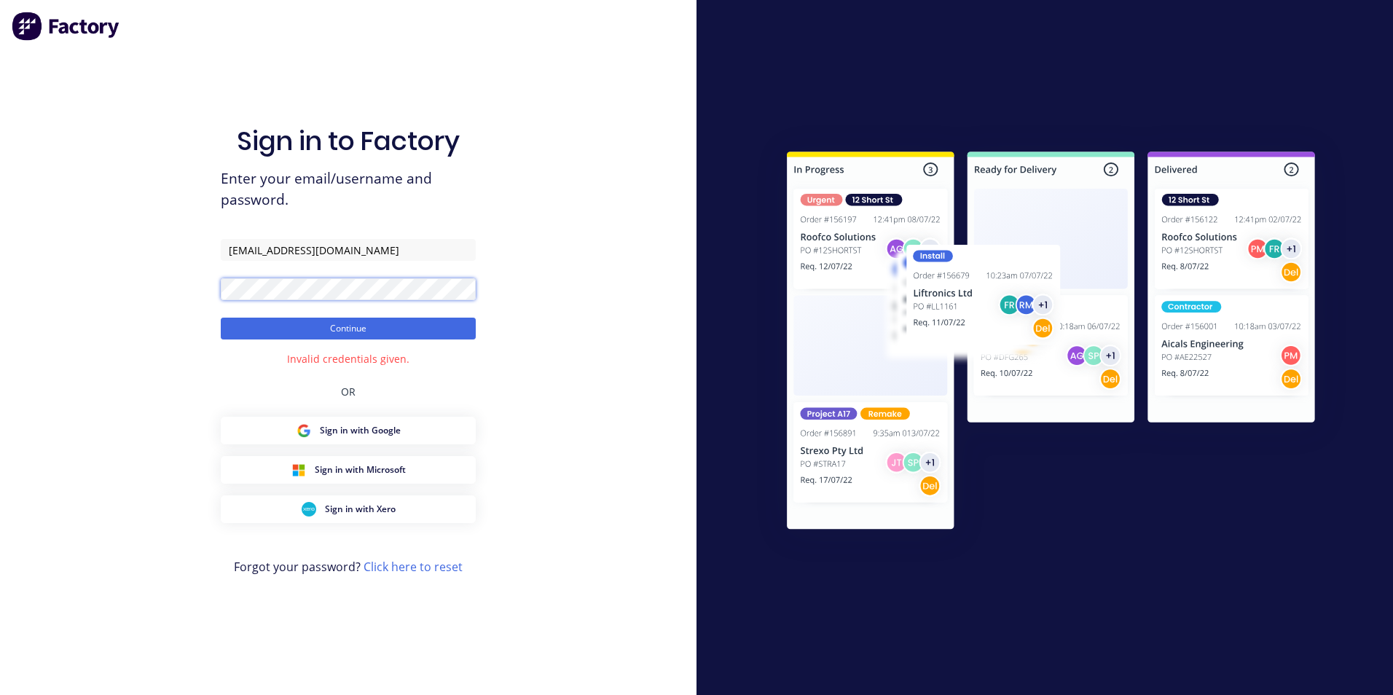
click at [190, 283] on div "Sign in to Factory Enter your email/username and password. mamitchell76@hotmail…" at bounding box center [348, 347] width 696 height 695
click at [538, 294] on div "Sign in to Factory Enter your email/username and password. mamitchell76@hotmail…" at bounding box center [348, 347] width 696 height 695
click at [363, 321] on button "Continue" at bounding box center [348, 329] width 255 height 22
click at [197, 286] on div "Sign in to Factory Enter your email/username and password. mamitchell76@hotmail…" at bounding box center [348, 347] width 696 height 695
click at [538, 319] on div "Sign in to Factory Enter your email/username and password. mamitchell76@hotmail…" at bounding box center [348, 347] width 696 height 695
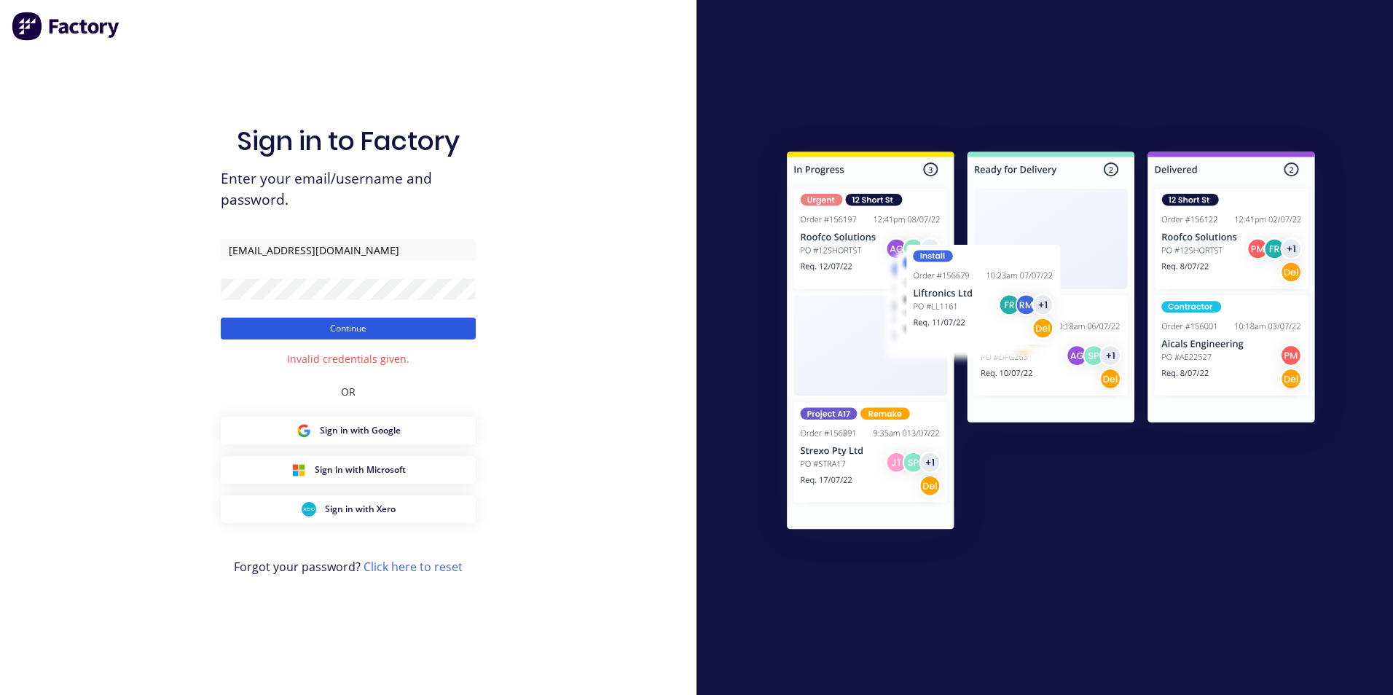
click at [358, 331] on button "Continue" at bounding box center [348, 329] width 255 height 22
click at [361, 326] on button "Continue" at bounding box center [348, 329] width 255 height 22
